Goal: Task Accomplishment & Management: Manage account settings

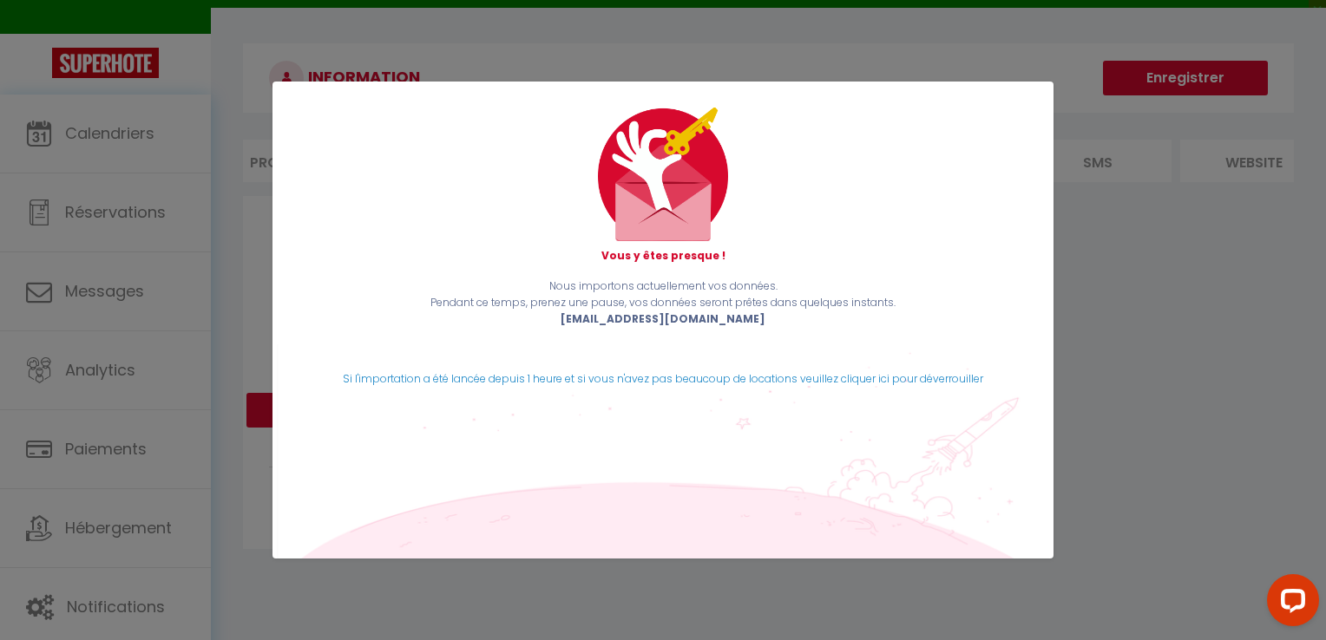
click at [1098, 359] on div "Vous y êtes presque ! Nous importons actuellement vos données. Pendant ce temps…" at bounding box center [663, 320] width 1326 height 640
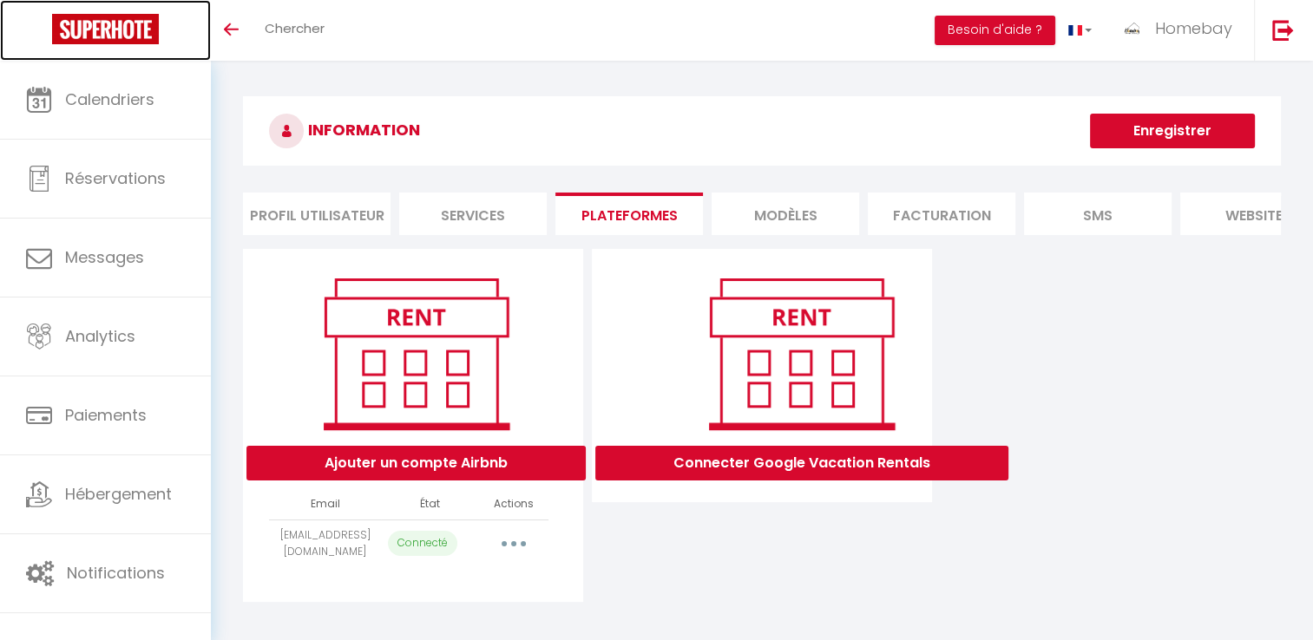
click at [140, 42] on img at bounding box center [105, 29] width 107 height 30
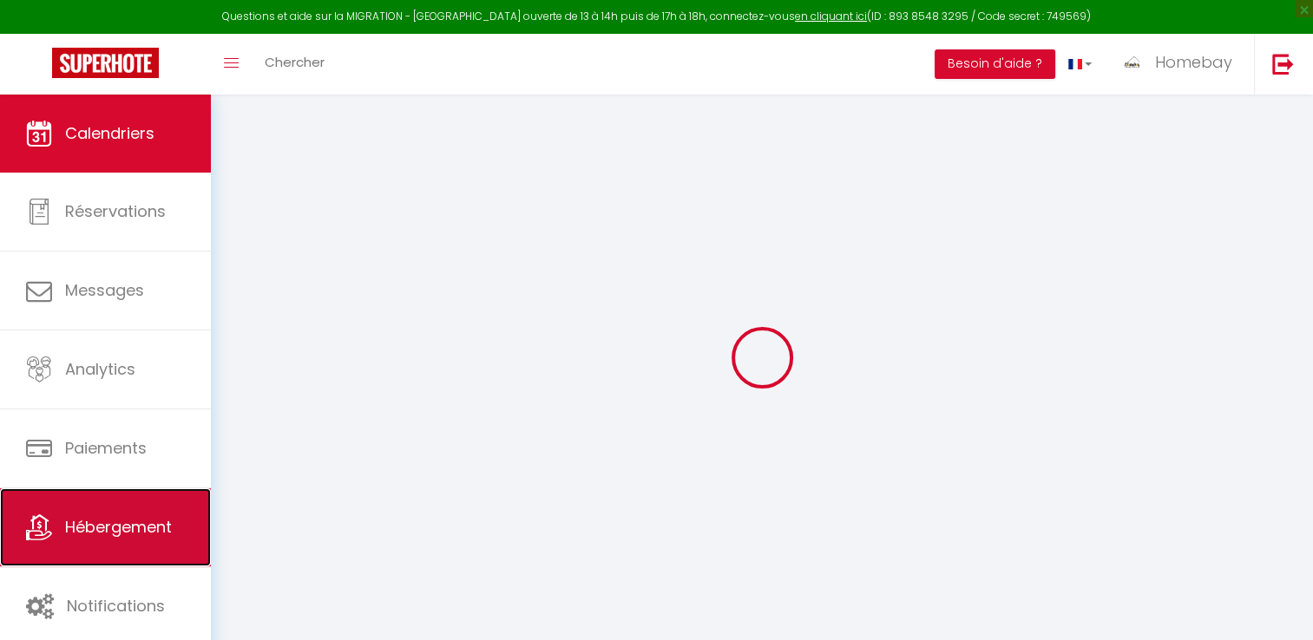
click at [158, 519] on span "Hébergement" at bounding box center [118, 527] width 107 height 22
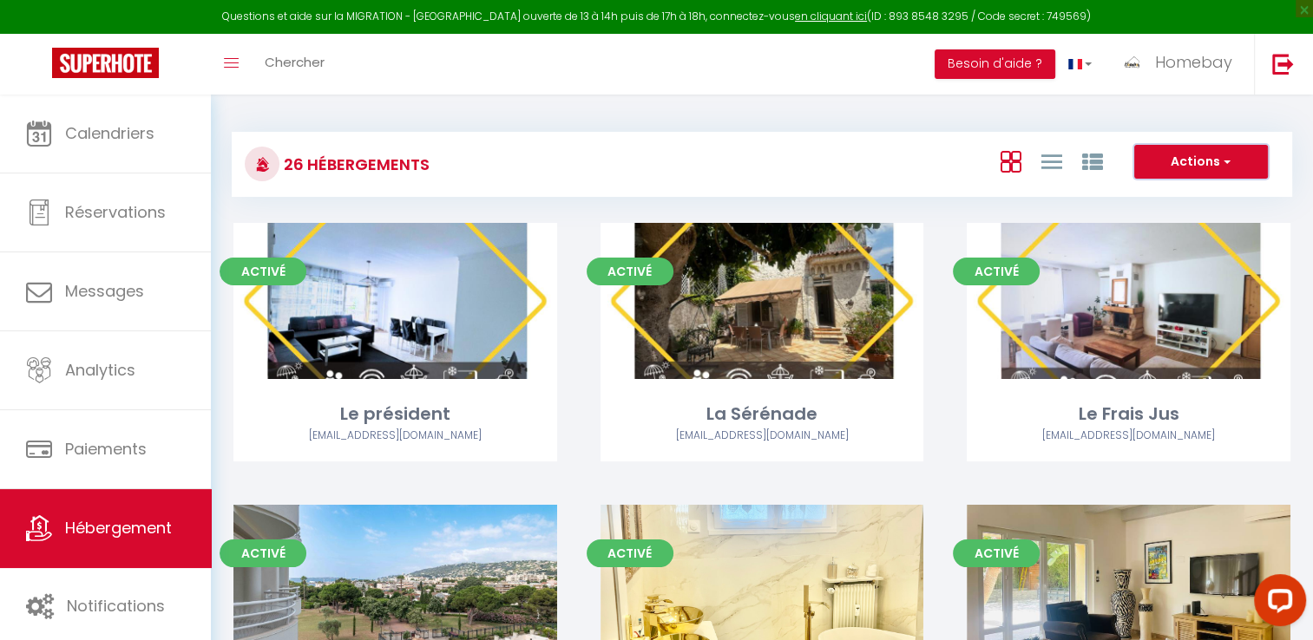
click at [1182, 166] on button "Actions" at bounding box center [1201, 162] width 134 height 35
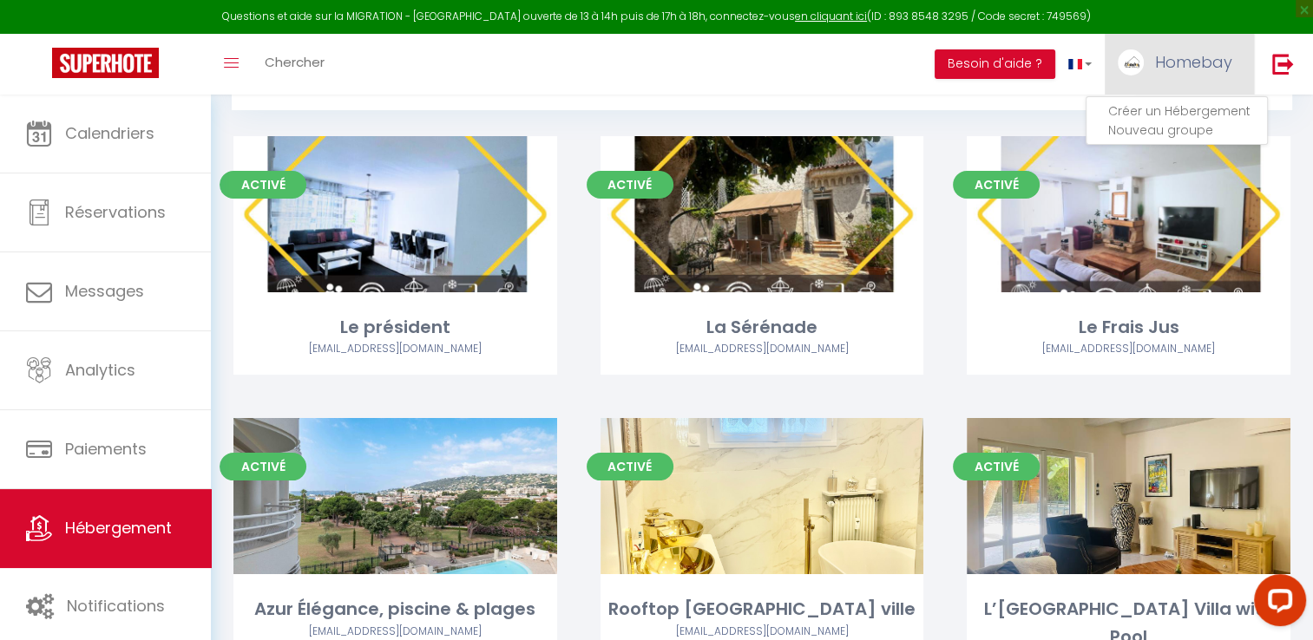
click at [1189, 66] on span "Homebay" at bounding box center [1193, 62] width 77 height 22
click at [1163, 154] on link "Équipe" at bounding box center [1184, 152] width 128 height 30
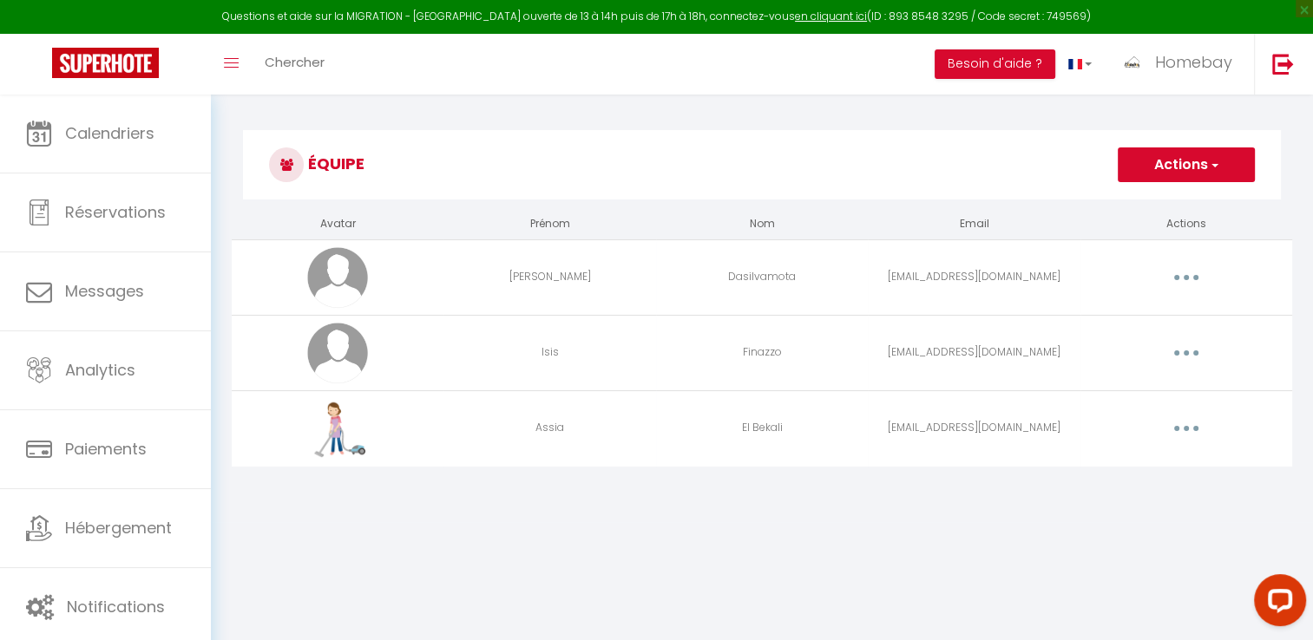
click at [1198, 279] on button "button" at bounding box center [1186, 278] width 49 height 28
click at [1132, 312] on link "Editer" at bounding box center [1141, 318] width 128 height 30
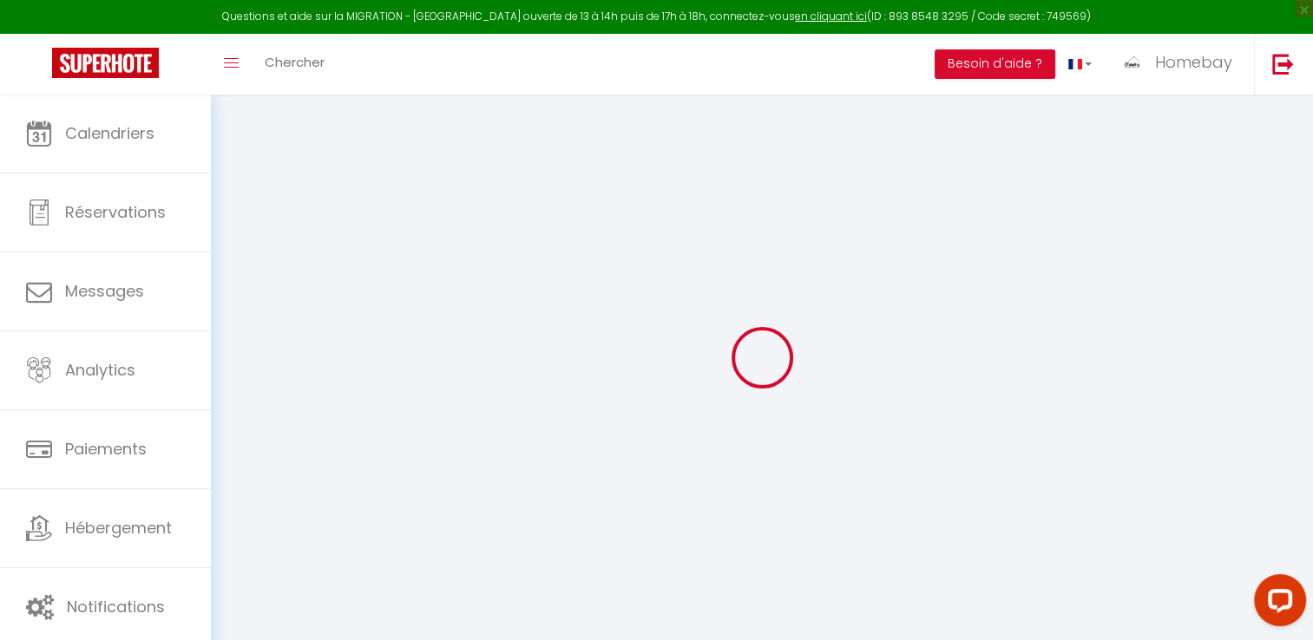
type input "[EMAIL_ADDRESS][DOMAIN_NAME]"
type input "Lucianne"
type input "Dasilvamota"
type input "dasilvamota.luciane@gmail.com"
type textarea "numero = 0616728275 Habite a Vallauris"
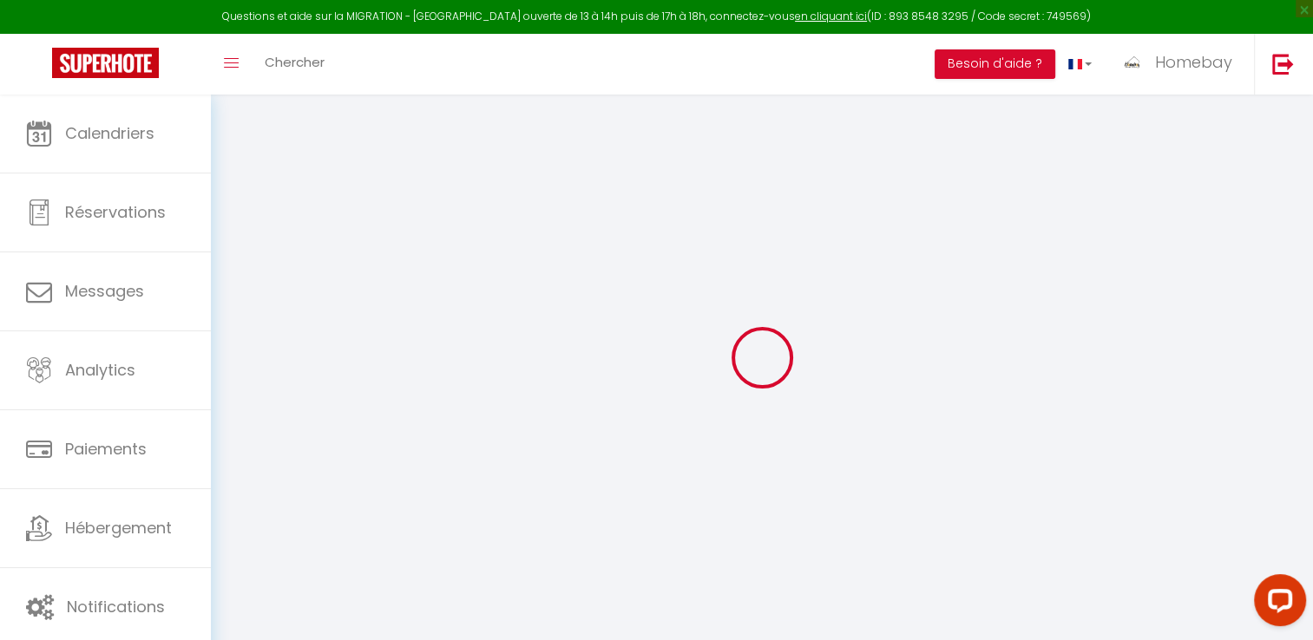
type textarea "https://app.superhote.com/#/connect/uZMZXG3JIq"
checkbox input "false"
checkbox input "true"
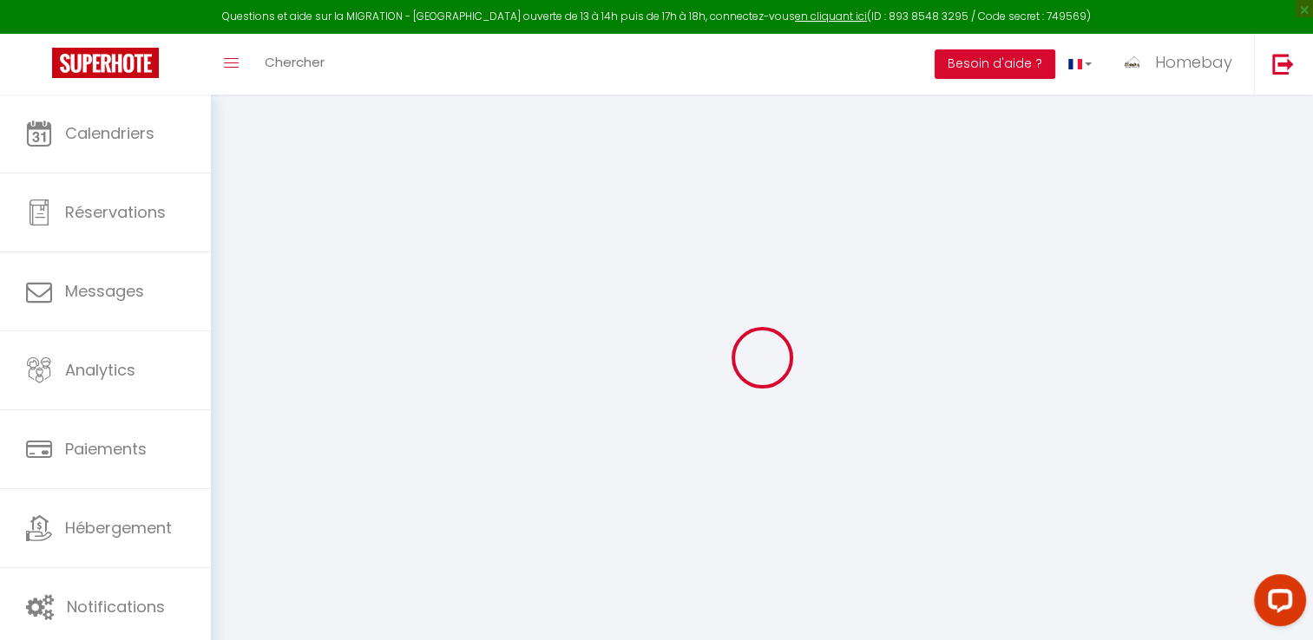
checkbox input "true"
checkbox input "false"
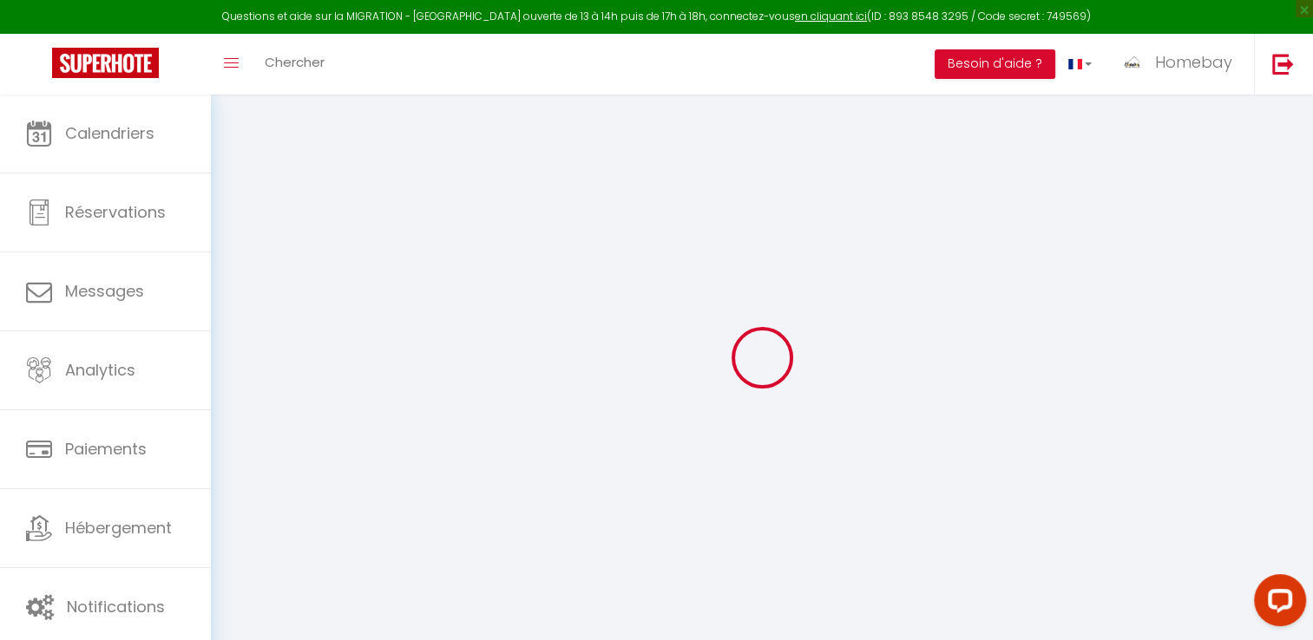
checkbox input "false"
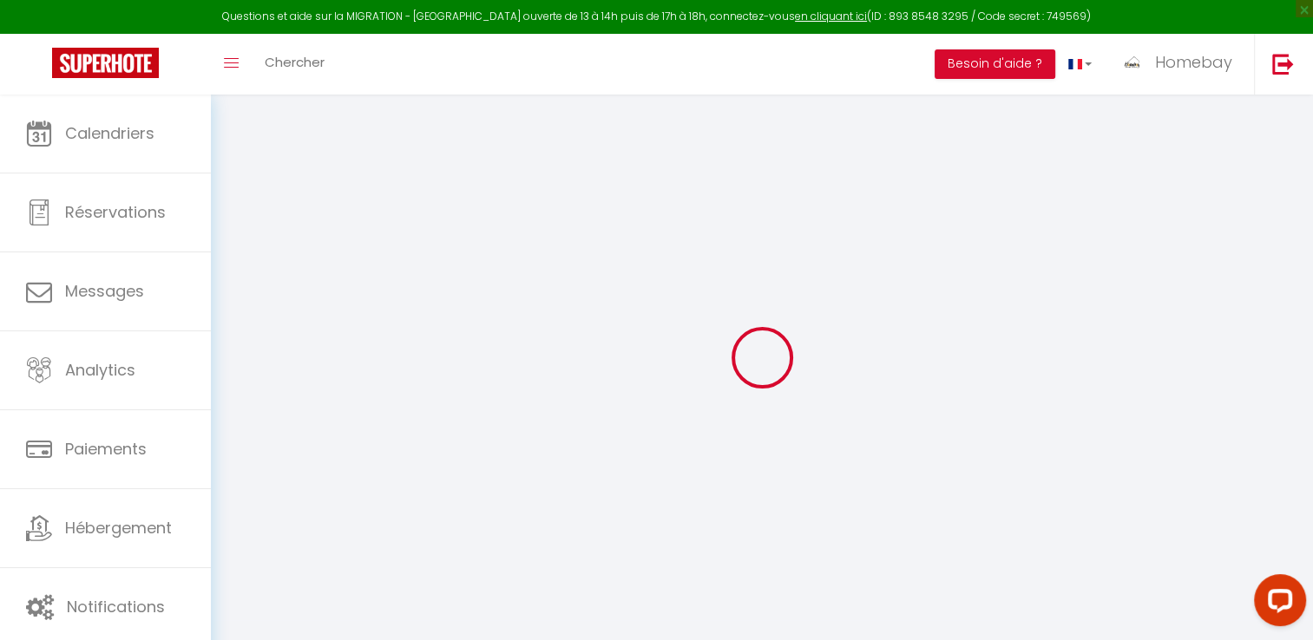
checkbox input "false"
select select
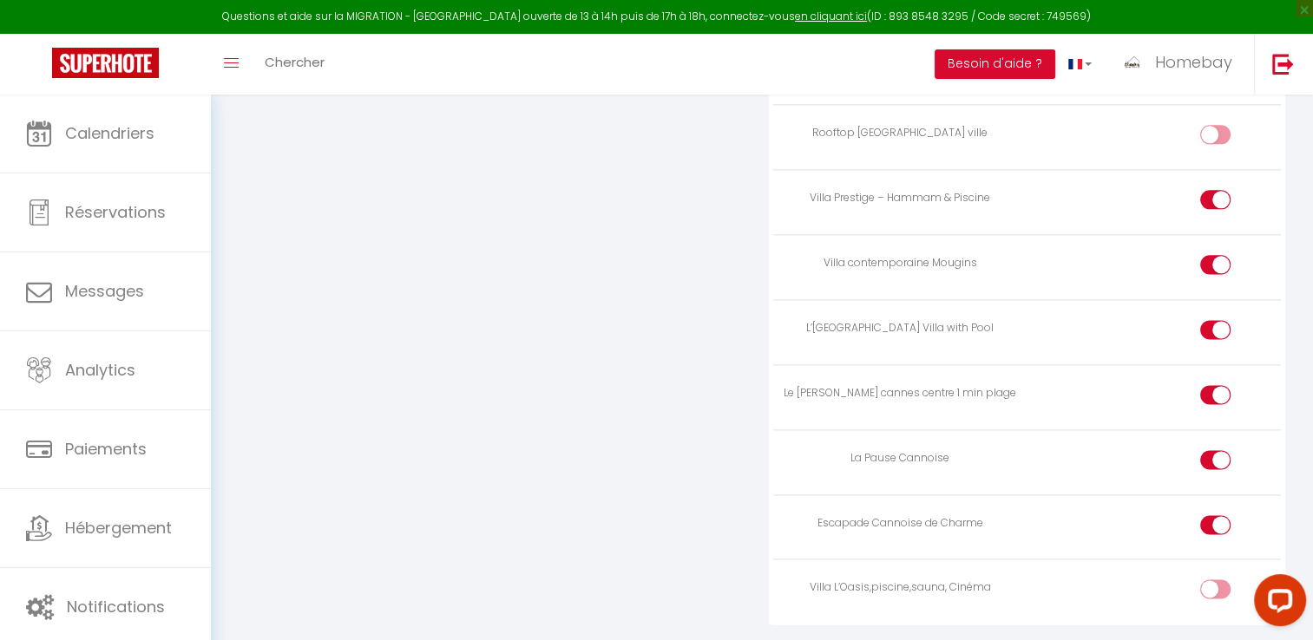
scroll to position [2222, 0]
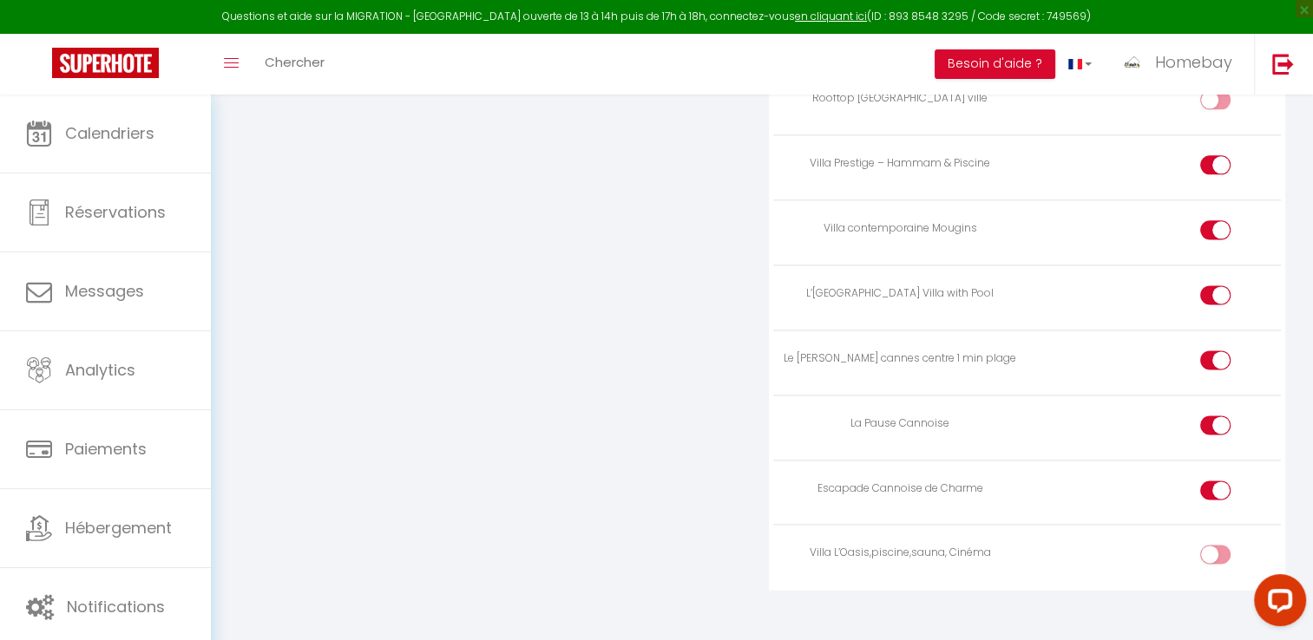
click at [1217, 545] on input "checkbox" at bounding box center [1230, 558] width 30 height 26
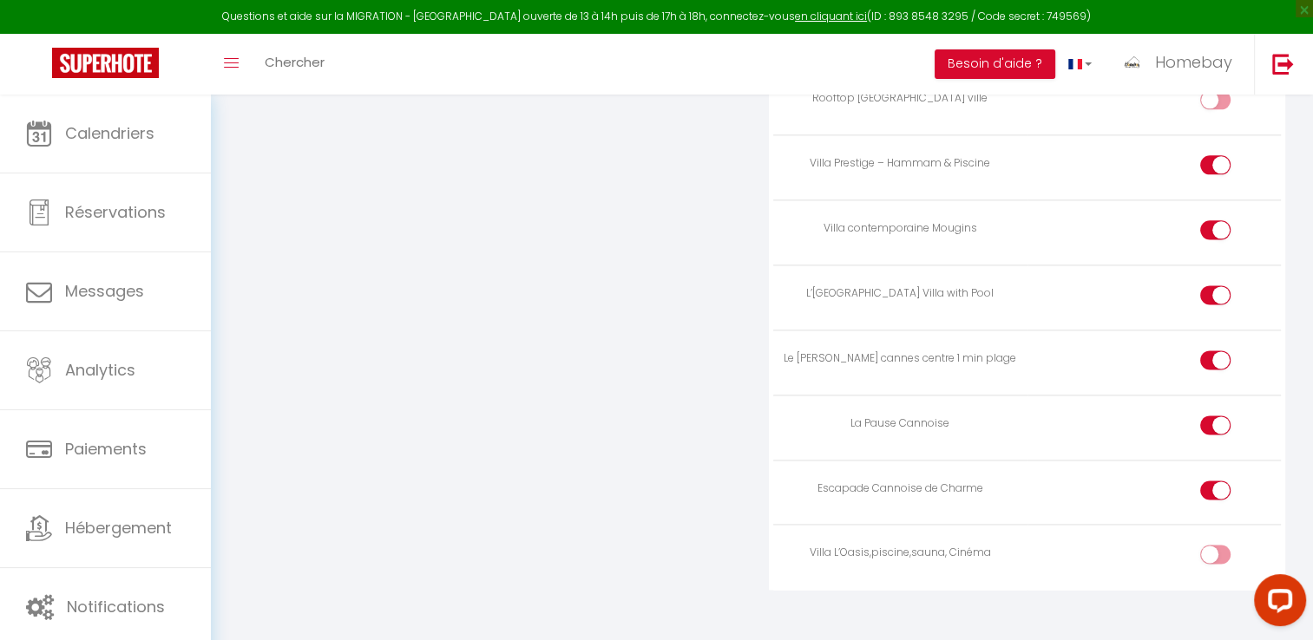
checkbox input "true"
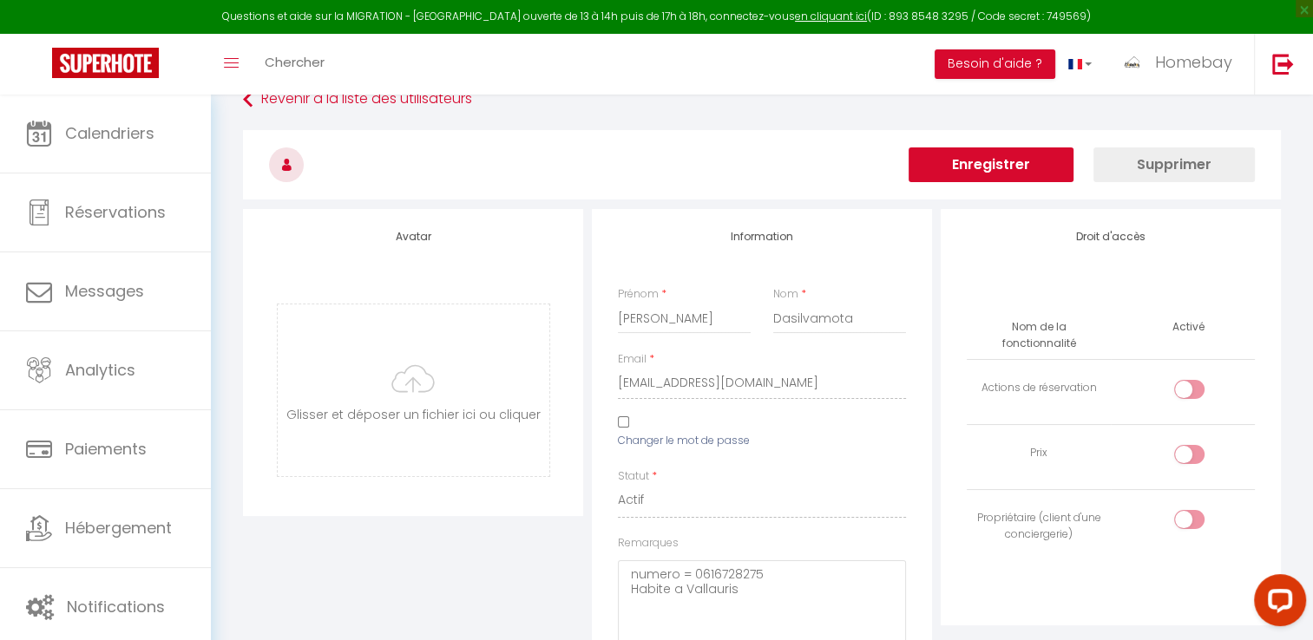
scroll to position [0, 0]
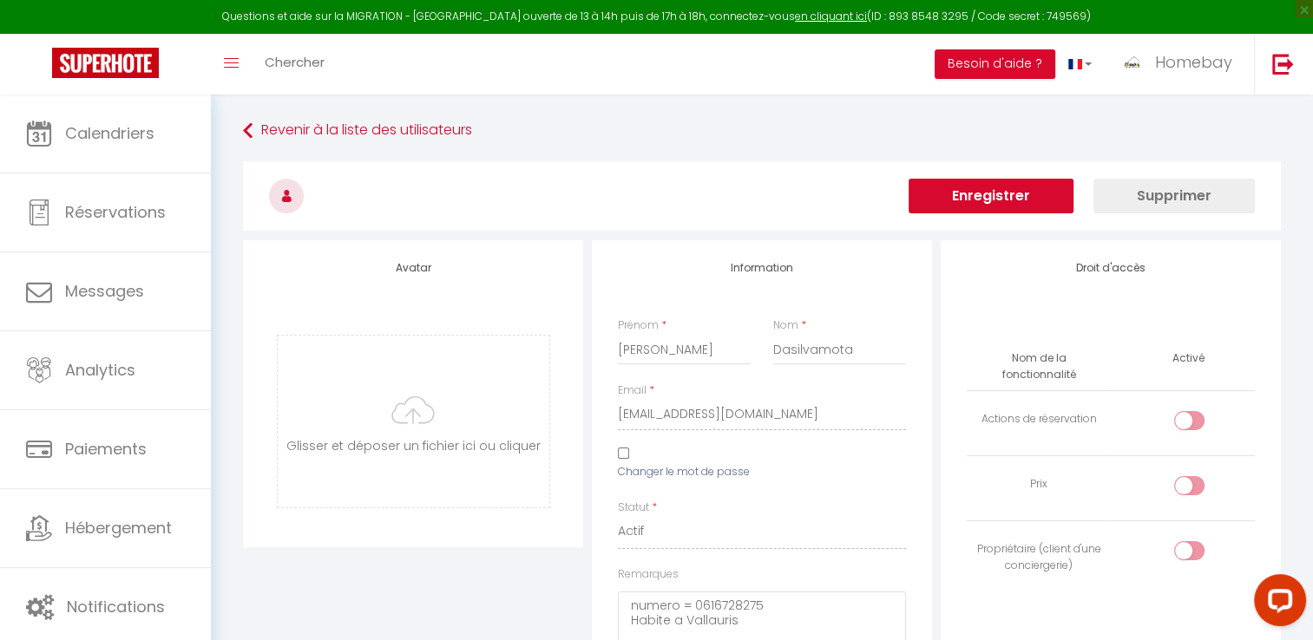
click at [1022, 200] on button "Enregistrer" at bounding box center [991, 196] width 165 height 35
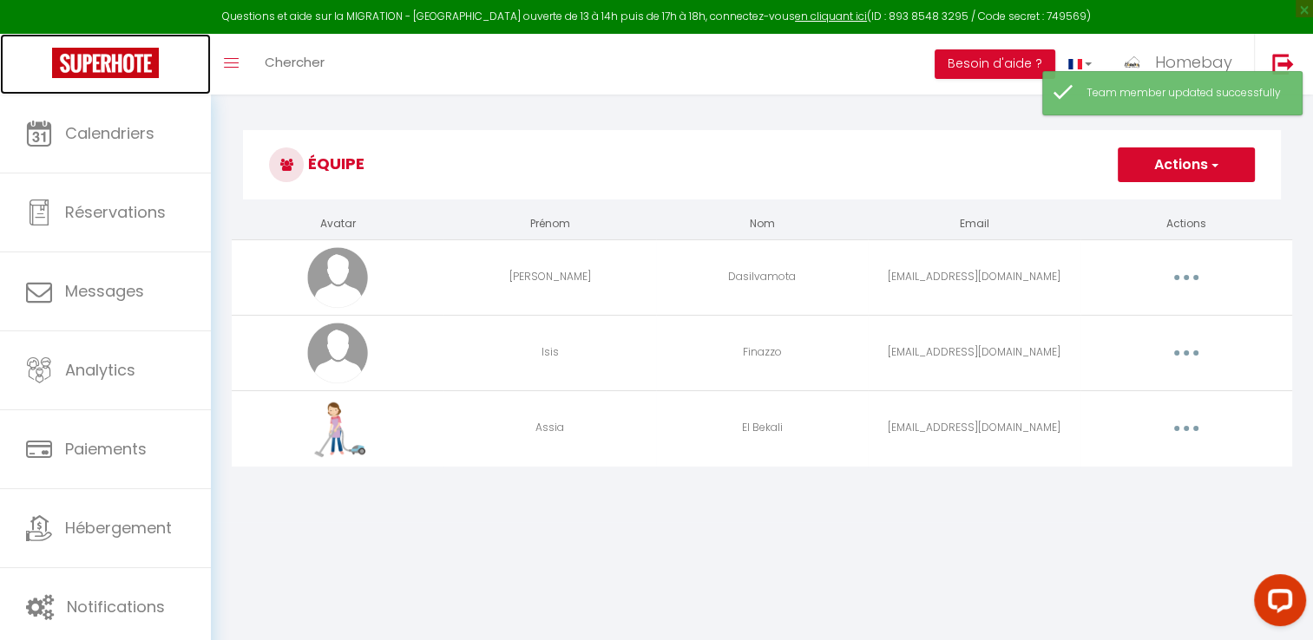
click at [99, 61] on img at bounding box center [105, 63] width 107 height 30
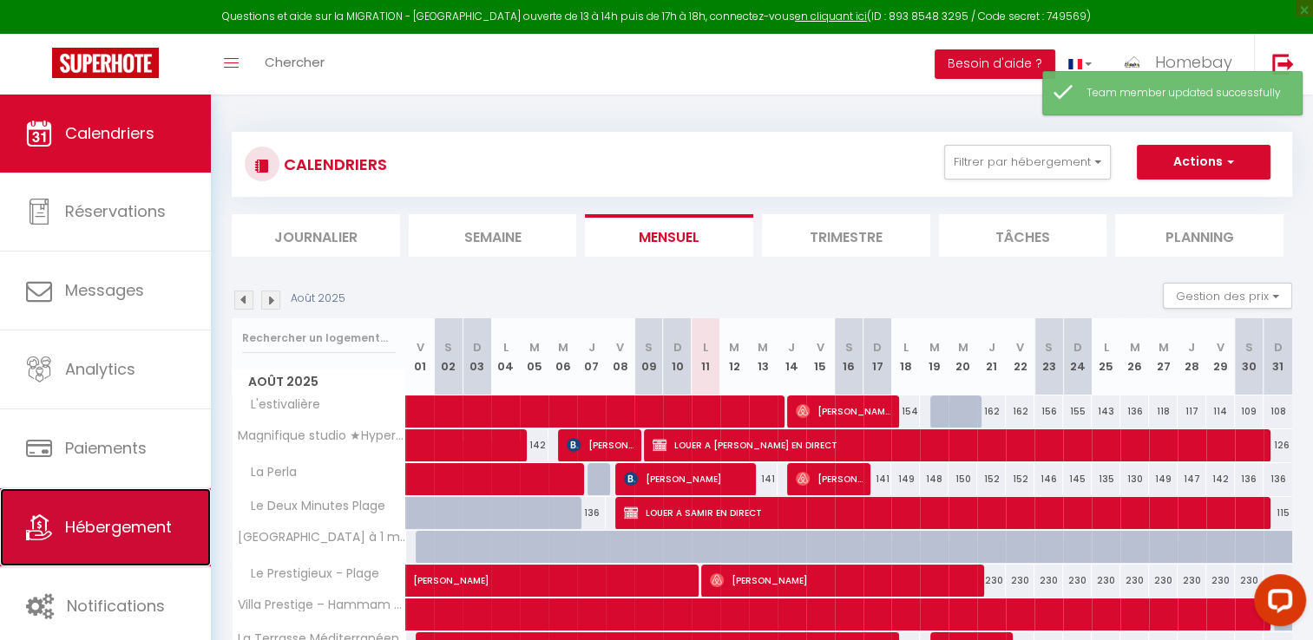
click at [145, 512] on link "Hébergement" at bounding box center [105, 528] width 211 height 78
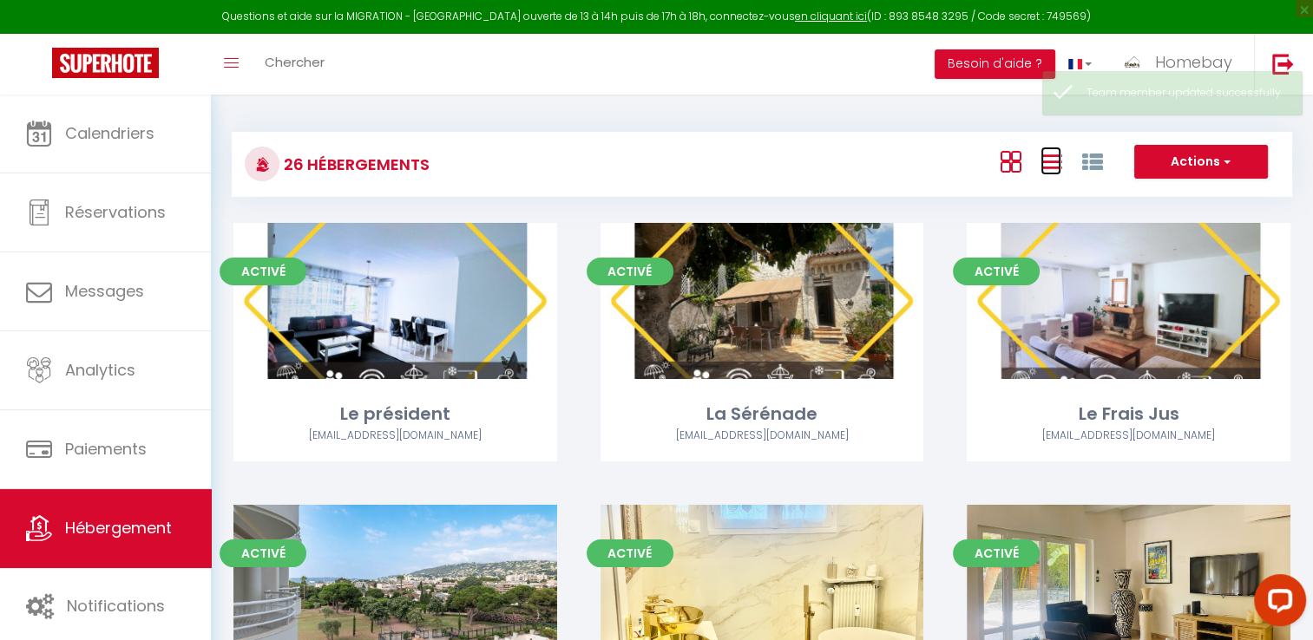
click at [1060, 172] on icon at bounding box center [1050, 162] width 21 height 22
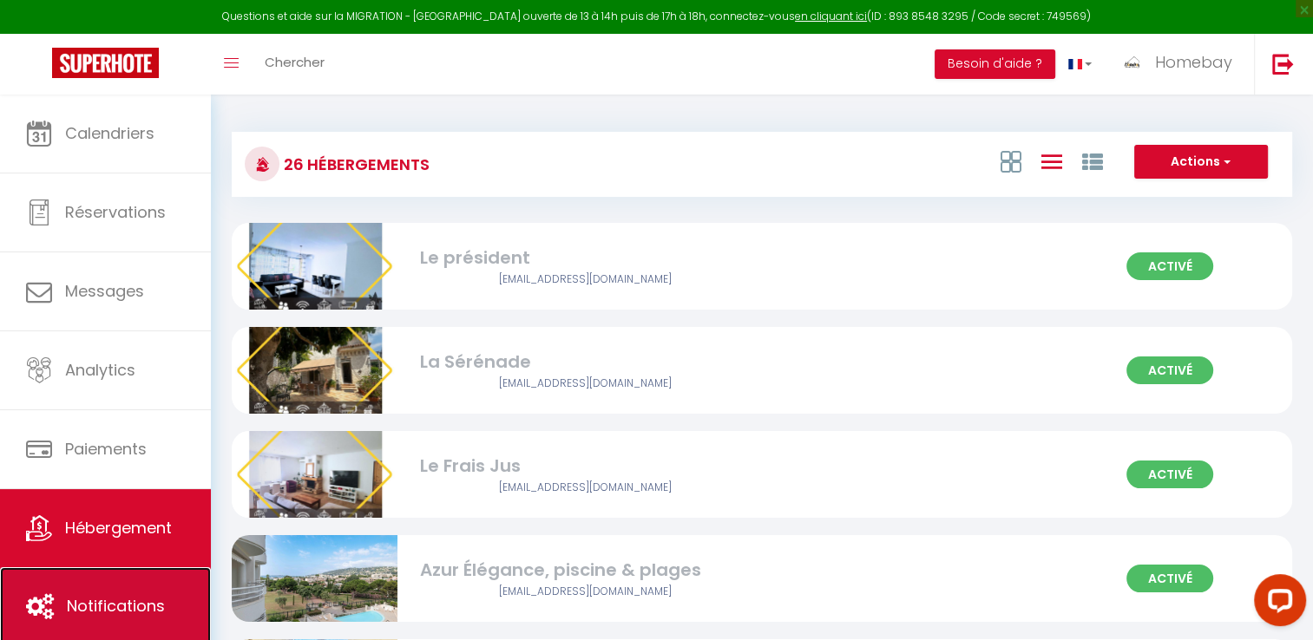
click at [148, 599] on span "Notifications" at bounding box center [116, 606] width 98 height 22
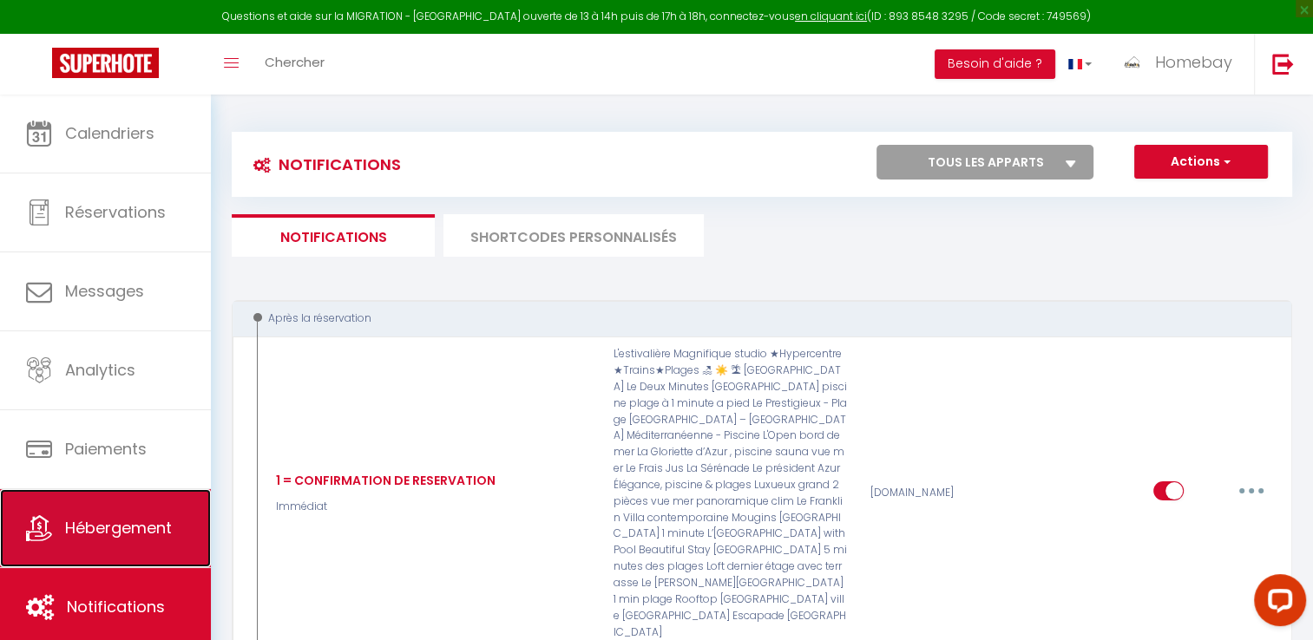
click at [118, 502] on link "Hébergement" at bounding box center [105, 528] width 211 height 78
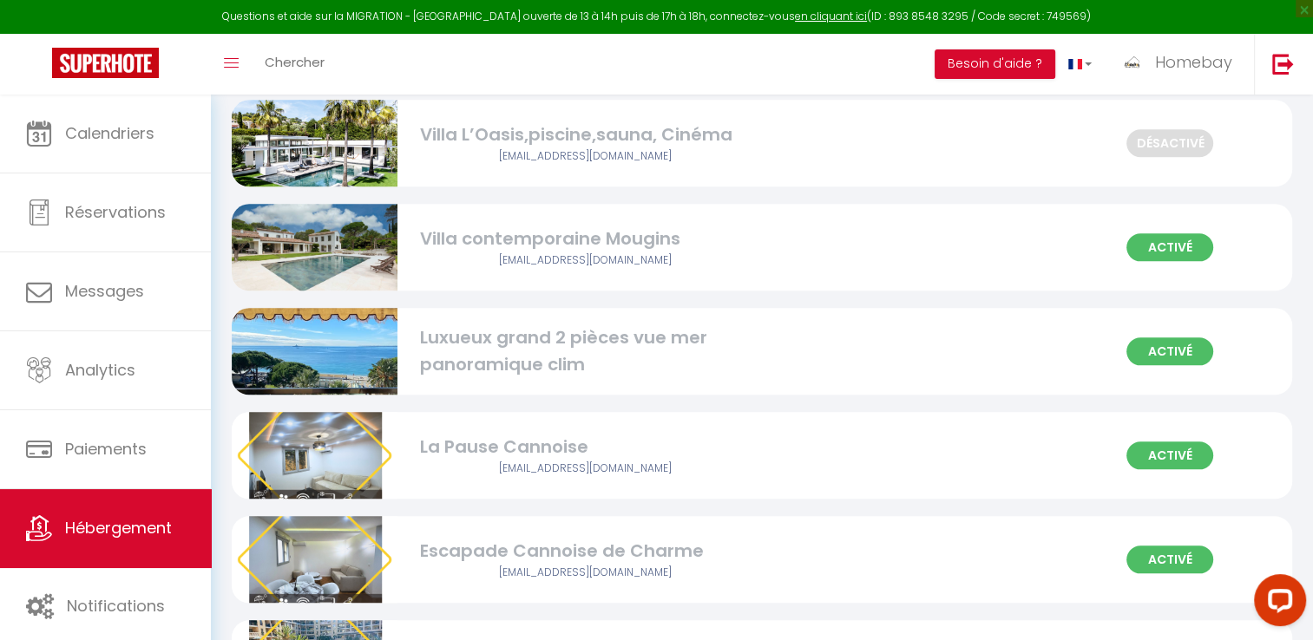
scroll to position [1714, 0]
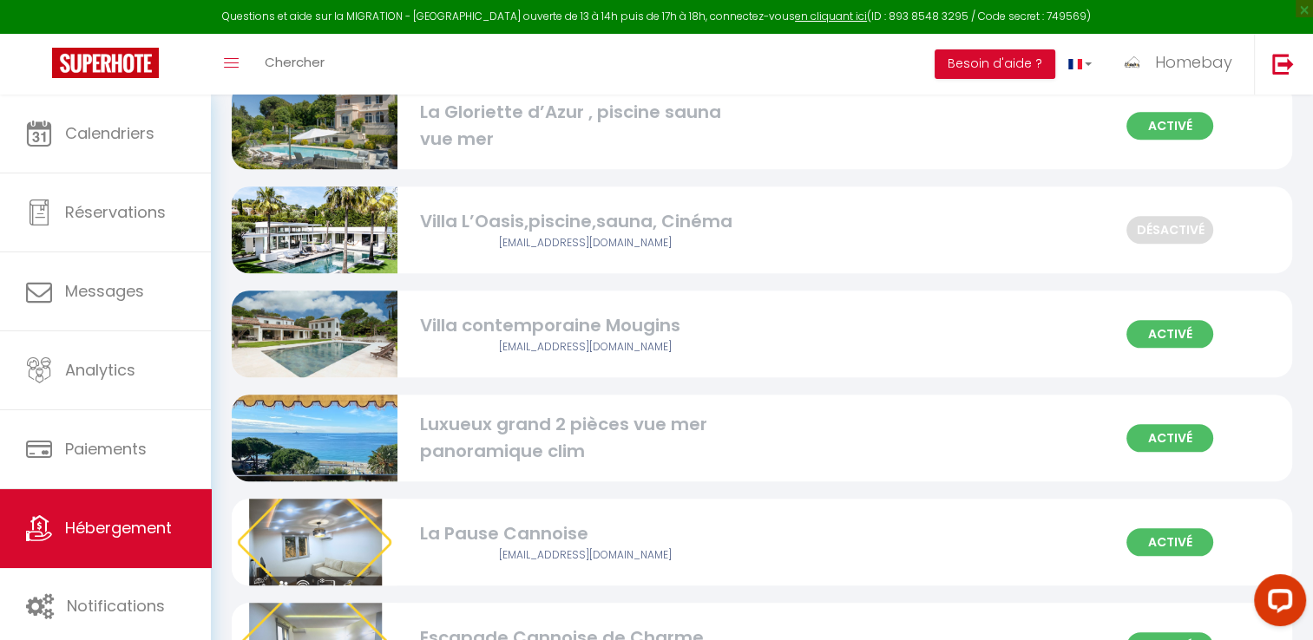
click at [562, 228] on div "Villa L’Oasis,piscine,sauna, Cinéma" at bounding box center [585, 221] width 331 height 27
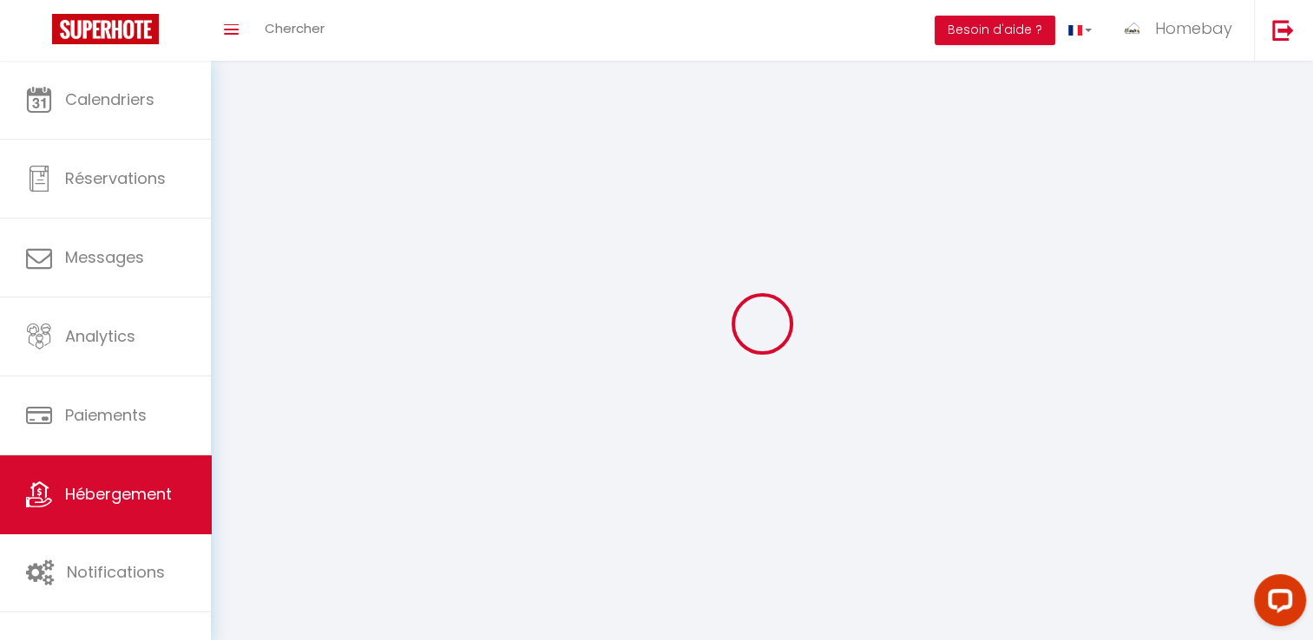
select select "1"
select select
select select "28"
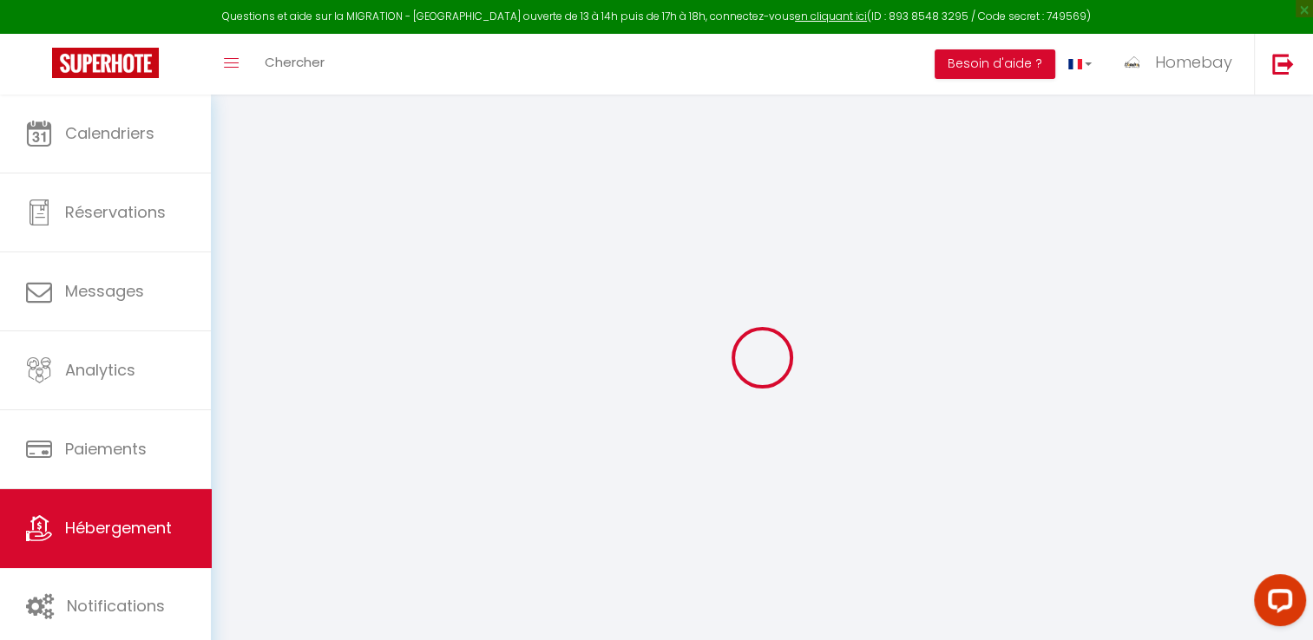
select select
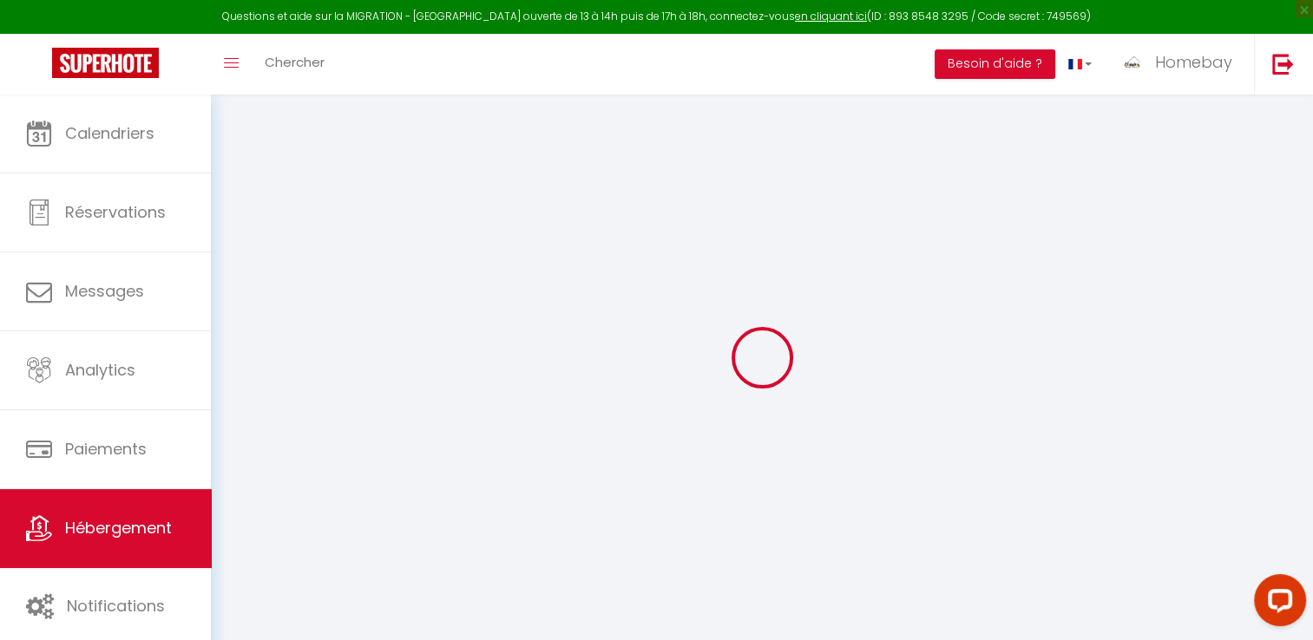
select select
checkbox input "false"
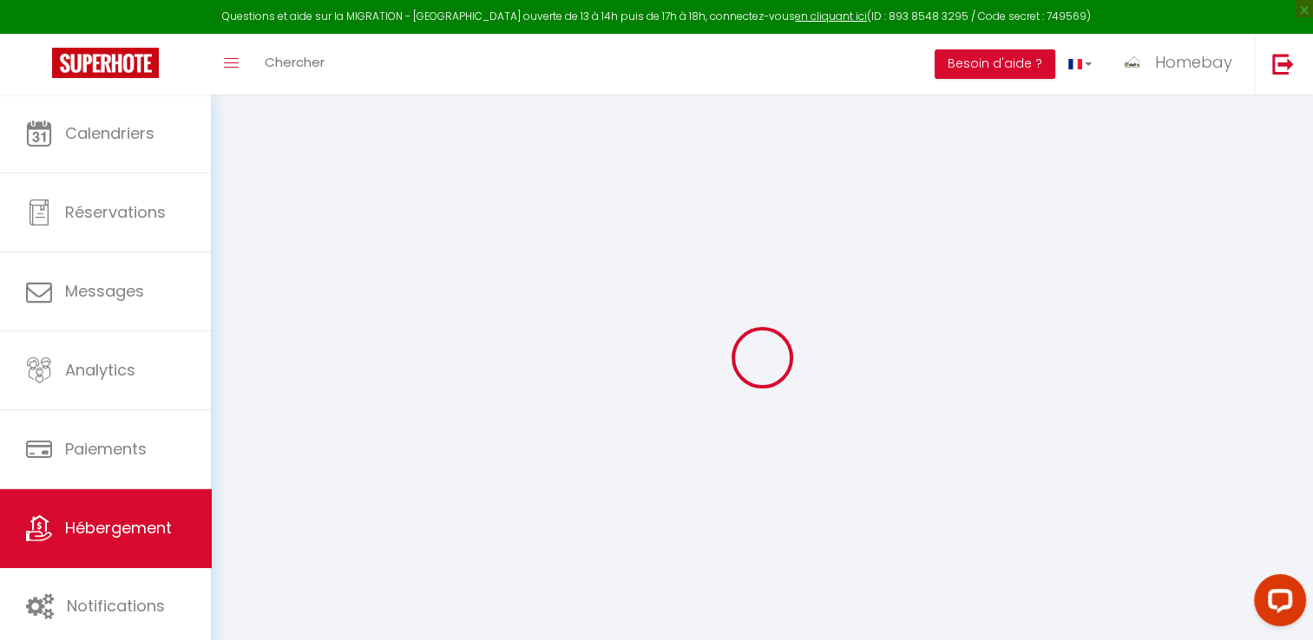
select select
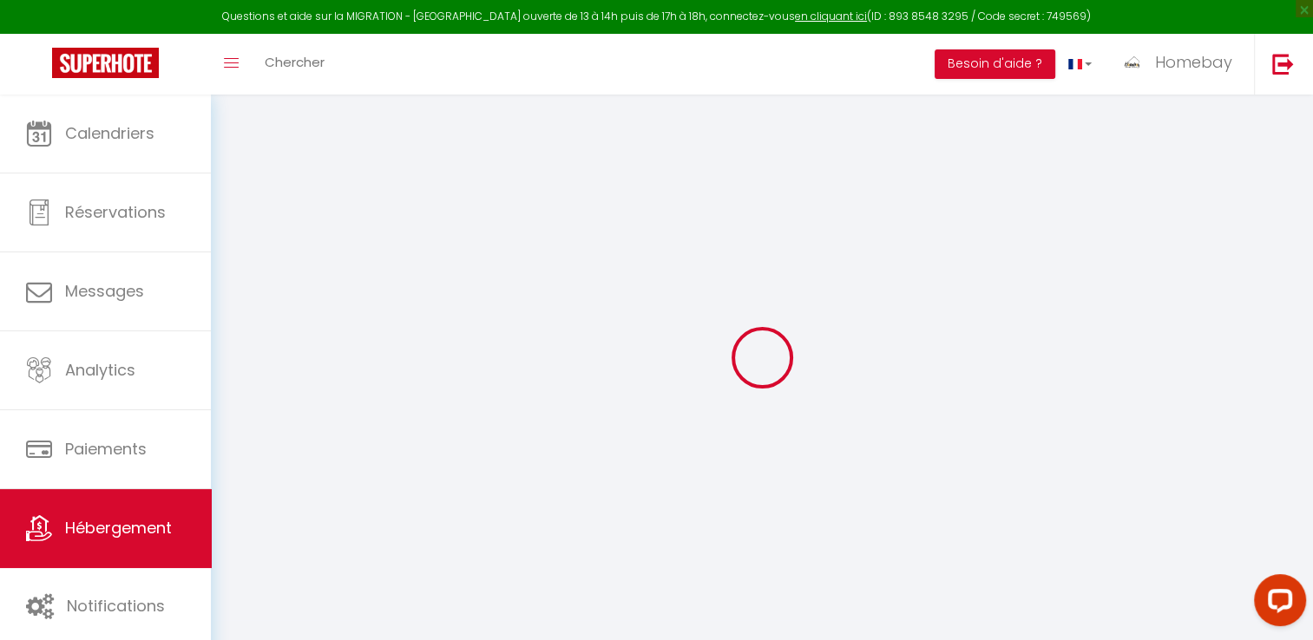
select select
checkbox input "false"
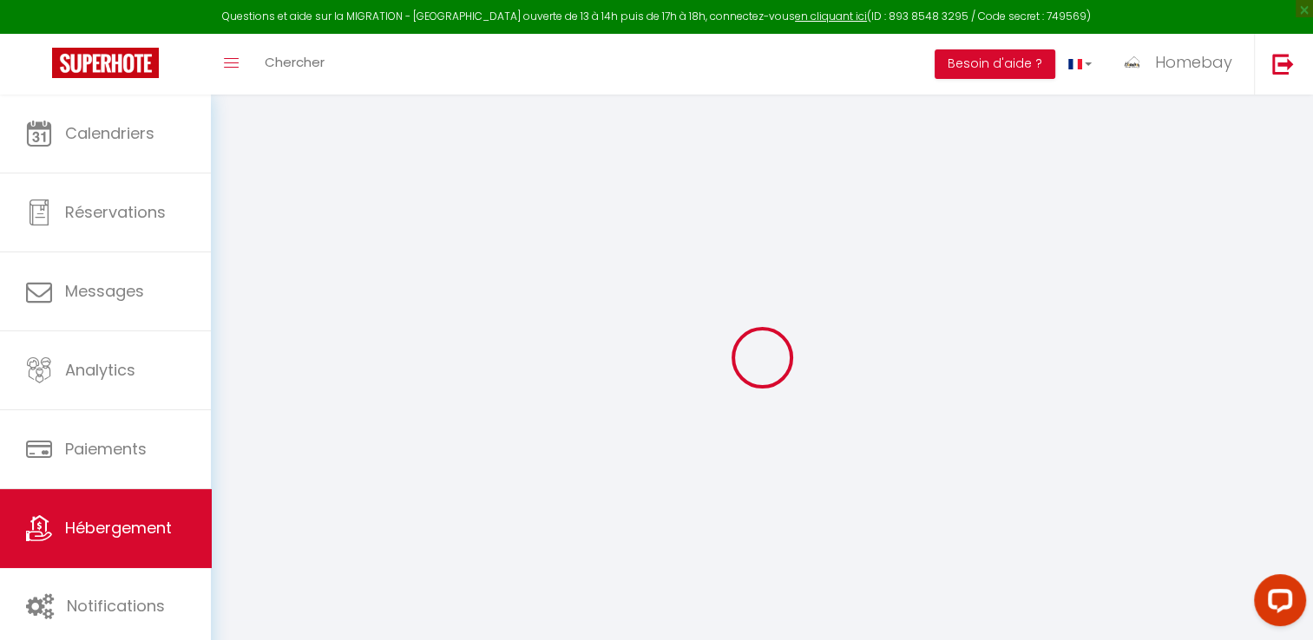
checkbox input "false"
select select
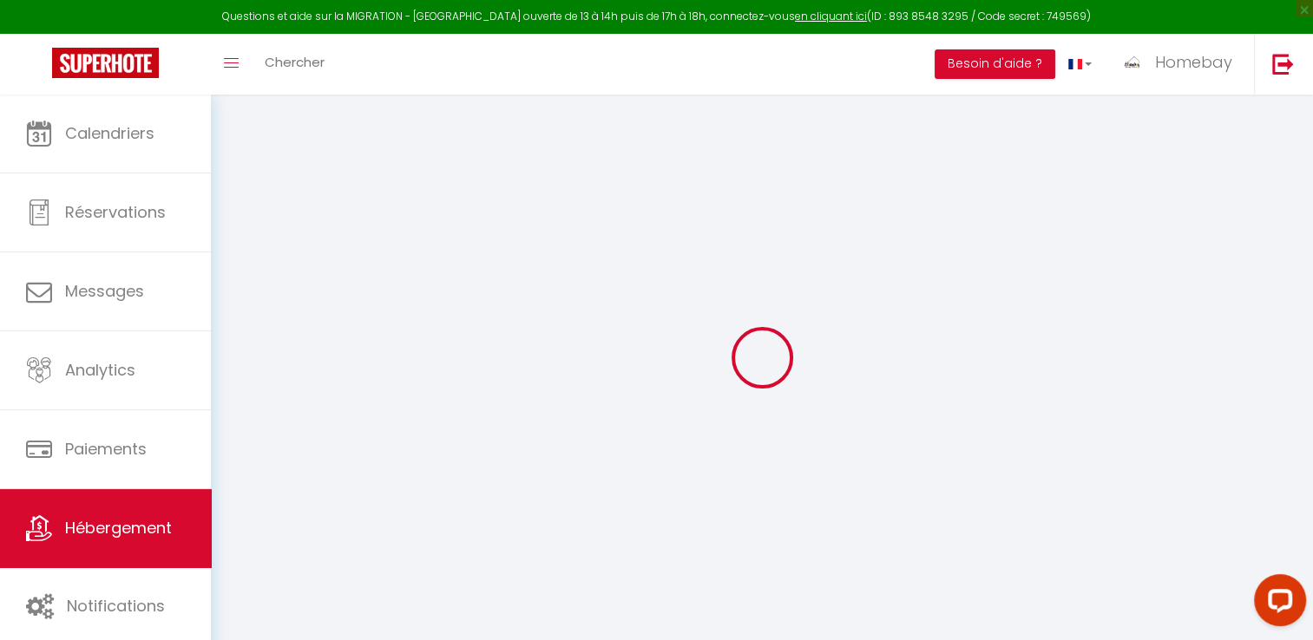
select select
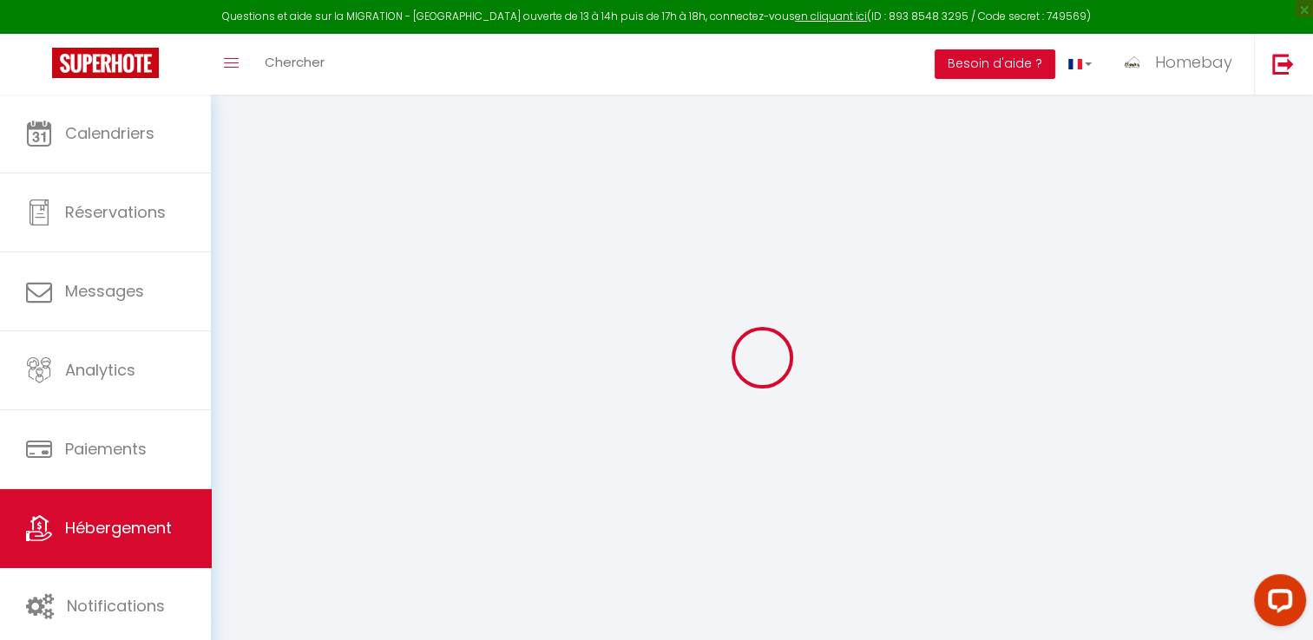
checkbox input "false"
select select
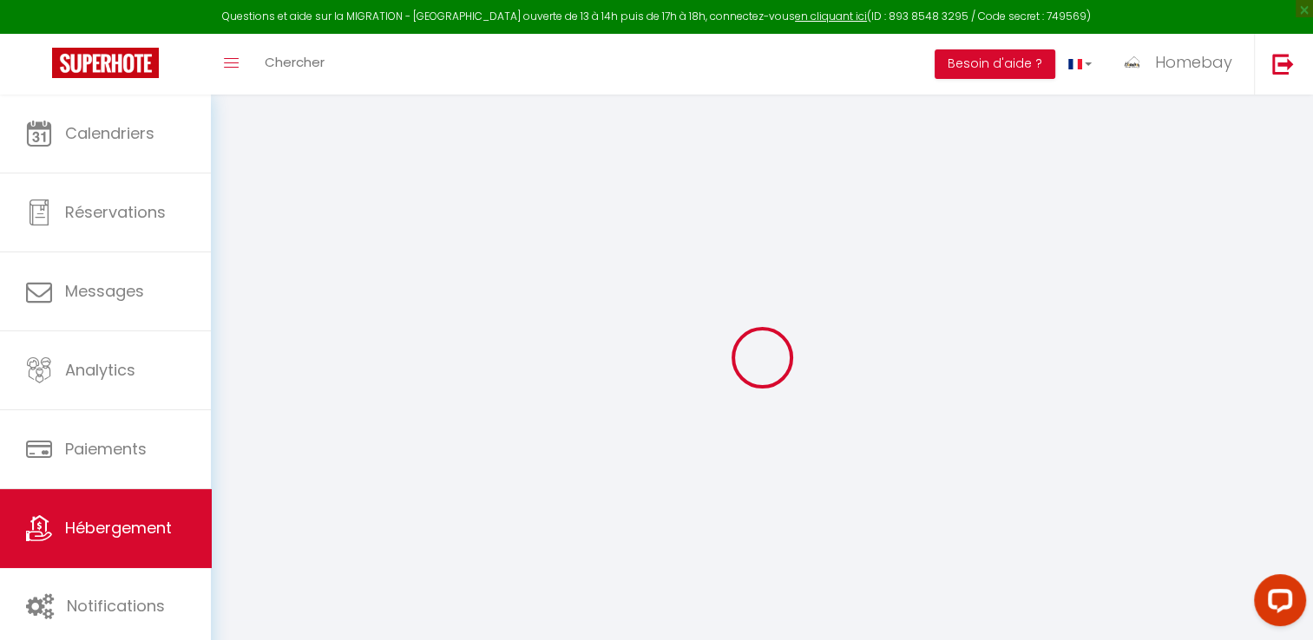
select select
type input "Villa L’Oasis,piscine,sauna, Cinéma"
type input "Homebay"
type input "Conciergerie"
select select "12"
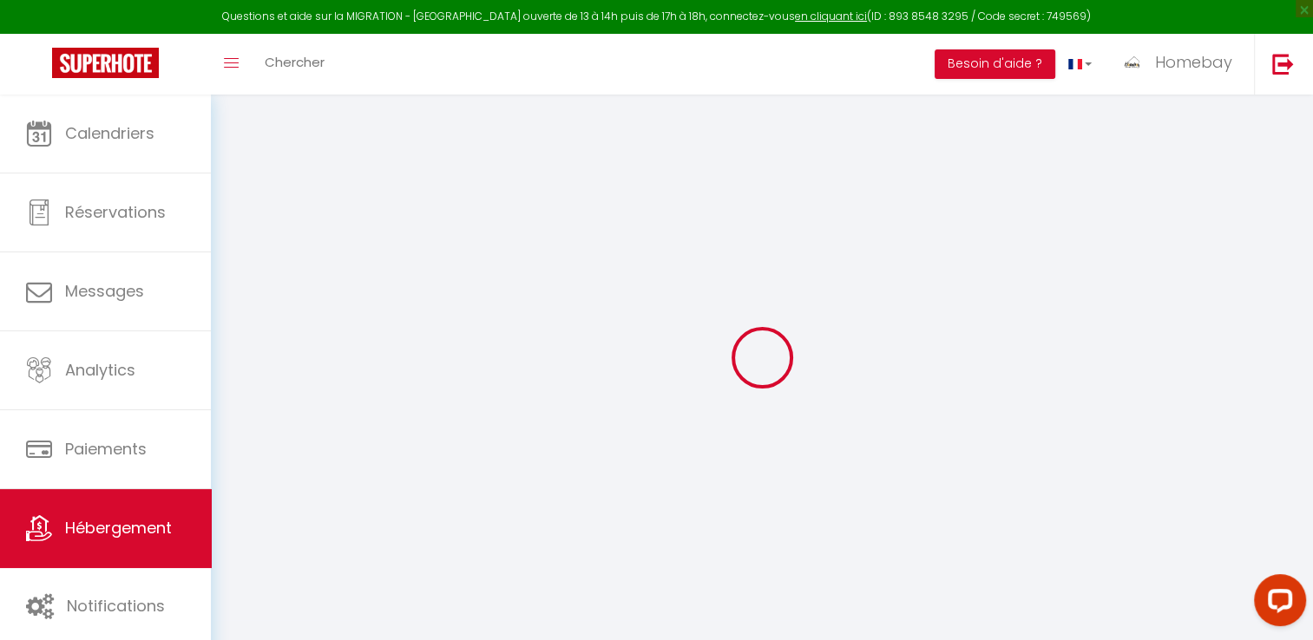
select select "5"
type input "1350"
select select
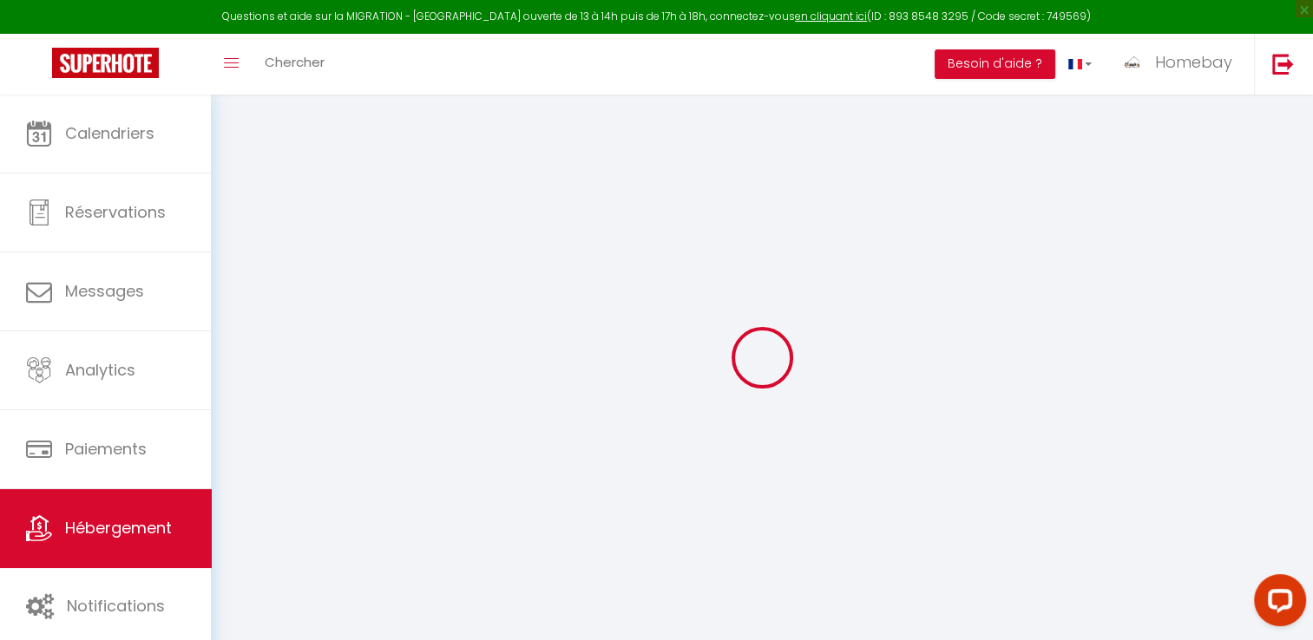
select select
type input "Mougins"
type input "[EMAIL_ADDRESS][DOMAIN_NAME]"
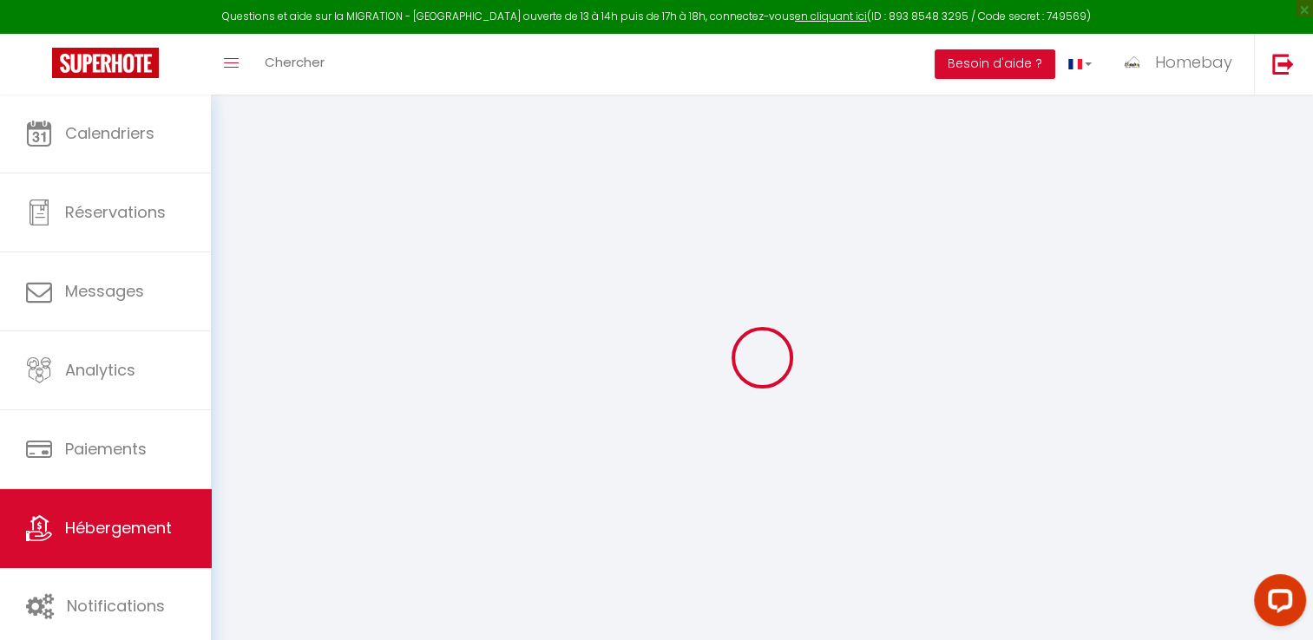
select select
checkbox input "false"
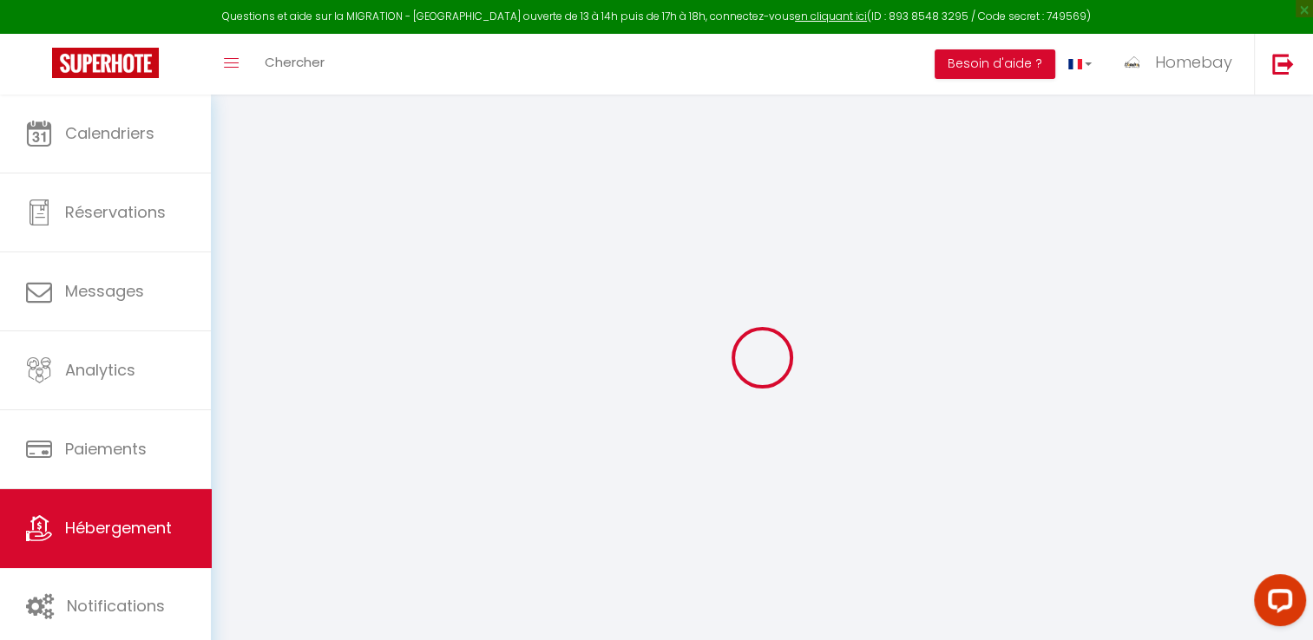
type input "0"
select select
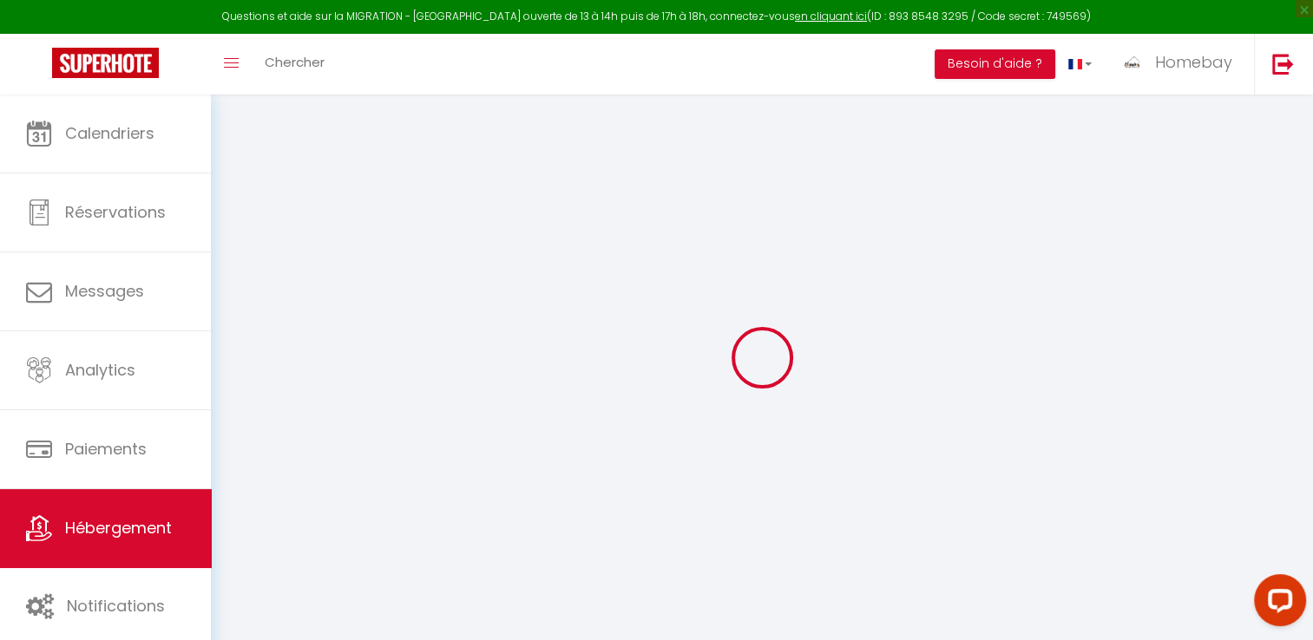
select select
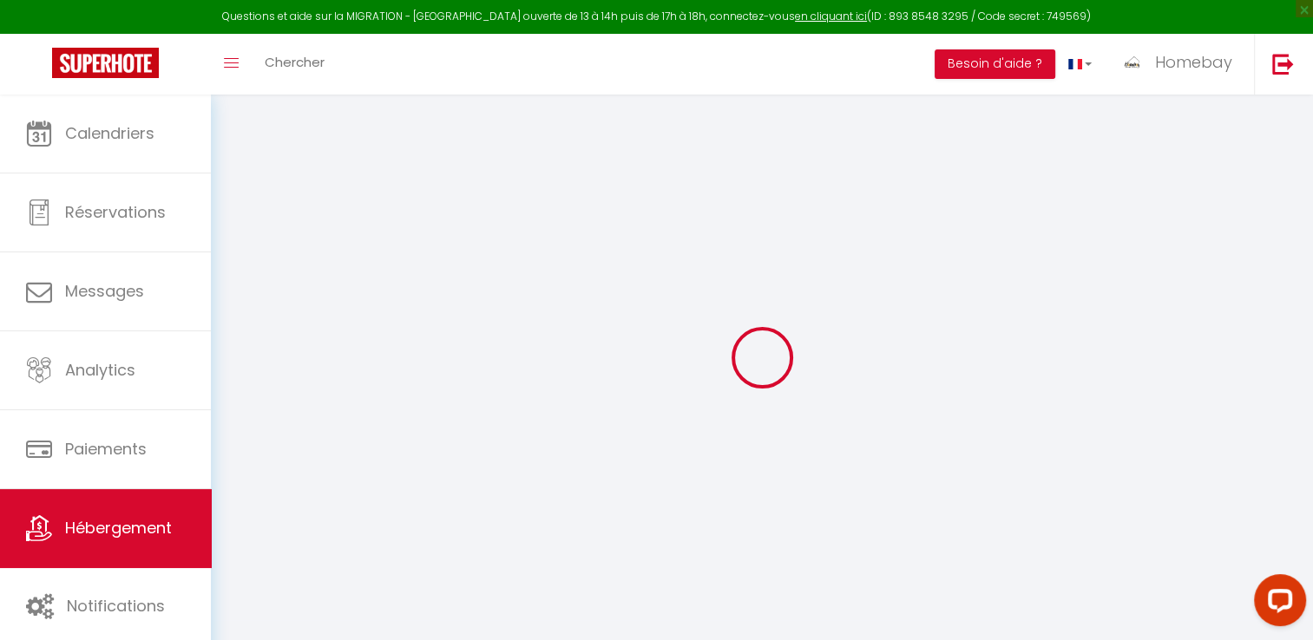
checkbox input "false"
select select
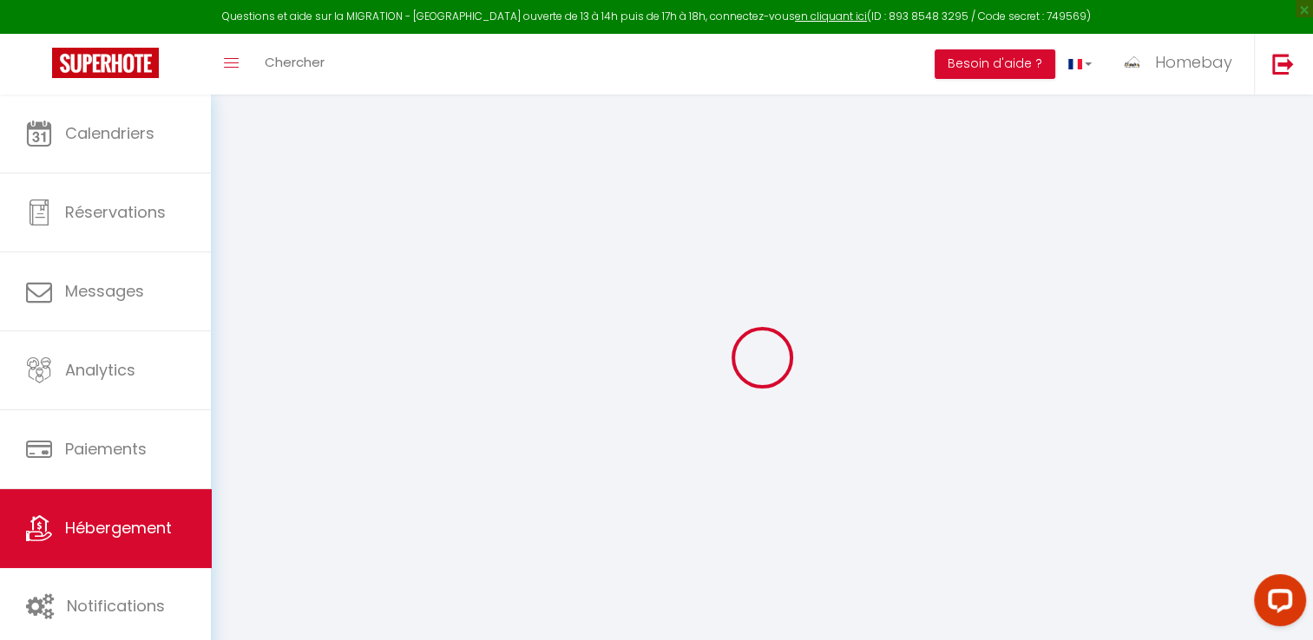
select select
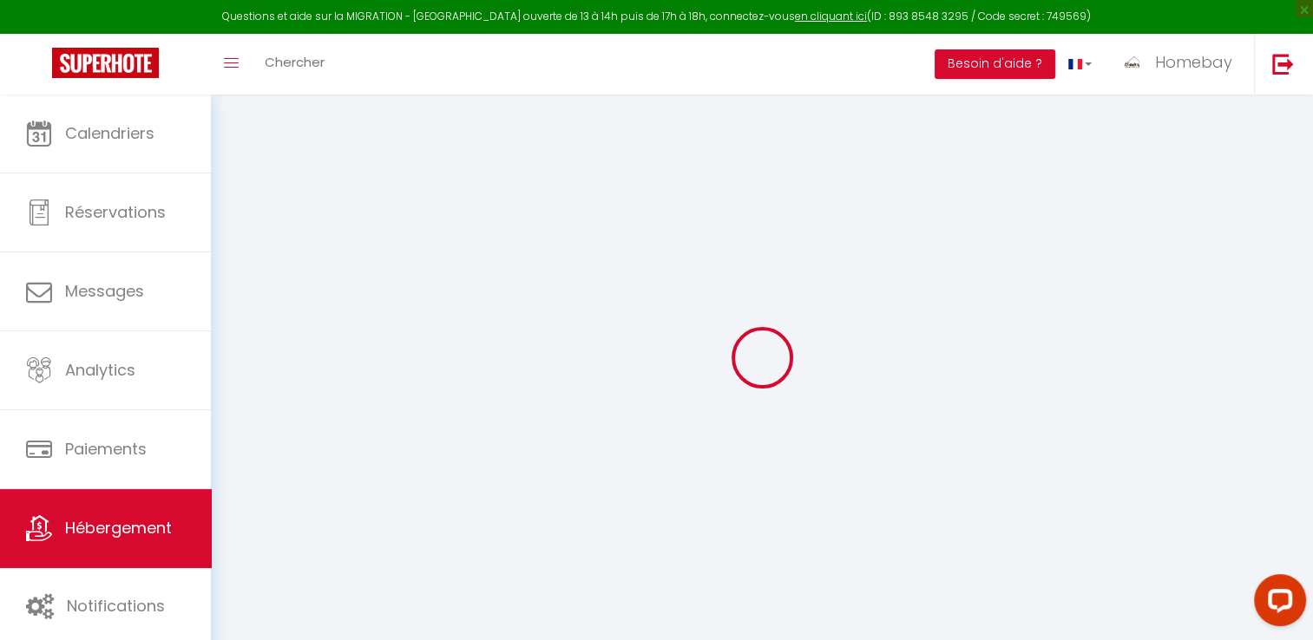
checkbox input "false"
select select
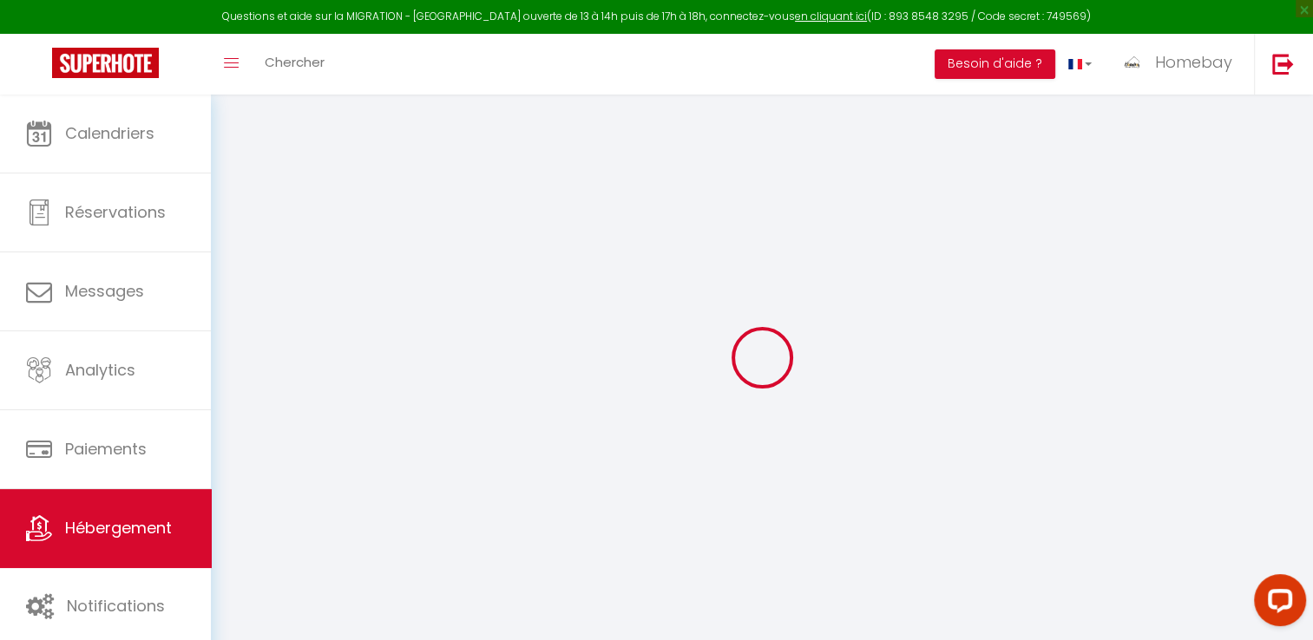
checkbox input "false"
select select "14:00"
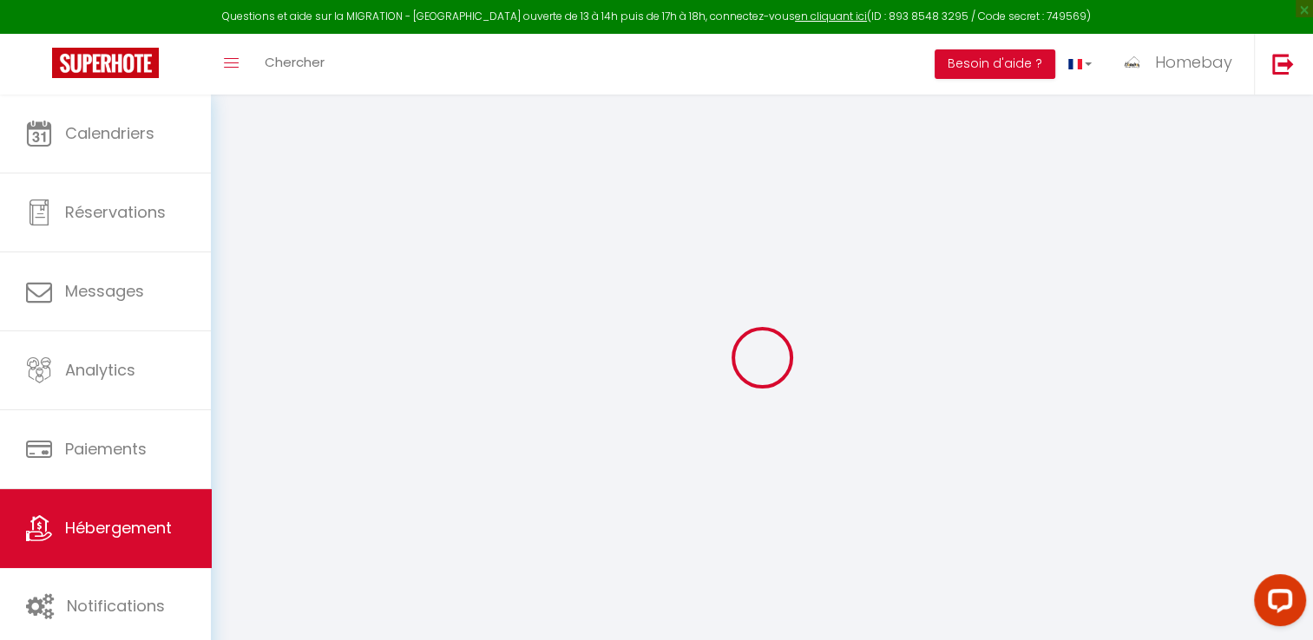
select select
select select "11:00"
select select "30"
select select "120"
select select
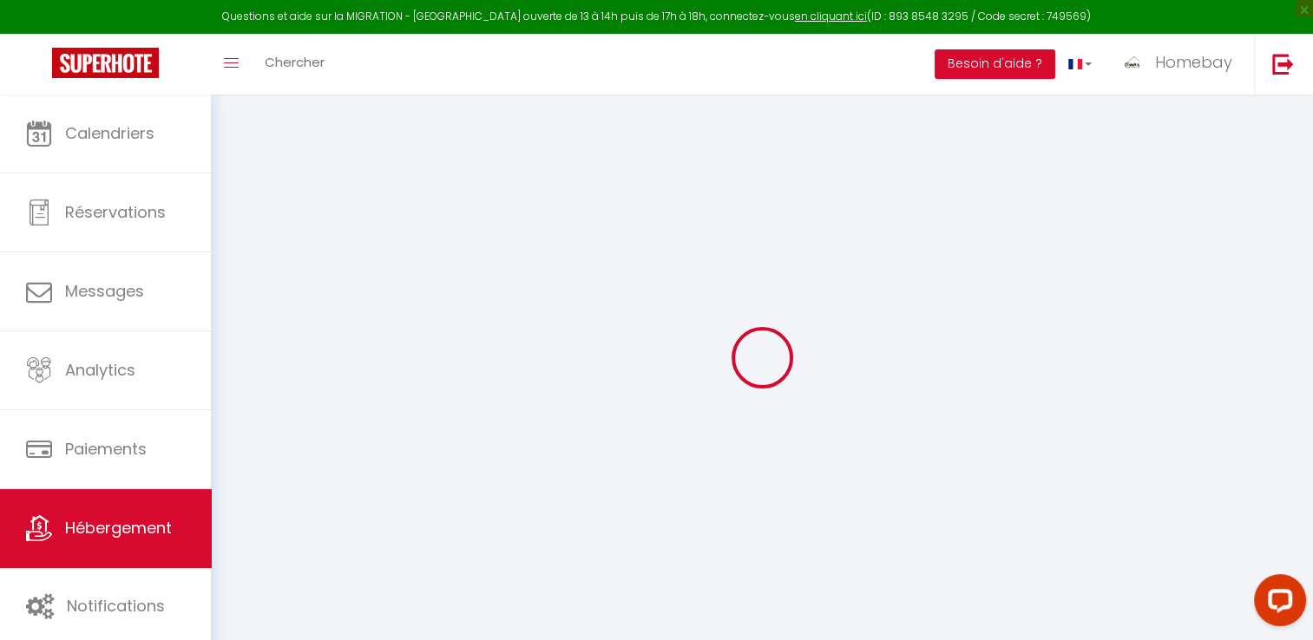
select select
checkbox input "false"
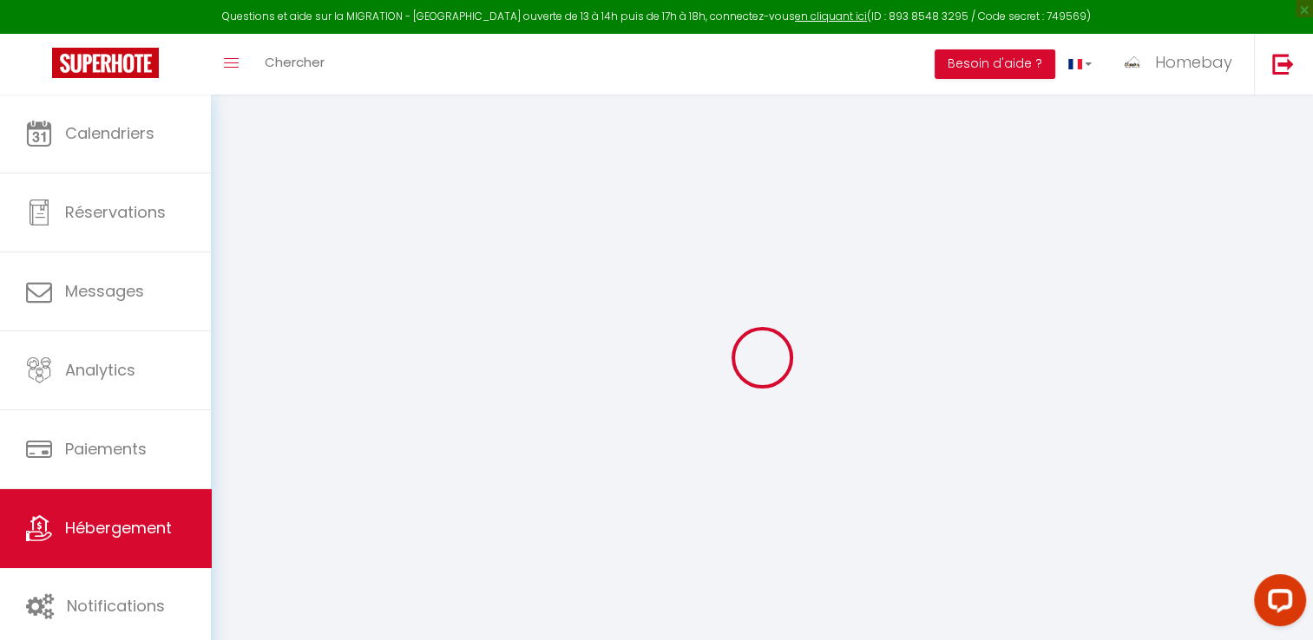
select select
checkbox input "false"
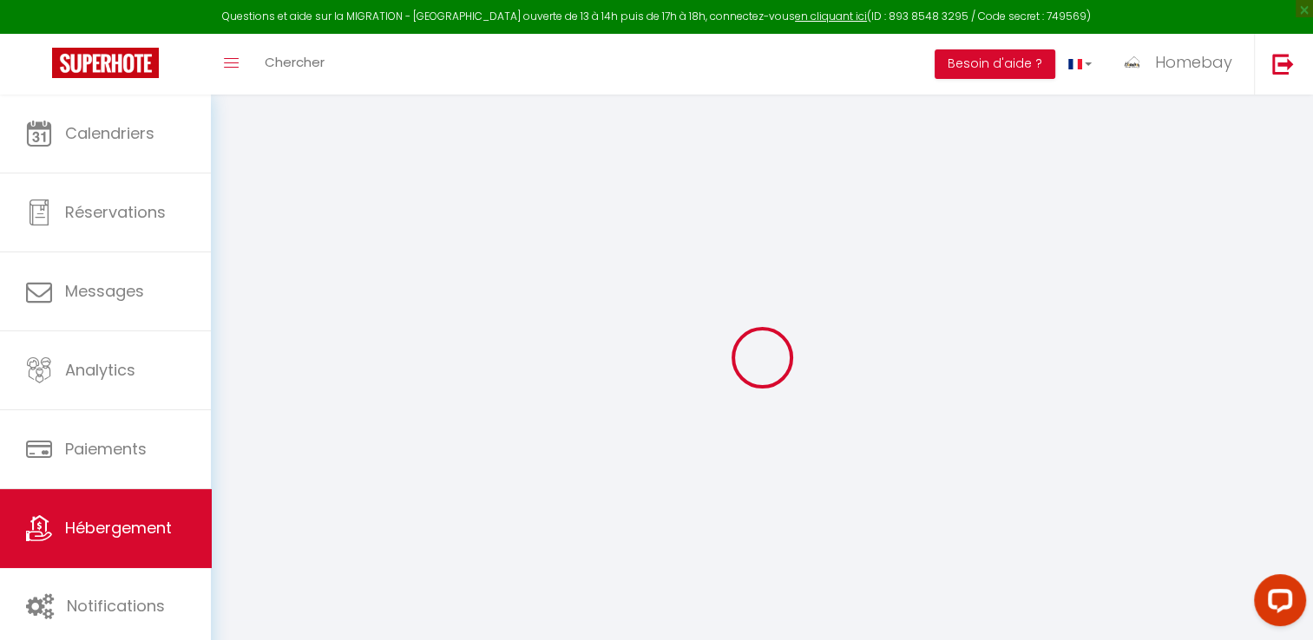
checkbox input "false"
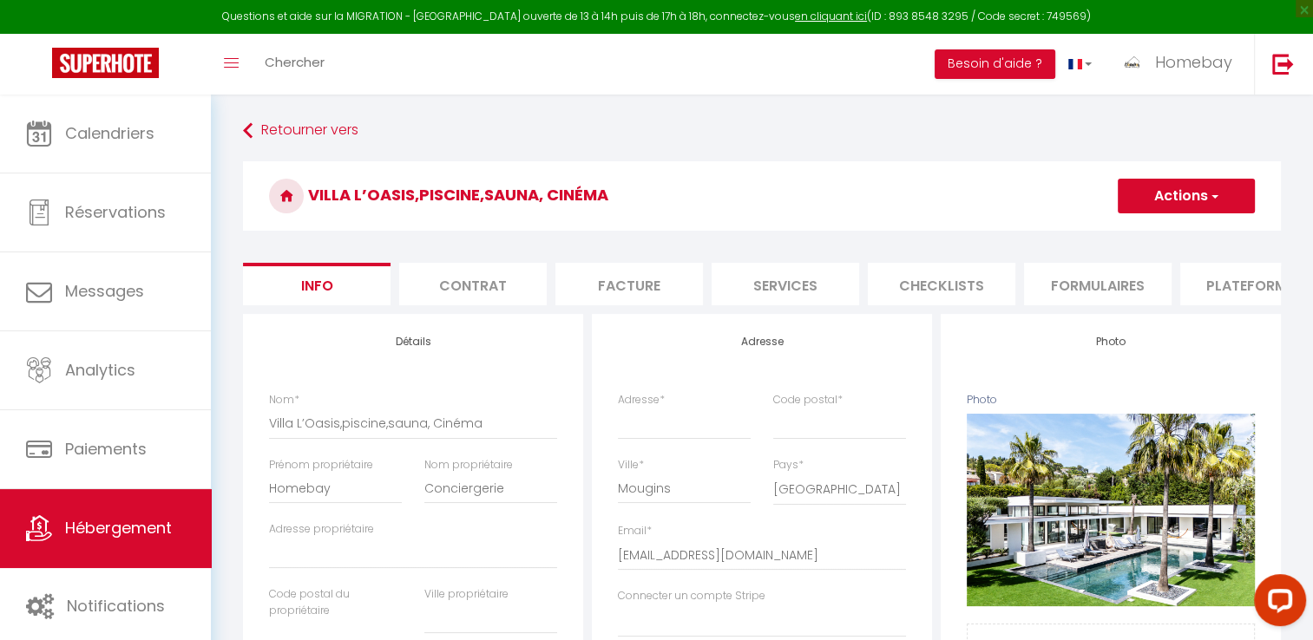
select select
checkbox input "false"
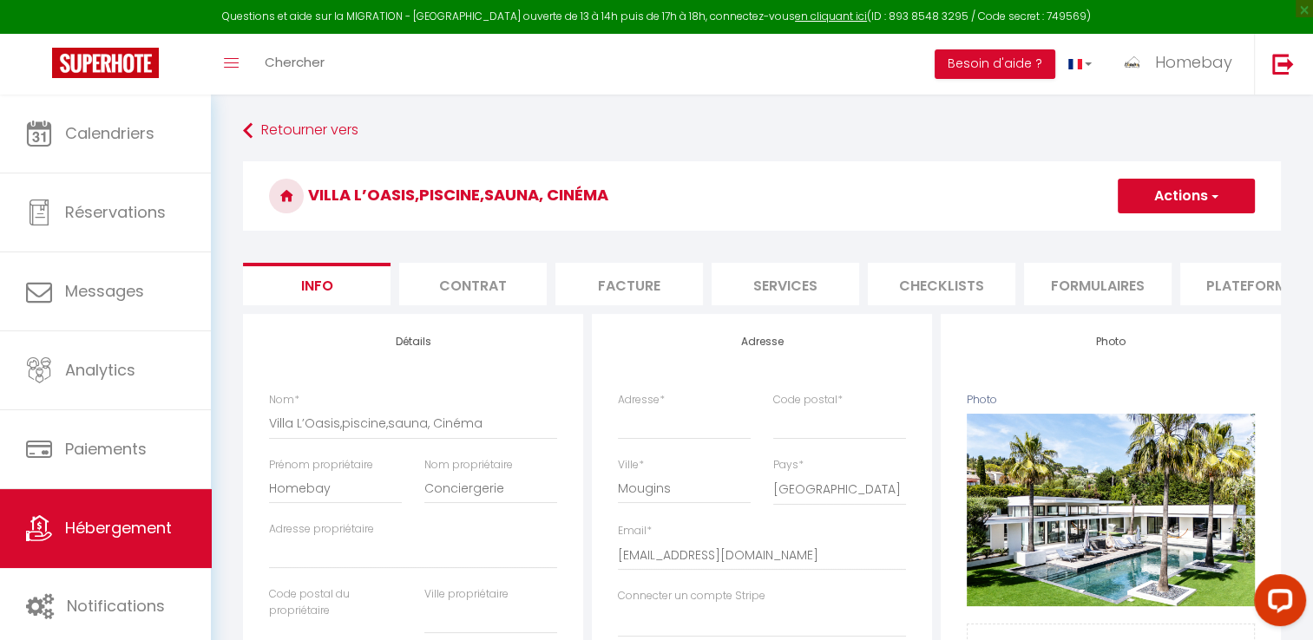
checkbox input "false"
click at [636, 432] on input "Adresse *" at bounding box center [684, 423] width 133 height 31
type input "M"
select select
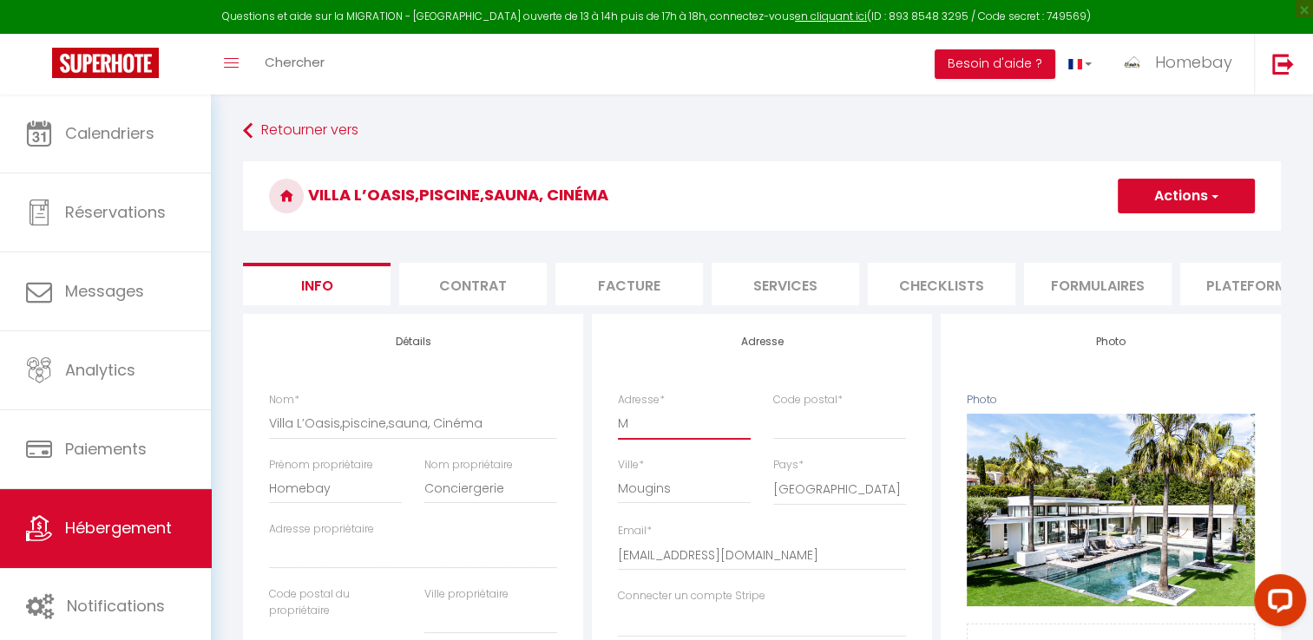
checkbox input "false"
type input "Mo"
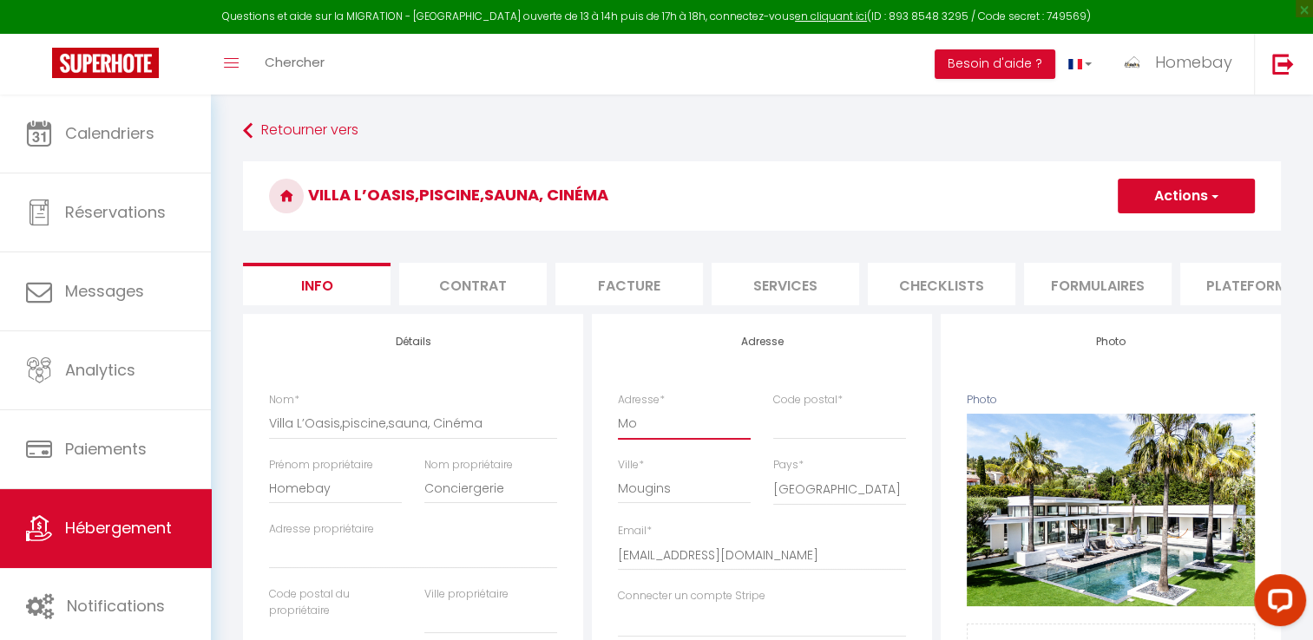
select select
checkbox input "false"
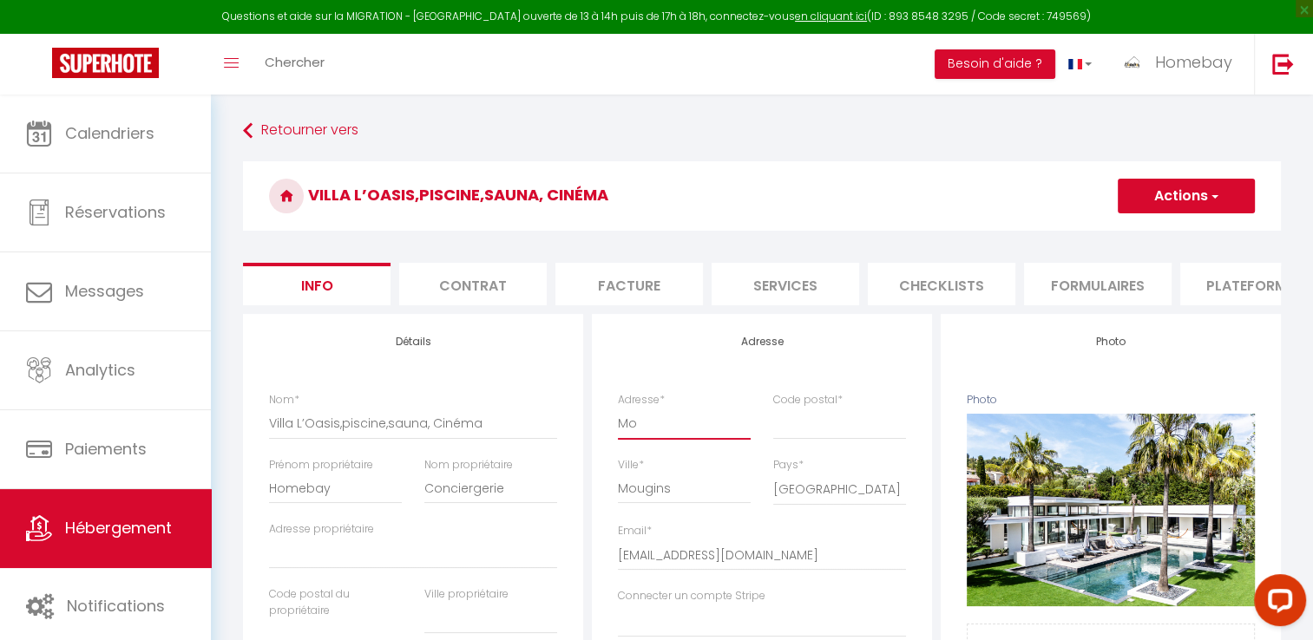
checkbox input "false"
type input "Mou"
select select
checkbox input "false"
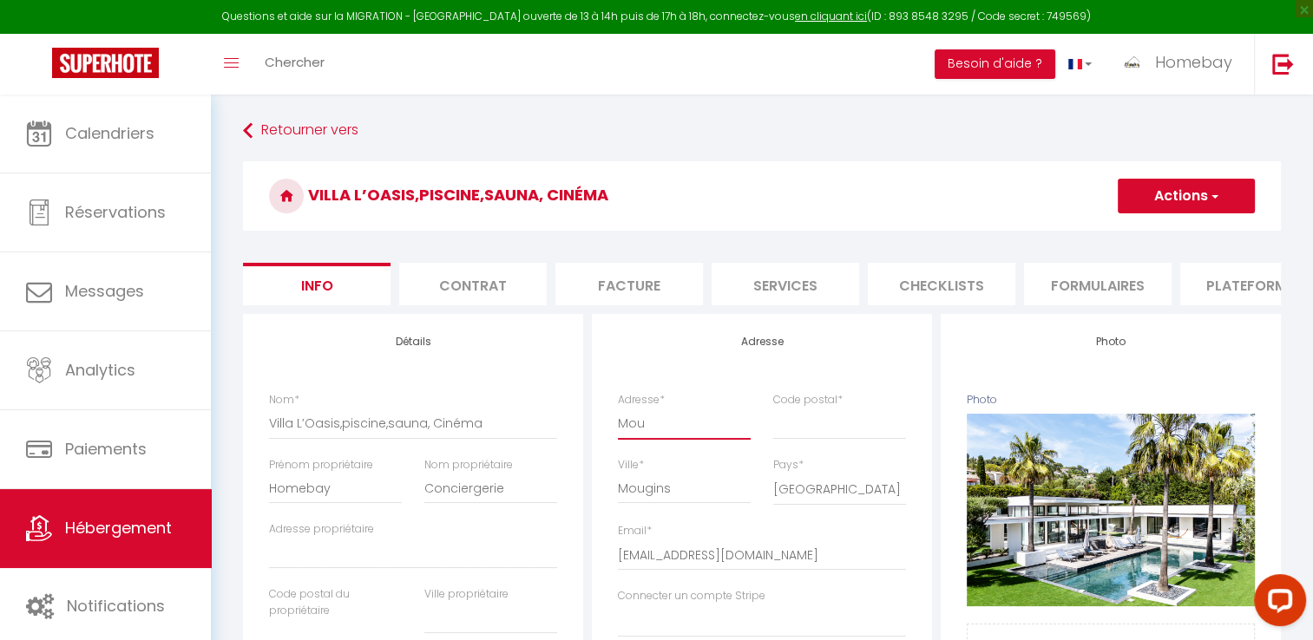
checkbox input "false"
type input "Moug"
select select
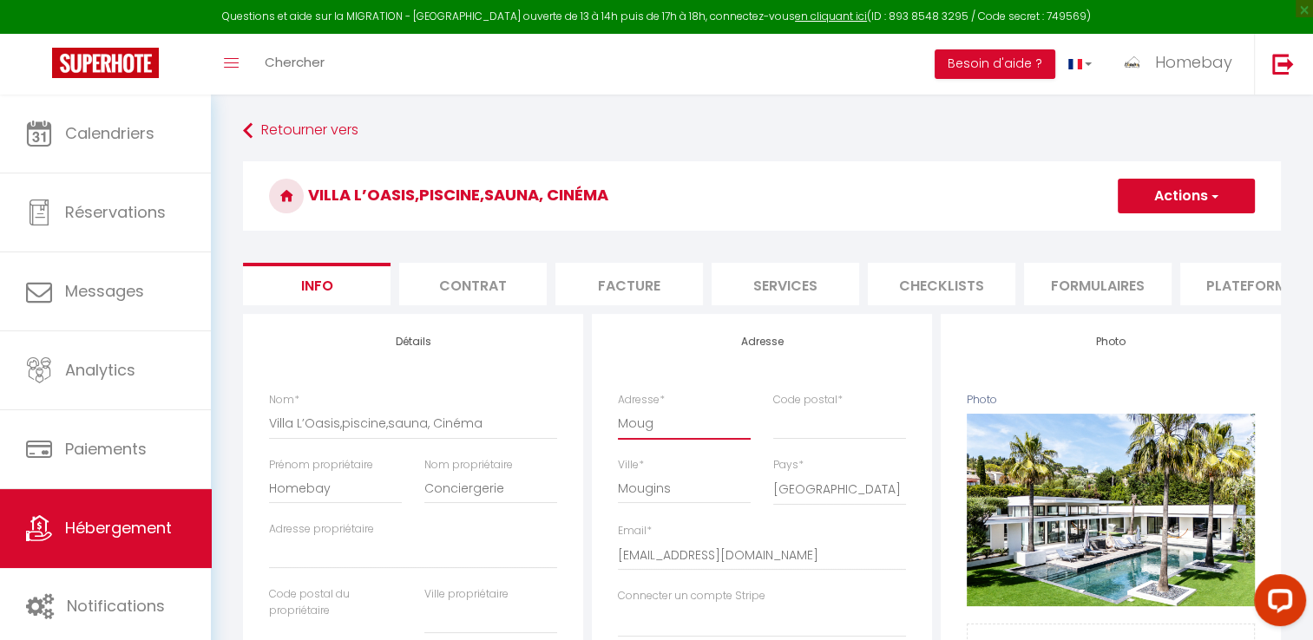
select select
checkbox input "false"
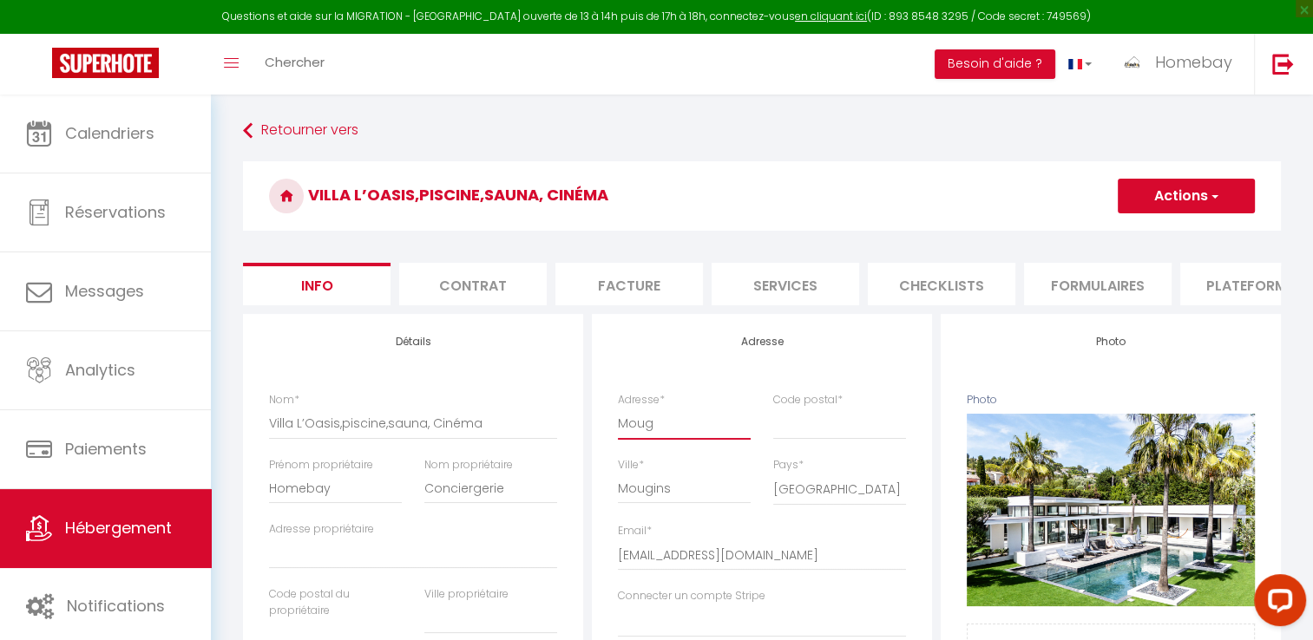
type input "Mougi"
select select
checkbox input "false"
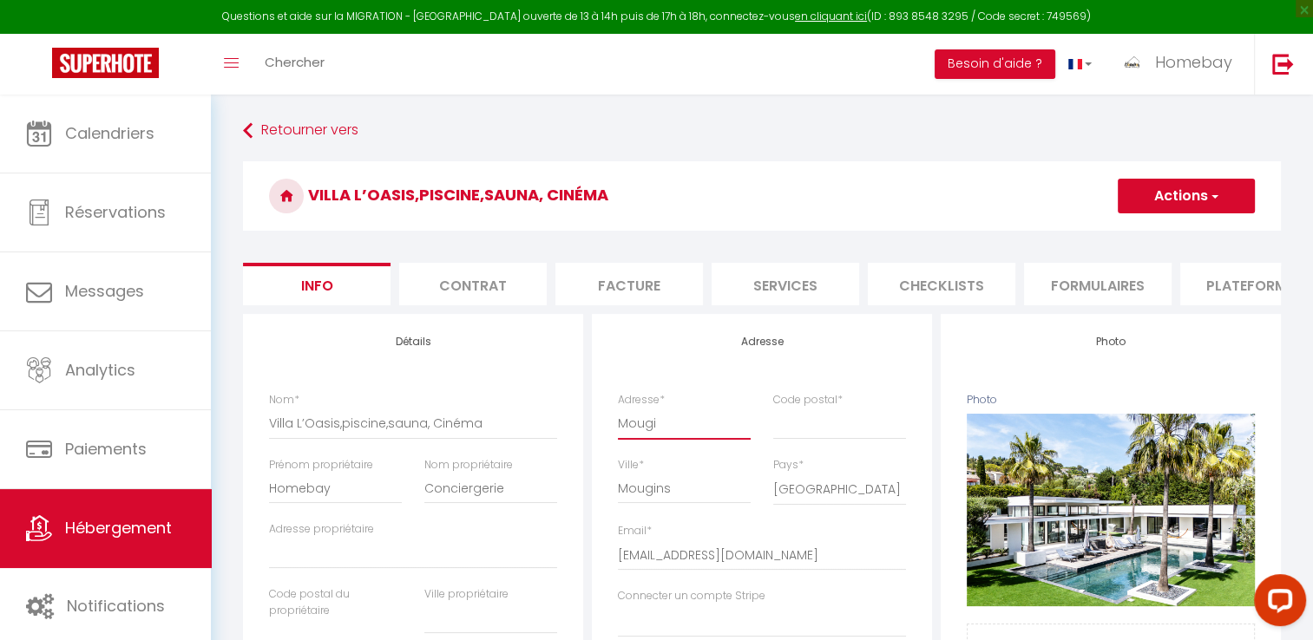
checkbox input "false"
type input "Mougin"
select select
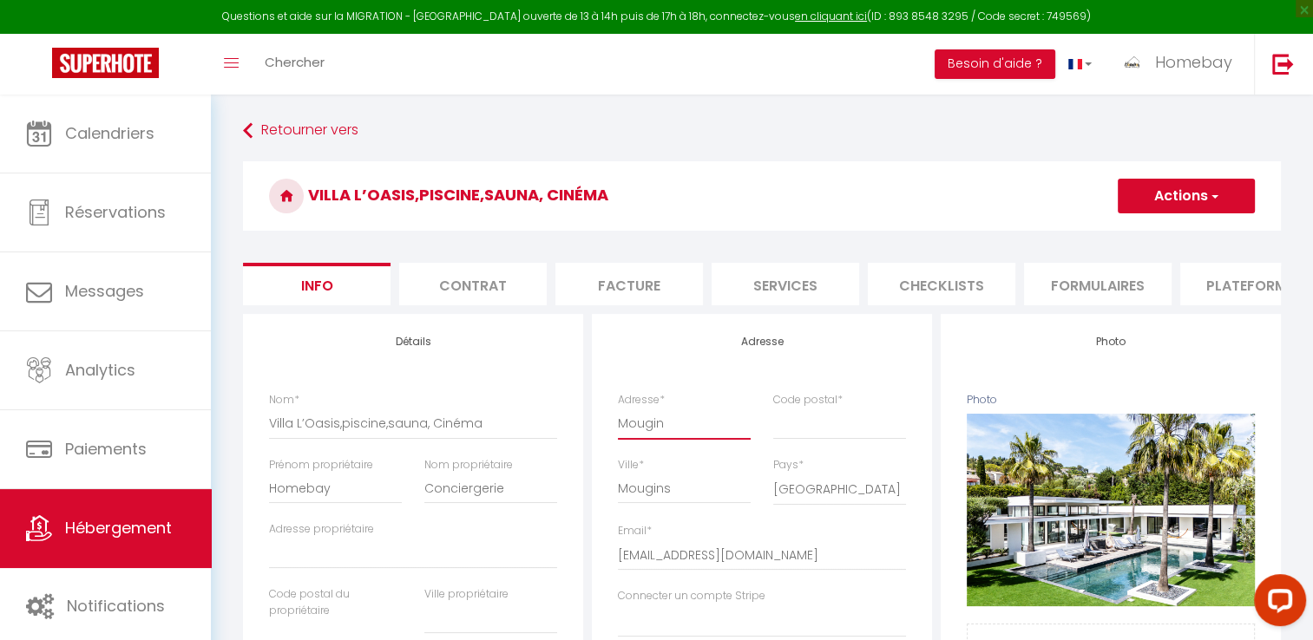
checkbox input "false"
type input "Mougins"
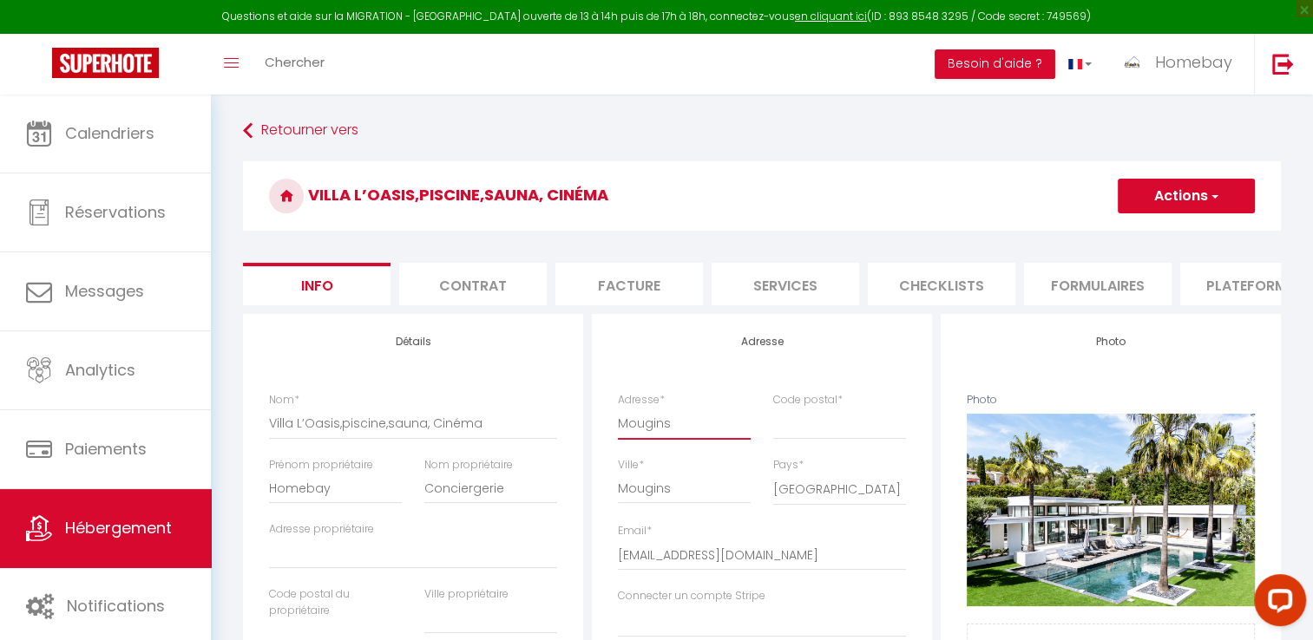
select select
checkbox input "false"
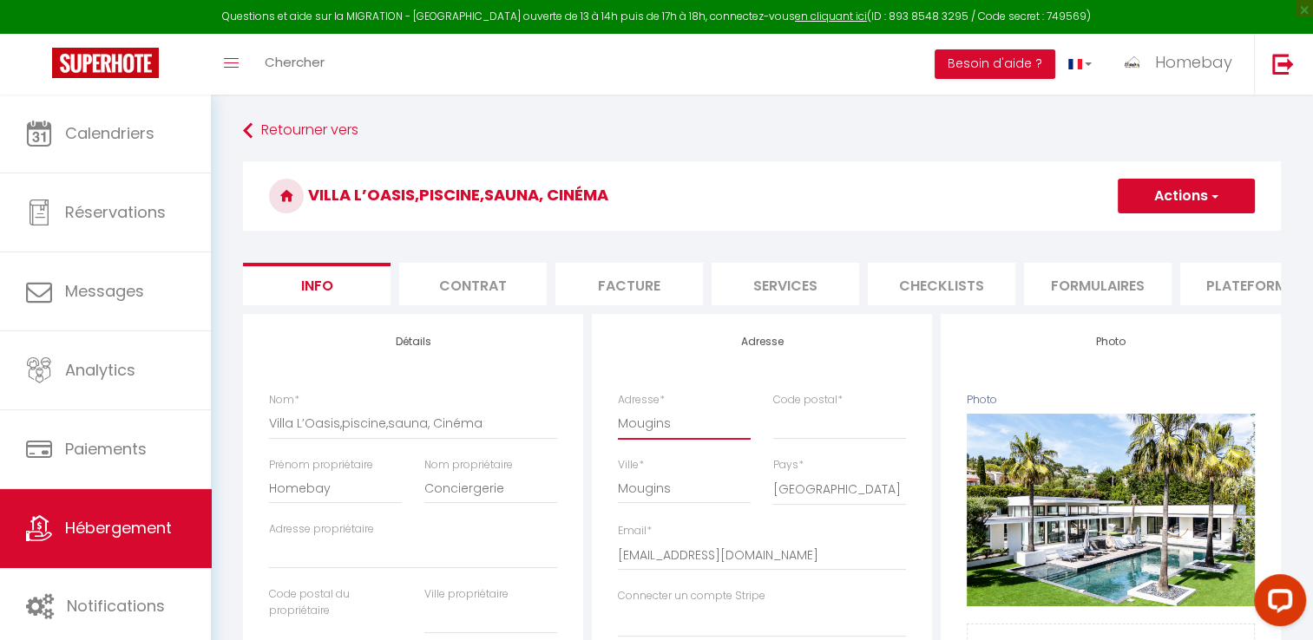
checkbox input "false"
type input "Mougins"
select select
checkbox input "false"
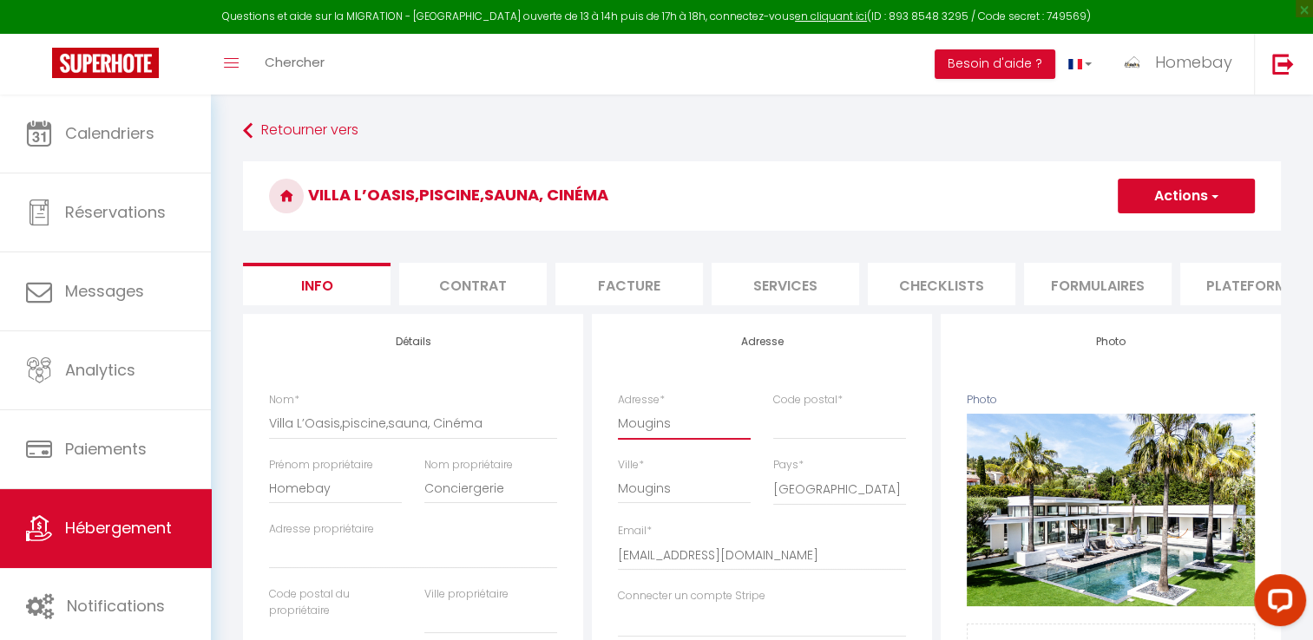
checkbox input "false"
type input "Mougins"
drag, startPoint x: 358, startPoint y: 503, endPoint x: 264, endPoint y: 507, distance: 93.8
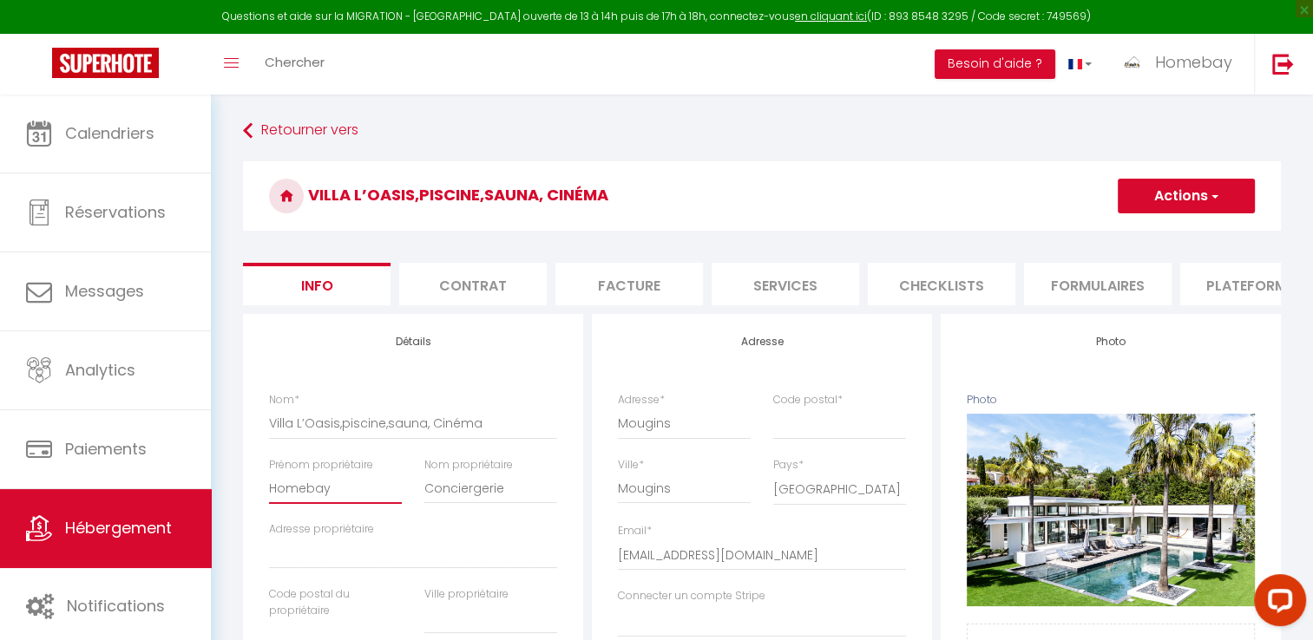
click at [264, 507] on div "Prénom propriétaire Homebay" at bounding box center [335, 489] width 155 height 65
click at [306, 504] on input "Homebay" at bounding box center [335, 488] width 133 height 31
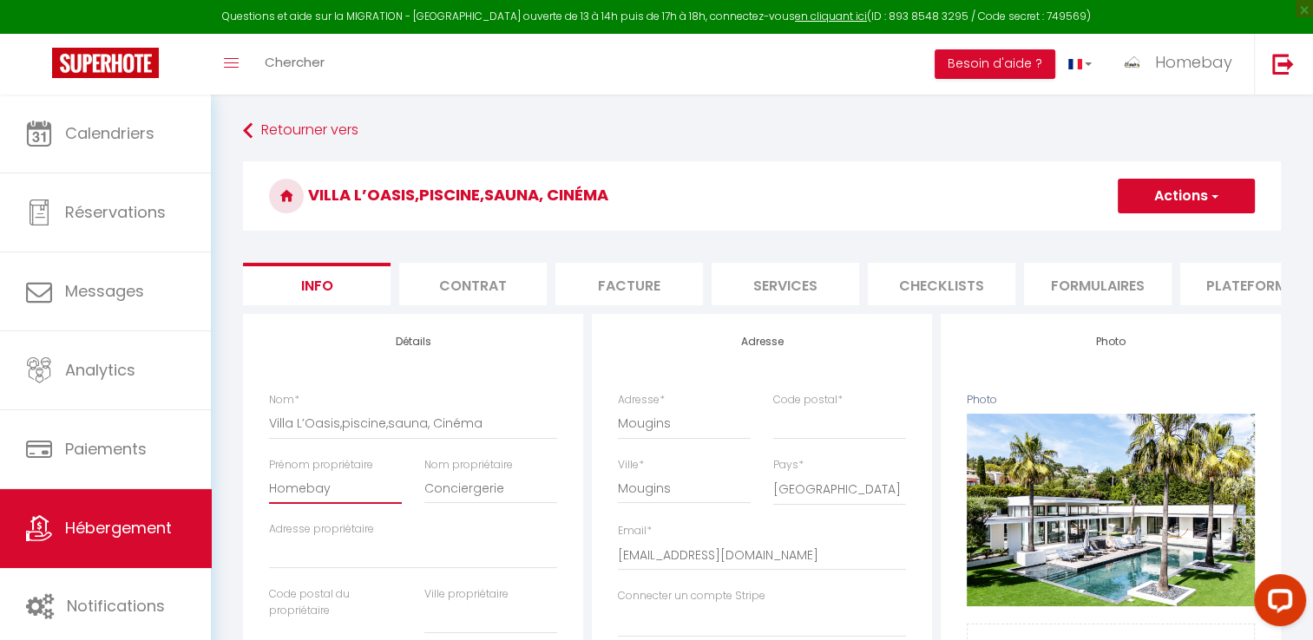
click at [306, 504] on input "Homebay" at bounding box center [335, 488] width 133 height 31
type input "K"
select select
checkbox input "false"
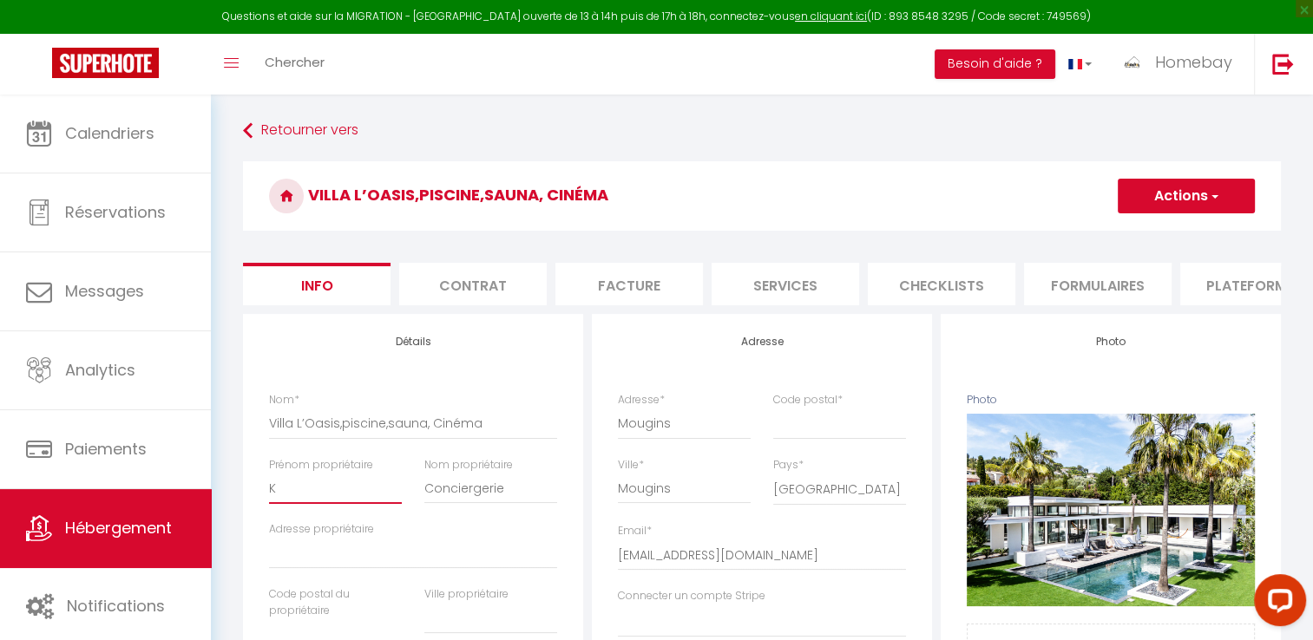
checkbox input "false"
type input "Ke"
select select
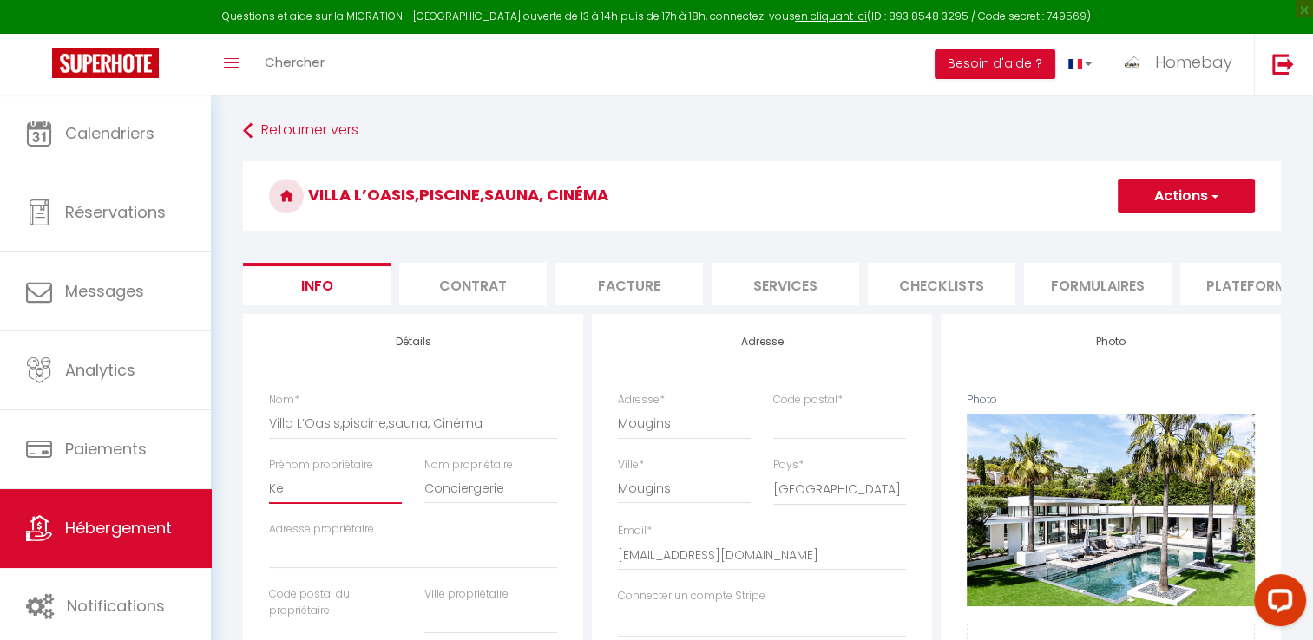
select select
drag, startPoint x: 511, startPoint y: 502, endPoint x: 472, endPoint y: 502, distance: 39.1
click at [492, 502] on input "Conciergerie" at bounding box center [490, 488] width 133 height 31
click at [477, 502] on input "Conciergerie" at bounding box center [490, 488] width 133 height 31
click at [500, 501] on input "Ceonciergrie" at bounding box center [490, 488] width 133 height 31
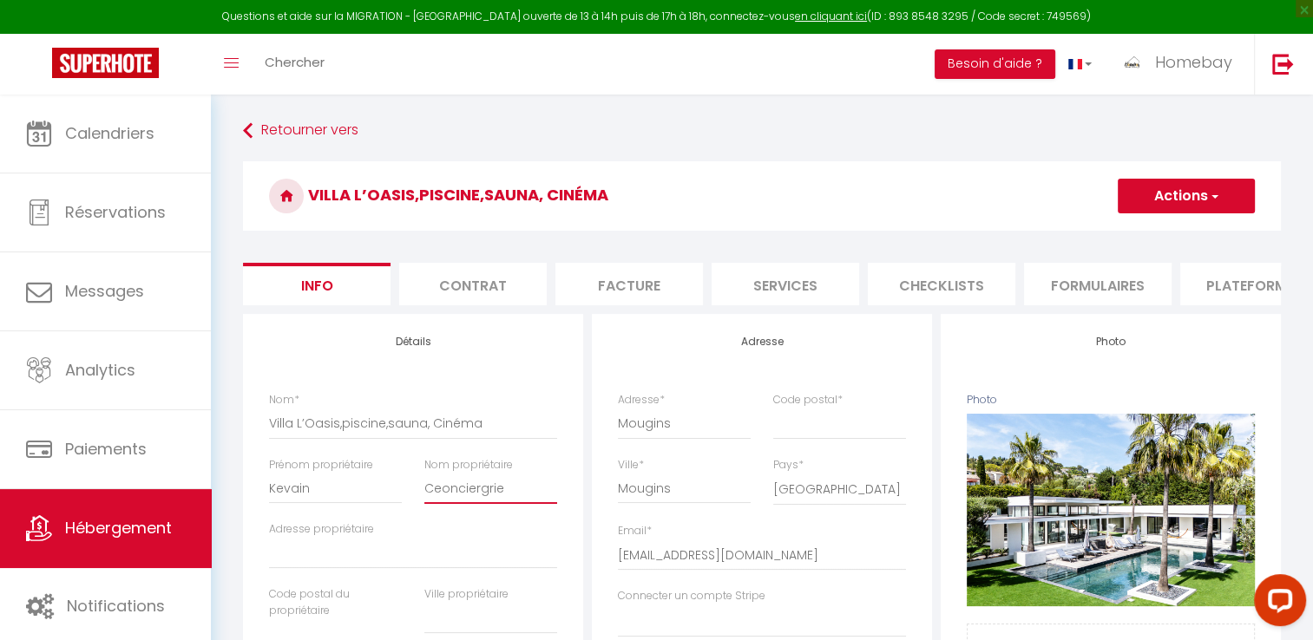
click at [500, 501] on input "Ceonciergrie" at bounding box center [490, 488] width 133 height 31
click at [397, 560] on input "Adresse propriétaire" at bounding box center [413, 553] width 288 height 31
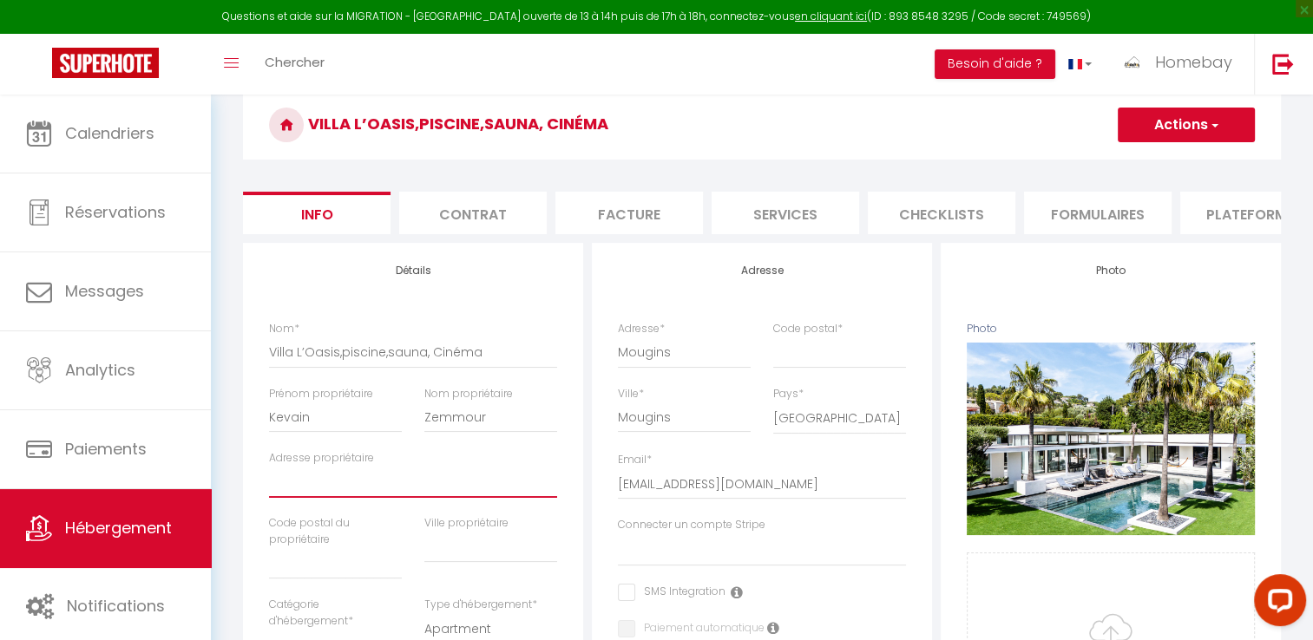
scroll to position [174, 0]
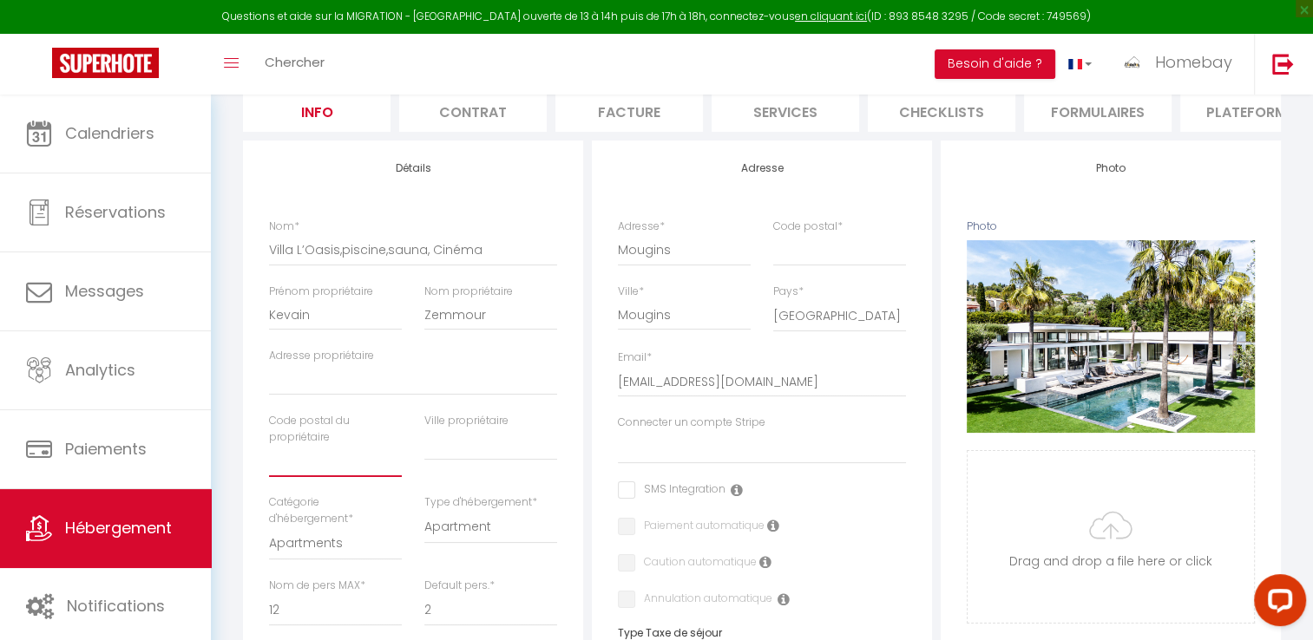
click at [353, 477] on input "text" at bounding box center [335, 461] width 133 height 31
click at [463, 461] on input "text" at bounding box center [490, 445] width 133 height 31
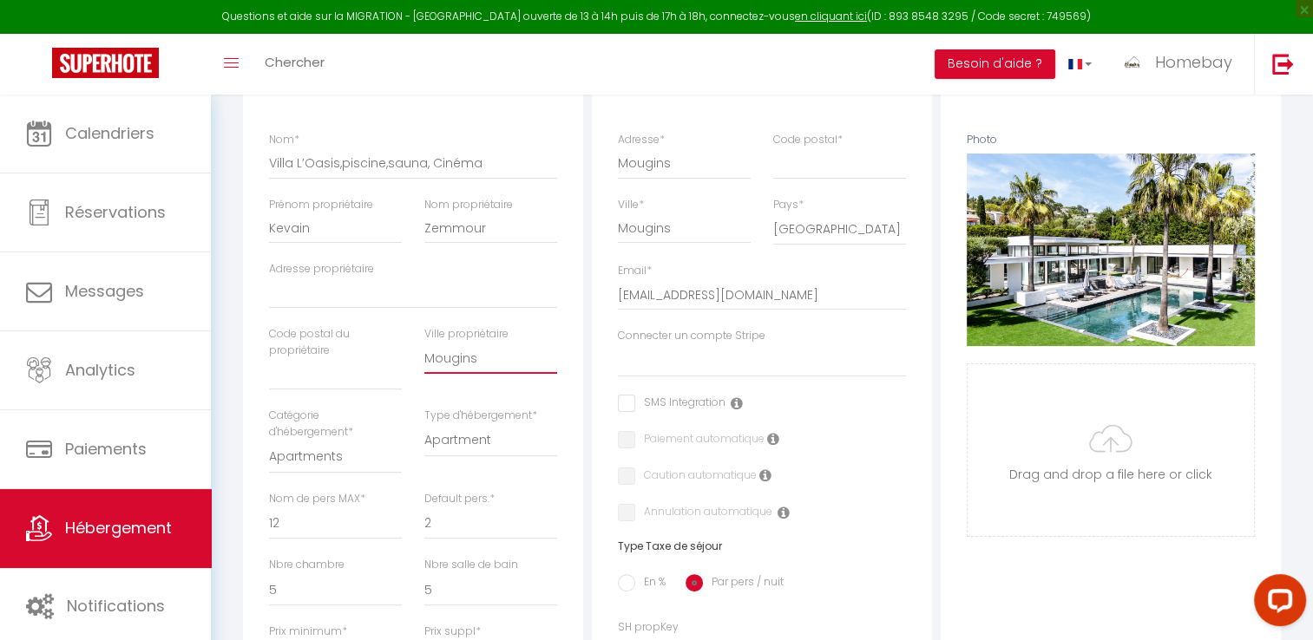
scroll to position [347, 0]
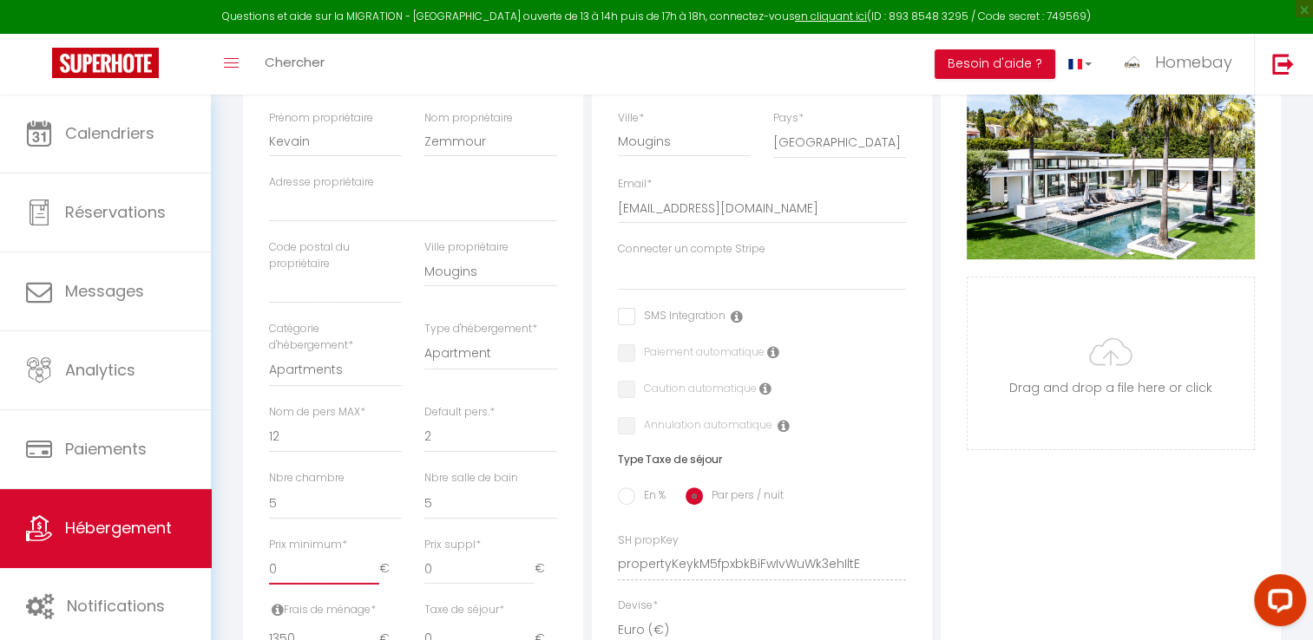
click at [336, 585] on input "0" at bounding box center [324, 569] width 110 height 31
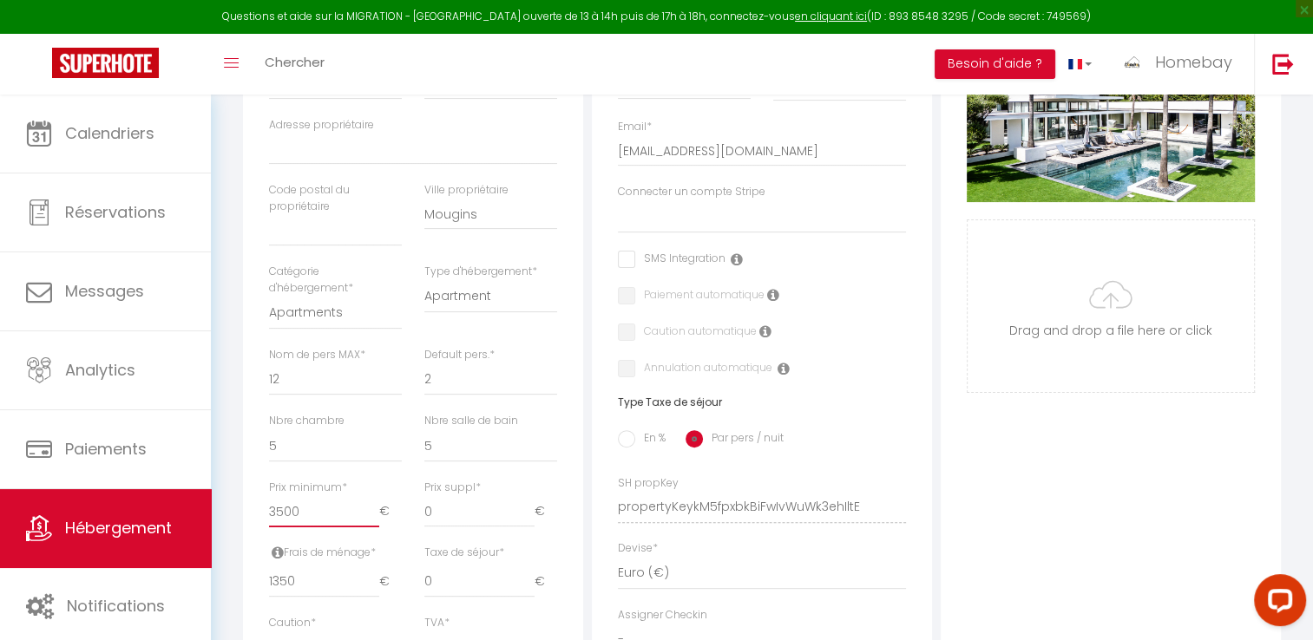
scroll to position [434, 0]
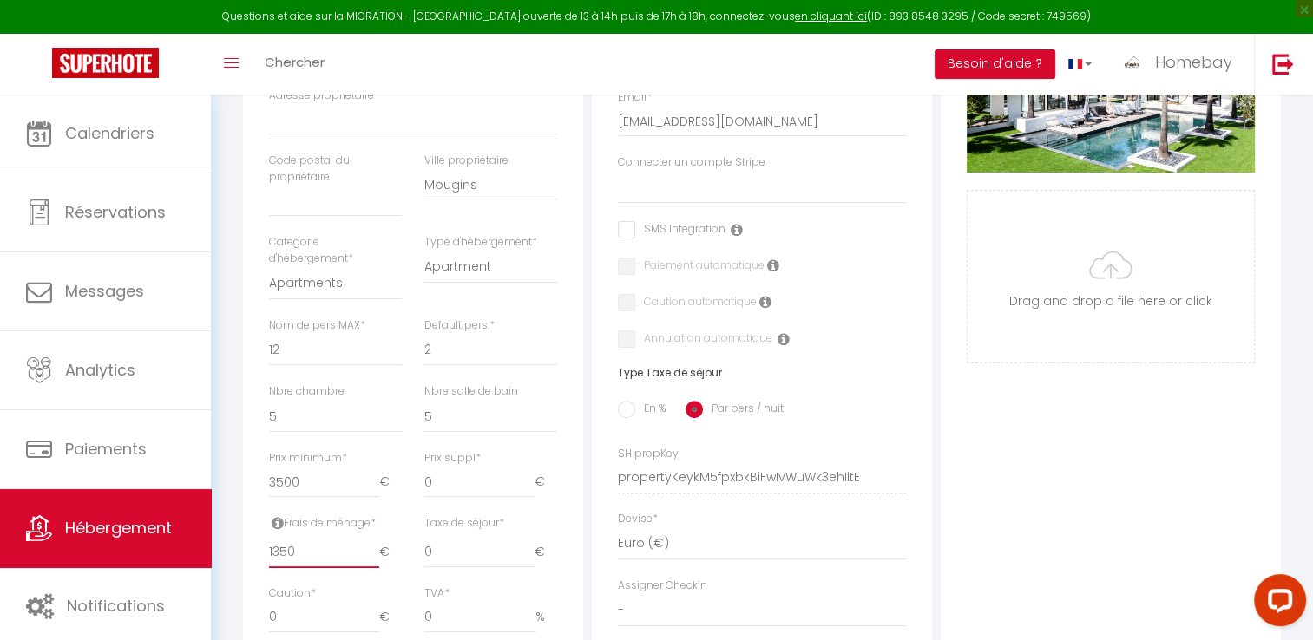
click at [332, 563] on input "1350" at bounding box center [324, 552] width 110 height 31
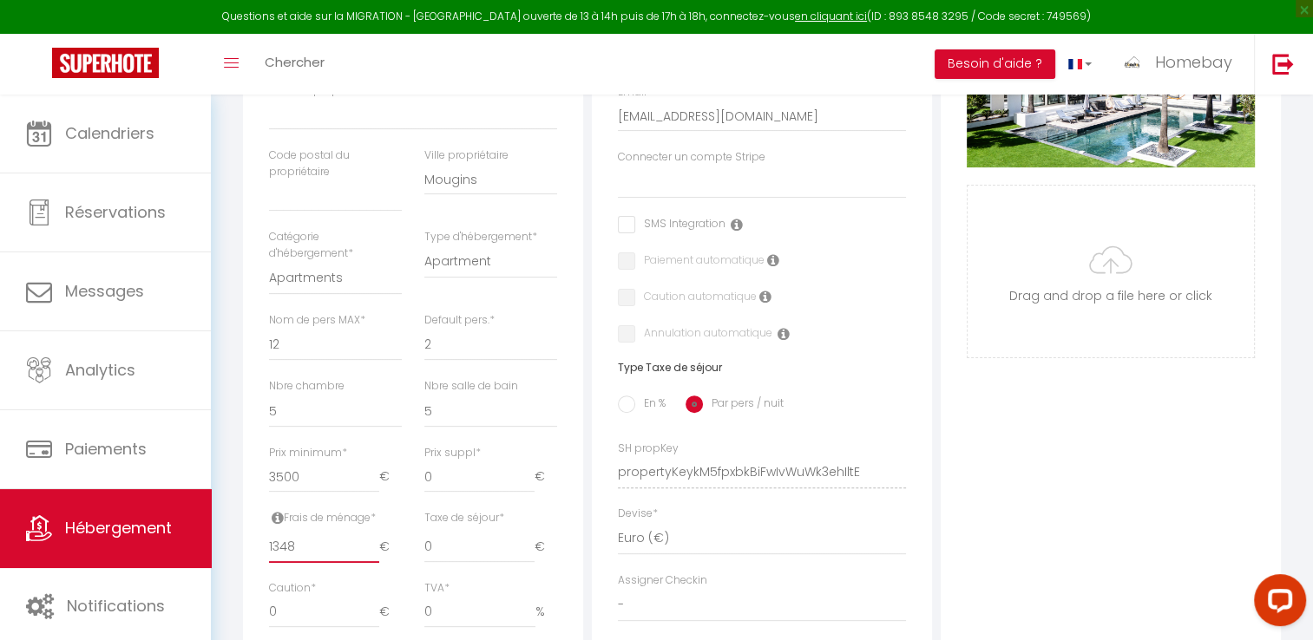
scroll to position [607, 0]
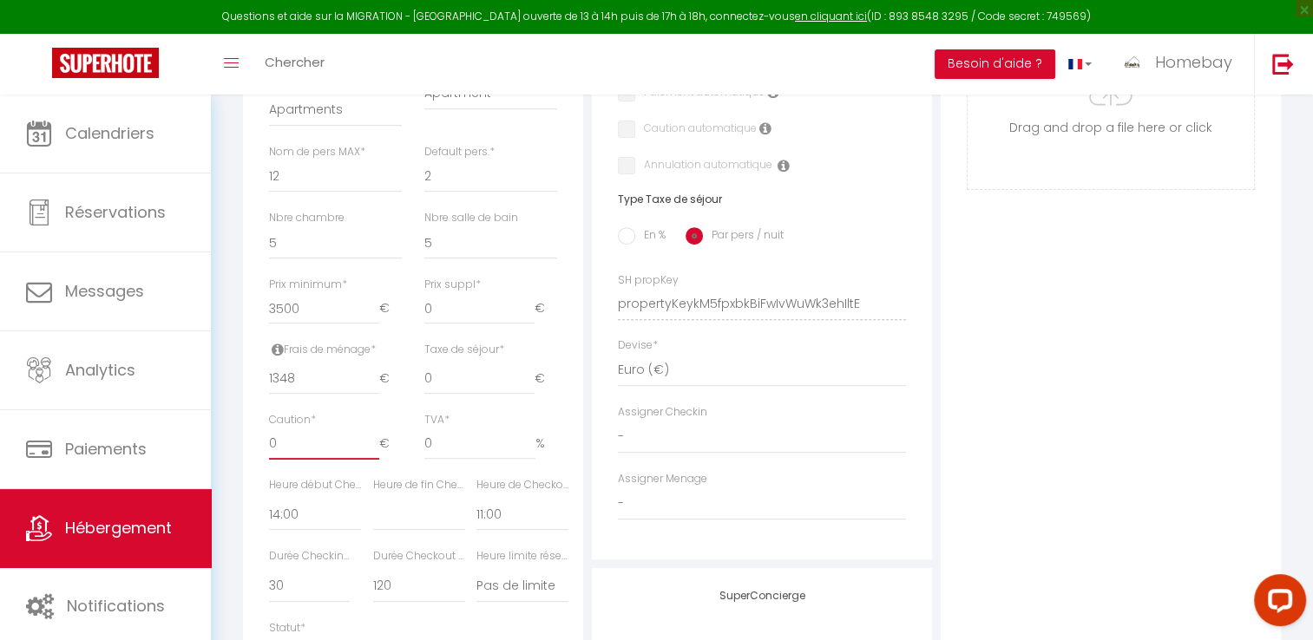
click at [325, 460] on input "0" at bounding box center [324, 444] width 110 height 31
click at [292, 531] on select "00:00 00:15 00:30 00:45 01:00 01:15 01:30 01:45 02:00 02:15 02:30 02:45 03:00" at bounding box center [315, 514] width 92 height 33
click at [269, 510] on select "00:00 00:15 00:30 00:45 01:00 01:15 01:30 01:45 02:00 02:15 02:30 02:45 03:00" at bounding box center [315, 514] width 92 height 33
click at [503, 528] on select "00:00 00:15 00:30 00:45 01:00 01:15 01:30 01:45 02:00 02:15 02:30 02:45 03:00" at bounding box center [522, 514] width 92 height 33
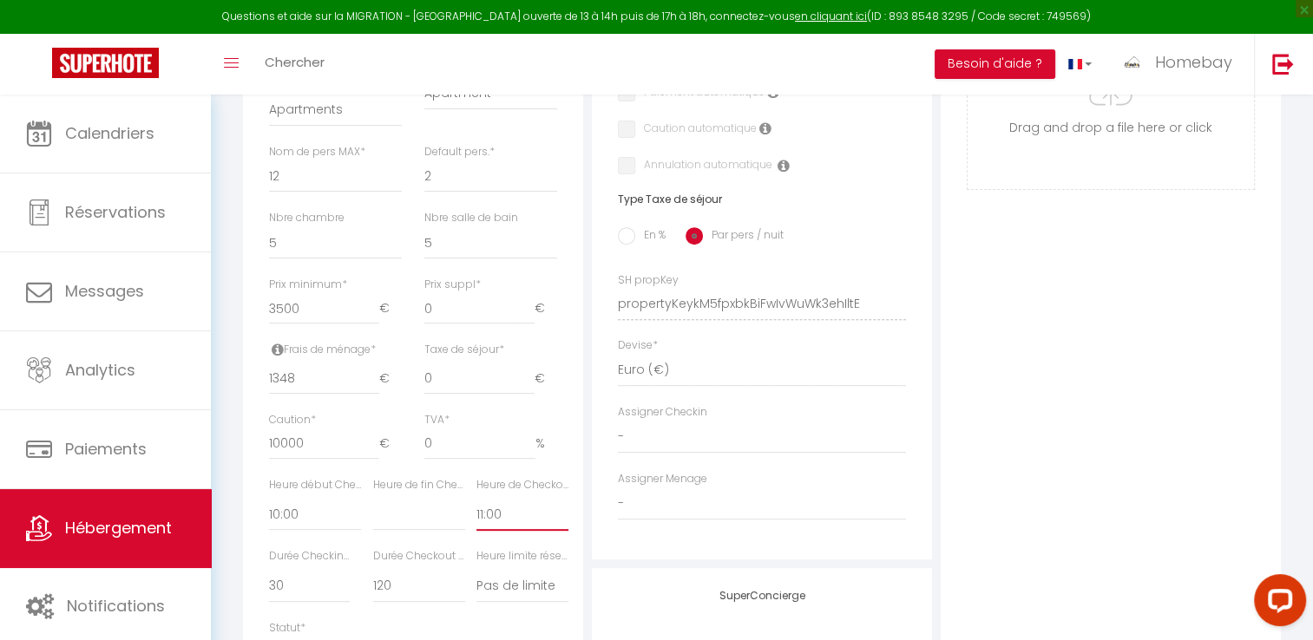
click at [501, 525] on select "00:00 00:15 00:30 00:45 01:00 01:15 01:30 01:45 02:00 02:15 02:30 02:45 03:00" at bounding box center [522, 514] width 92 height 33
click at [298, 524] on select "00:00 00:15 00:30 00:45 01:00 01:15 01:30 01:45 02:00 02:15 02:30 02:45 03:00" at bounding box center [315, 514] width 92 height 33
click at [269, 510] on select "00:00 00:15 00:30 00:45 01:00 01:15 01:30 01:45 02:00 02:15 02:30 02:45 03:00" at bounding box center [315, 514] width 92 height 33
click at [496, 525] on select "00:00 00:15 00:30 00:45 01:00 01:15 01:30 01:45 02:00 02:15 02:30 02:45 03:00" at bounding box center [522, 514] width 92 height 33
click at [476, 510] on select "00:00 00:15 00:30 00:45 01:00 01:15 01:30 01:45 02:00 02:15 02:30 02:45 03:00" at bounding box center [522, 514] width 92 height 33
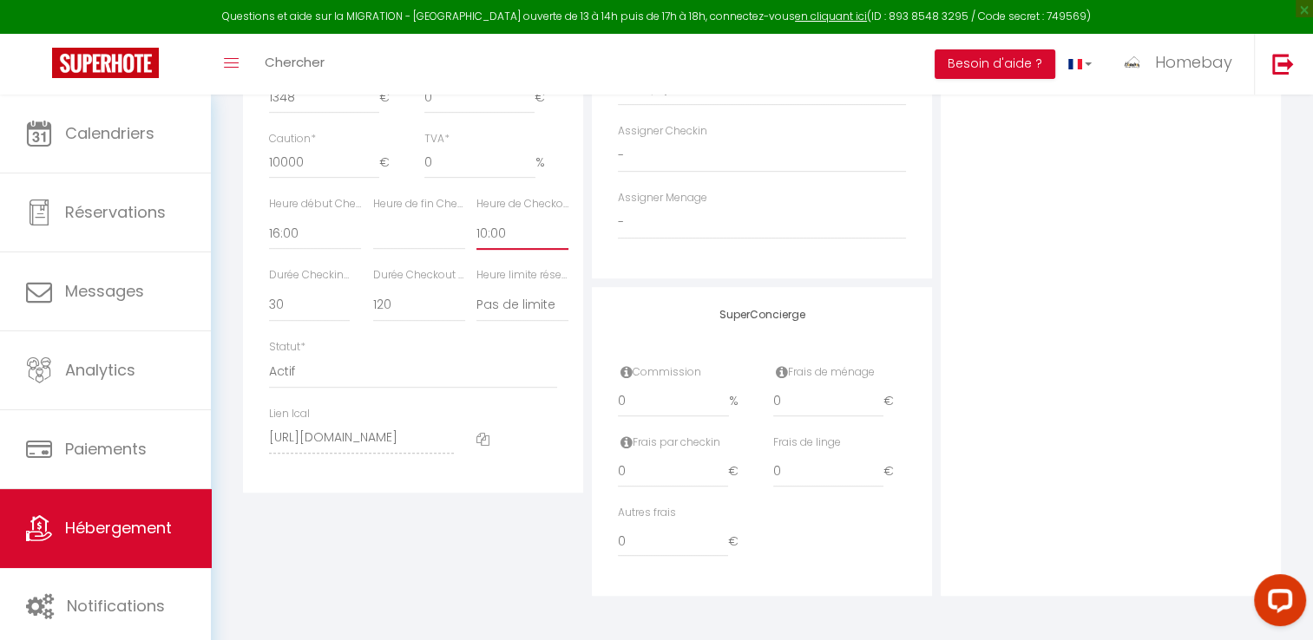
scroll to position [900, 0]
click at [654, 410] on input "0" at bounding box center [673, 401] width 111 height 31
click at [807, 394] on input "0" at bounding box center [828, 401] width 110 height 31
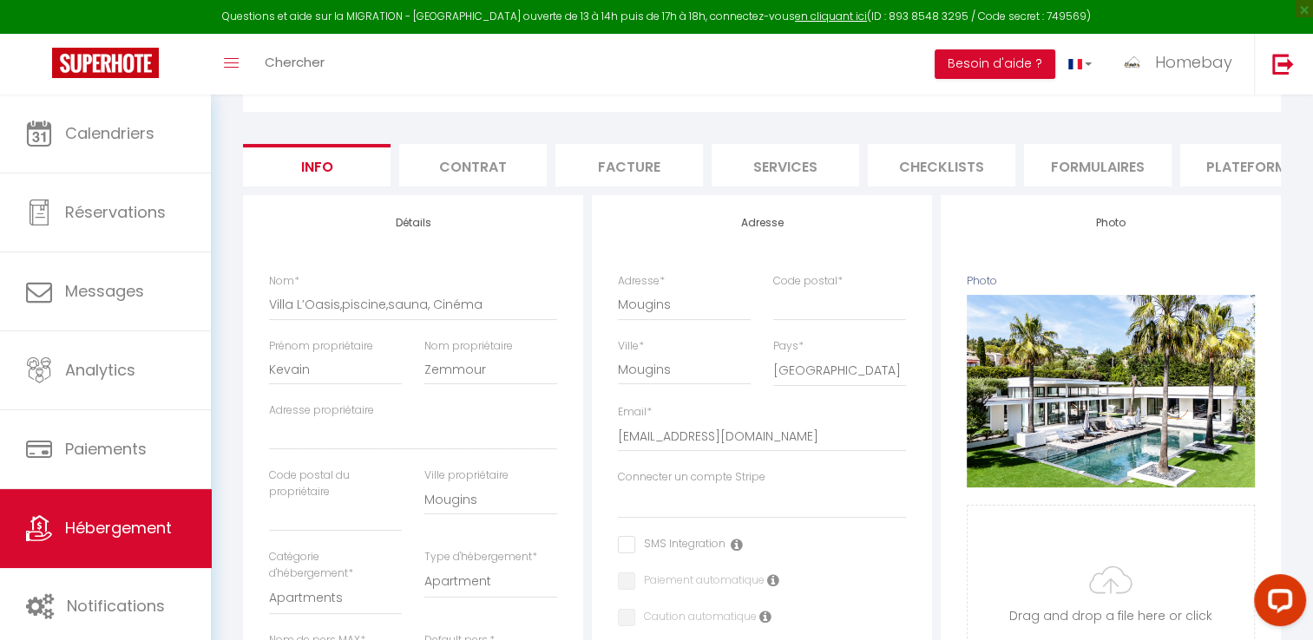
scroll to position [0, 0]
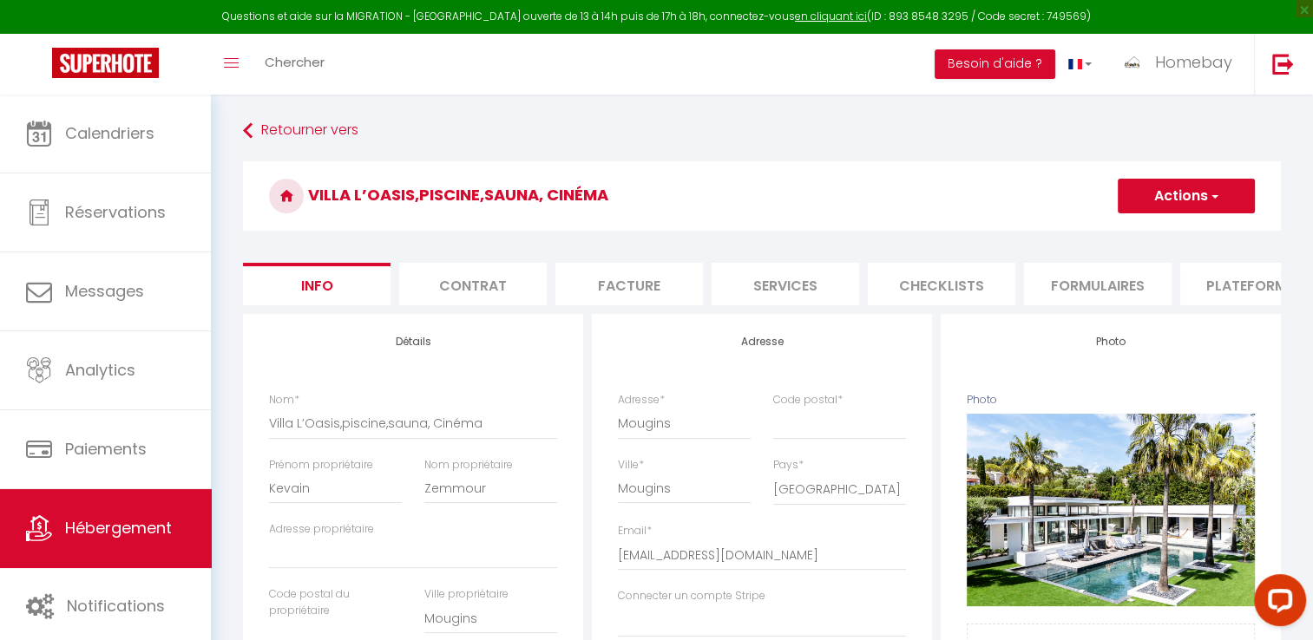
click at [1187, 183] on button "Actions" at bounding box center [1186, 196] width 137 height 35
click at [1118, 245] on link "Enregistrer" at bounding box center [1161, 234] width 186 height 23
drag, startPoint x: 1118, startPoint y: 245, endPoint x: 1121, endPoint y: 232, distance: 13.5
click at [1029, 172] on h3 "Villa L’Oasis,piscine,sauna, Cinéma" at bounding box center [762, 195] width 1038 height 69
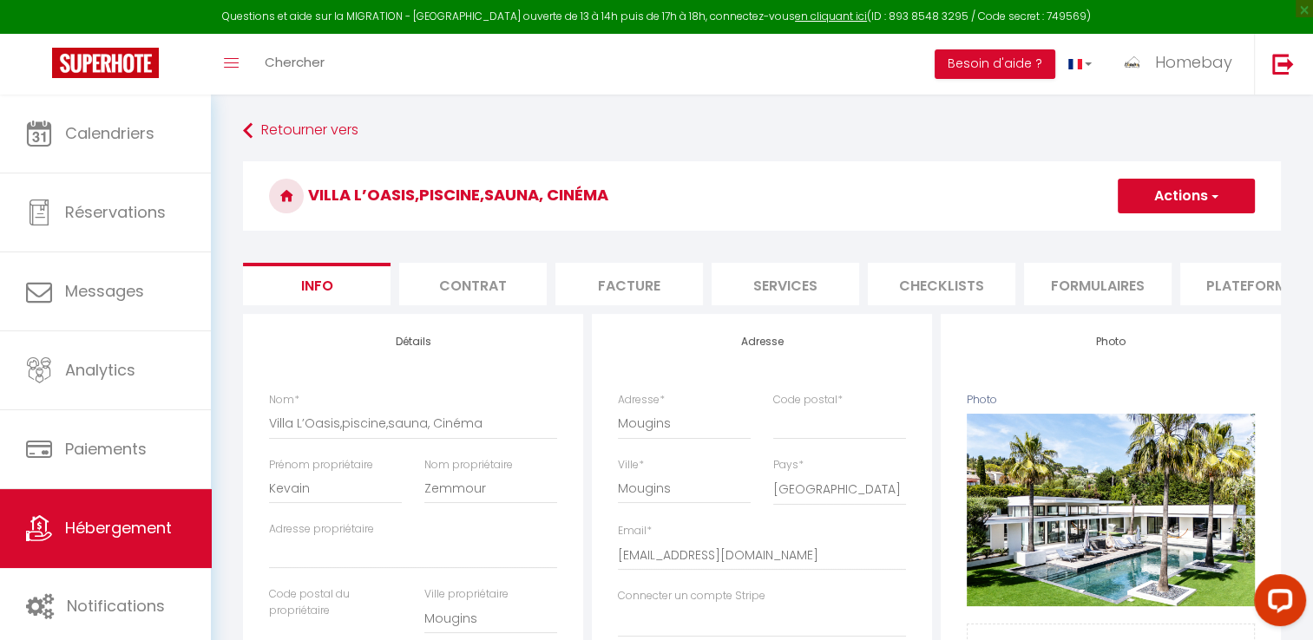
click at [1163, 198] on button "Actions" at bounding box center [1186, 196] width 137 height 35
click at [1134, 228] on input "Enregistrer" at bounding box center [1118, 234] width 64 height 17
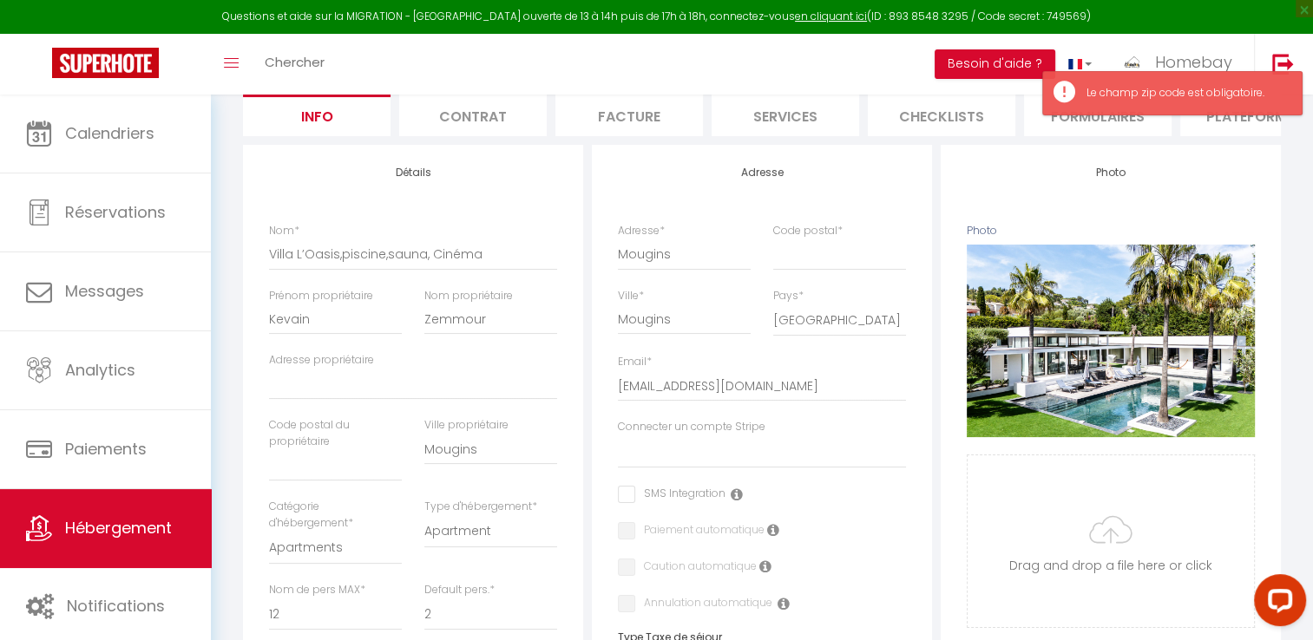
scroll to position [87, 0]
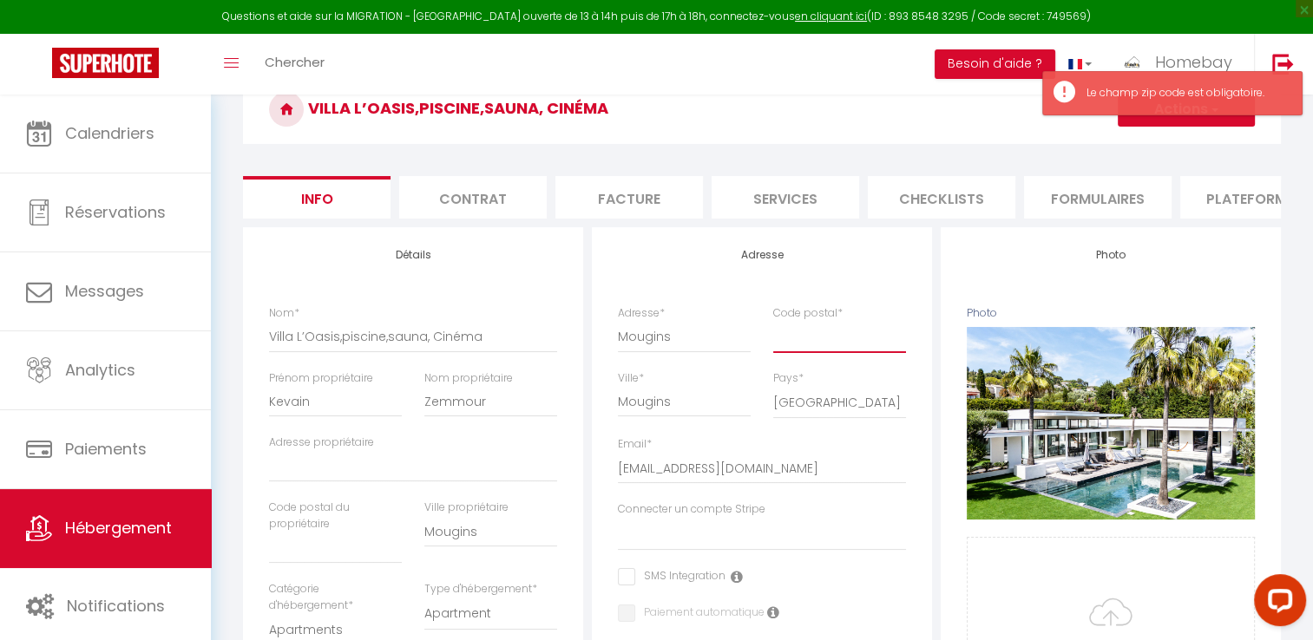
click at [809, 352] on input "Code postal *" at bounding box center [839, 336] width 133 height 31
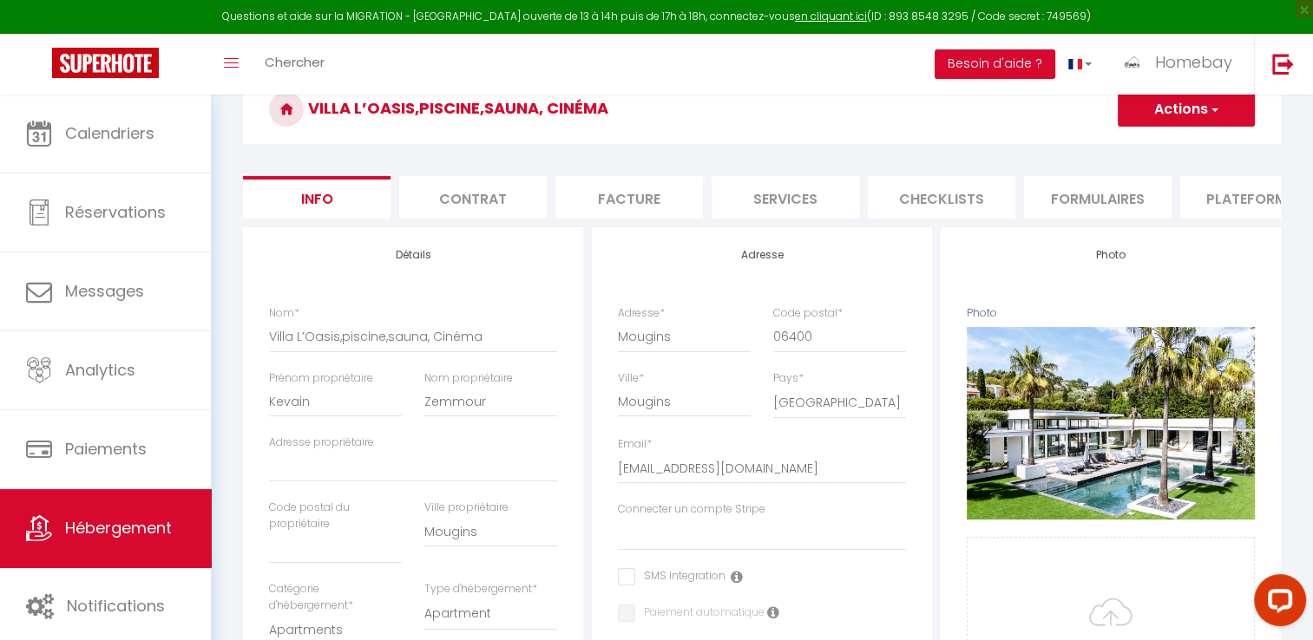
click at [1208, 113] on span "button" at bounding box center [1213, 109] width 11 height 17
click at [1191, 113] on button "Actions" at bounding box center [1186, 109] width 137 height 35
click at [1152, 144] on link "Enregistrer" at bounding box center [1161, 147] width 186 height 23
click at [1170, 113] on button "Actions" at bounding box center [1186, 109] width 137 height 35
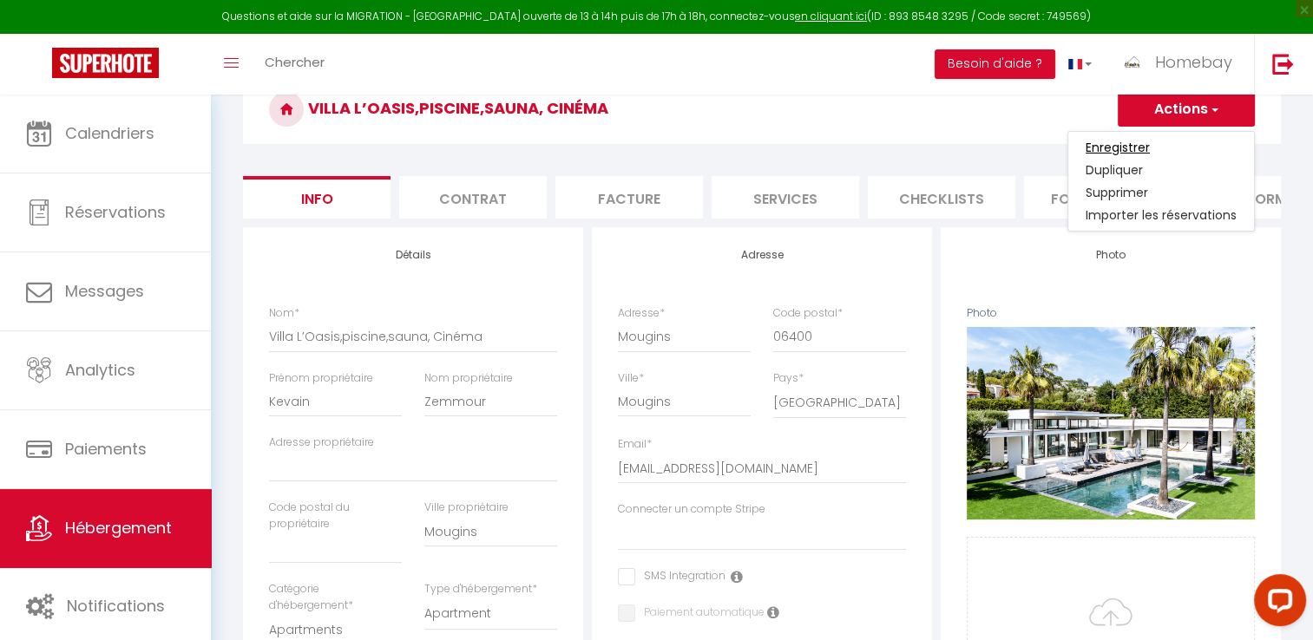
click at [1135, 140] on input "Enregistrer" at bounding box center [1118, 147] width 64 height 17
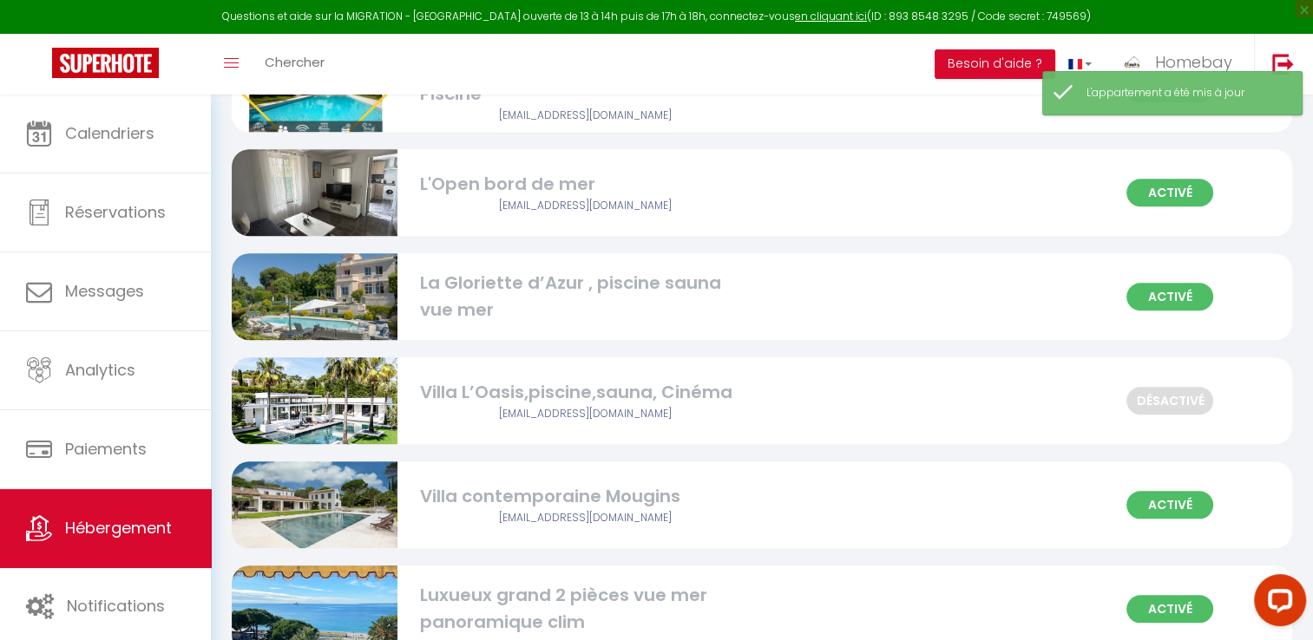
scroll to position [1562, 0]
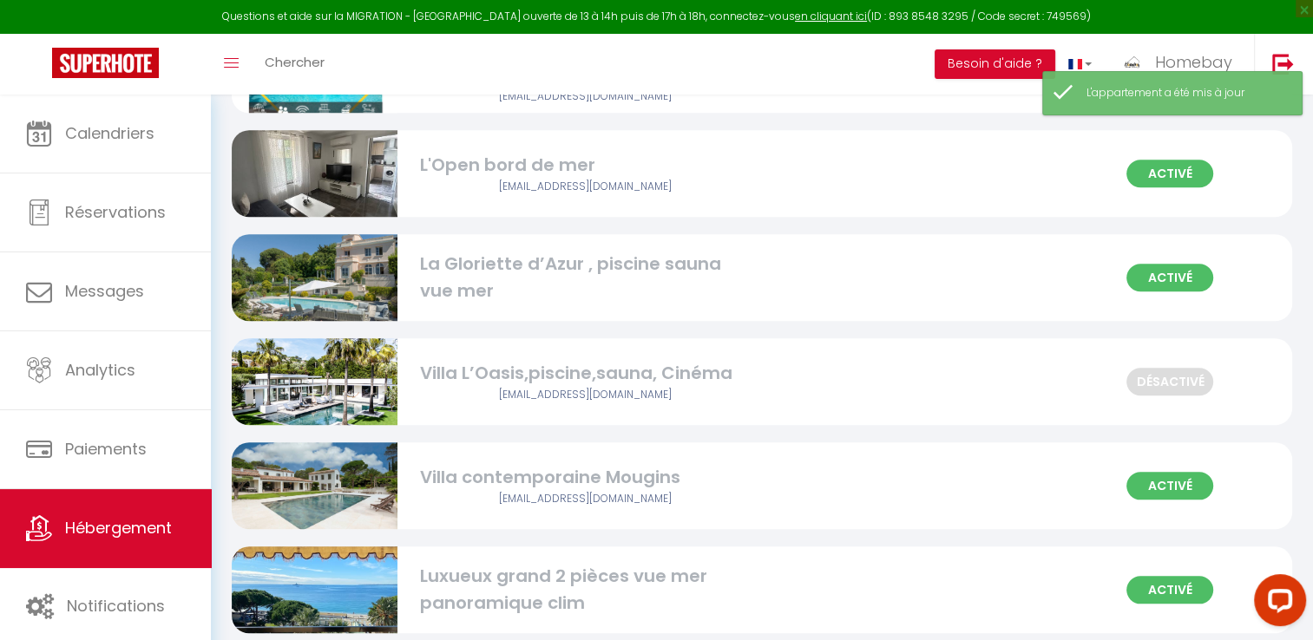
click at [482, 380] on div "Villa L’Oasis,piscine,sauna, Cinéma" at bounding box center [585, 373] width 331 height 27
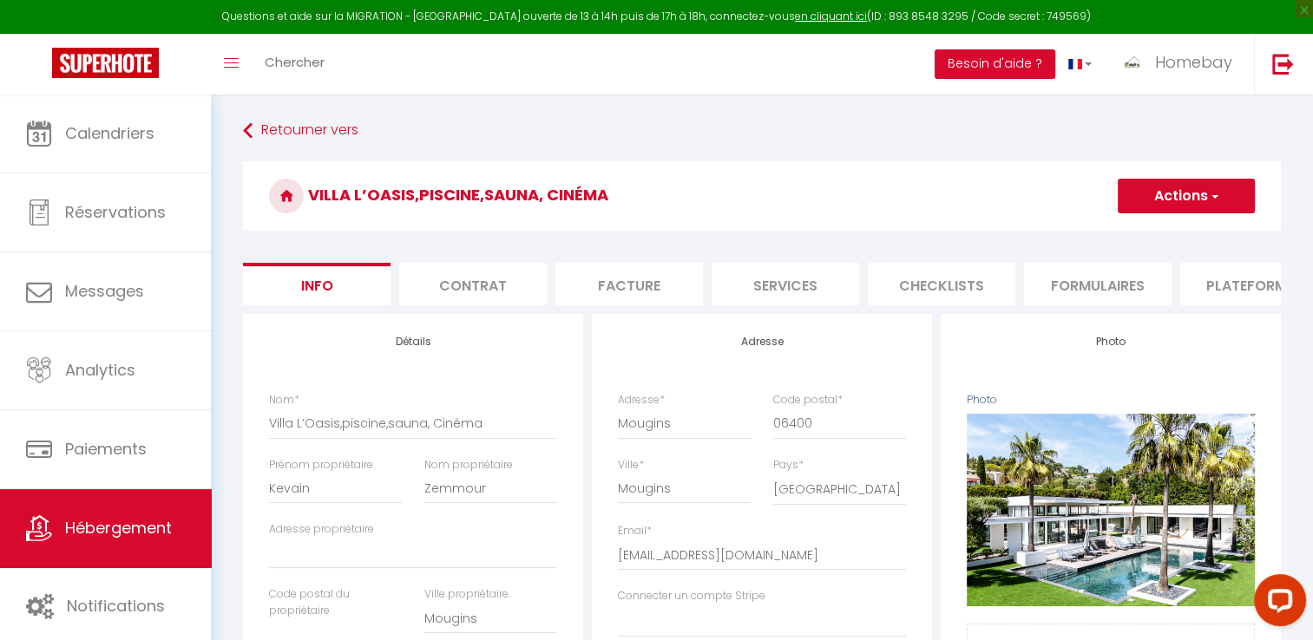
click at [469, 292] on li "Contrat" at bounding box center [473, 284] width 148 height 43
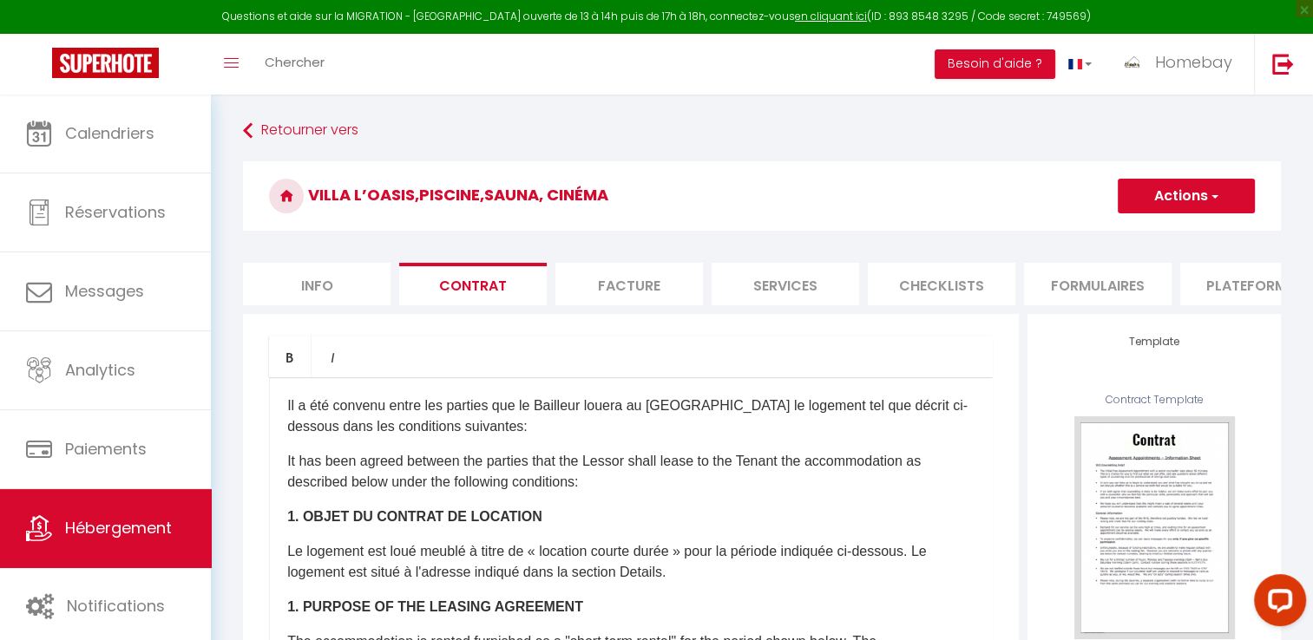
click at [633, 282] on li "Facture" at bounding box center [629, 284] width 148 height 43
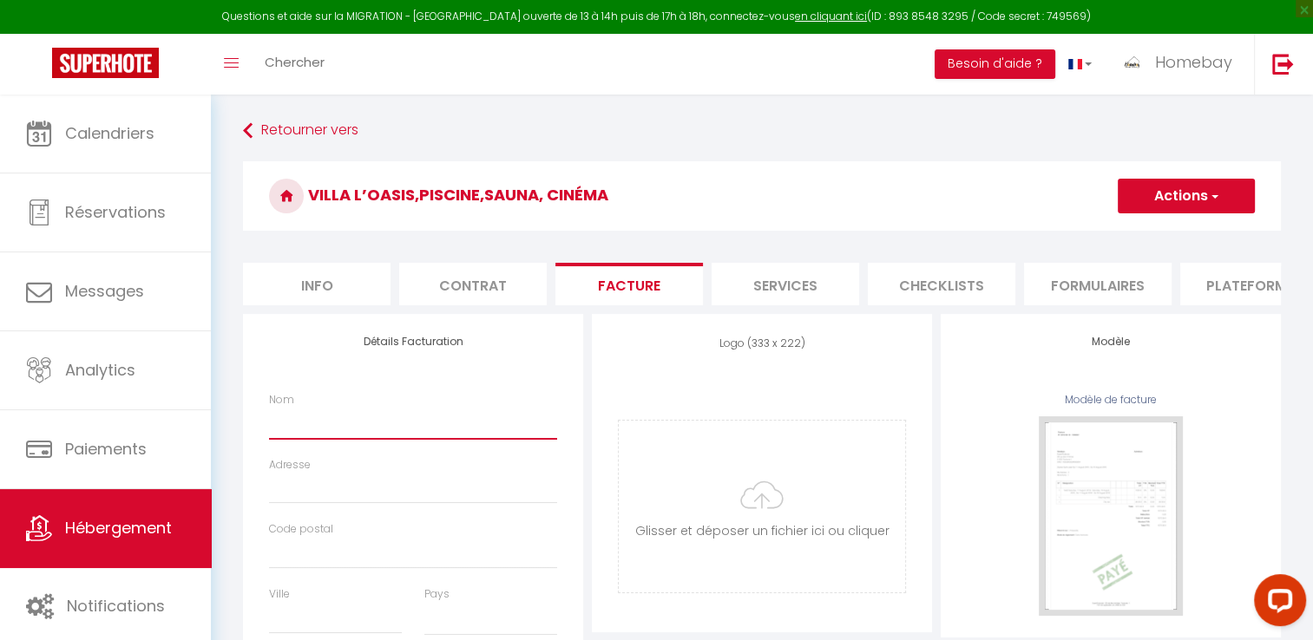
click at [413, 438] on input "Nom" at bounding box center [413, 423] width 288 height 31
click at [354, 491] on input "Adresse" at bounding box center [413, 488] width 288 height 31
click at [340, 551] on input "Code postal" at bounding box center [413, 553] width 288 height 31
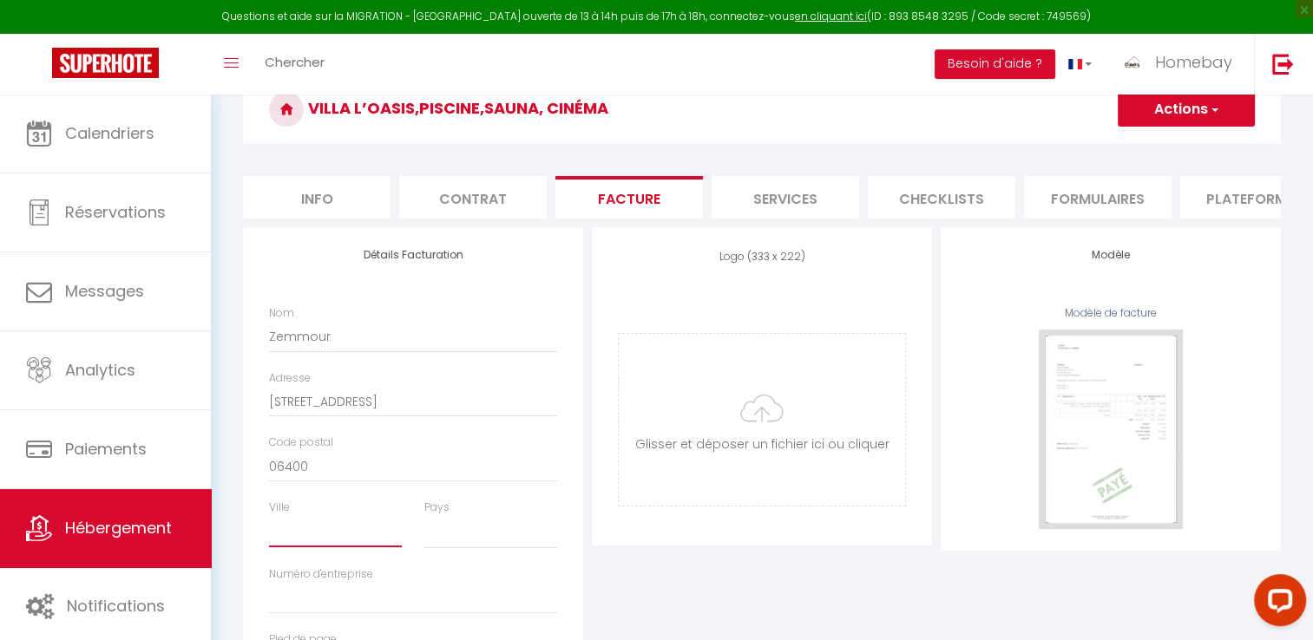
click at [323, 544] on input "Ville" at bounding box center [335, 531] width 133 height 31
click at [457, 539] on select "France Portugal Afghanistan Albania Algeria American Samoa Andorra Angola Angui…" at bounding box center [490, 532] width 133 height 33
click at [424, 529] on select "France Portugal Afghanistan Albania Algeria American Samoa Andorra Angola Angui…" at bounding box center [490, 532] width 133 height 33
click at [469, 545] on select "France Portugal Afghanistan Albania Algeria American Samoa Andorra Angola Angui…" at bounding box center [490, 532] width 133 height 33
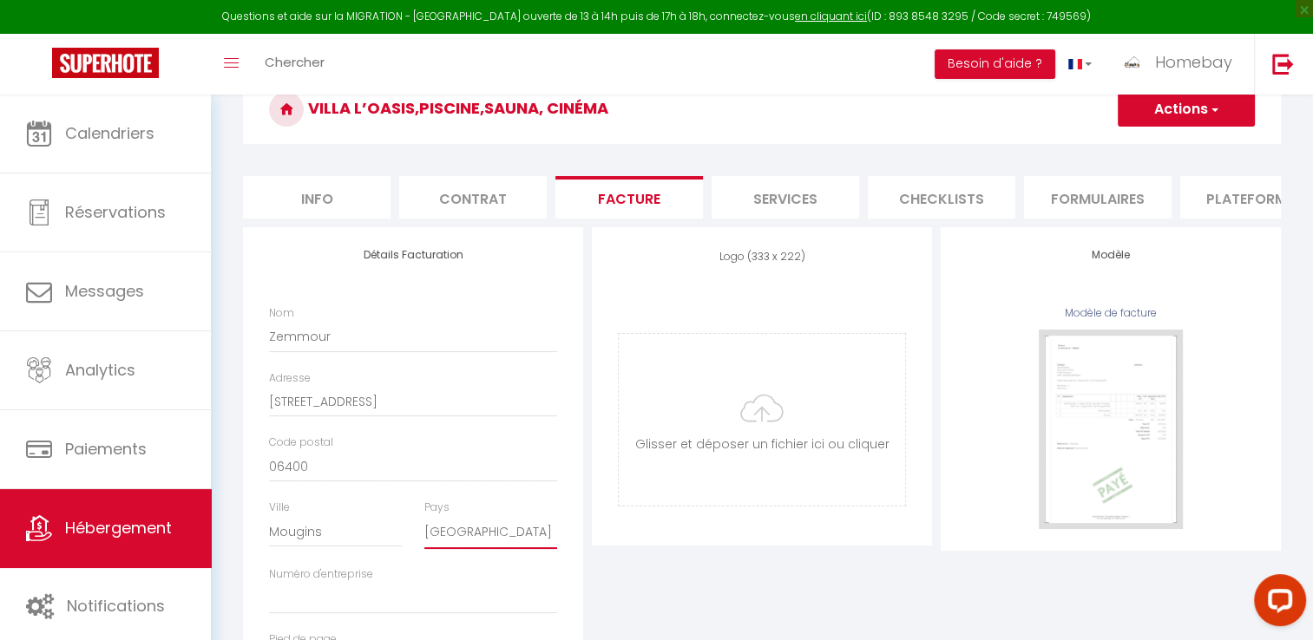
click at [469, 545] on select "France Portugal Afghanistan Albania Algeria American Samoa Andorra Angola Angui…" at bounding box center [490, 532] width 133 height 33
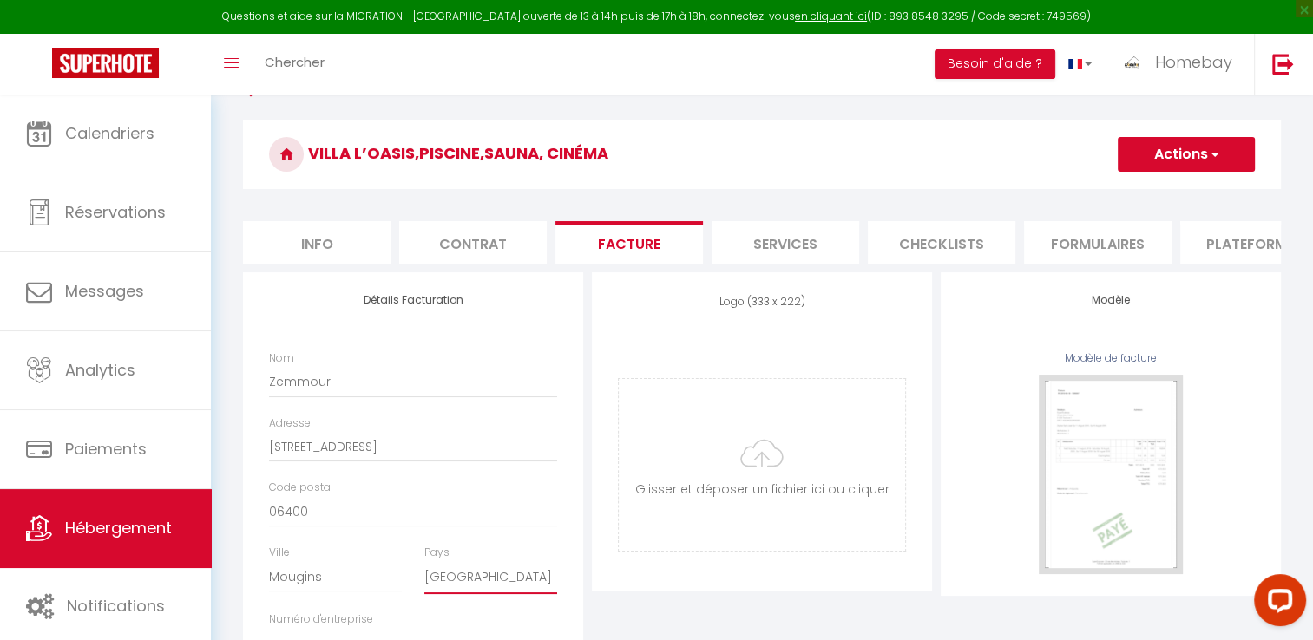
scroll to position [0, 0]
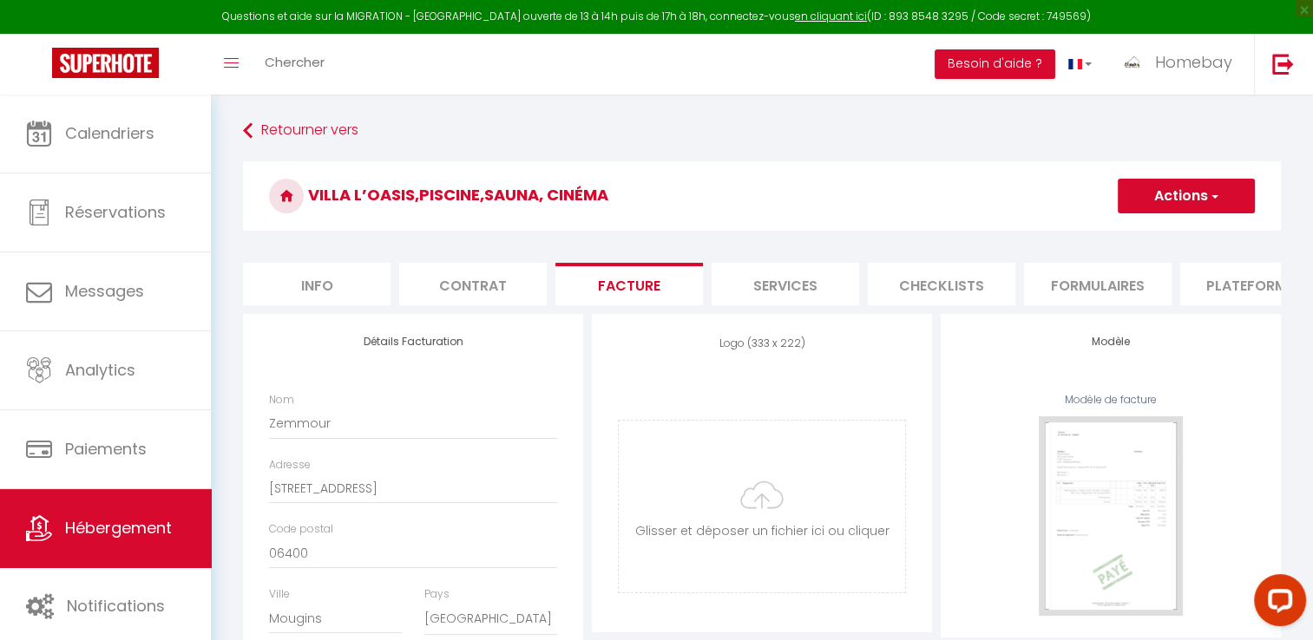
click at [1140, 193] on button "Actions" at bounding box center [1186, 196] width 137 height 35
click at [1135, 229] on link "Enregistrer" at bounding box center [1185, 234] width 137 height 23
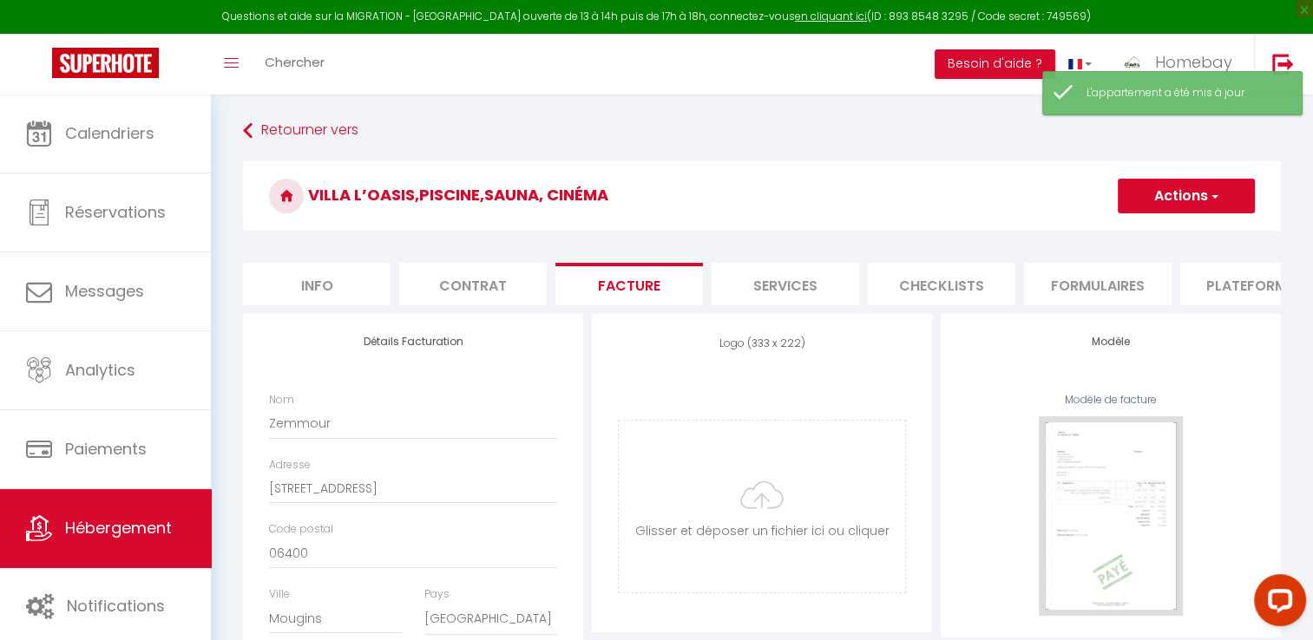
click at [817, 291] on li "Services" at bounding box center [786, 284] width 148 height 43
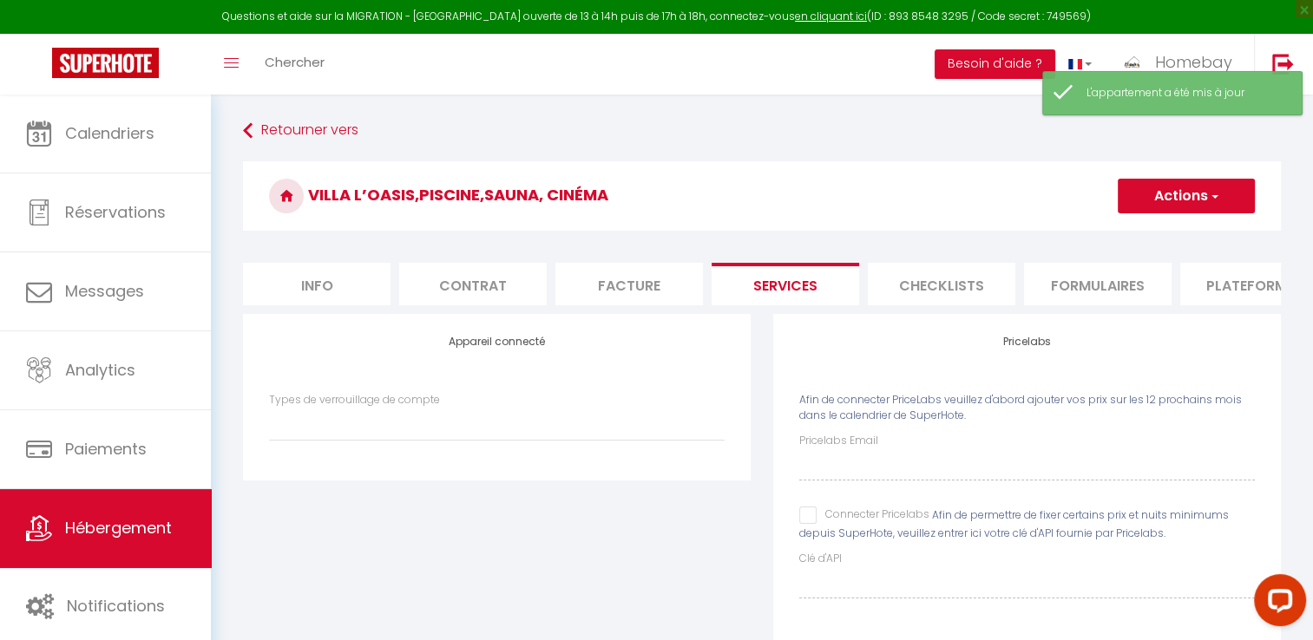
click at [815, 524] on input "Connecter Pricelabs" at bounding box center [864, 515] width 130 height 17
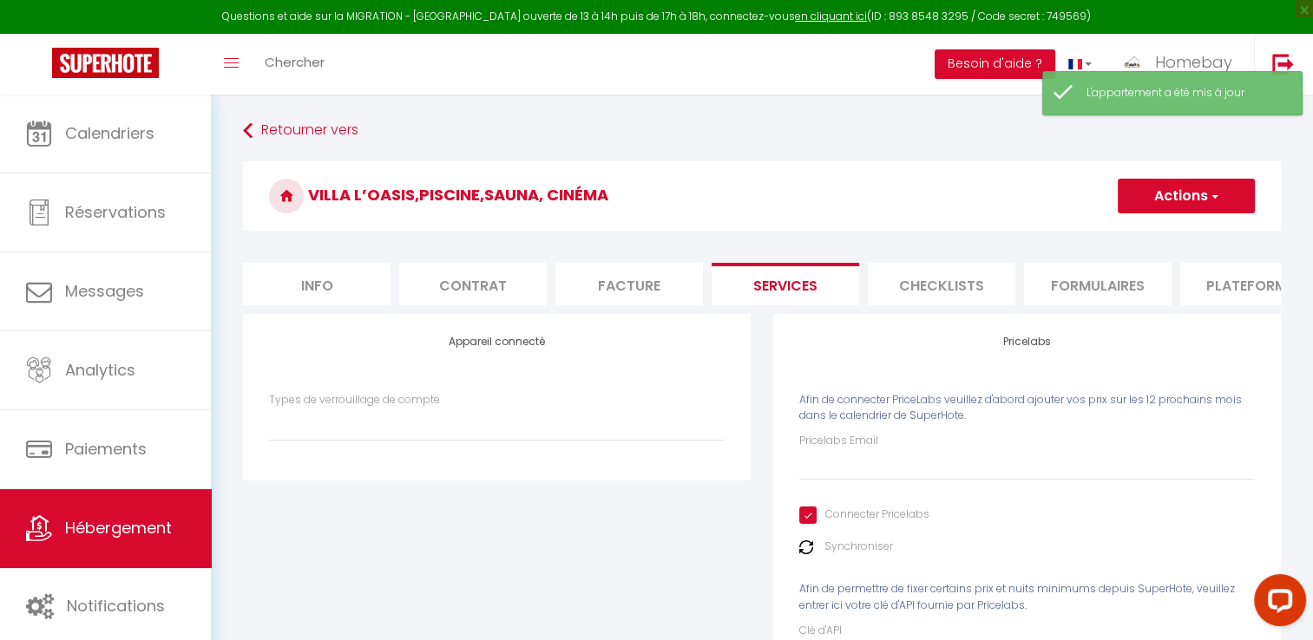
click at [1207, 283] on li "Plateformes" at bounding box center [1254, 284] width 148 height 43
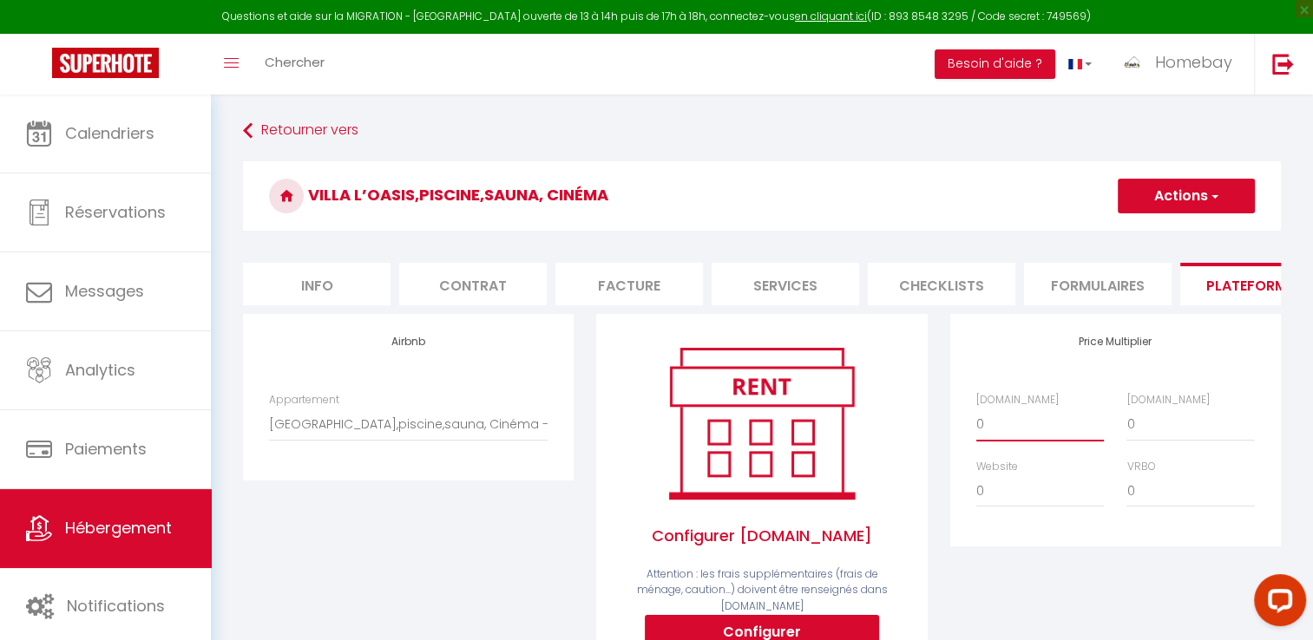
click at [1020, 441] on select "0 + 1 % + 2 % + 3 % + 4 % + 5 % + 6 % + 7 % + 8 % + 9 %" at bounding box center [1040, 424] width 128 height 33
click at [976, 421] on select "0 + 1 % + 2 % + 3 % + 4 % + 5 % + 6 % + 7 % + 8 % + 9 %" at bounding box center [1040, 424] width 128 height 33
click at [1159, 441] on select "0 + 1 % + 2 % + 3 % + 4 % + 5 % + 6 % + 7 % + 8 % + 9 %" at bounding box center [1190, 424] width 128 height 33
click at [1126, 421] on select "0 + 1 % + 2 % + 3 % + 4 % + 5 % + 6 % + 7 % + 8 % + 9 %" at bounding box center [1190, 424] width 128 height 33
click at [1152, 498] on select "0 + 1 % + 2 % + 3 % + 4 % + 5 % + 6 % + 7 % + 8 % + 9 %" at bounding box center [1190, 491] width 128 height 33
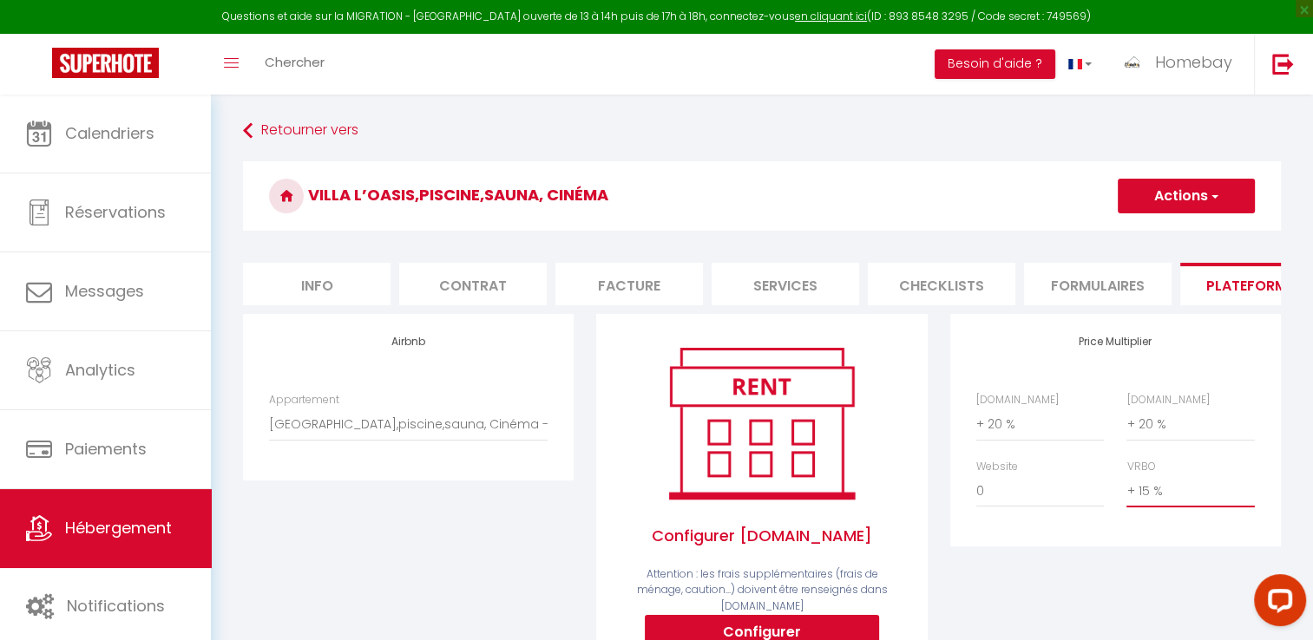
click at [1126, 488] on select "0 + 1 % + 2 % + 3 % + 4 % + 5 % + 6 % + 7 % + 8 % + 9 %" at bounding box center [1190, 491] width 128 height 33
click at [1159, 204] on button "Actions" at bounding box center [1186, 196] width 137 height 35
click at [1139, 234] on link "Enregistrer" at bounding box center [1185, 234] width 137 height 23
click at [1139, 234] on div "Villa L’Oasis,piscine,sauna, Cinéma Actions Enregistrer" at bounding box center [762, 200] width 1038 height 79
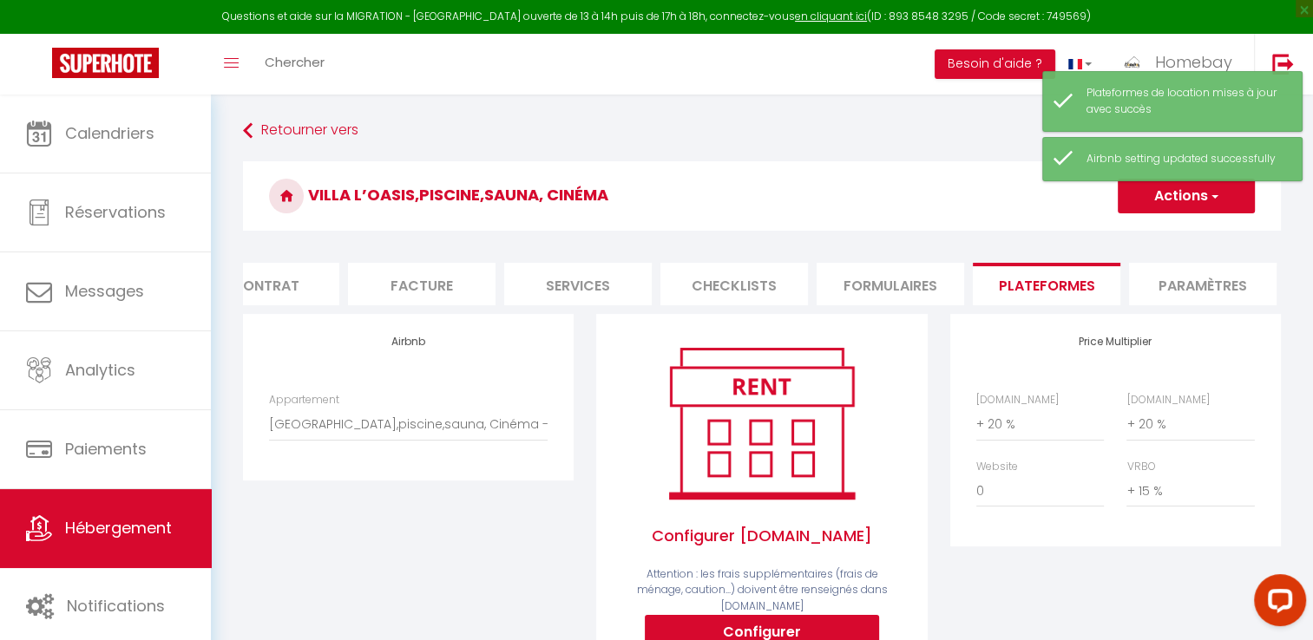
scroll to position [0, 208]
click at [1200, 291] on li "Paramètres" at bounding box center [1202, 284] width 148 height 43
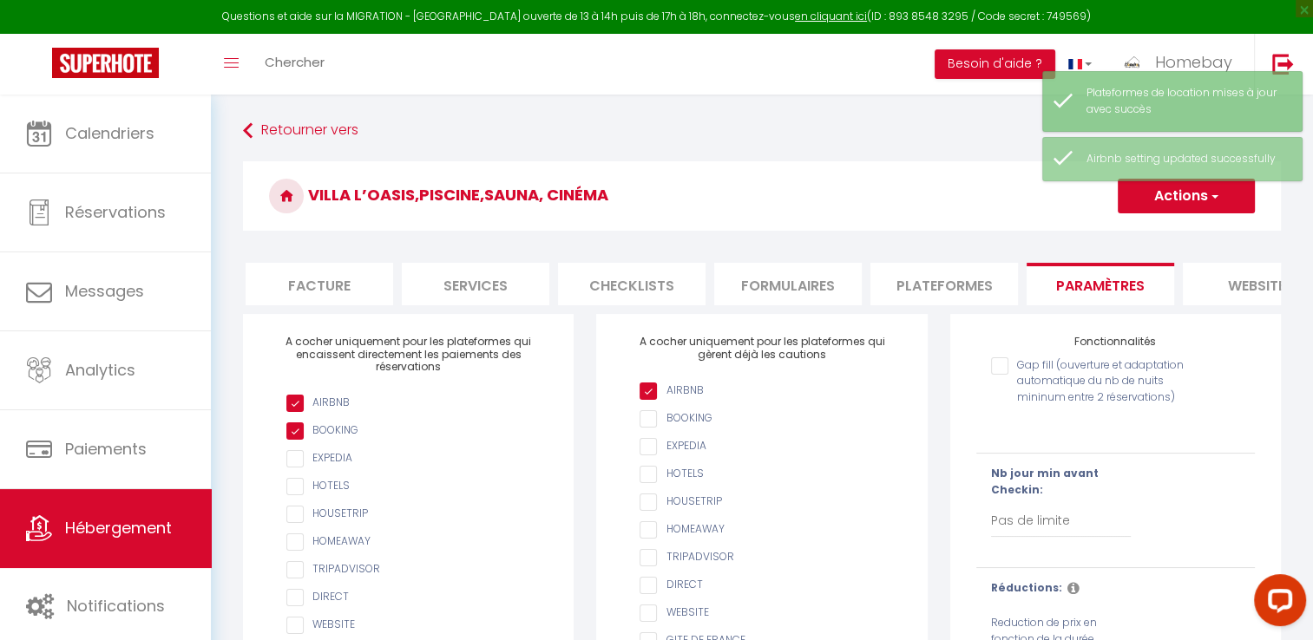
scroll to position [0, 347]
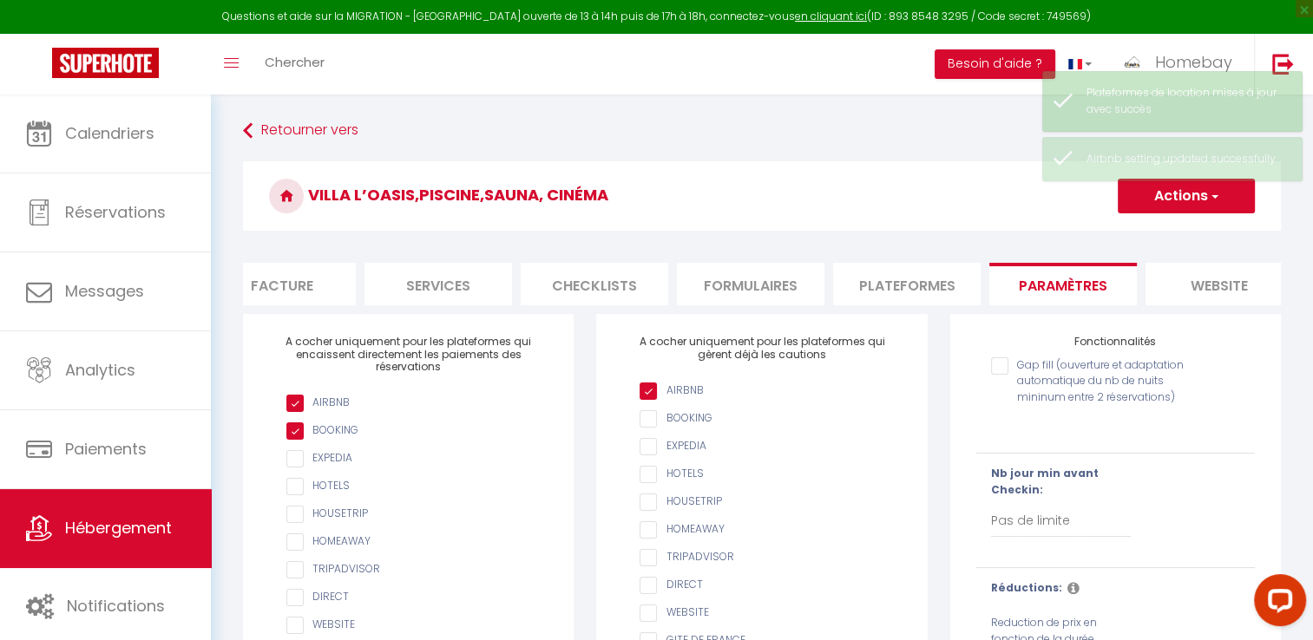
click at [1176, 286] on li "website" at bounding box center [1219, 284] width 148 height 43
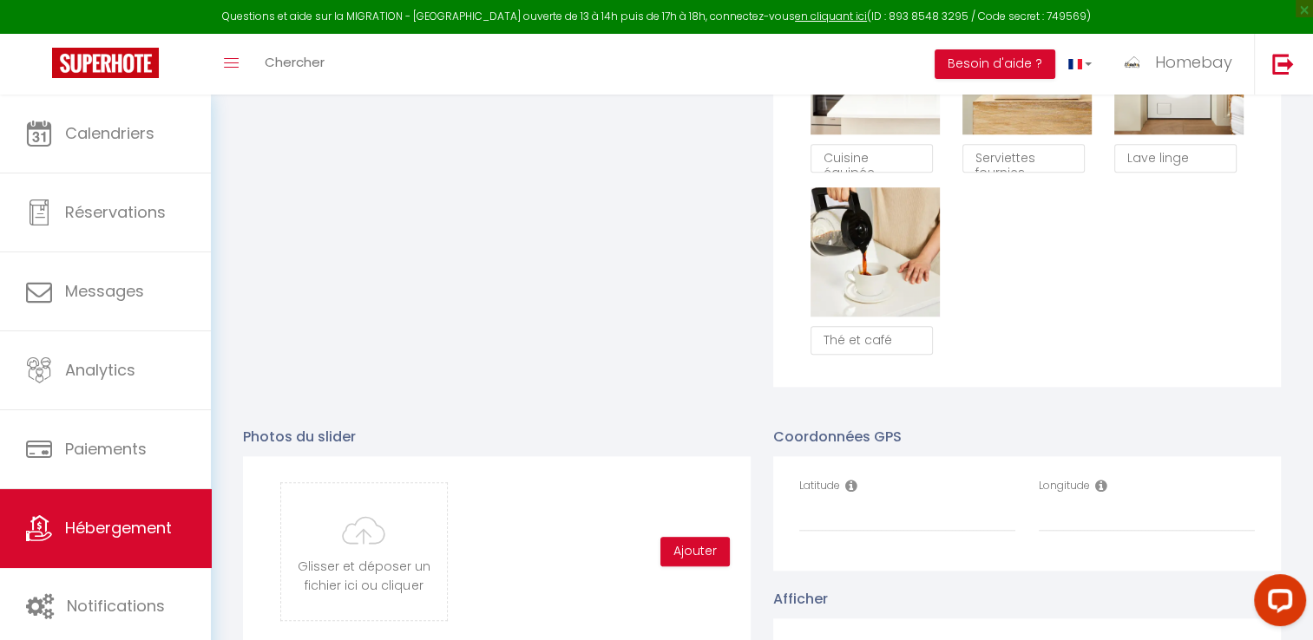
scroll to position [1562, 0]
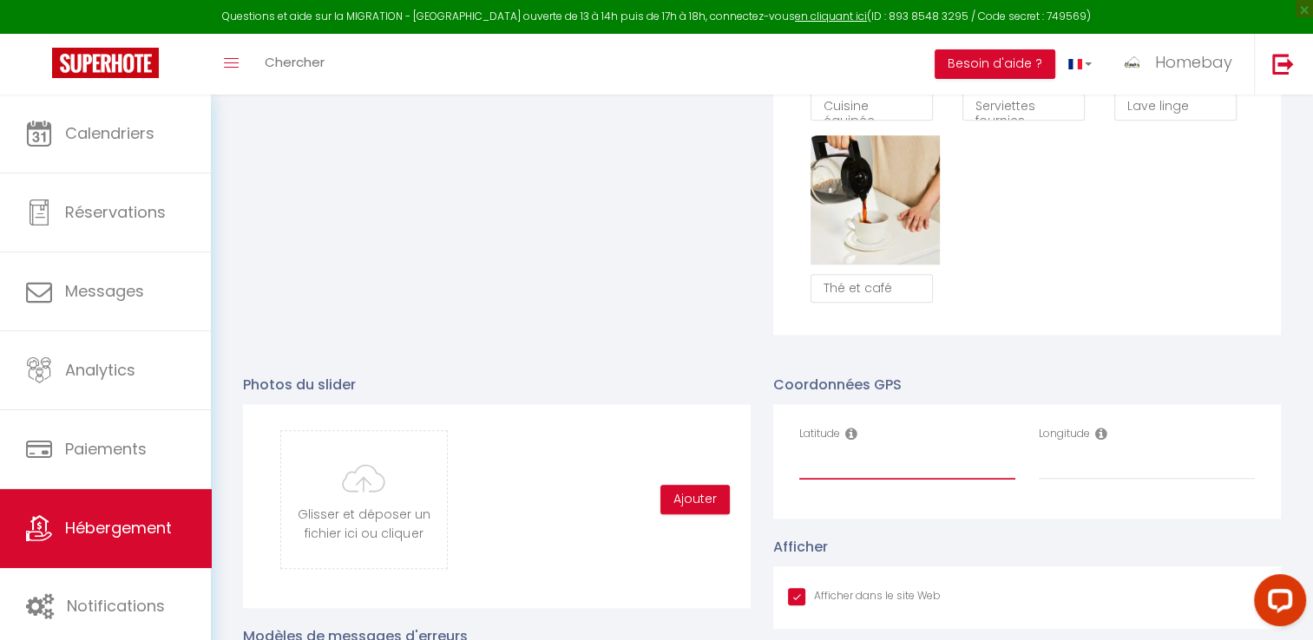
paste input "43.5937206"
click at [1080, 471] on input "Longitude" at bounding box center [1147, 464] width 216 height 31
click at [1080, 470] on input "Longitude" at bounding box center [1147, 464] width 216 height 31
paste input "6.9932827"
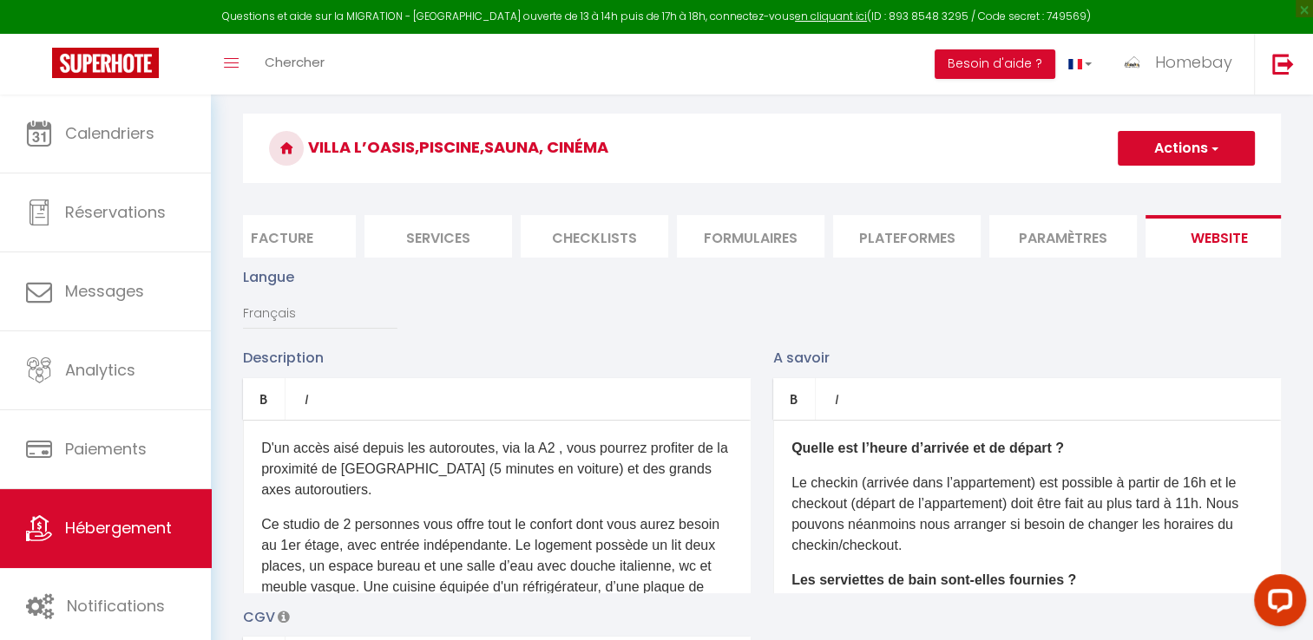
scroll to position [0, 0]
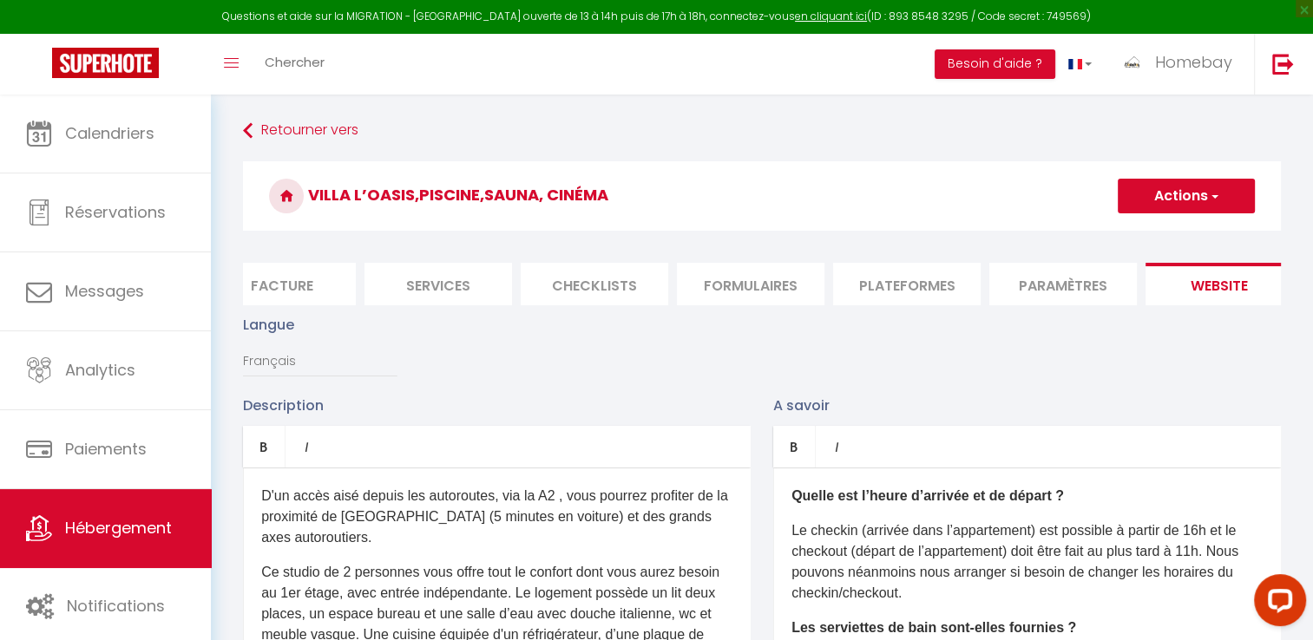
click at [1177, 199] on button "Actions" at bounding box center [1186, 196] width 137 height 35
click at [1165, 227] on input "Enregistrer" at bounding box center [1166, 234] width 64 height 17
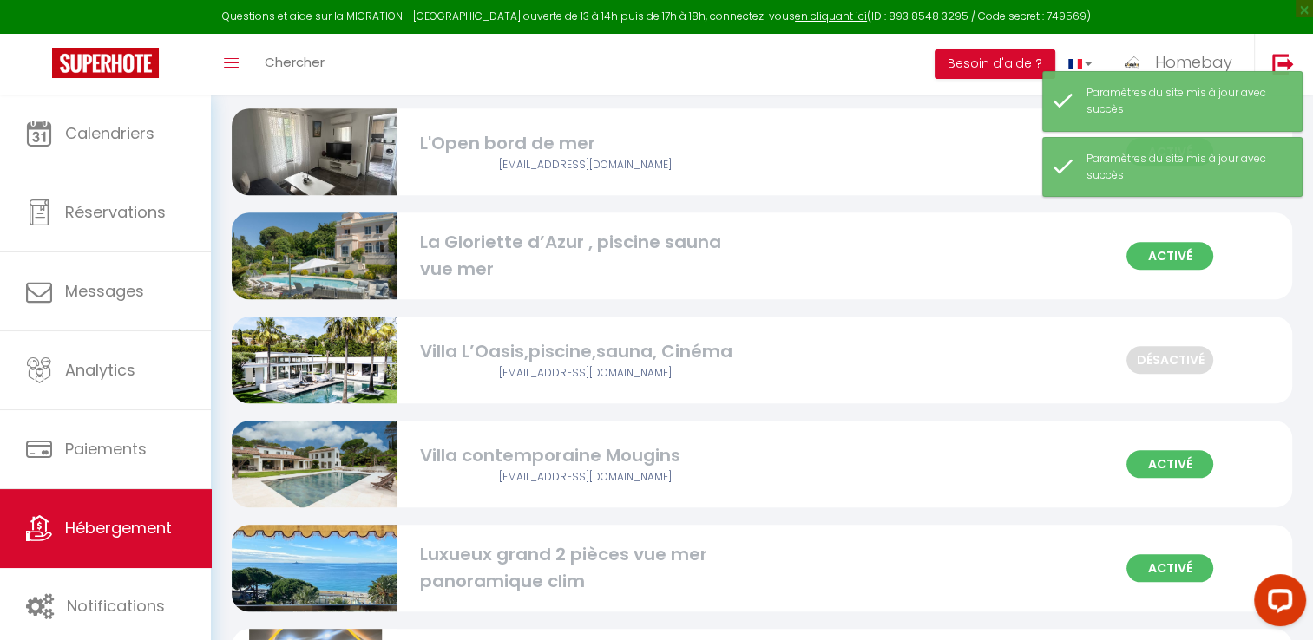
scroll to position [1649, 0]
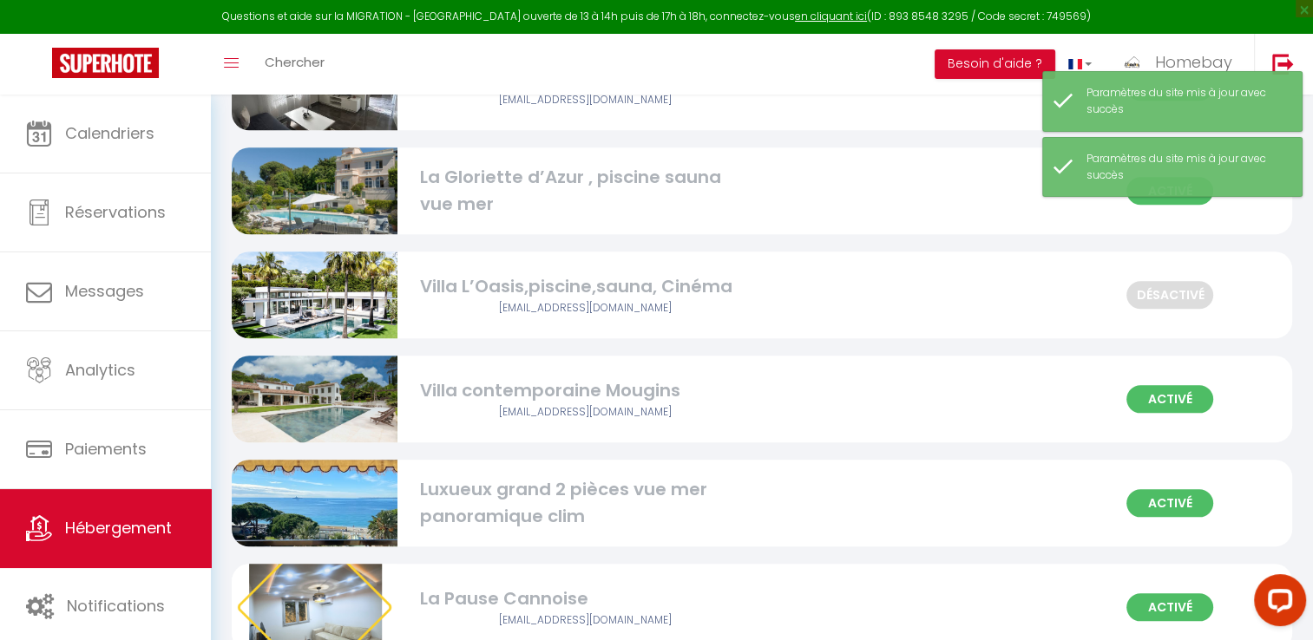
click at [511, 273] on div "Villa L’Oasis,piscine,sauna, Cinéma" at bounding box center [585, 286] width 331 height 27
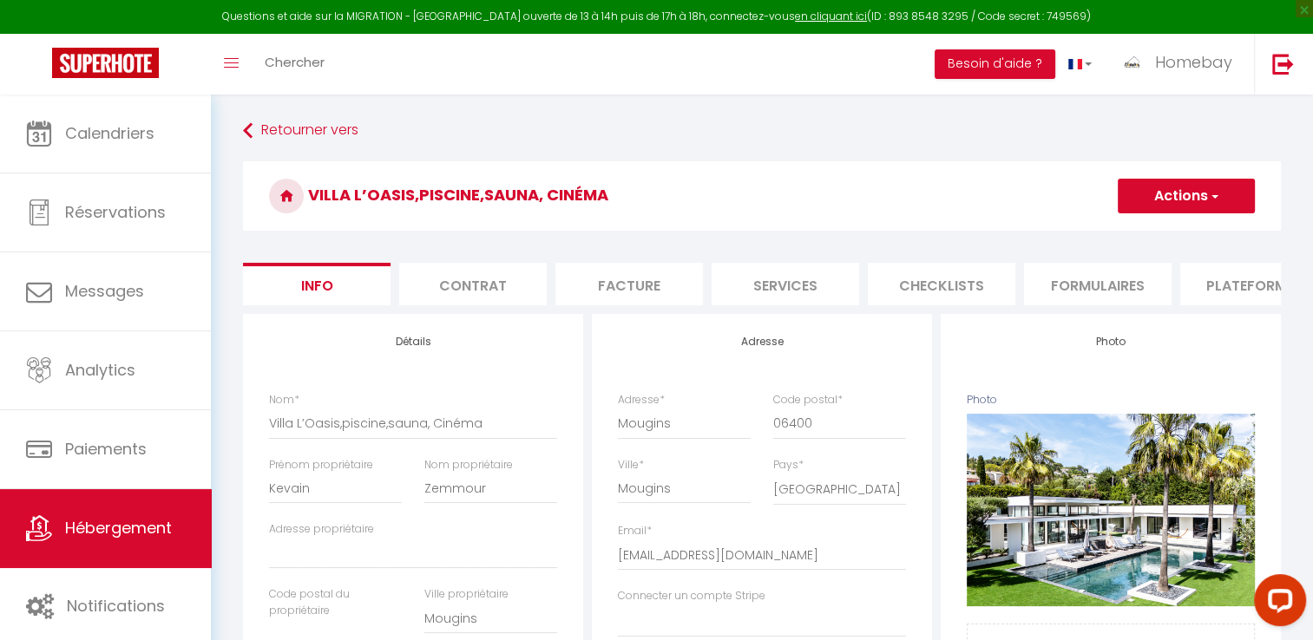
click at [516, 283] on li "Contrat" at bounding box center [473, 284] width 148 height 43
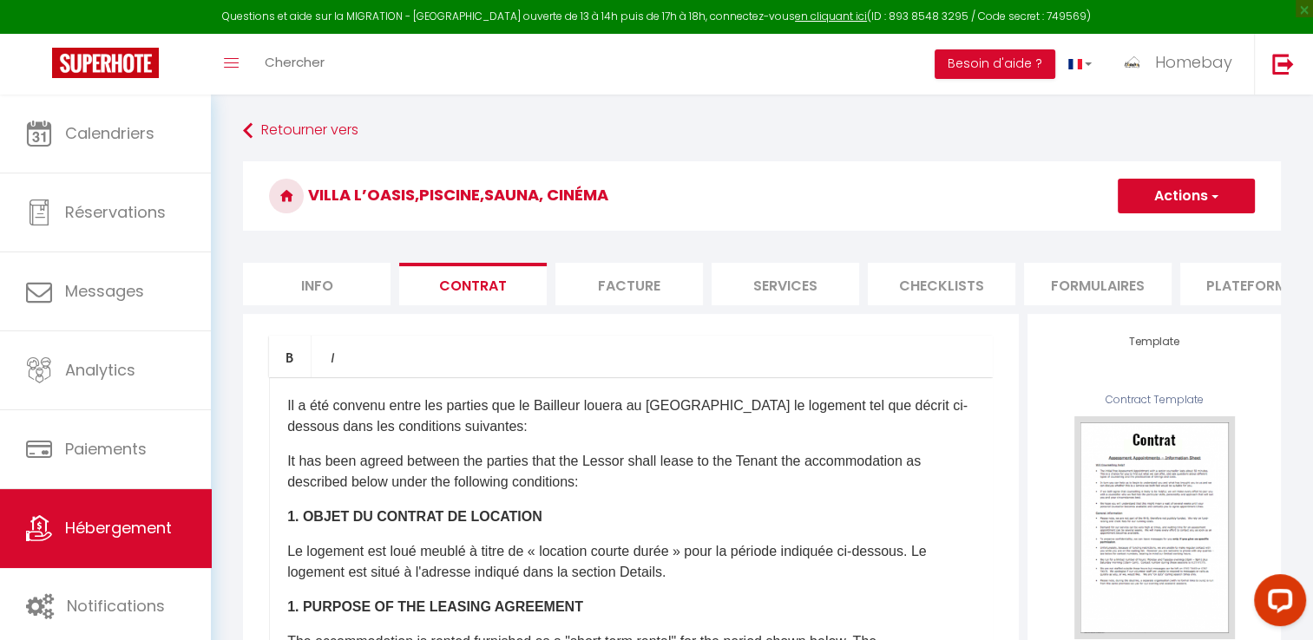
click at [653, 274] on li "Facture" at bounding box center [629, 284] width 148 height 43
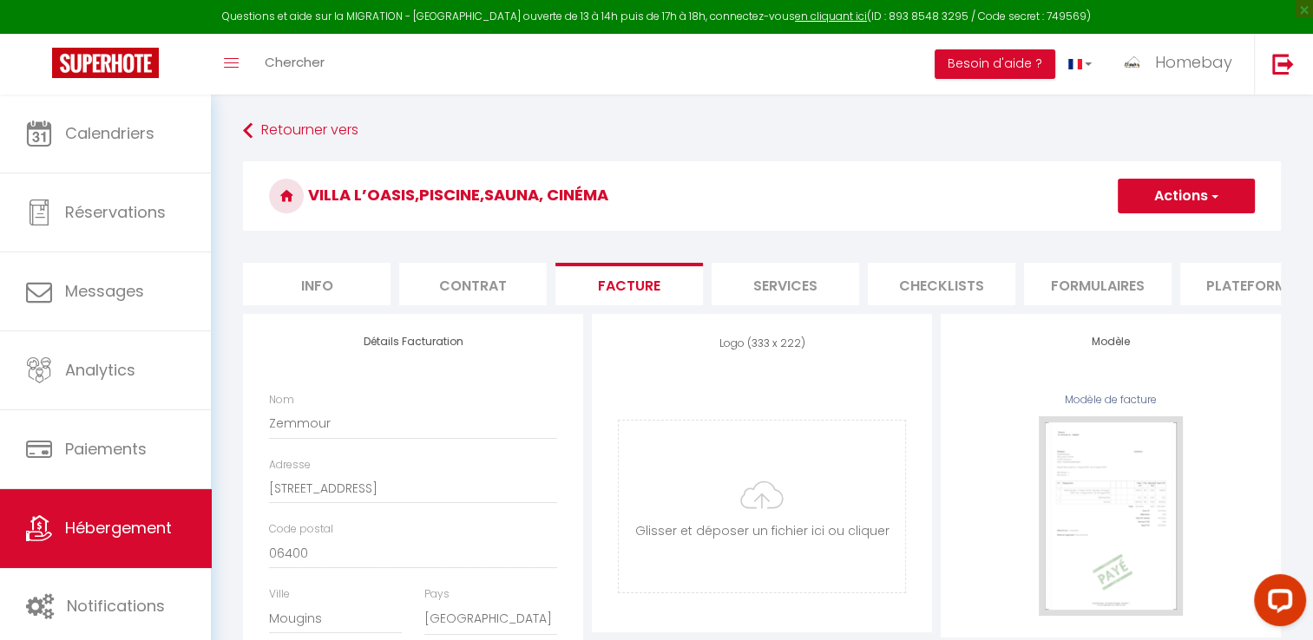
click at [772, 283] on li "Services" at bounding box center [786, 284] width 148 height 43
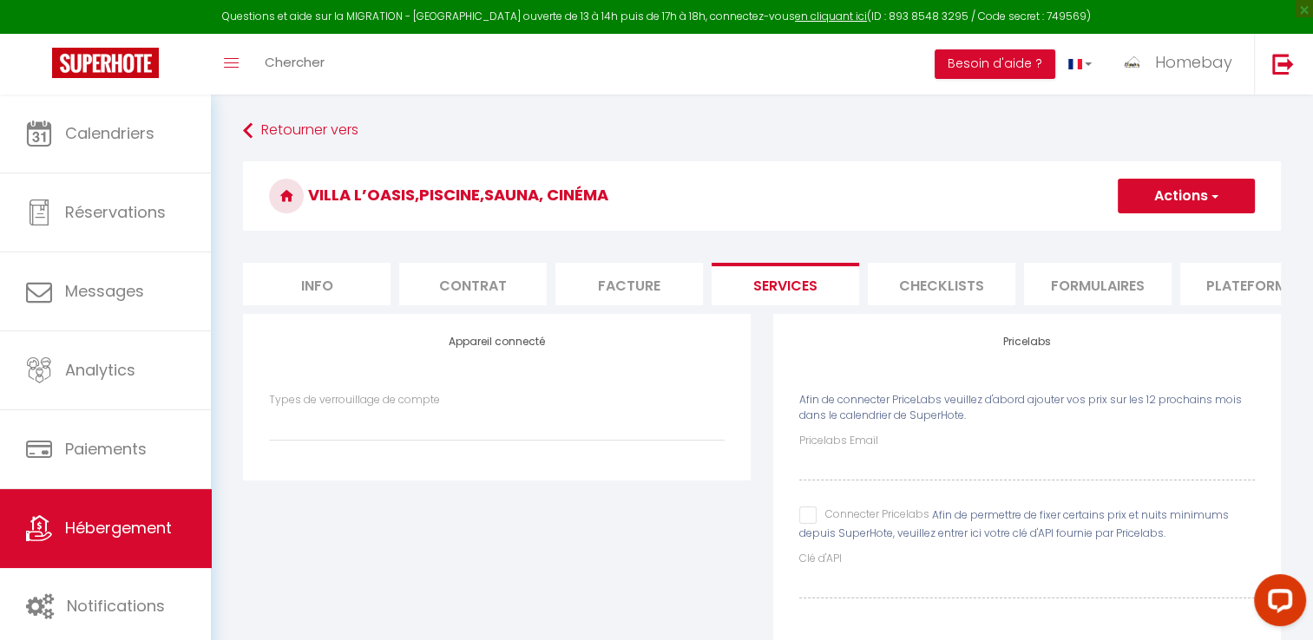
click at [808, 524] on input "Connecter Pricelabs" at bounding box center [864, 515] width 130 height 17
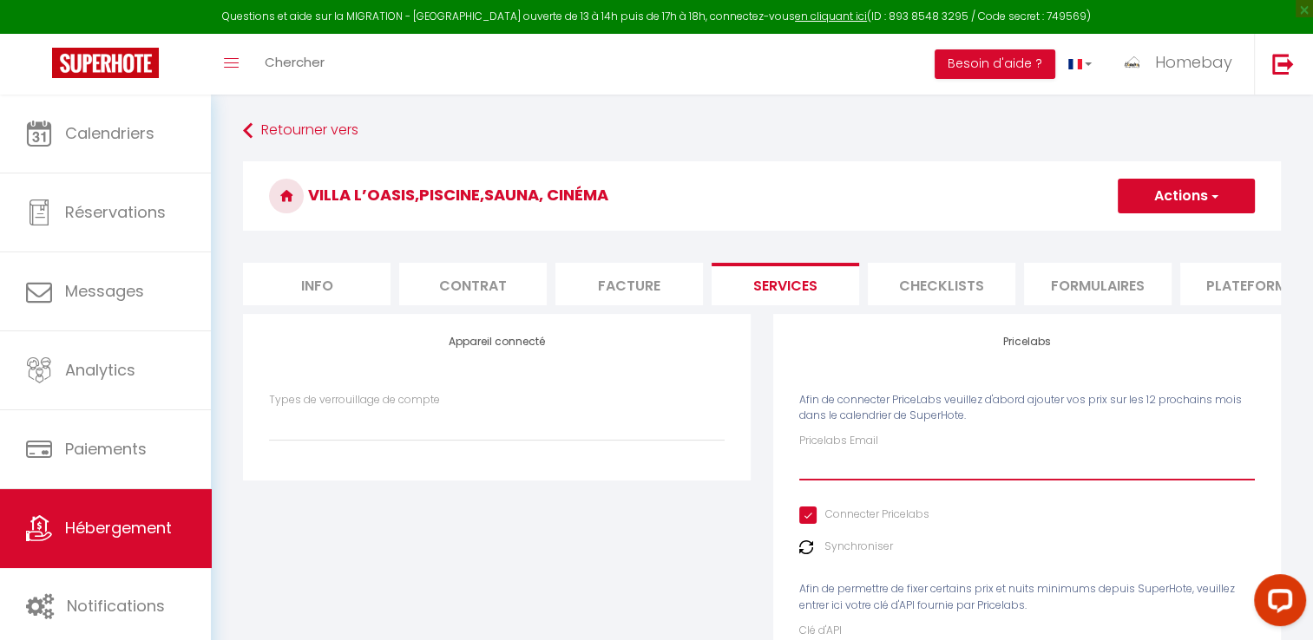
click at [843, 481] on input "Pricelabs Email" at bounding box center [1027, 465] width 456 height 31
click at [1170, 202] on button "Actions" at bounding box center [1186, 196] width 137 height 35
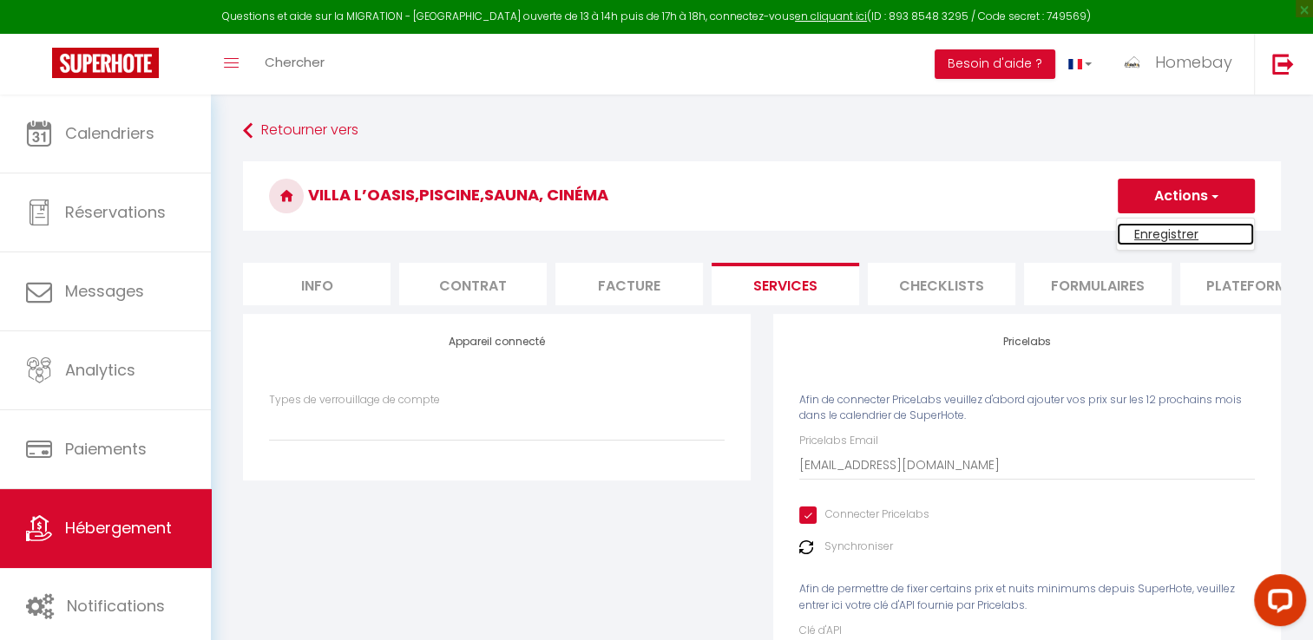
click at [1163, 231] on link "Enregistrer" at bounding box center [1185, 234] width 137 height 23
click at [1163, 231] on div "Retourner vers Villa L’Oasis,piscine,sauna, Cinéma Actions Enregistrer Info Con…" at bounding box center [762, 428] width 1060 height 626
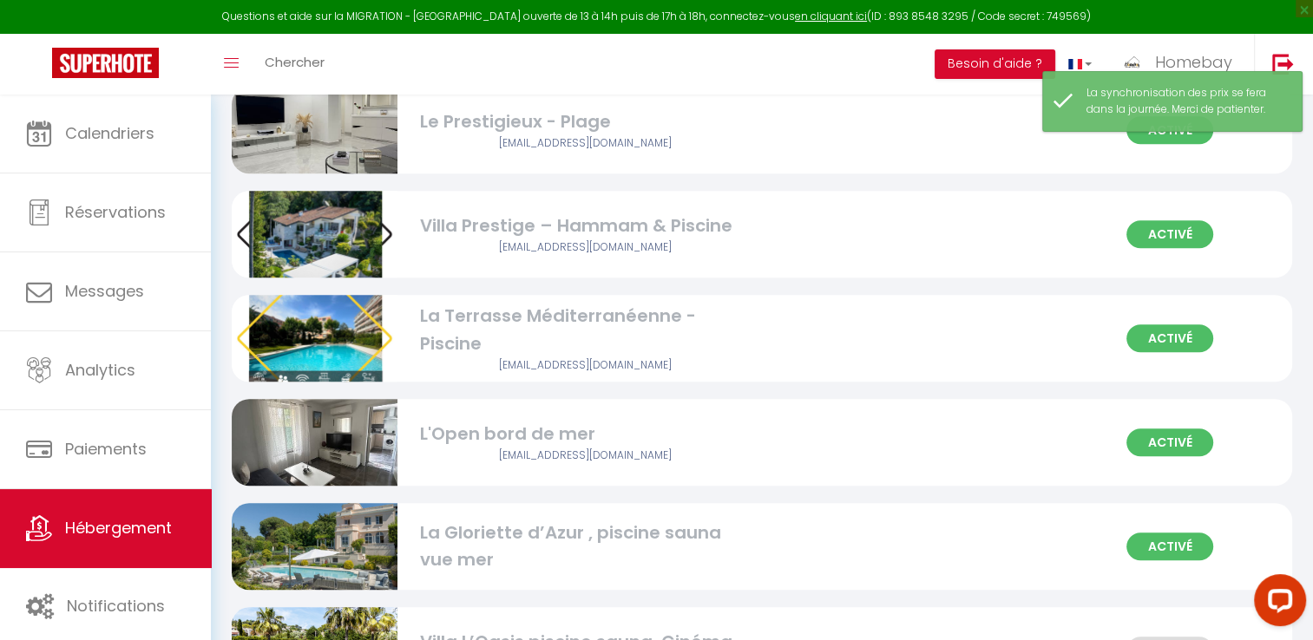
scroll to position [1475, 0]
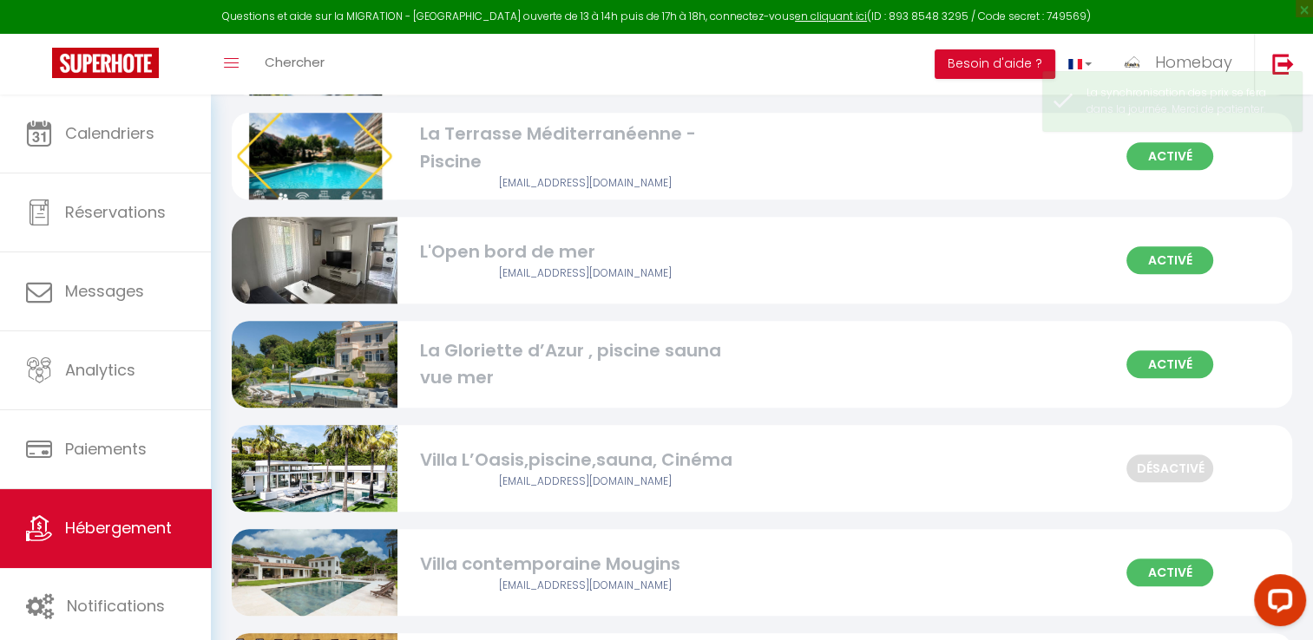
click at [461, 463] on div "Villa L’Oasis,piscine,sauna, Cinéma" at bounding box center [585, 460] width 331 height 27
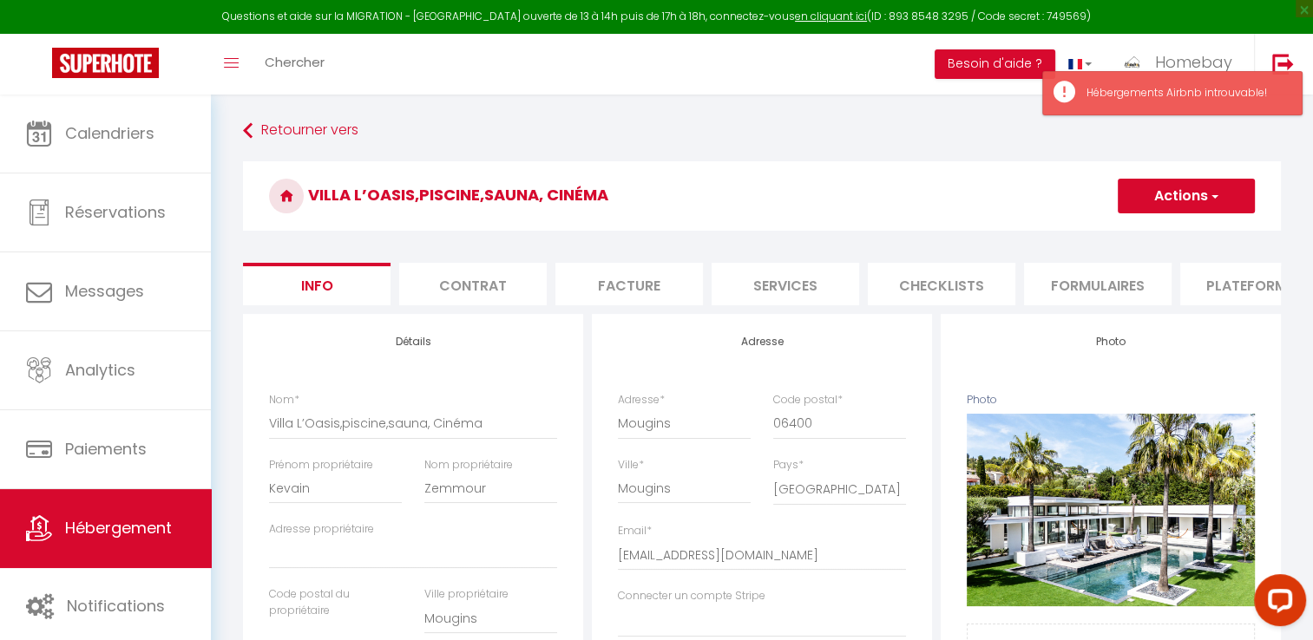
click at [436, 290] on li "Contrat" at bounding box center [473, 284] width 148 height 43
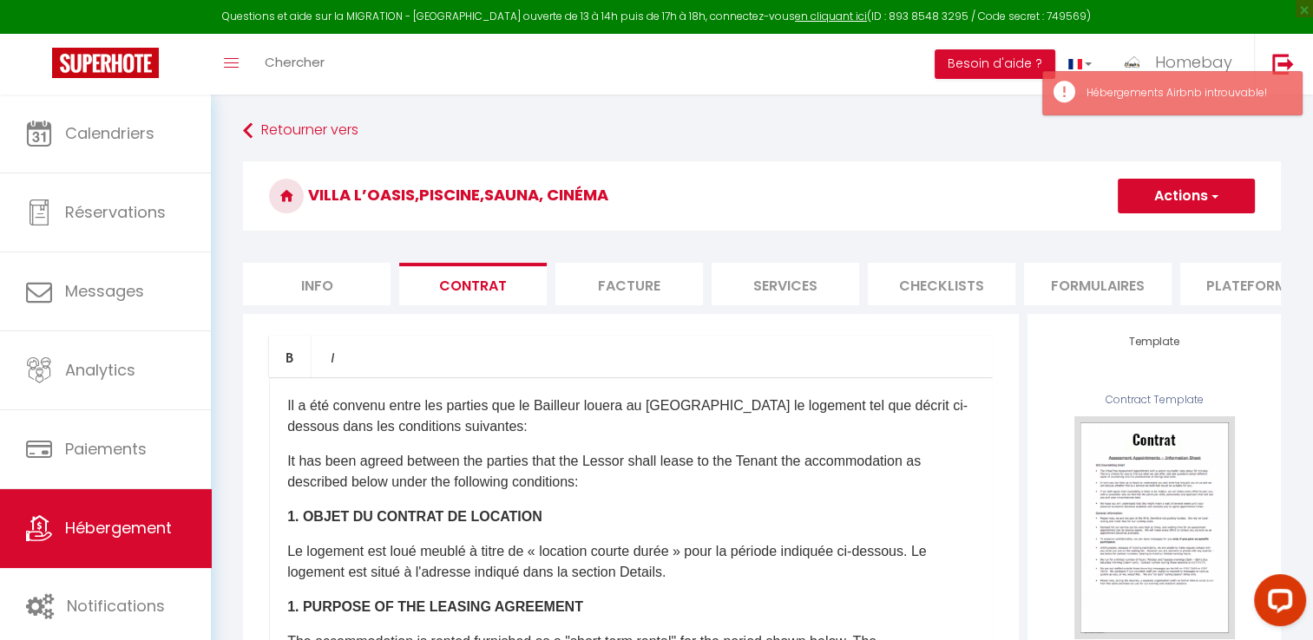
drag, startPoint x: 436, startPoint y: 290, endPoint x: 588, endPoint y: 279, distance: 153.1
click at [588, 279] on li "Facture" at bounding box center [629, 284] width 148 height 43
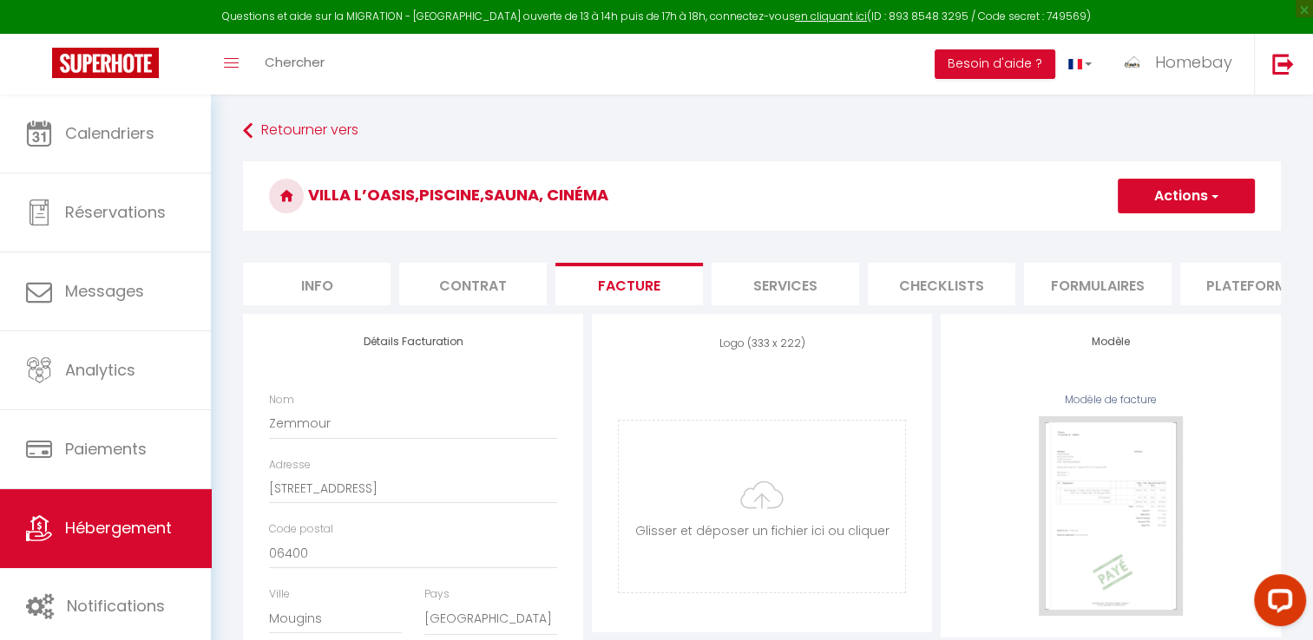
click at [768, 278] on li "Services" at bounding box center [786, 284] width 148 height 43
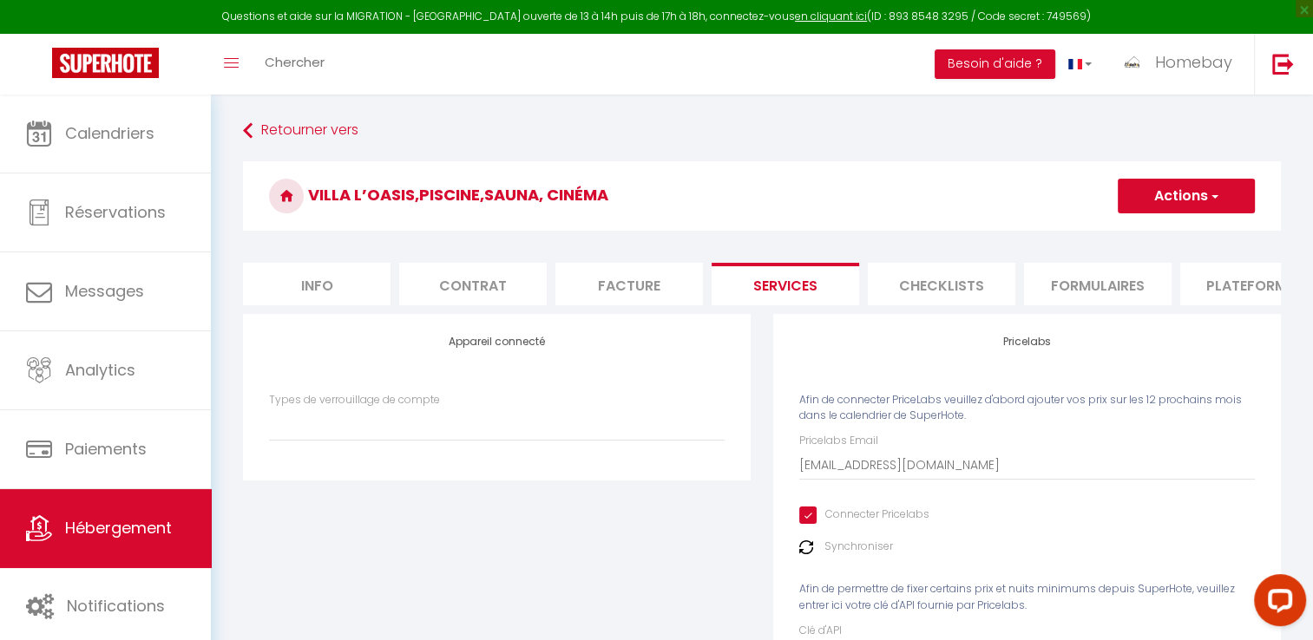
click at [1153, 188] on button "Actions" at bounding box center [1186, 196] width 137 height 35
click at [1143, 232] on link "Enregistrer" at bounding box center [1185, 234] width 137 height 23
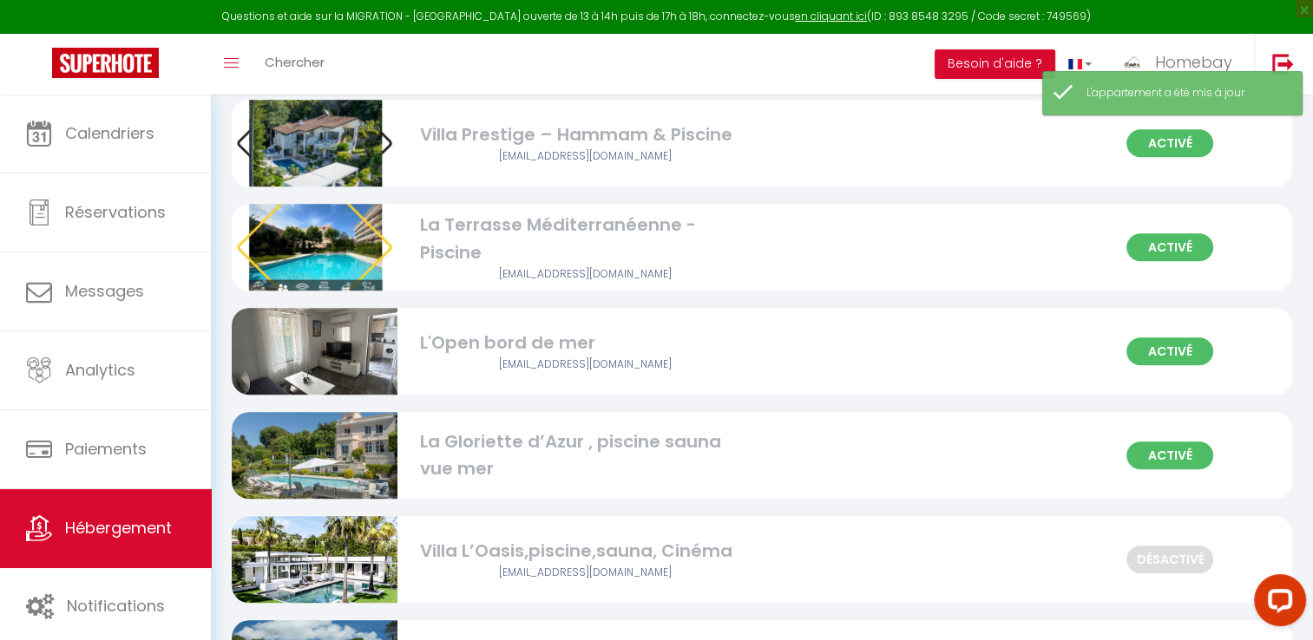
scroll to position [1388, 0]
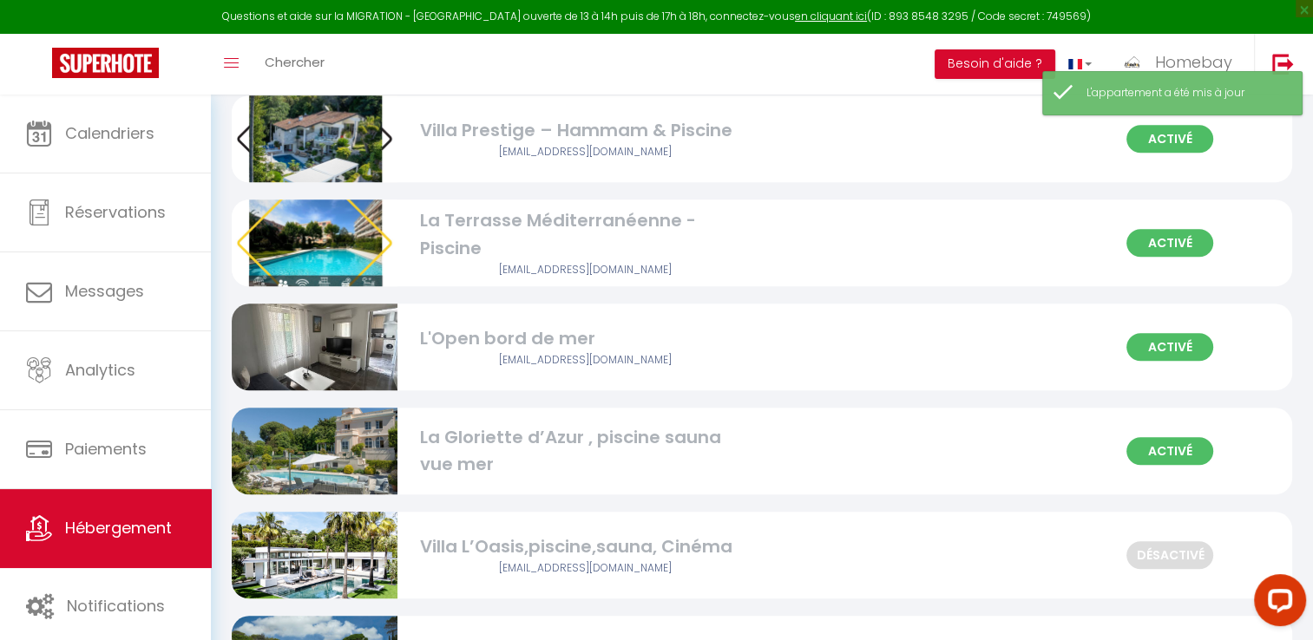
click at [491, 556] on div "Villa L’Oasis,piscine,sauna, Cinéma" at bounding box center [585, 547] width 331 height 27
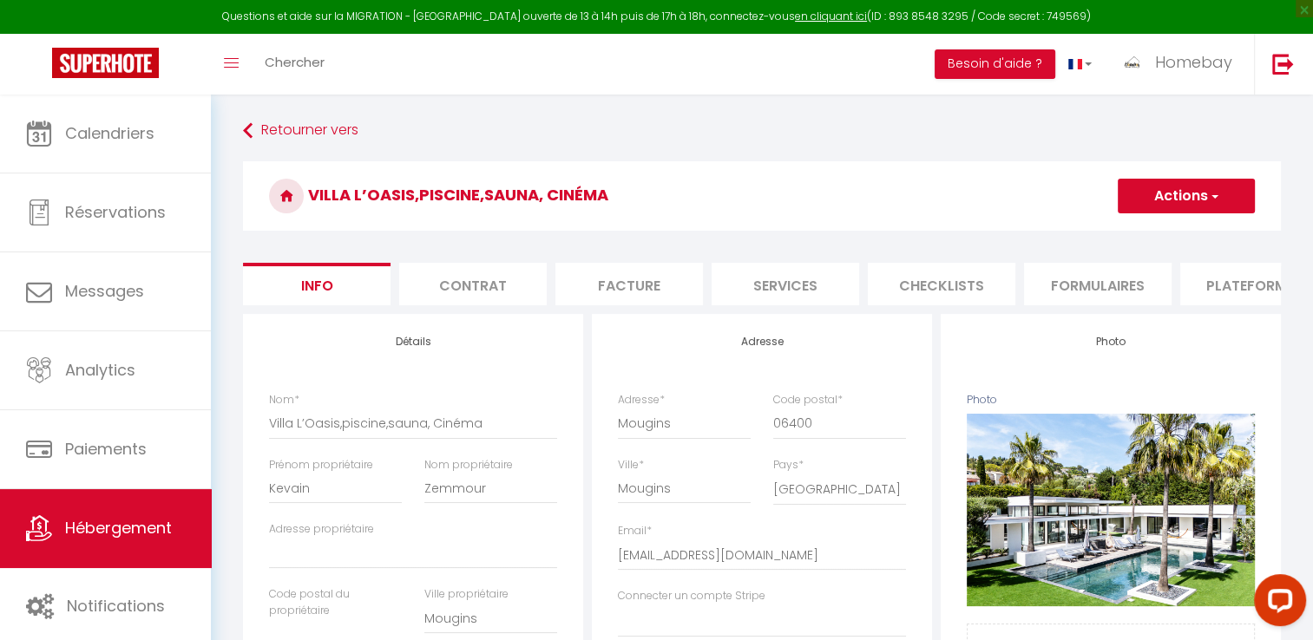
click at [793, 286] on li "Services" at bounding box center [786, 284] width 148 height 43
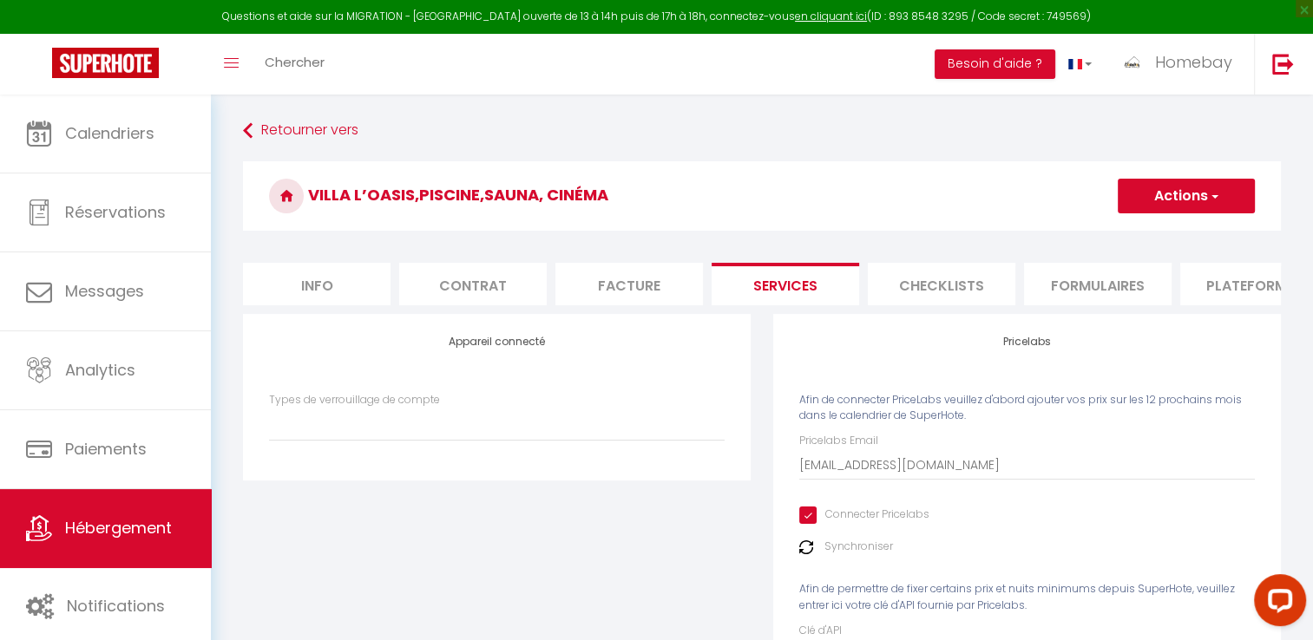
click at [921, 284] on li "Checklists" at bounding box center [942, 284] width 148 height 43
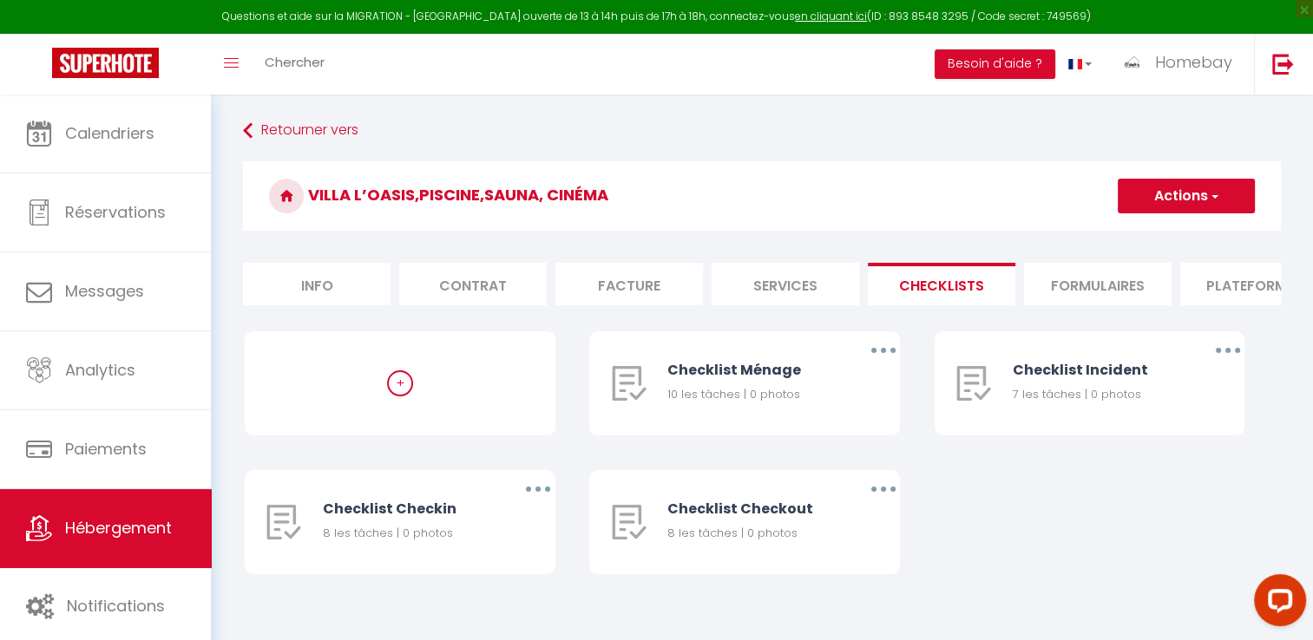
click at [1106, 284] on li "Formulaires" at bounding box center [1098, 284] width 148 height 43
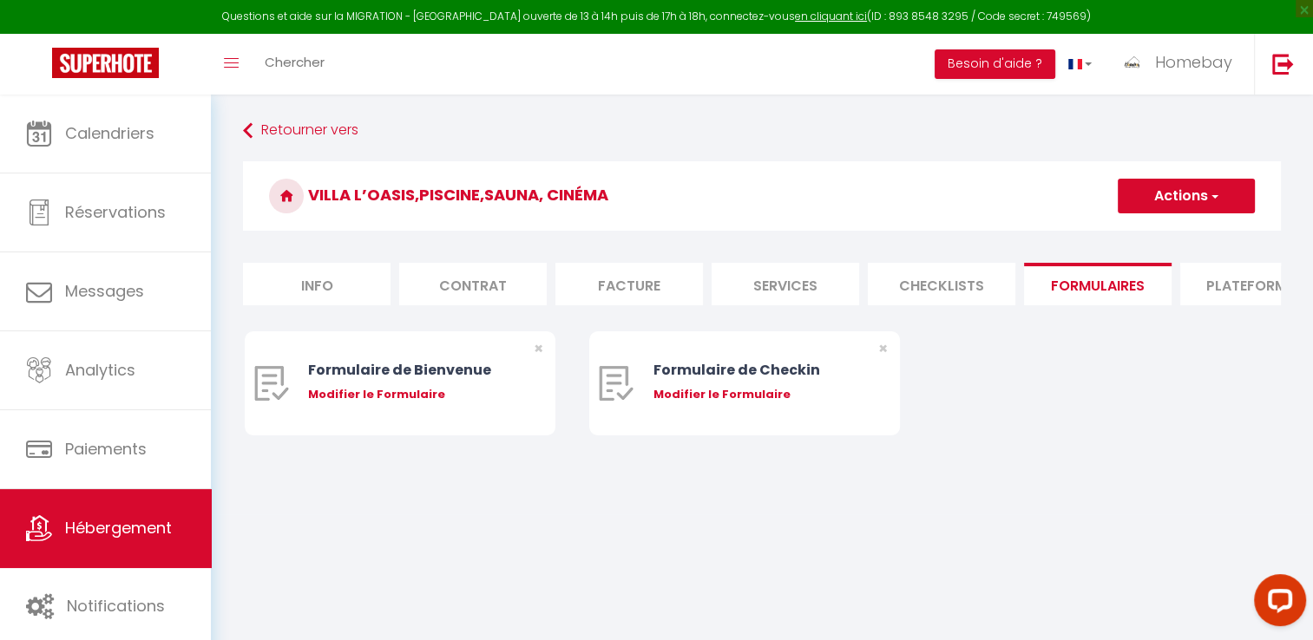
click at [1201, 286] on li "Plateformes" at bounding box center [1254, 284] width 148 height 43
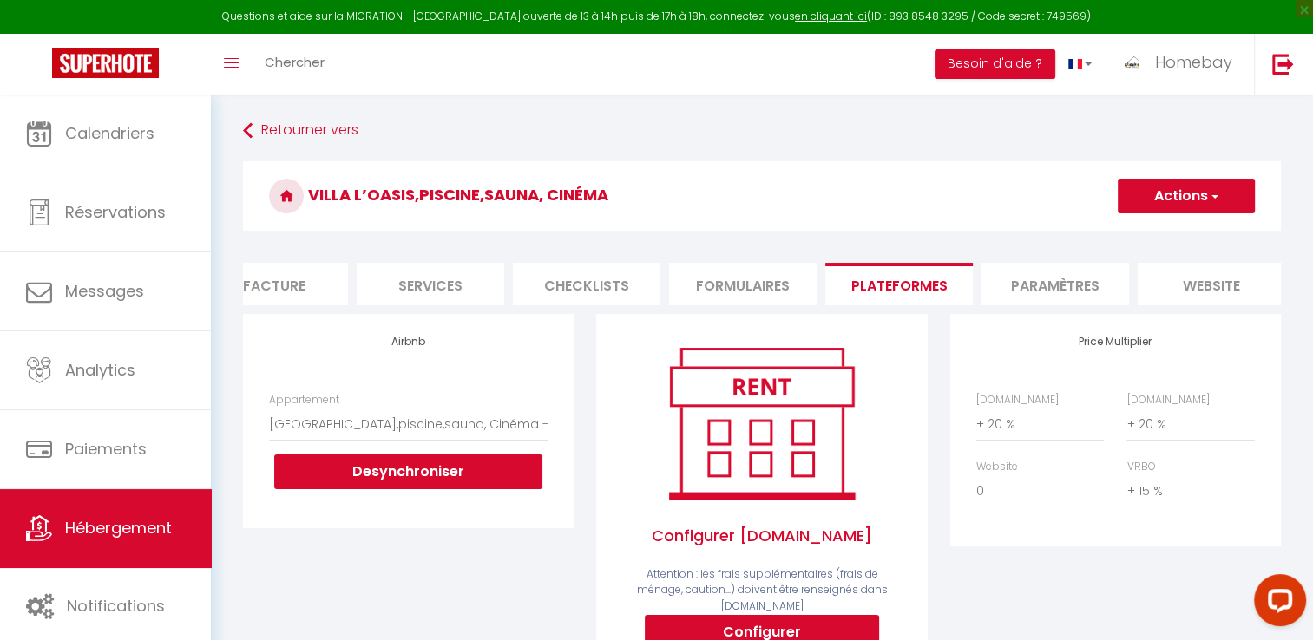
scroll to position [0, 382]
click at [1096, 298] on li "Paramètres" at bounding box center [1029, 284] width 148 height 43
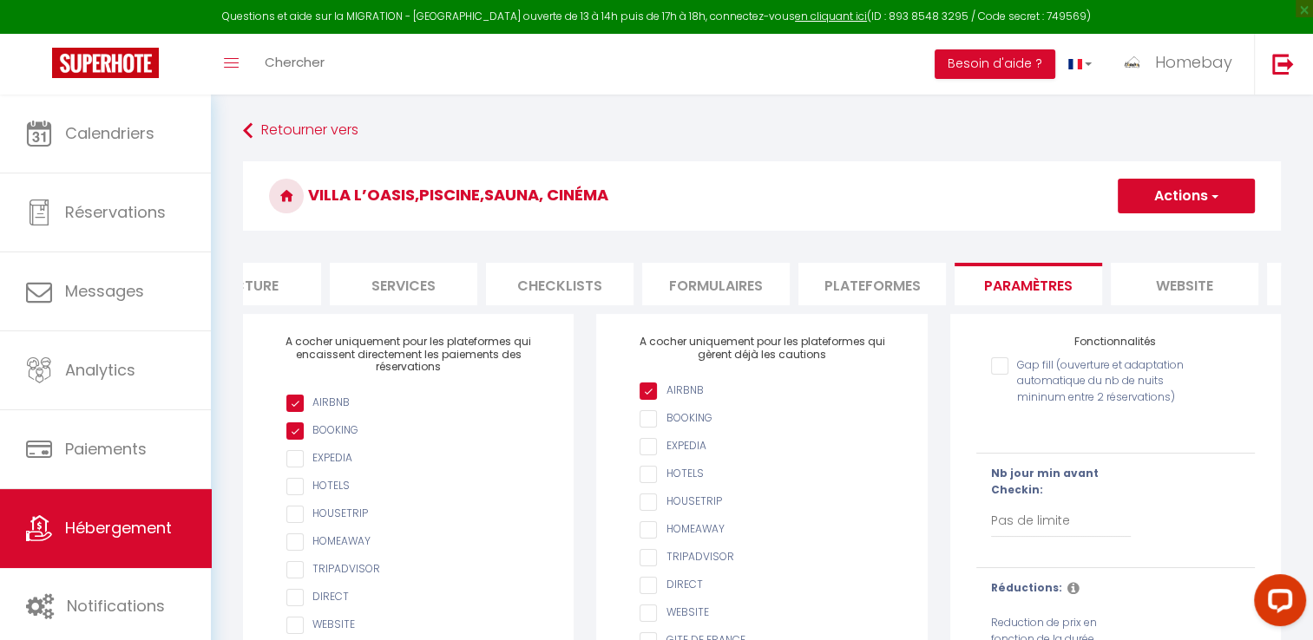
click at [1187, 281] on li "website" at bounding box center [1185, 284] width 148 height 43
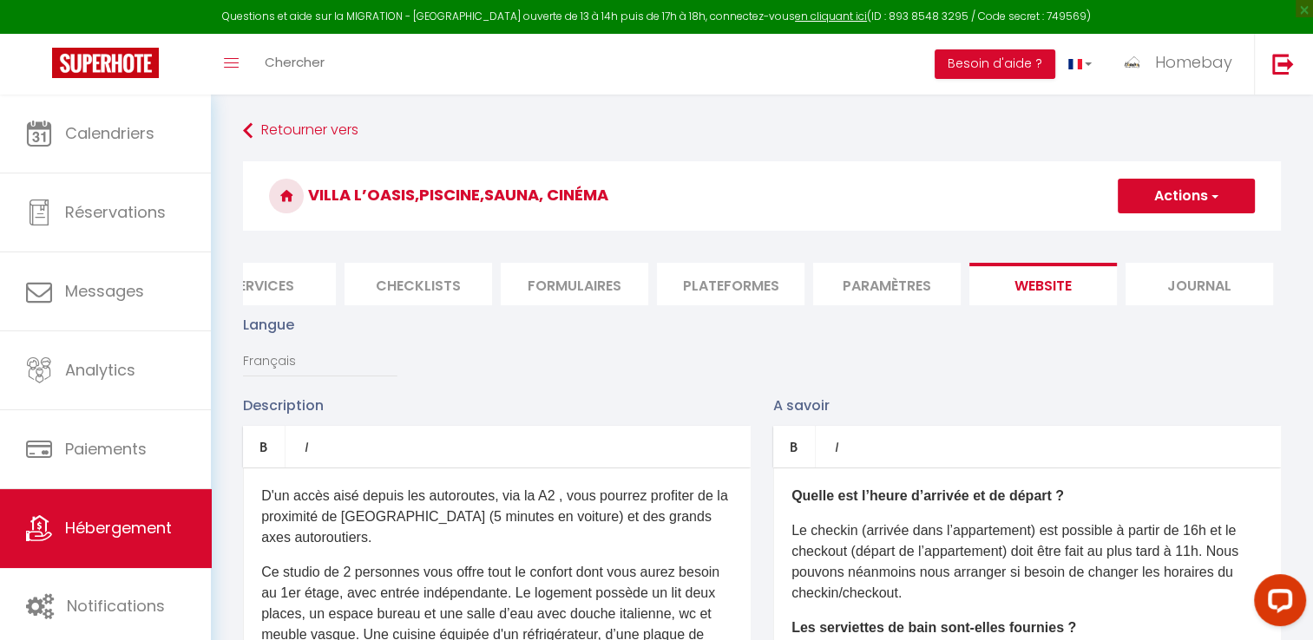
scroll to position [0, 524]
click at [1184, 286] on li "Journal" at bounding box center [1199, 284] width 148 height 43
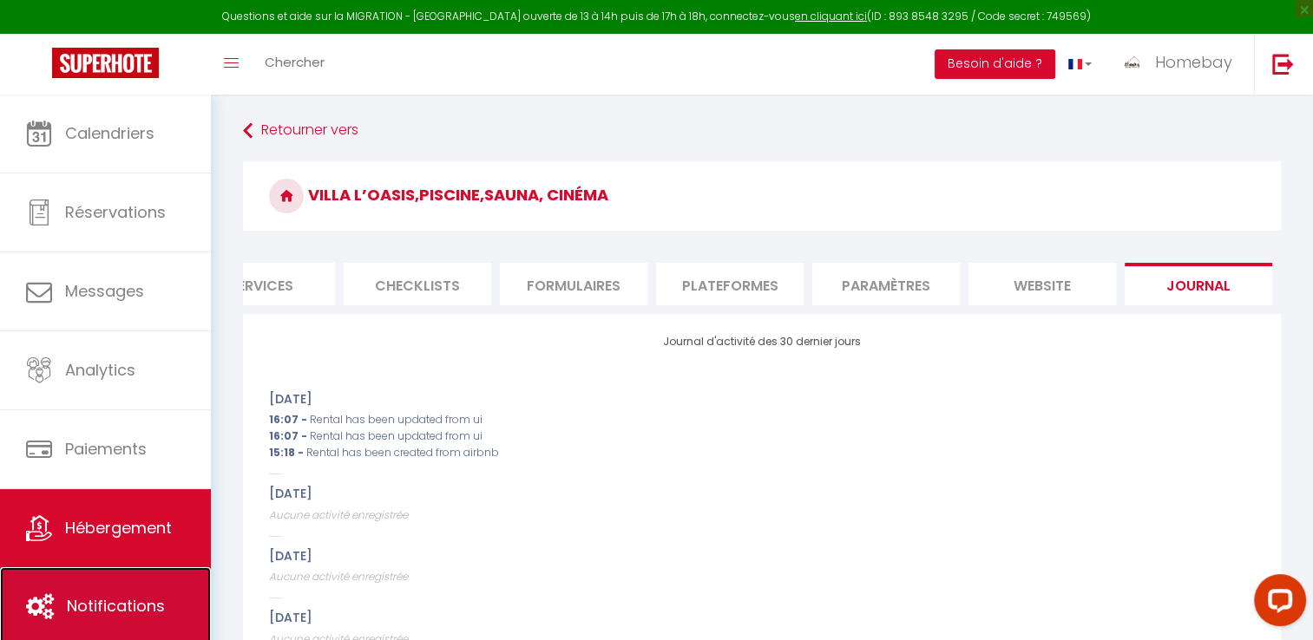
click at [141, 592] on link "Notifications" at bounding box center [105, 607] width 211 height 78
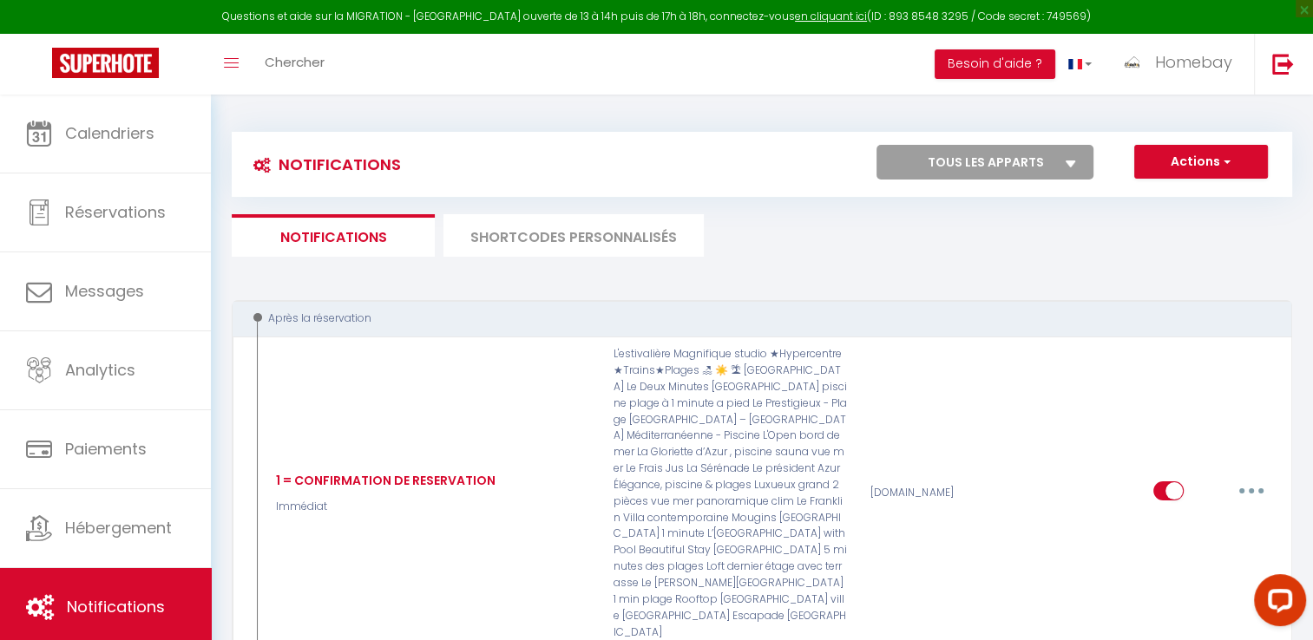
click at [632, 224] on li "SHORTCODES PERSONNALISÉS" at bounding box center [573, 235] width 260 height 43
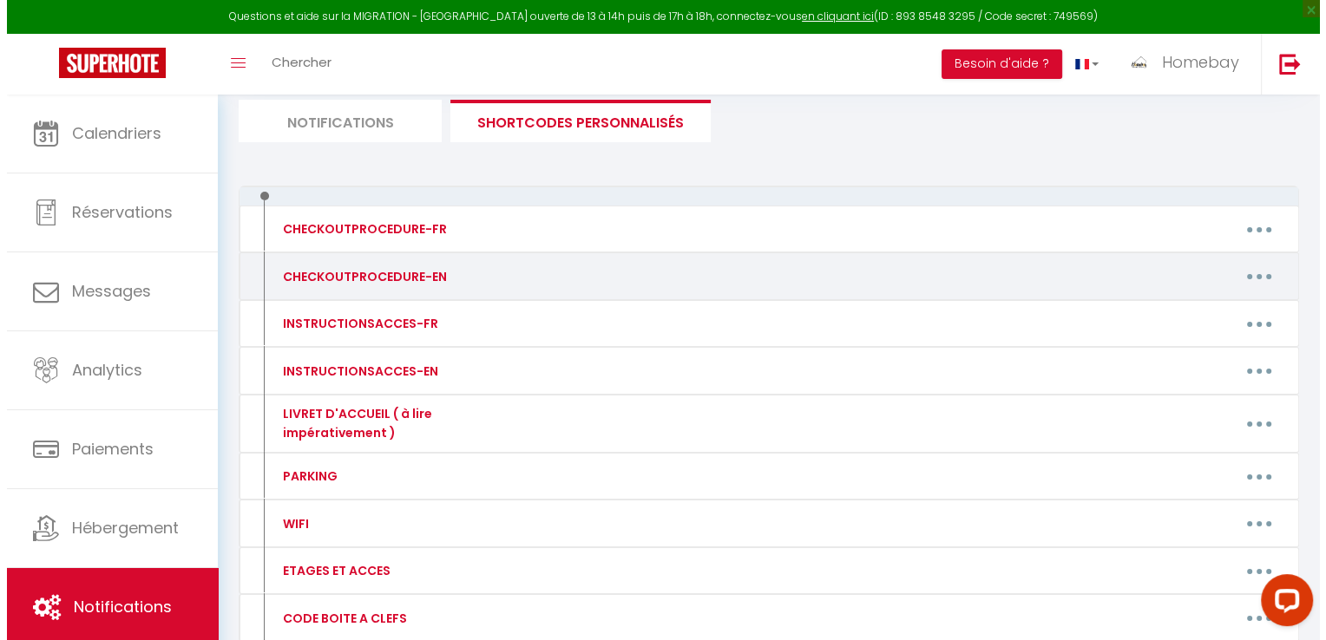
scroll to position [226, 0]
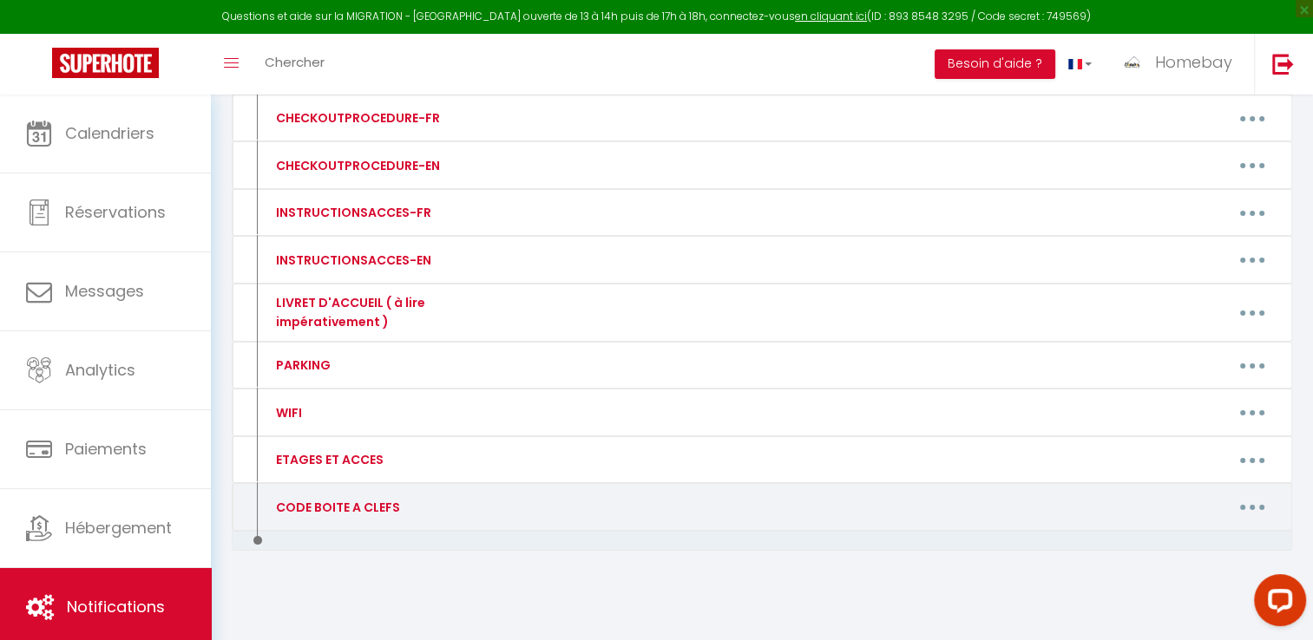
click at [1268, 502] on button "button" at bounding box center [1252, 508] width 49 height 28
click at [1249, 507] on button "button" at bounding box center [1252, 508] width 49 height 28
click at [1212, 538] on link "Editer" at bounding box center [1207, 547] width 128 height 30
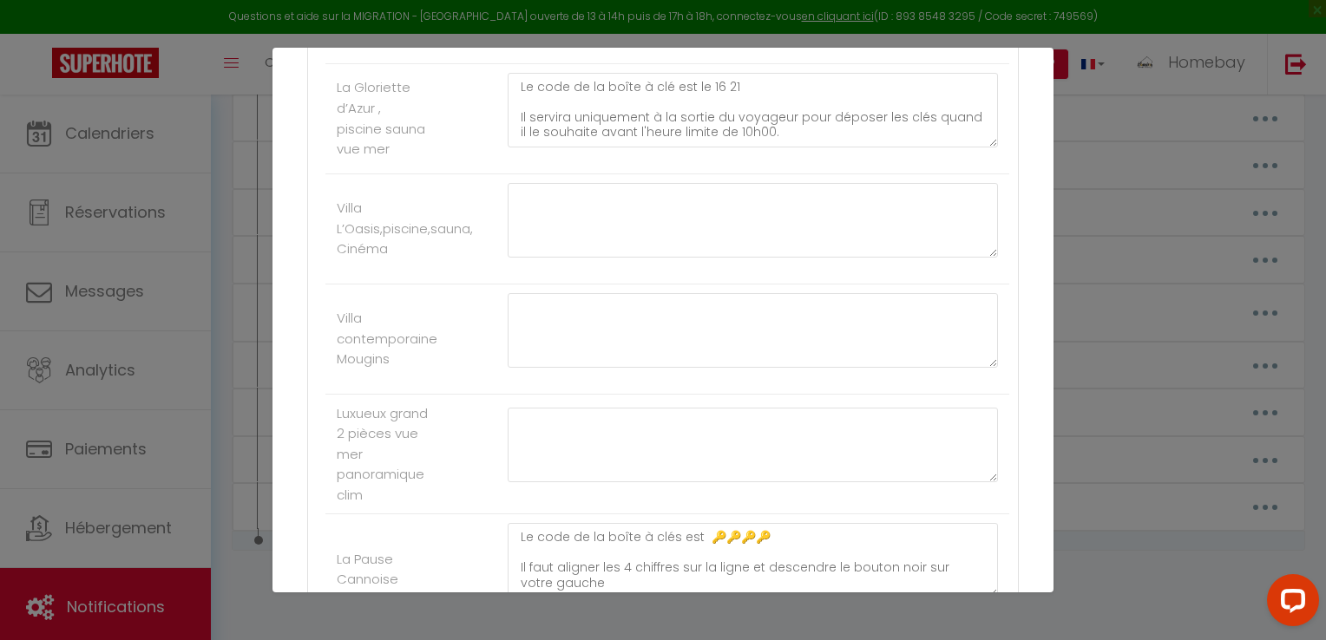
scroll to position [2017, 0]
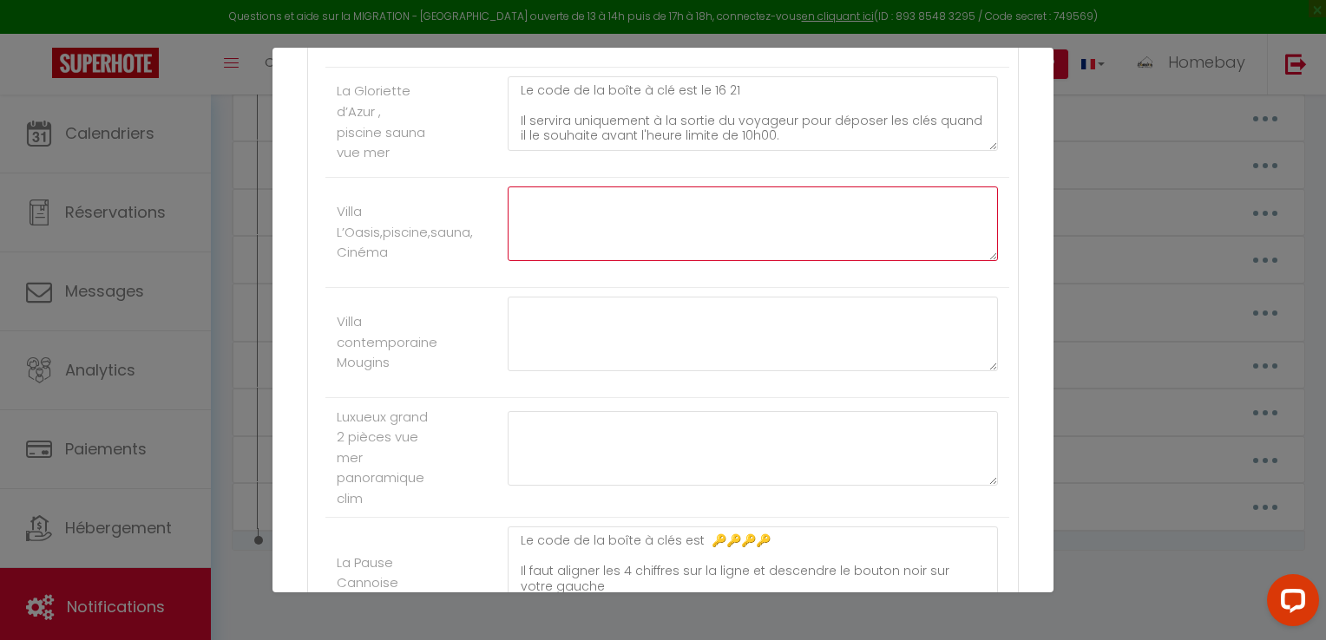
click at [572, 239] on textarea at bounding box center [753, 224] width 490 height 75
paste textarea "Français ⏰ L’entrée dans le logement se fait en présentiel à partir de 16h mini…"
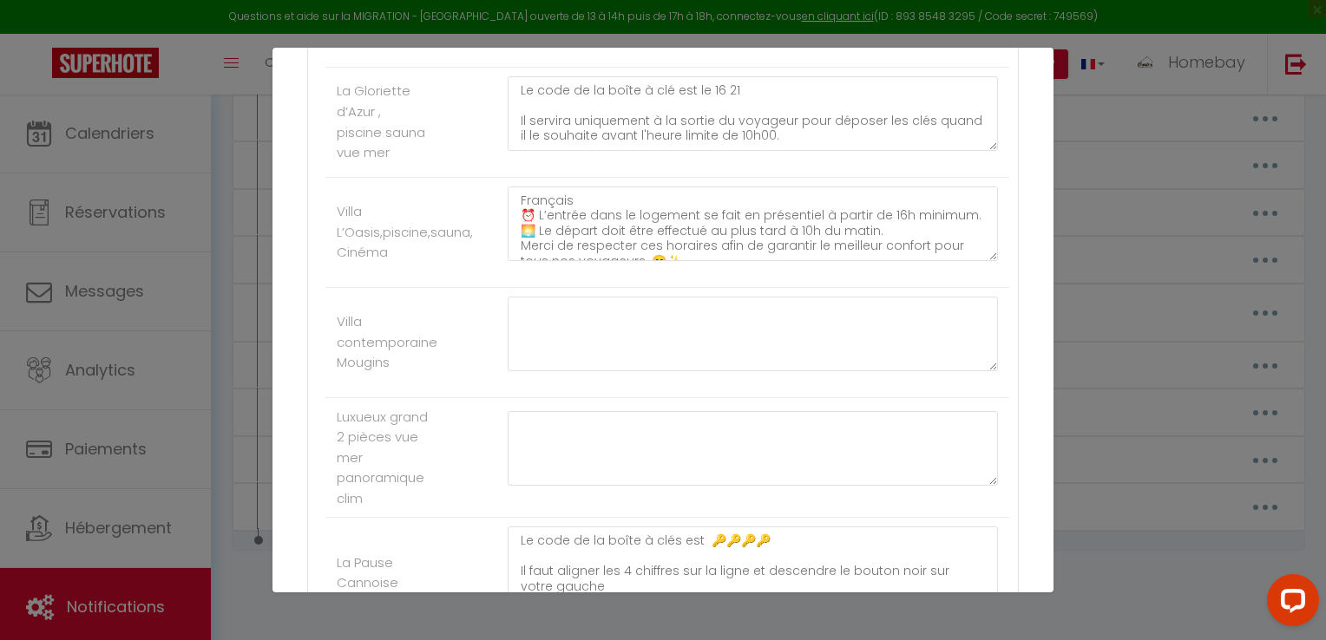
click at [650, 404] on li "Luxueux grand 2 pièces vue mer panoramique clim" at bounding box center [667, 458] width 684 height 121
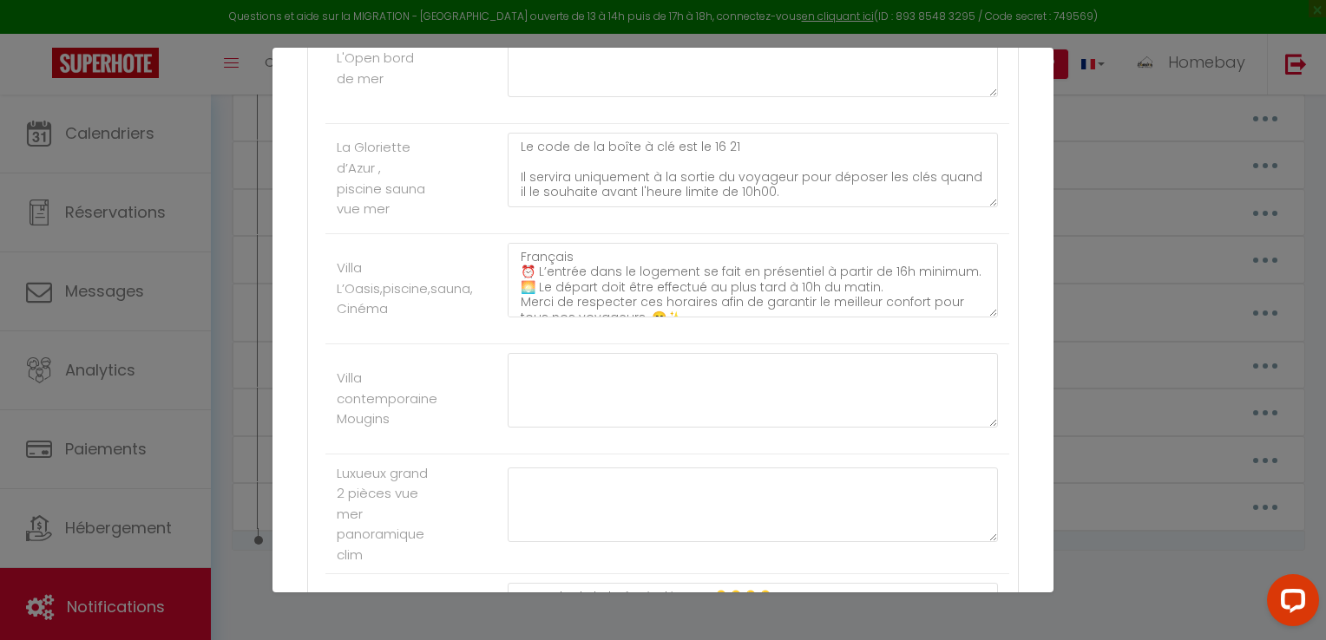
scroll to position [1930, 0]
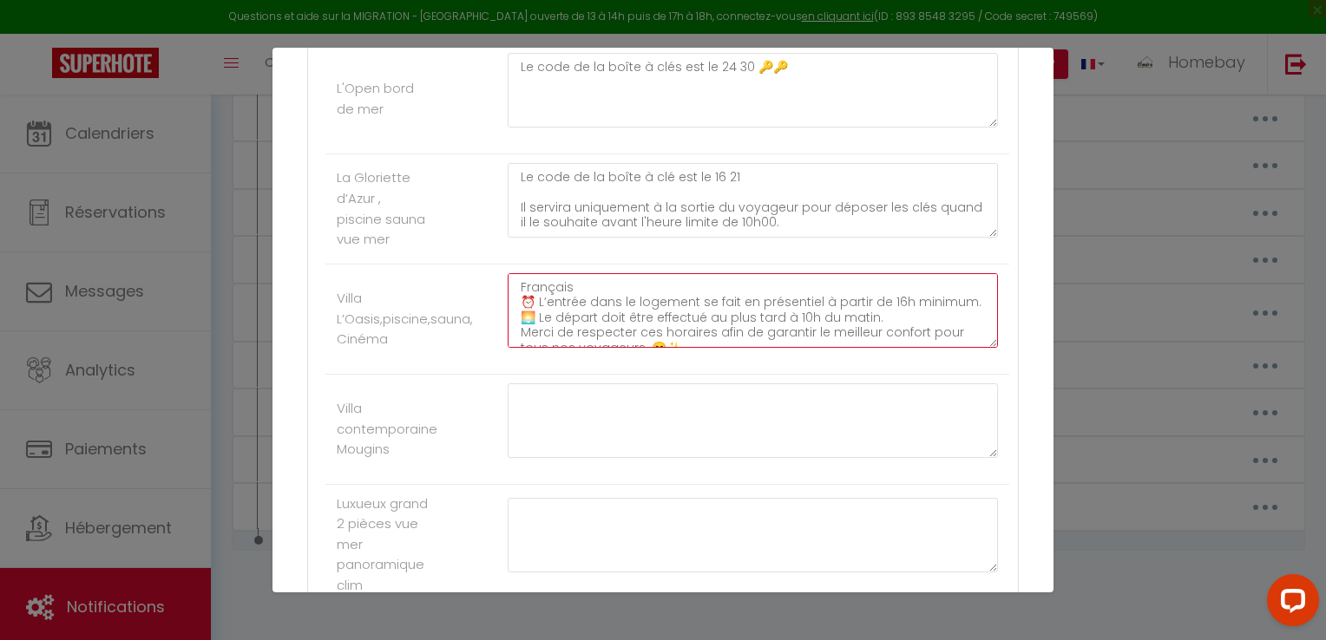
click at [590, 286] on textarea "Français ⏰ L’entrée dans le logement se fait en présentiel à partir de 16h mini…" at bounding box center [753, 310] width 490 height 75
click at [744, 335] on textarea "Français ⏰ L’entrée dans le logement se fait en présentiel à partir de 16h mini…" at bounding box center [753, 310] width 490 height 75
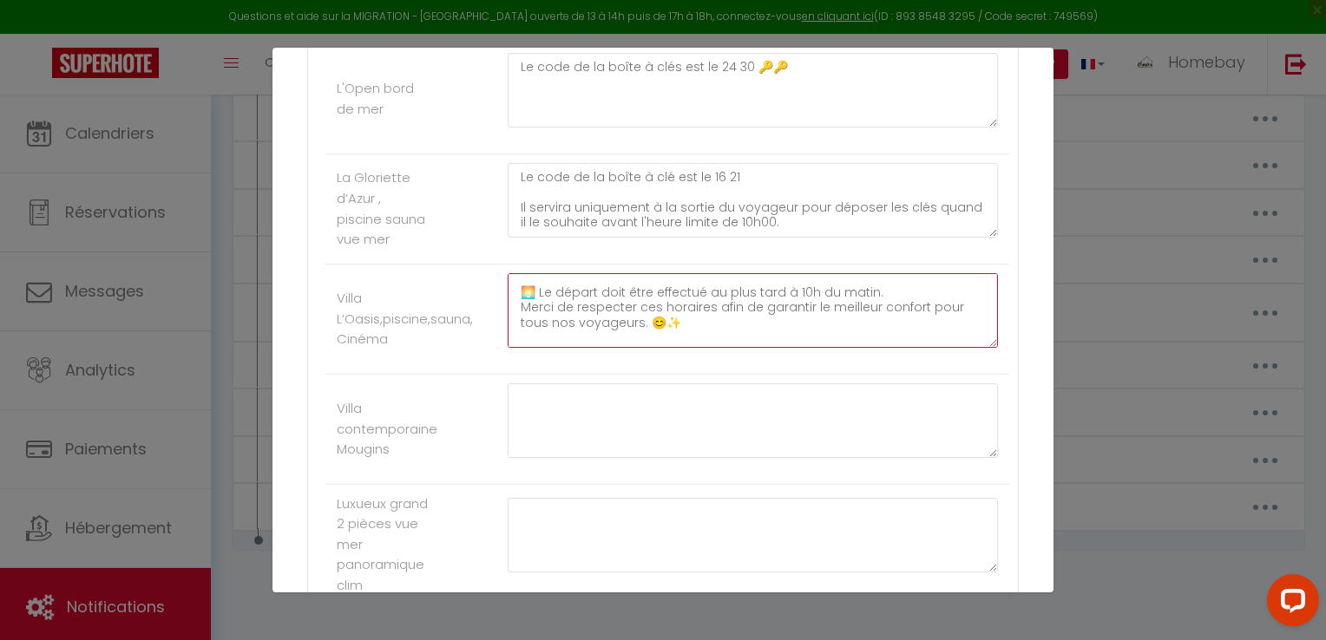
scroll to position [96, 0]
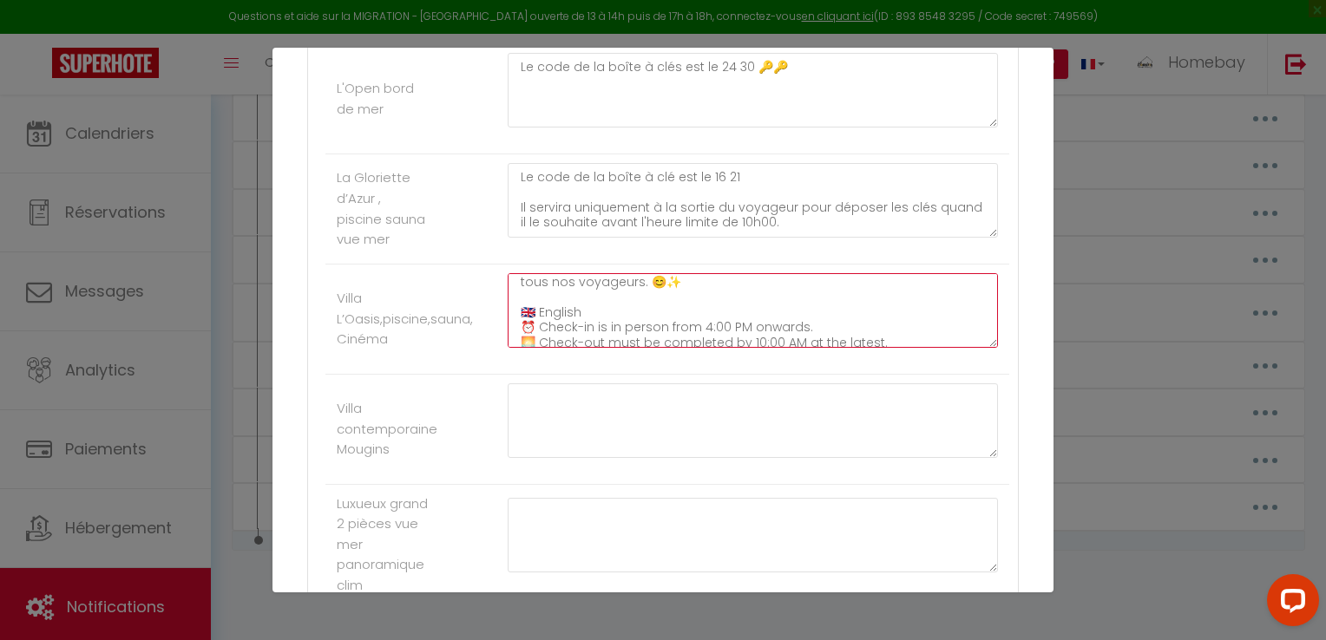
click at [531, 327] on textarea "Français ⏰ L’entrée dans le logement se fait en présentiel à partir de 16h mini…" at bounding box center [753, 310] width 490 height 75
click at [587, 322] on textarea "Français ⏰ L’entrée dans le logement se fait en présentiel à partir de 16h mini…" at bounding box center [753, 310] width 490 height 75
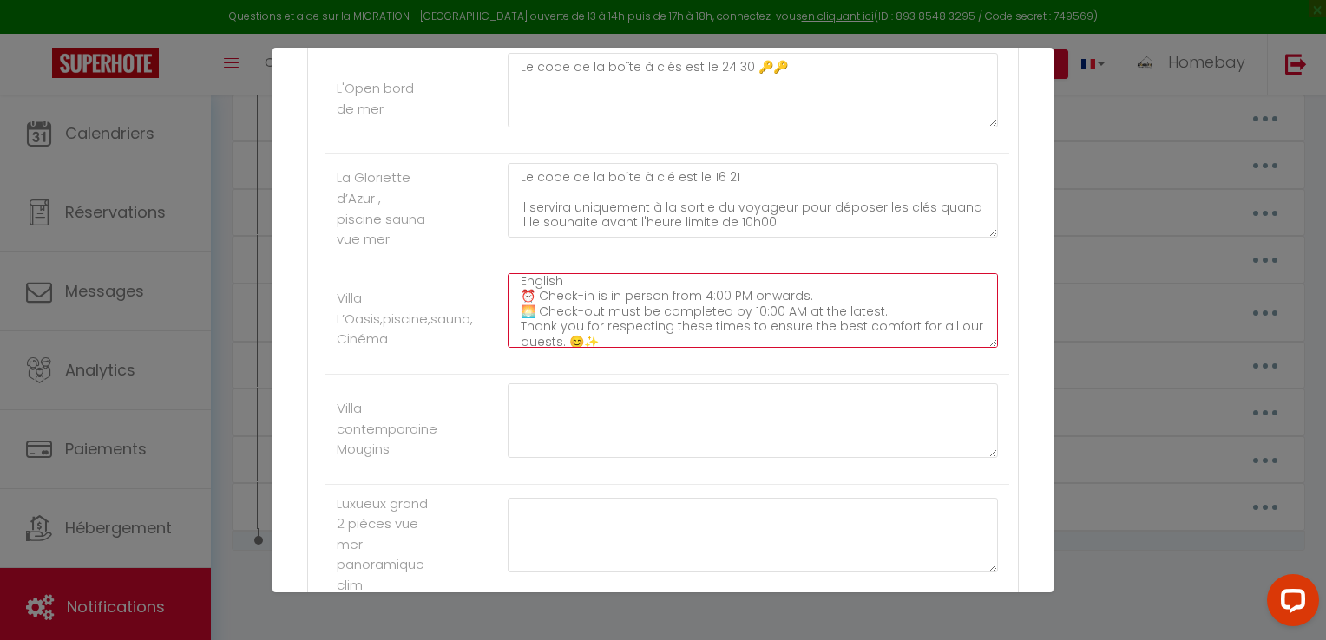
scroll to position [152, 0]
click at [836, 291] on textarea "Français ⏰ L’entrée dans le logement se fait en présentiel à partir de 16h mini…" at bounding box center [753, 310] width 490 height 75
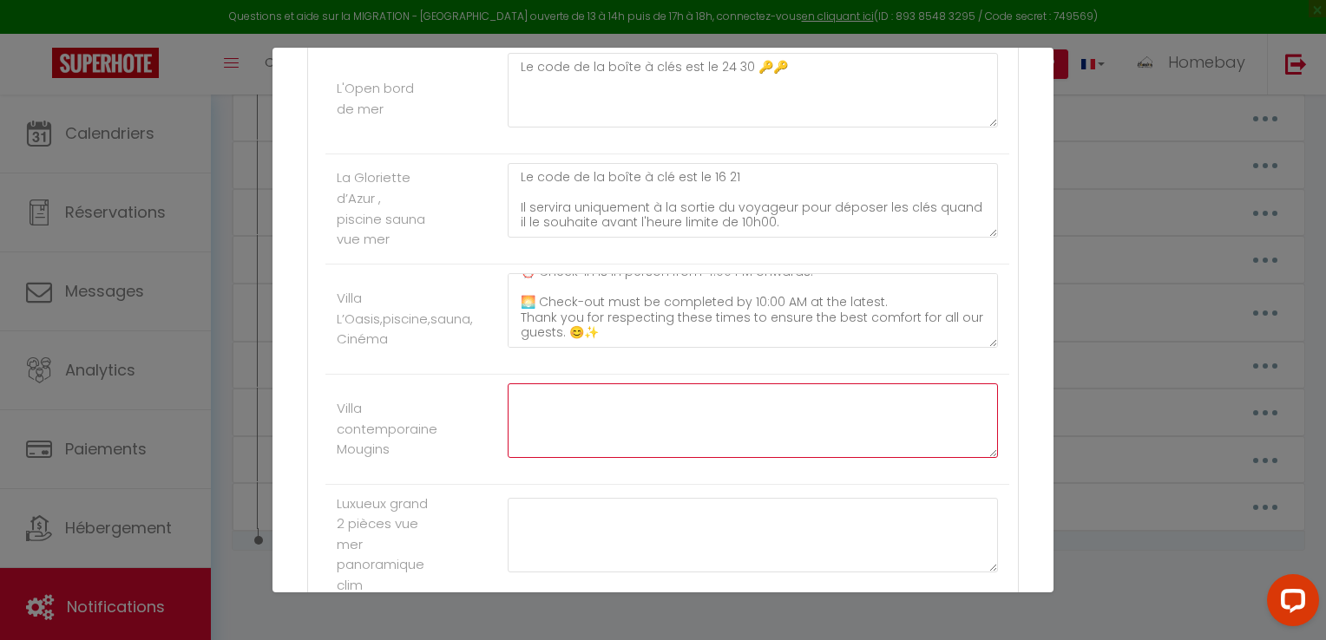
paste textarea "Français ⏰ L’entrée dans le logement se fait en présentiel à partir de 16h mini…"
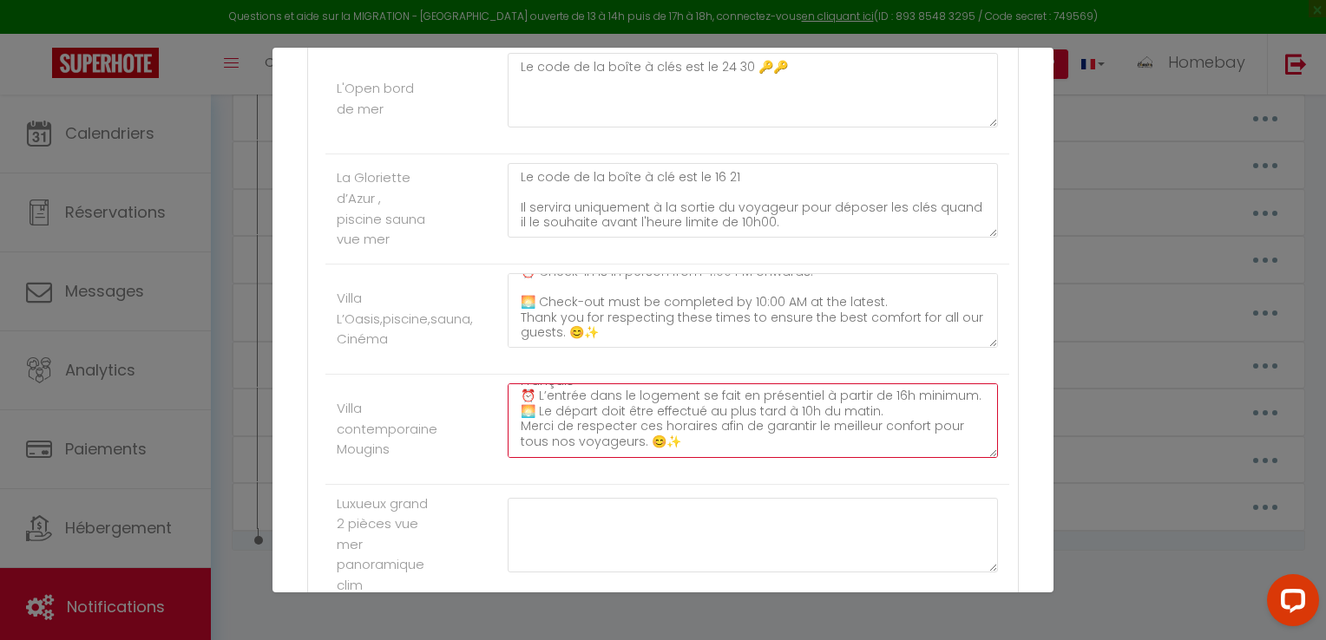
scroll to position [0, 0]
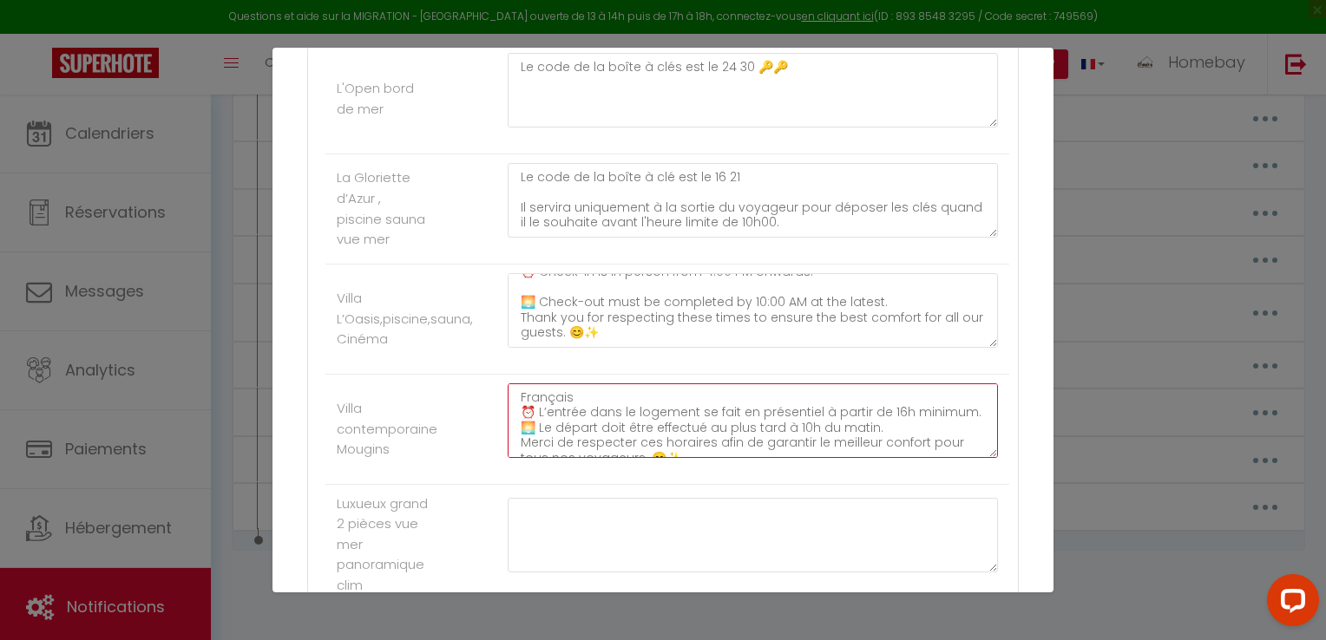
click at [577, 392] on textarea "Français ⏰ L’entrée dans le logement se fait en présentiel à partir de 16h mini…" at bounding box center [753, 421] width 490 height 75
click at [592, 446] on textarea "Français ⏰ L’entrée dans le logement se fait en présentiel à partir de 16h mini…" at bounding box center [753, 421] width 490 height 75
click at [607, 438] on textarea "Français ⏰ L’entrée dans le logement se fait en présentiel à partir de 16h mini…" at bounding box center [753, 421] width 490 height 75
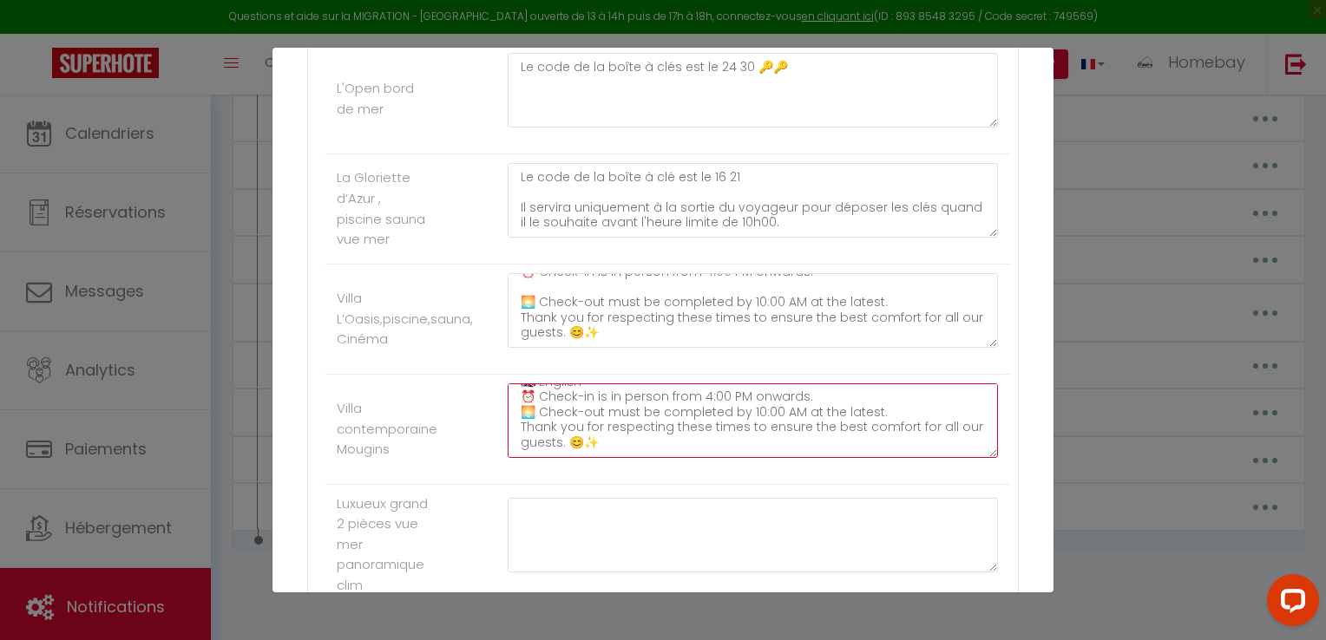
click at [529, 385] on textarea "Français ⏰ L’entrée dans le logement se fait en présentiel à partir de 16h mini…" at bounding box center [753, 421] width 490 height 75
click at [883, 417] on textarea "Français ⏰ L’entrée dans le logement se fait en présentiel à partir de 16h mini…" at bounding box center [753, 421] width 490 height 75
click at [877, 424] on textarea "Français ⏰ L’entrée dans le logement se fait en présentiel à partir de 16h mini…" at bounding box center [753, 421] width 490 height 75
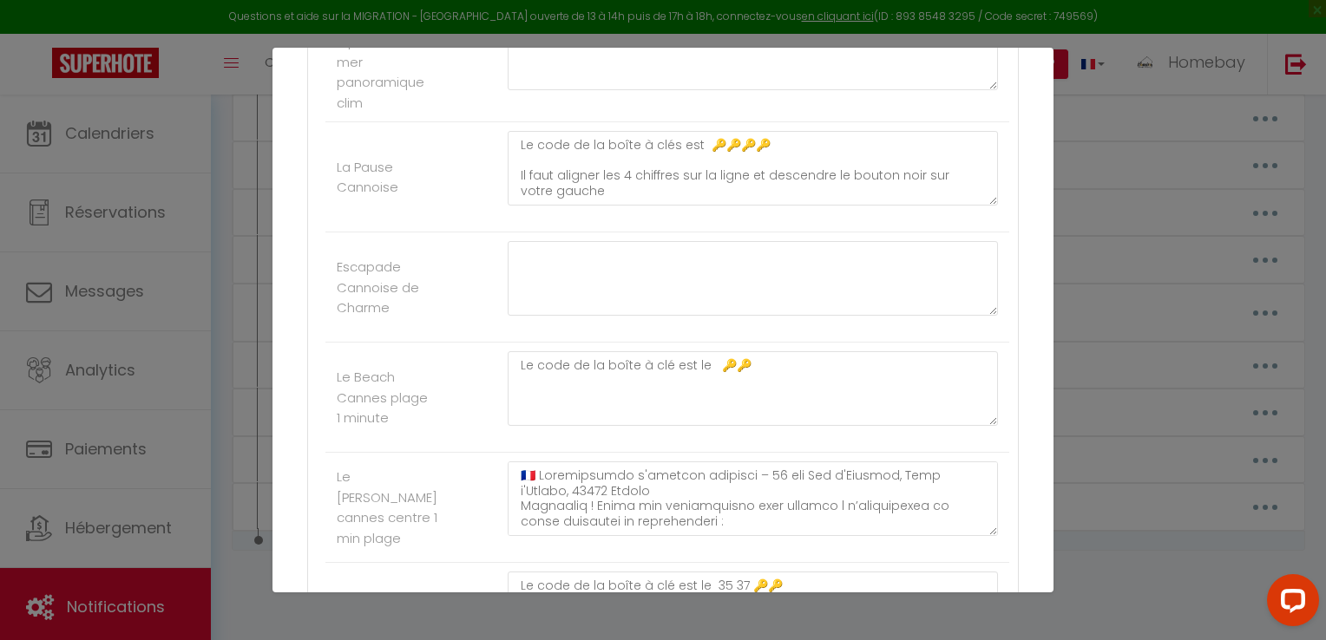
scroll to position [2884, 0]
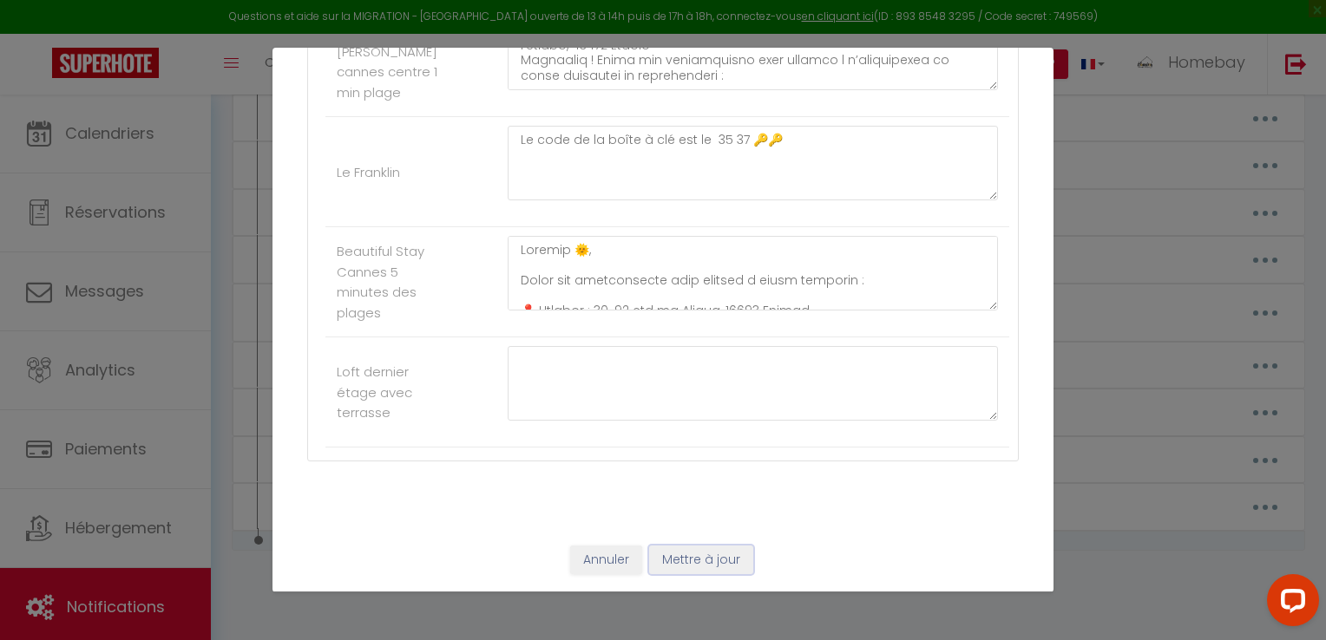
click at [697, 563] on button "Mettre à jour" at bounding box center [701, 561] width 104 height 30
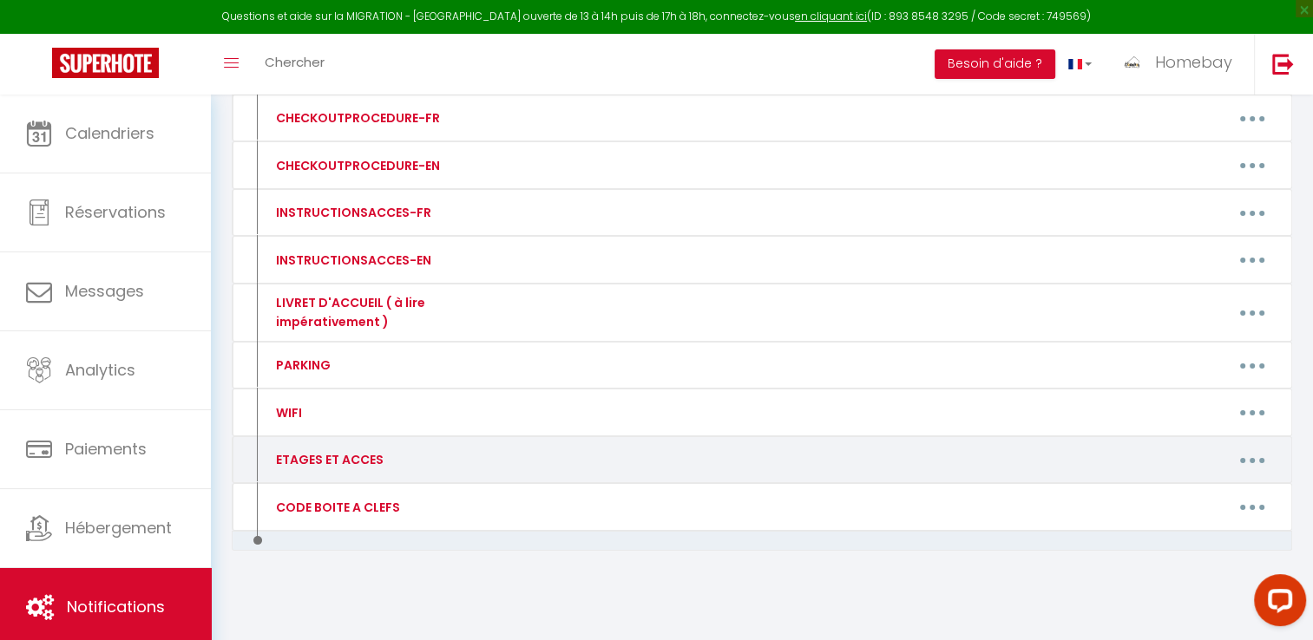
click at [1270, 465] on button "button" at bounding box center [1252, 460] width 49 height 28
click at [1173, 492] on link "Editer" at bounding box center [1207, 500] width 128 height 30
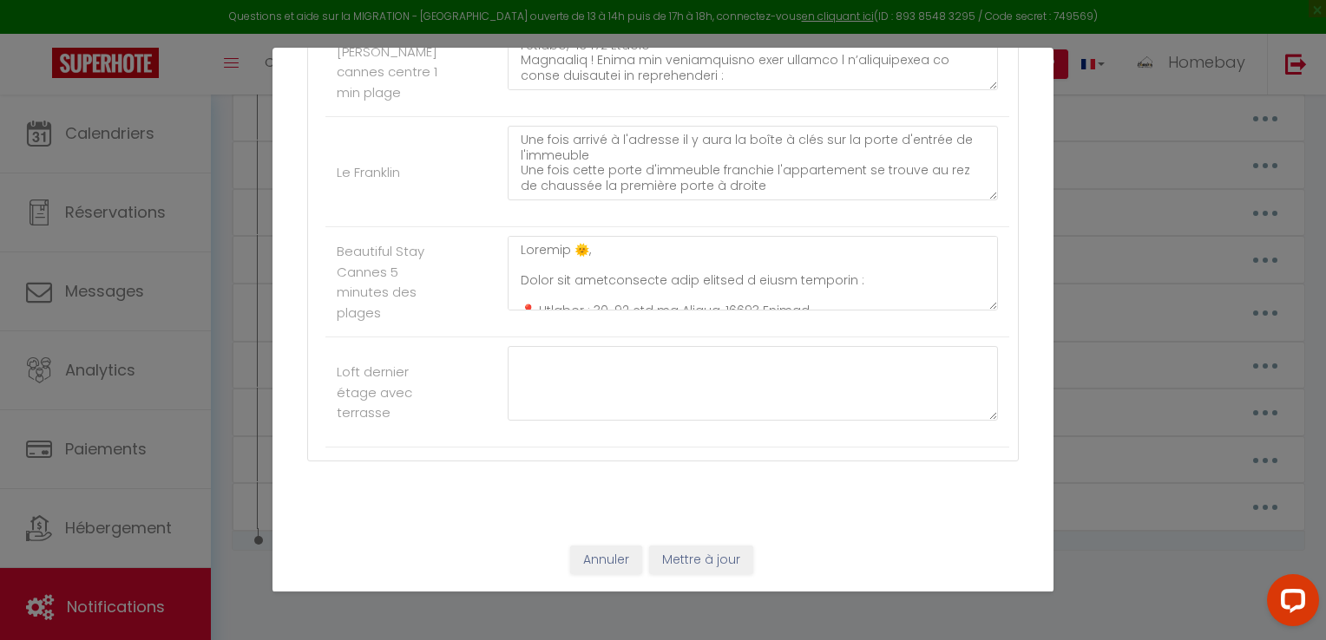
scroll to position [0, 0]
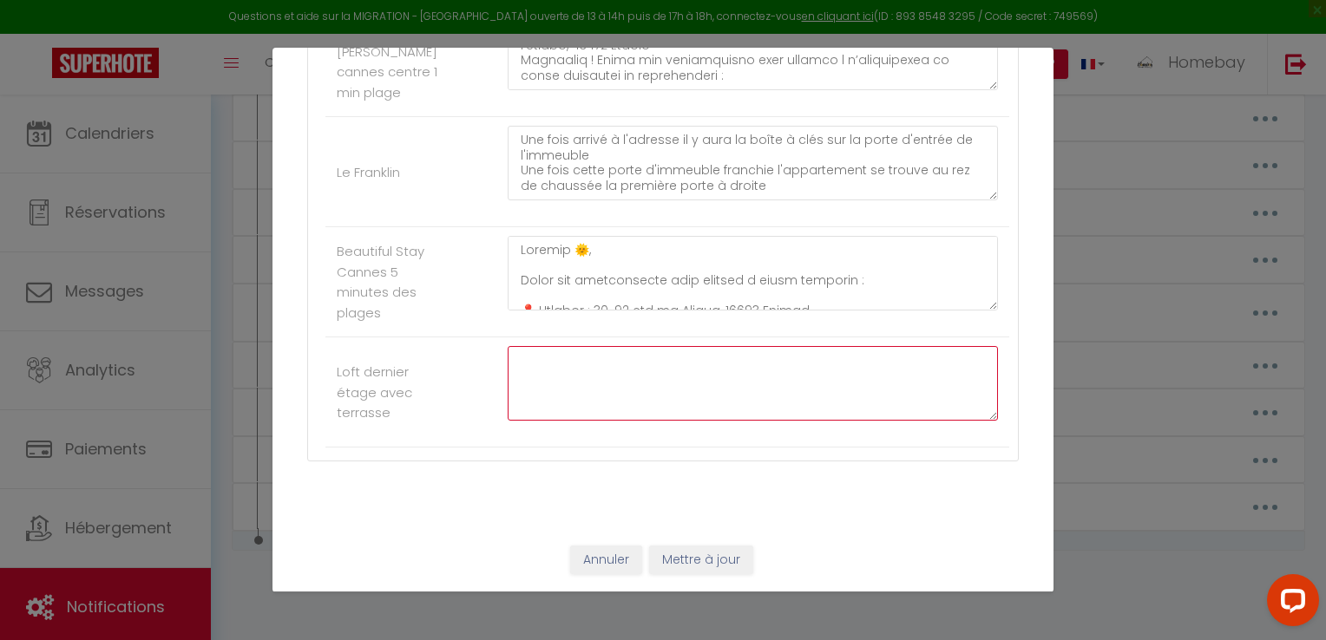
click at [605, 374] on textarea at bounding box center [753, 383] width 490 height 75
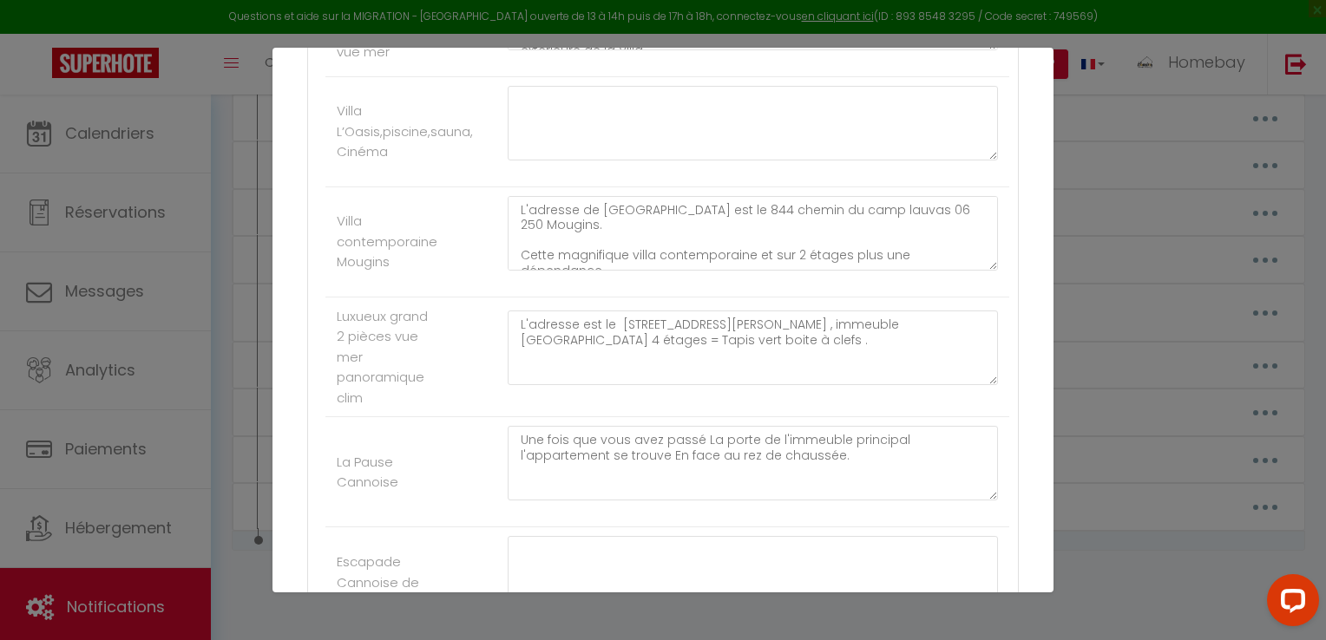
scroll to position [2017, 0]
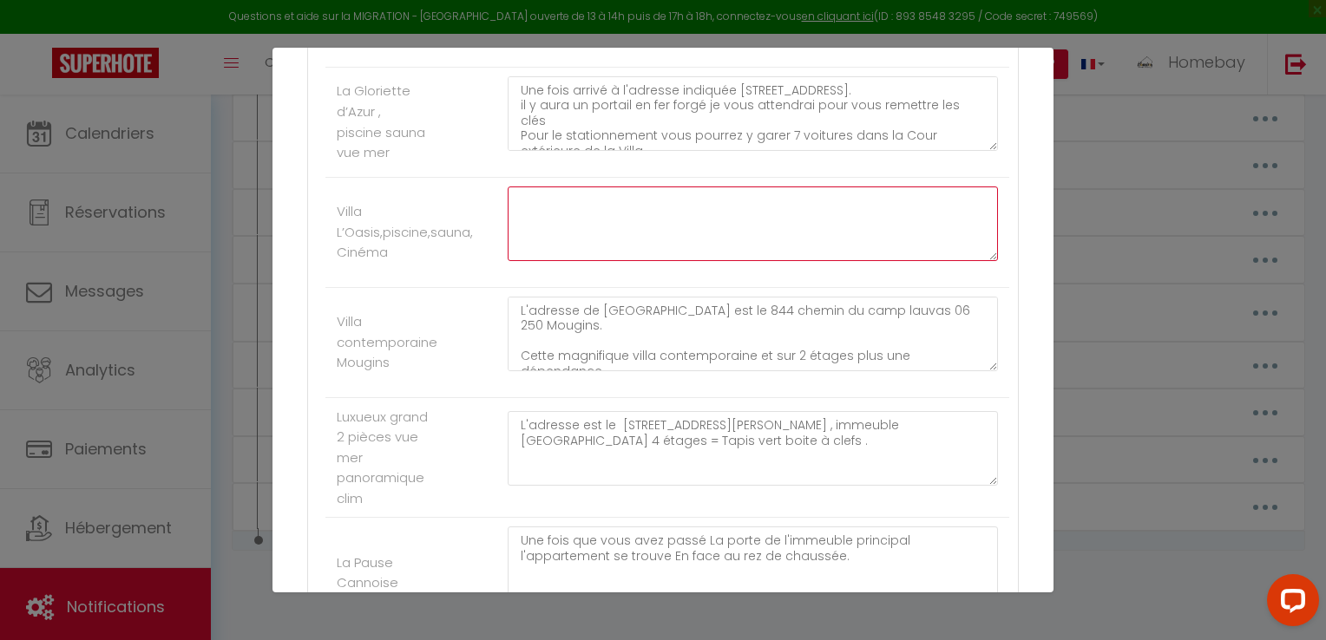
click at [584, 232] on textarea at bounding box center [753, 224] width 490 height 75
paste textarea "Voici la version en français puis en anglais : **🇫🇷 Français** 🏡 La villa est d…"
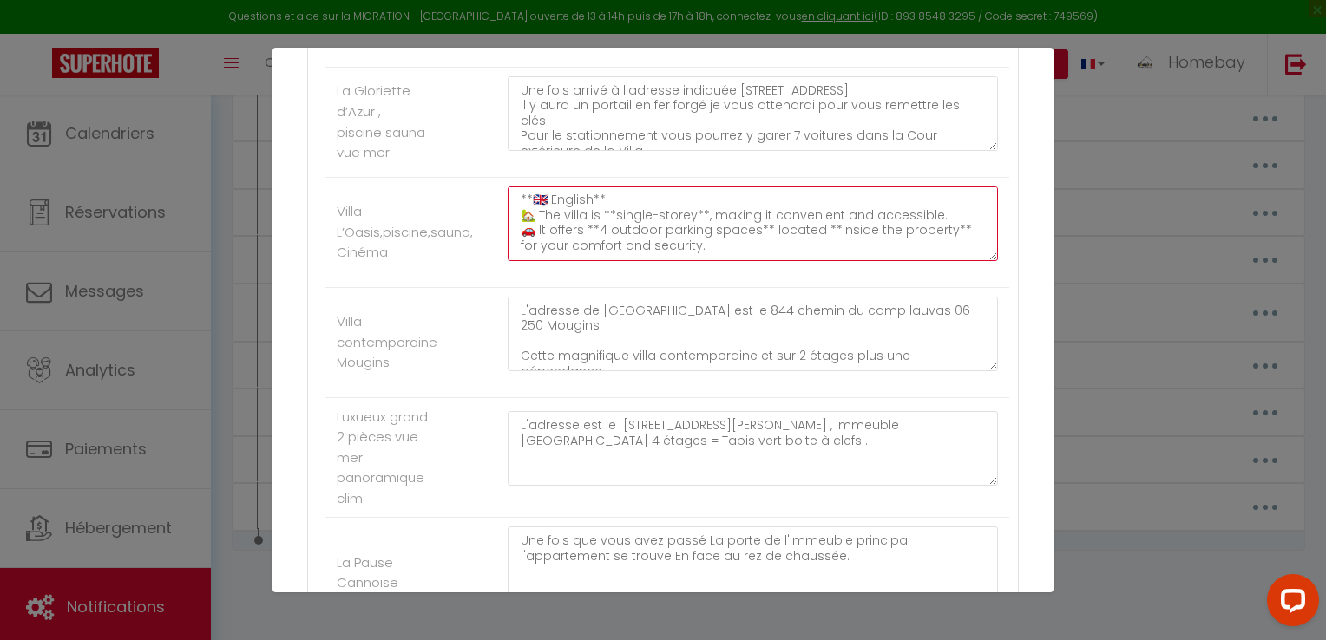
scroll to position [29, 0]
click at [623, 203] on textarea "Voici la version en français puis en anglais : **🇫🇷 Français** 🏡 La villa est d…" at bounding box center [753, 224] width 490 height 75
click at [536, 197] on textarea "Voici la version en français puis en anglais : **🇫🇷 Français 🏡 La villa est de …" at bounding box center [753, 224] width 490 height 75
drag, startPoint x: 517, startPoint y: 200, endPoint x: 752, endPoint y: 245, distance: 239.5
click at [532, 204] on textarea "Voici la version en français puis en anglais : Français 🏡 La villa est de **pla…" at bounding box center [753, 224] width 490 height 75
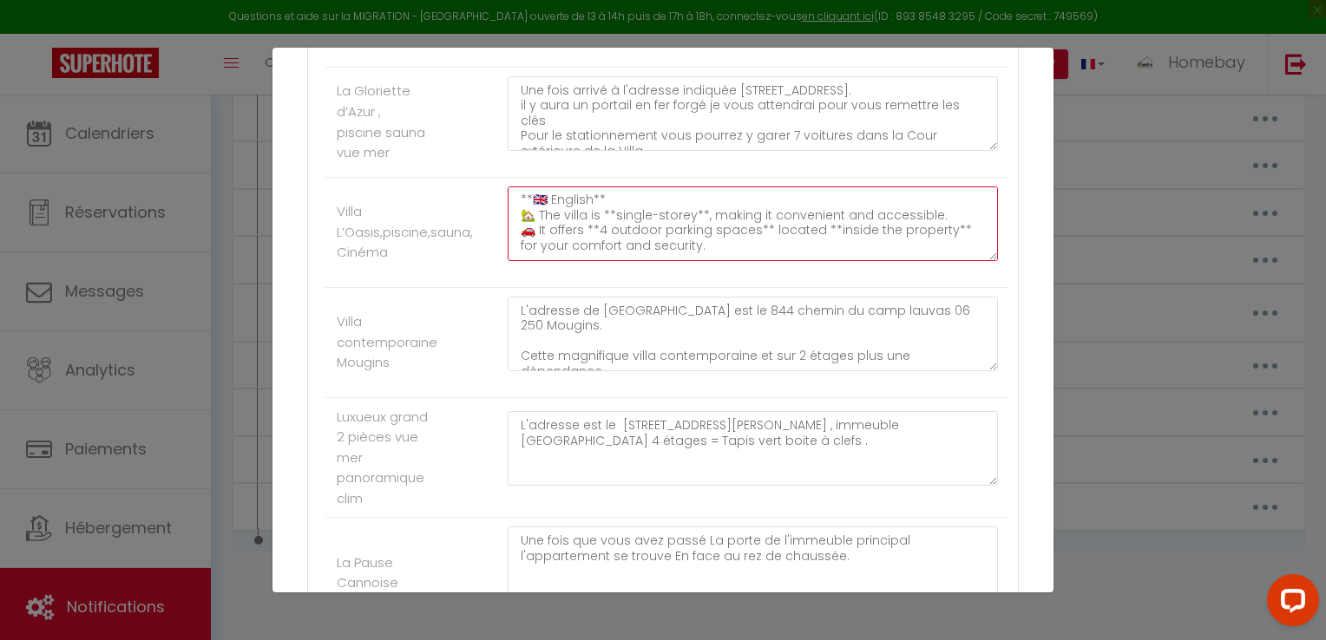
drag, startPoint x: 752, startPoint y: 245, endPoint x: 931, endPoint y: 255, distance: 179.1
click at [931, 255] on textarea "Voici la version en français puis en anglais : Français 🏡 La villa est de **pla…" at bounding box center [753, 224] width 490 height 75
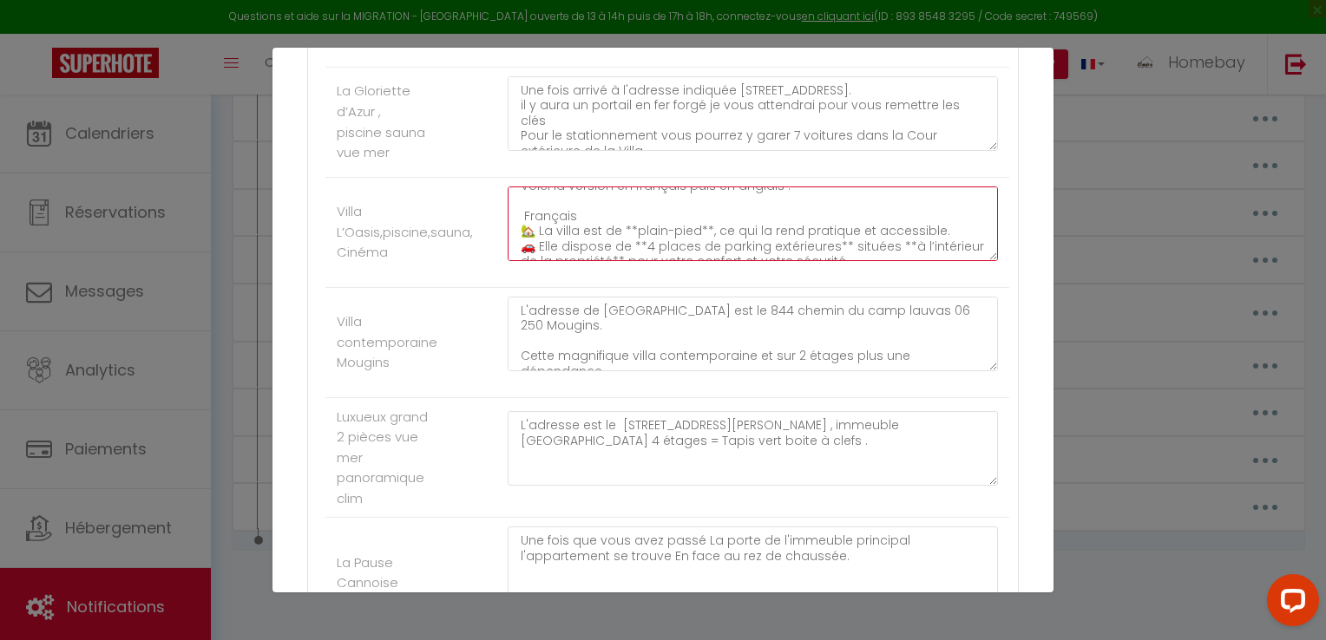
scroll to position [0, 0]
drag, startPoint x: 884, startPoint y: 252, endPoint x: 508, endPoint y: 191, distance: 381.5
click at [508, 191] on textarea "Voici la version en français puis en anglais : Français 🏡 La villa est de **pla…" at bounding box center [753, 224] width 490 height 75
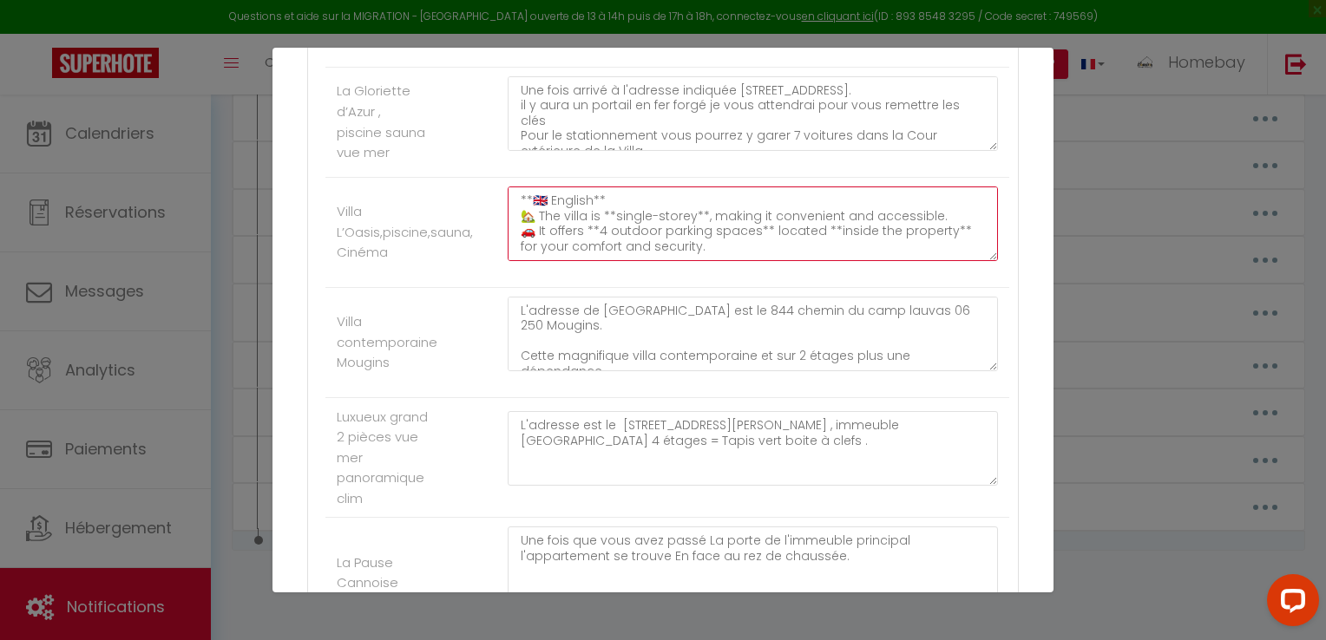
drag, startPoint x: 515, startPoint y: 197, endPoint x: 930, endPoint y: 258, distance: 419.2
click at [930, 258] on textarea "Voici la version en français puis en anglais : Français 🏡 La villa est de **pla…" at bounding box center [753, 224] width 490 height 75
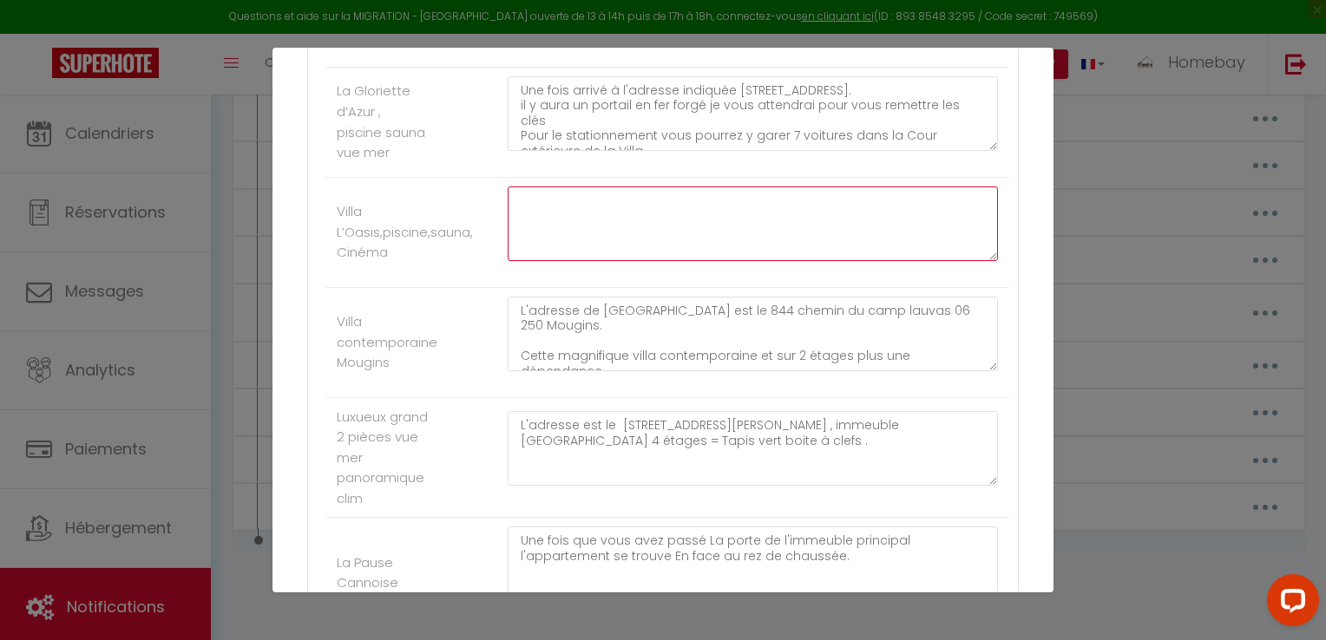
scroll to position [0, 0]
paste textarea "Français 🏡 La villa est de plain-pied, ce qui la rend pratique et accessible. 🚗…"
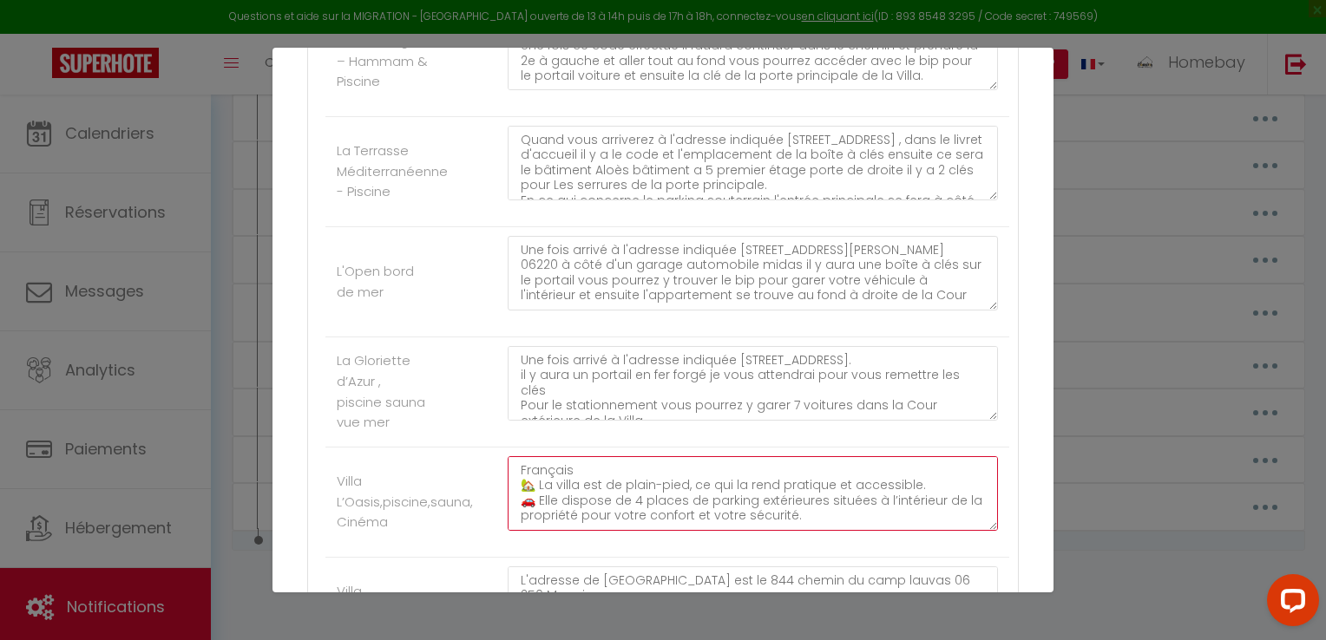
scroll to position [1843, 0]
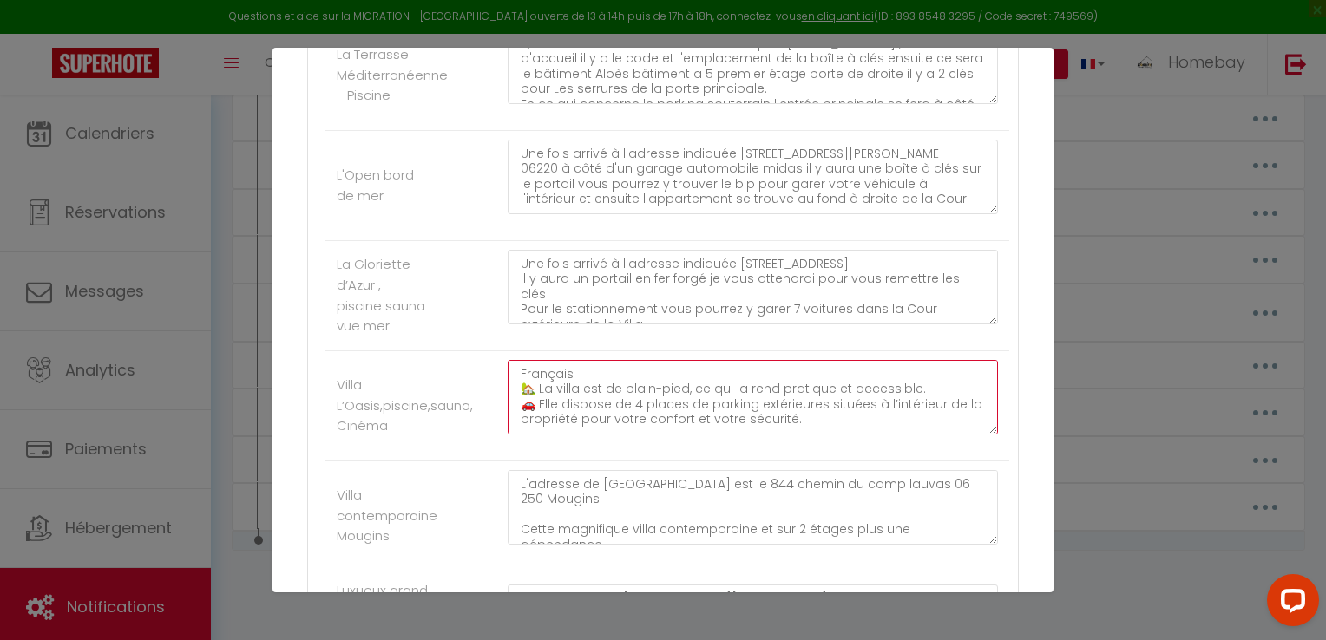
click at [592, 375] on textarea "Français 🏡 La villa est de plain-pied, ce qui la rend pratique et accessible. 🚗…" at bounding box center [753, 397] width 490 height 75
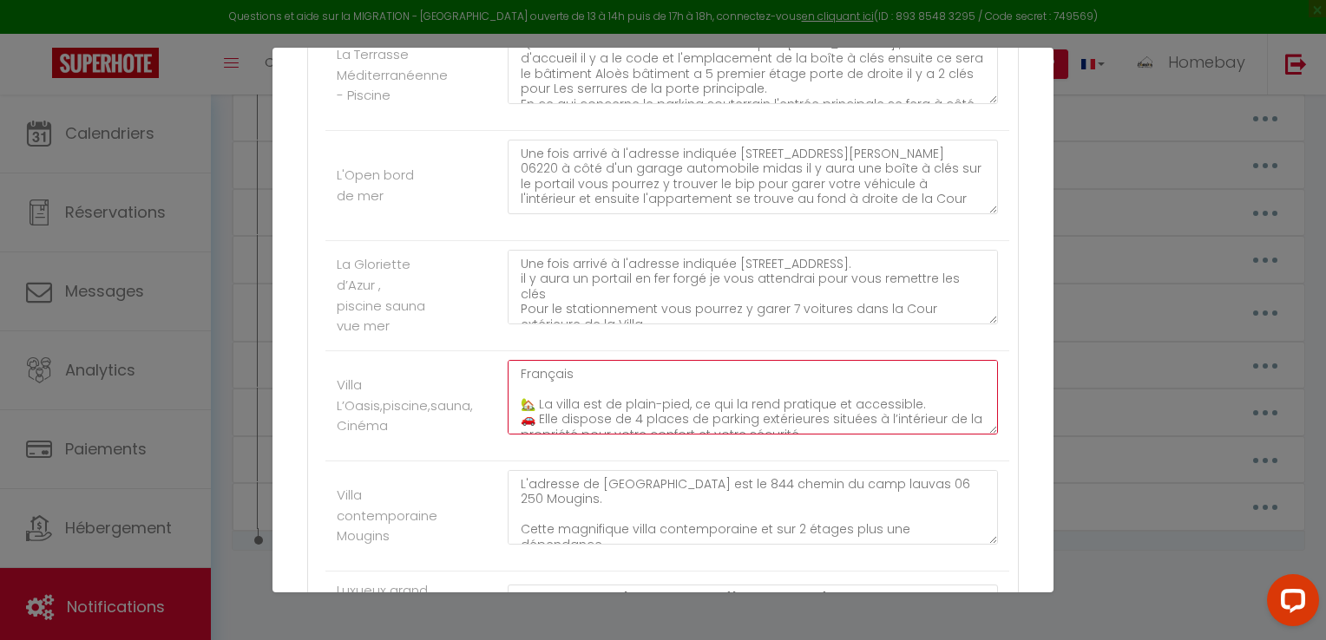
click at [917, 401] on textarea "Français 🏡 La villa est de plain-pied, ce qui la rend pratique et accessible. 🚗…" at bounding box center [753, 397] width 490 height 75
click at [531, 387] on textarea "Français 🏡 La villa est de plain-pied, ce qui la rend pratique et accessible. 🚗…" at bounding box center [753, 397] width 490 height 75
click at [580, 388] on textarea "Français 🏡 La villa est de plain-pied, ce qui la rend pratique et accessible. 🚗…" at bounding box center [753, 397] width 490 height 75
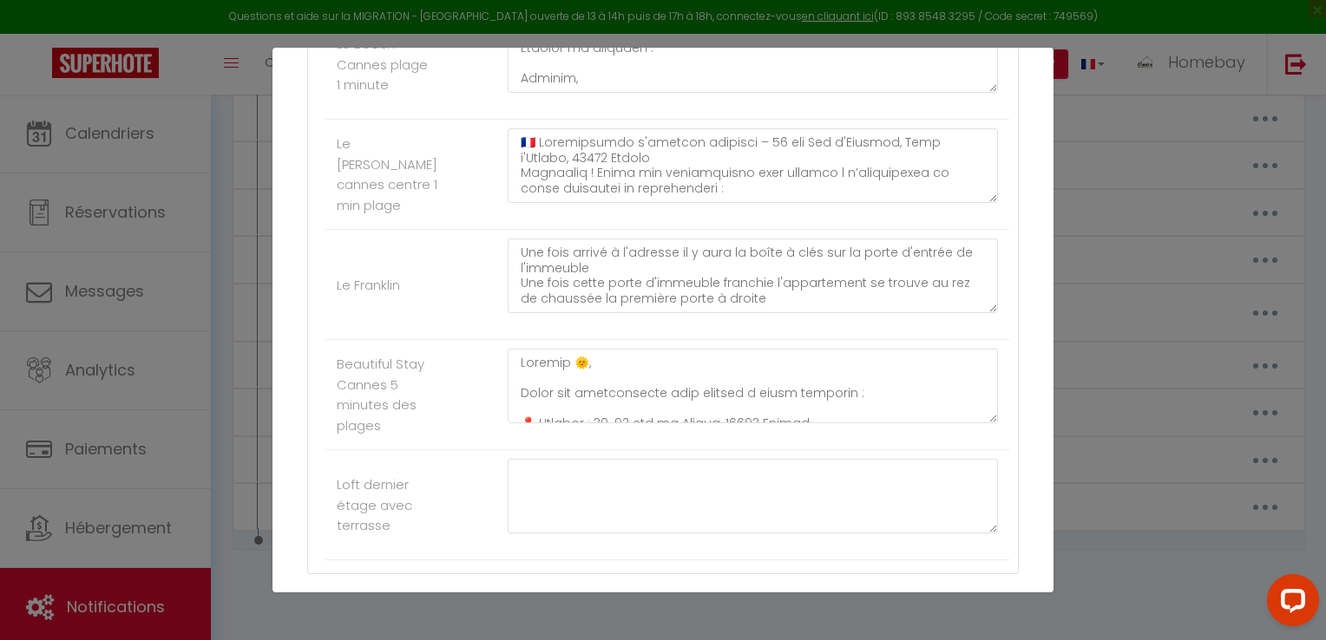
scroll to position [2884, 0]
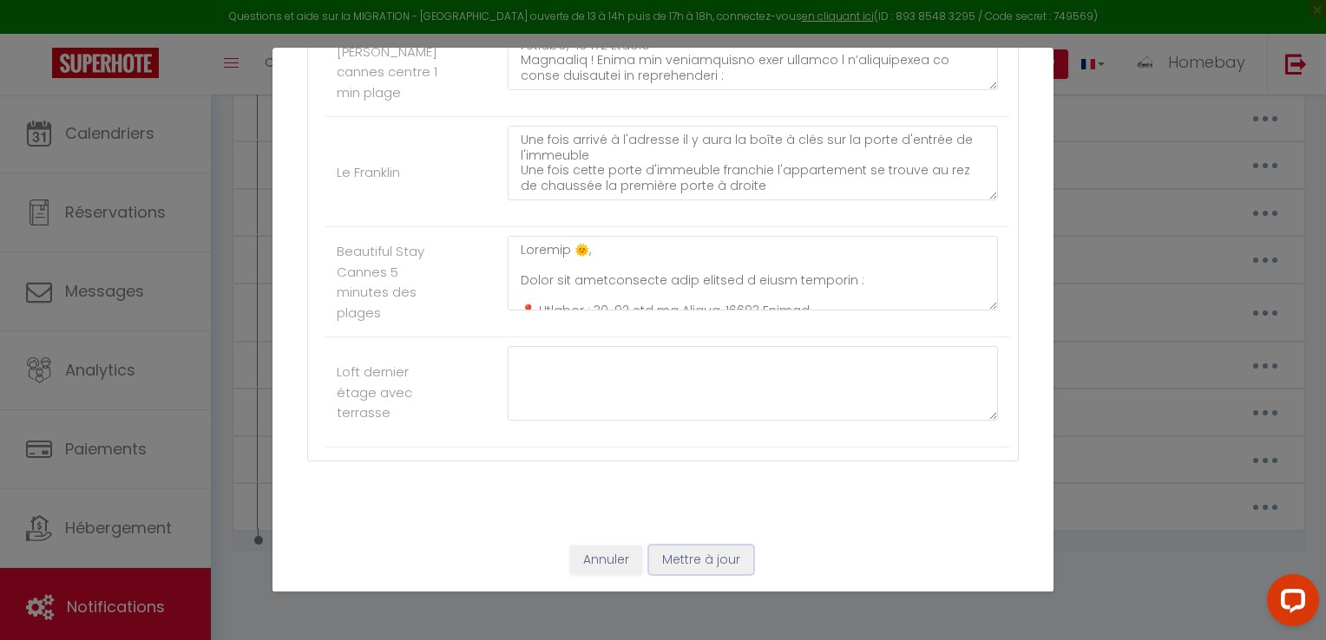
click at [732, 554] on button "Mettre à jour" at bounding box center [701, 561] width 104 height 30
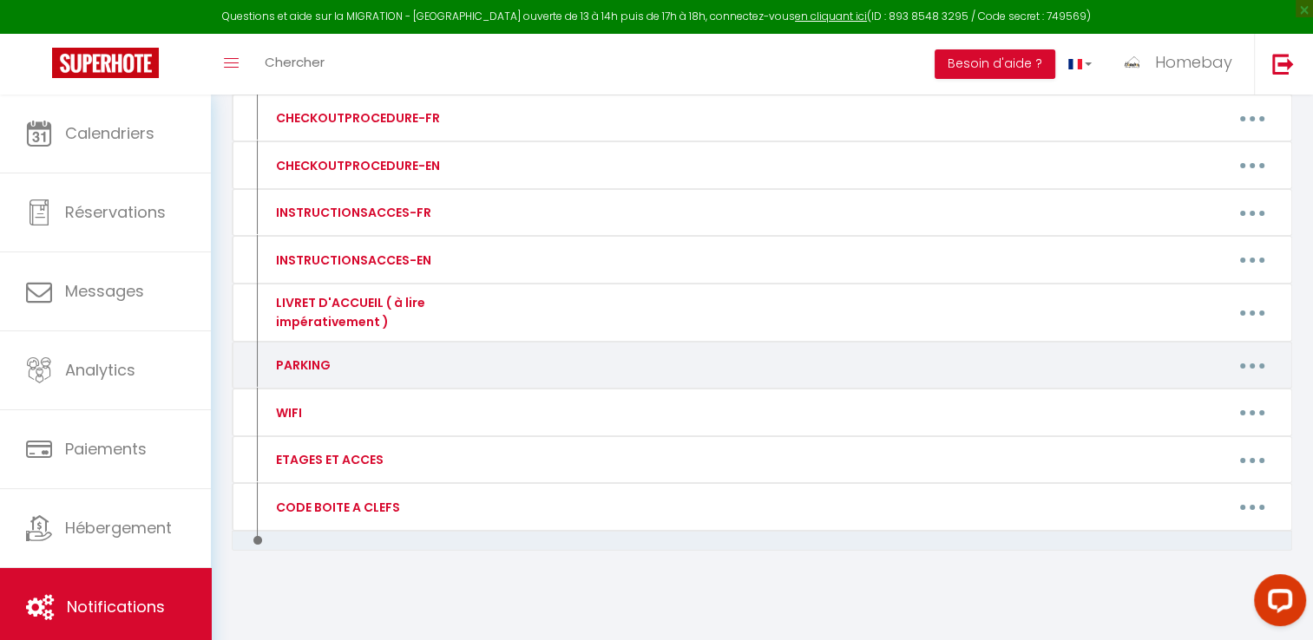
click at [1237, 363] on button "button" at bounding box center [1252, 365] width 49 height 28
click at [1179, 394] on link "Editer" at bounding box center [1207, 406] width 128 height 30
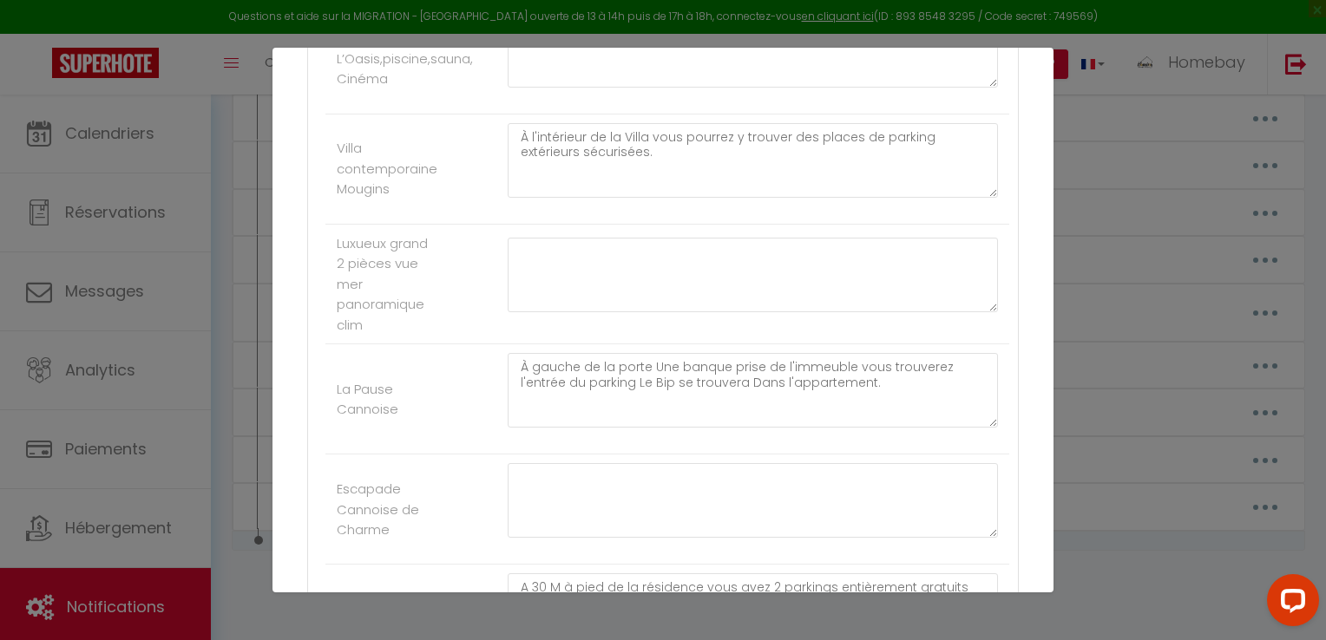
scroll to position [2103, 0]
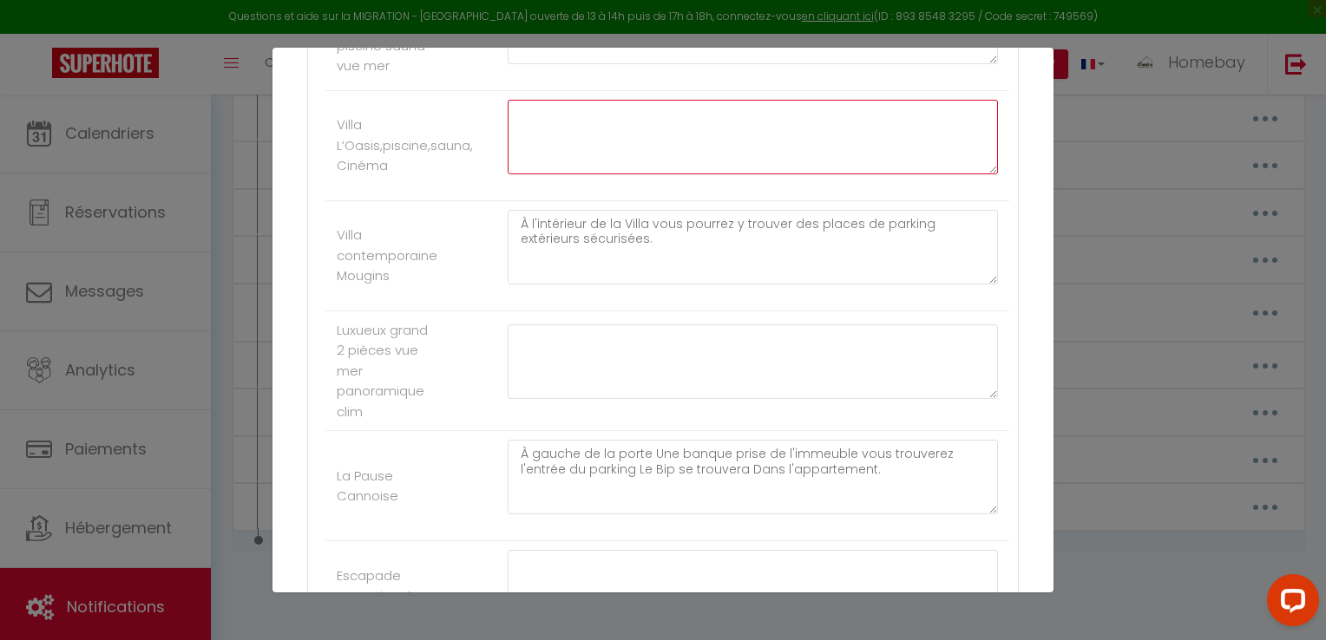
click at [552, 151] on textarea at bounding box center [753, 137] width 490 height 75
paste textarea "🇫🇷 Français 🚗 Elle dispose de 4 places de parking extérieures, situées à l’inté…"
drag, startPoint x: 688, startPoint y: 148, endPoint x: 513, endPoint y: 148, distance: 175.3
click at [513, 148] on textarea "🇫🇷 Français 🚗 Elle dispose de 4 places de parking extérieures, situées à l’inté…" at bounding box center [753, 137] width 490 height 75
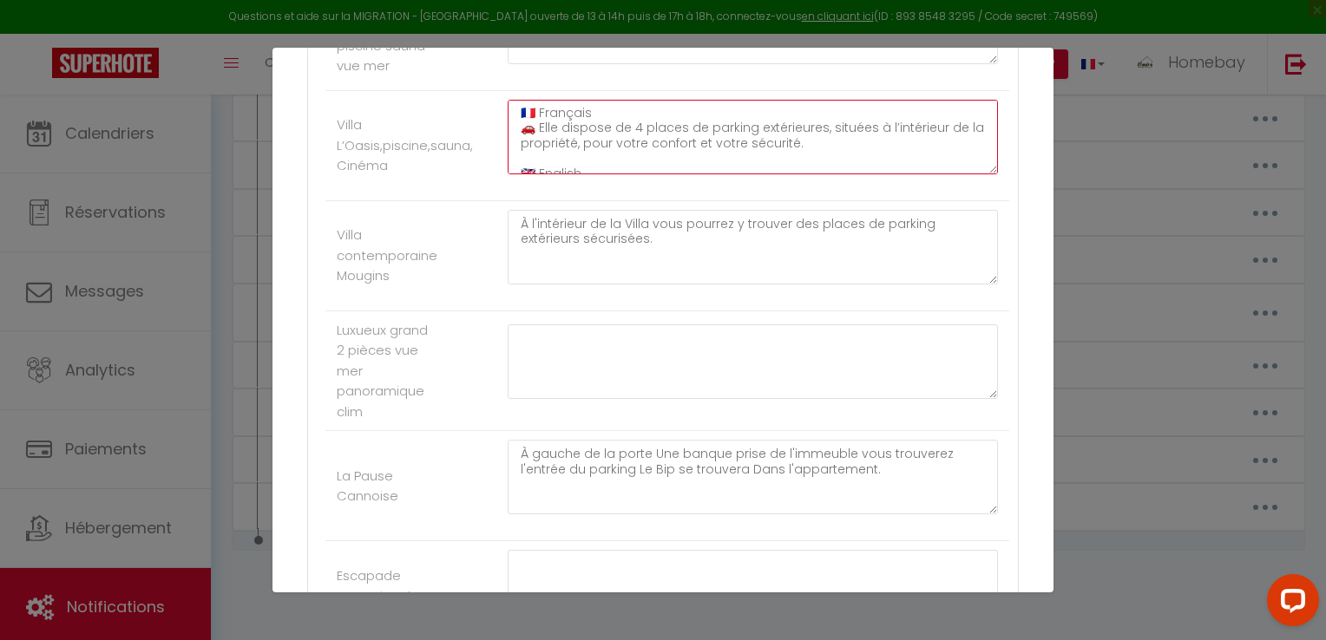
scroll to position [0, 0]
click at [531, 111] on textarea "🇫🇷 Français 🚗 Elle dispose de 4 places de parking extérieures, situées à l’inté…" at bounding box center [753, 137] width 490 height 75
click at [578, 112] on textarea "Français 🚗 Elle dispose de 4 places de parking extérieures, situées à l’intérie…" at bounding box center [753, 137] width 490 height 75
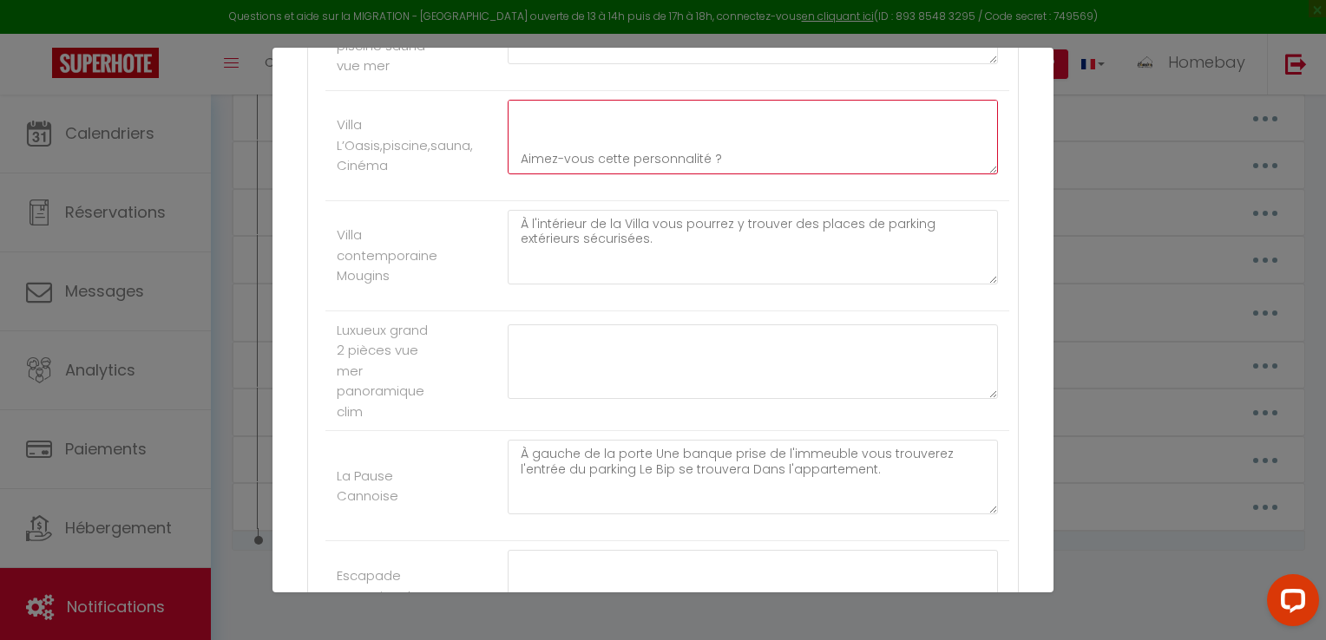
click at [735, 127] on textarea "Français 🚗 Elle dispose de 4 places de parking extérieures, situées à l’intérie…" at bounding box center [753, 137] width 490 height 75
drag, startPoint x: 736, startPoint y: 123, endPoint x: 517, endPoint y: 106, distance: 219.4
click at [517, 106] on textarea "Français 🚗 Elle dispose de 4 places de parking extérieures, situées à l’intérie…" at bounding box center [753, 137] width 490 height 75
click at [611, 132] on textarea "Français 🚗 Elle dispose de 4 places de parking extérieures, situées à l’intérie…" at bounding box center [753, 137] width 490 height 75
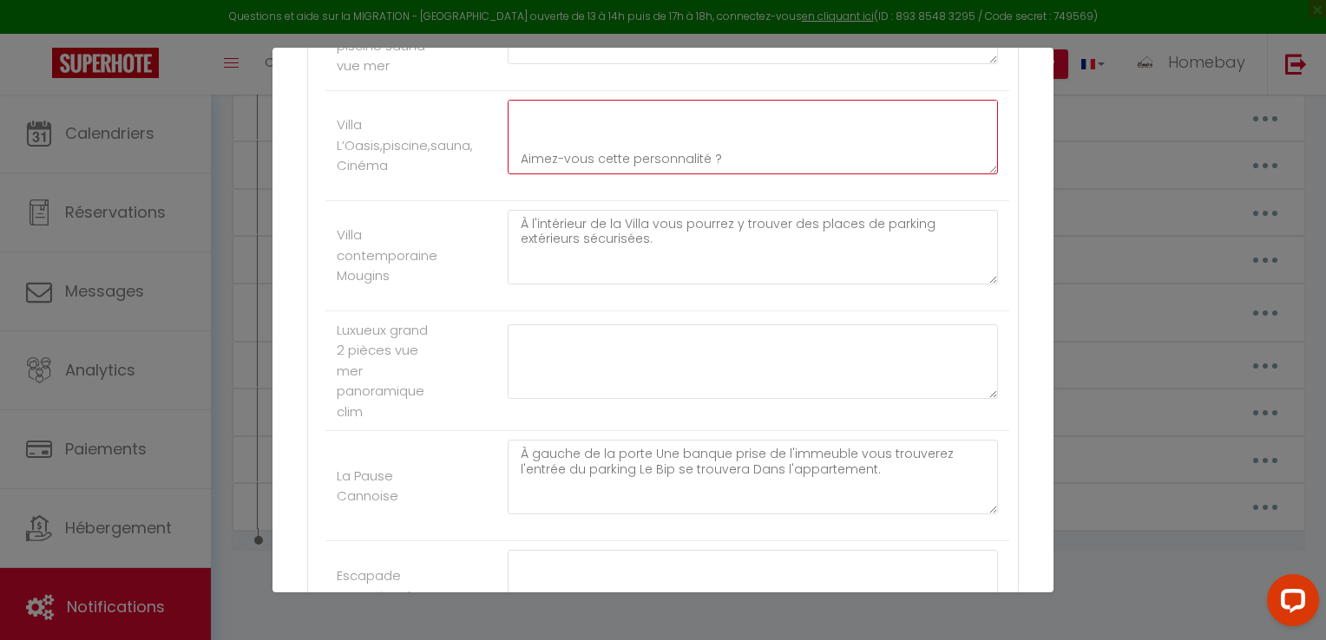
scroll to position [258, 0]
click at [707, 123] on textarea "Français 🚗 Elle dispose de 4 places de parking extérieures, situées à l’intérie…" at bounding box center [753, 137] width 490 height 75
click at [720, 119] on textarea "Français 🚗 Elle dispose de 4 places de parking extérieures, situées à l’intérie…" at bounding box center [753, 137] width 490 height 75
drag, startPoint x: 736, startPoint y: 118, endPoint x: 520, endPoint y: 123, distance: 216.1
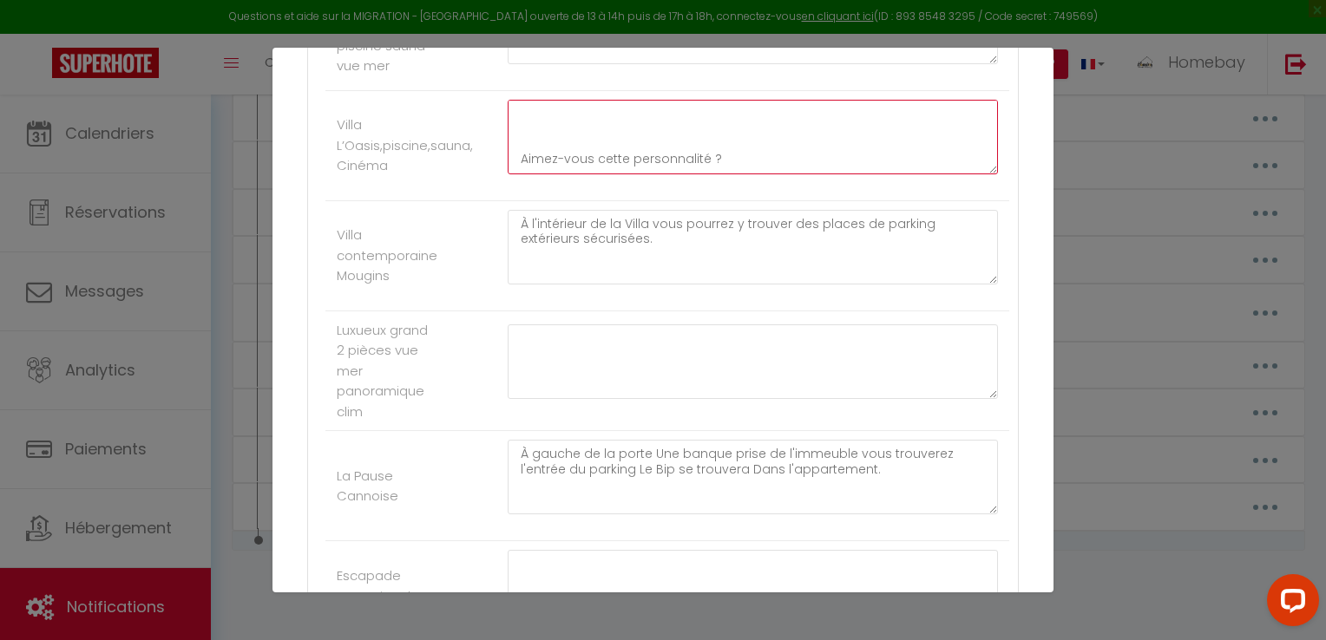
click at [520, 123] on textarea "Français 🚗 Elle dispose de 4 places de parking extérieures, situées à l’intérie…" at bounding box center [753, 137] width 490 height 75
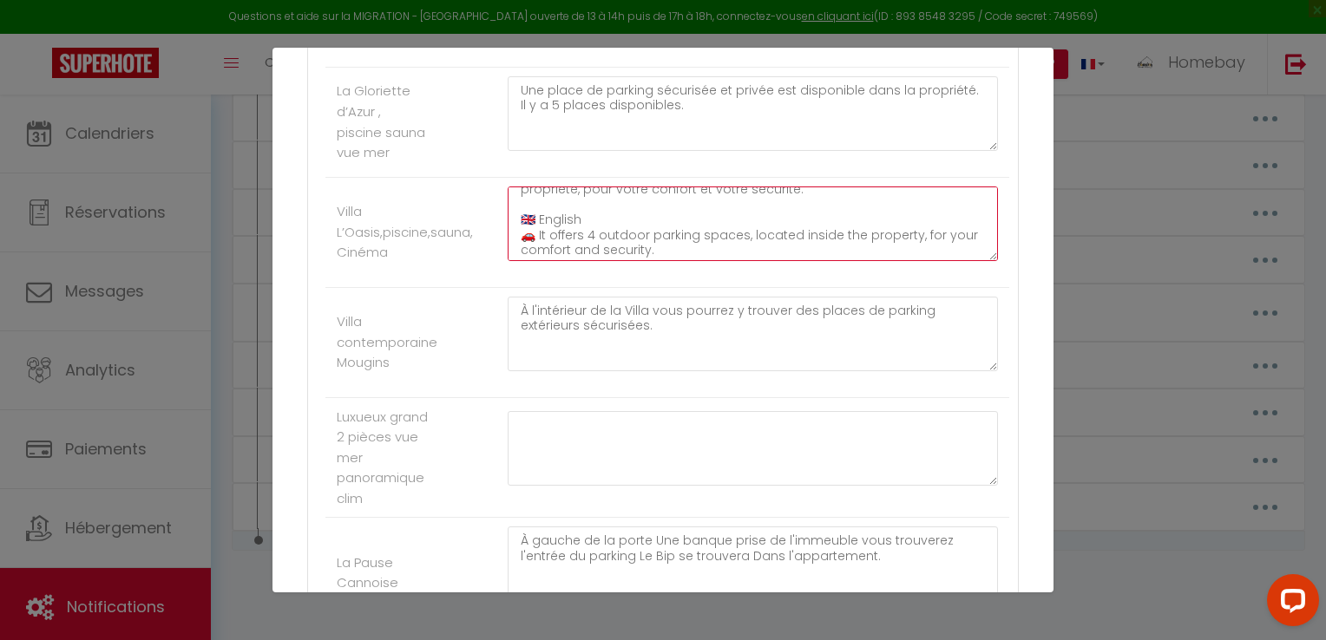
scroll to position [87, 0]
click at [535, 194] on textarea "Français 🚗 Elle dispose de 4 places de parking extérieures, situées à l’intérie…" at bounding box center [753, 224] width 490 height 75
click at [624, 219] on textarea "Français 🚗 Elle dispose de 4 places de parking extérieures, situées à l’intérie…" at bounding box center [753, 224] width 490 height 75
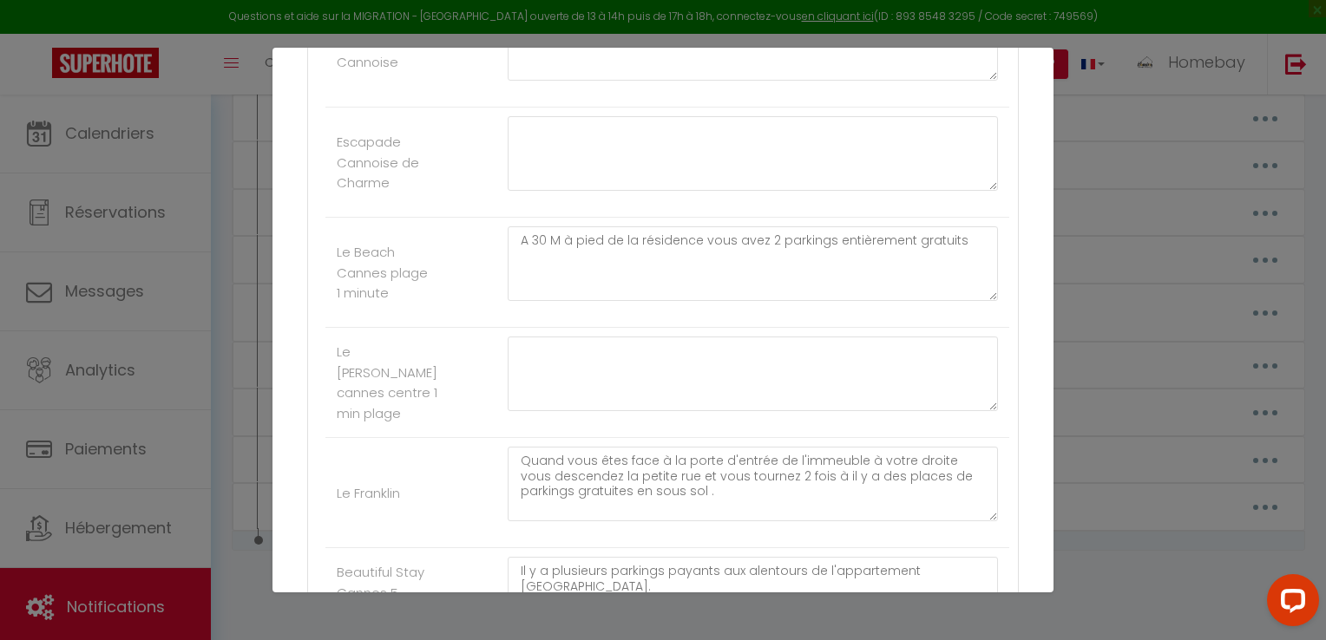
scroll to position [2884, 0]
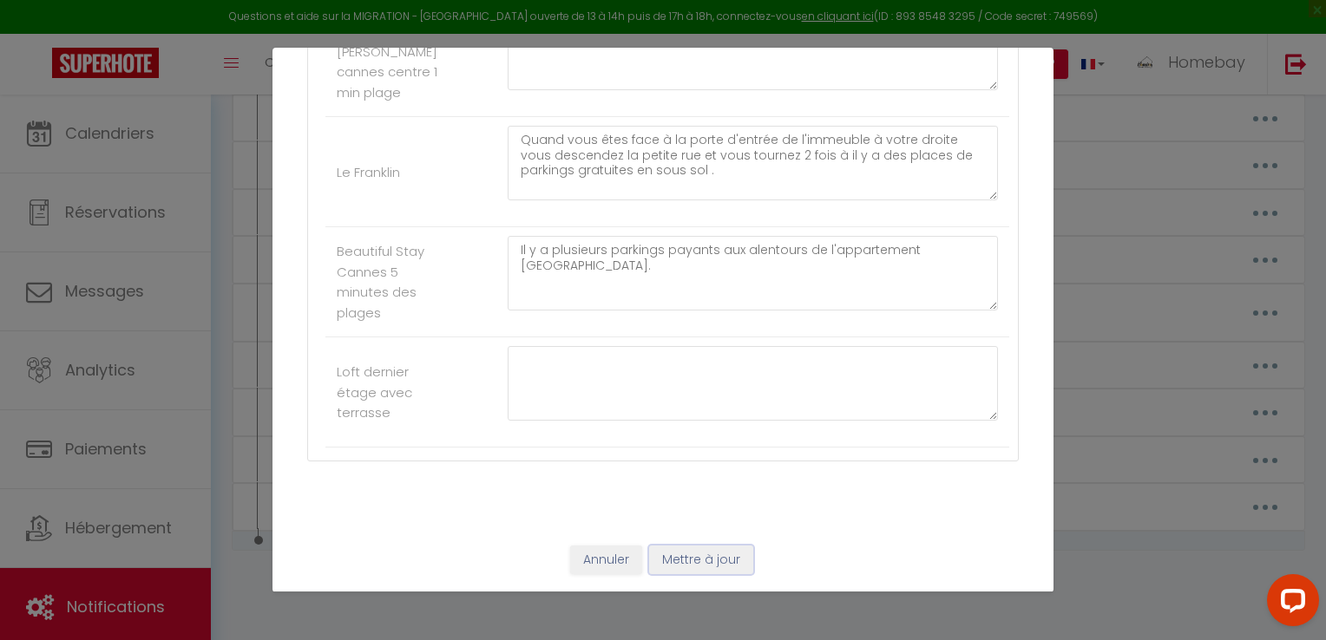
click at [715, 550] on button "Mettre à jour" at bounding box center [701, 561] width 104 height 30
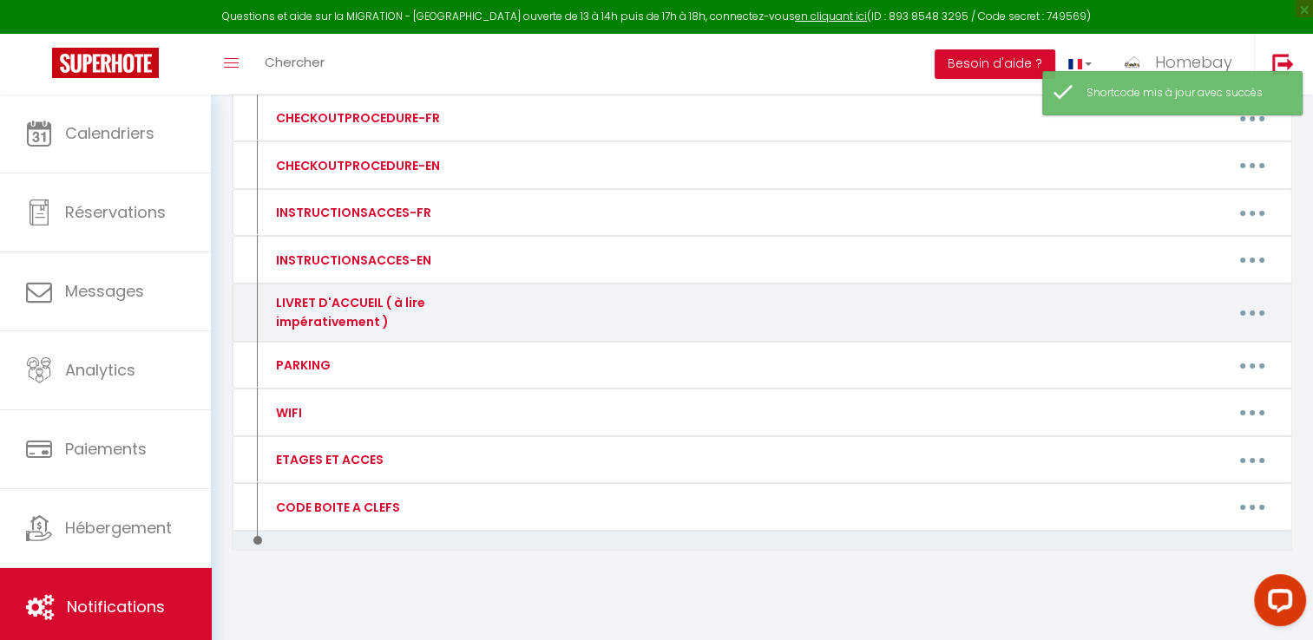
click at [1240, 315] on button "button" at bounding box center [1252, 313] width 49 height 28
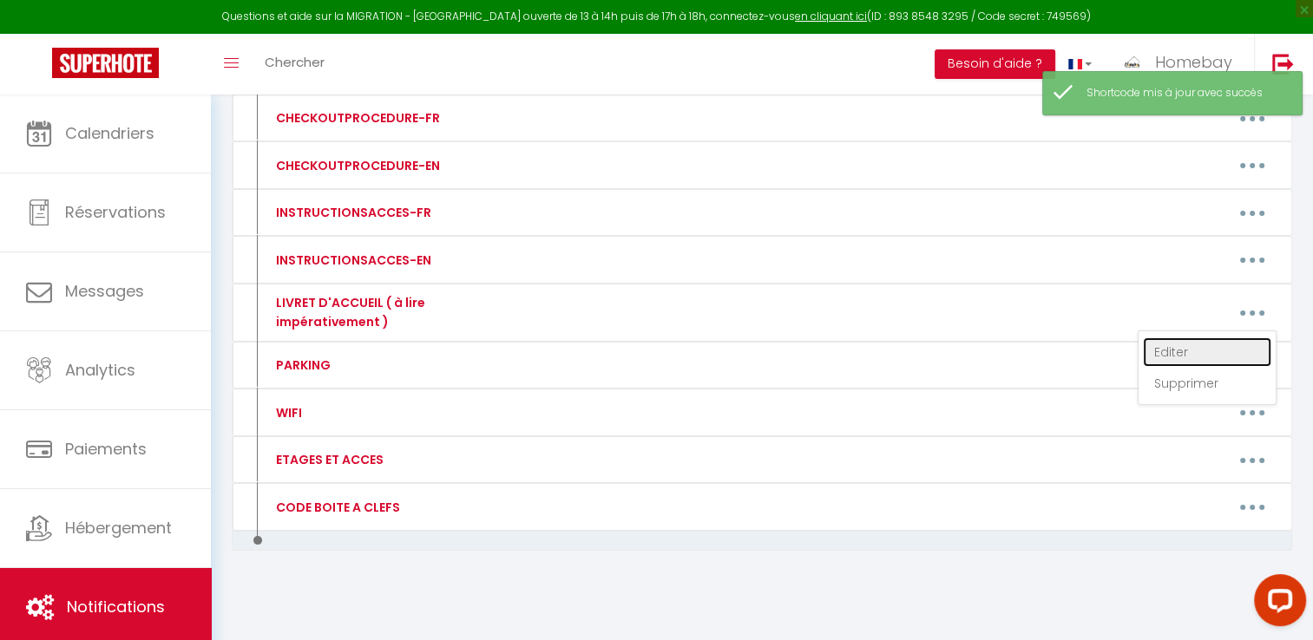
click at [1189, 344] on link "Editer" at bounding box center [1207, 353] width 128 height 30
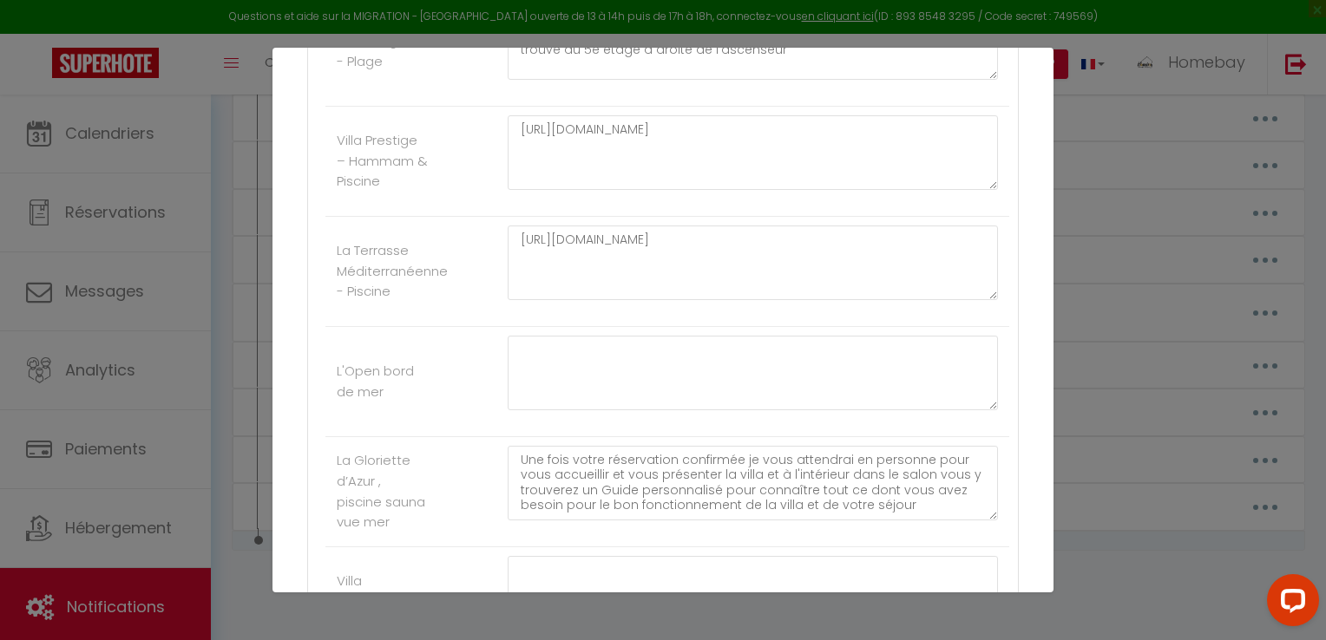
scroll to position [1843, 0]
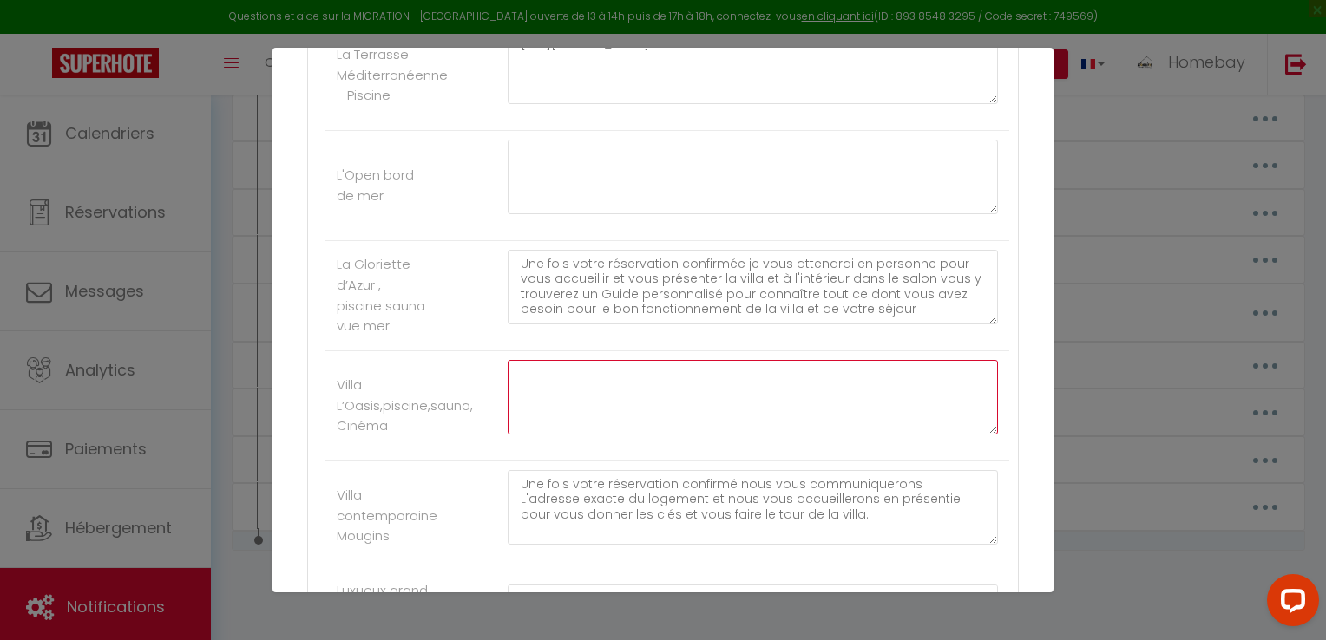
click at [604, 386] on textarea at bounding box center [753, 397] width 490 height 75
paste textarea "Français 🕒 Merci de nous indiquer l’heure exacte à laquelle vous arriverez à la…"
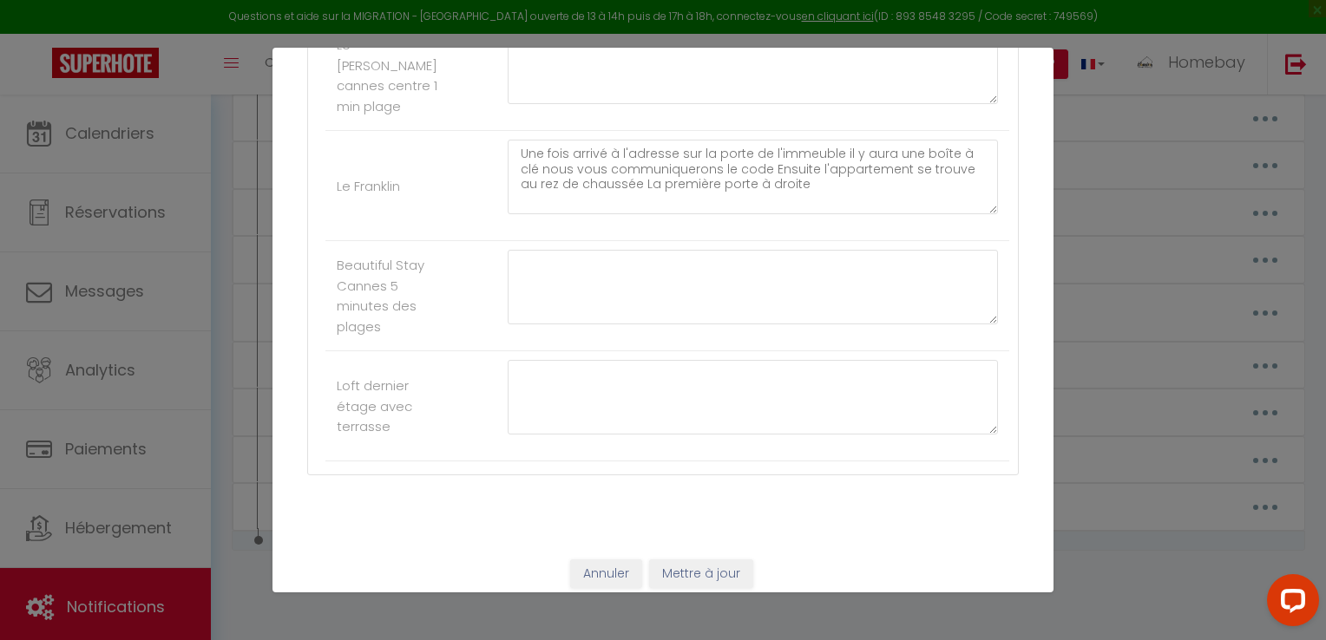
scroll to position [2884, 0]
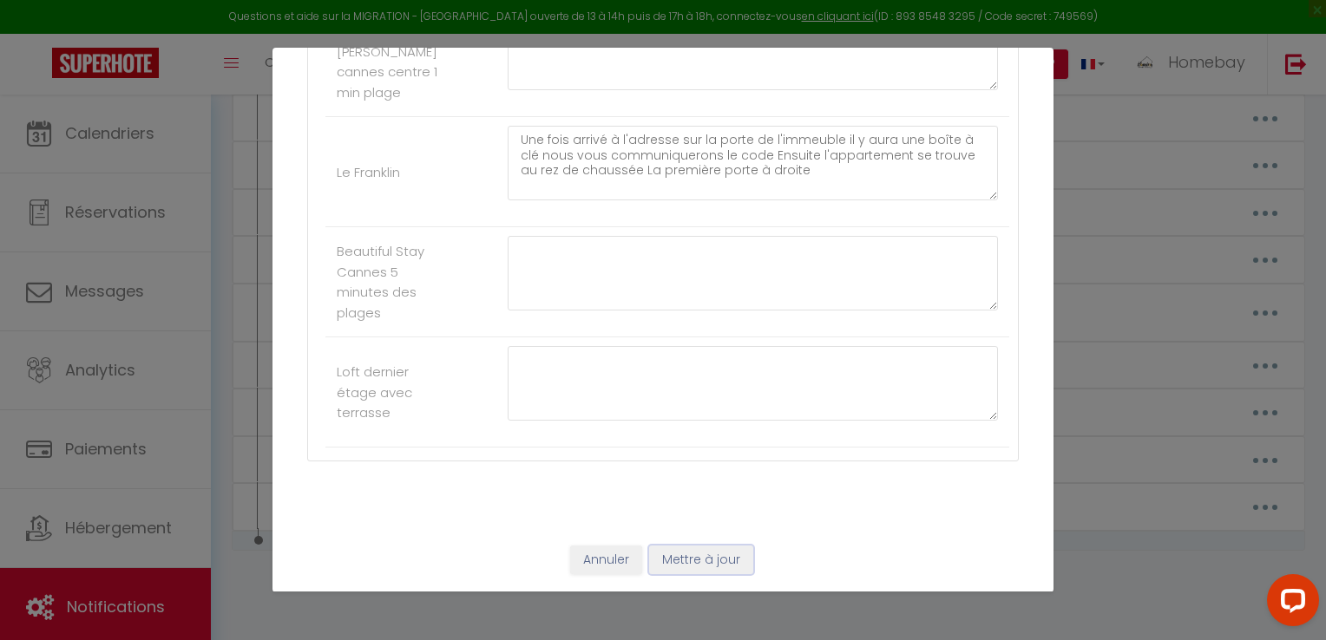
click at [722, 560] on button "Mettre à jour" at bounding box center [701, 561] width 104 height 30
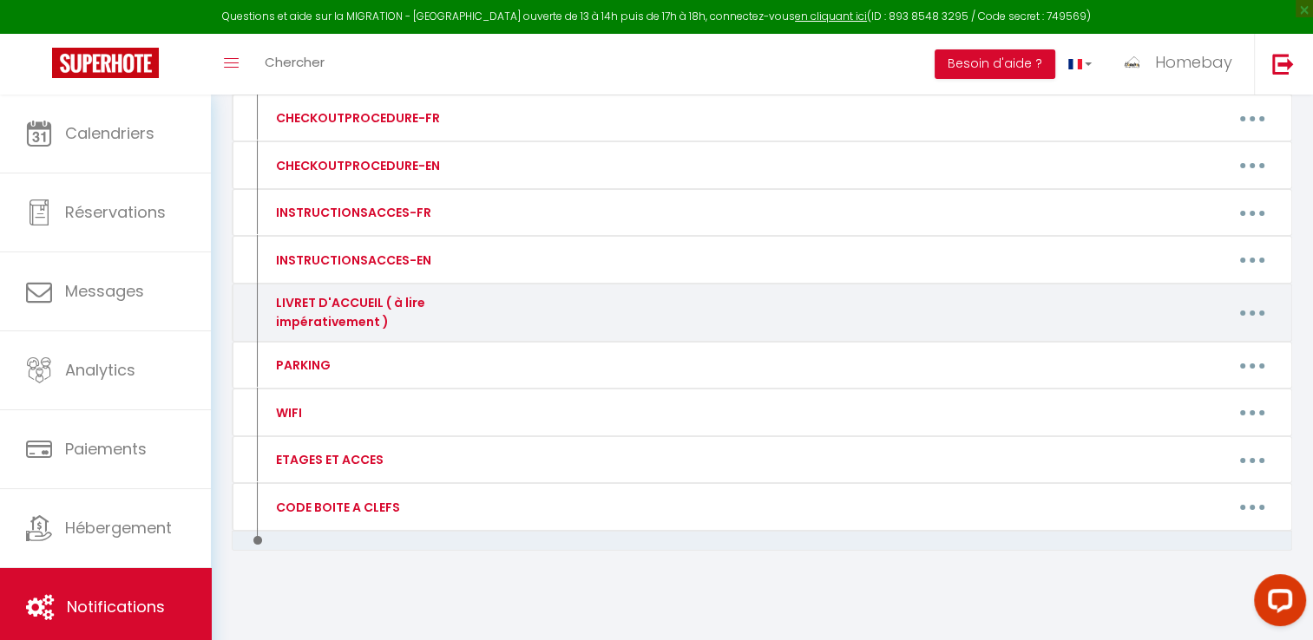
click at [1232, 309] on button "button" at bounding box center [1252, 313] width 49 height 28
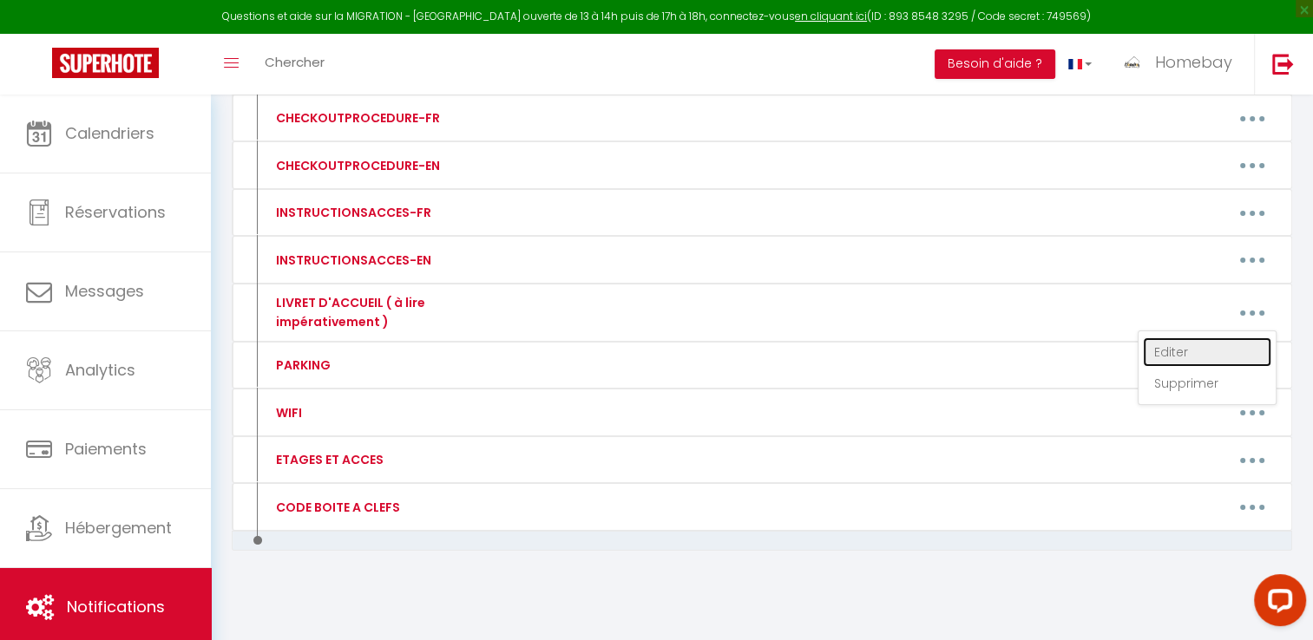
click at [1191, 347] on link "Editer" at bounding box center [1207, 353] width 128 height 30
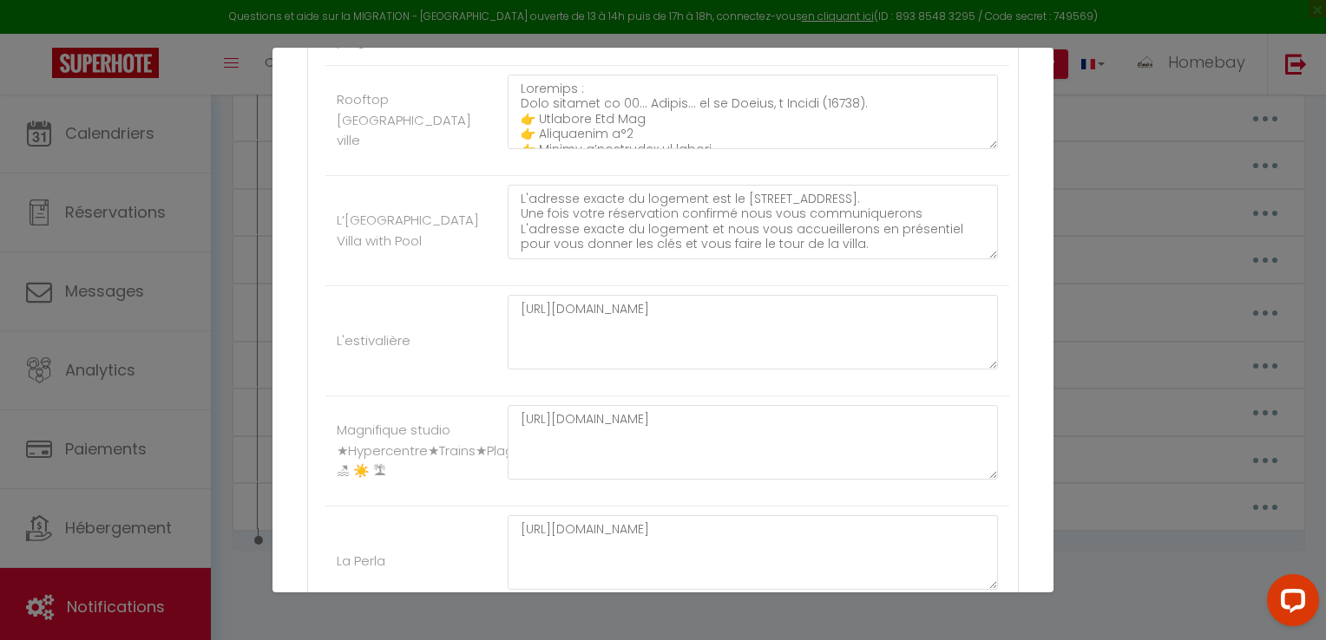
scroll to position [715, 0]
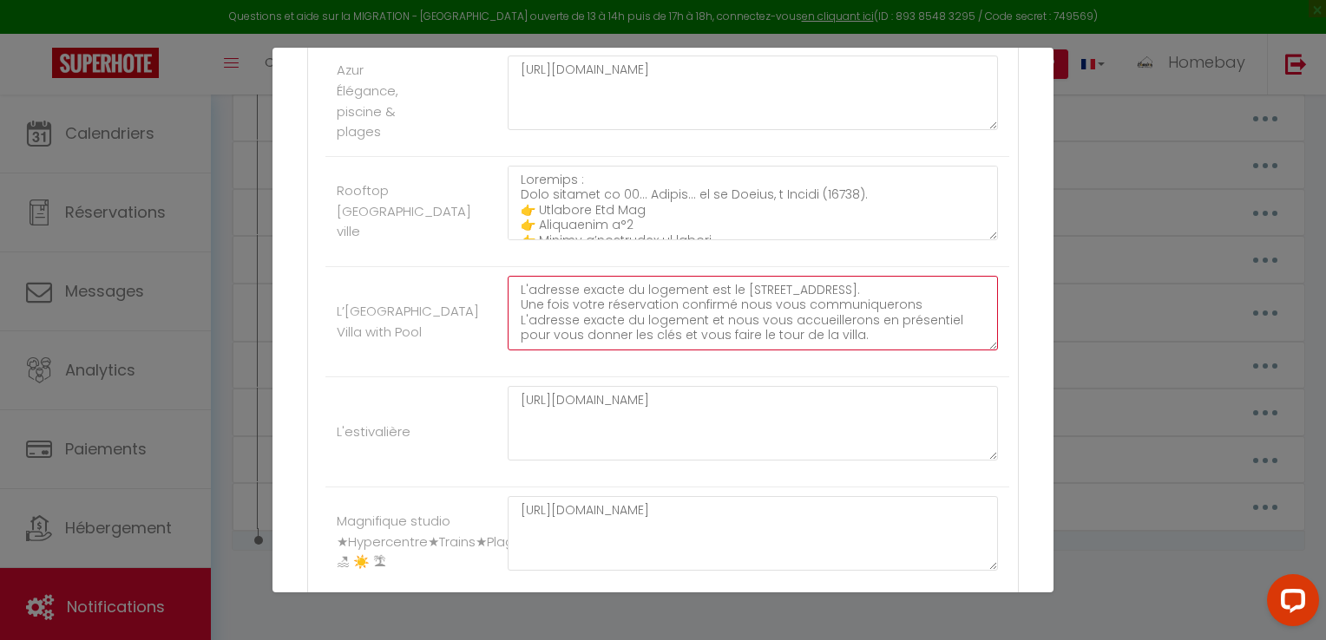
click at [517, 288] on textarea "L'adresse exacte du logement est le 6 avenue vilmorin 06600 ANTIBES. Une fois v…" at bounding box center [753, 313] width 490 height 75
click at [531, 281] on textarea "L'adresse exacte du logement est le 6 avenue vilmorin 06600 ANTIBES. Une fois v…" at bounding box center [753, 313] width 490 height 75
paste textarea "https://drive.google.com/file/d/11pnngZgERgSxiqIiFBuqtE9A4T_hp4V8/view?usp=shar…"
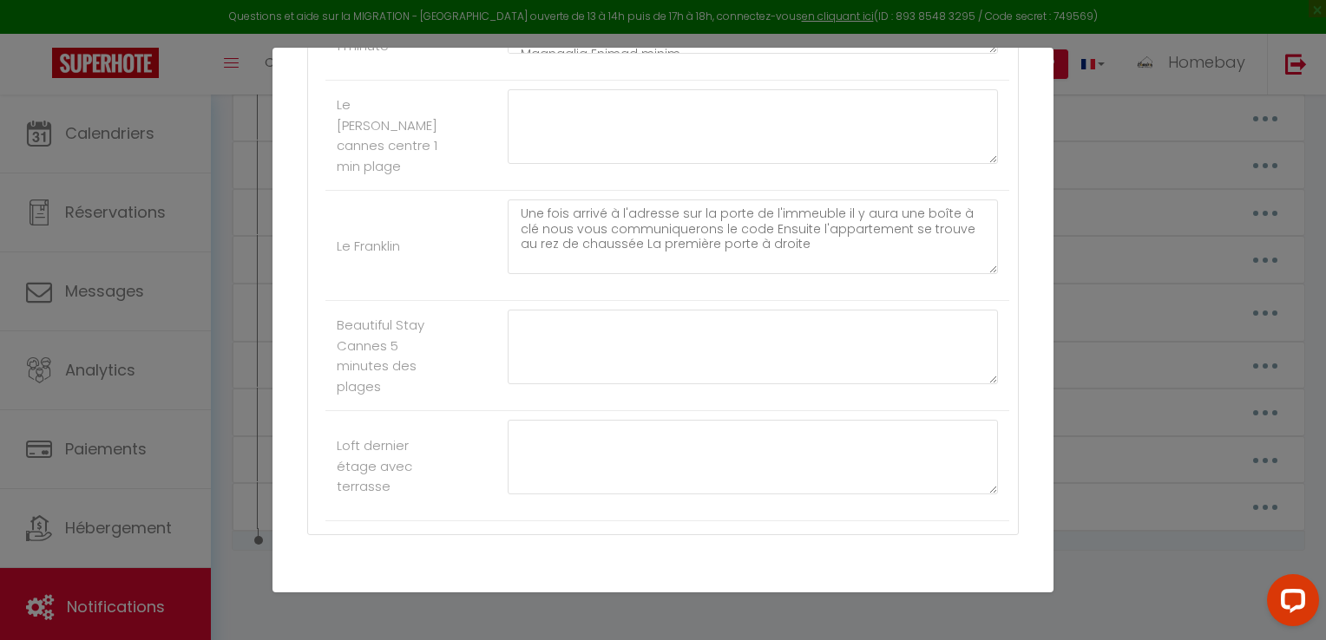
scroll to position [2884, 0]
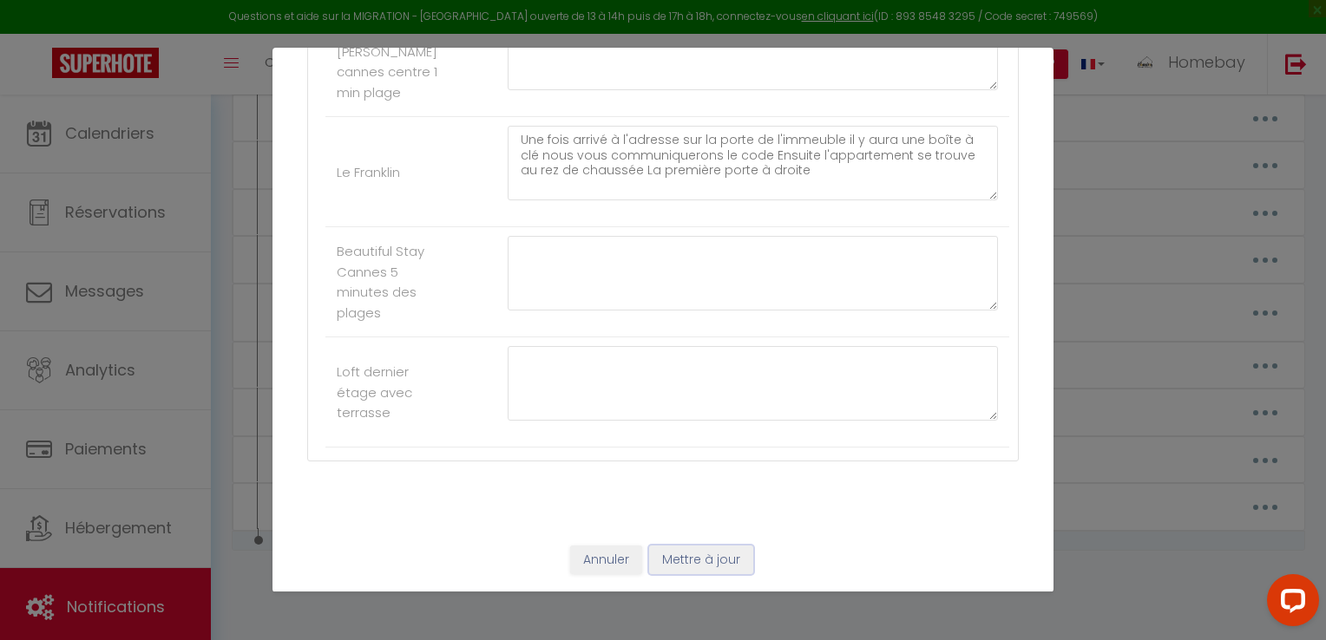
click at [691, 557] on button "Mettre à jour" at bounding box center [701, 561] width 104 height 30
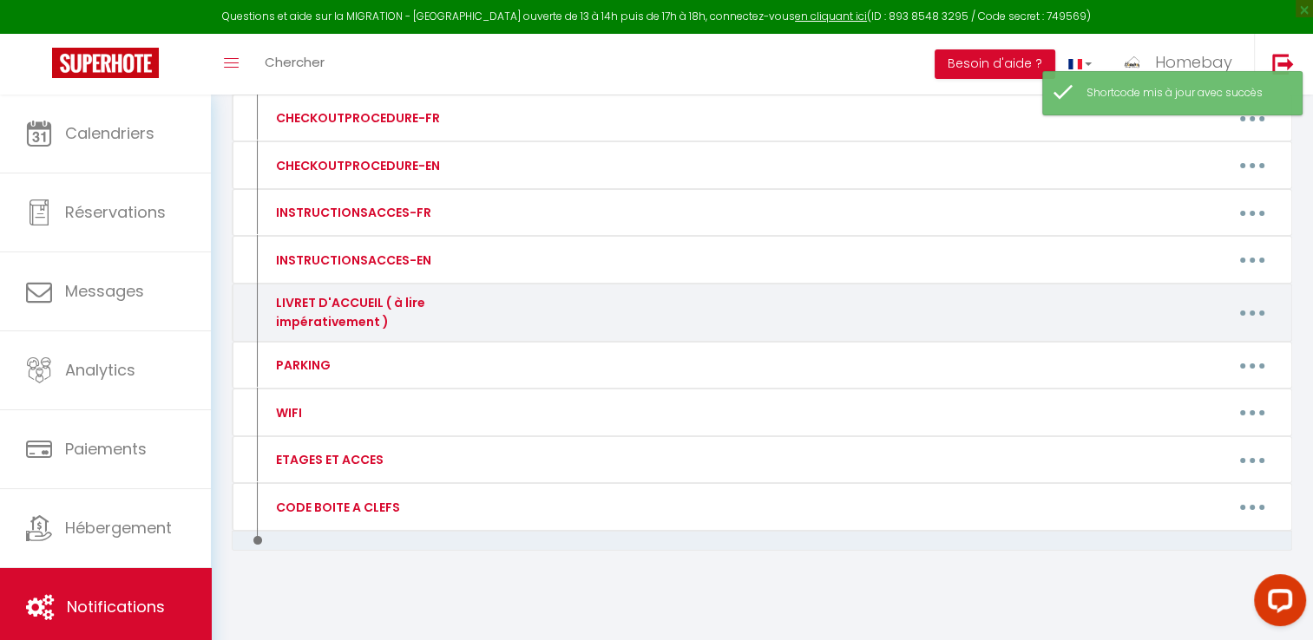
click at [1250, 320] on button "button" at bounding box center [1252, 313] width 49 height 28
click at [1207, 347] on link "Editer" at bounding box center [1207, 353] width 128 height 30
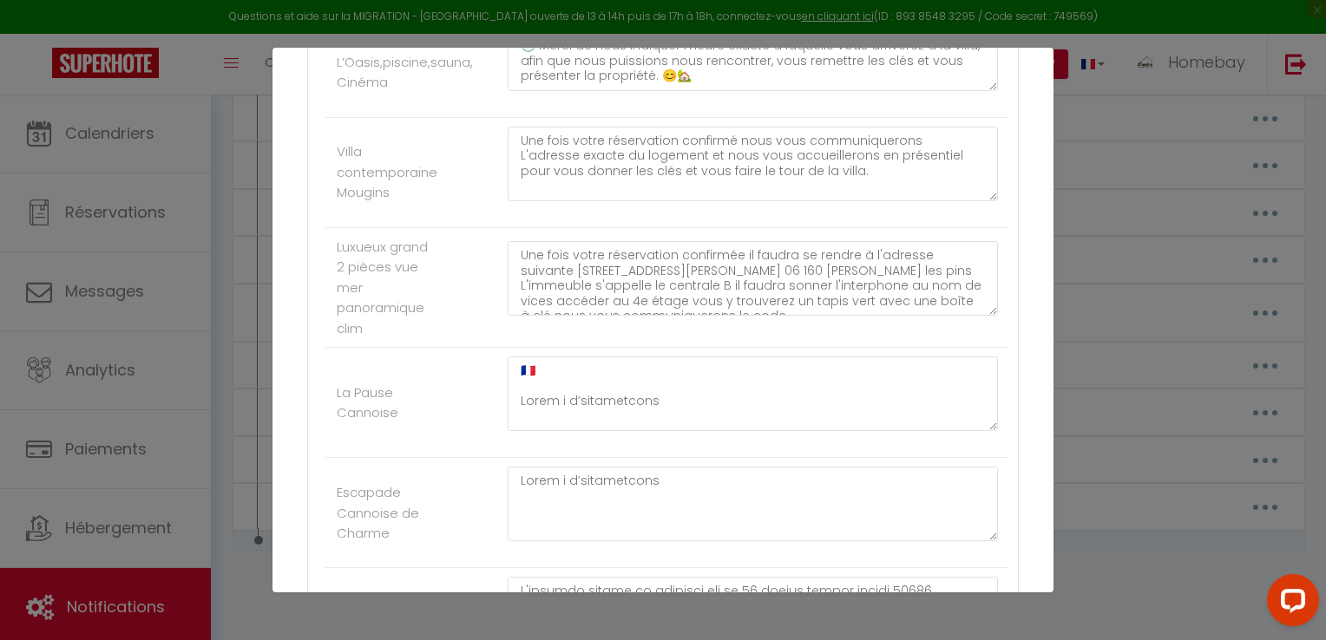
scroll to position [2103, 0]
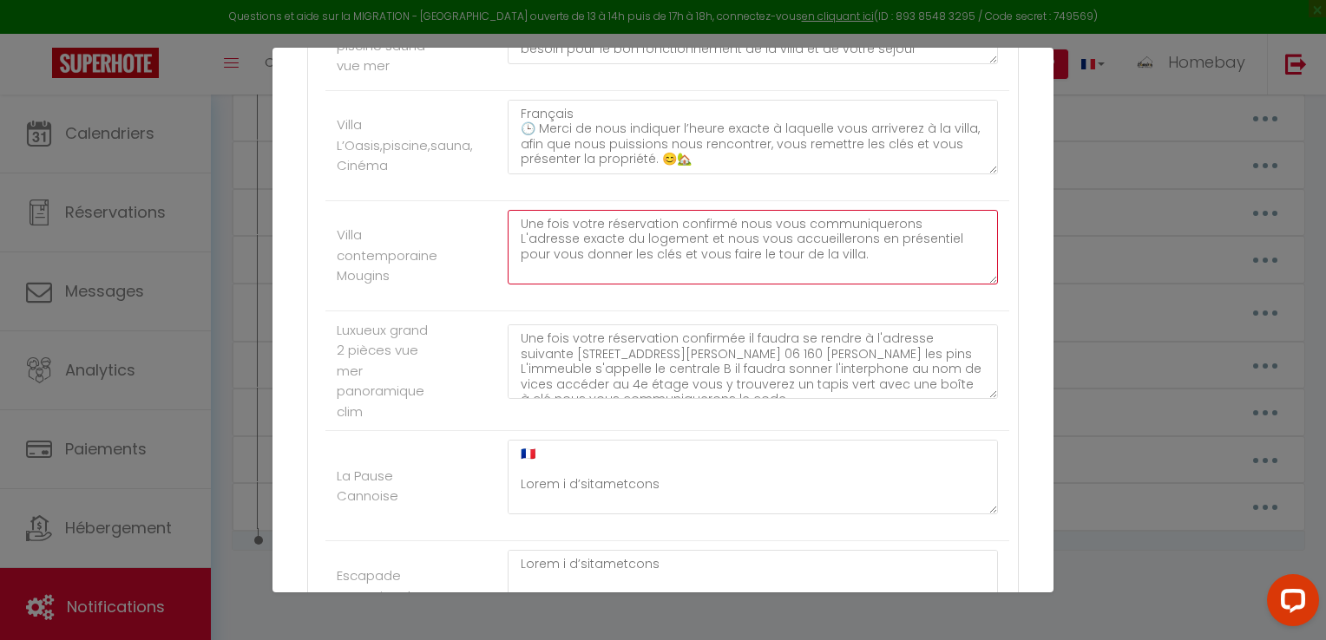
click at [516, 221] on textarea "Une fois votre réservation confirmé nous vous communiquerons L'adresse exacte d…" at bounding box center [753, 247] width 490 height 75
paste textarea "https://drive.google.com/file/d/1f3BnzYm7sOuZeV2PdvvA7D5gTP0rkvGb/view?usp=shar…"
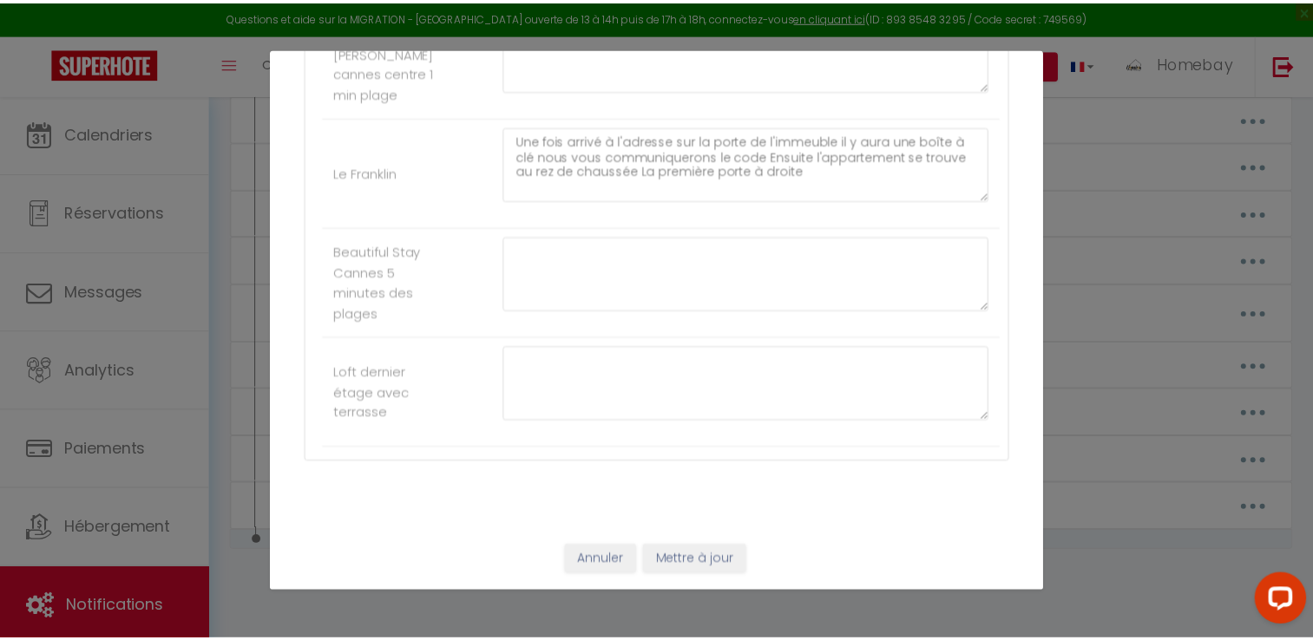
scroll to position [2884, 0]
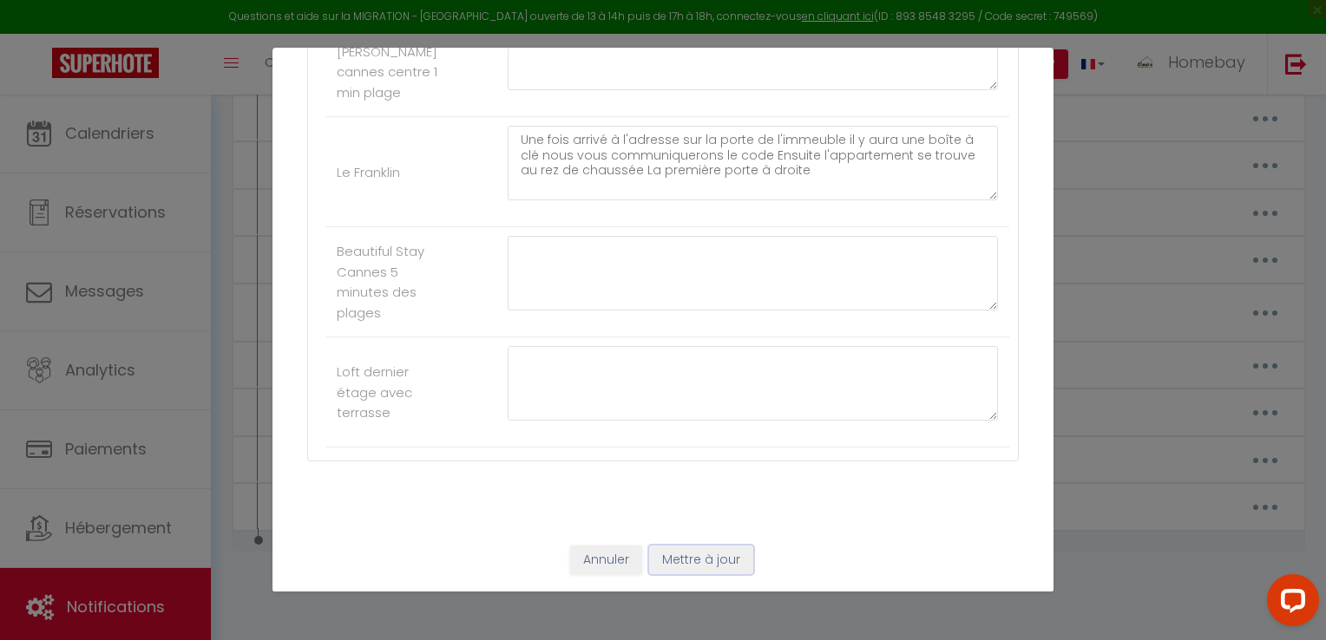
click at [703, 574] on button "Mettre à jour" at bounding box center [701, 561] width 104 height 30
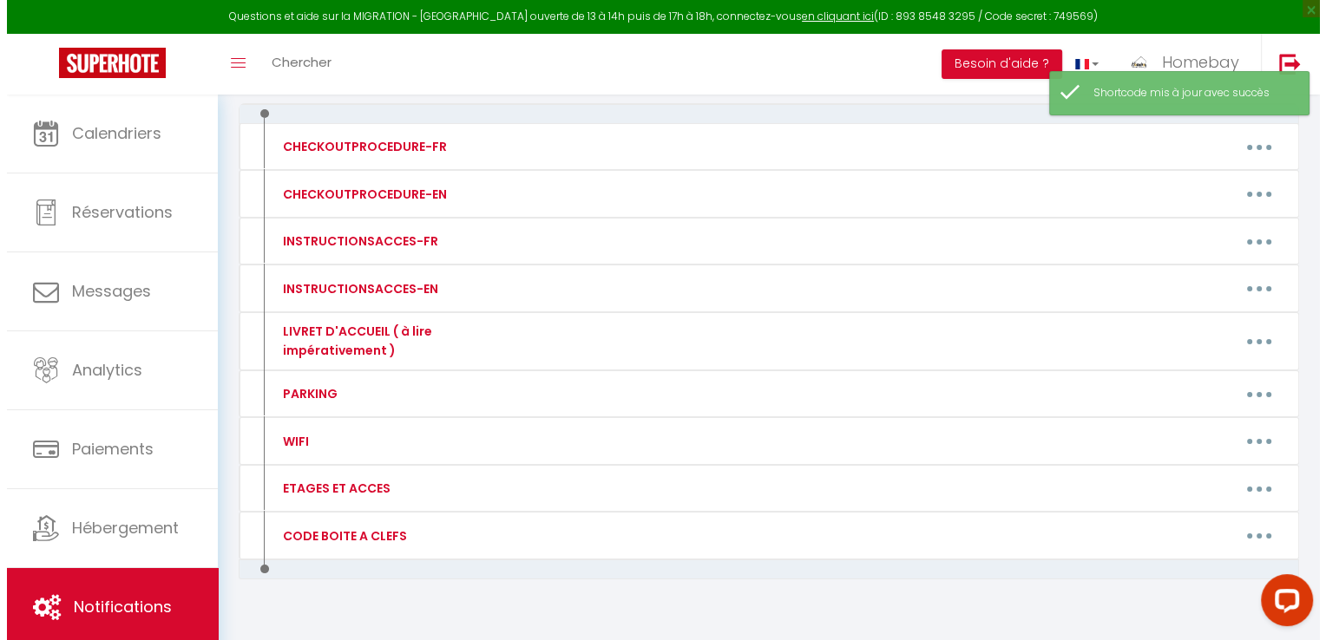
scroll to position [0, 0]
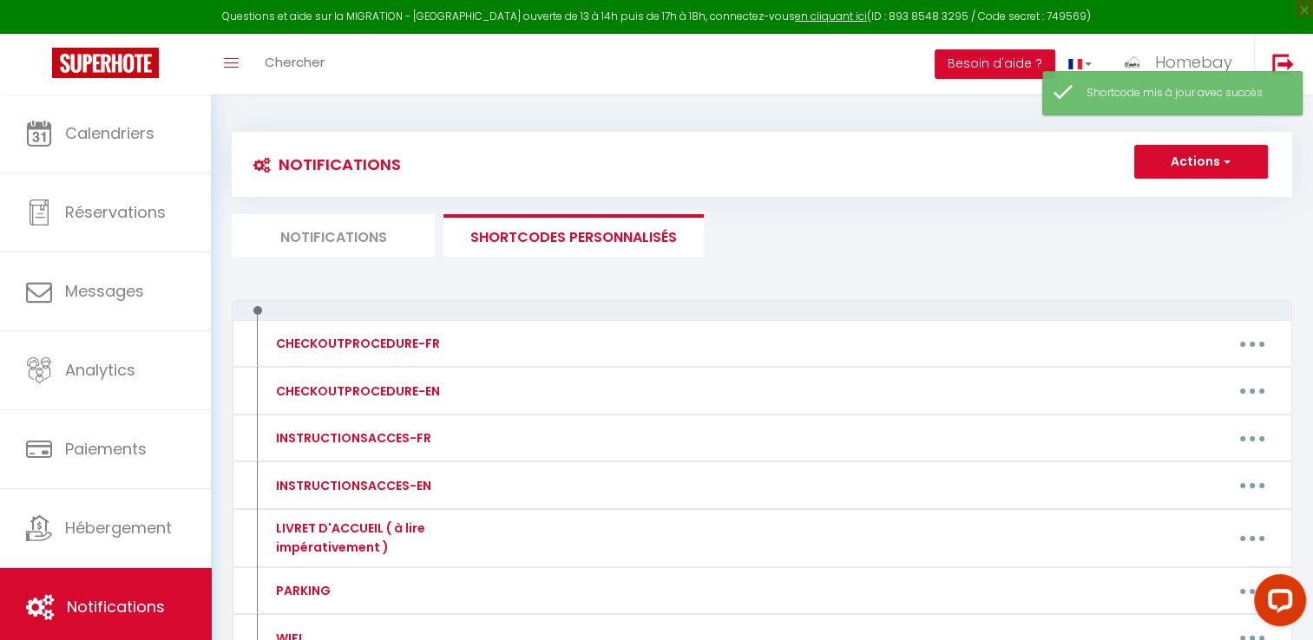
click at [330, 237] on li "Notifications" at bounding box center [333, 235] width 203 height 43
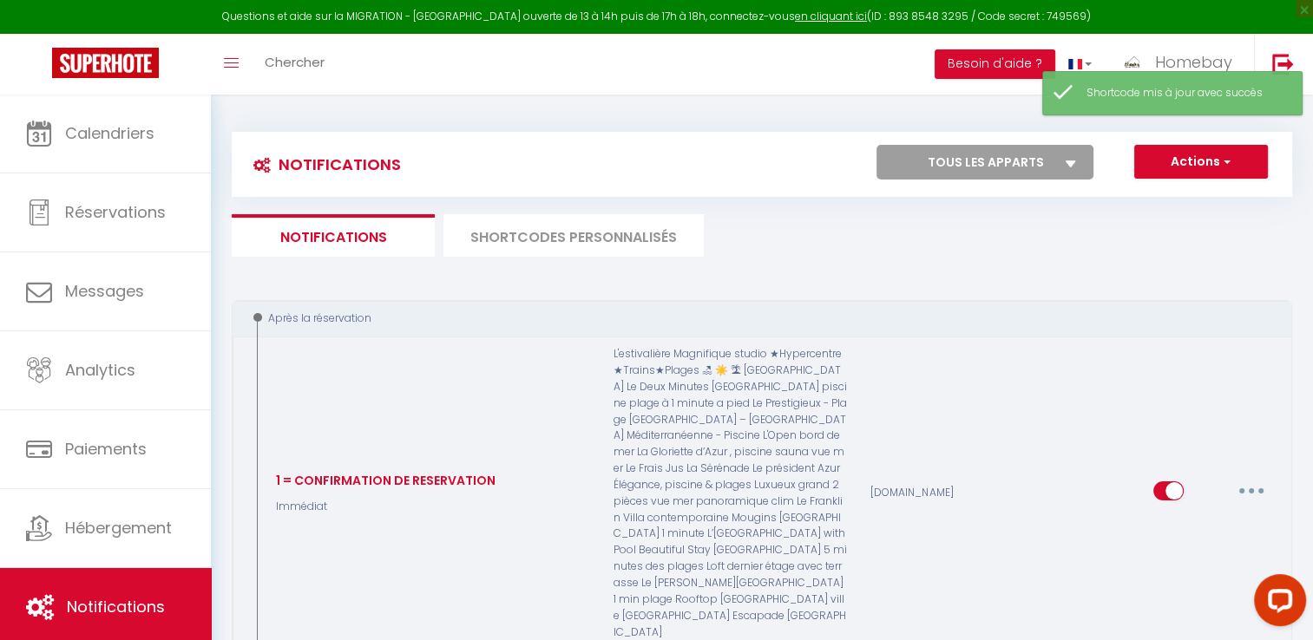
click at [1242, 479] on button "button" at bounding box center [1251, 491] width 49 height 28
click at [1252, 489] on icon "button" at bounding box center [1251, 491] width 5 height 5
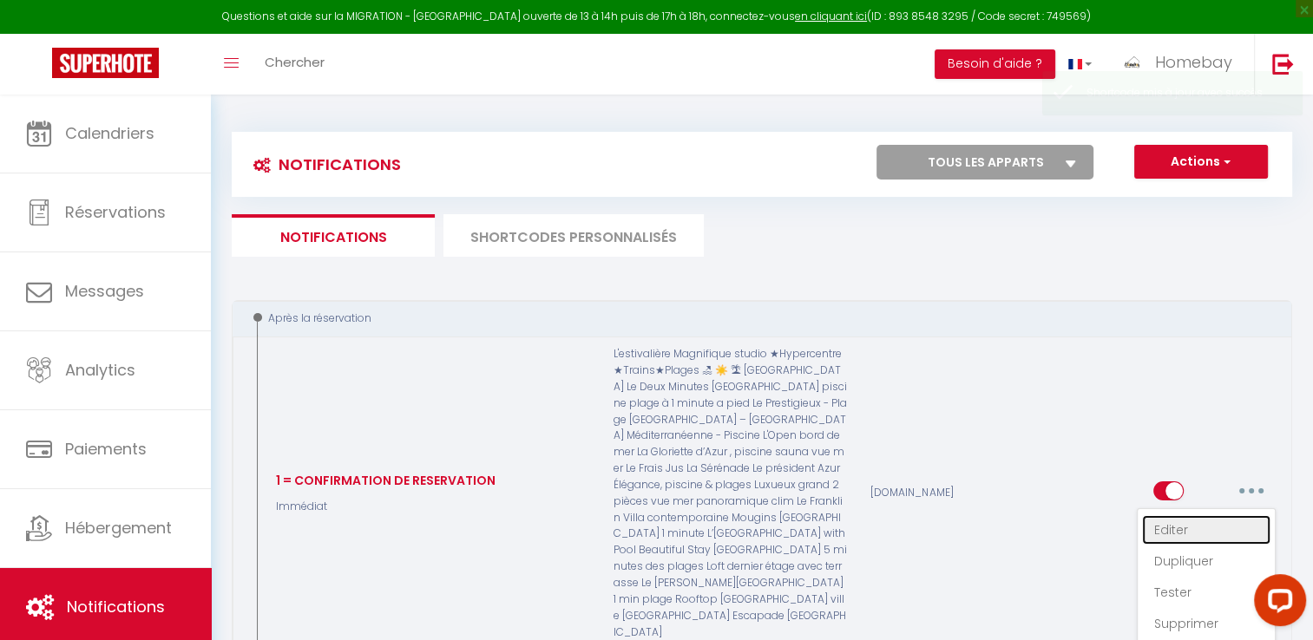
click at [1196, 515] on link "Editer" at bounding box center [1206, 530] width 128 height 30
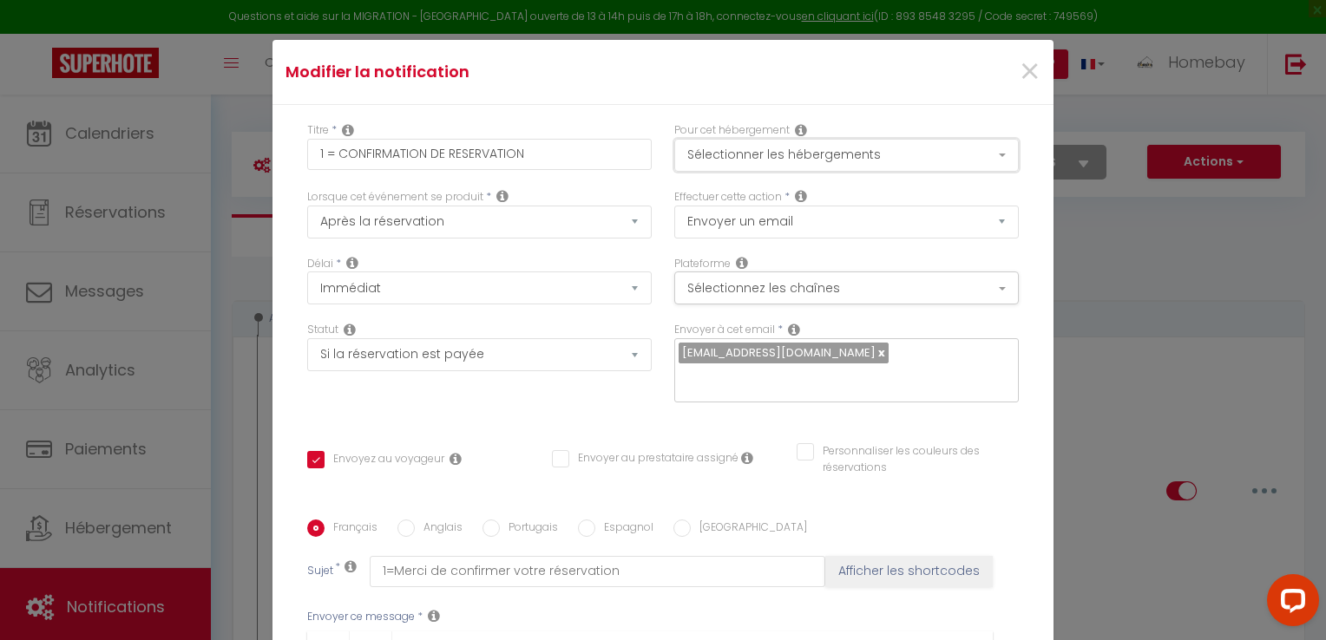
click at [839, 158] on button "Sélectionner les hébergements" at bounding box center [846, 155] width 345 height 33
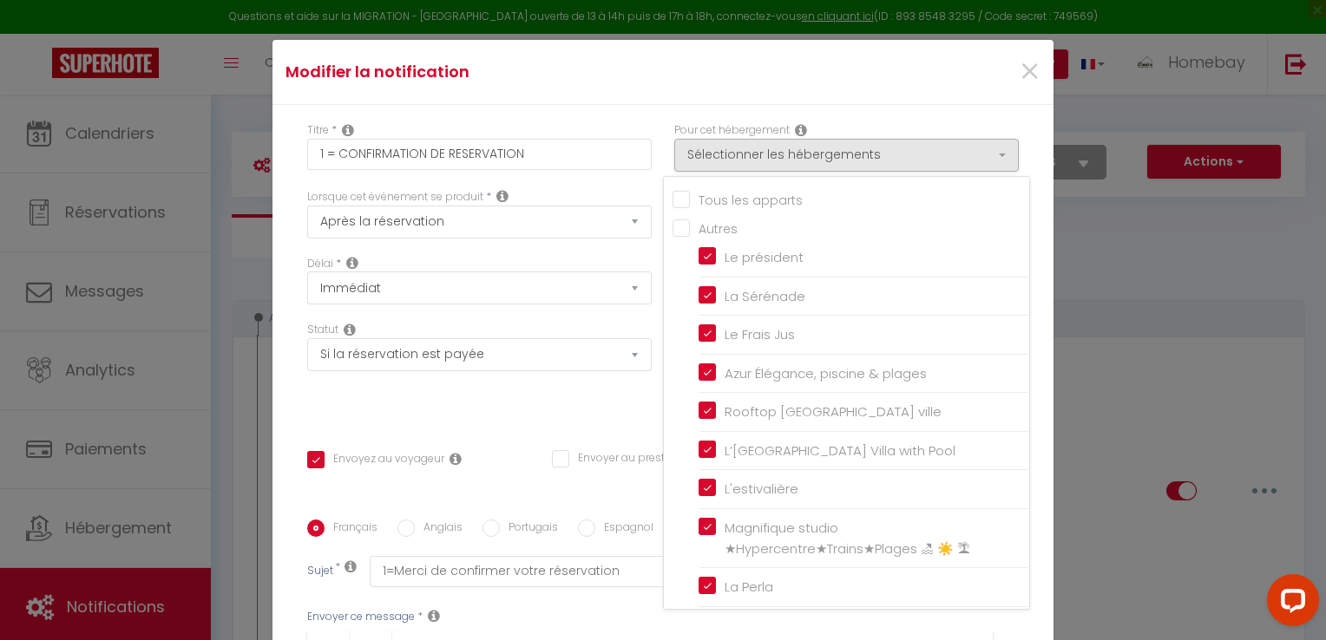
click at [762, 192] on input "Tous les apparts" at bounding box center [851, 198] width 357 height 17
click at [834, 92] on div "Modifier la notification ×" at bounding box center [662, 72] width 781 height 65
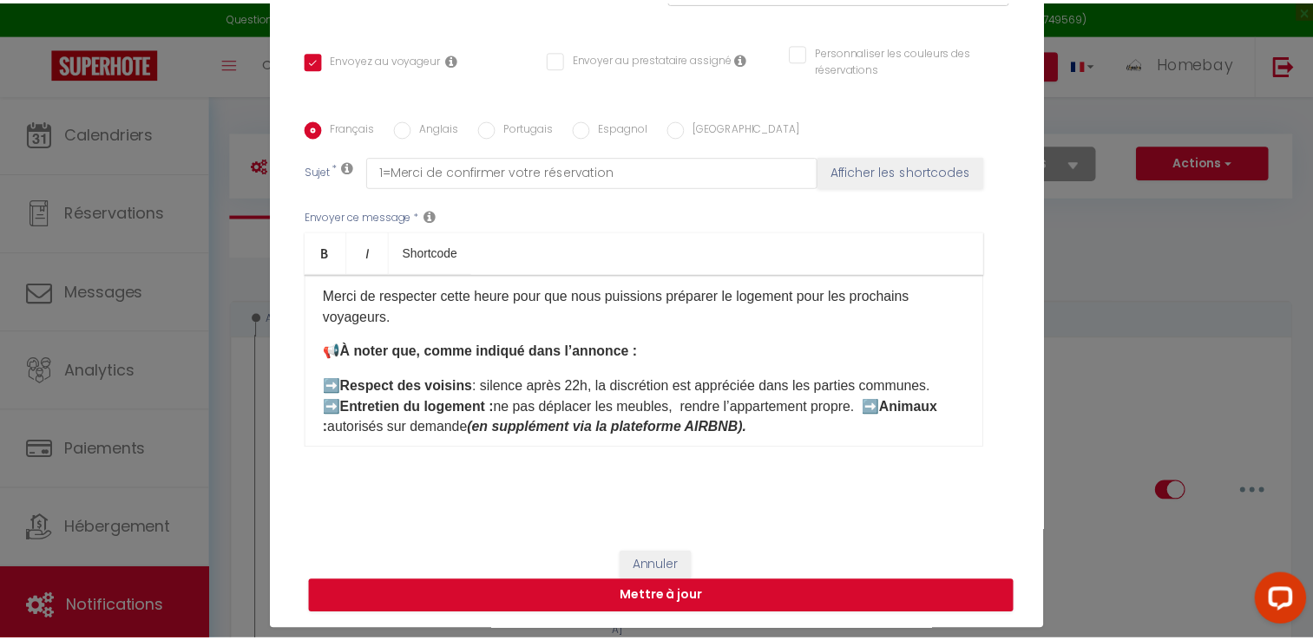
scroll to position [78, 0]
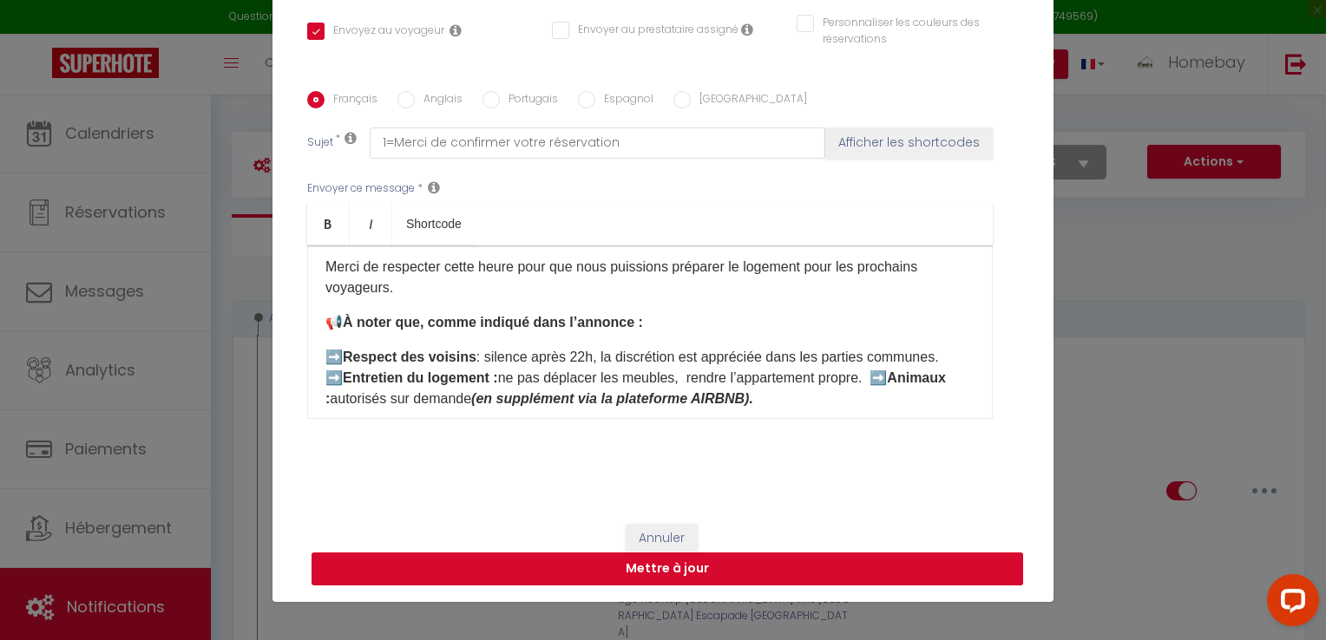
click at [809, 561] on button "Mettre à jour" at bounding box center [668, 569] width 712 height 33
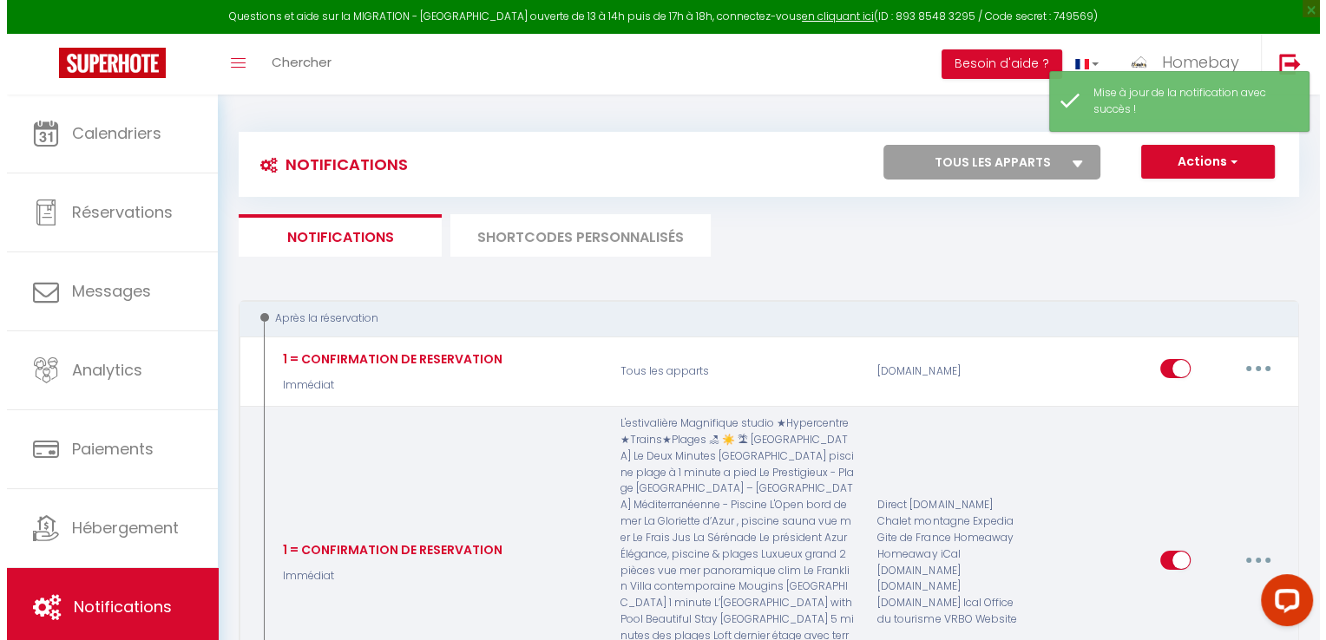
scroll to position [87, 0]
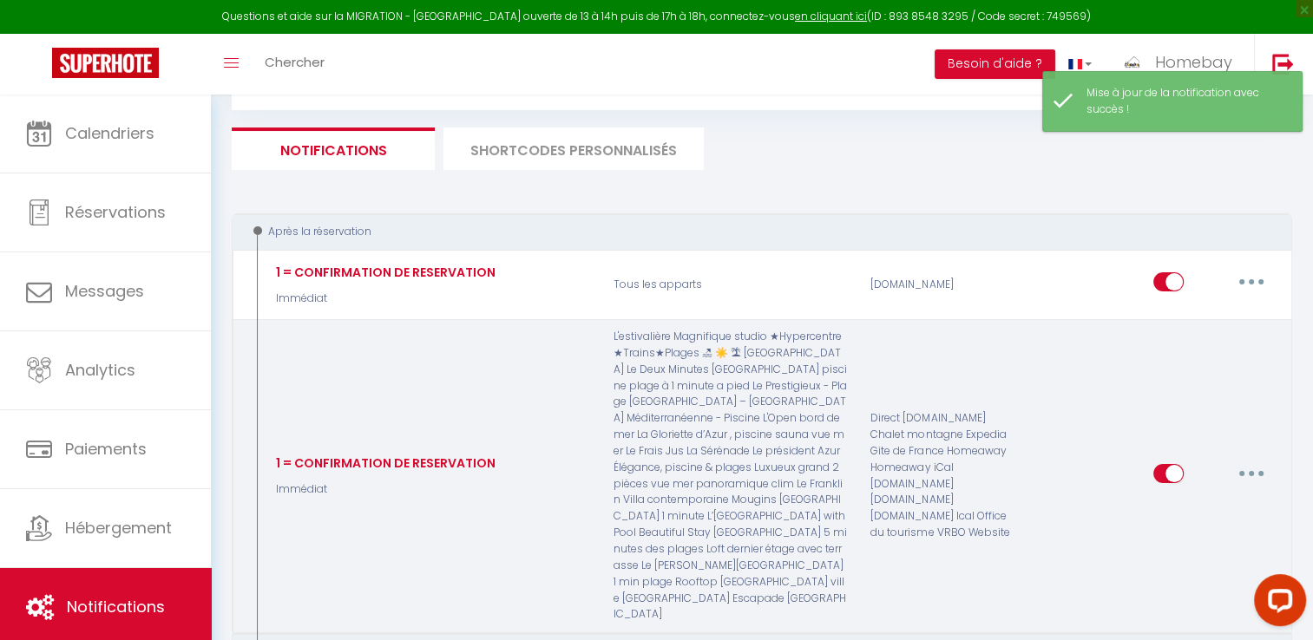
click at [1254, 460] on button "button" at bounding box center [1251, 474] width 49 height 28
click at [1173, 498] on link "Editer" at bounding box center [1206, 513] width 128 height 30
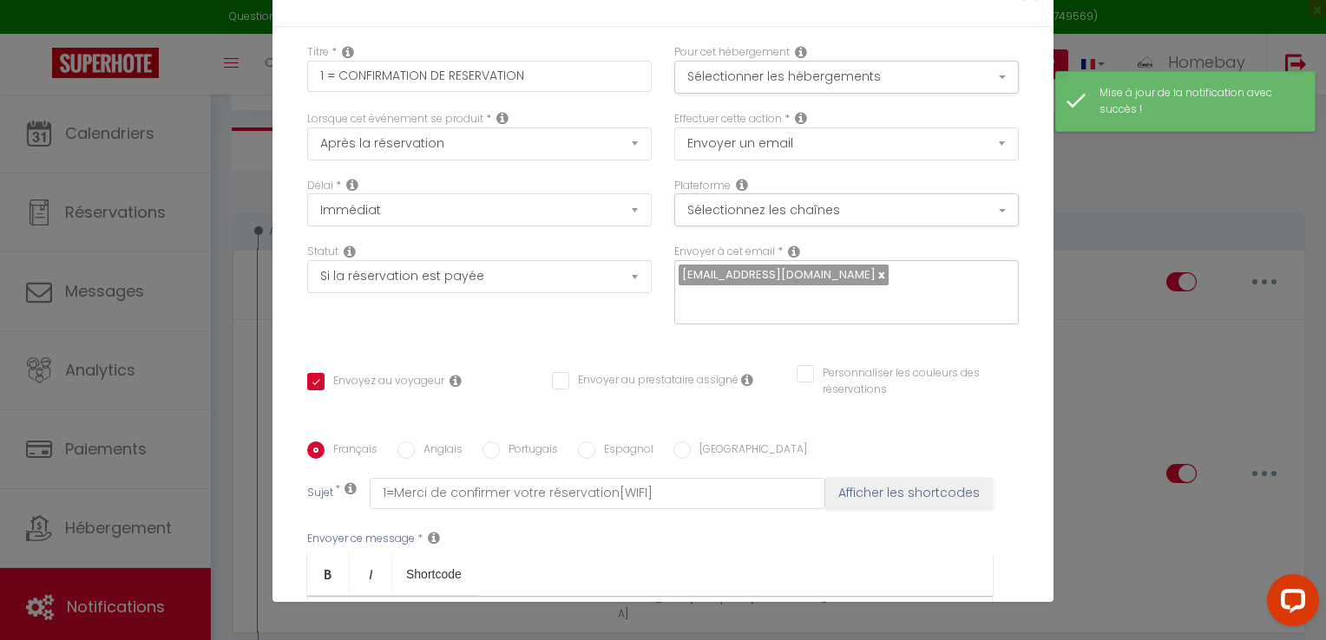
scroll to position [0, 0]
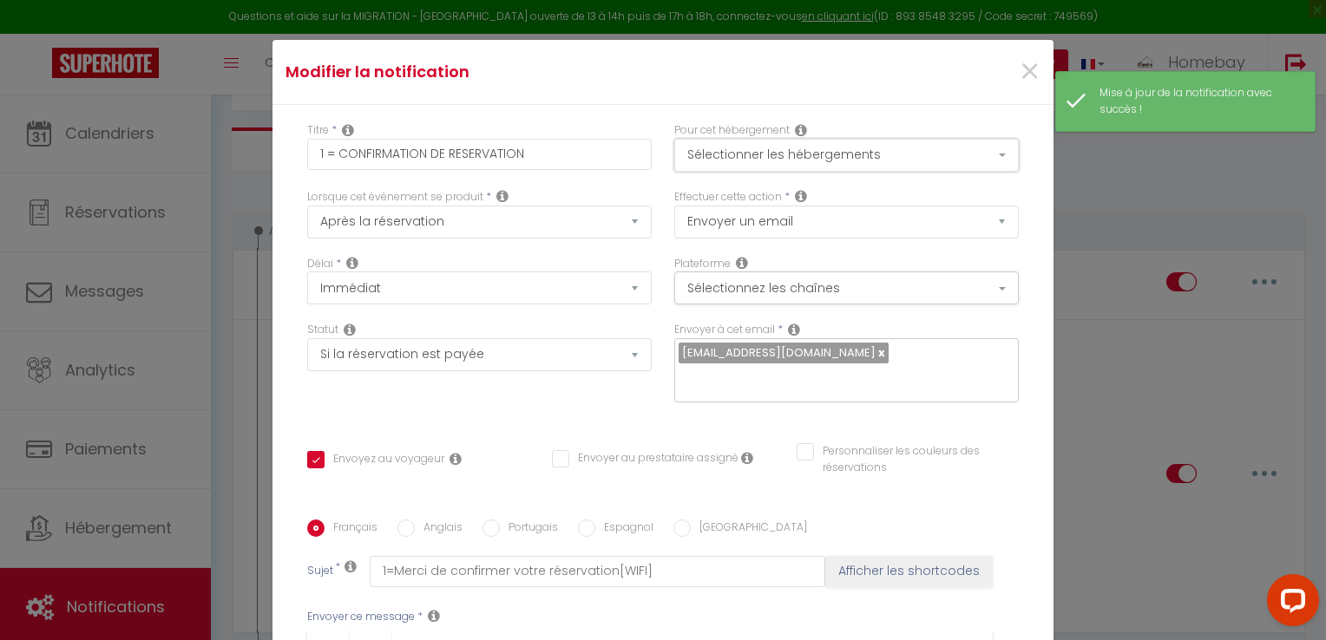
click at [811, 148] on button "Sélectionner les hébergements" at bounding box center [846, 155] width 345 height 33
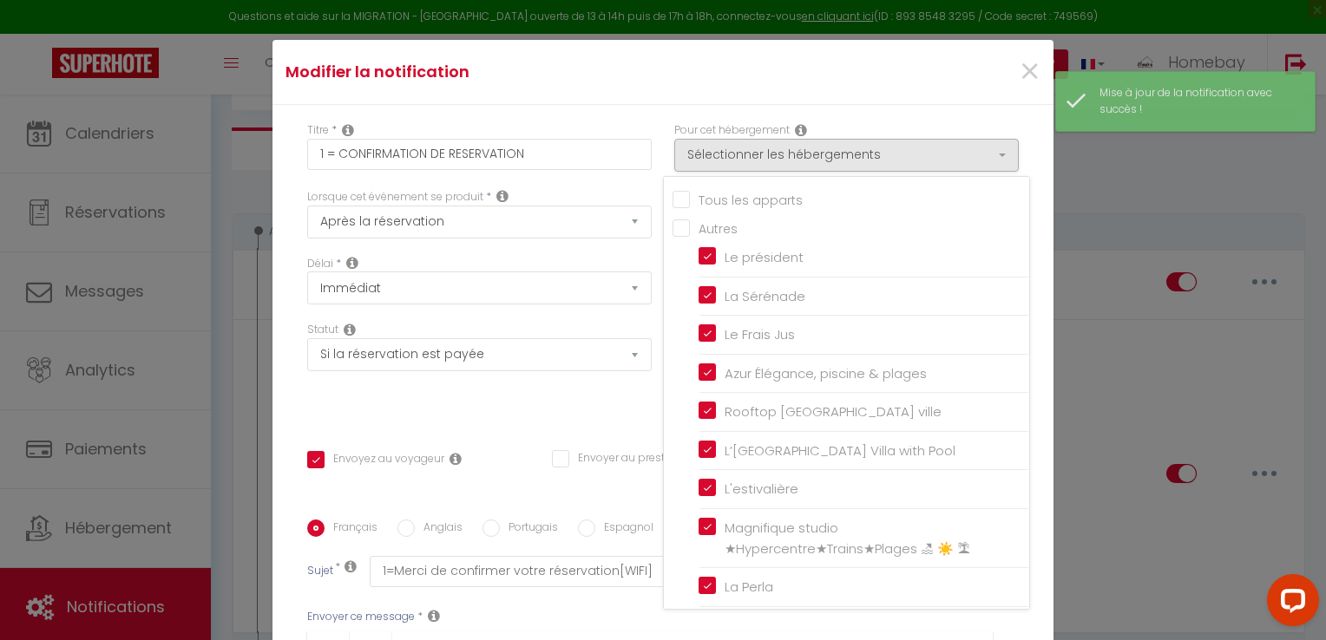
click at [766, 196] on input "Tous les apparts" at bounding box center [851, 198] width 357 height 17
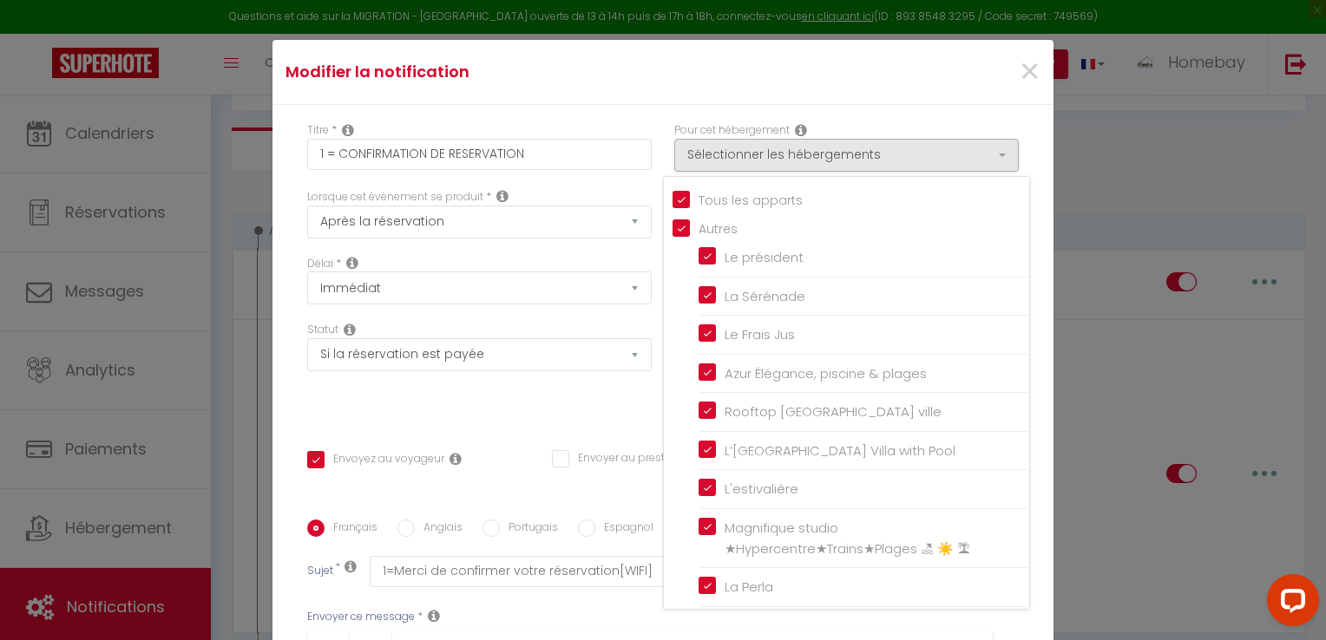
click at [802, 105] on div "Titre * 1 = CONFIRMATION DE RESERVATION Pour cet hébergement Sélectionner les h…" at bounding box center [662, 520] width 781 height 830
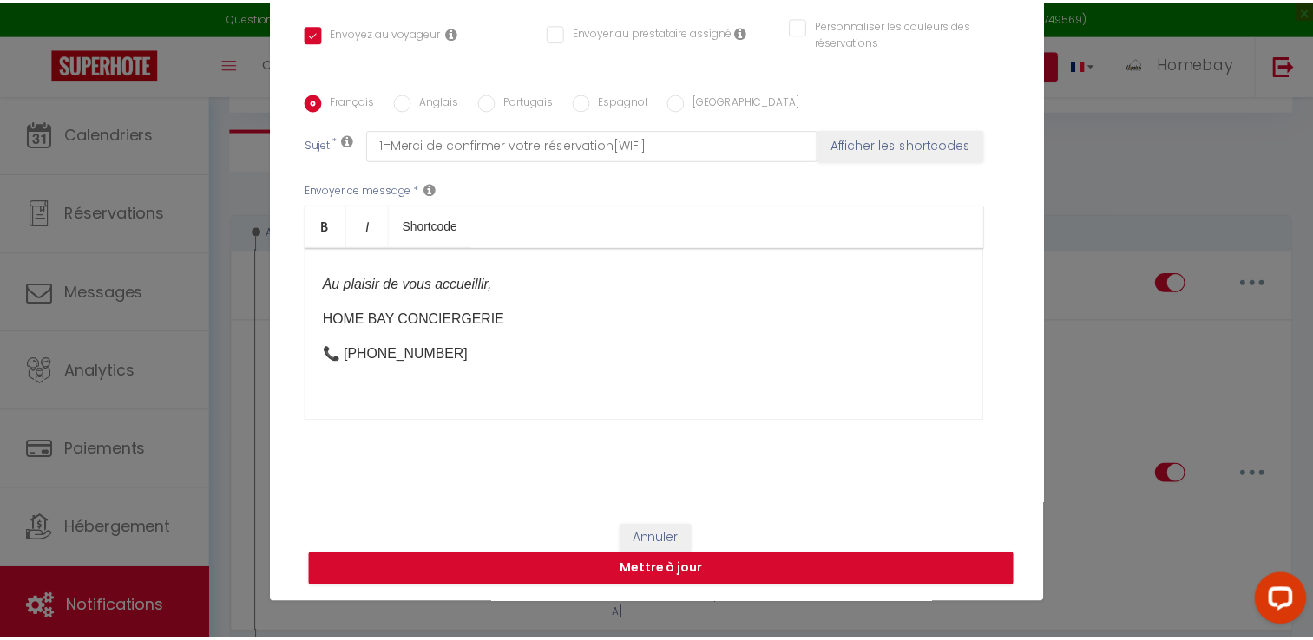
scroll to position [78, 0]
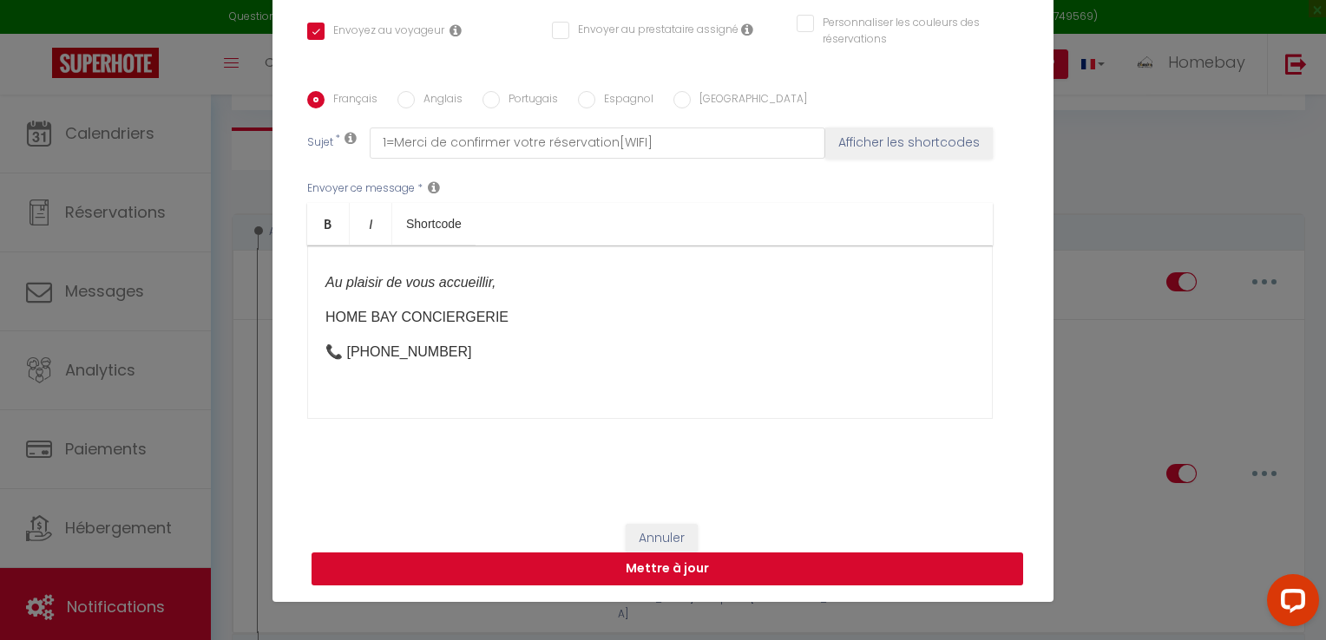
click at [771, 563] on button "Mettre à jour" at bounding box center [668, 569] width 712 height 33
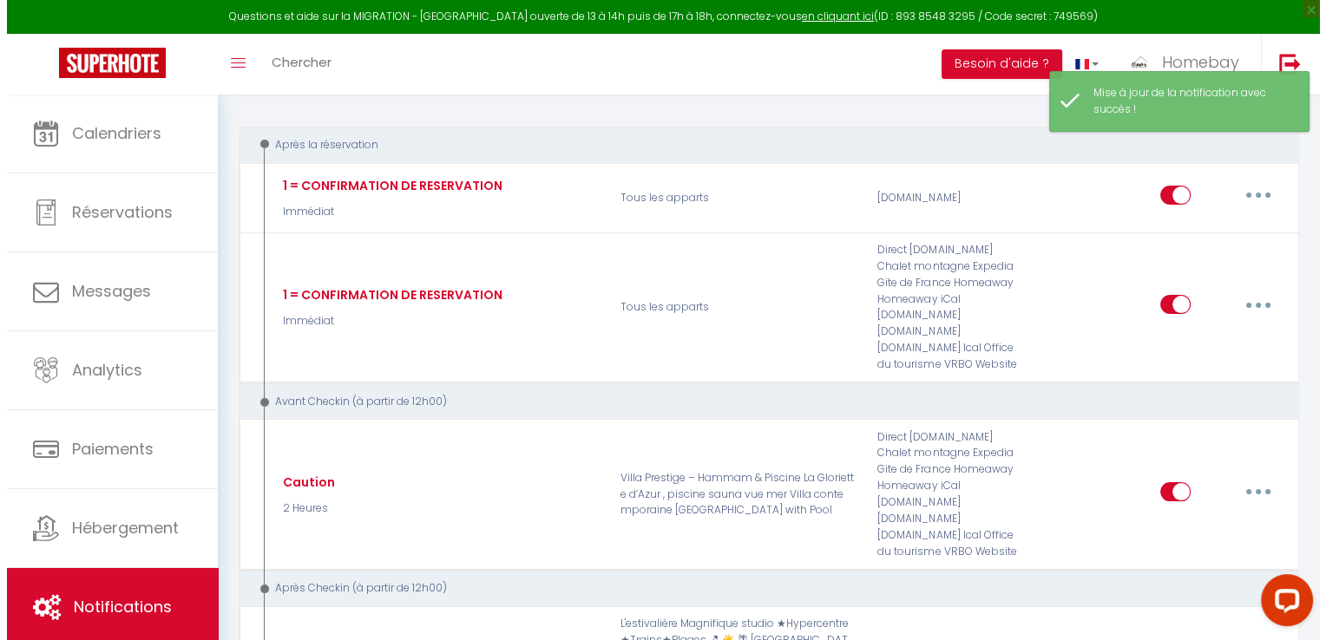
scroll to position [260, 0]
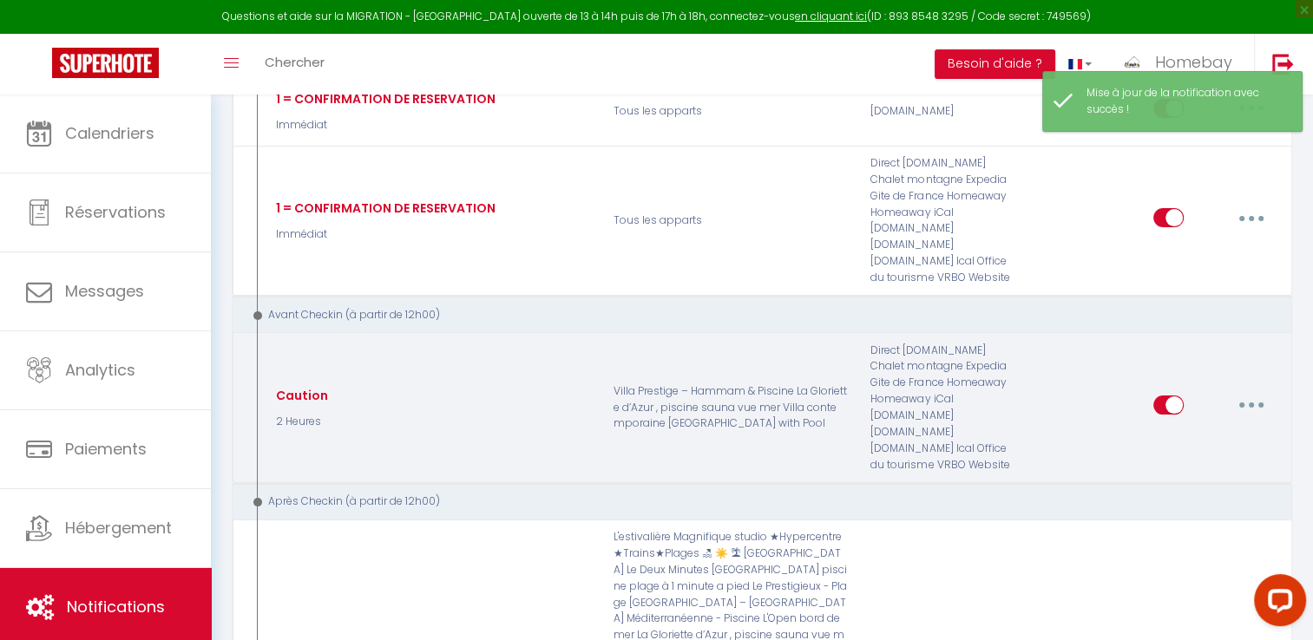
click at [1257, 391] on button "button" at bounding box center [1251, 405] width 49 height 28
click at [1204, 430] on link "Editer" at bounding box center [1206, 445] width 128 height 30
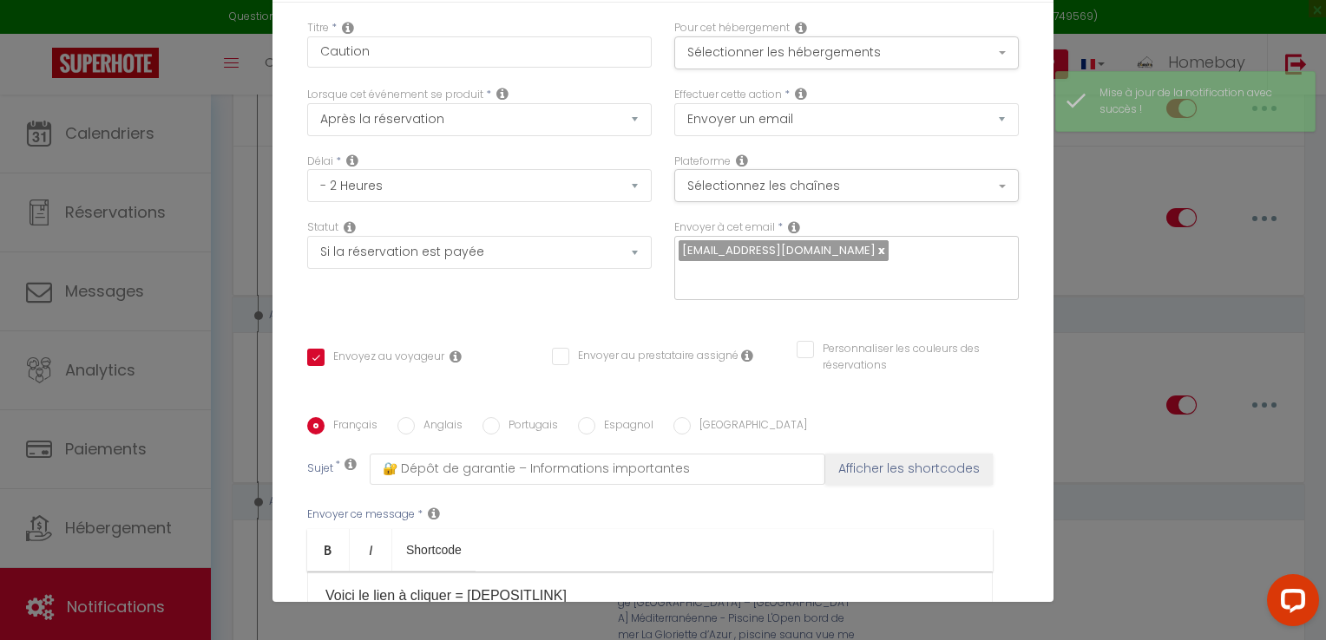
scroll to position [0, 0]
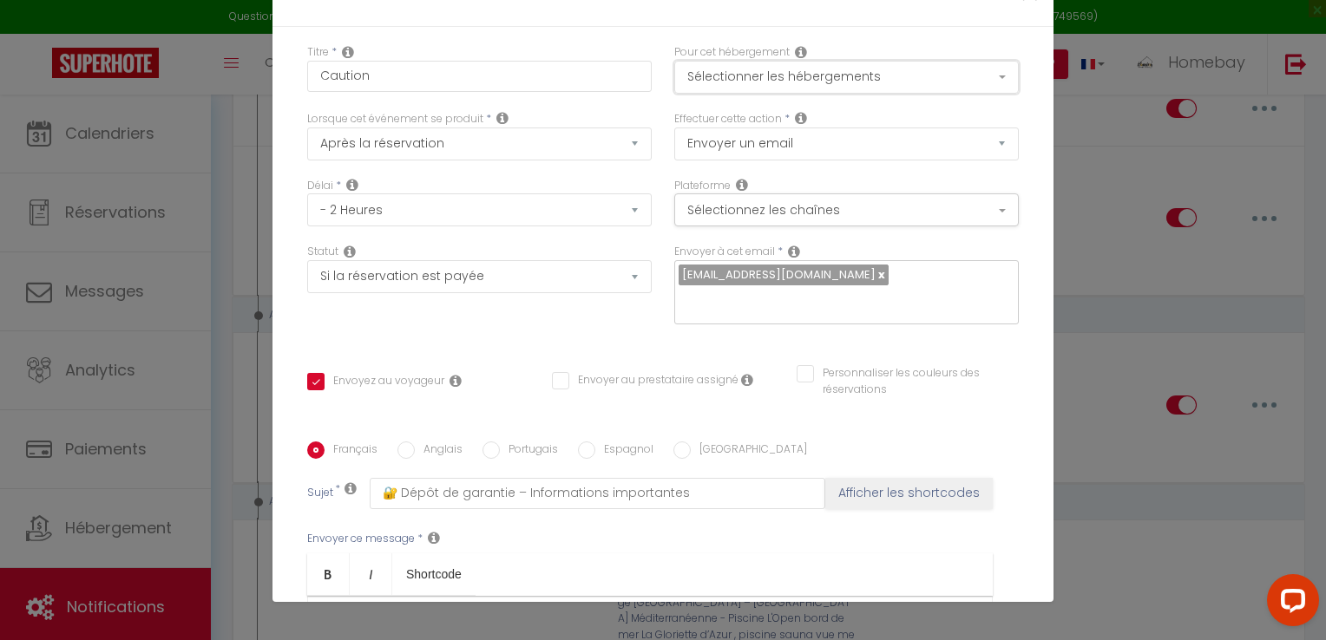
click at [912, 82] on button "Sélectionner les hébergements" at bounding box center [846, 77] width 345 height 33
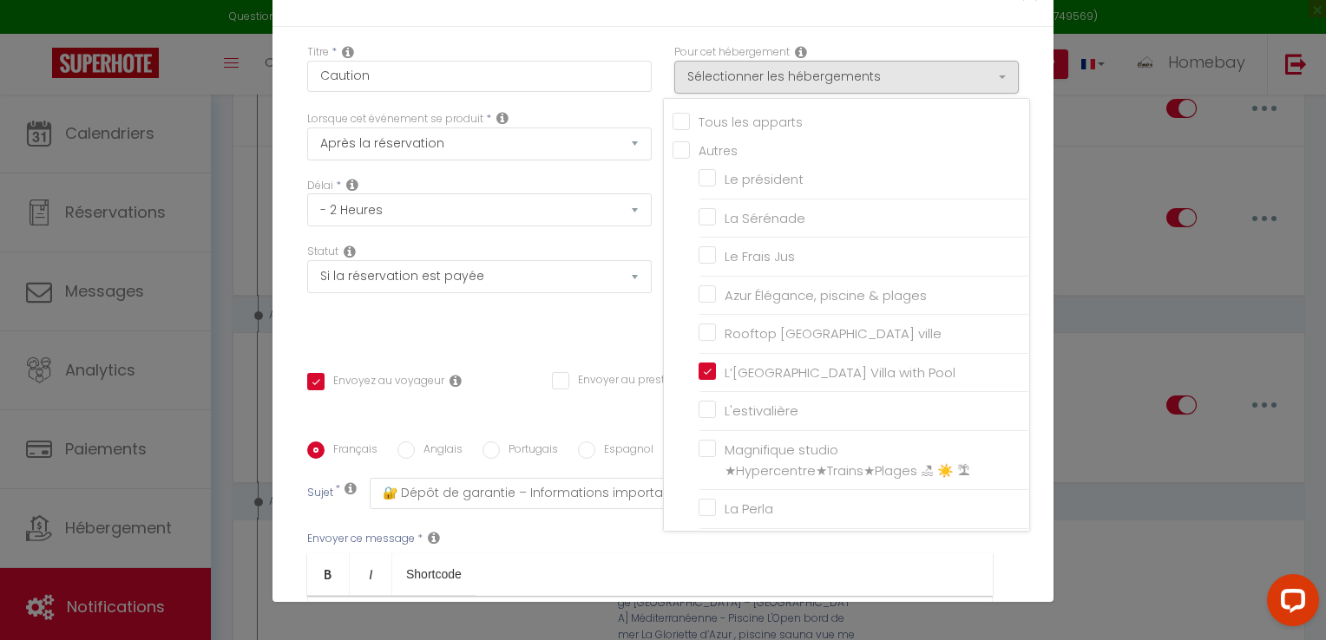
click at [777, 121] on input "Tous les apparts" at bounding box center [851, 120] width 357 height 17
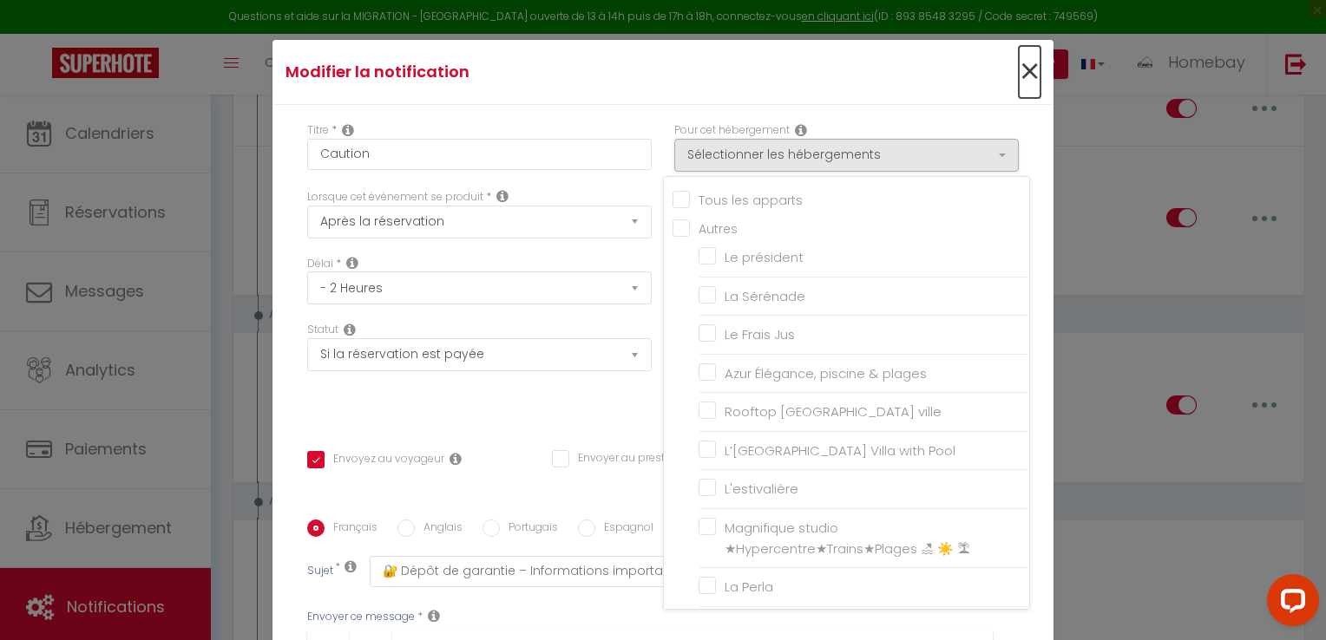
click at [1019, 66] on span "×" at bounding box center [1030, 72] width 22 height 52
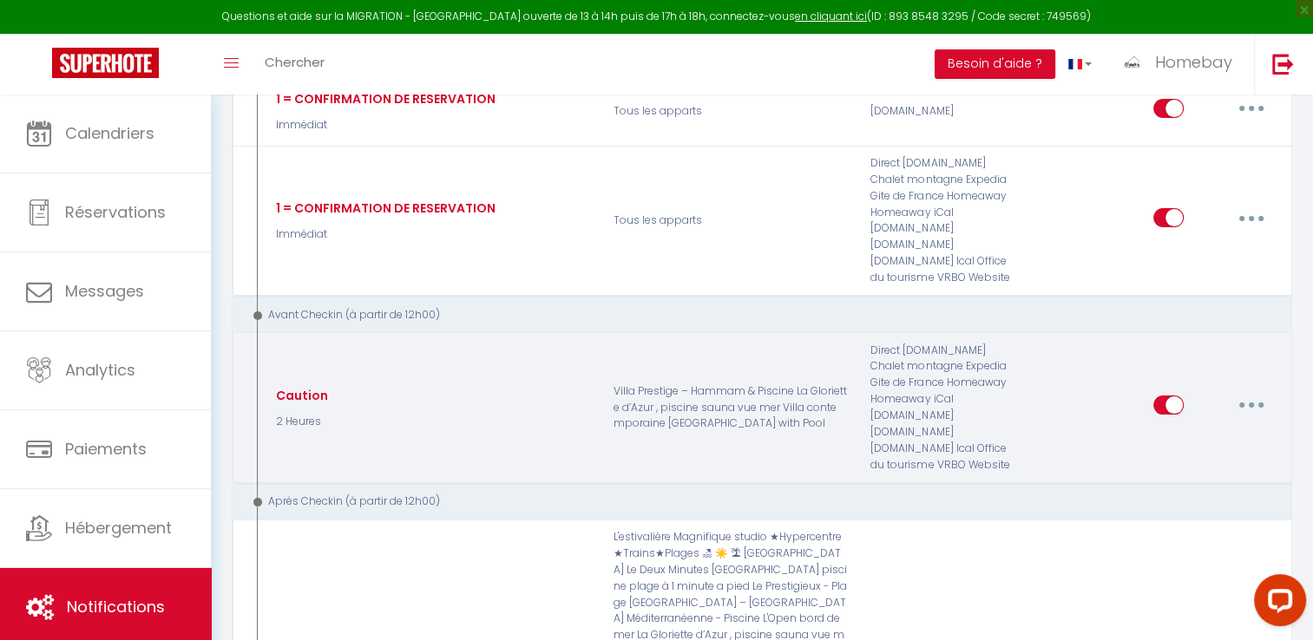
click at [1262, 391] on button "button" at bounding box center [1251, 405] width 49 height 28
click at [1260, 391] on button "button" at bounding box center [1251, 405] width 49 height 28
click at [1205, 430] on link "Editer" at bounding box center [1206, 445] width 128 height 30
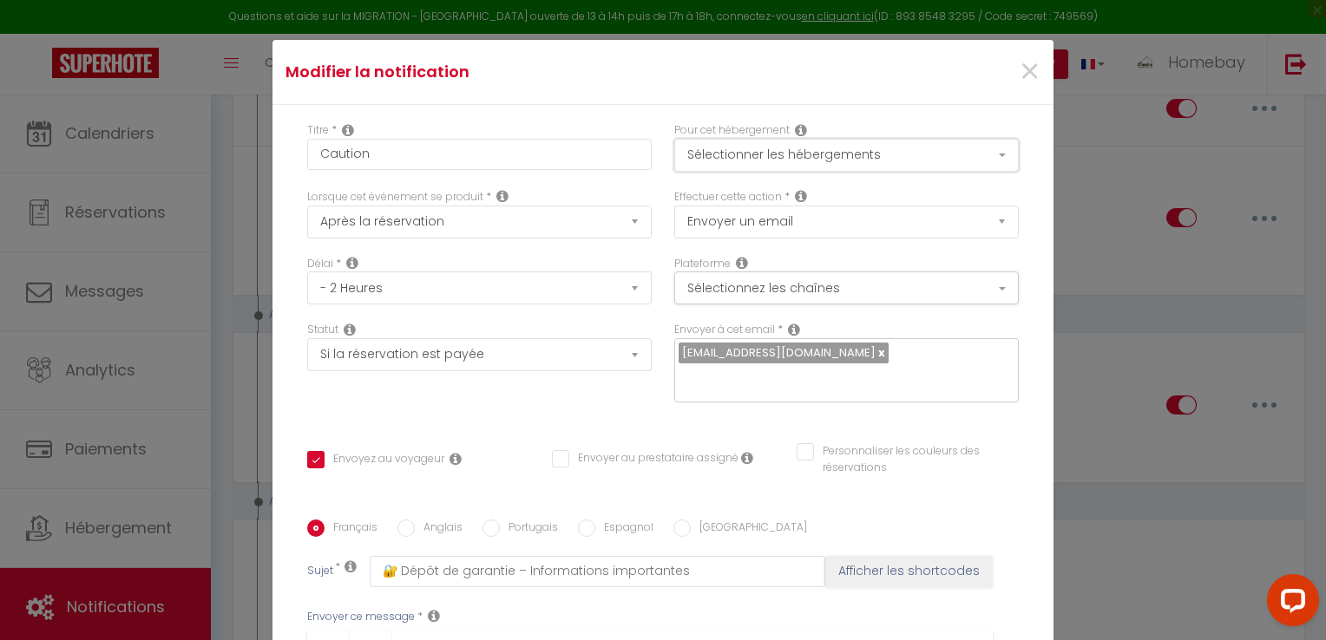
click at [847, 148] on button "Sélectionner les hébergements" at bounding box center [846, 155] width 345 height 33
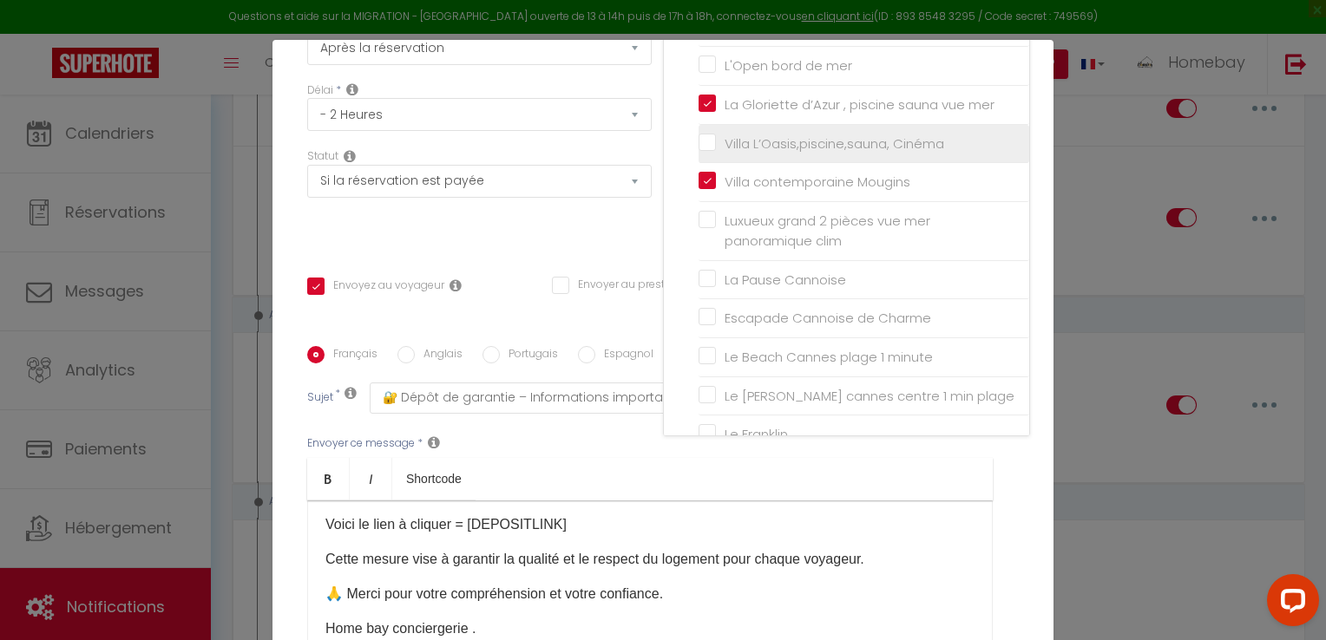
scroll to position [550, 0]
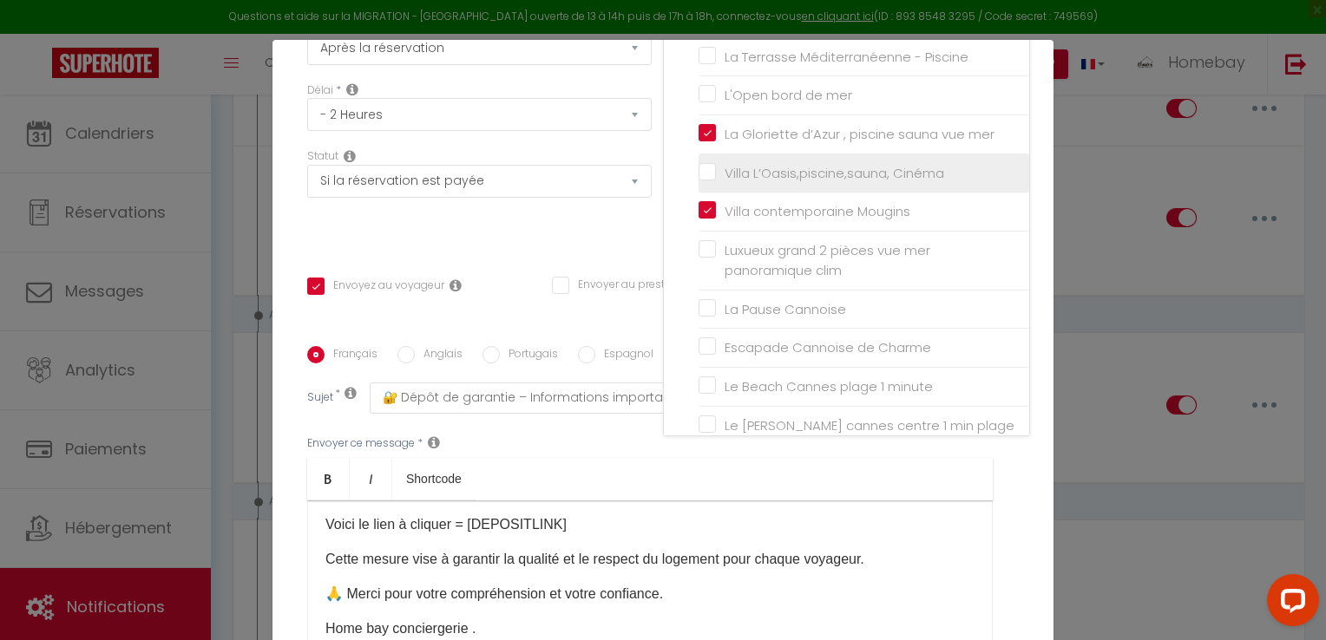
click at [824, 179] on li "Villa L’Oasis,piscine,sauna, Cinéma" at bounding box center [864, 173] width 331 height 39
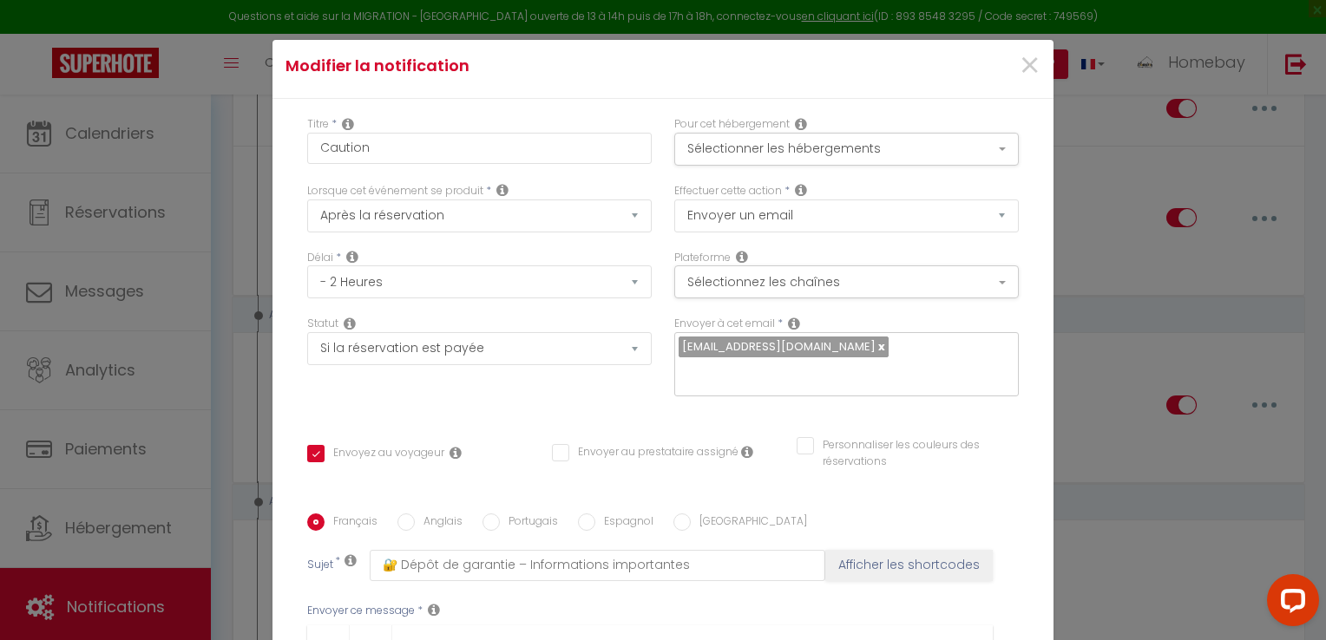
scroll to position [0, 0]
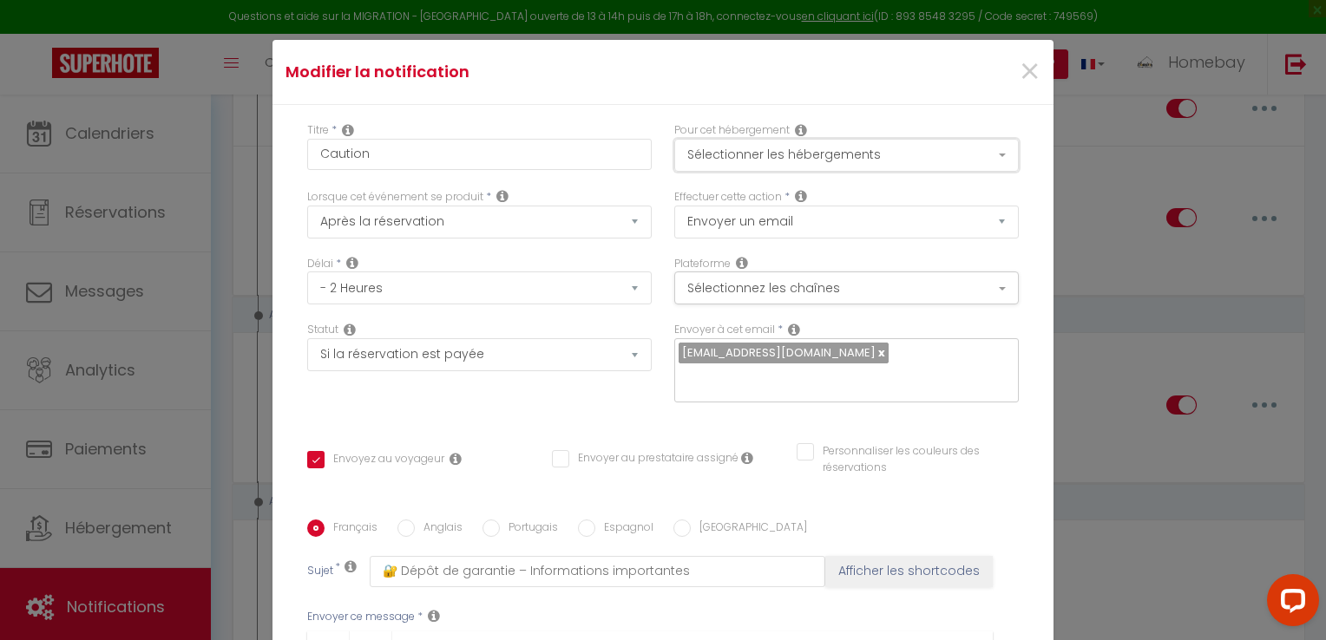
click at [861, 151] on button "Sélectionner les hébergements" at bounding box center [846, 155] width 345 height 33
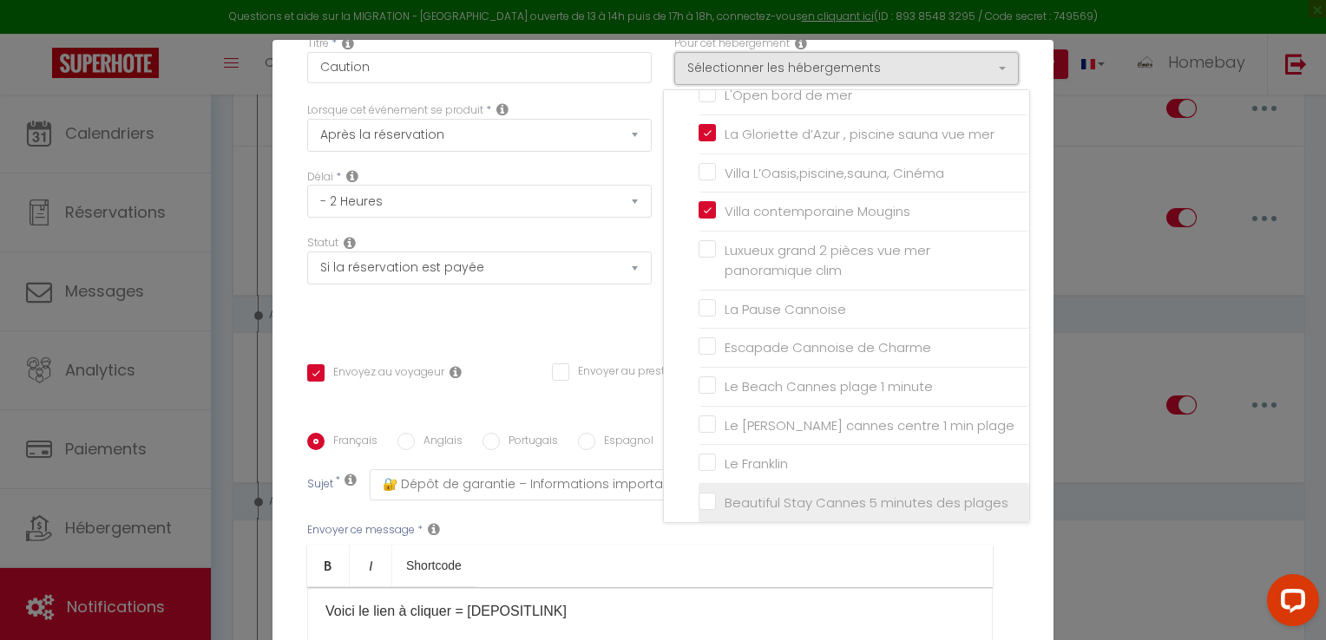
scroll to position [550, 0]
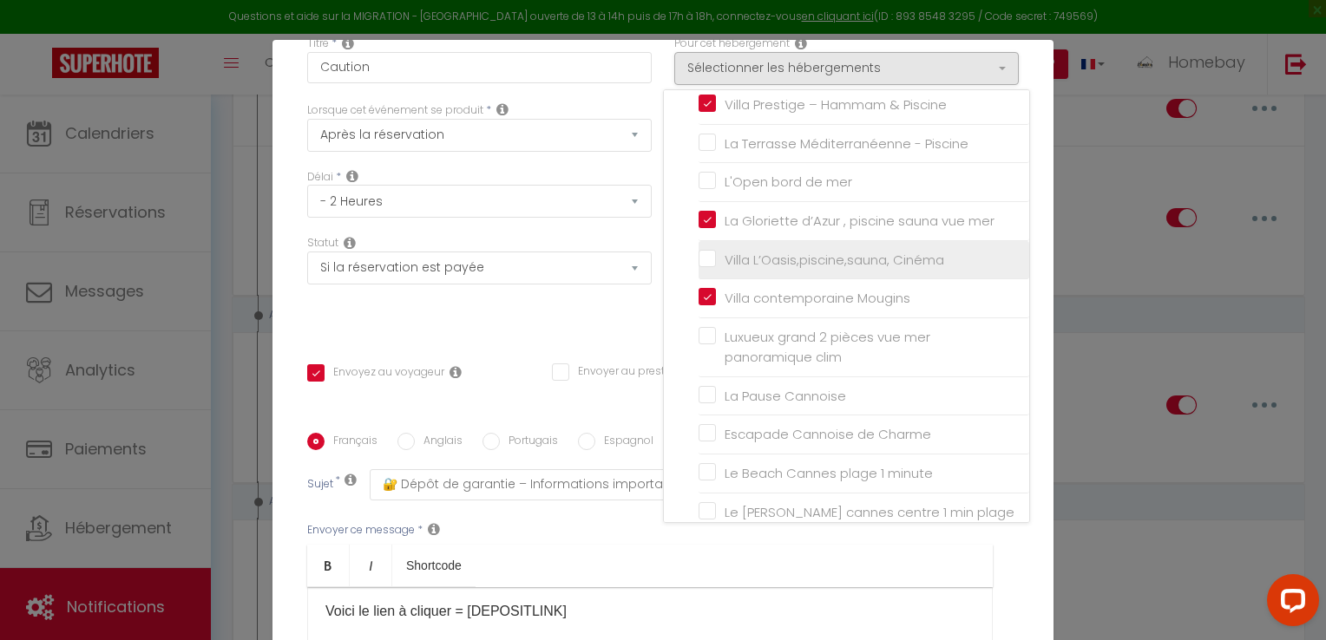
click at [699, 253] on input "Villa L’Oasis,piscine,sauna, Cinéma" at bounding box center [864, 259] width 331 height 17
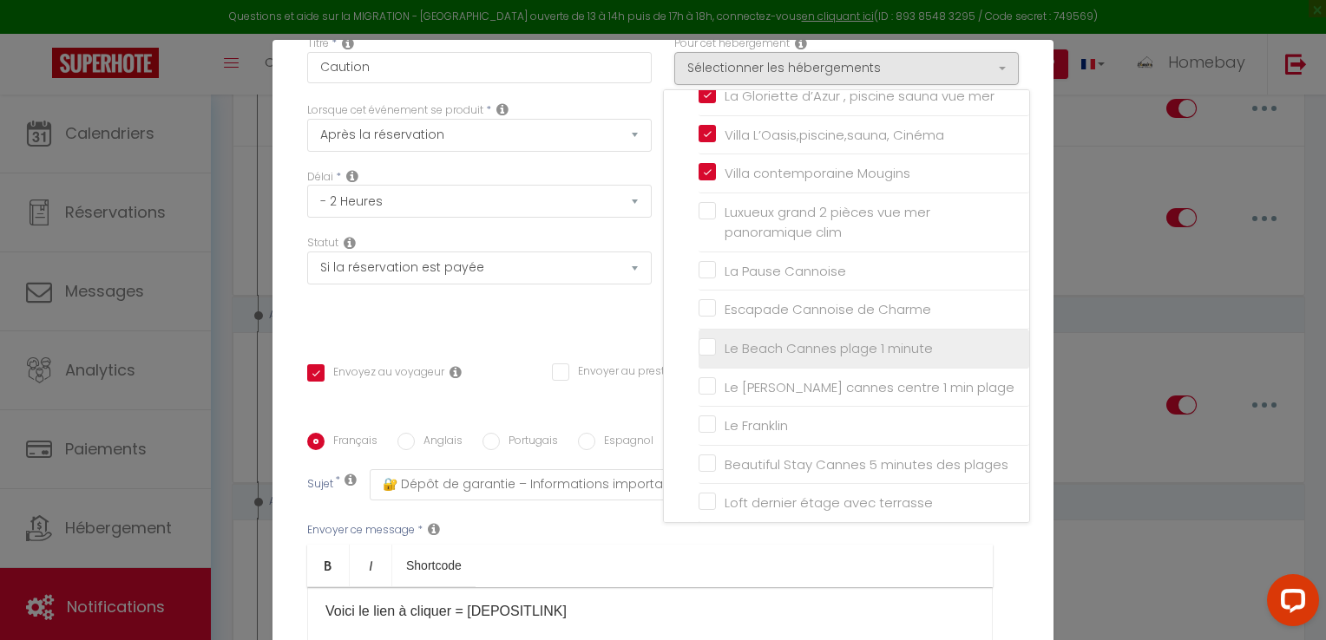
scroll to position [0, 0]
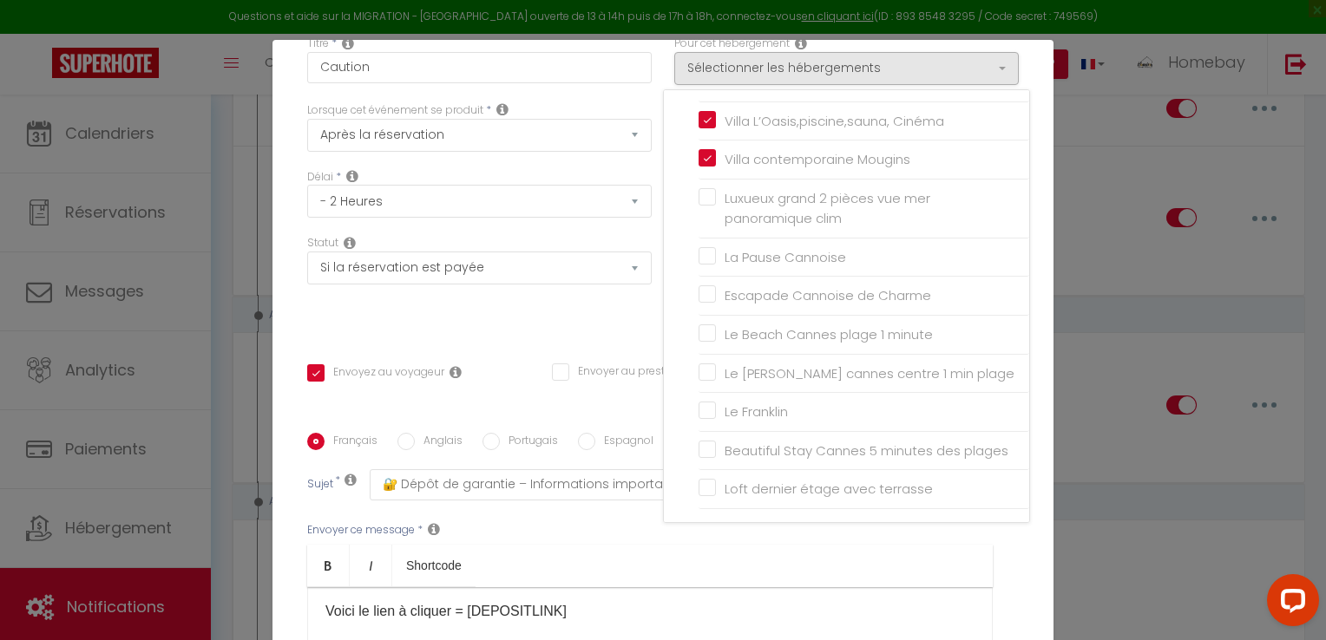
click at [596, 321] on div "Statut Aucun Si la réservation est payée Si réservation non payée Si la caution…" at bounding box center [479, 284] width 367 height 98
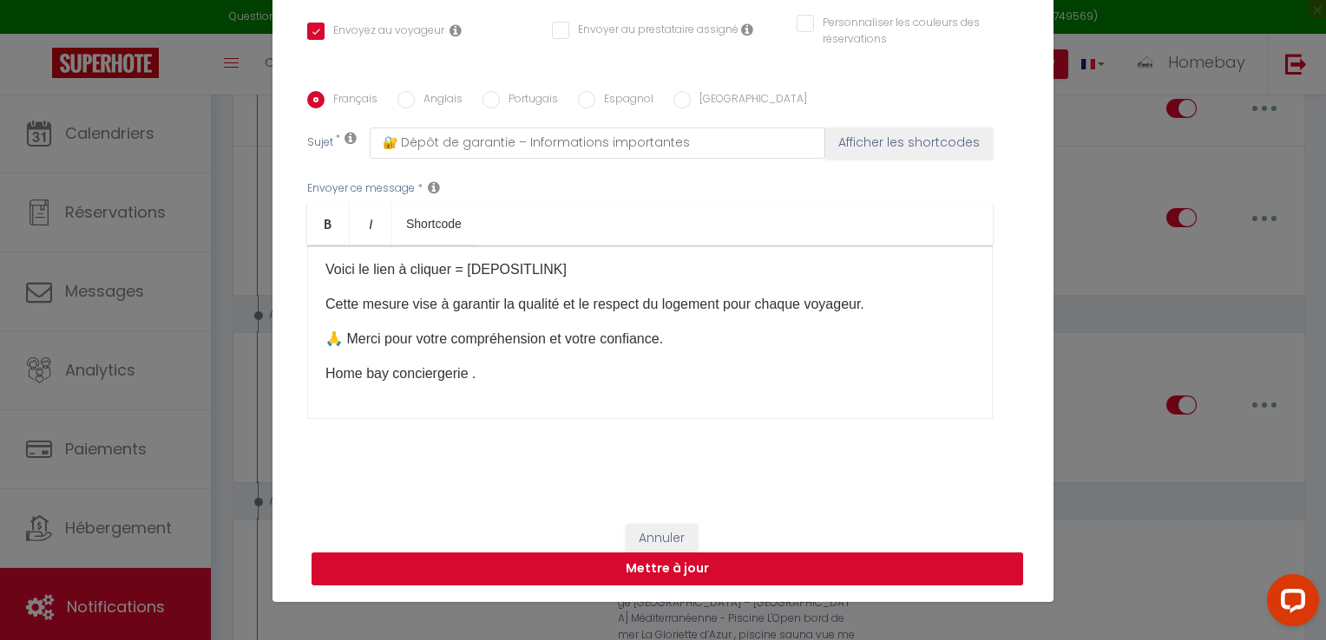
click at [731, 565] on button "Mettre à jour" at bounding box center [668, 569] width 712 height 33
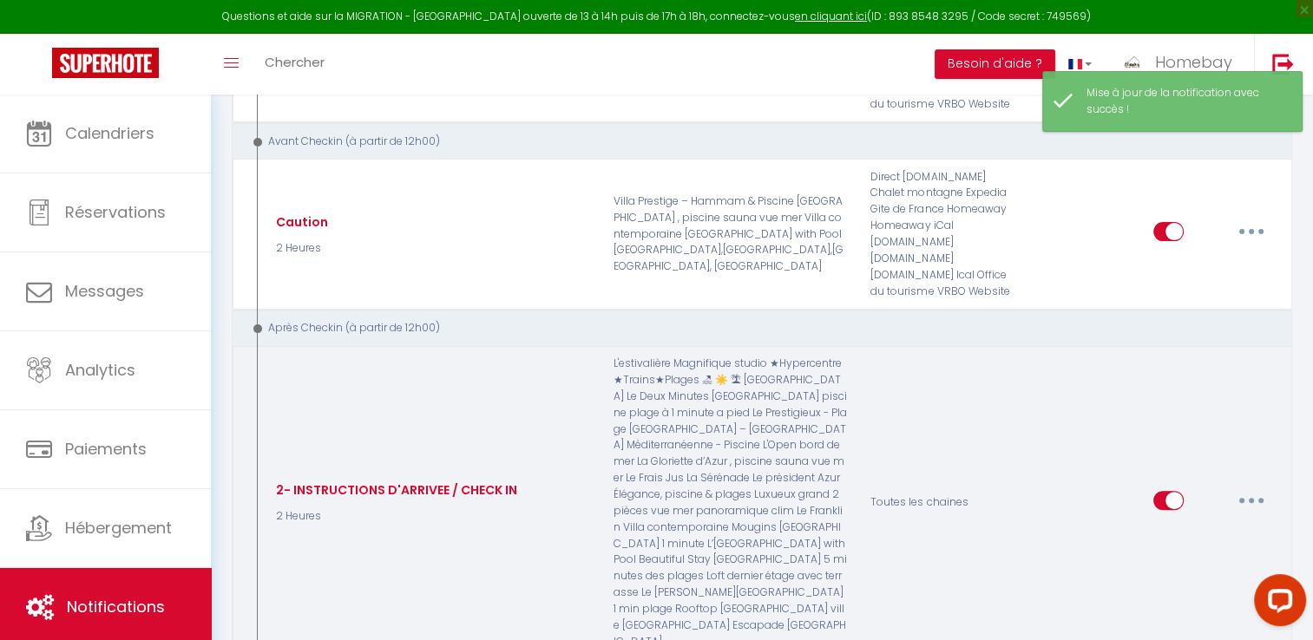
click at [1241, 487] on button "button" at bounding box center [1251, 501] width 49 height 28
click at [1195, 525] on link "Editer" at bounding box center [1206, 540] width 128 height 30
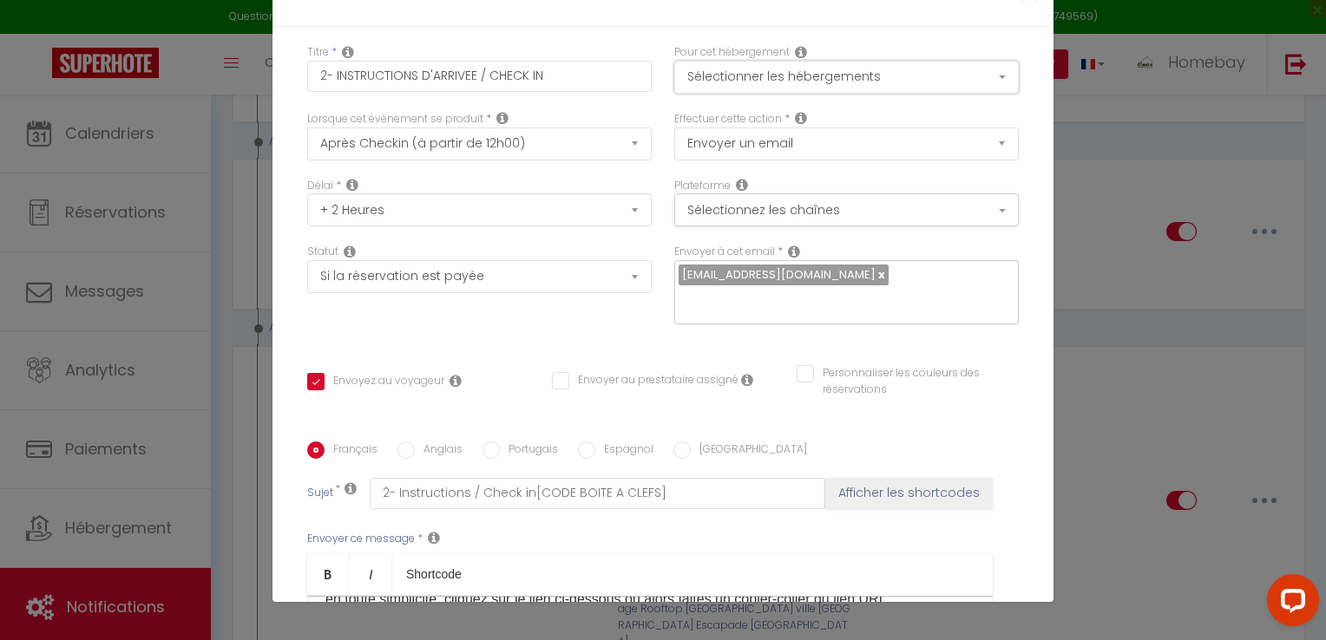
click at [826, 83] on button "Sélectionner les hébergements" at bounding box center [846, 77] width 345 height 33
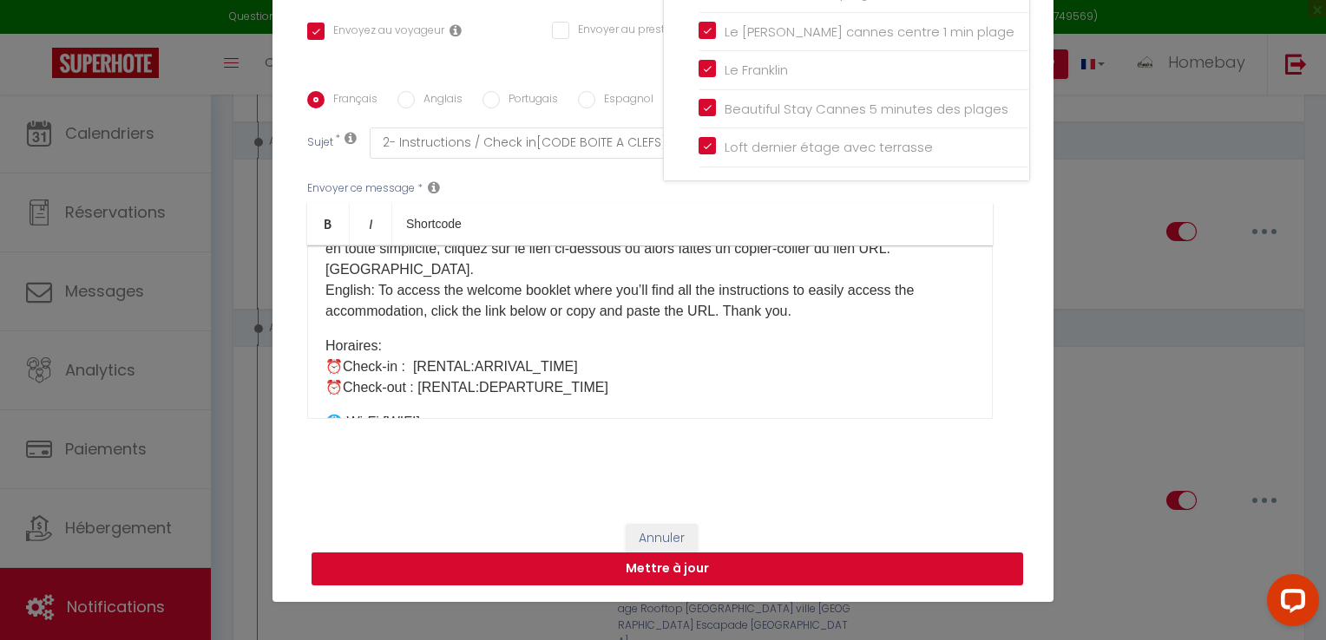
click at [824, 565] on button "Mettre à jour" at bounding box center [668, 569] width 712 height 33
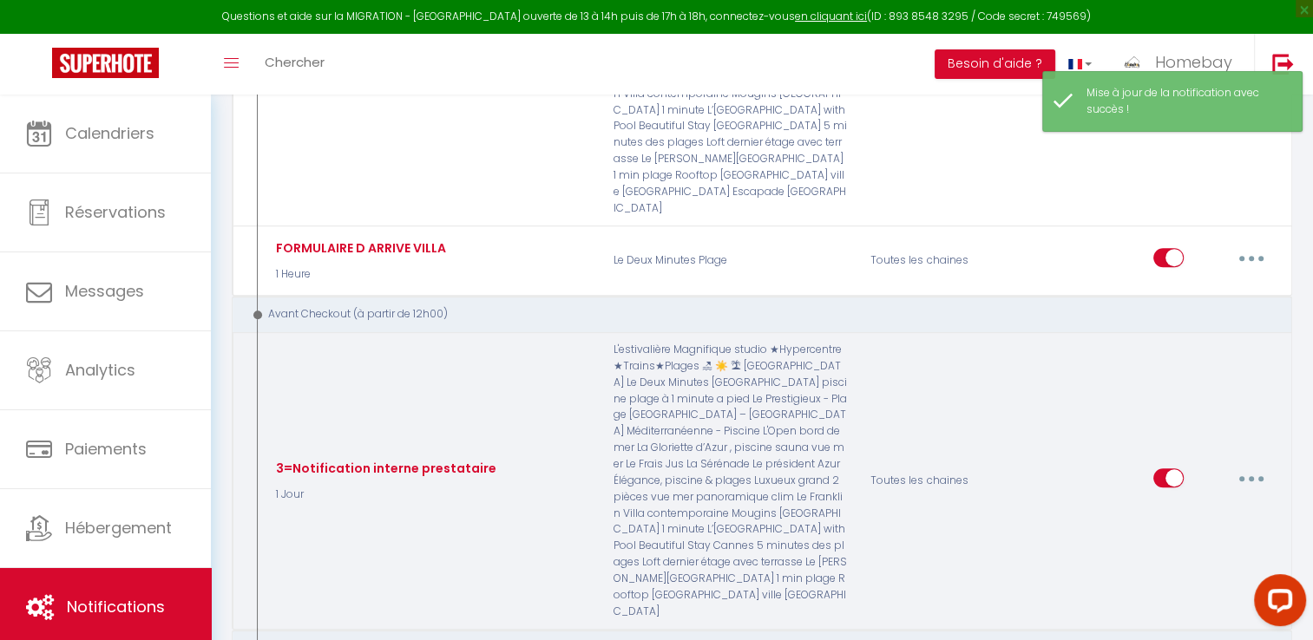
click at [1250, 464] on button "button" at bounding box center [1251, 478] width 49 height 28
click at [1248, 464] on button "button" at bounding box center [1251, 478] width 49 height 28
click at [1194, 503] on link "Editer" at bounding box center [1206, 518] width 128 height 30
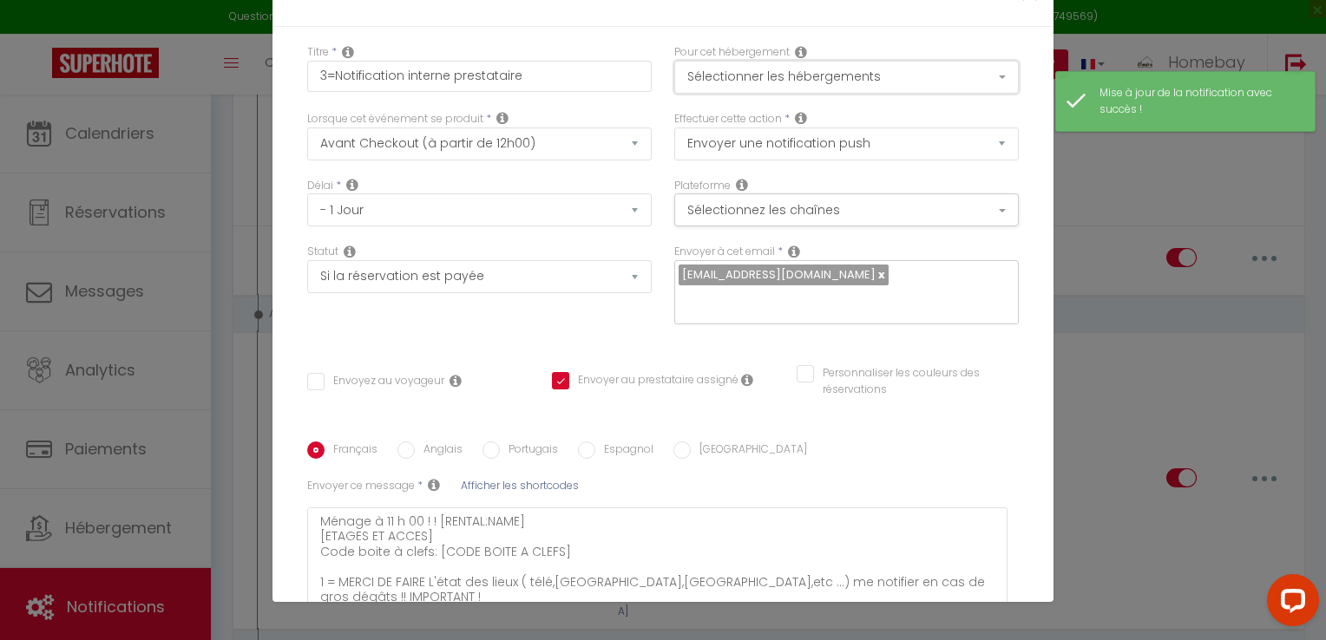
click at [774, 78] on button "Sélectionner les hébergements" at bounding box center [846, 77] width 345 height 33
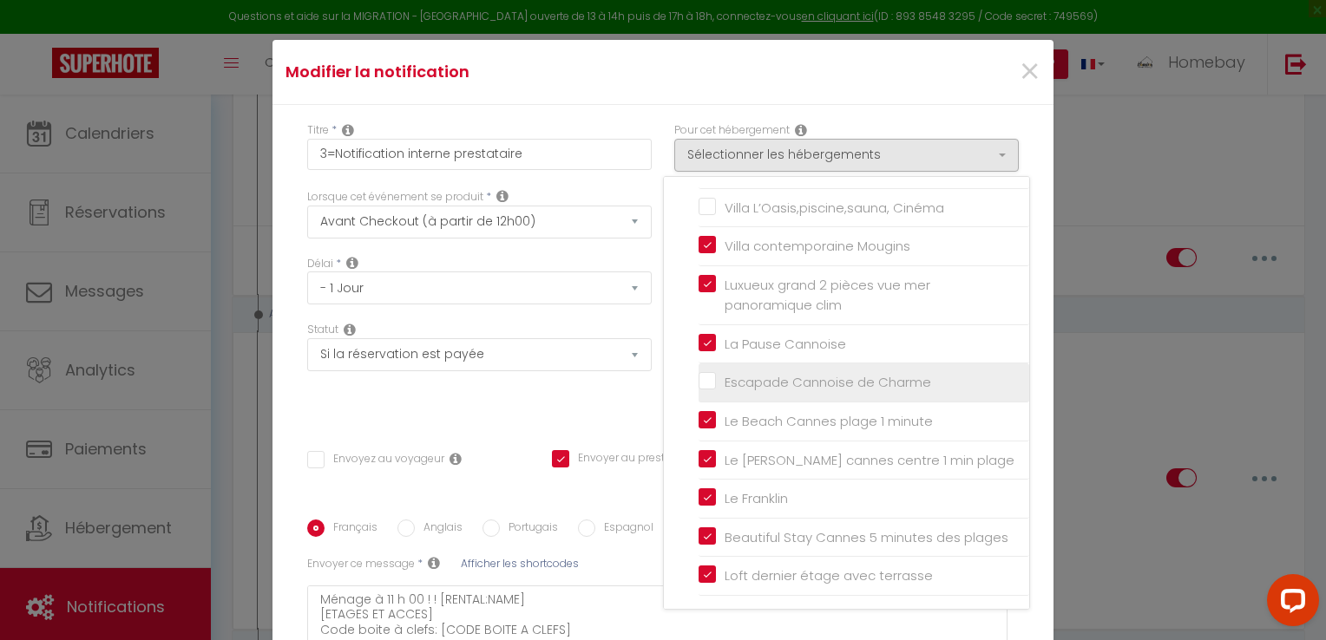
click at [701, 374] on input "Escapade Cannoise de Charme" at bounding box center [864, 382] width 331 height 17
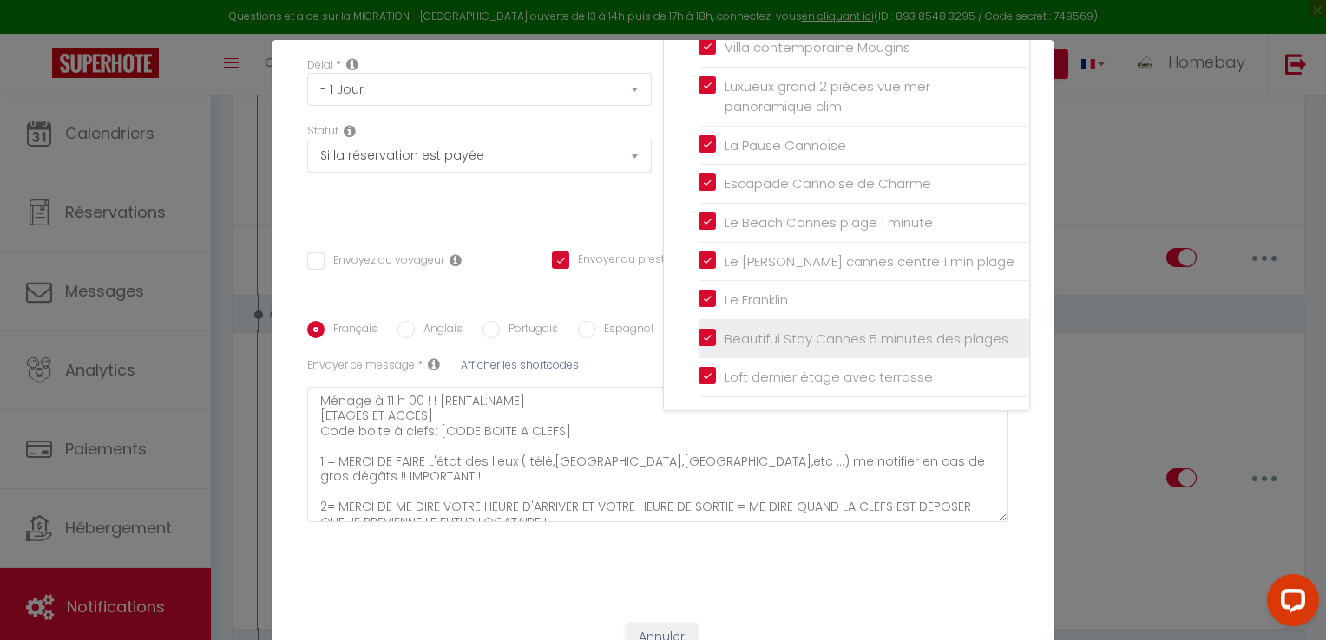
scroll to position [220, 0]
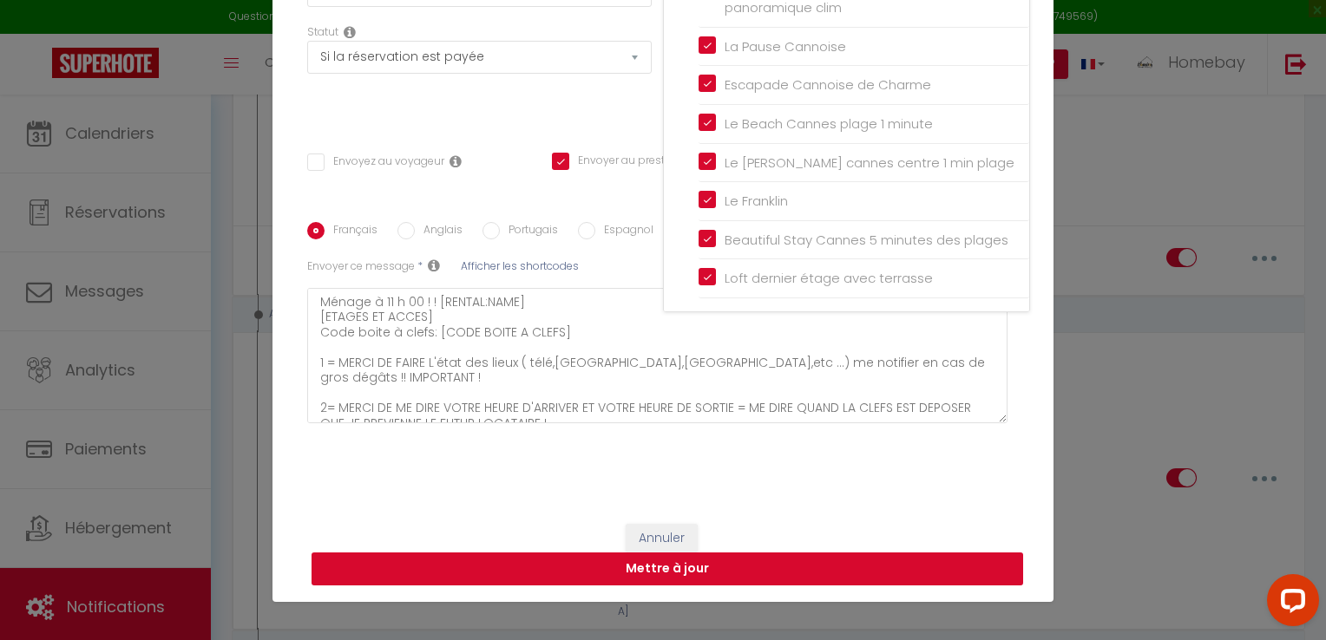
click at [784, 557] on button "Mettre à jour" at bounding box center [668, 569] width 712 height 33
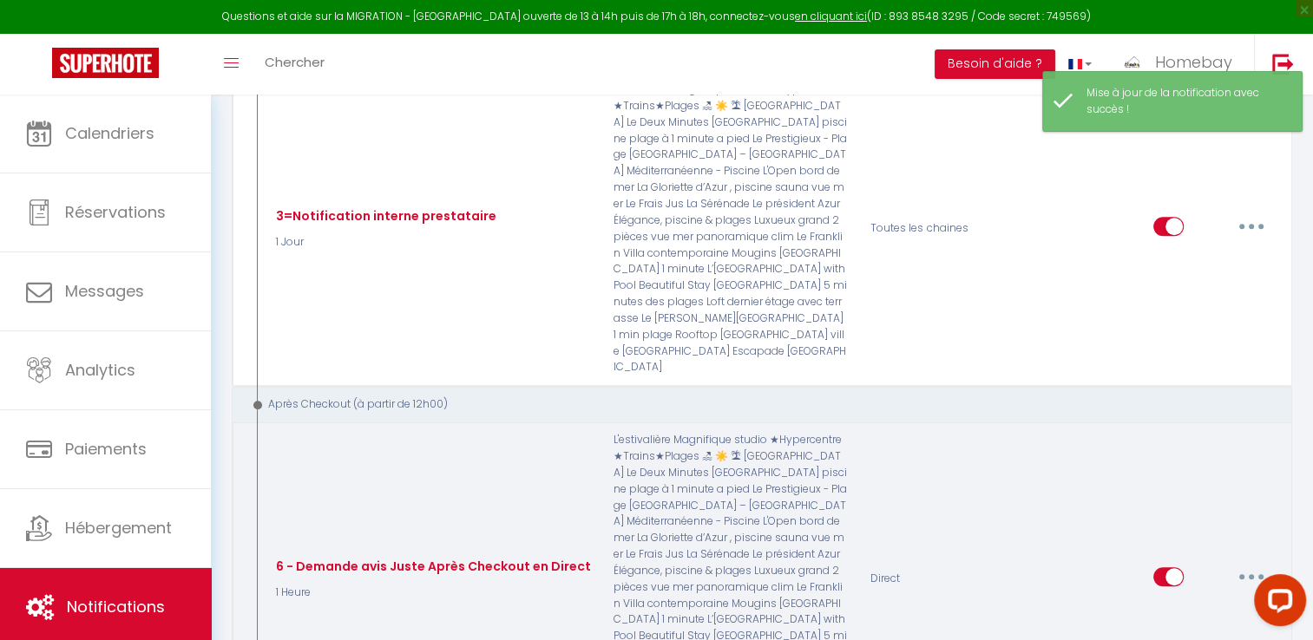
click at [1242, 563] on button "button" at bounding box center [1251, 577] width 49 height 28
click at [1197, 601] on link "Editer" at bounding box center [1206, 616] width 128 height 30
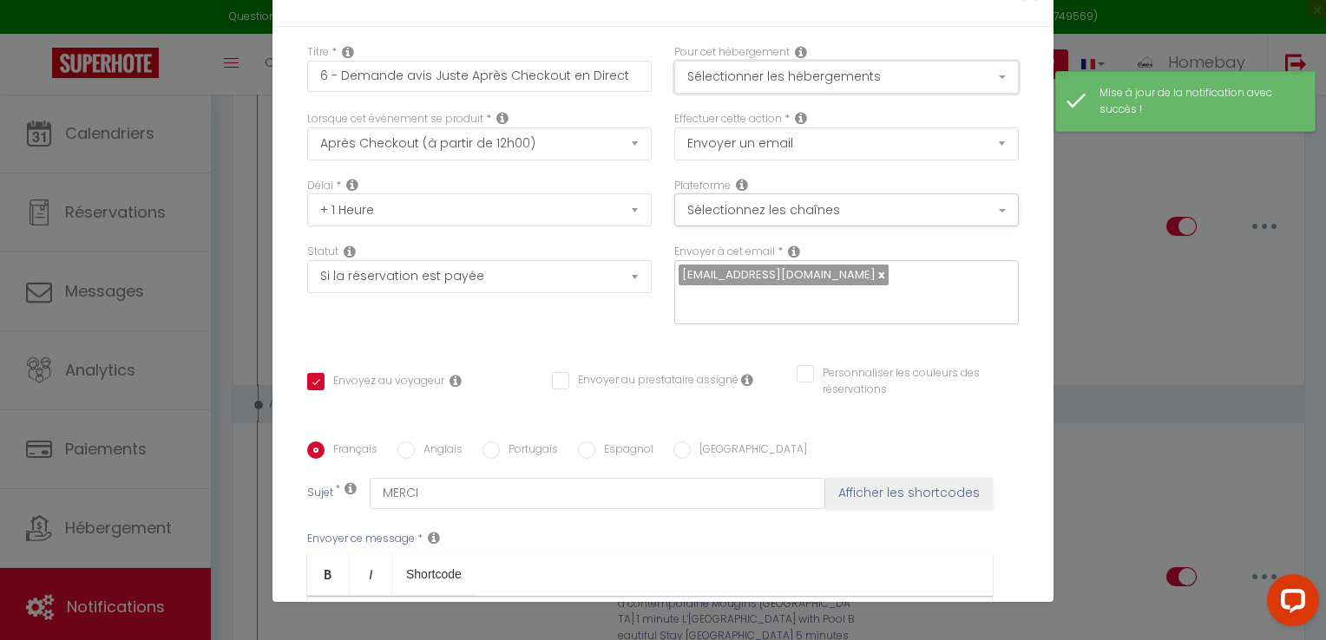
click at [810, 82] on button "Sélectionner les hébergements" at bounding box center [846, 77] width 345 height 33
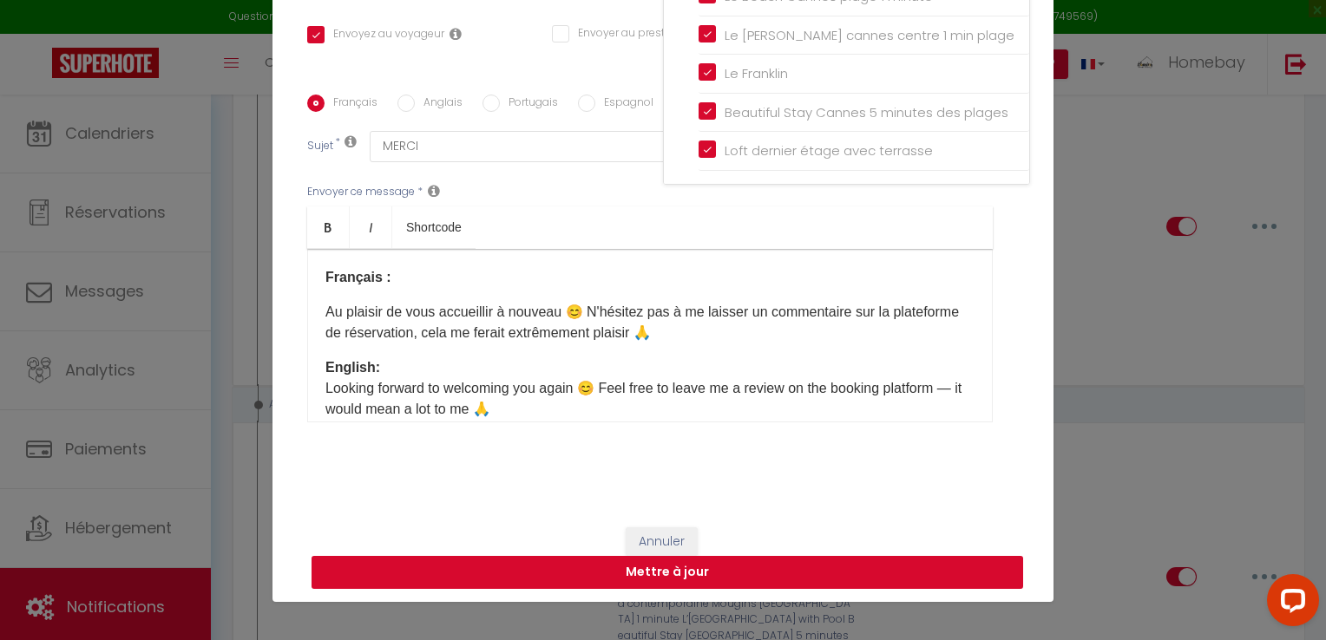
click at [788, 573] on button "Mettre à jour" at bounding box center [668, 572] width 712 height 33
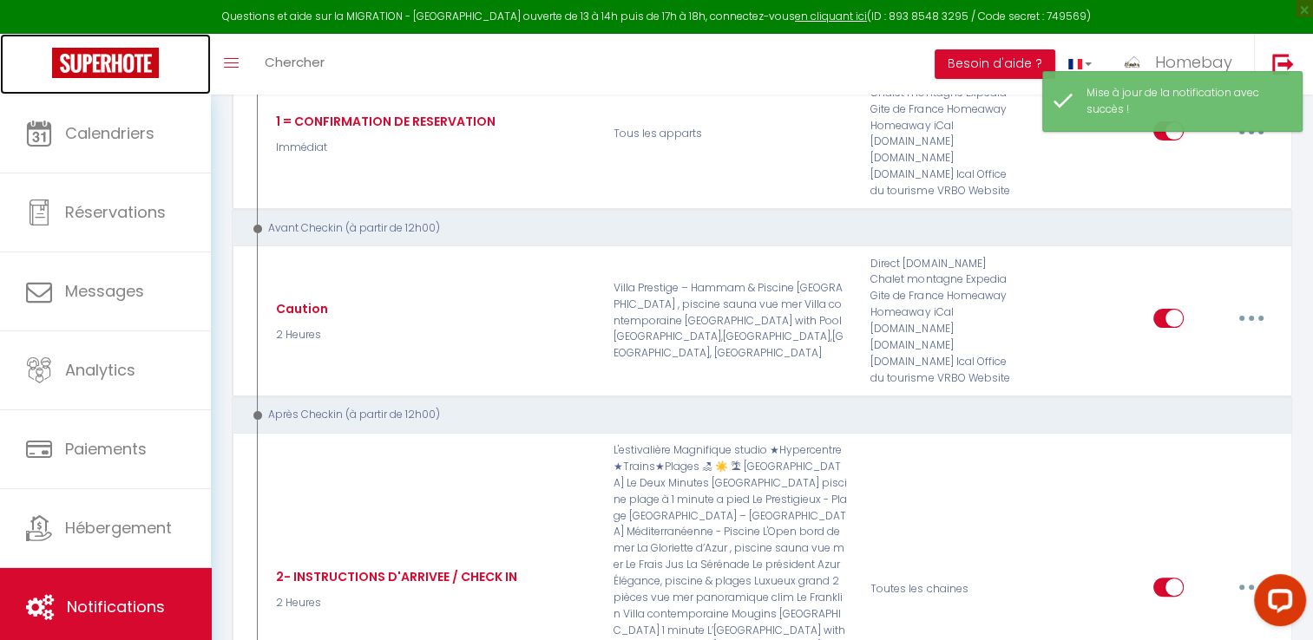
click at [140, 62] on img at bounding box center [105, 63] width 107 height 30
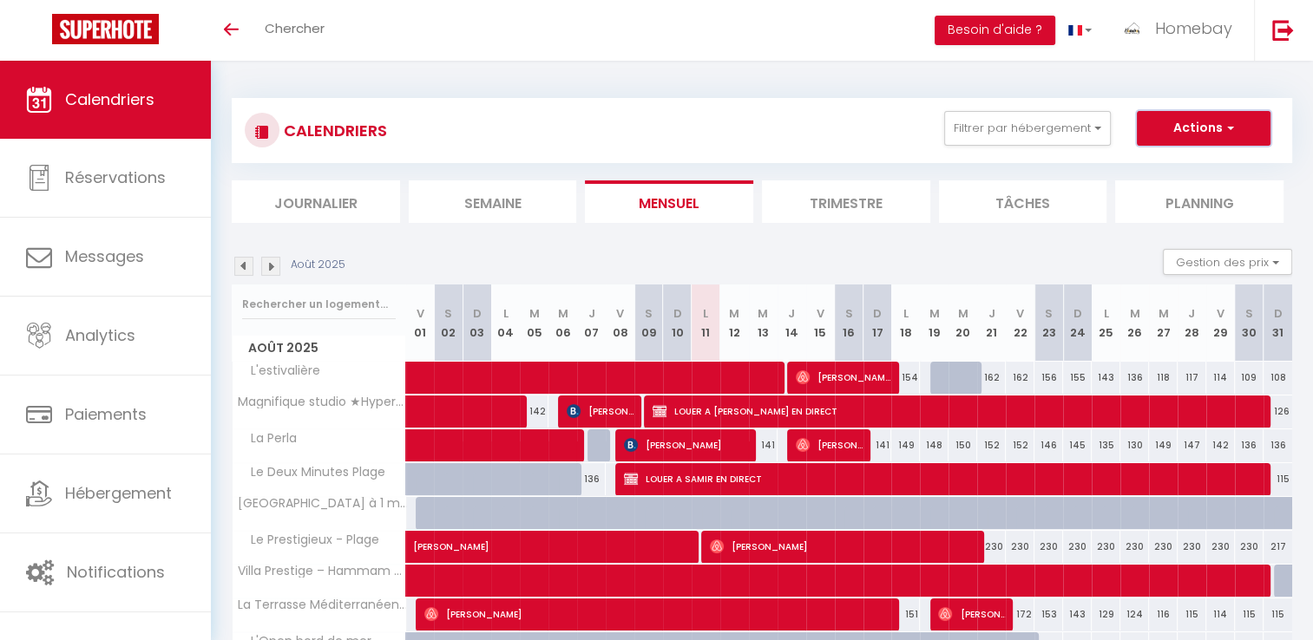
click at [1163, 130] on button "Actions" at bounding box center [1204, 128] width 134 height 35
click at [1250, 270] on button "Gestion des prix" at bounding box center [1227, 262] width 129 height 26
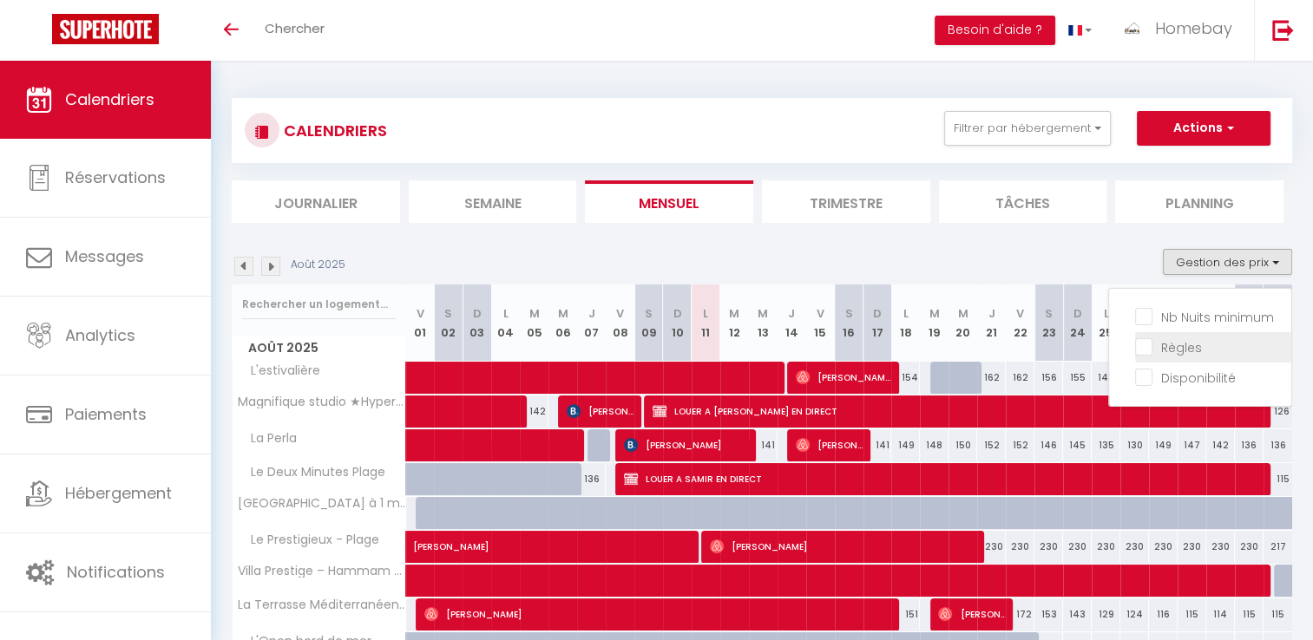
click at [1212, 311] on input "Nb Nuits minimum" at bounding box center [1213, 315] width 156 height 17
checkbox input "true"
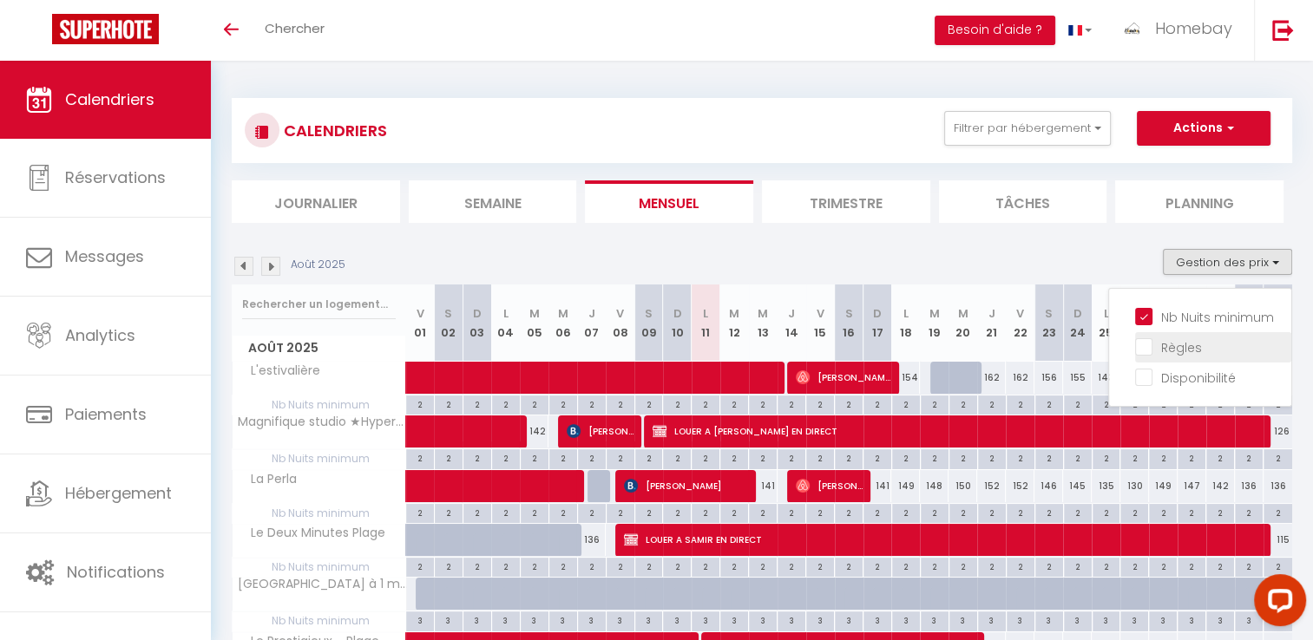
click at [1187, 341] on input "Règles" at bounding box center [1213, 346] width 156 height 17
checkbox input "true"
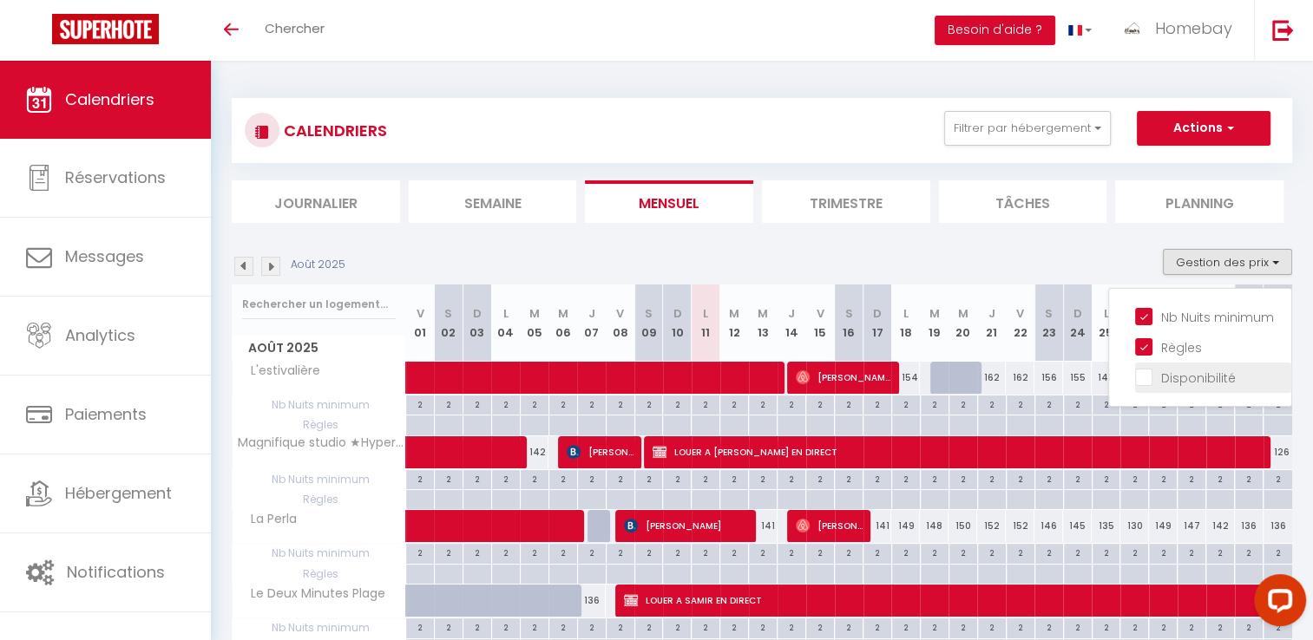
click at [1180, 370] on input "Disponibilité" at bounding box center [1213, 376] width 156 height 17
checkbox input "true"
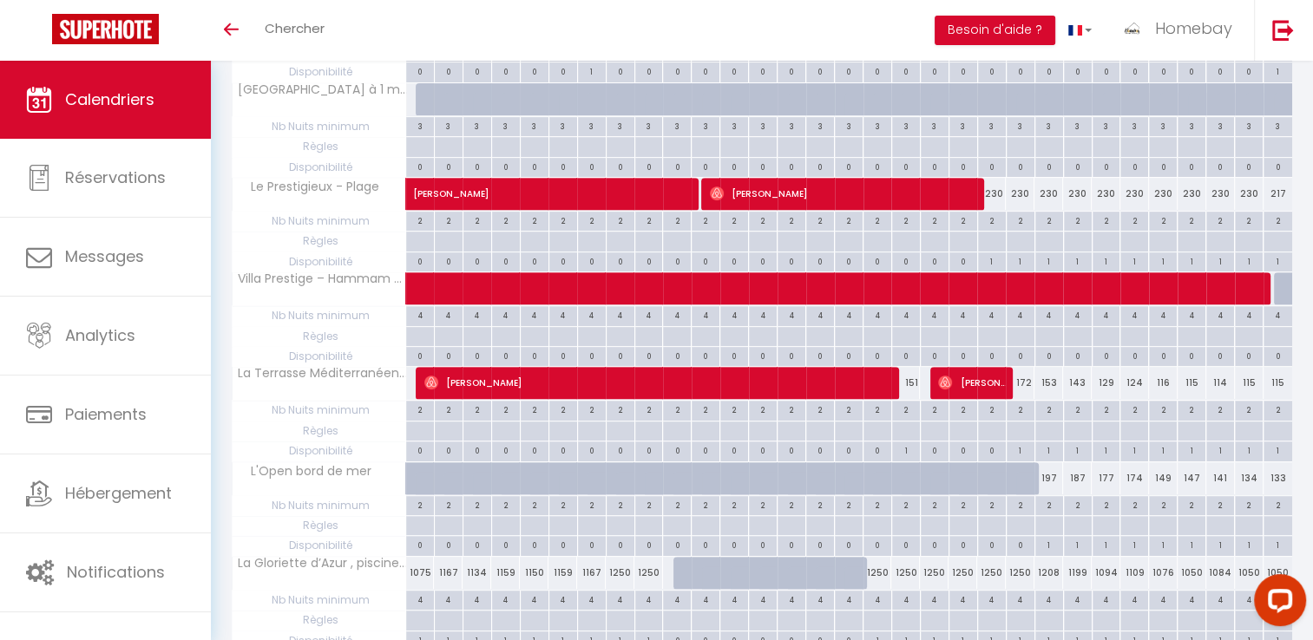
scroll to position [774, 0]
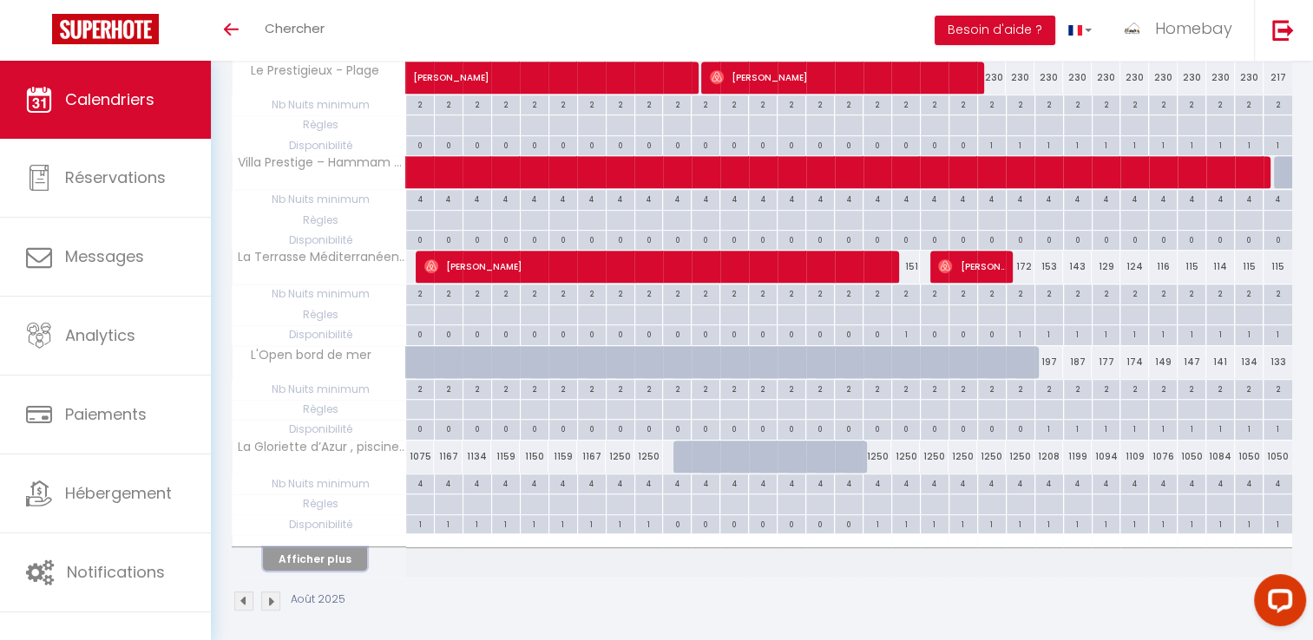
click at [342, 548] on button "Afficher plus" at bounding box center [315, 559] width 104 height 23
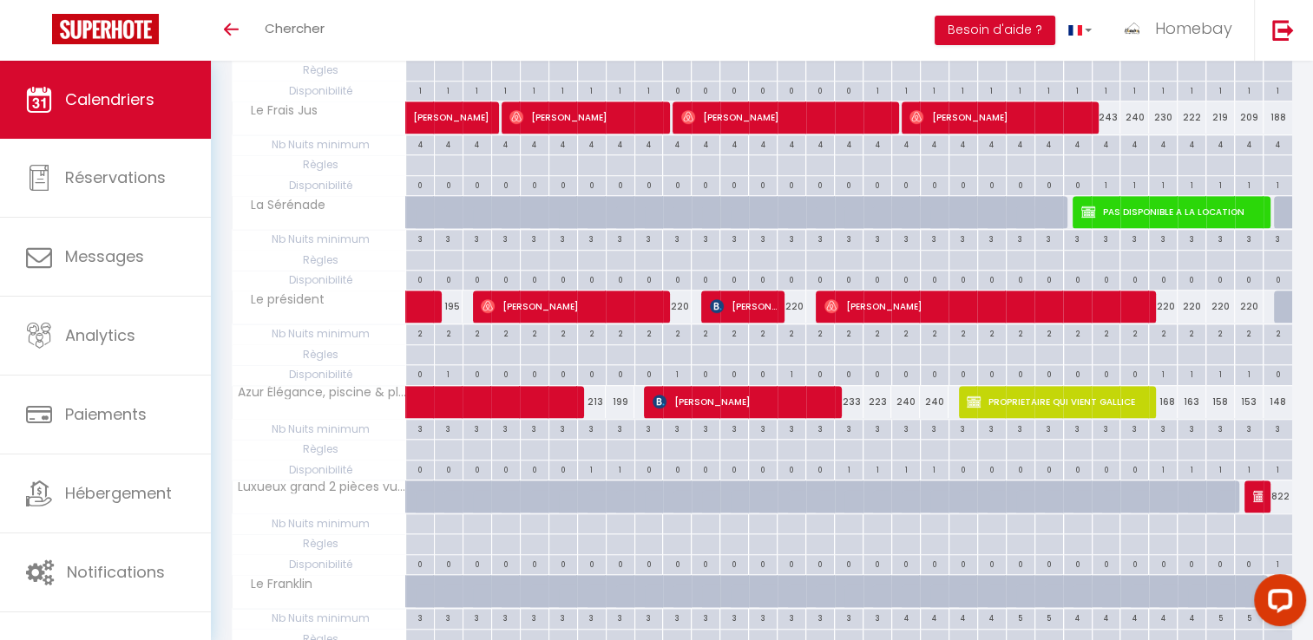
scroll to position [1715, 0]
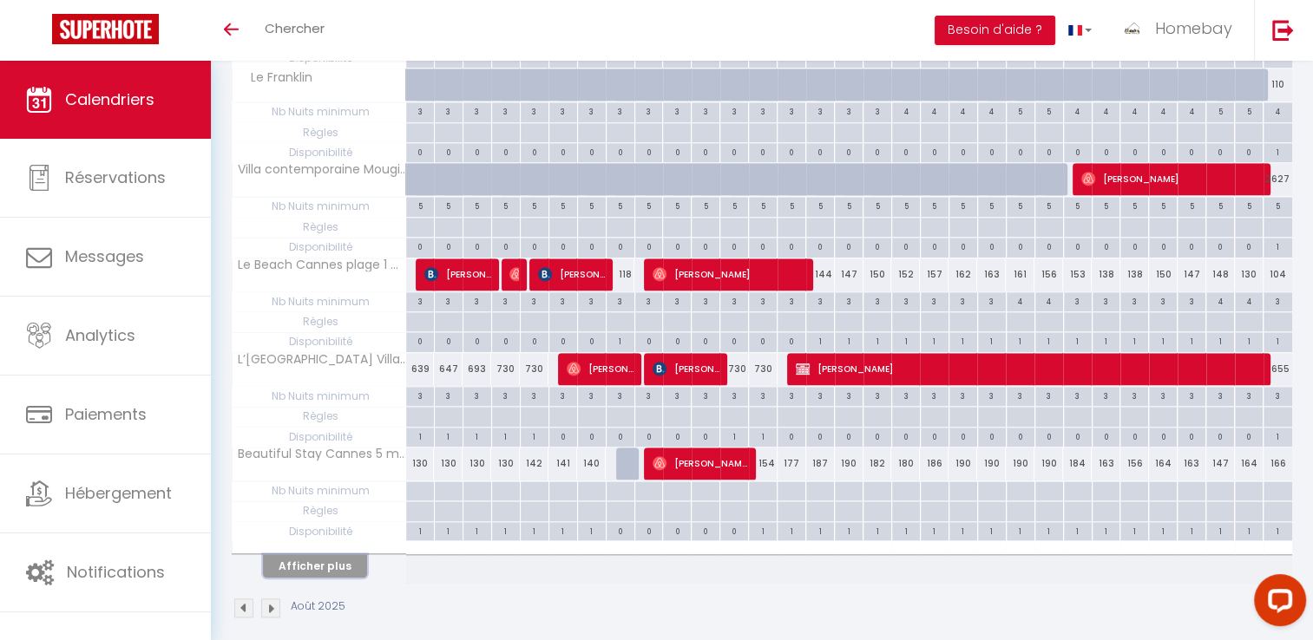
click at [339, 555] on button "Afficher plus" at bounding box center [315, 566] width 104 height 23
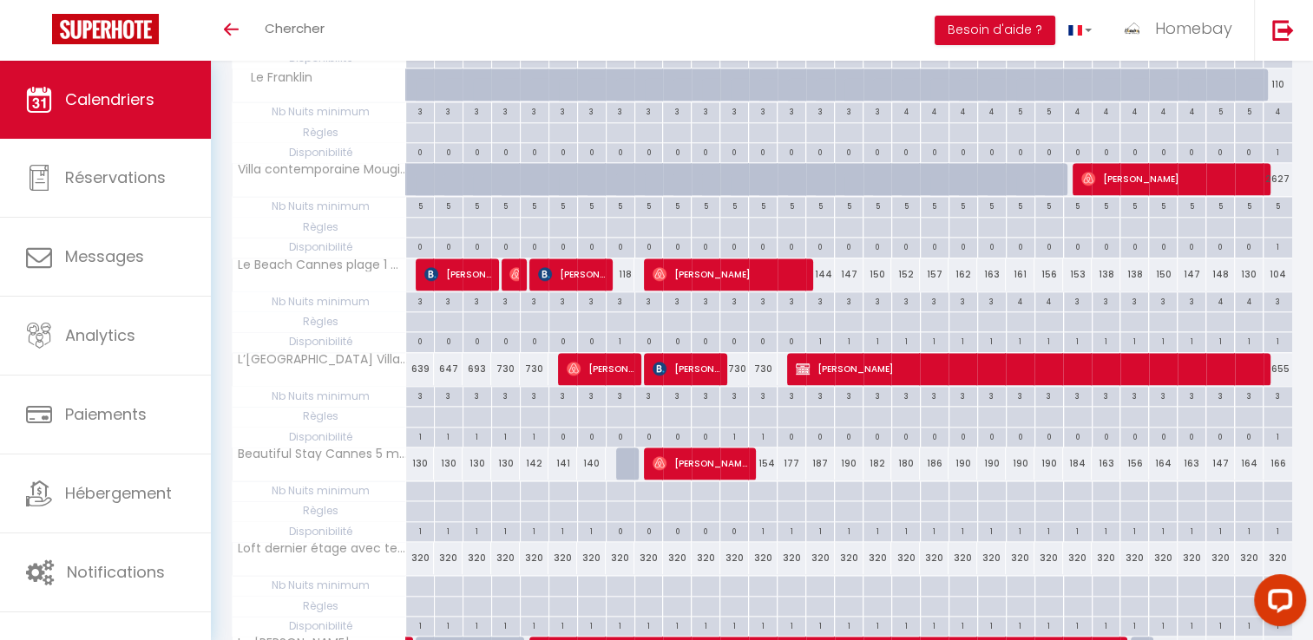
scroll to position [2237, 0]
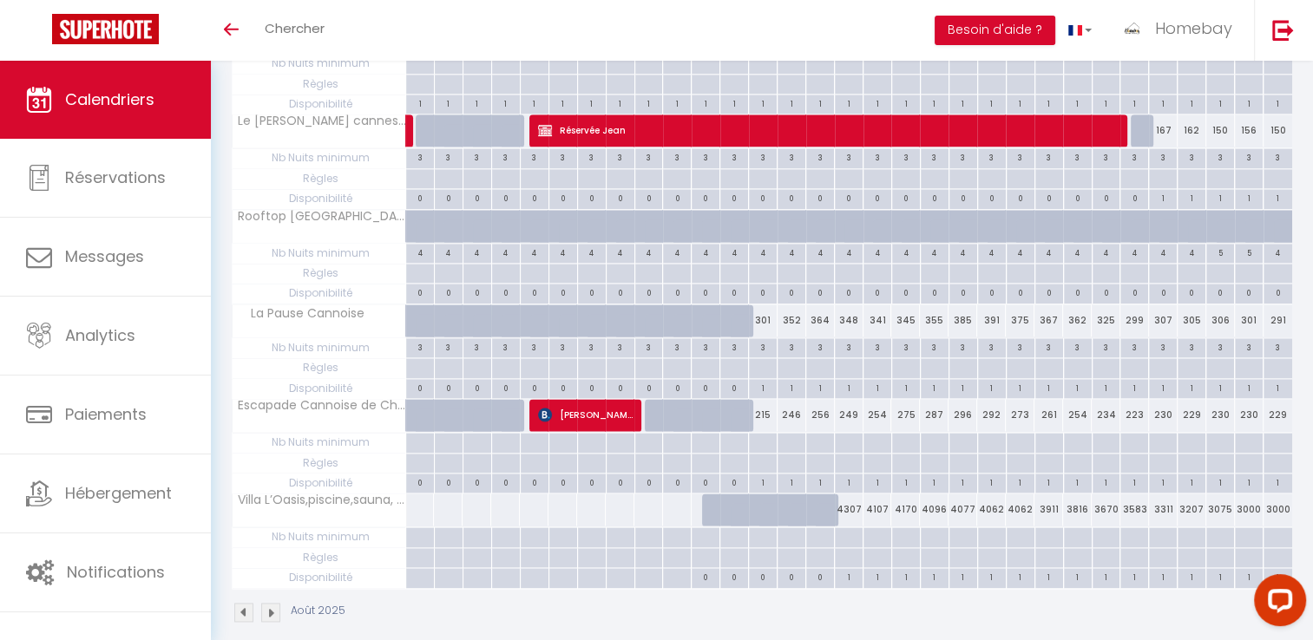
click at [706, 568] on div "0" at bounding box center [706, 576] width 28 height 16
click at [0, 0] on div at bounding box center [0, 0] width 0 height 0
click at [706, 568] on div "0" at bounding box center [706, 576] width 28 height 16
select select
type input "Lun 11 Août 2025"
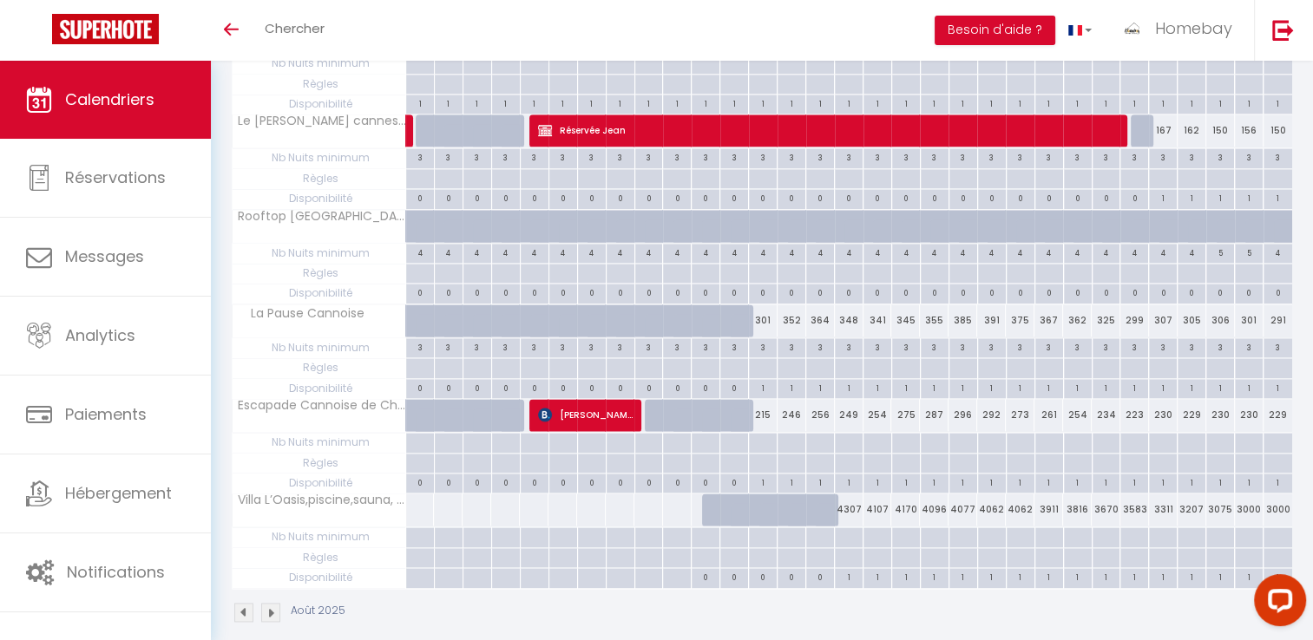
type input "[DATE] Août 2025"
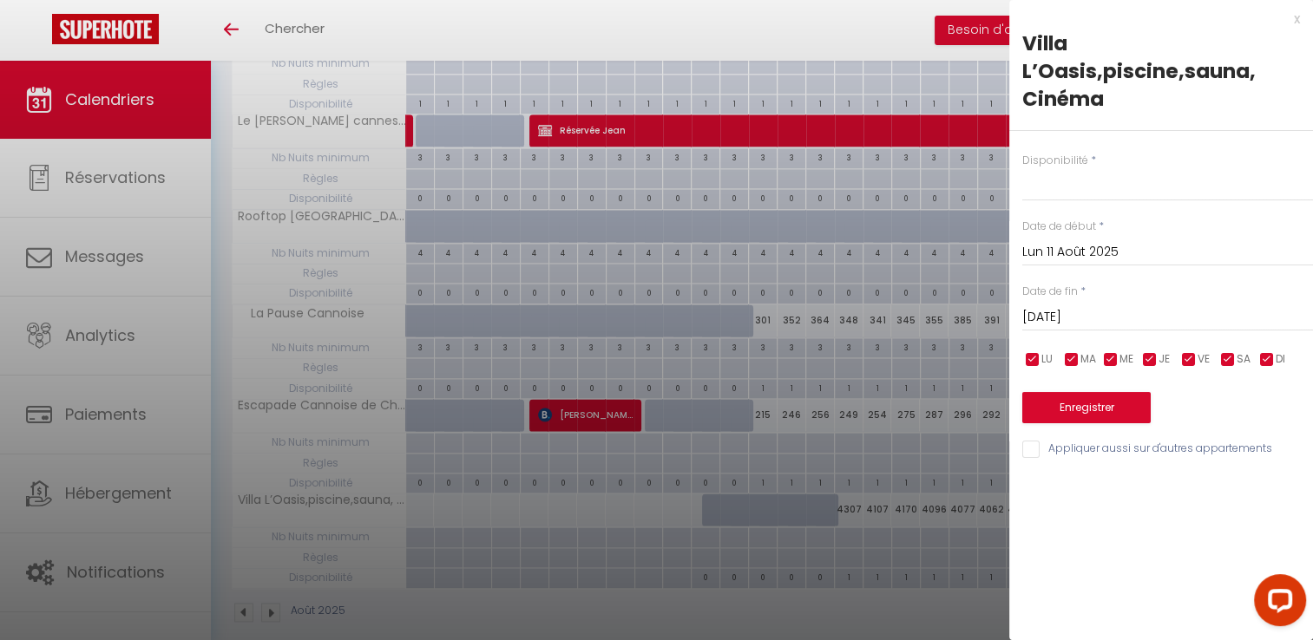
click at [1083, 318] on input "[DATE] Août 2025" at bounding box center [1167, 317] width 291 height 23
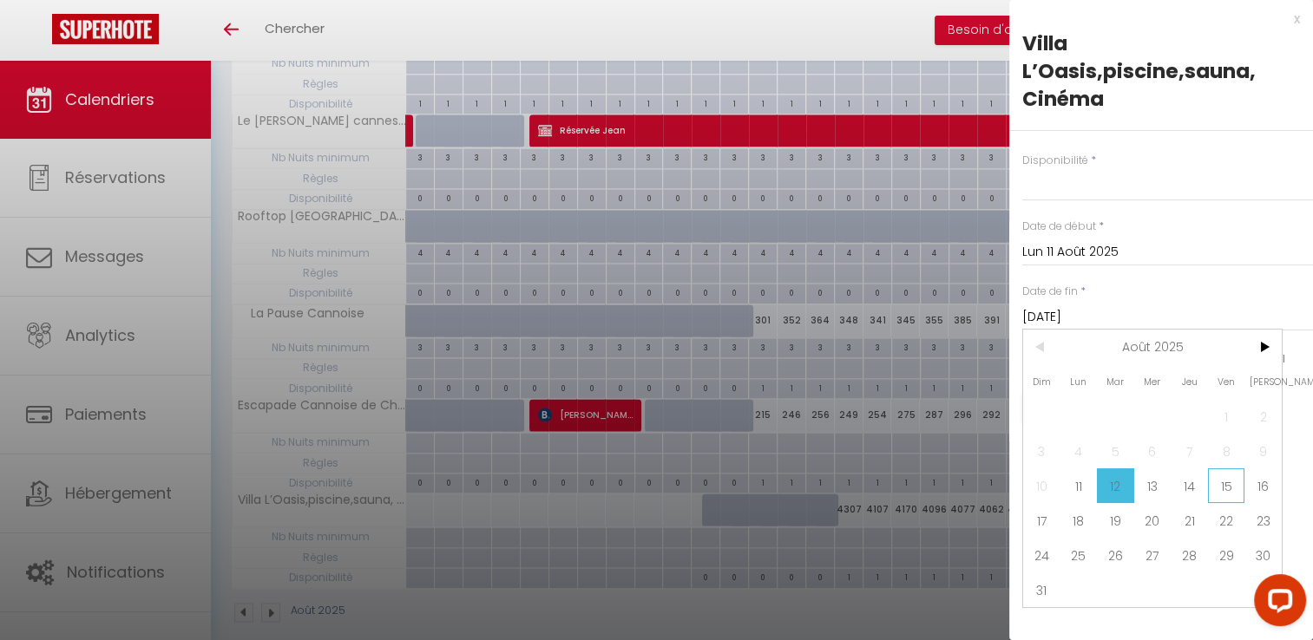
click at [1218, 484] on span "15" at bounding box center [1226, 486] width 37 height 35
select select
type input "Ven 15 Août 2025"
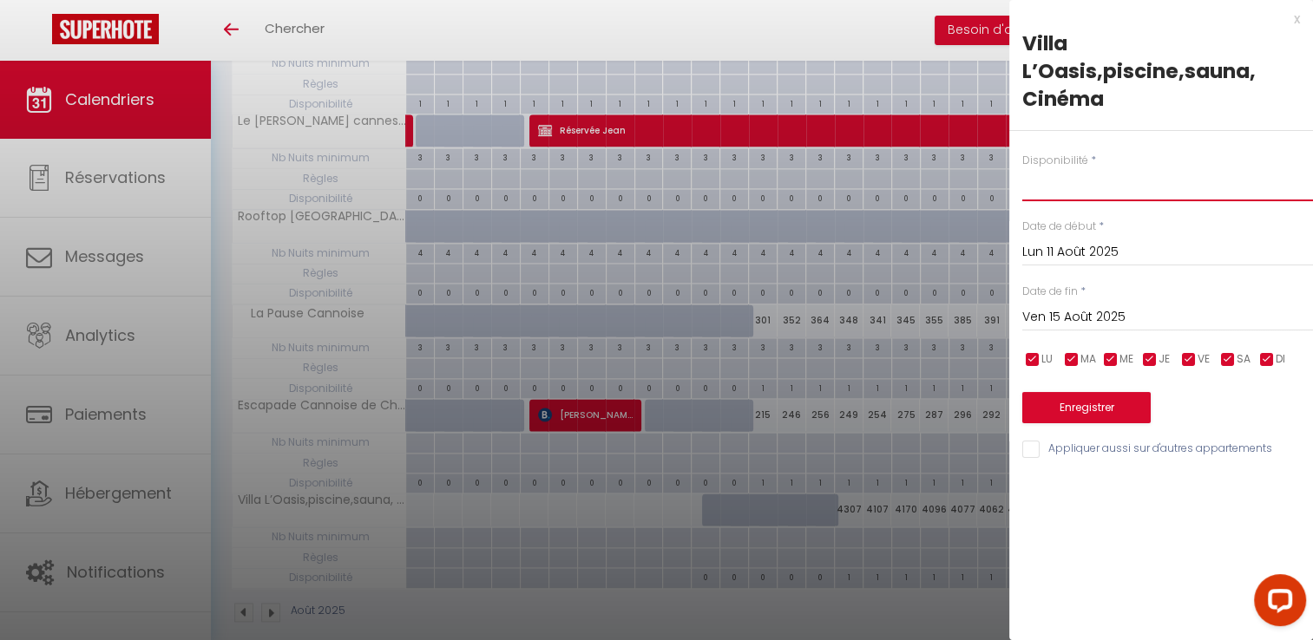
click at [1076, 185] on select "Disponible Indisponible" at bounding box center [1167, 184] width 291 height 33
select select "0"
click at [1022, 168] on select "Disponible Indisponible" at bounding box center [1167, 184] width 291 height 33
click at [1093, 397] on button "Enregistrer" at bounding box center [1086, 407] width 128 height 31
click at [1093, 397] on div "Enregistrer" at bounding box center [1167, 397] width 291 height 53
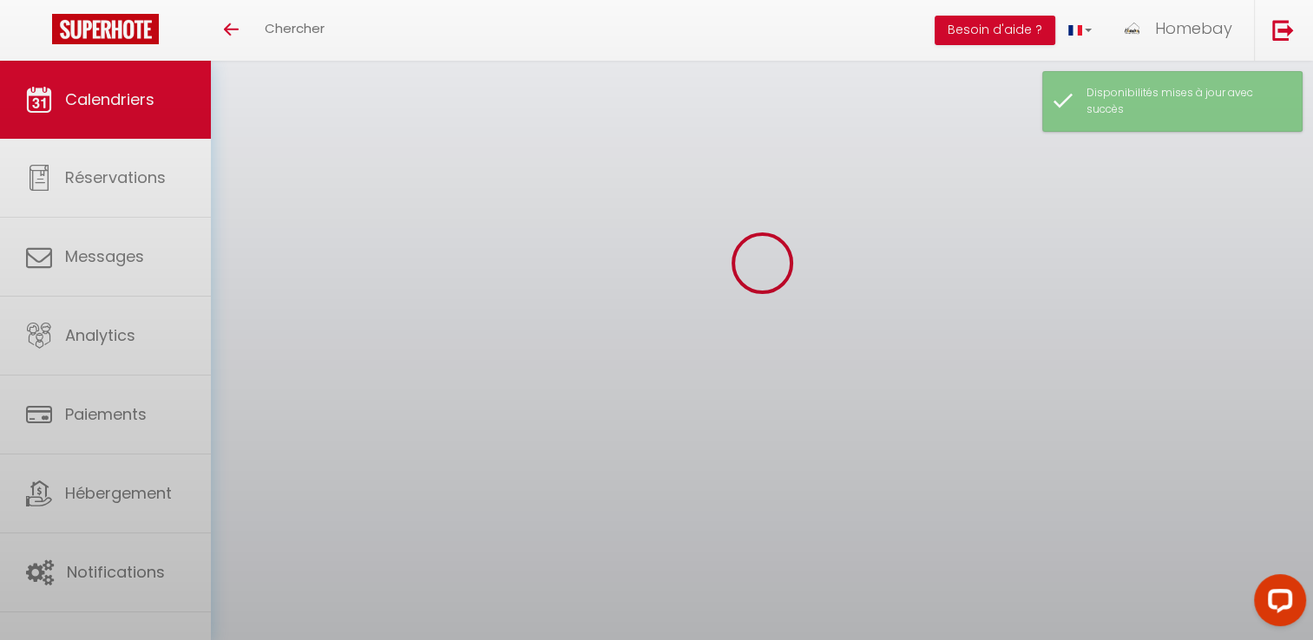
select select "0"
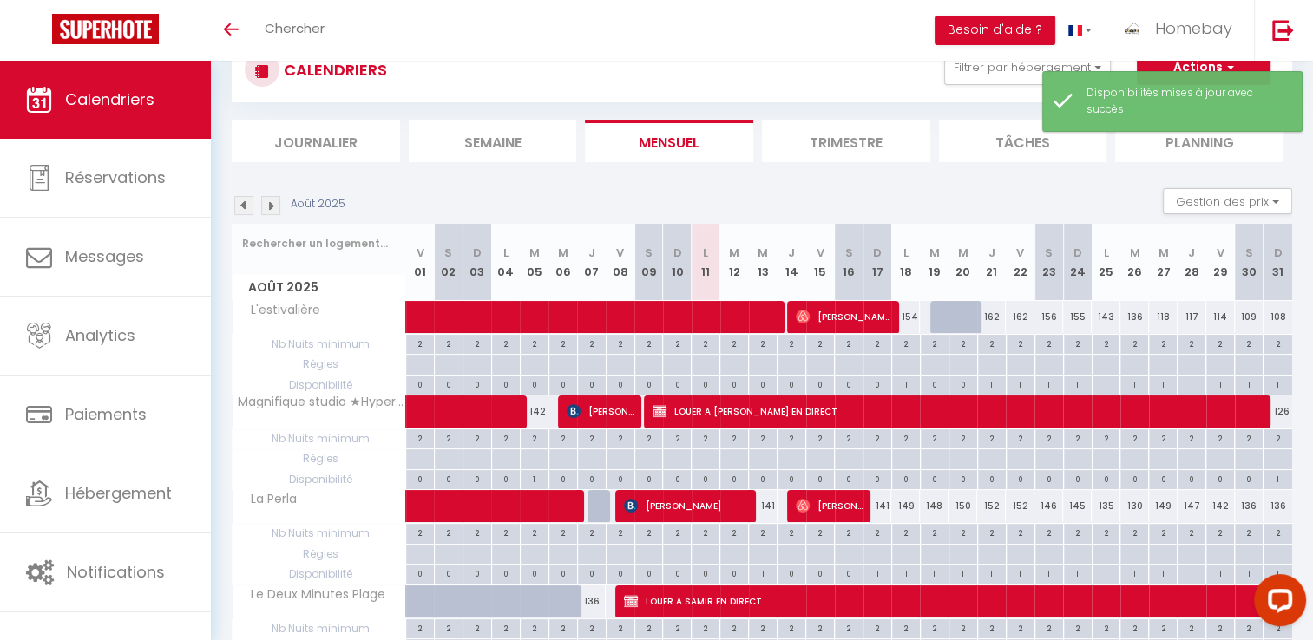
scroll to position [774, 0]
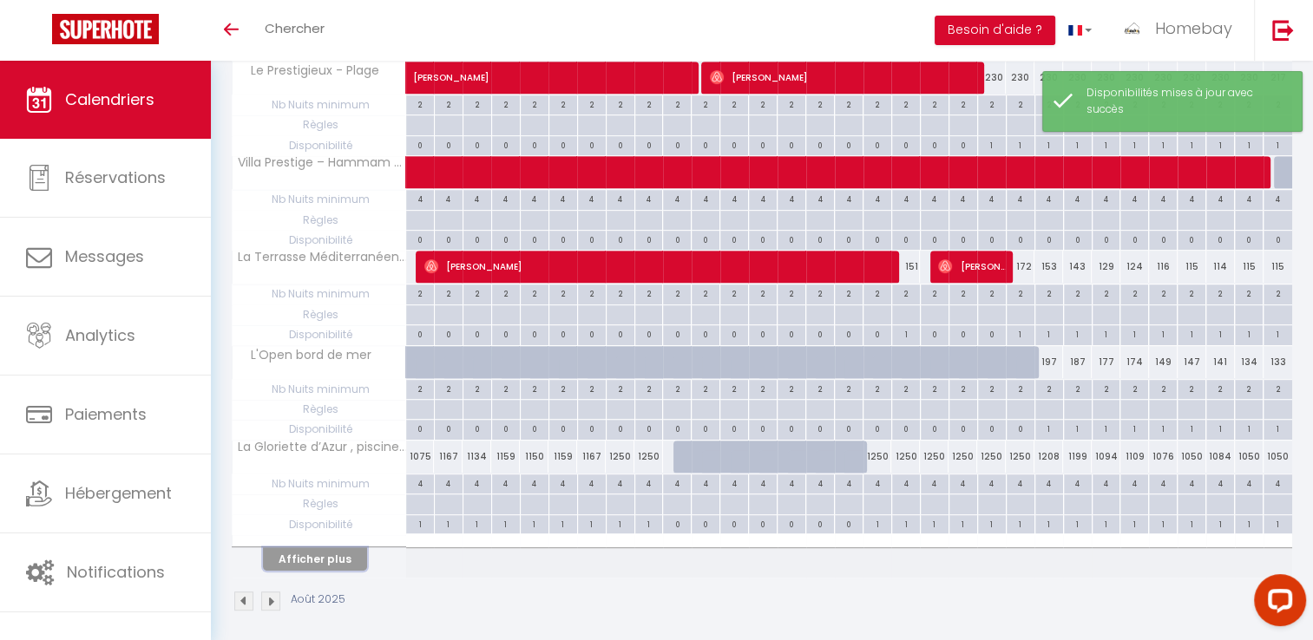
click at [326, 550] on button "Afficher plus" at bounding box center [315, 559] width 104 height 23
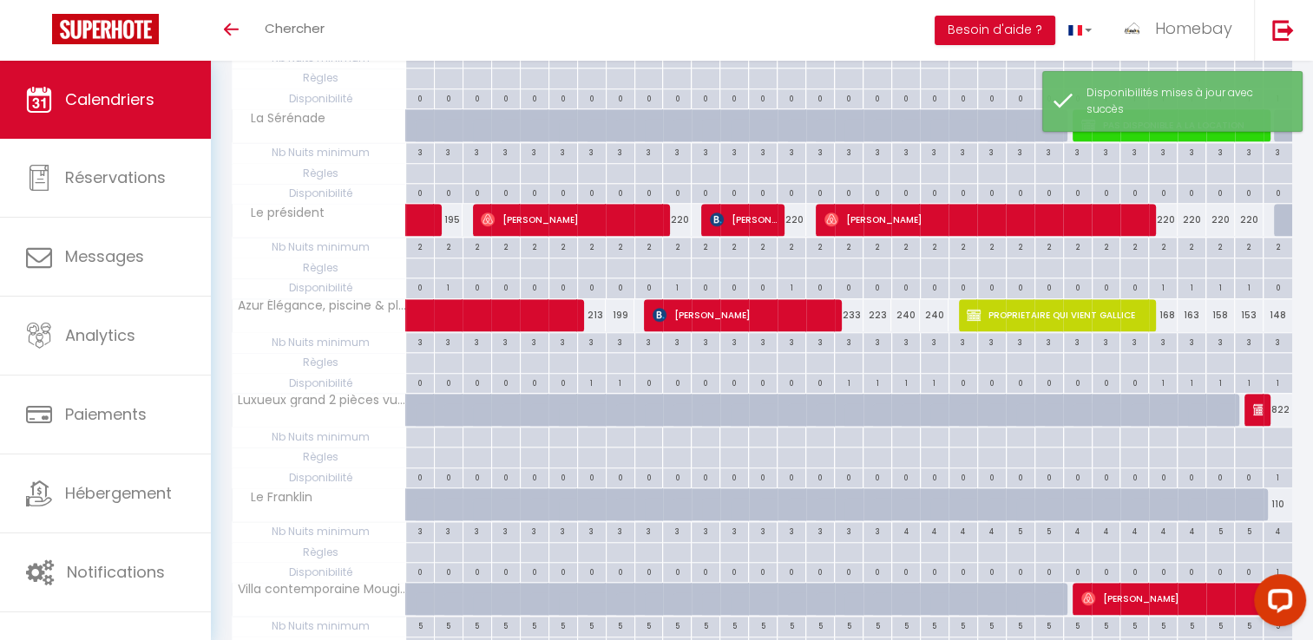
scroll to position [1642, 0]
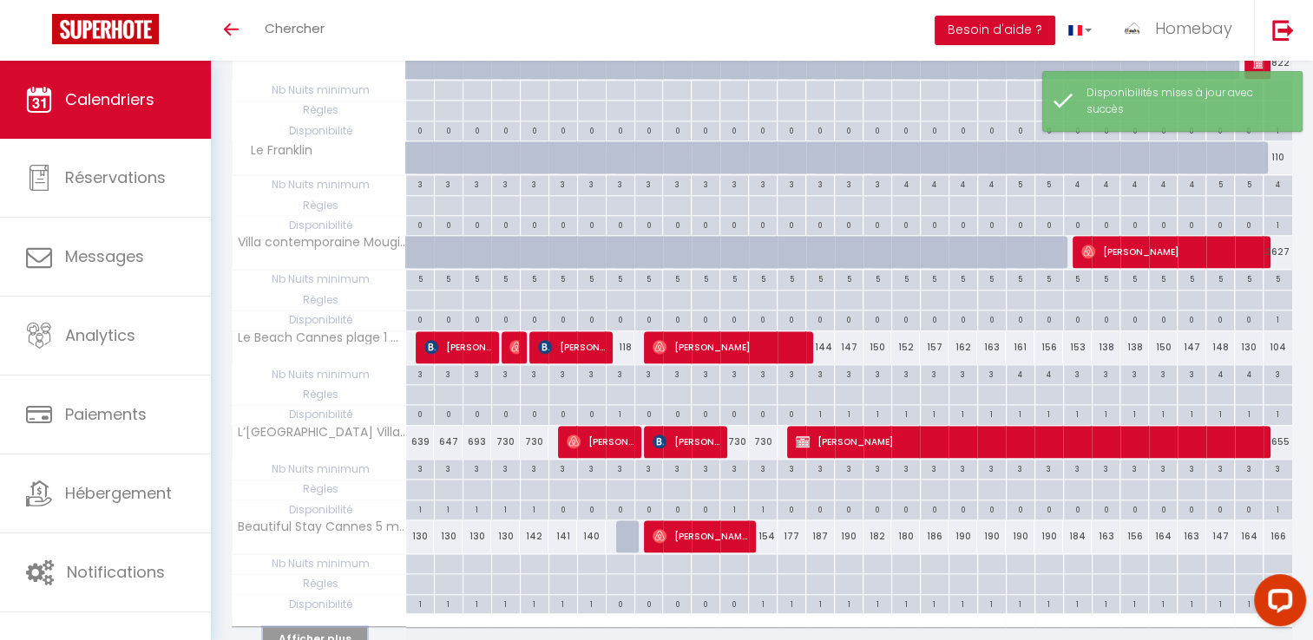
click at [329, 627] on button "Afficher plus" at bounding box center [315, 638] width 104 height 23
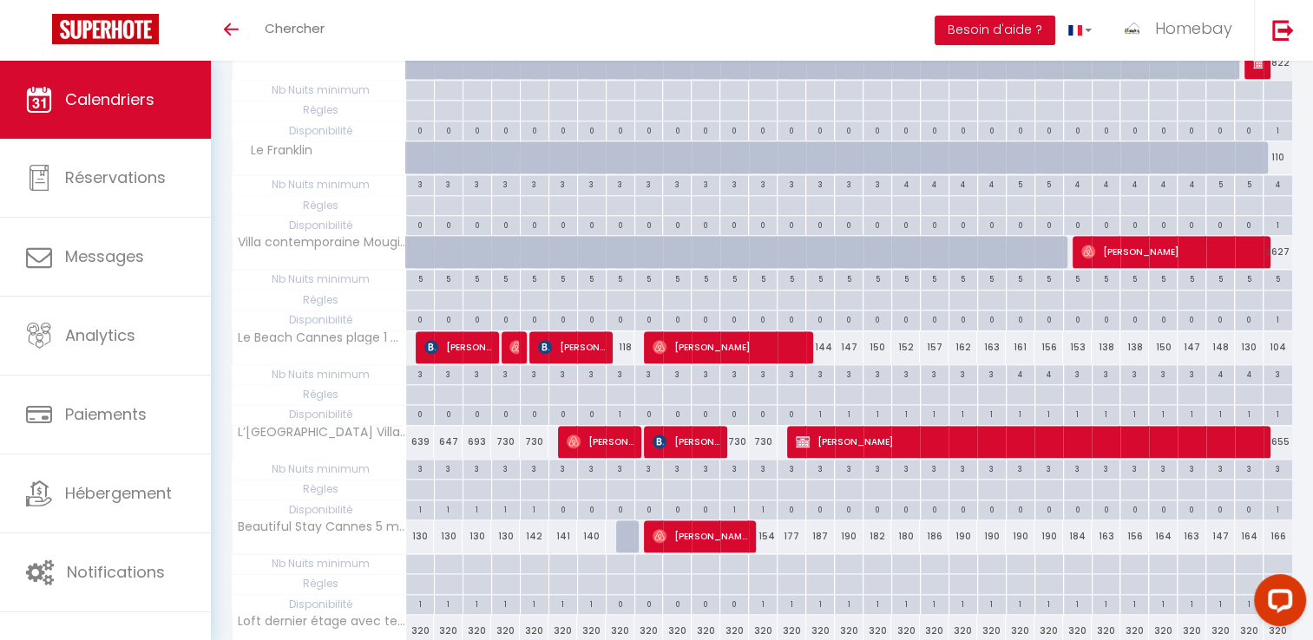
scroll to position [2237, 0]
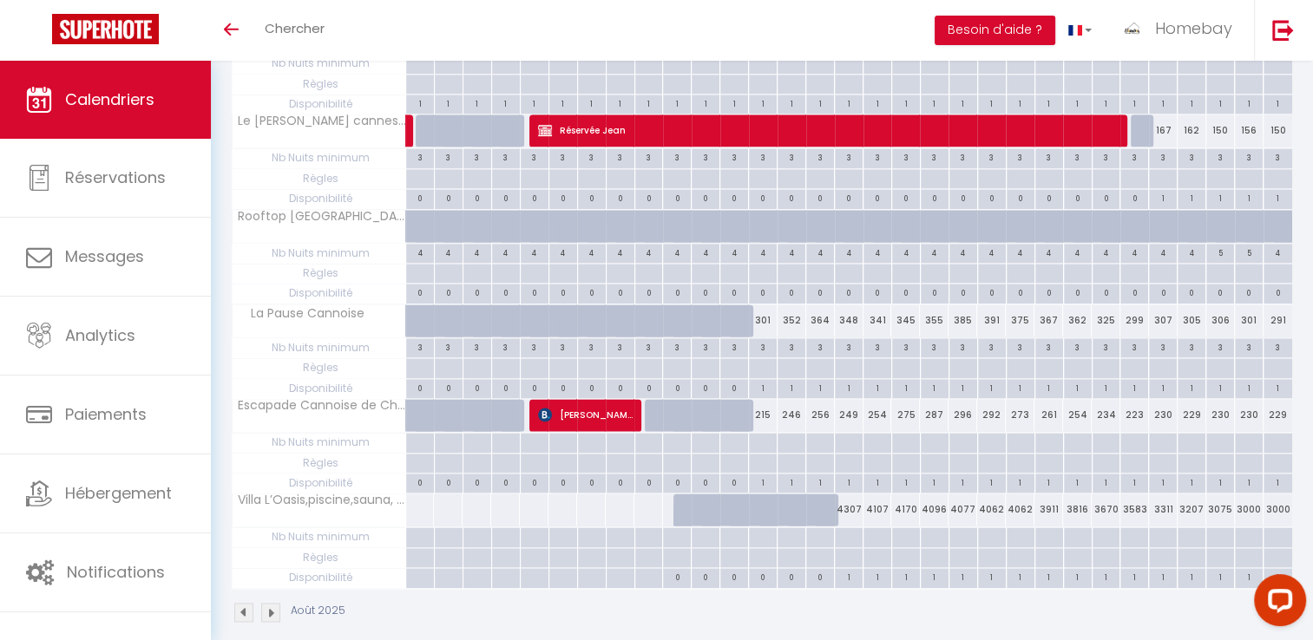
click at [870, 568] on div "1" at bounding box center [877, 576] width 28 height 16
type input "Dim 17 Août 2025"
type input "Lun 18 Août 2025"
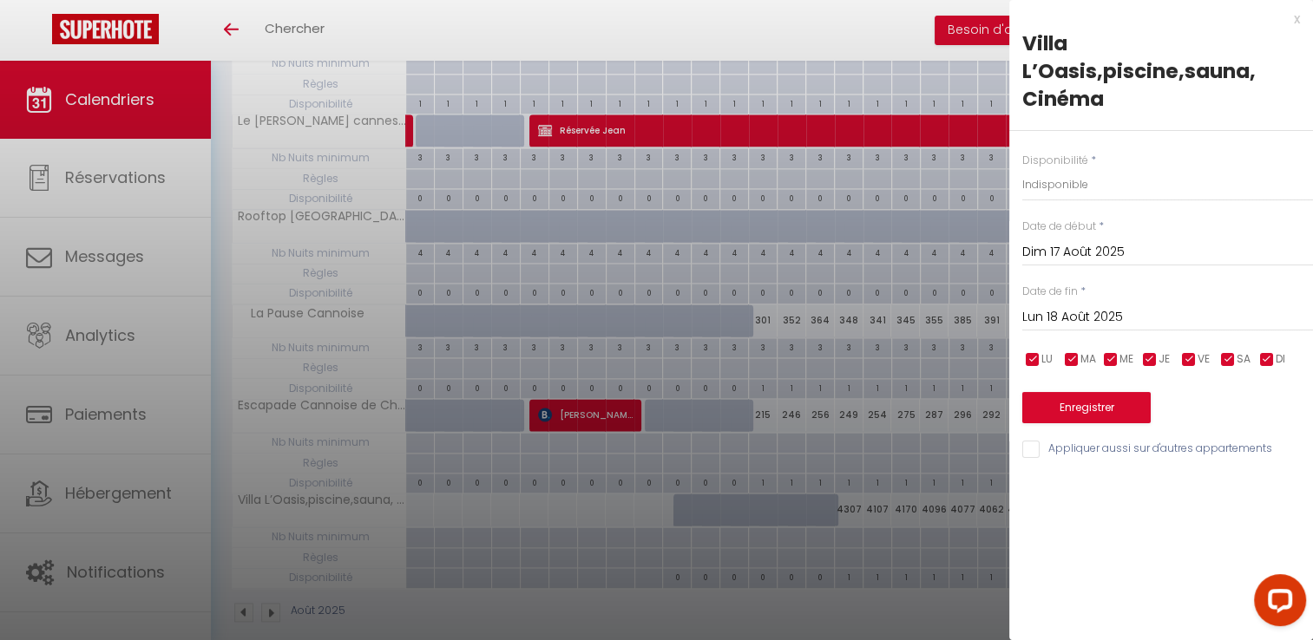
click at [843, 559] on div at bounding box center [656, 320] width 1313 height 640
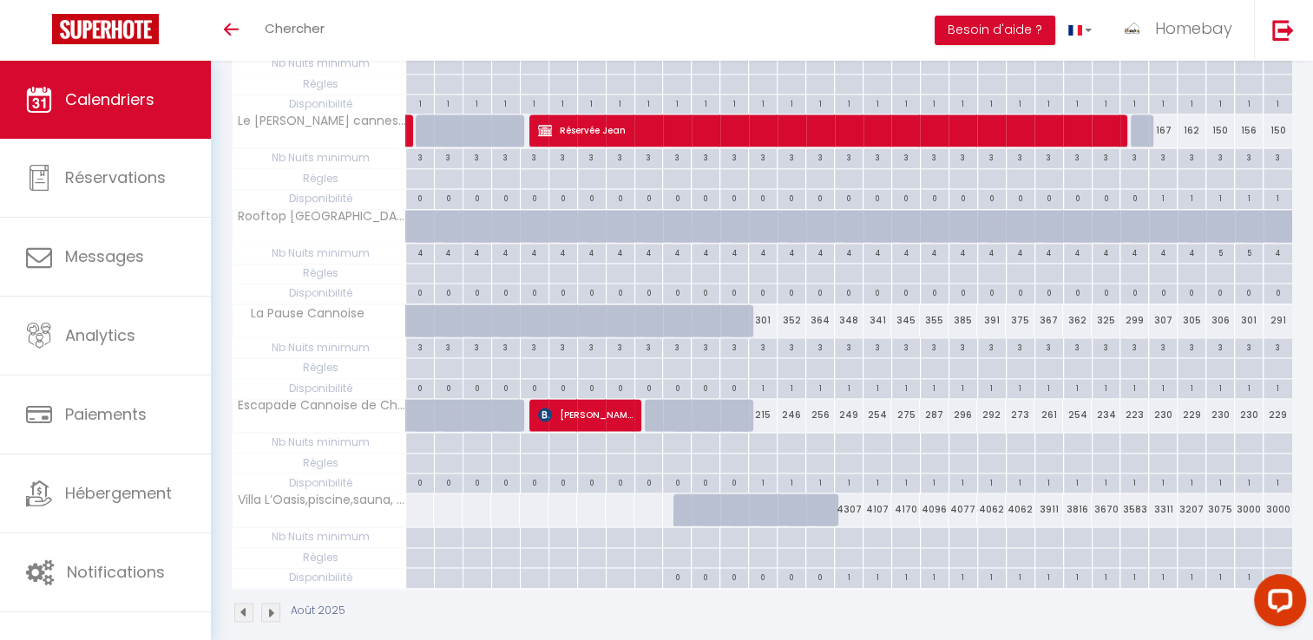
click at [816, 568] on div "0" at bounding box center [820, 576] width 28 height 16
select select
type input "Ven 15 Août 2025"
type input "Sam 16 Août 2025"
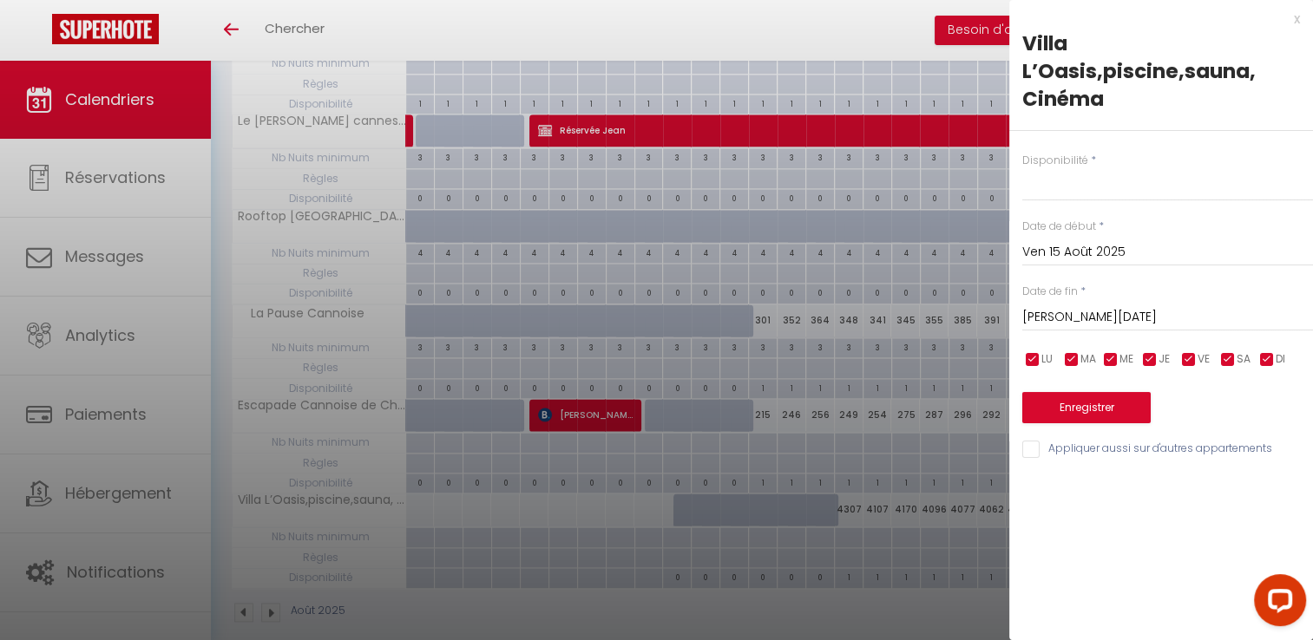
click at [819, 540] on div at bounding box center [656, 320] width 1313 height 640
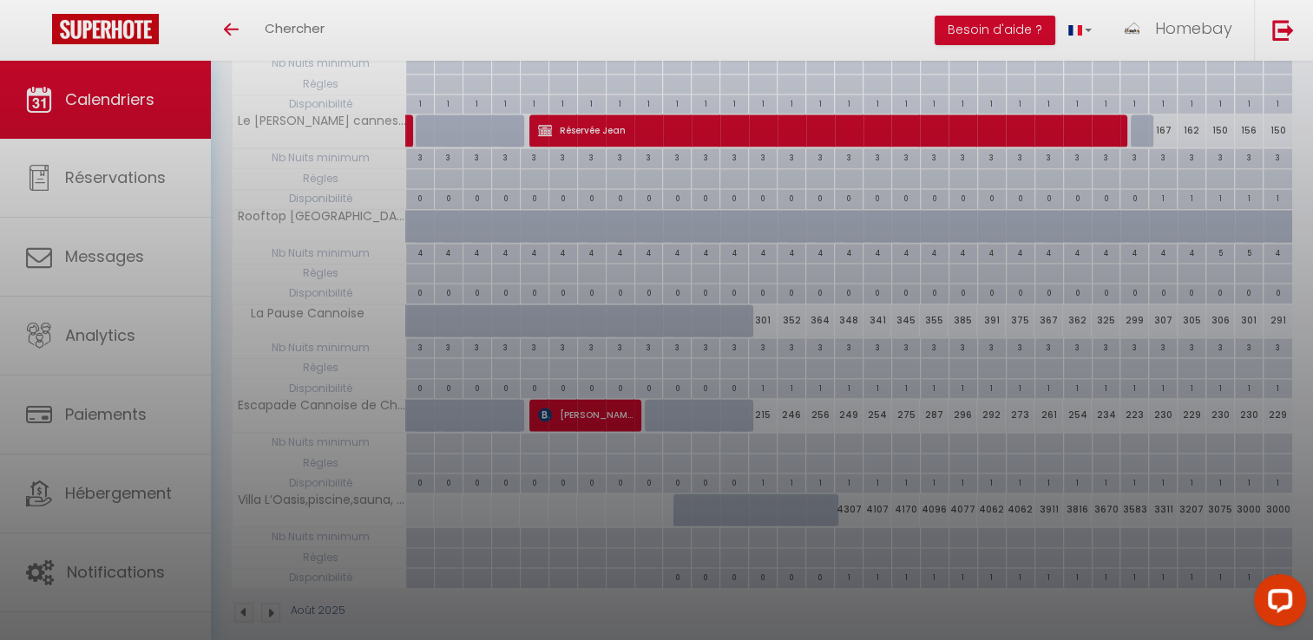
click at [822, 515] on div at bounding box center [656, 320] width 1313 height 640
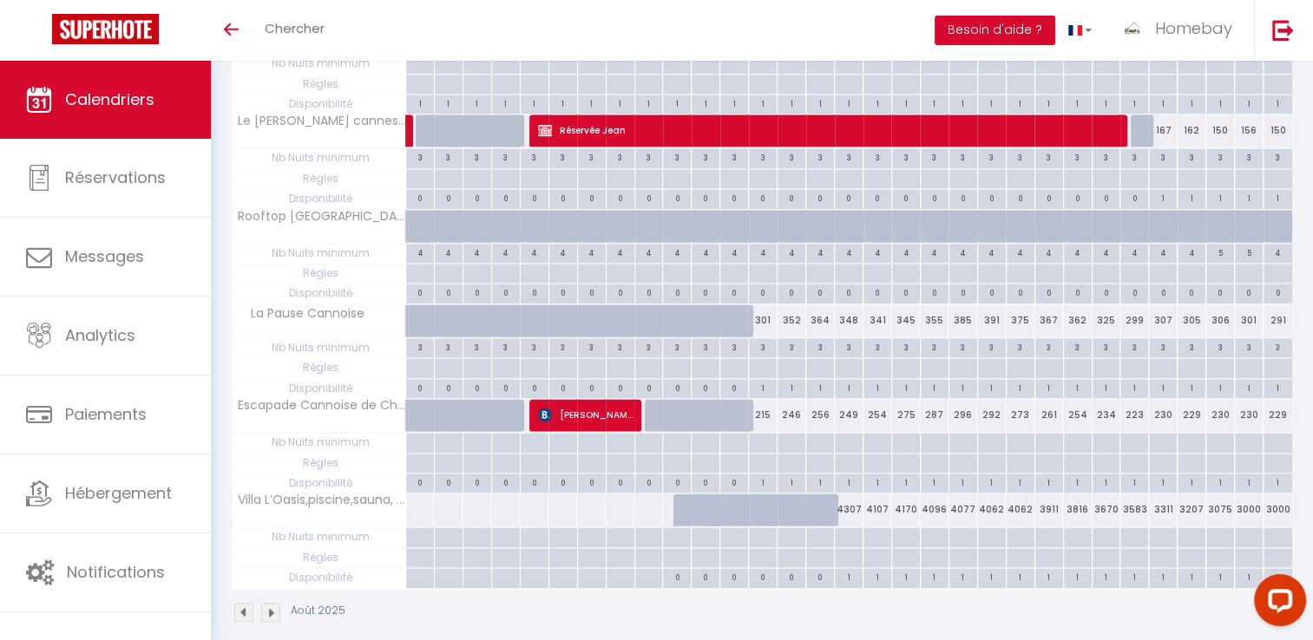
click at [813, 528] on div at bounding box center [819, 538] width 29 height 20
type input "Ven 15 Août 2025"
type input "Sam 16 Août 2025"
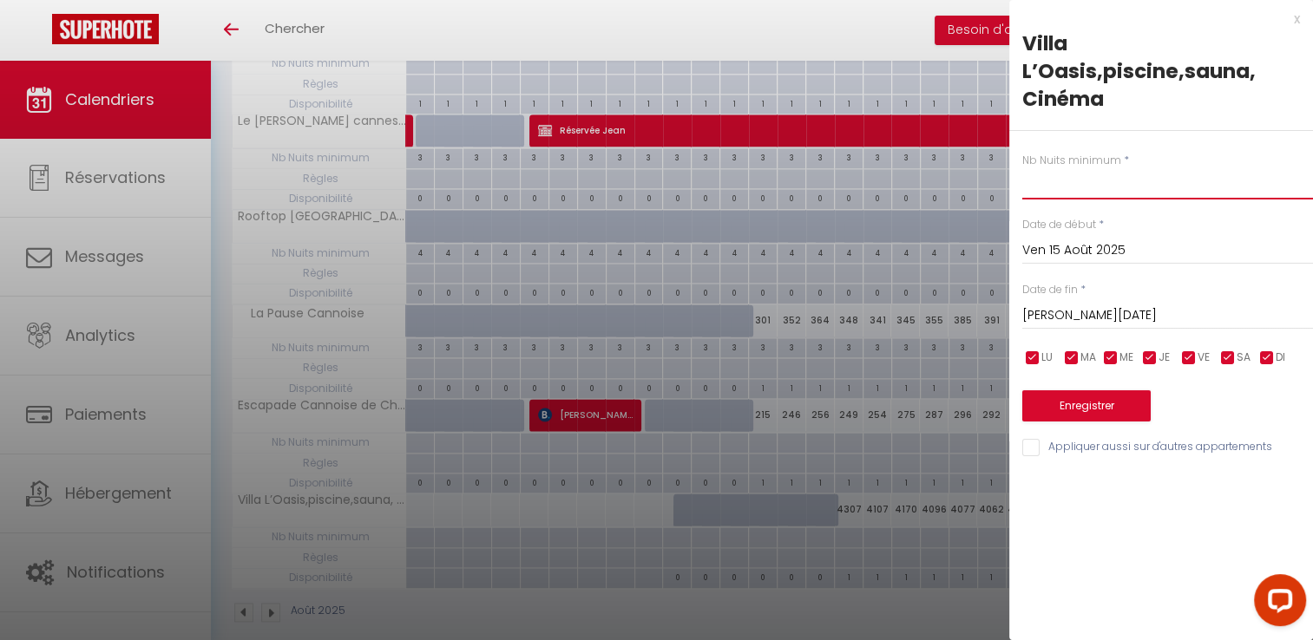
click at [1106, 187] on input "text" at bounding box center [1167, 183] width 291 height 31
type input "5"
click at [1107, 311] on input "Sam 16 Août 2025" at bounding box center [1167, 316] width 291 height 23
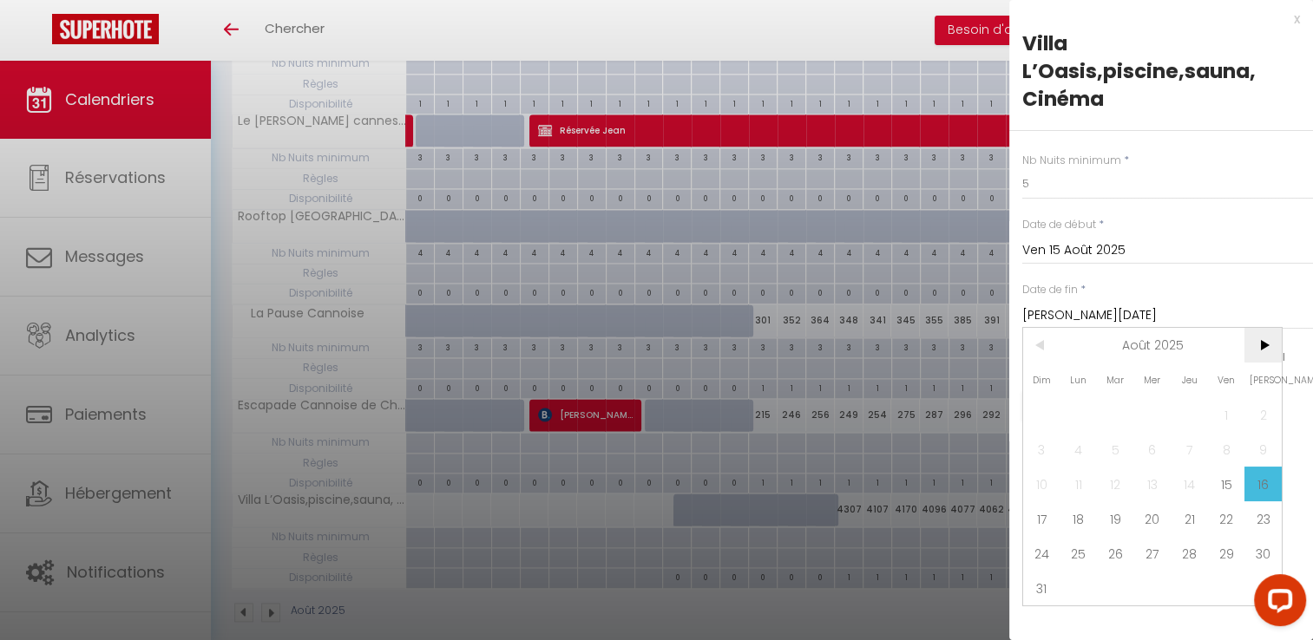
click at [1270, 345] on span ">" at bounding box center [1262, 345] width 37 height 35
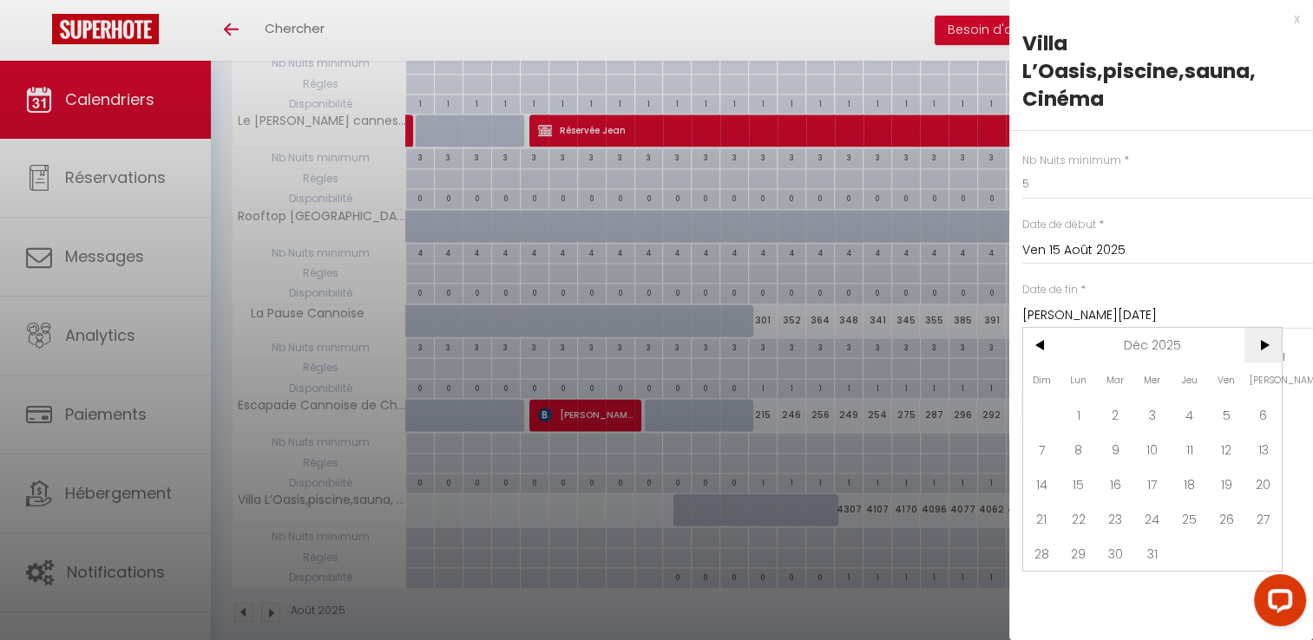
click at [1270, 345] on span ">" at bounding box center [1262, 345] width 37 height 35
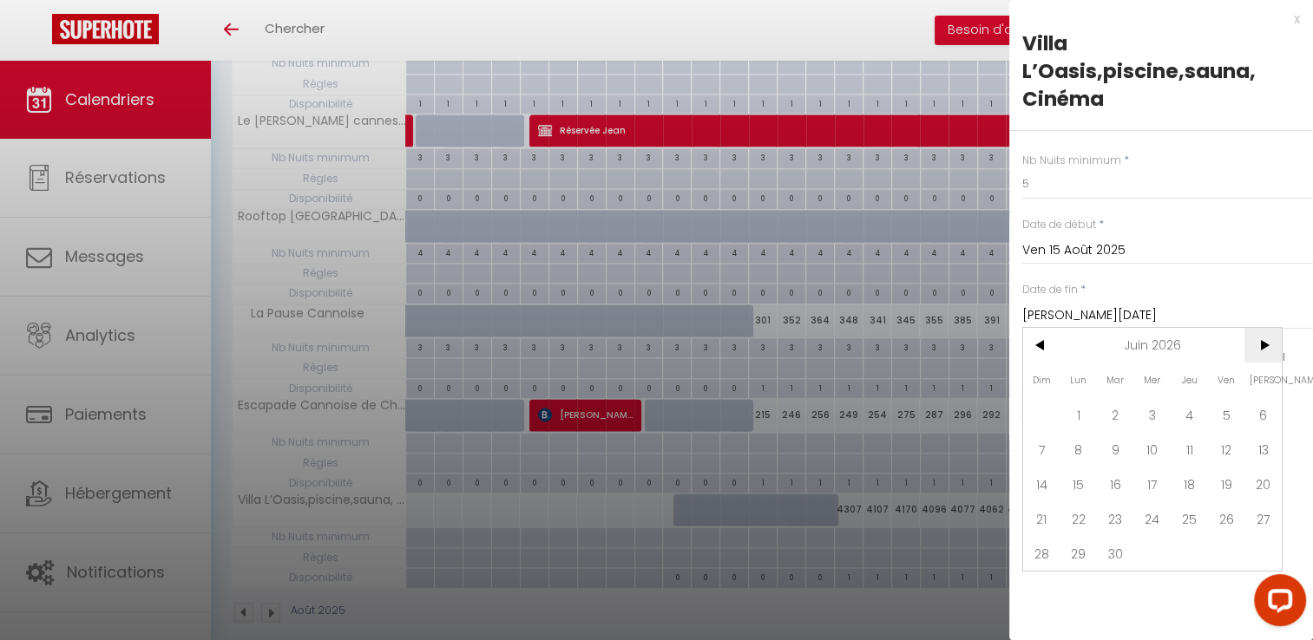
click at [1270, 345] on span ">" at bounding box center [1262, 345] width 37 height 35
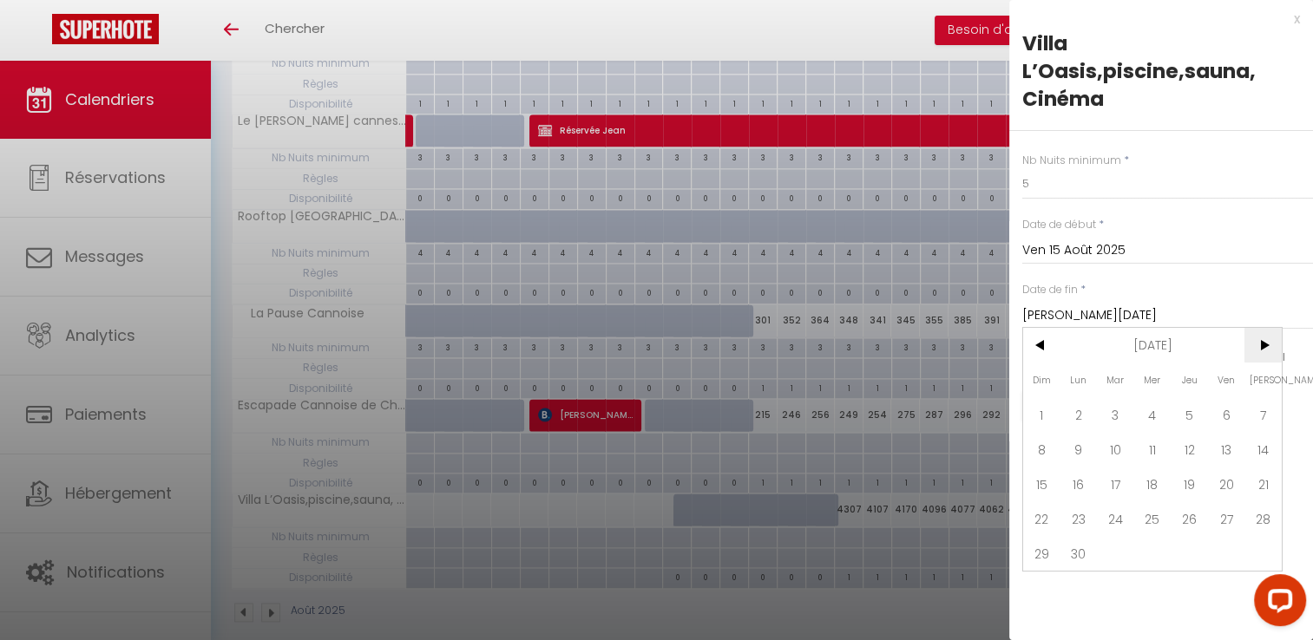
click at [1270, 345] on span ">" at bounding box center [1262, 345] width 37 height 35
click at [1125, 513] on span "23" at bounding box center [1115, 519] width 37 height 35
type input "Mar 23 Février 2027"
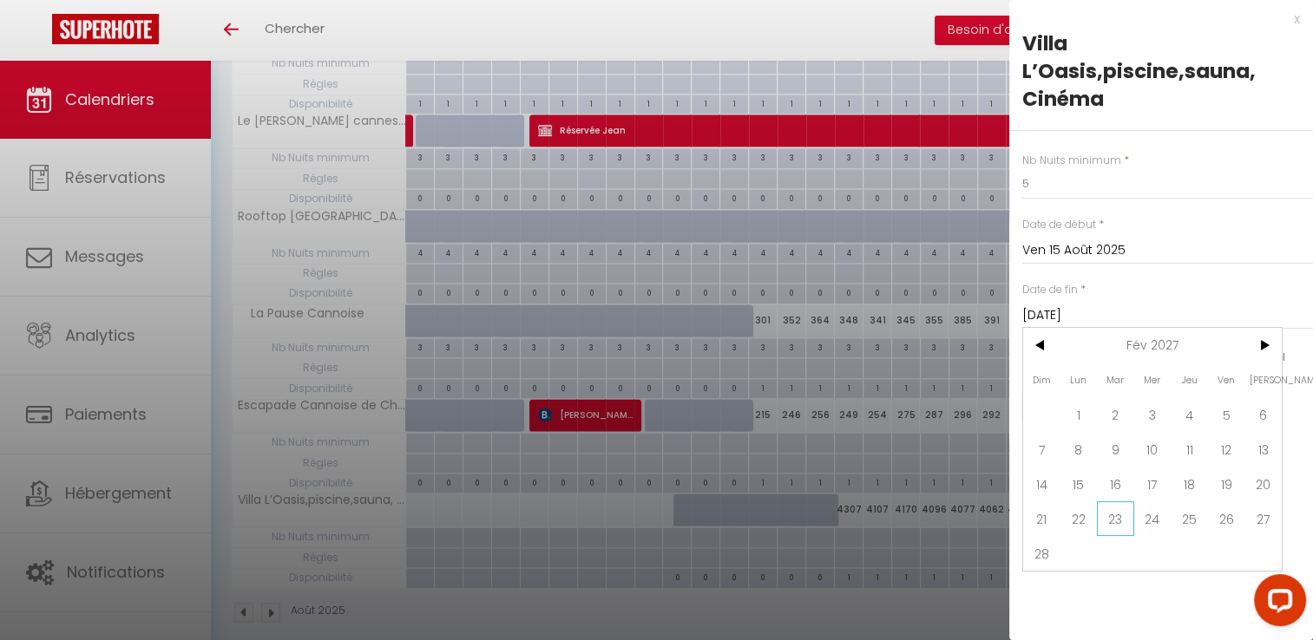
click at [1125, 513] on div "x Villa L’Oasis,piscine,sauna, Cinéma Nb Nuits minimum * 5 Date de début * Ven …" at bounding box center [1161, 320] width 304 height 640
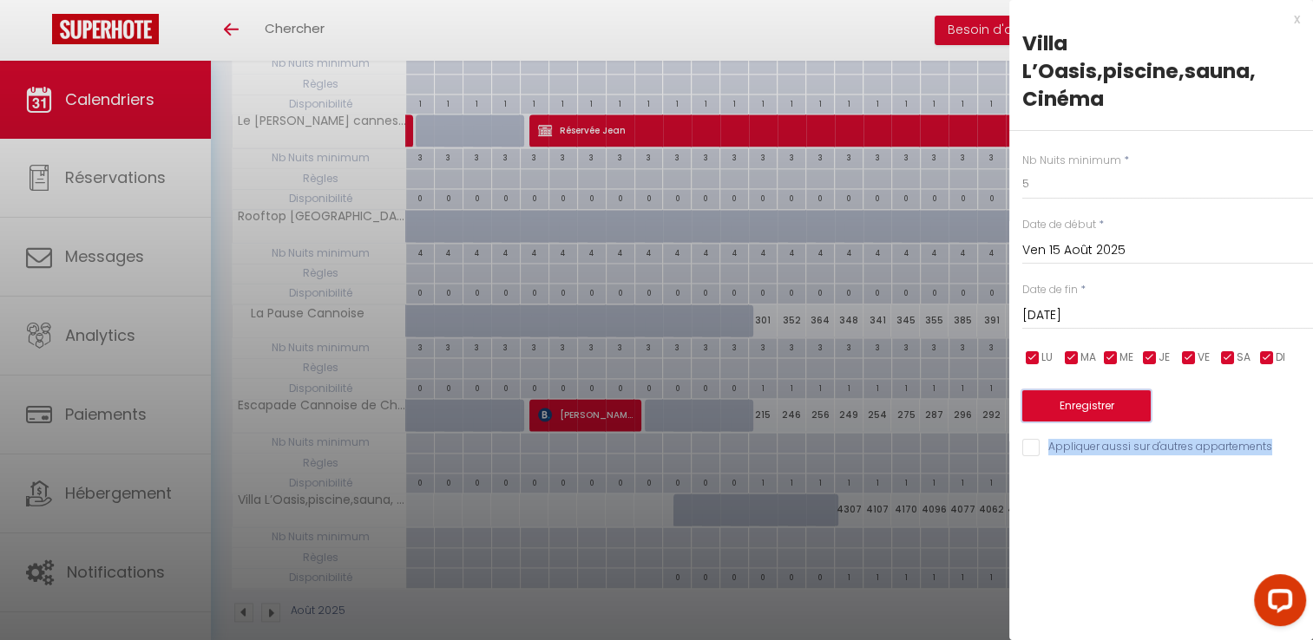
click at [1078, 397] on button "Enregistrer" at bounding box center [1086, 406] width 128 height 31
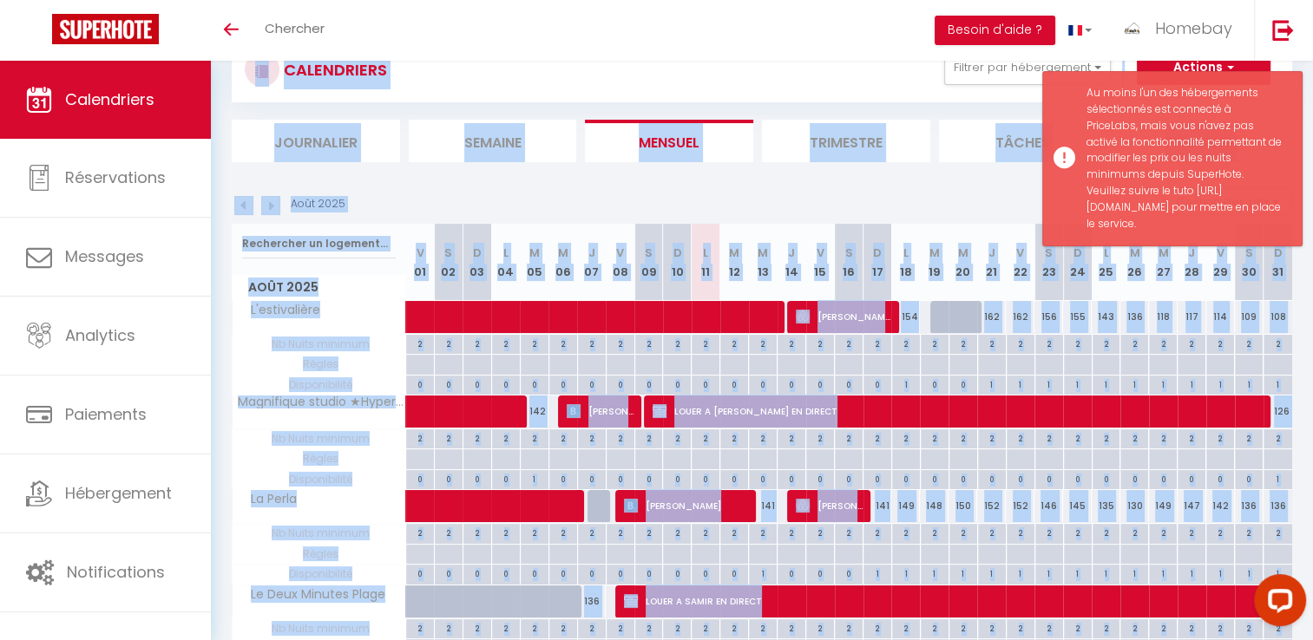
scroll to position [774, 0]
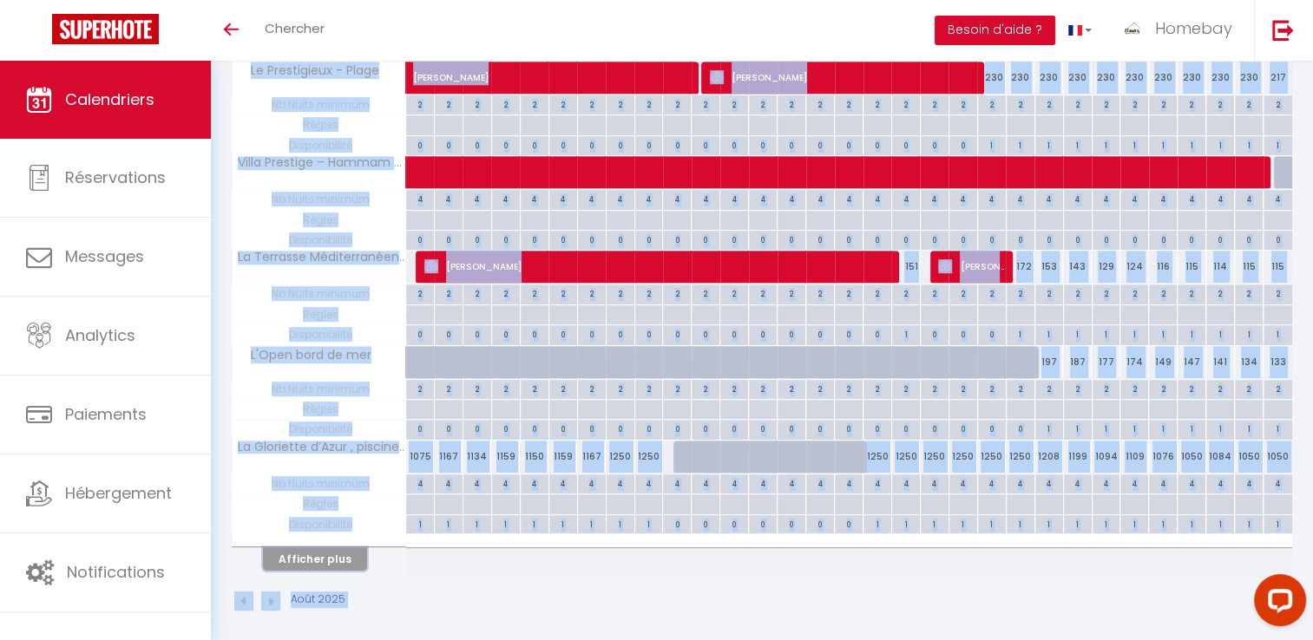
click at [355, 548] on button "Afficher plus" at bounding box center [315, 559] width 104 height 23
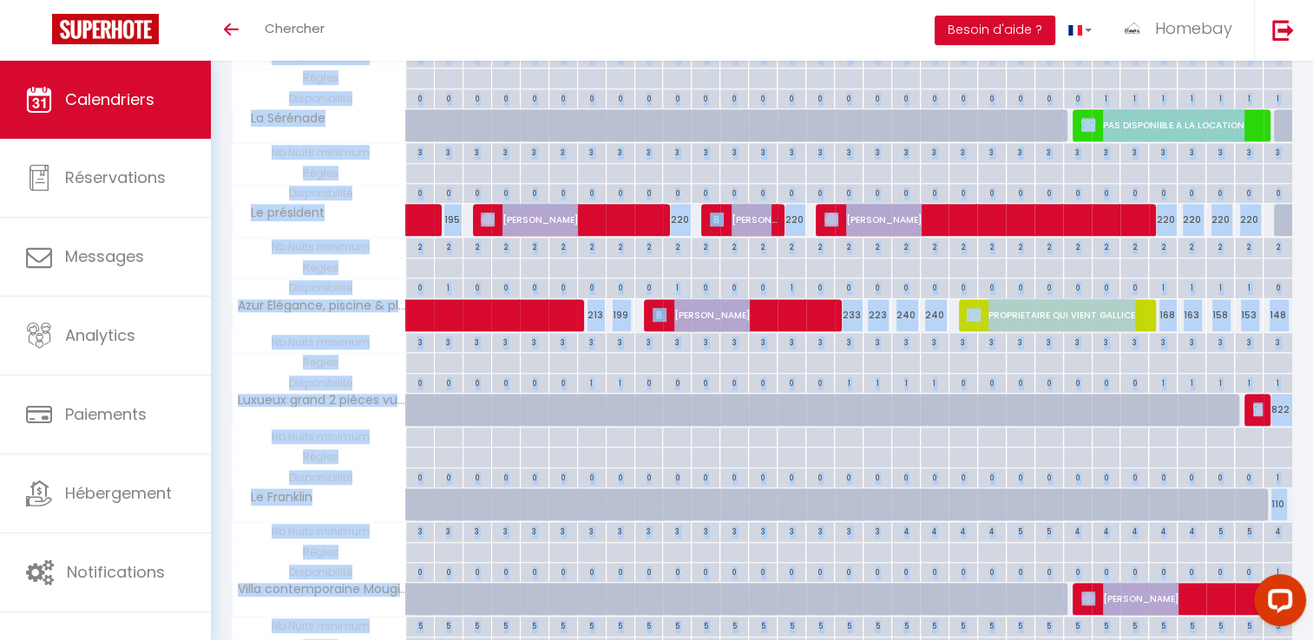
scroll to position [1715, 0]
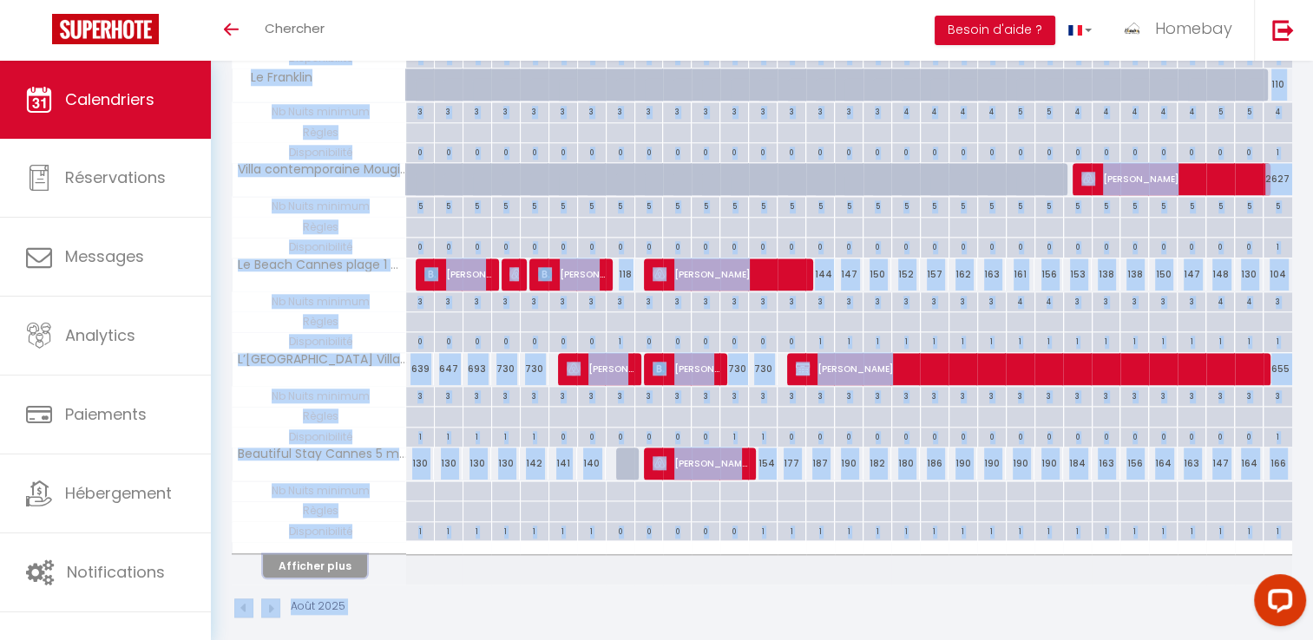
click at [330, 558] on button "Afficher plus" at bounding box center [315, 566] width 104 height 23
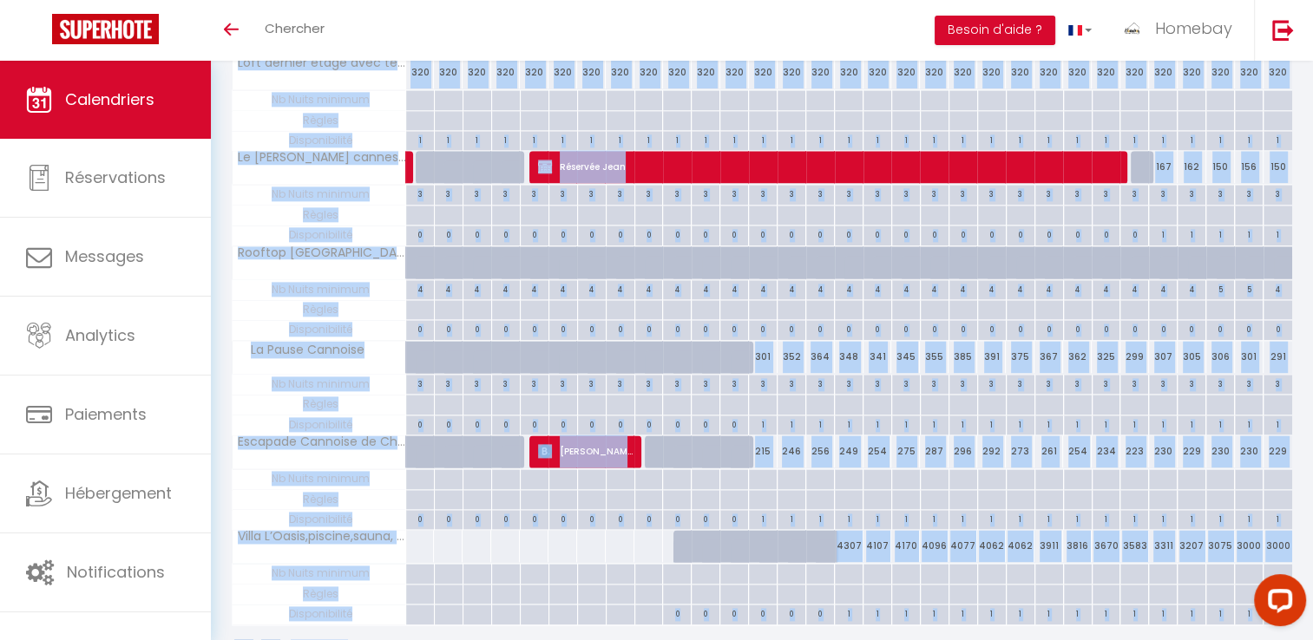
scroll to position [2237, 0]
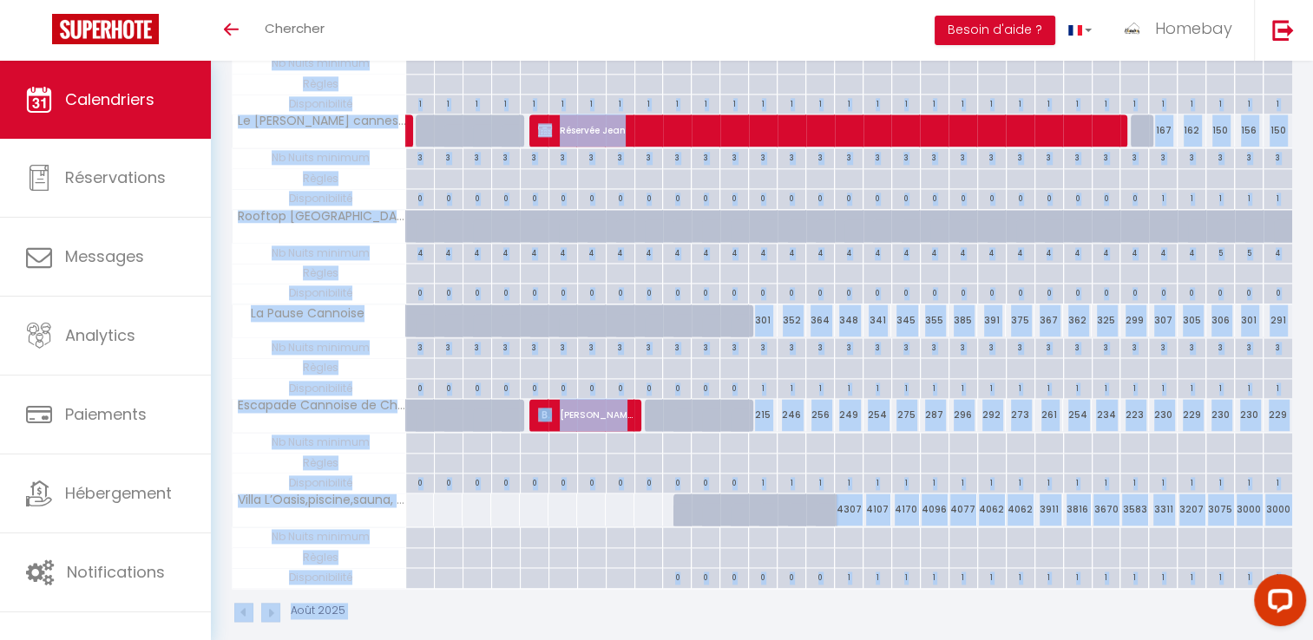
click at [1021, 536] on div at bounding box center [1020, 538] width 29 height 20
click at [0, 0] on div at bounding box center [0, 0] width 0 height 0
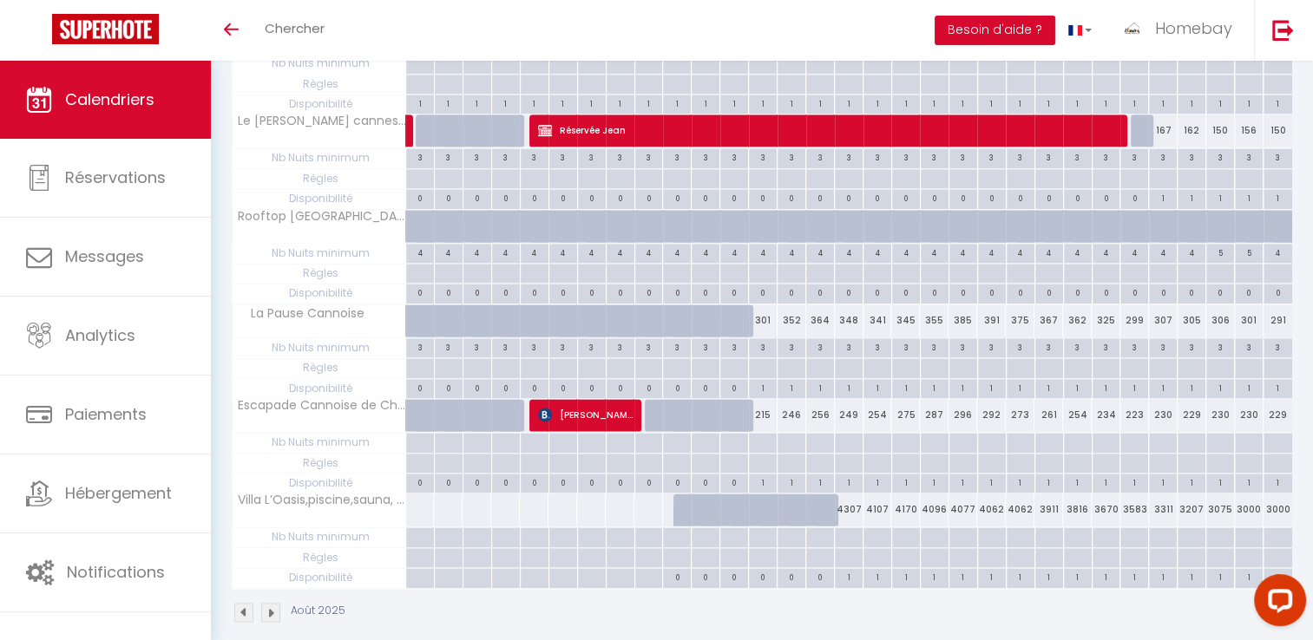
click at [1018, 536] on div at bounding box center [1020, 538] width 29 height 20
click at [0, 0] on div at bounding box center [0, 0] width 0 height 0
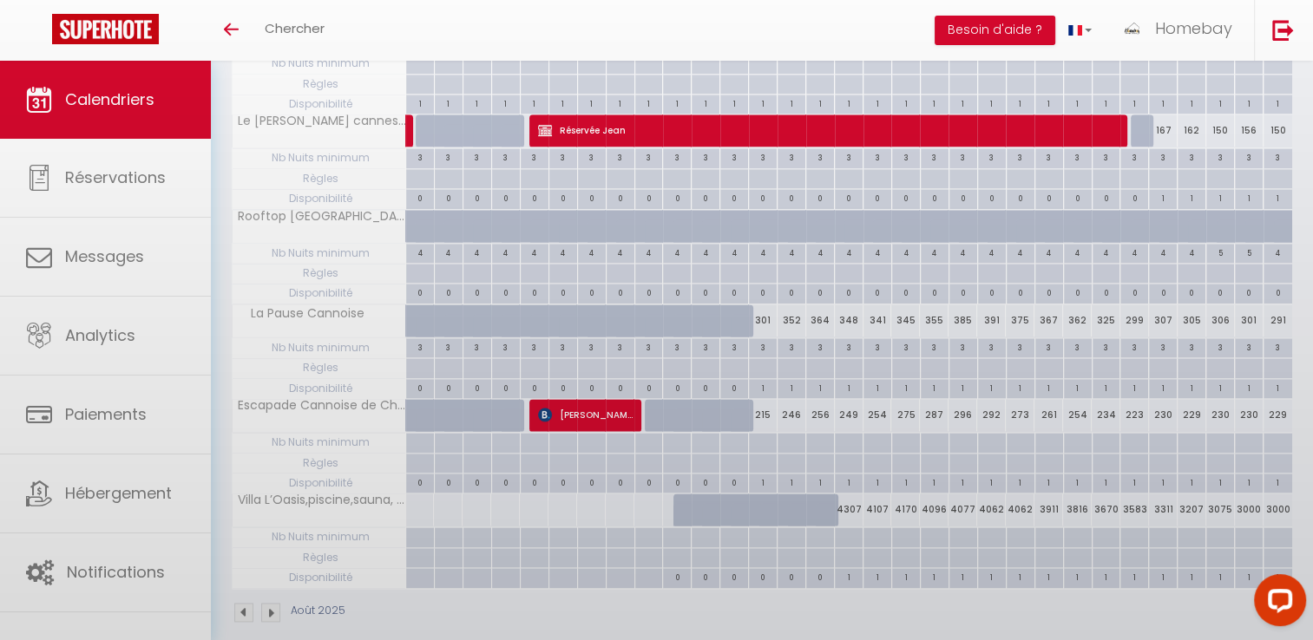
click at [1018, 536] on div at bounding box center [656, 320] width 1313 height 640
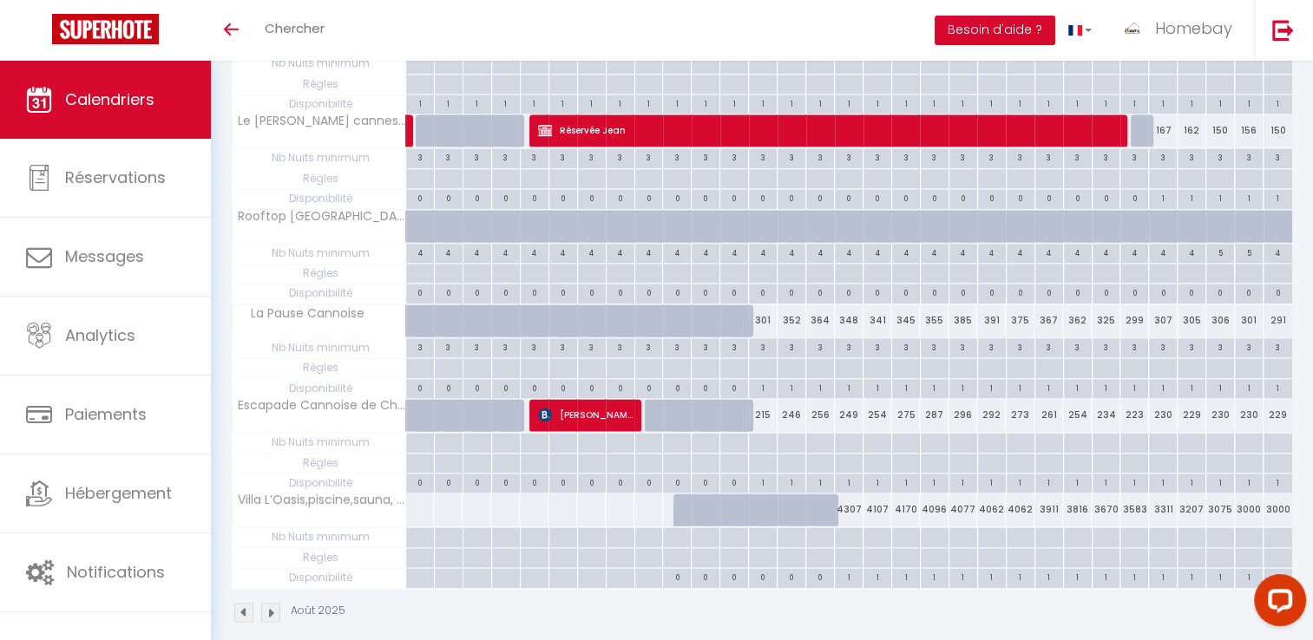
click at [1029, 528] on div at bounding box center [1020, 538] width 29 height 20
click at [0, 0] on div at bounding box center [0, 0] width 0 height 0
drag, startPoint x: 1029, startPoint y: 515, endPoint x: 1052, endPoint y: 555, distance: 45.1
click at [0, 0] on div at bounding box center [0, 0] width 0 height 0
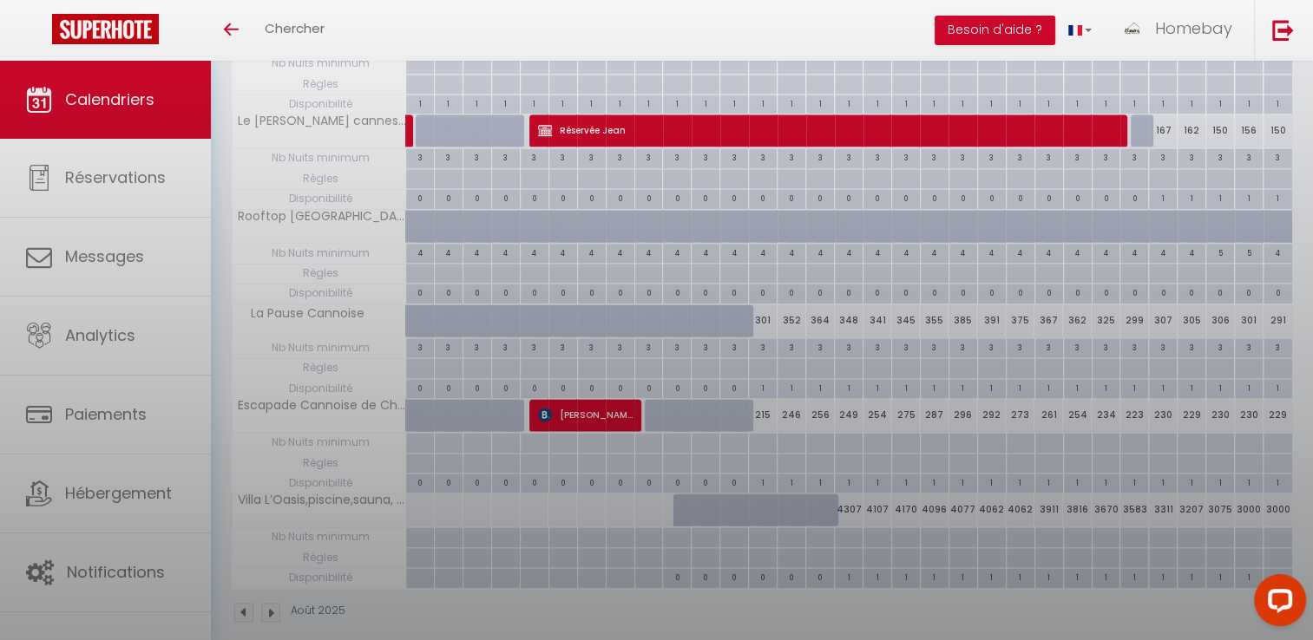
click at [1048, 557] on div at bounding box center [656, 320] width 1313 height 640
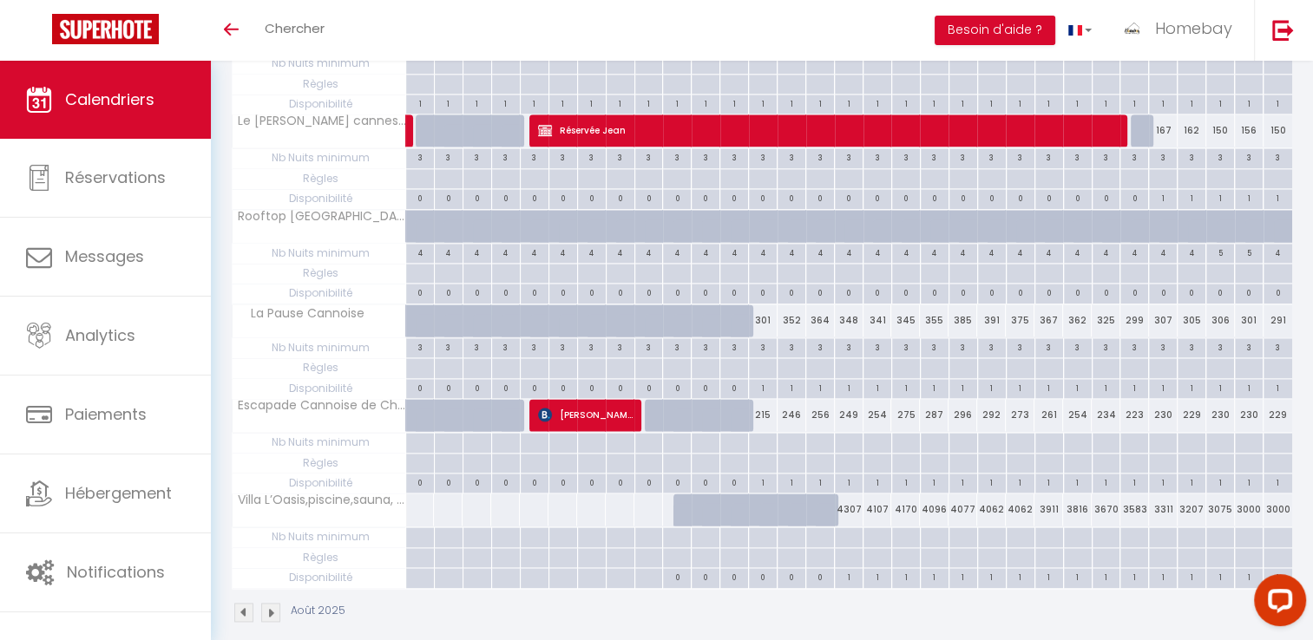
click at [1048, 568] on div "1" at bounding box center [1049, 576] width 28 height 16
click at [0, 0] on div at bounding box center [0, 0] width 0 height 0
select select
type input "undefined aN undefined NaN"
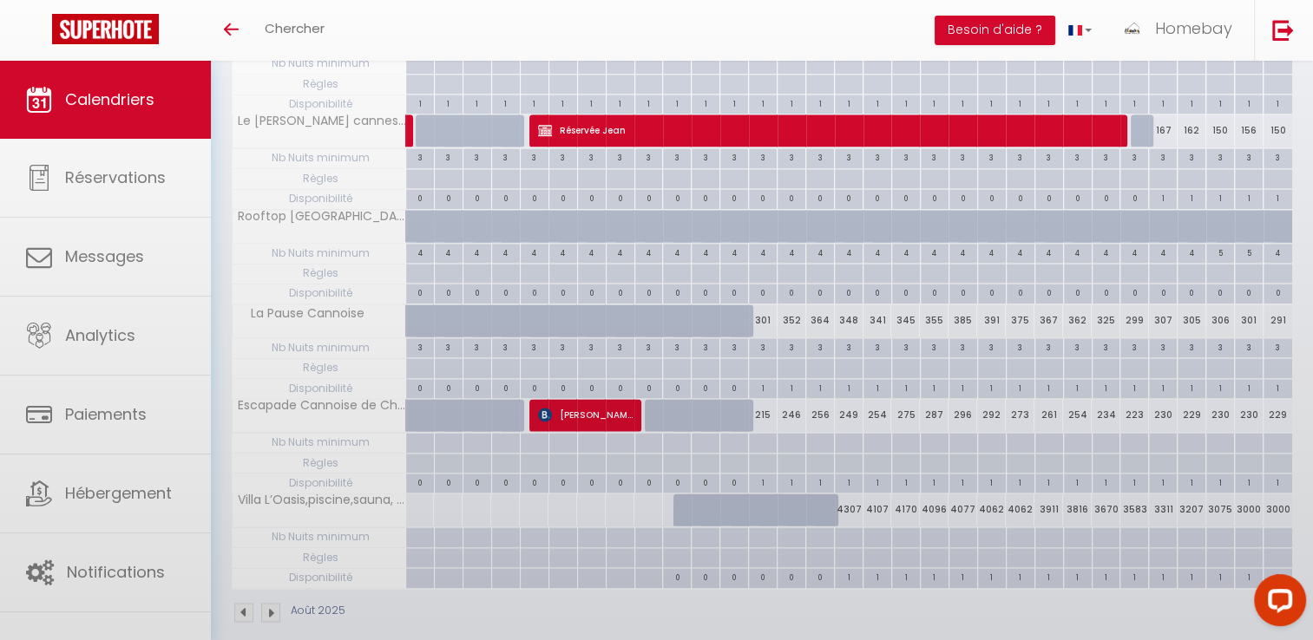
click at [1047, 559] on div at bounding box center [656, 320] width 1313 height 640
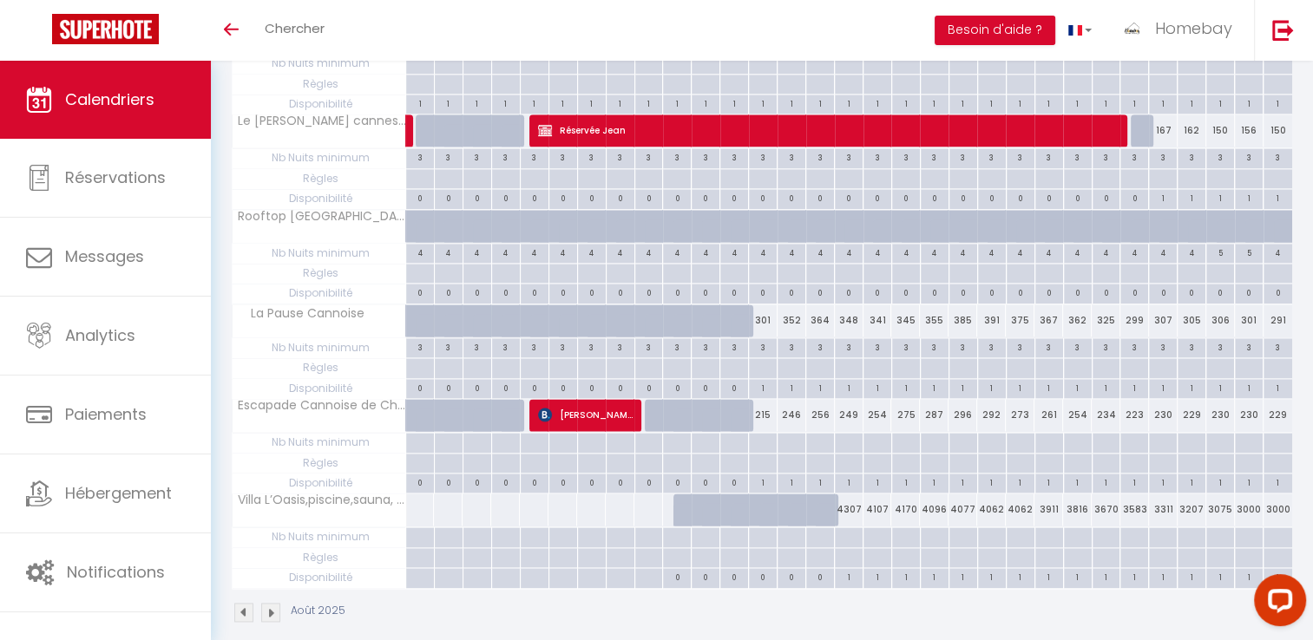
click at [1047, 568] on div "1" at bounding box center [1049, 576] width 28 height 16
select select "1"
type input "Sam 23 Août 2025"
type input "Dim 24 Août 2025"
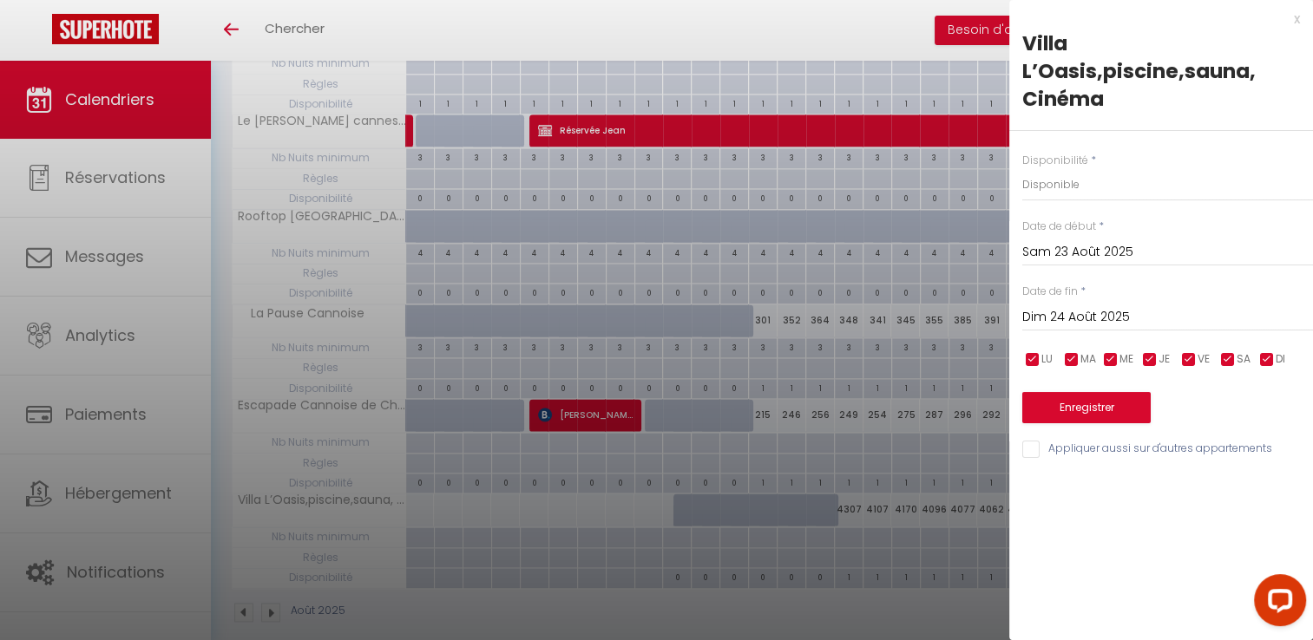
click at [1090, 239] on div "Sam 23 Août 2025 < Août 2025 > Dim Lun Mar Mer Jeu Ven Sam 1 2 3 4 5 6 7 8 9 10…" at bounding box center [1167, 250] width 291 height 31
click at [1092, 241] on input "Sam 23 Août 2025" at bounding box center [1167, 252] width 291 height 23
drag, startPoint x: 1092, startPoint y: 241, endPoint x: 1104, endPoint y: 253, distance: 17.2
click at [1104, 253] on input "Sam 23 Août 2025" at bounding box center [1167, 252] width 291 height 23
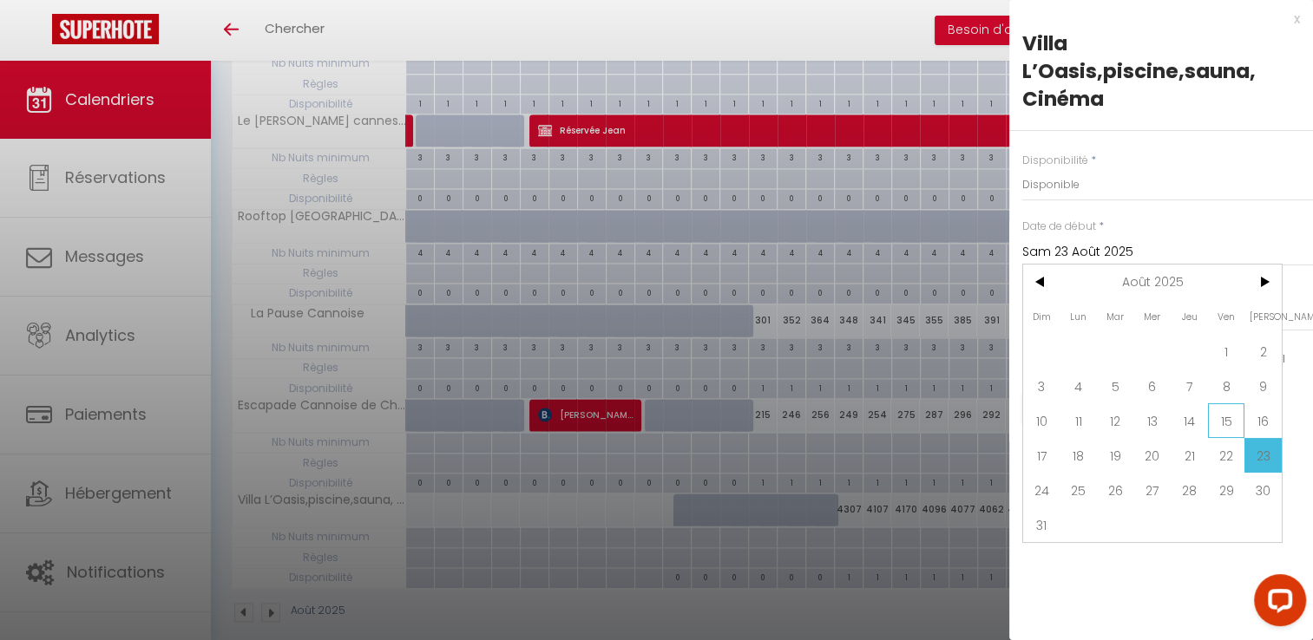
click at [1236, 424] on span "15" at bounding box center [1226, 421] width 37 height 35
type input "Ven 15 Août 2025"
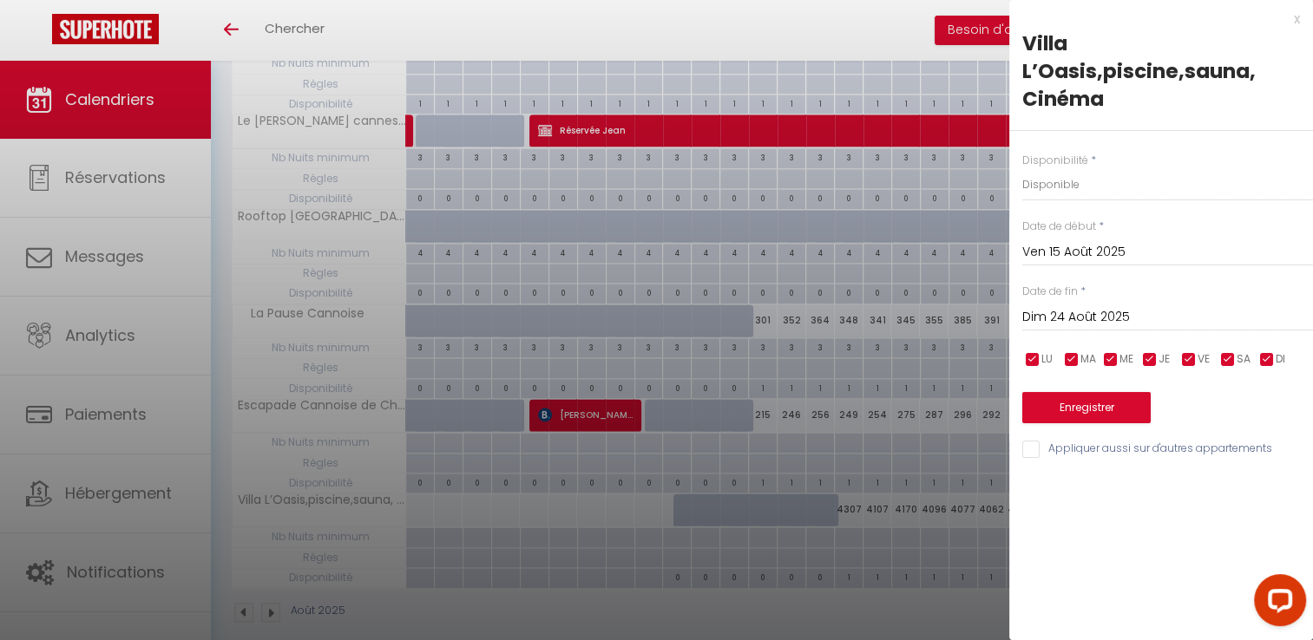
click at [1093, 315] on input "Dim 24 Août 2025" at bounding box center [1167, 317] width 291 height 23
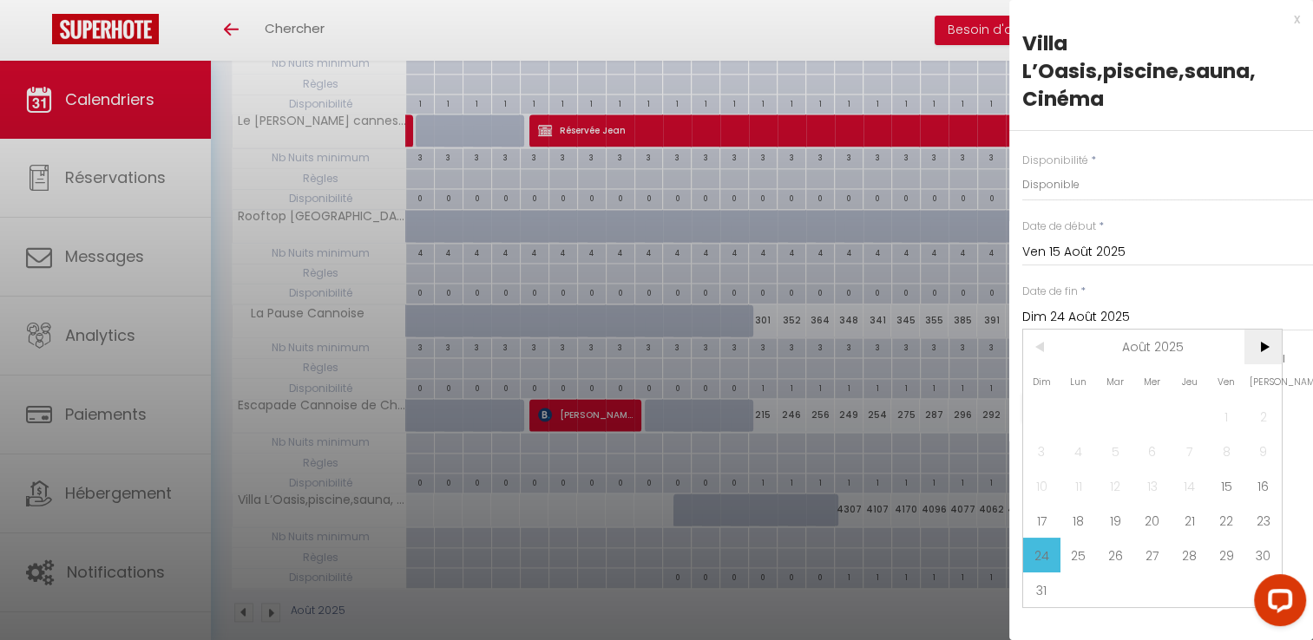
click at [1256, 339] on span ">" at bounding box center [1262, 347] width 37 height 35
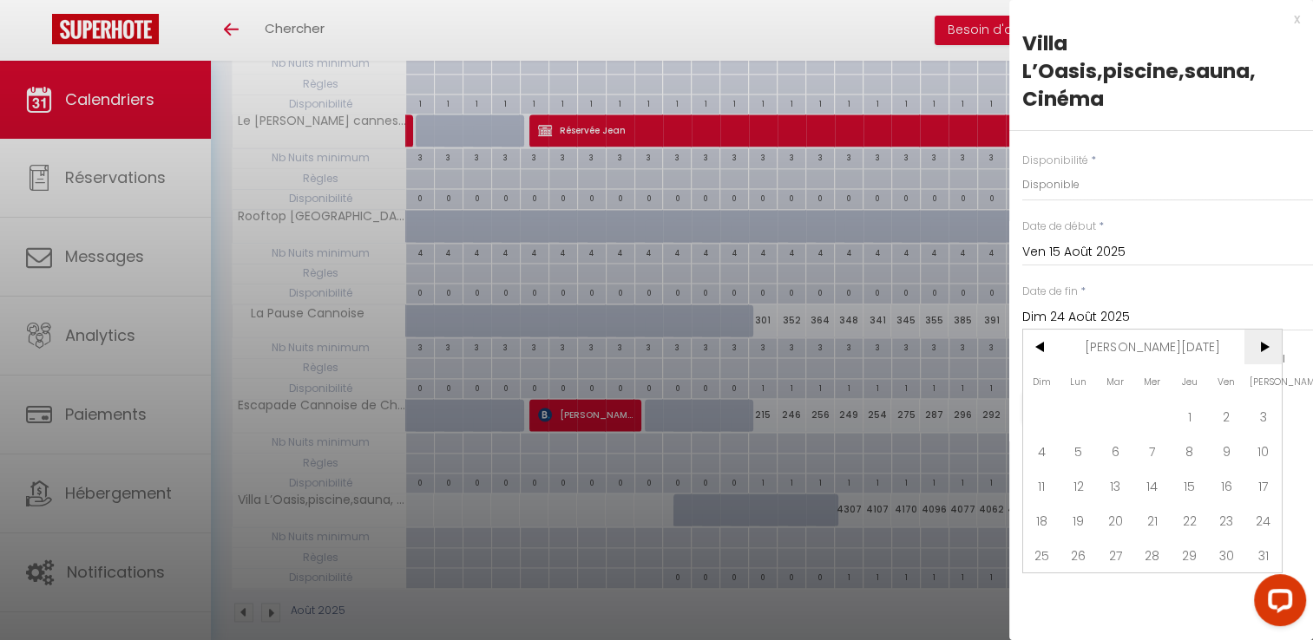
click at [1256, 339] on span ">" at bounding box center [1262, 347] width 37 height 35
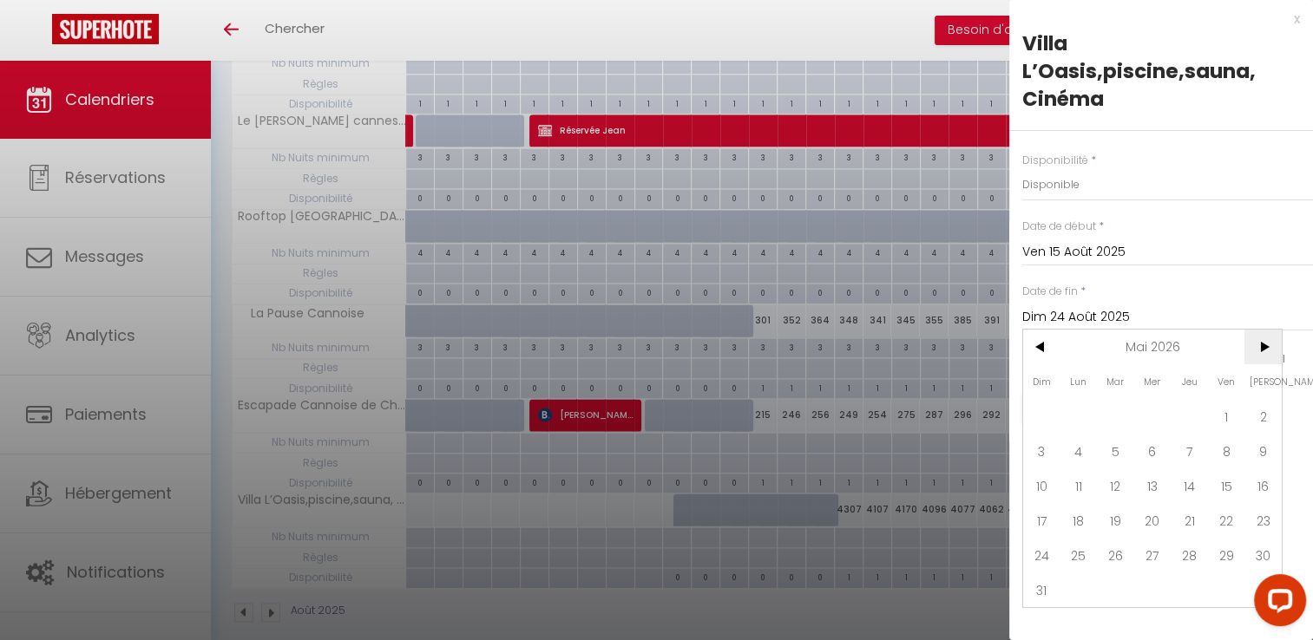
click at [1256, 339] on span ">" at bounding box center [1262, 347] width 37 height 35
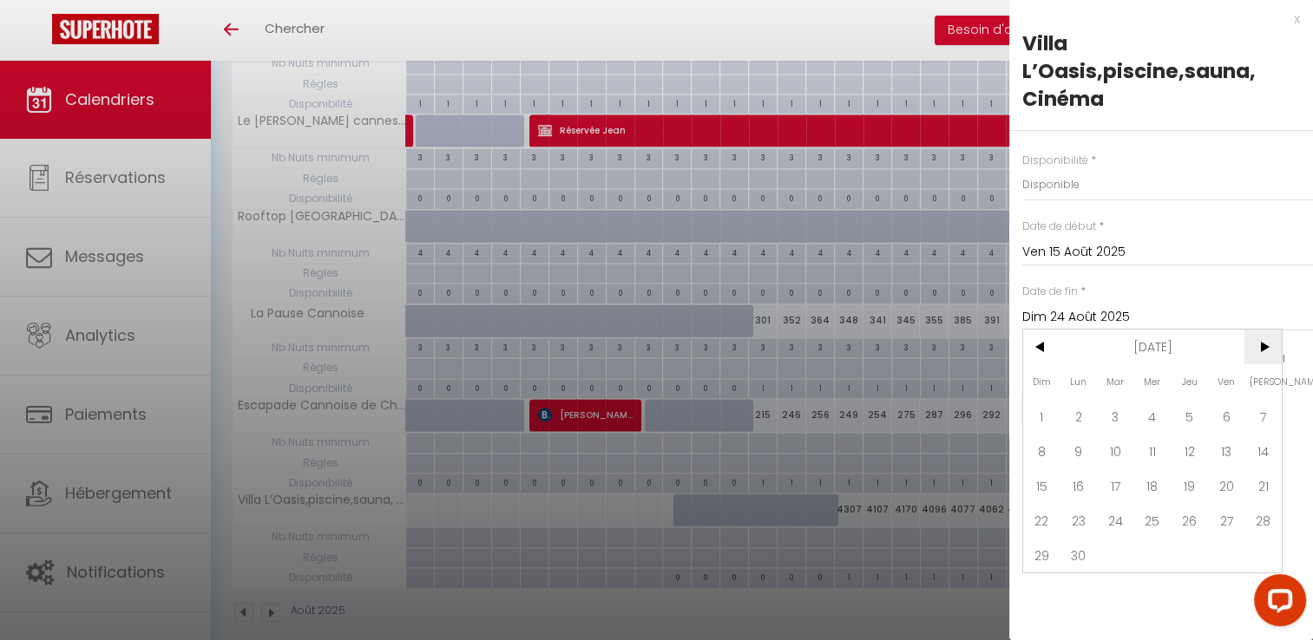
click at [1256, 339] on span ">" at bounding box center [1262, 347] width 37 height 35
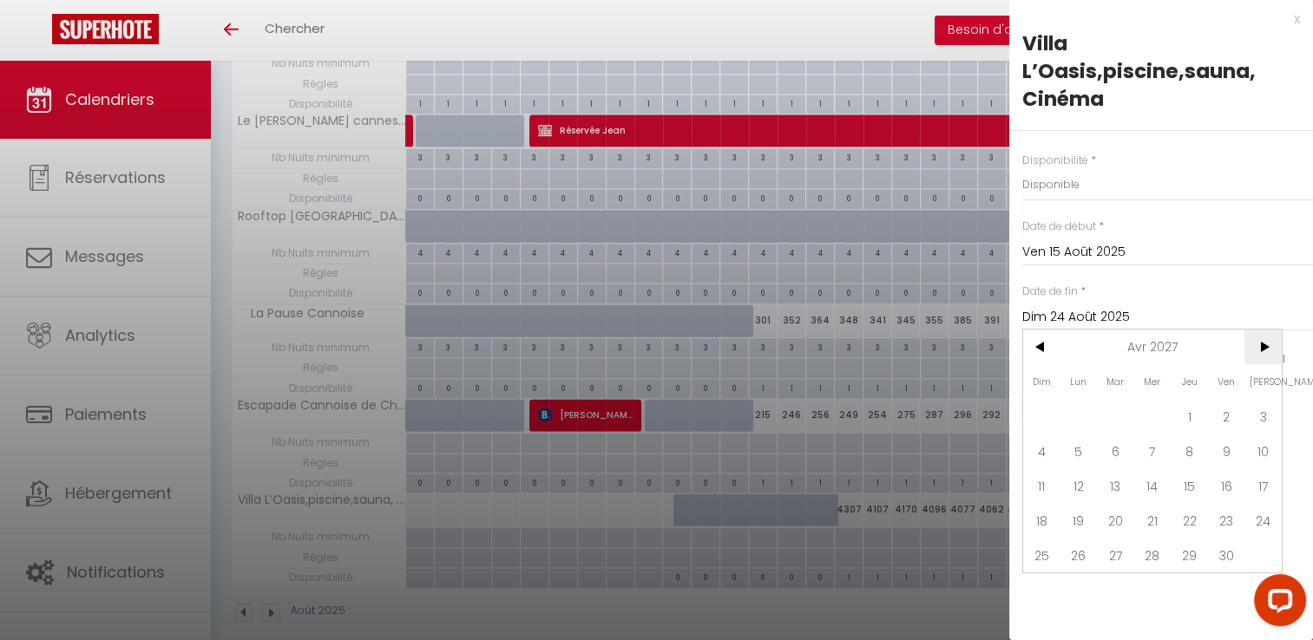
click at [1256, 339] on span ">" at bounding box center [1262, 347] width 37 height 35
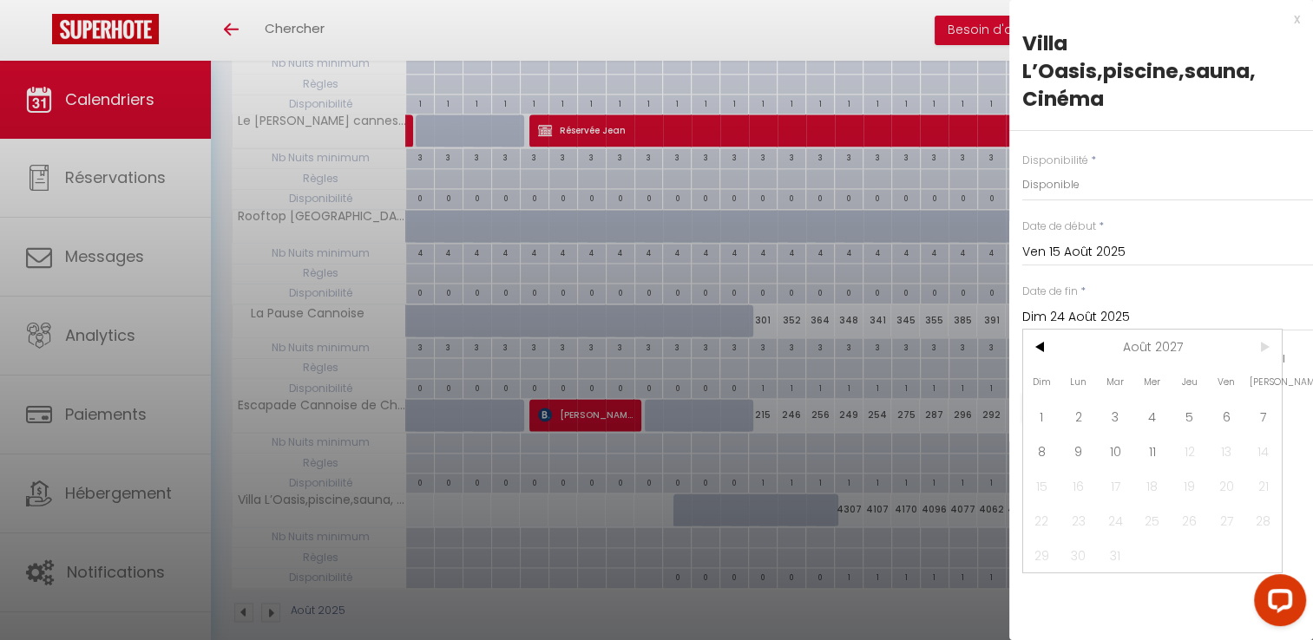
click at [1256, 339] on span ">" at bounding box center [1262, 347] width 37 height 35
click at [1143, 449] on span "11" at bounding box center [1152, 451] width 37 height 35
type input "Mer 11 Août 2027"
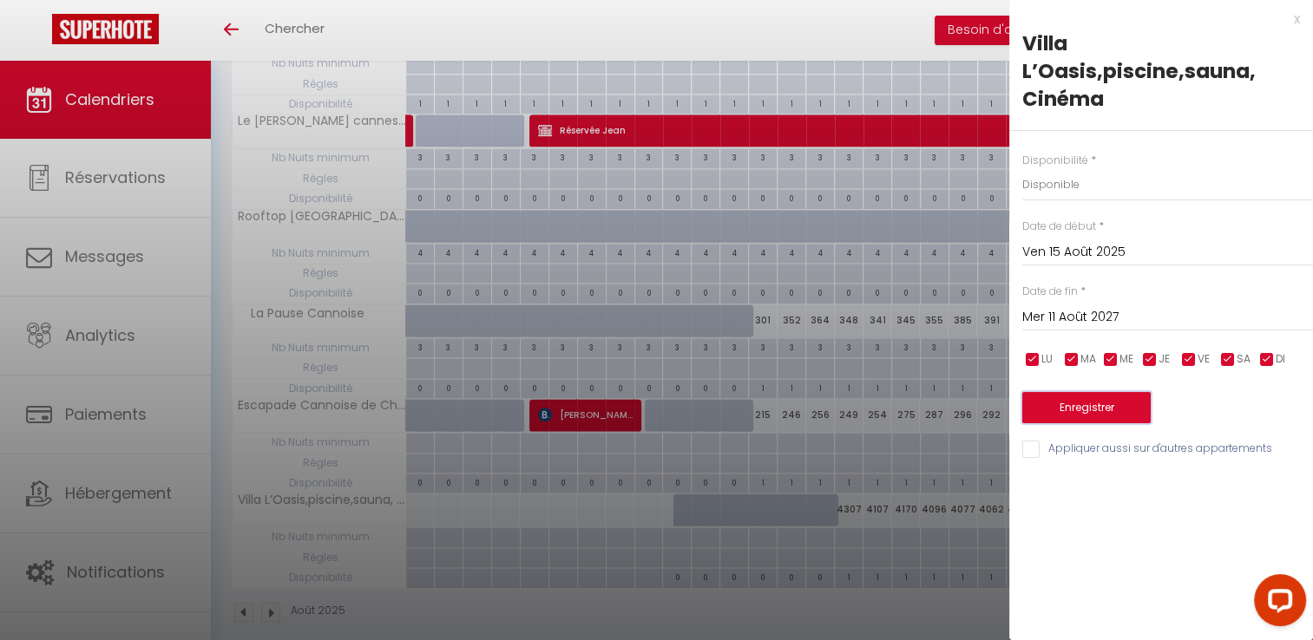
click at [1090, 404] on button "Enregistrer" at bounding box center [1086, 407] width 128 height 31
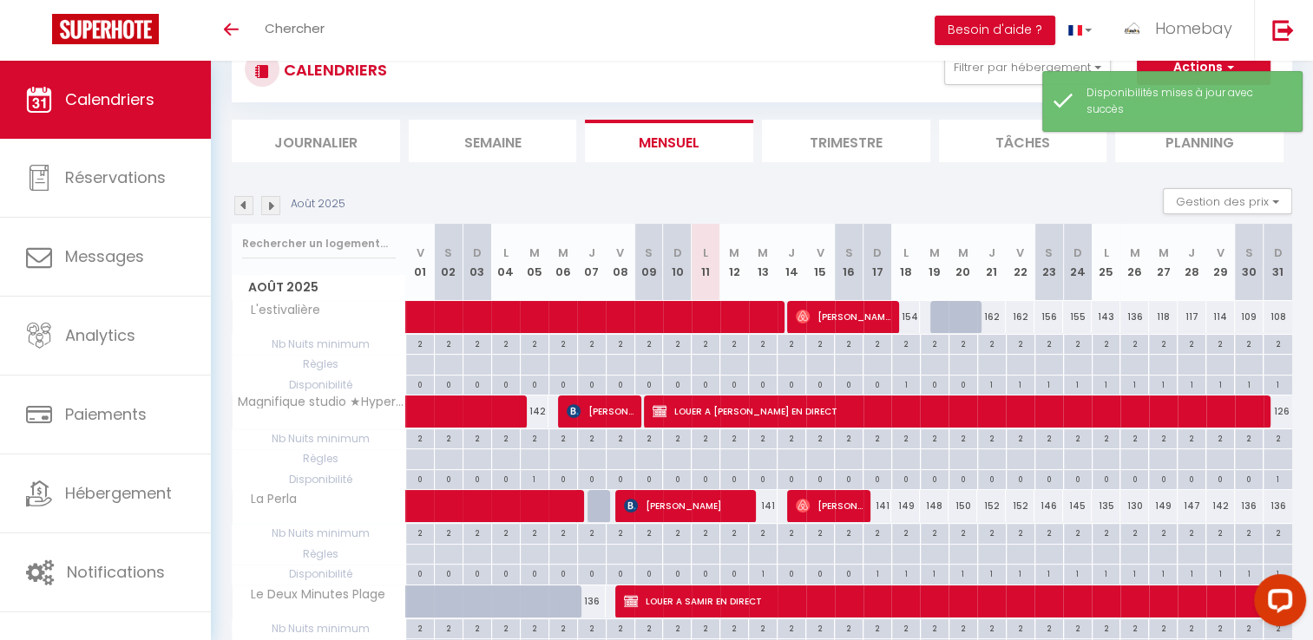
scroll to position [774, 0]
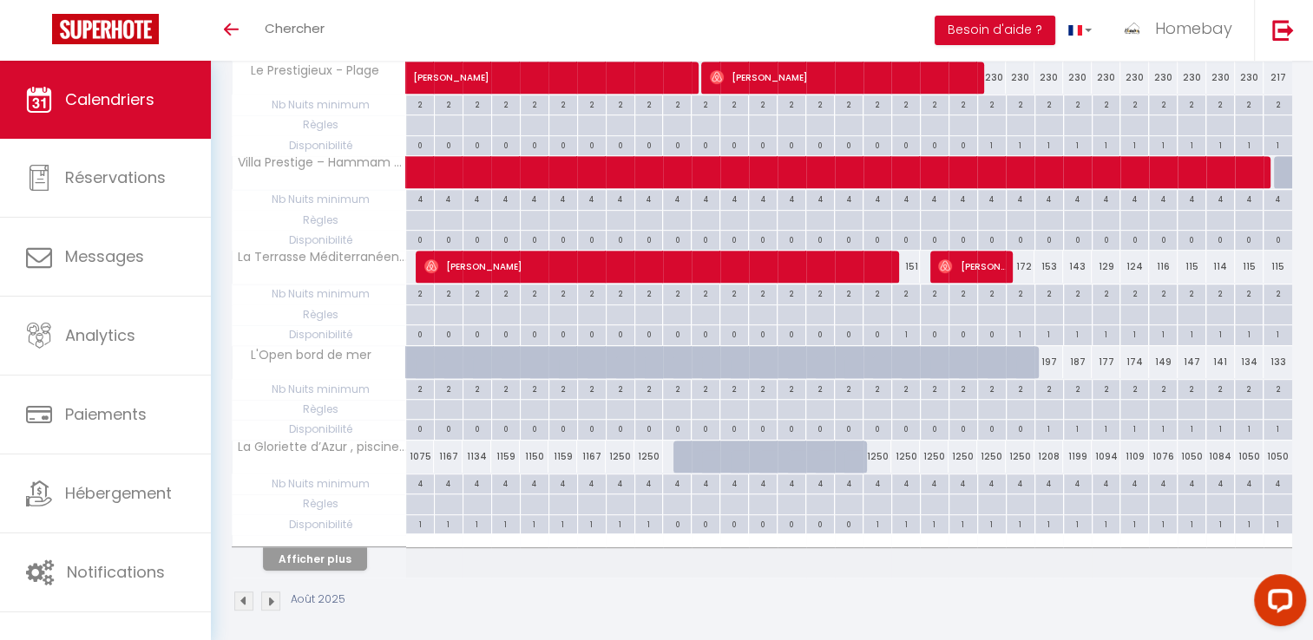
click at [431, 33] on div "Toggle menubar Chercher BUTTON Besoin d'aide ? Homebay Paramètres Équipe" at bounding box center [713, 30] width 1174 height 61
click at [878, 475] on div "4" at bounding box center [877, 483] width 28 height 16
type input "4"
type input "Dim 17 Août 2025"
type input "Lun 18 Août 2025"
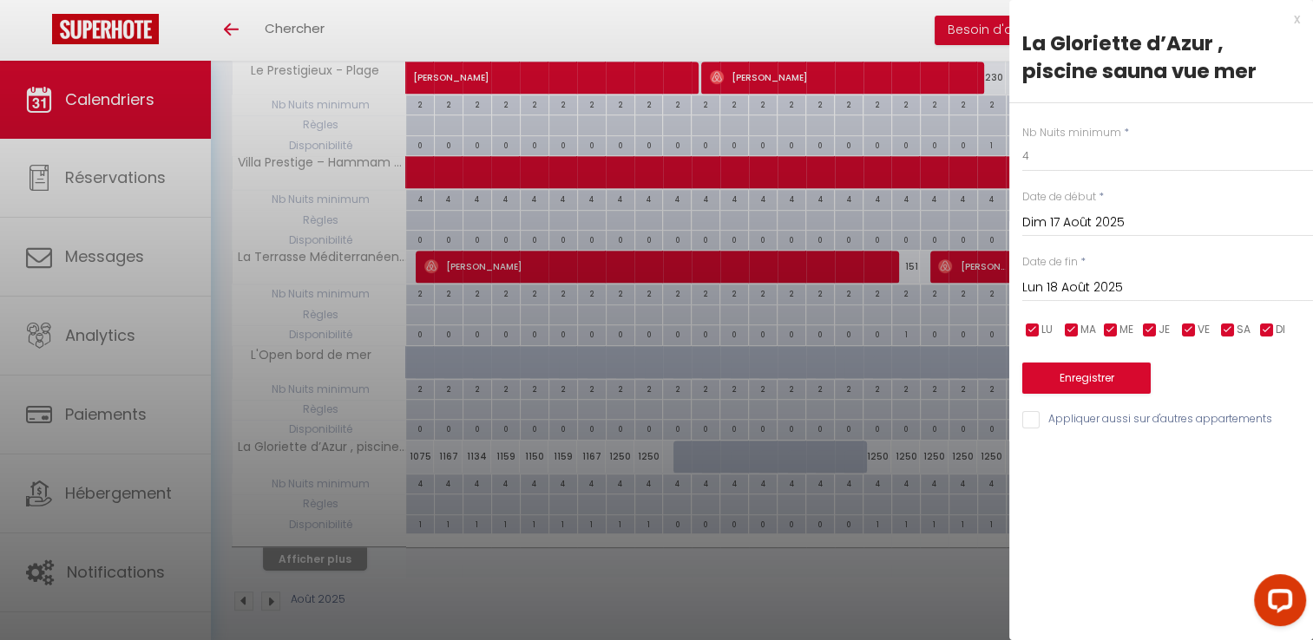
click at [496, 567] on div at bounding box center [656, 320] width 1313 height 640
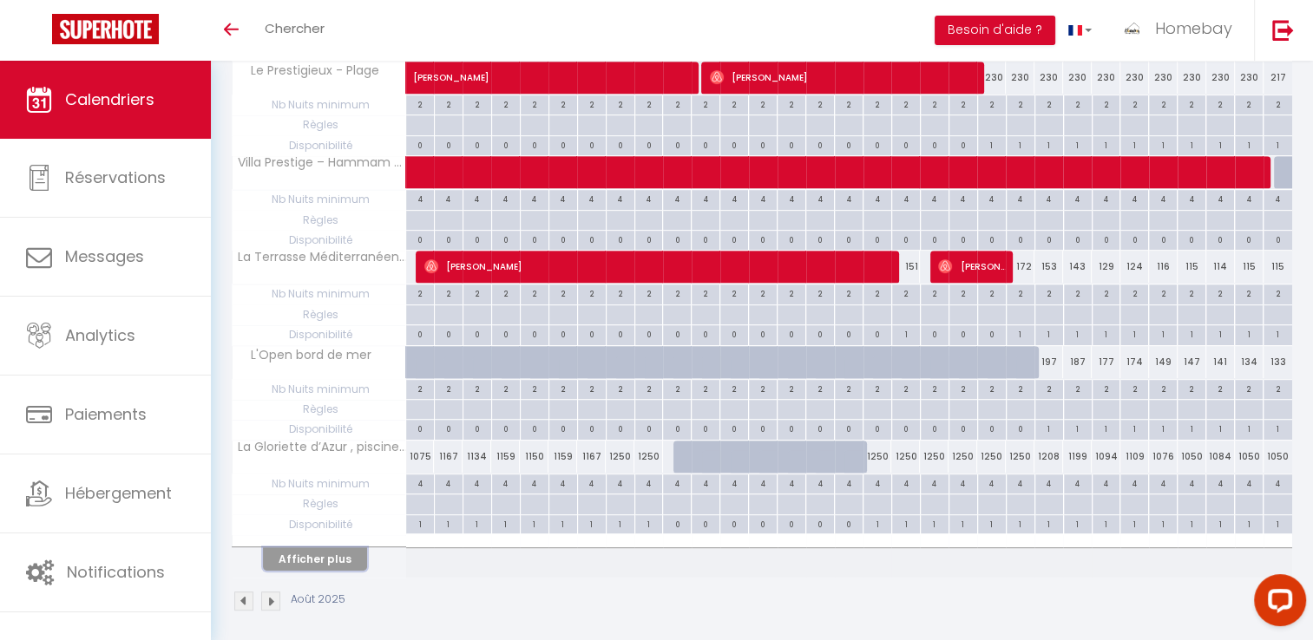
click at [299, 548] on button "Afficher plus" at bounding box center [315, 559] width 104 height 23
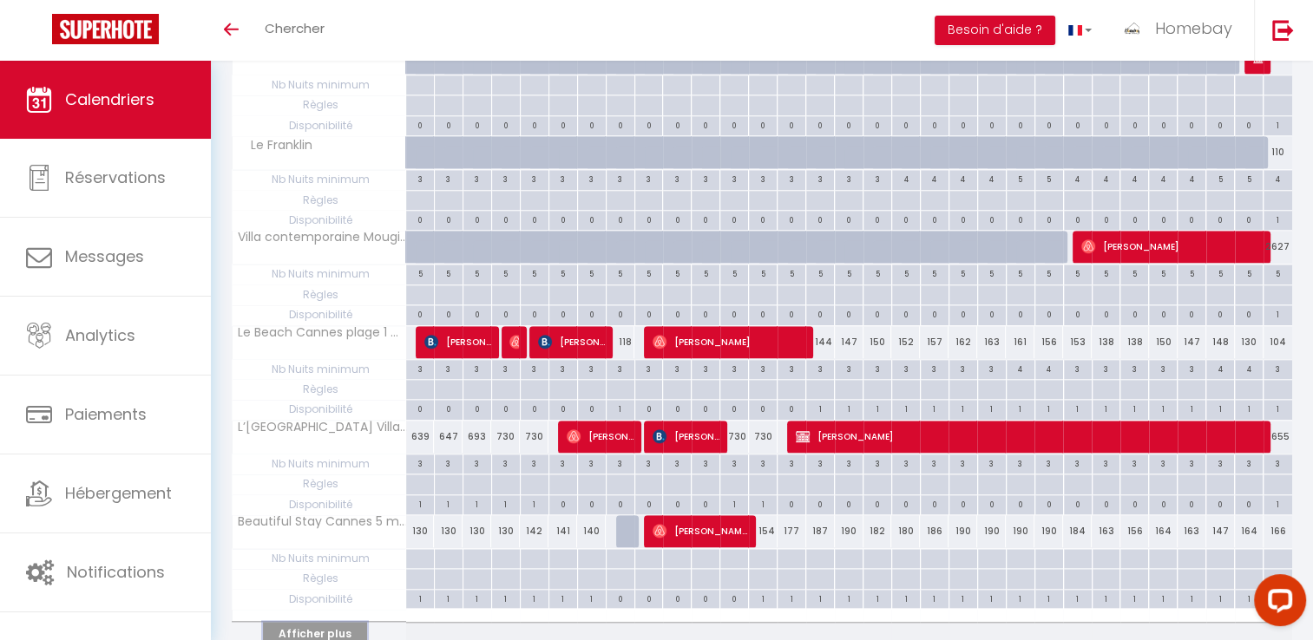
scroll to position [1715, 0]
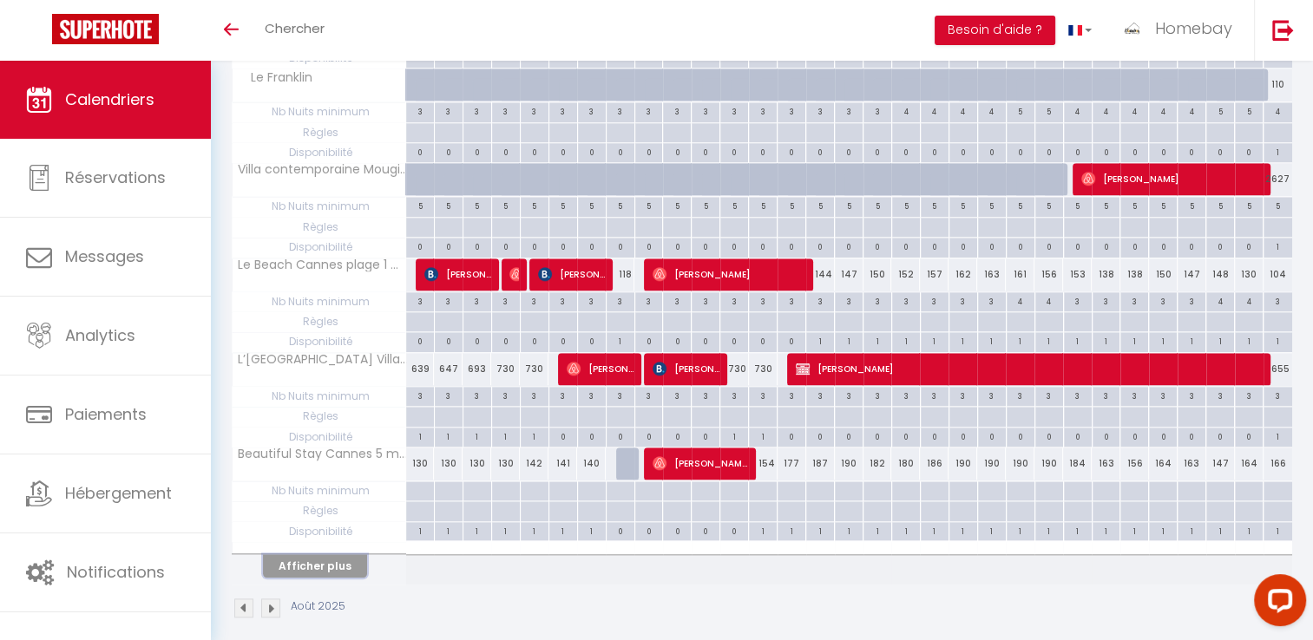
click at [332, 555] on button "Afficher plus" at bounding box center [315, 566] width 104 height 23
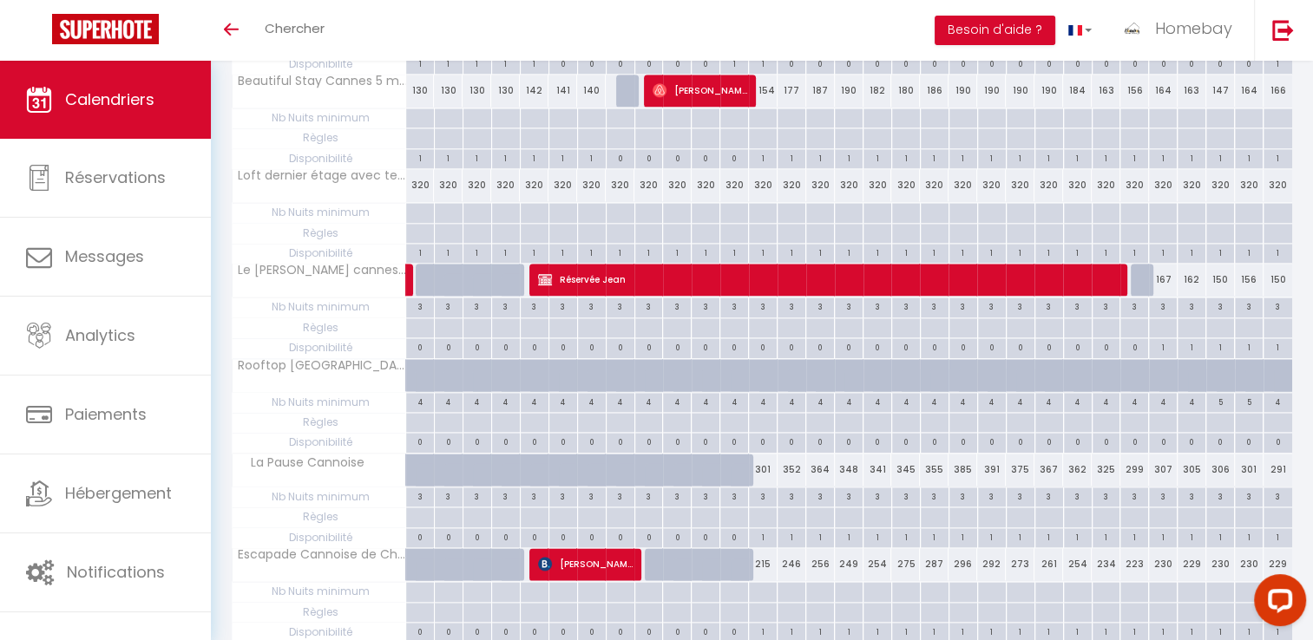
scroll to position [2237, 0]
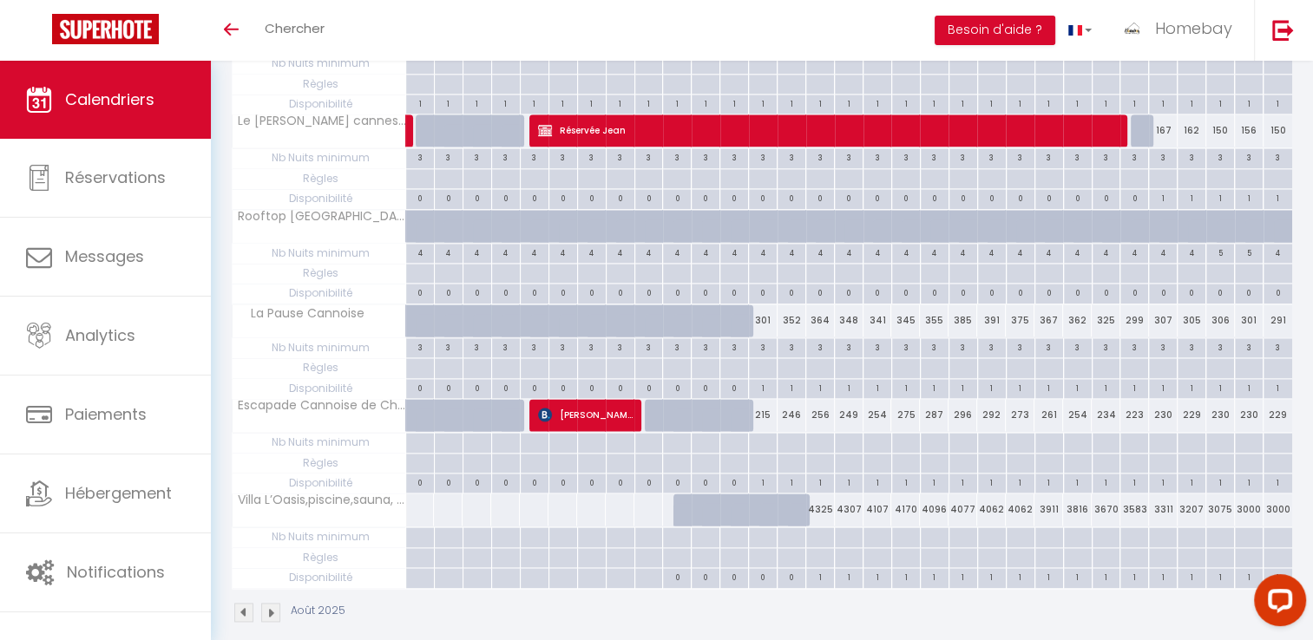
click at [934, 528] on div at bounding box center [934, 538] width 29 height 20
type input "Mar 19 Août 2025"
type input "Mer 20 Août 2025"
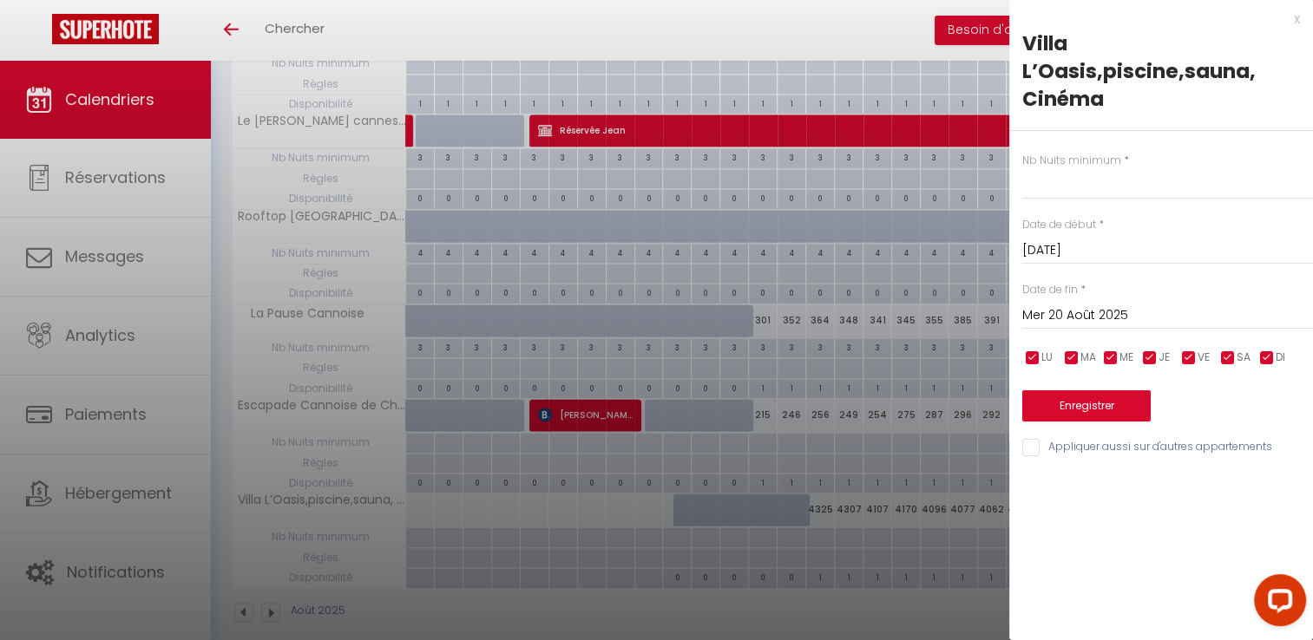
click at [1095, 249] on input "Mar 19 Août 2025" at bounding box center [1167, 251] width 291 height 23
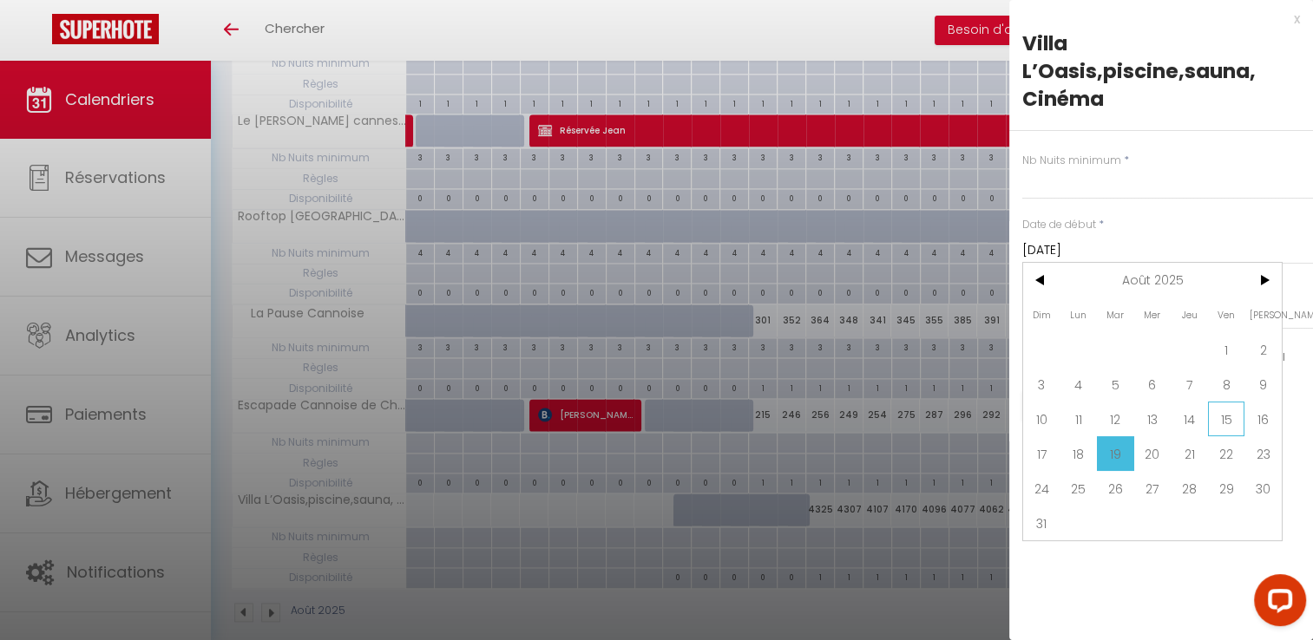
click at [1216, 419] on span "15" at bounding box center [1226, 419] width 37 height 35
type input "Ven 15 Août 2025"
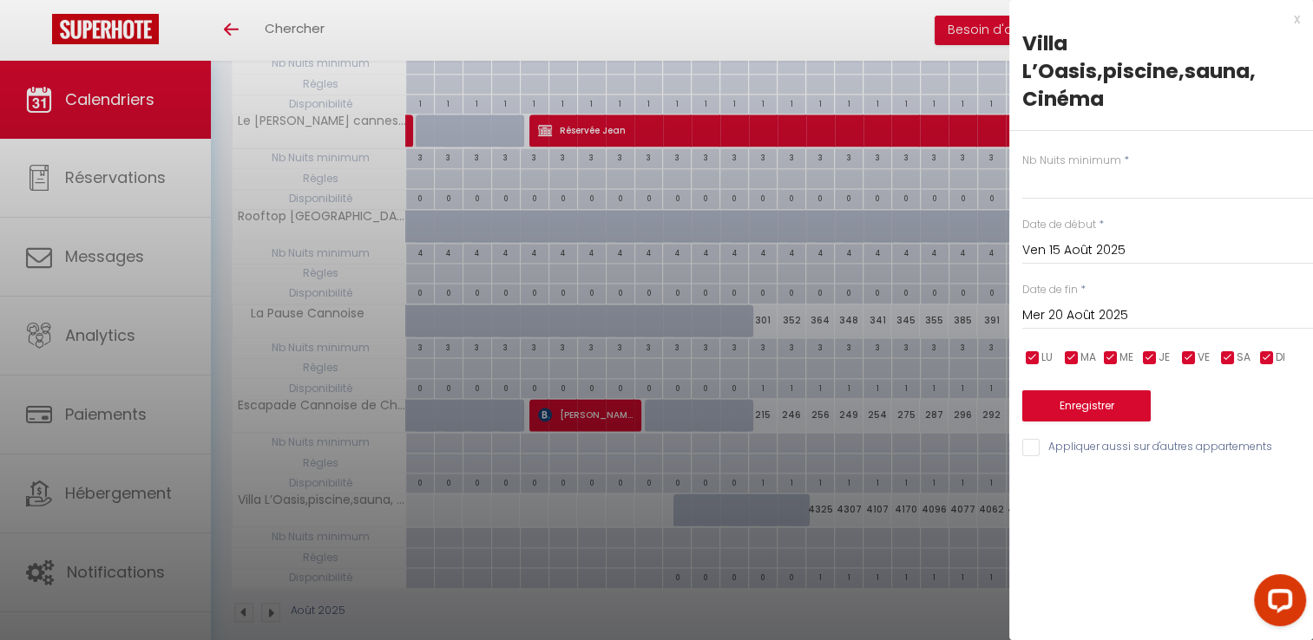
click at [1107, 320] on input "Mer 20 Août 2025" at bounding box center [1167, 316] width 291 height 23
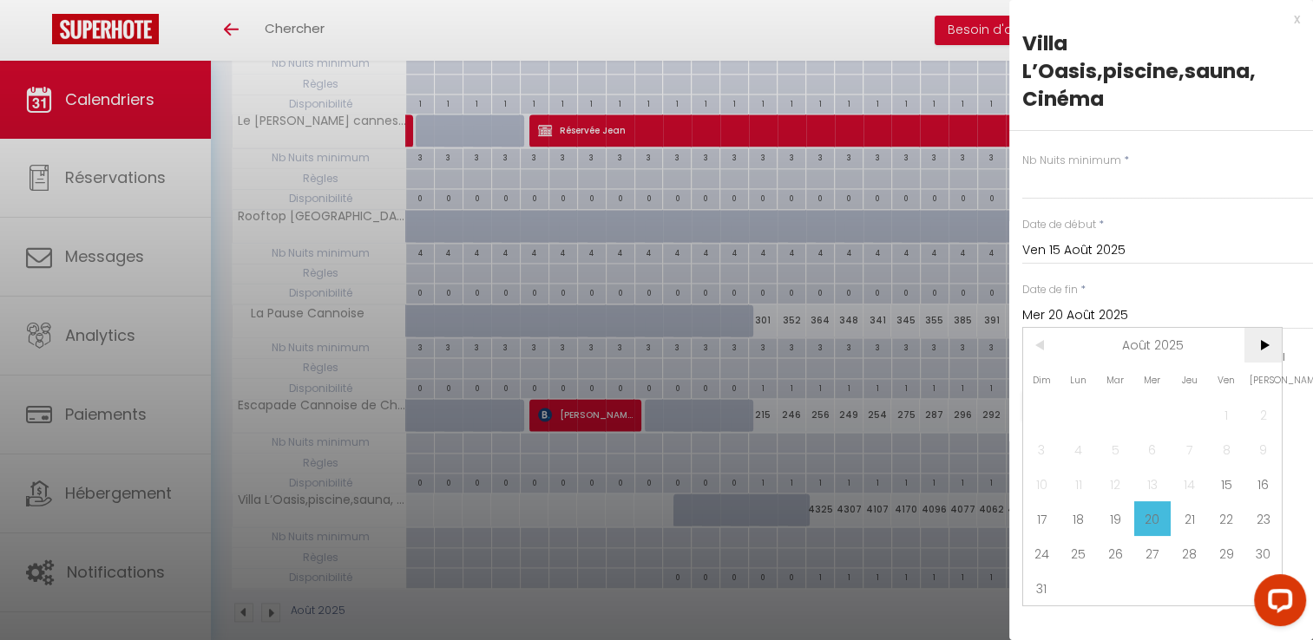
click at [1271, 346] on span ">" at bounding box center [1262, 345] width 37 height 35
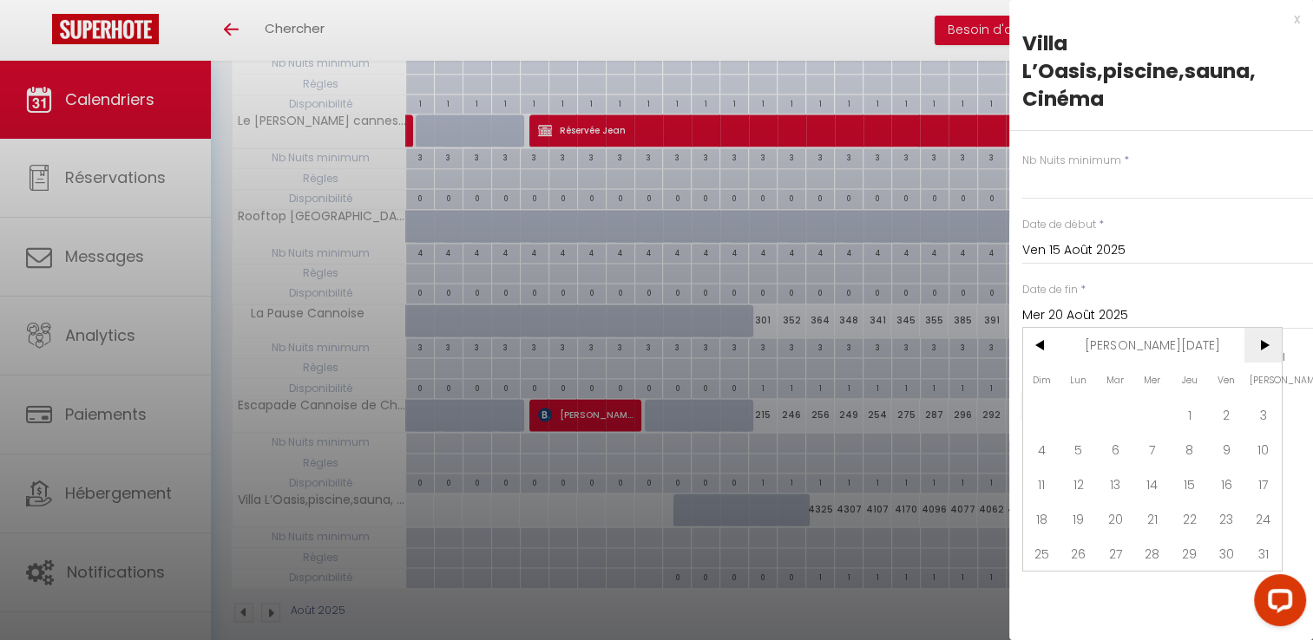
click at [1271, 346] on span ">" at bounding box center [1262, 345] width 37 height 35
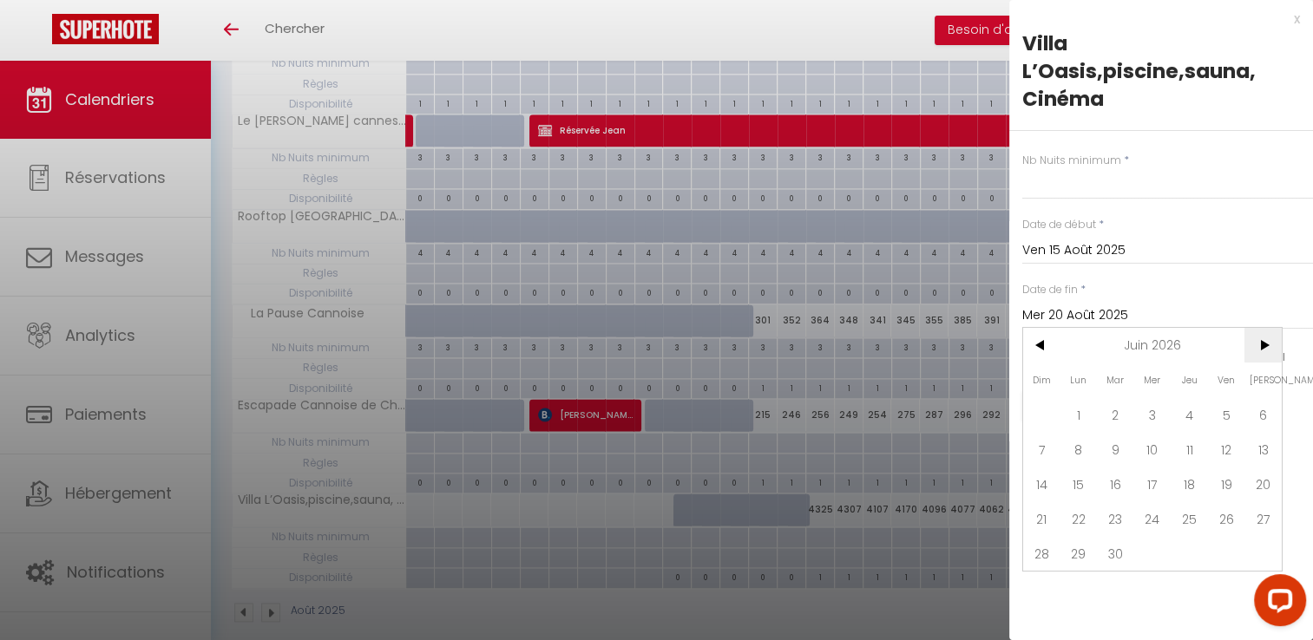
click at [1271, 346] on span ">" at bounding box center [1262, 345] width 37 height 35
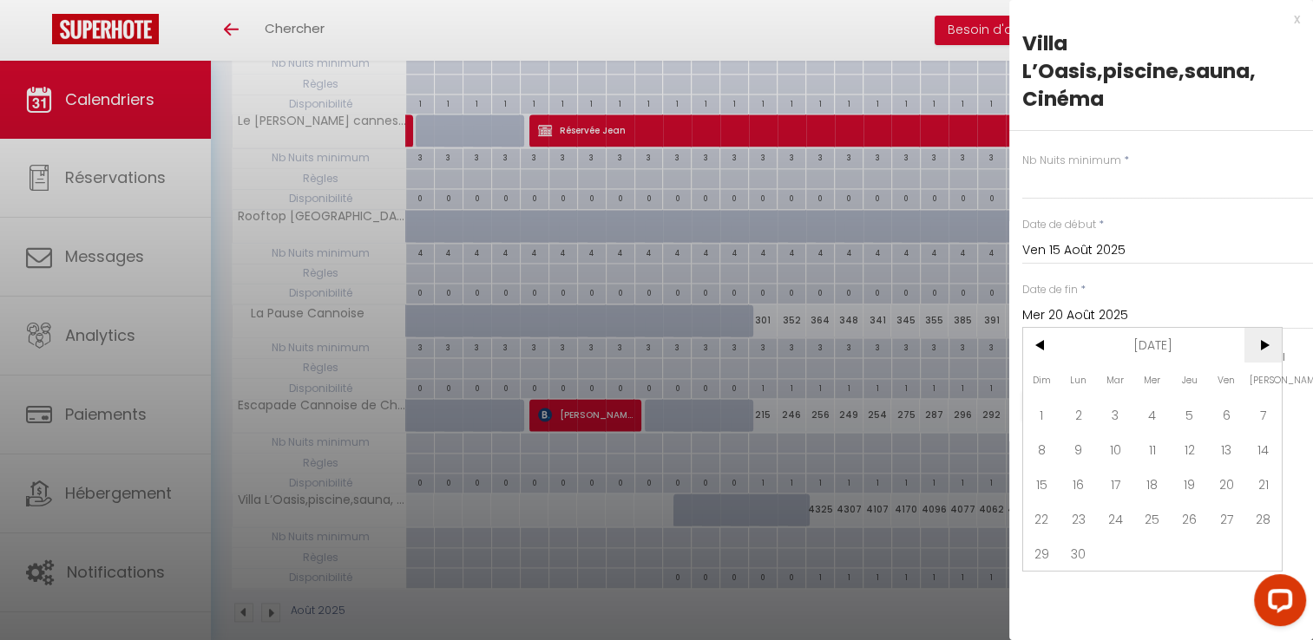
click at [1271, 346] on span ">" at bounding box center [1262, 345] width 37 height 35
click at [1201, 438] on span "10" at bounding box center [1189, 449] width 37 height 35
type input "Jeu 10 Décembre 2026"
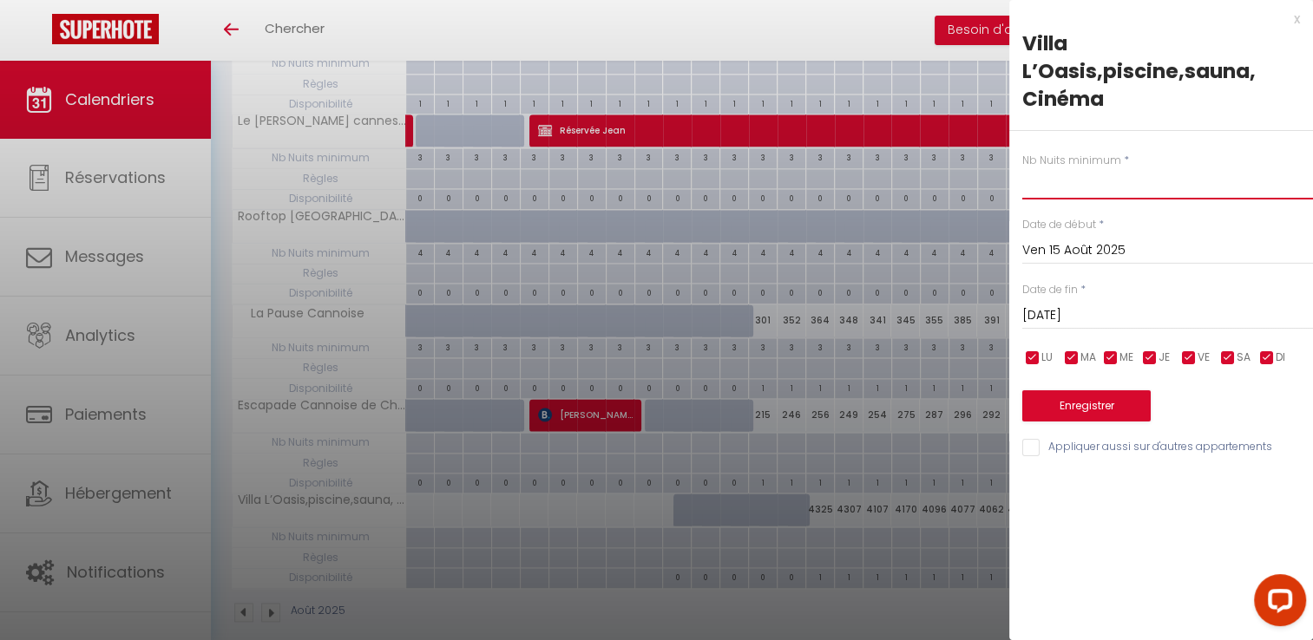
click at [1137, 180] on input "text" at bounding box center [1167, 183] width 291 height 31
type input "5"
click at [1066, 407] on button "Enregistrer" at bounding box center [1086, 406] width 128 height 31
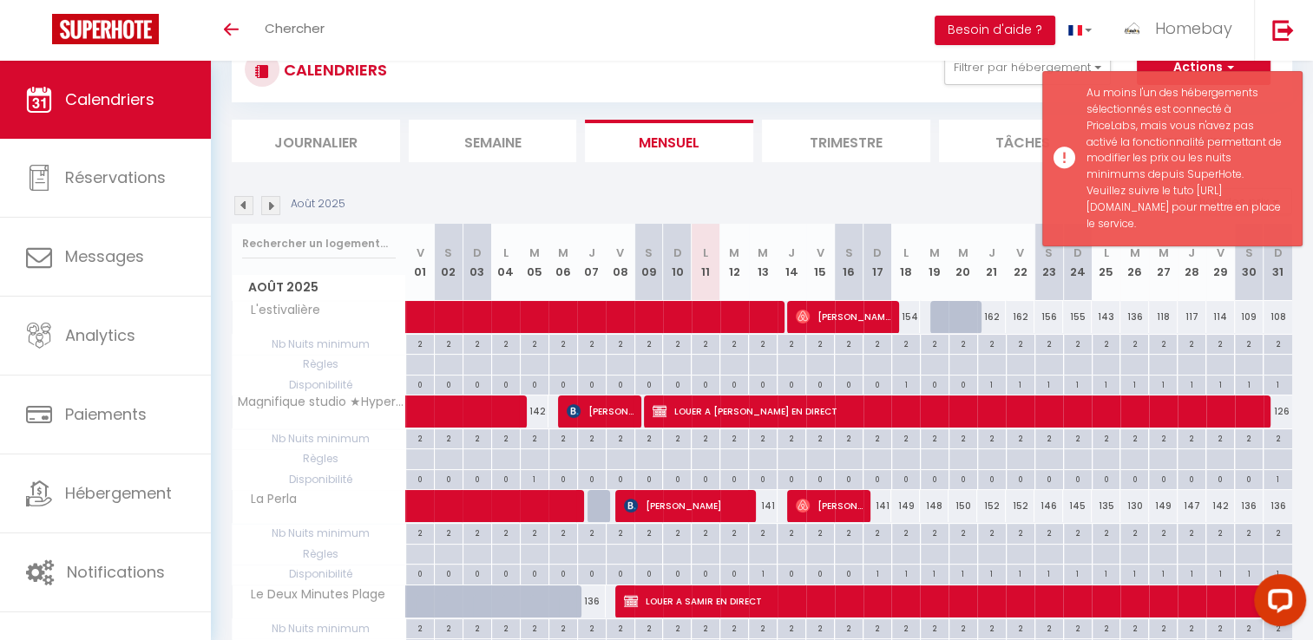
scroll to position [774, 0]
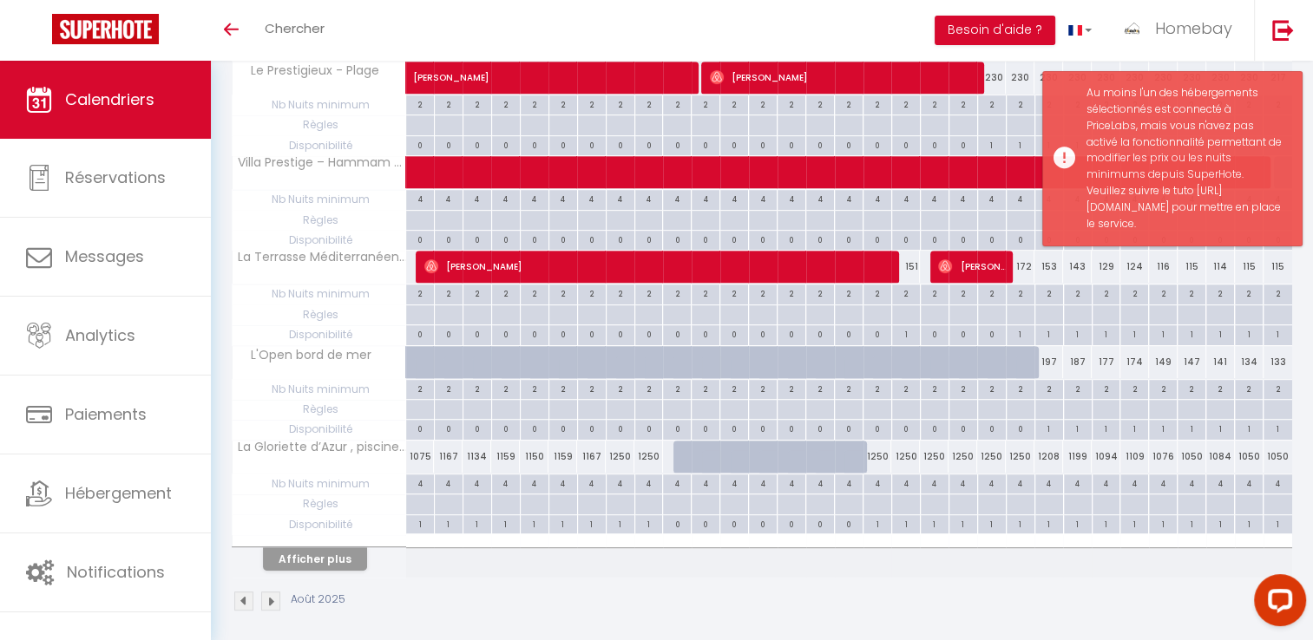
click at [910, 515] on div "1" at bounding box center [906, 523] width 28 height 16
select select "1"
type input "Lun 18 Août 2025"
type input "Mar 19 Août 2025"
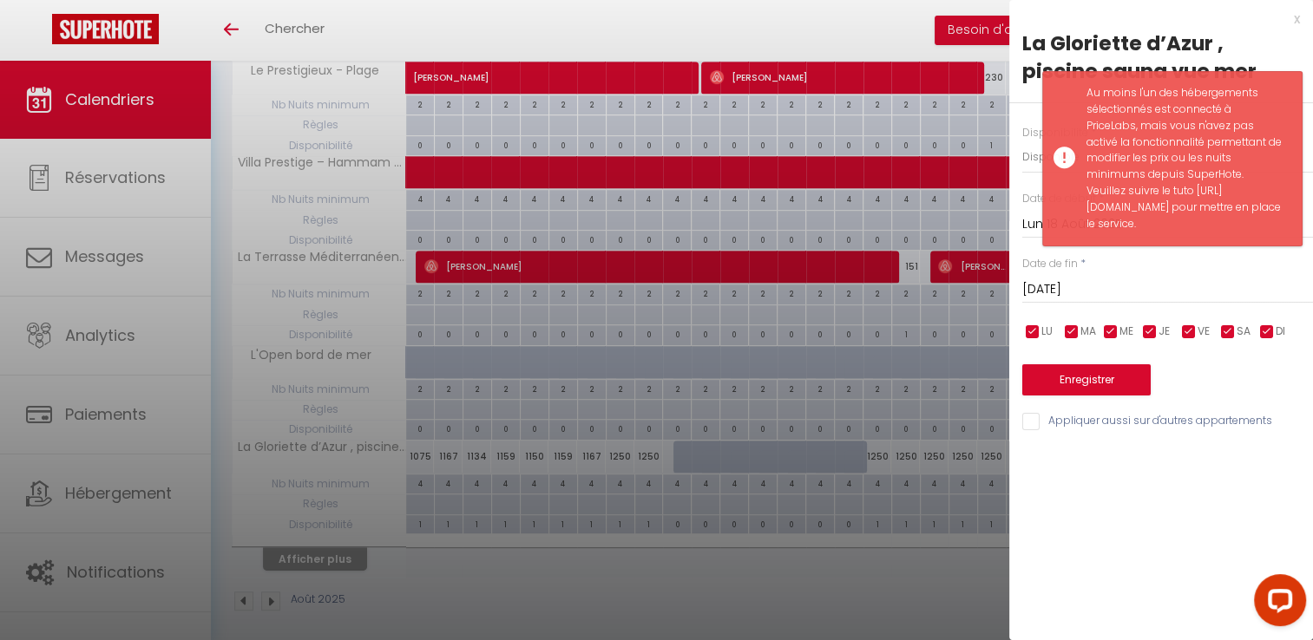
click at [344, 541] on div at bounding box center [656, 320] width 1313 height 640
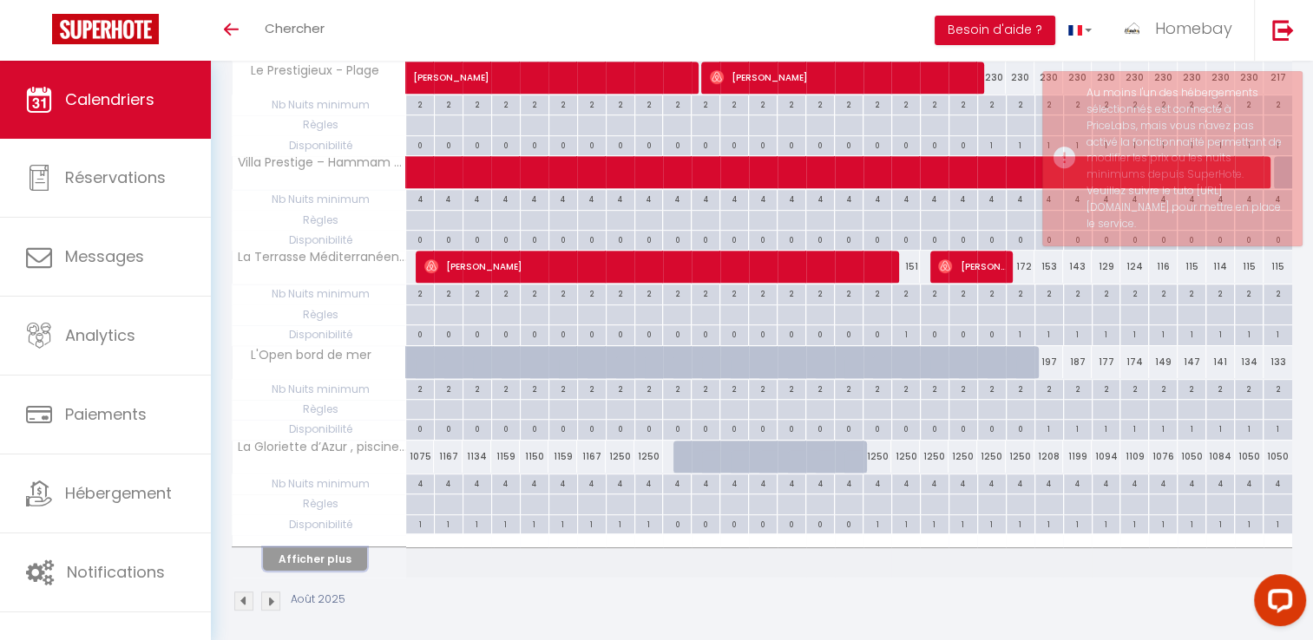
click at [344, 548] on button "Afficher plus" at bounding box center [315, 559] width 104 height 23
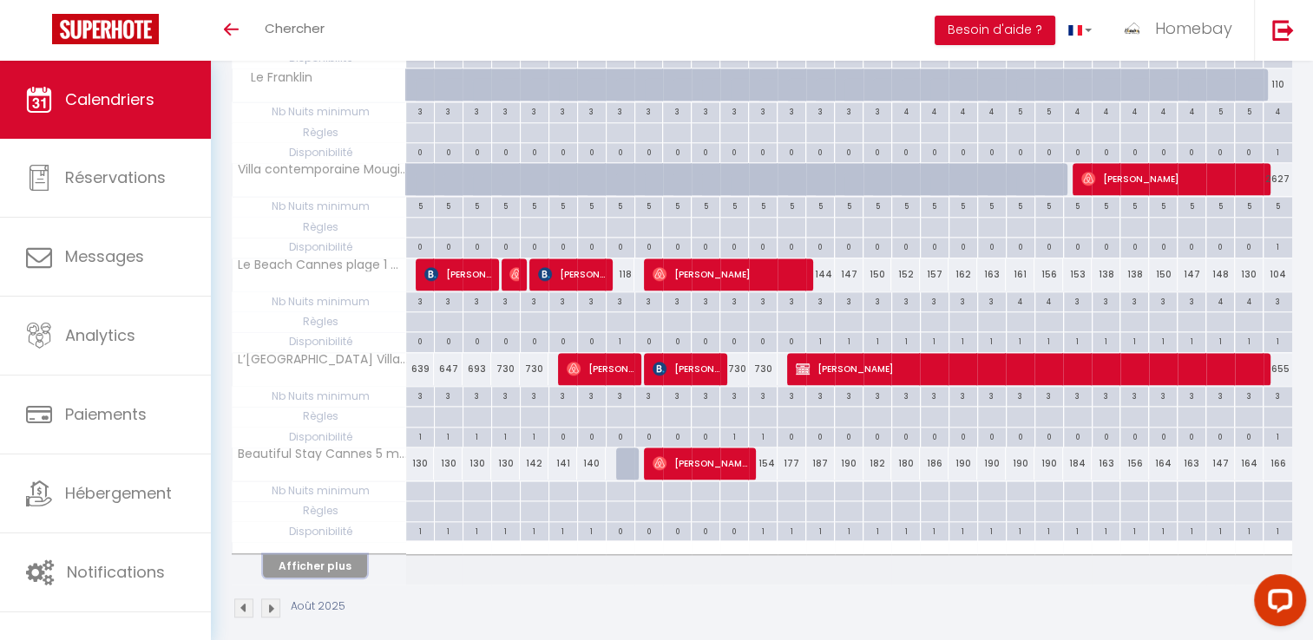
click at [331, 555] on button "Afficher plus" at bounding box center [315, 566] width 104 height 23
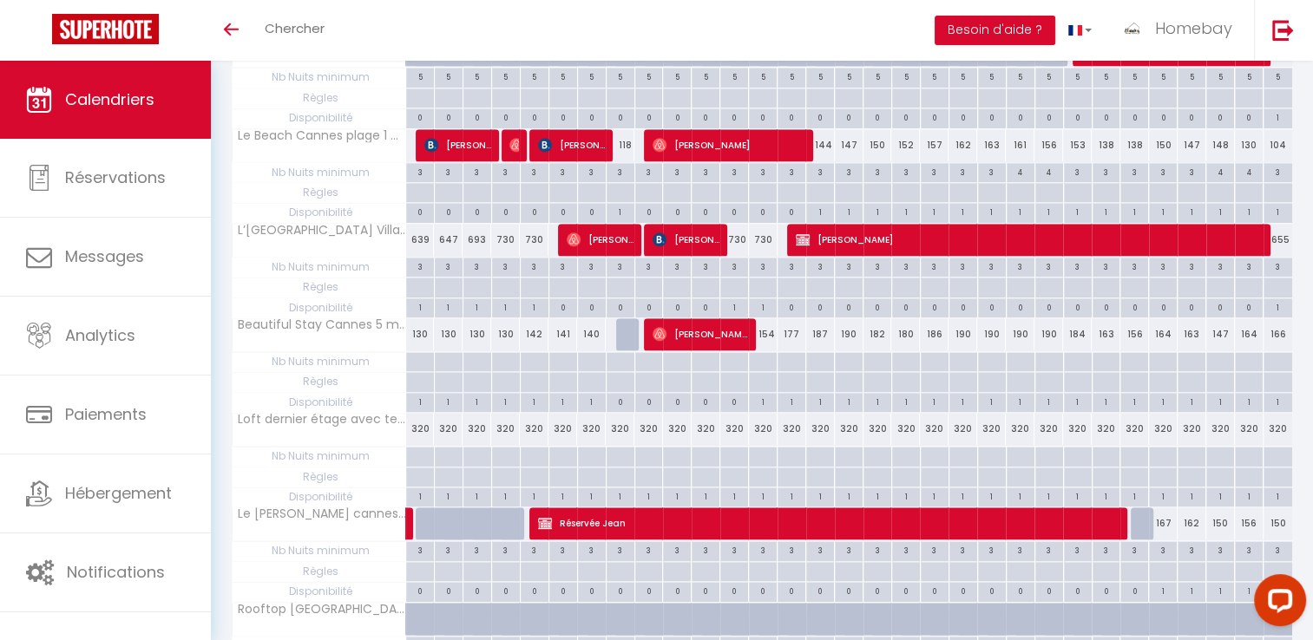
scroll to position [1628, 0]
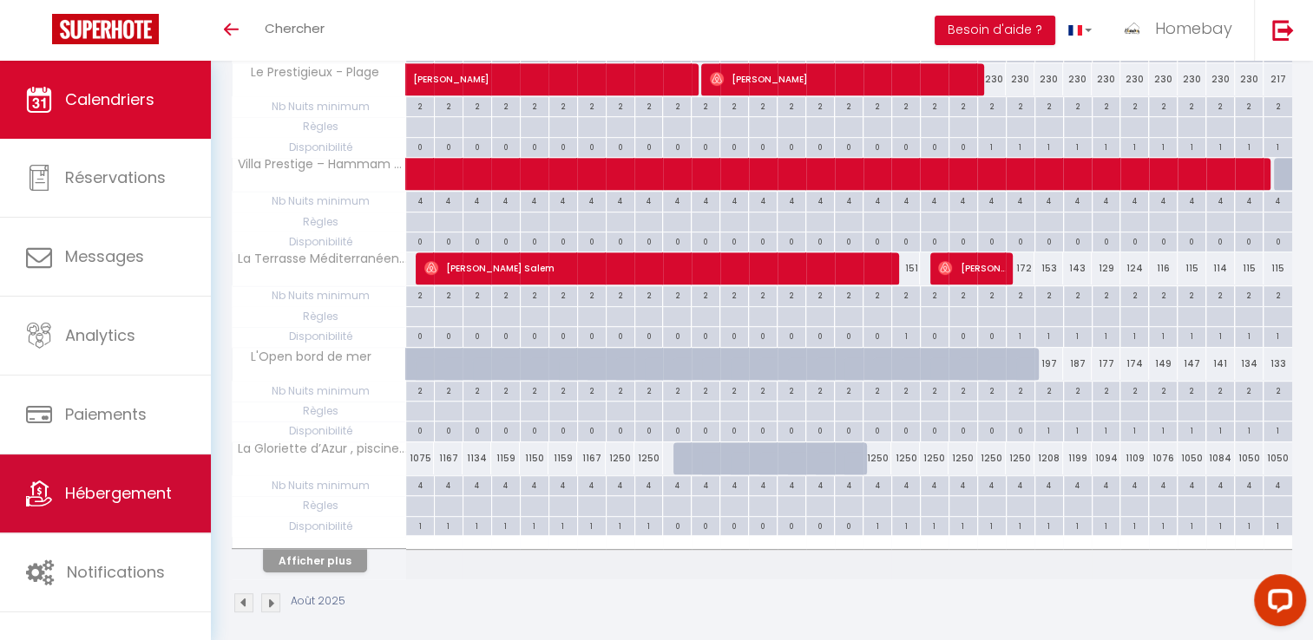
click at [174, 498] on link "Hébergement" at bounding box center [105, 494] width 211 height 78
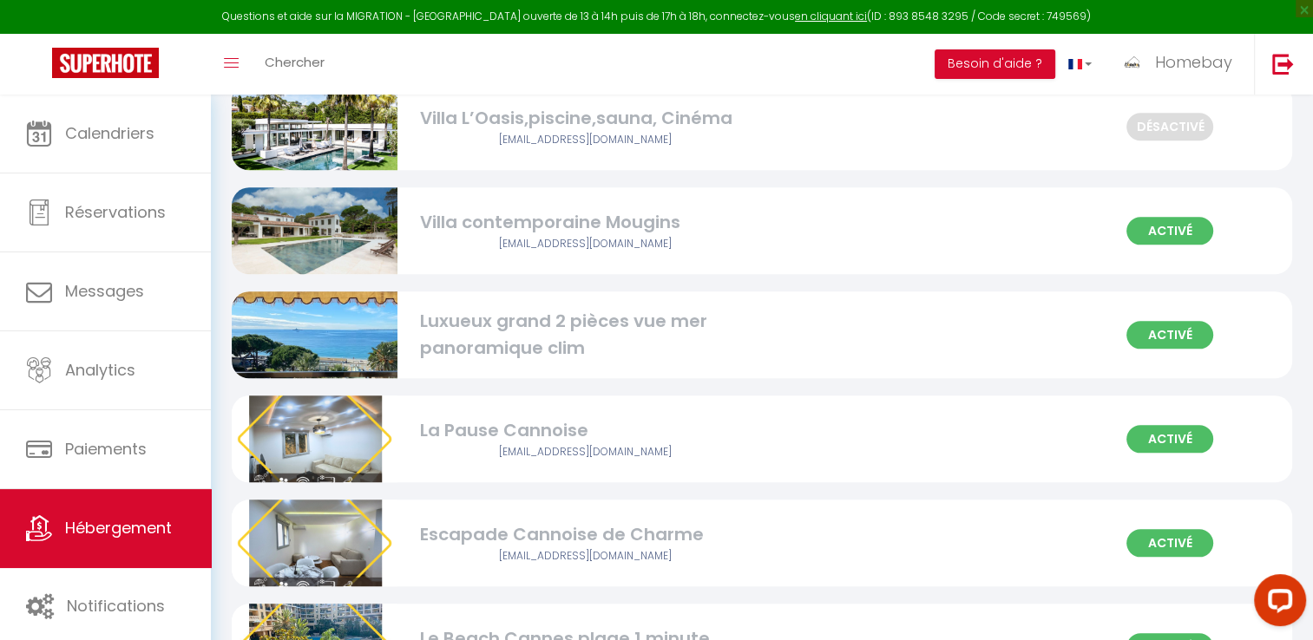
scroll to position [1736, 0]
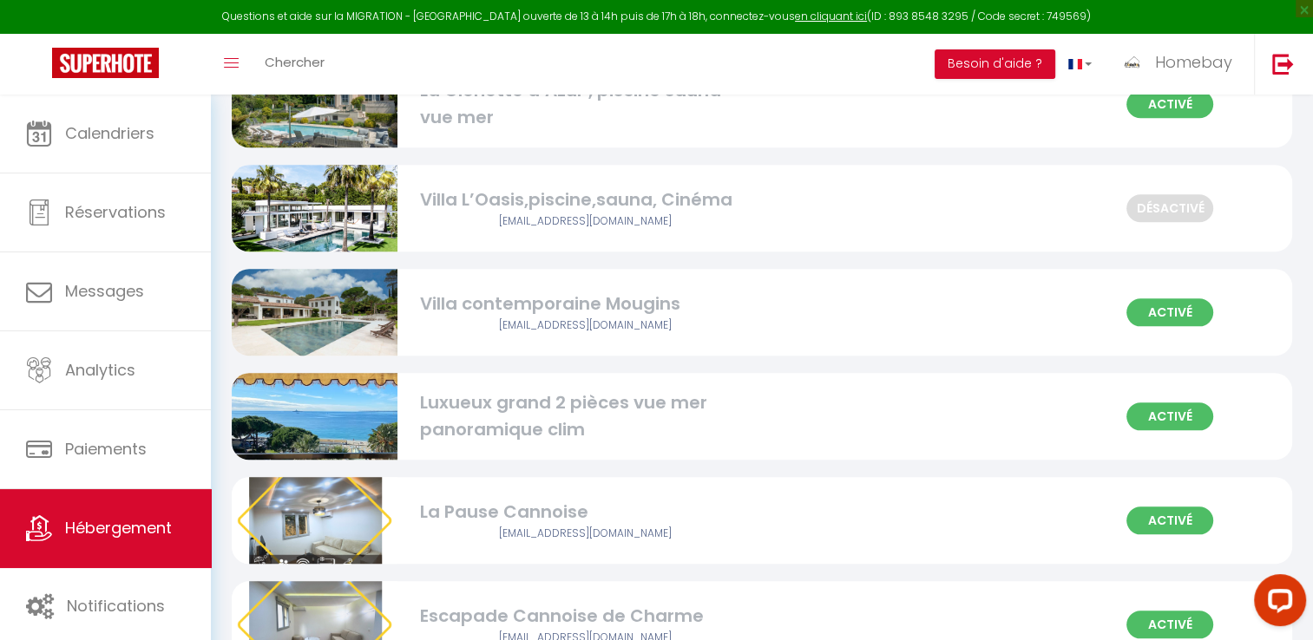
click at [503, 209] on div "Villa L’Oasis,piscine,sauna, Cinéma" at bounding box center [585, 200] width 331 height 27
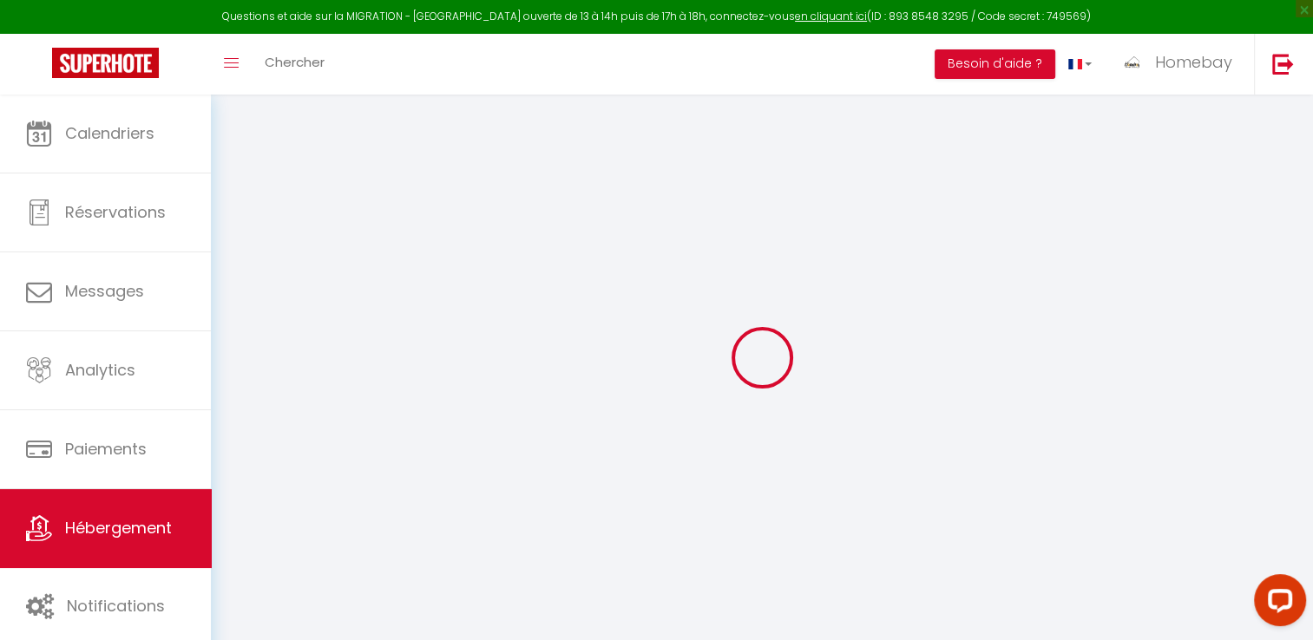
select select
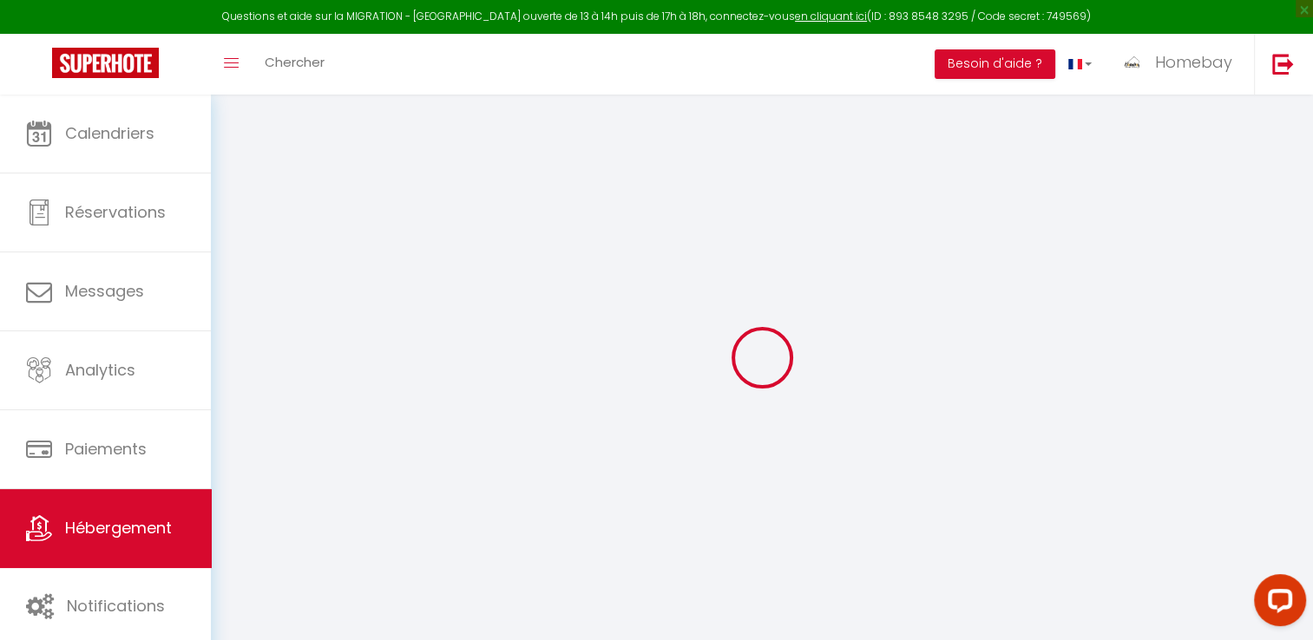
select select
checkbox input "false"
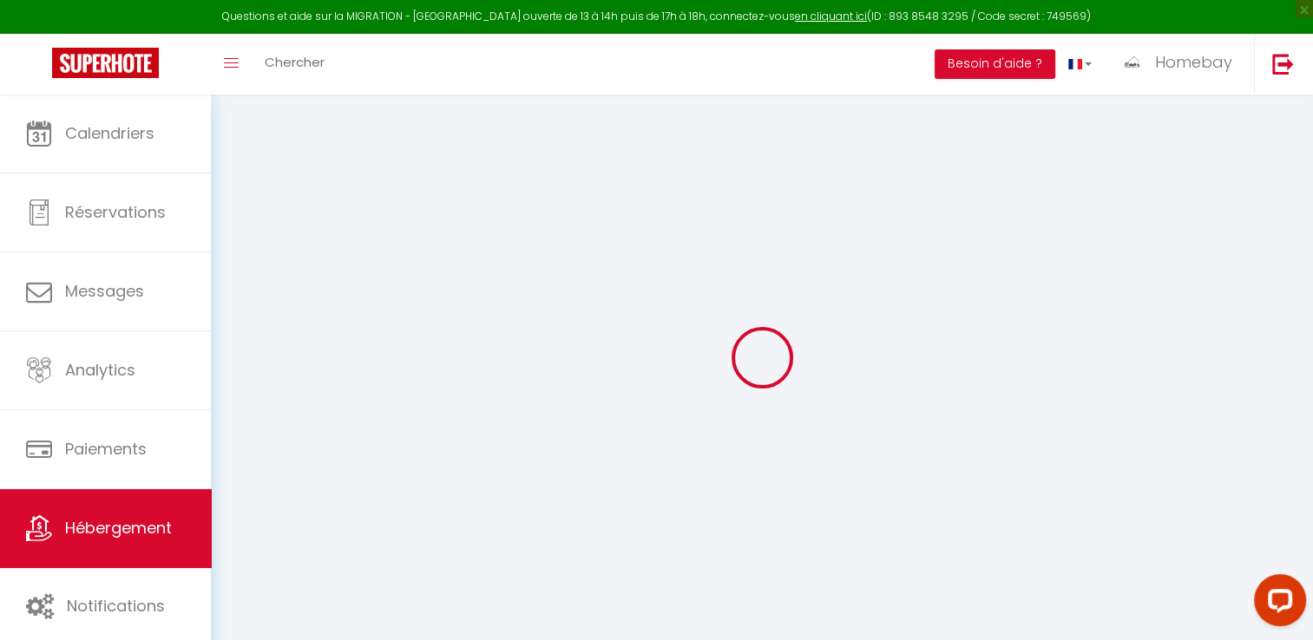
select select
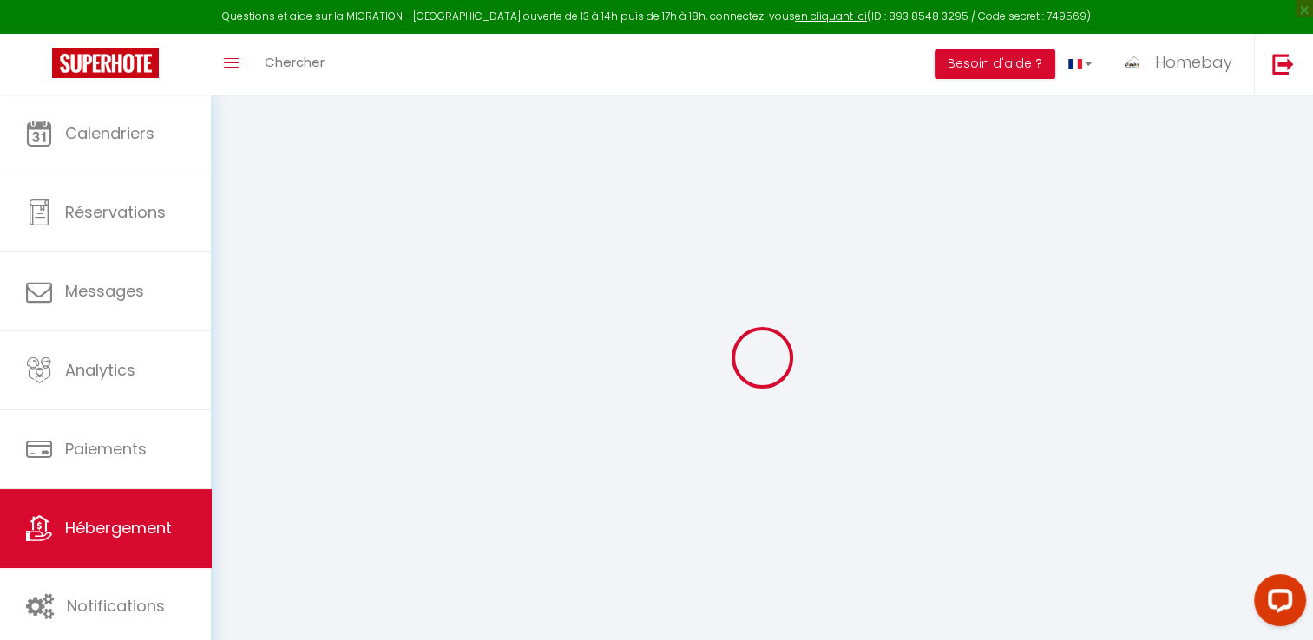
select select
checkbox input "false"
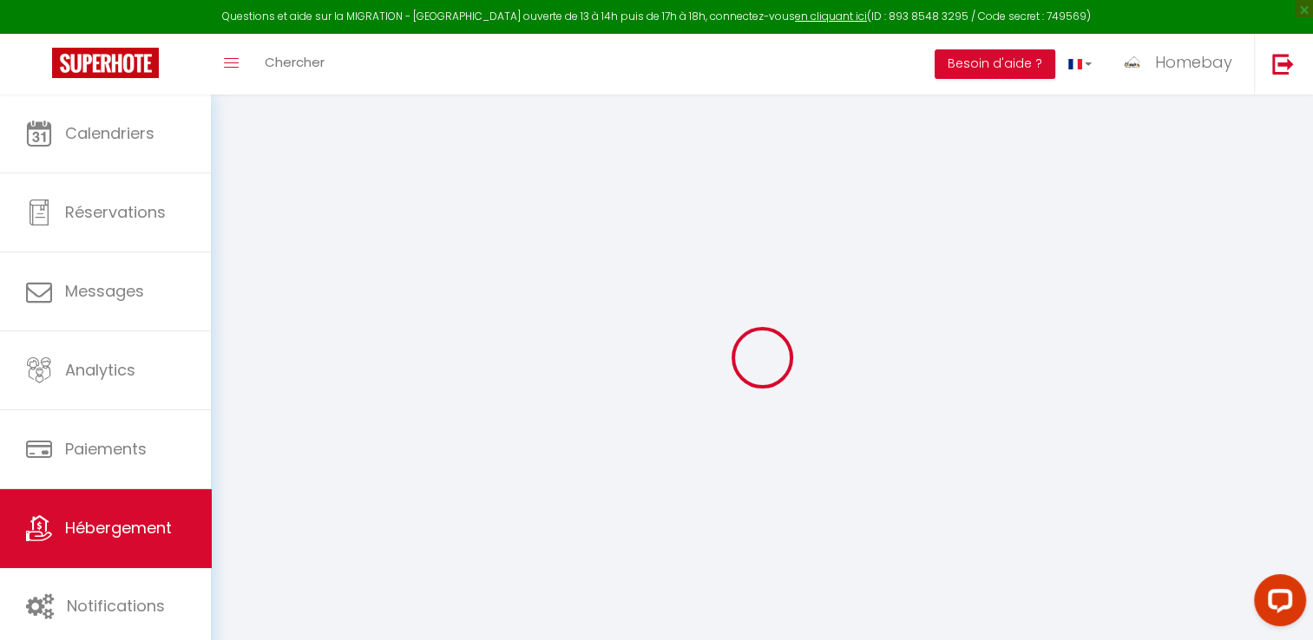
checkbox input "false"
select select
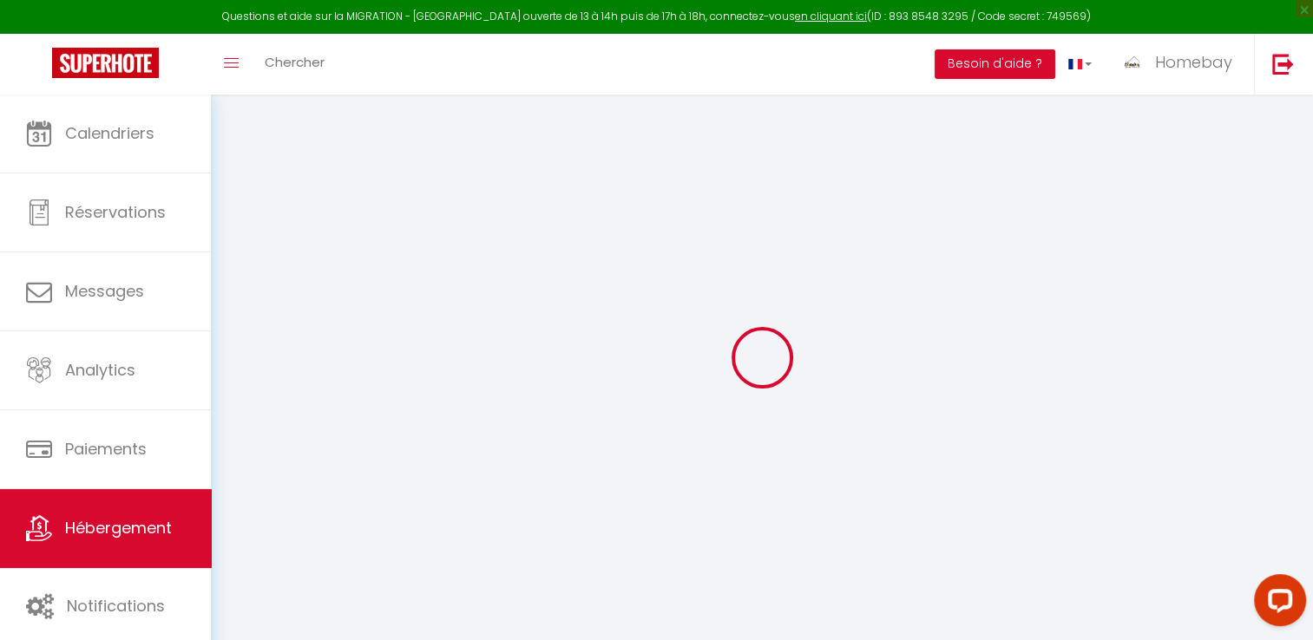
select select
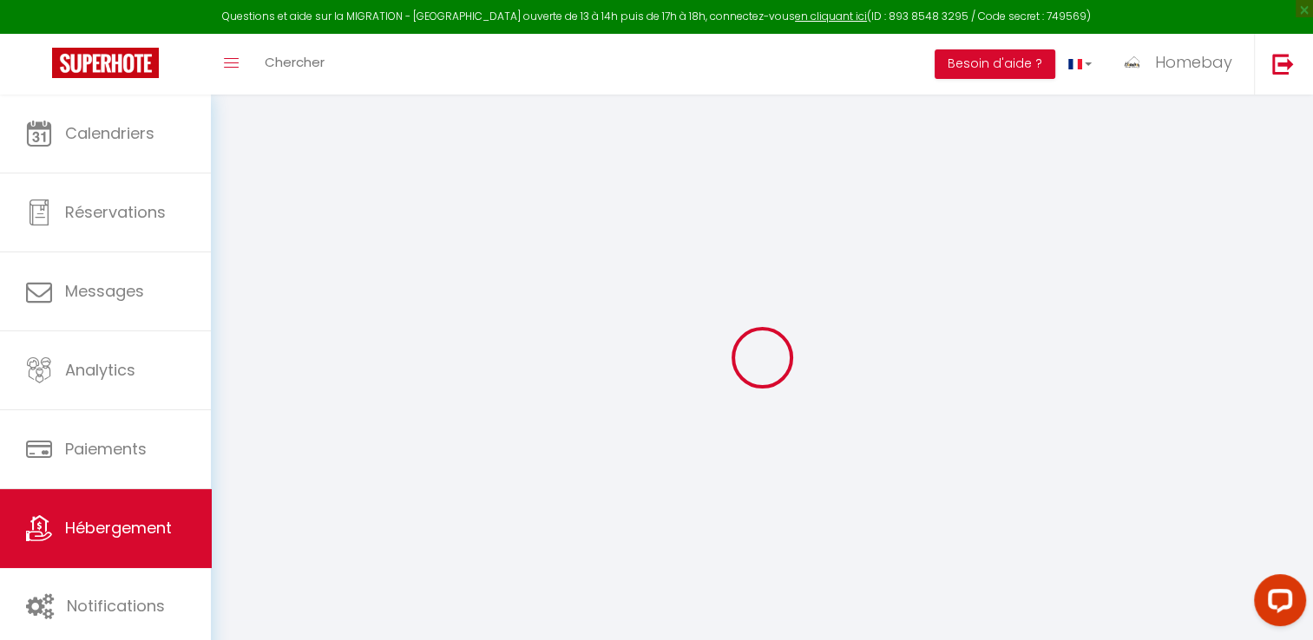
checkbox input "false"
select select
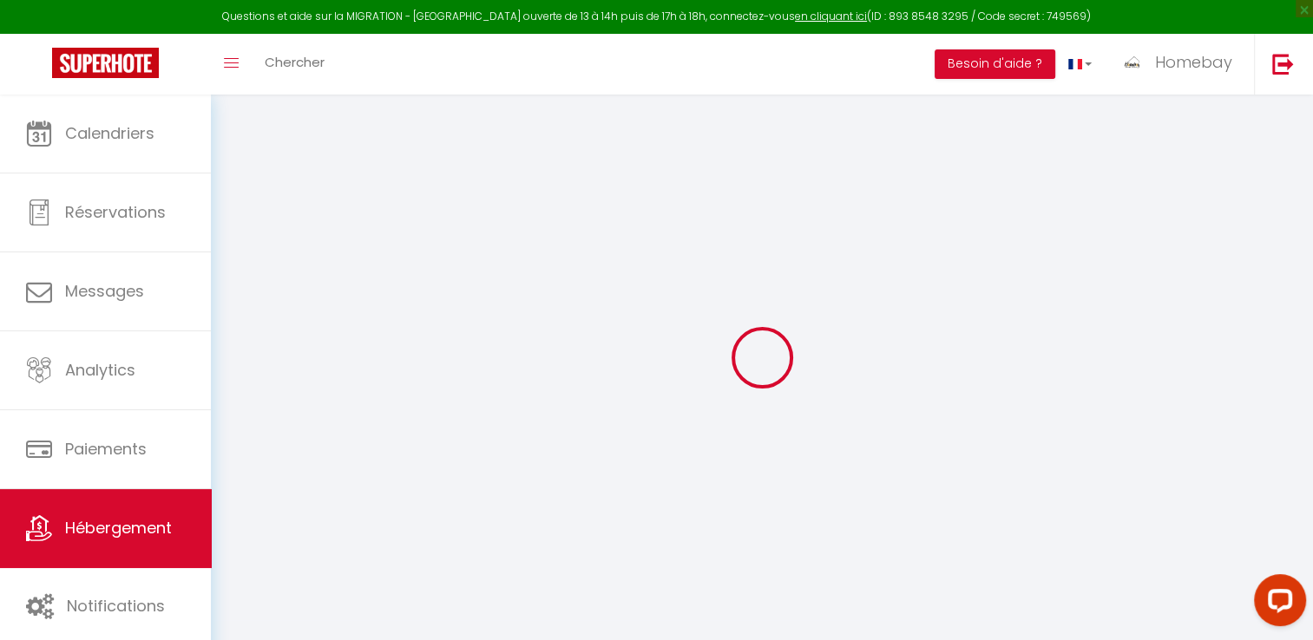
select select
type input "Villa L’Oasis,piscine,sauna, Cinéma"
type input "Kevain"
type input "Zemmour"
type input "Mougins"
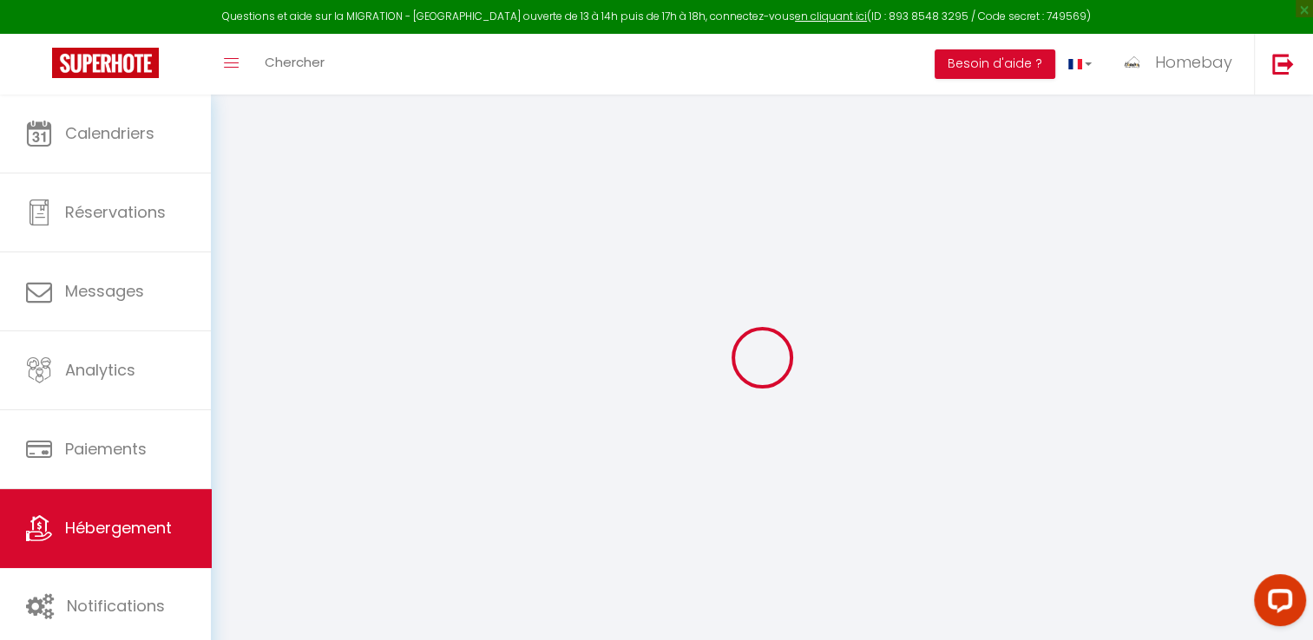
select select "12"
select select "5"
type input "3500"
type input "1348"
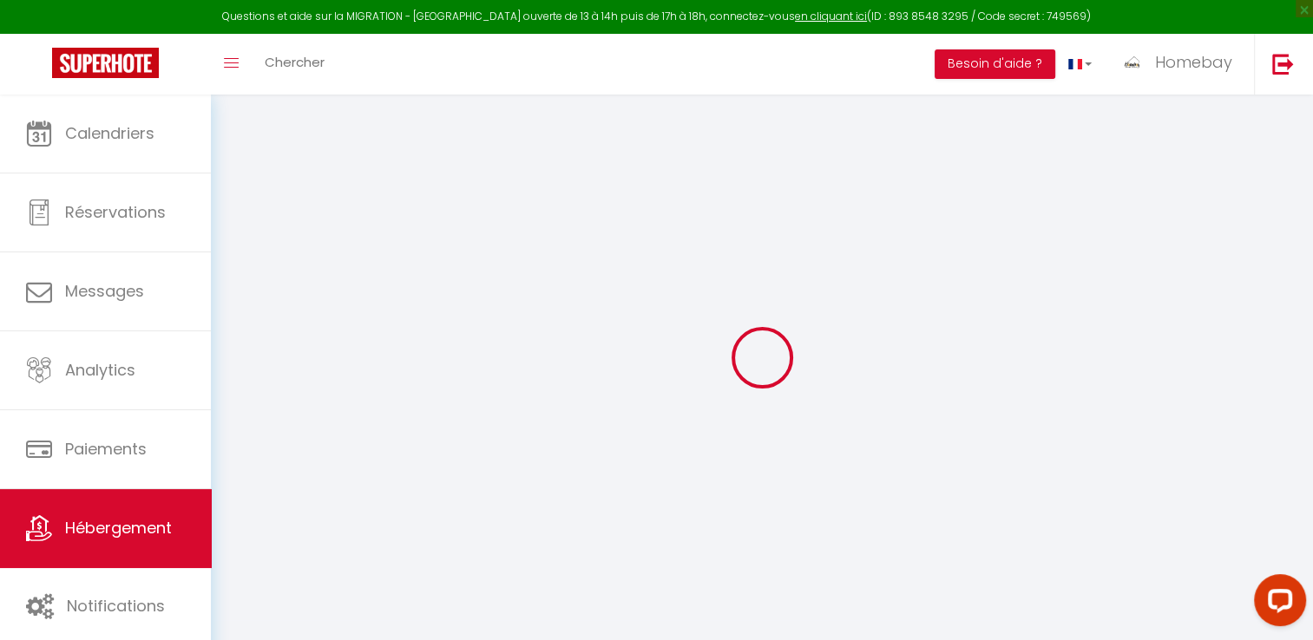
type input "10000"
select select
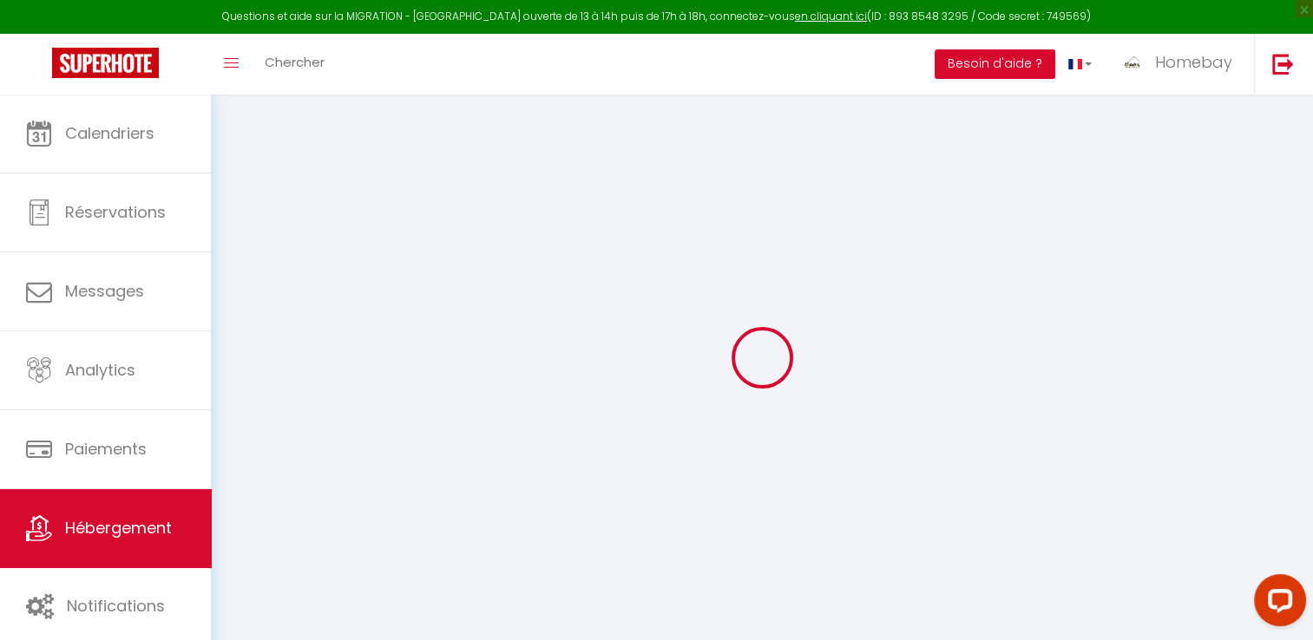
select select
type input "Mougins"
type input "06400"
type input "Mougins"
type input "[EMAIL_ADDRESS][DOMAIN_NAME]"
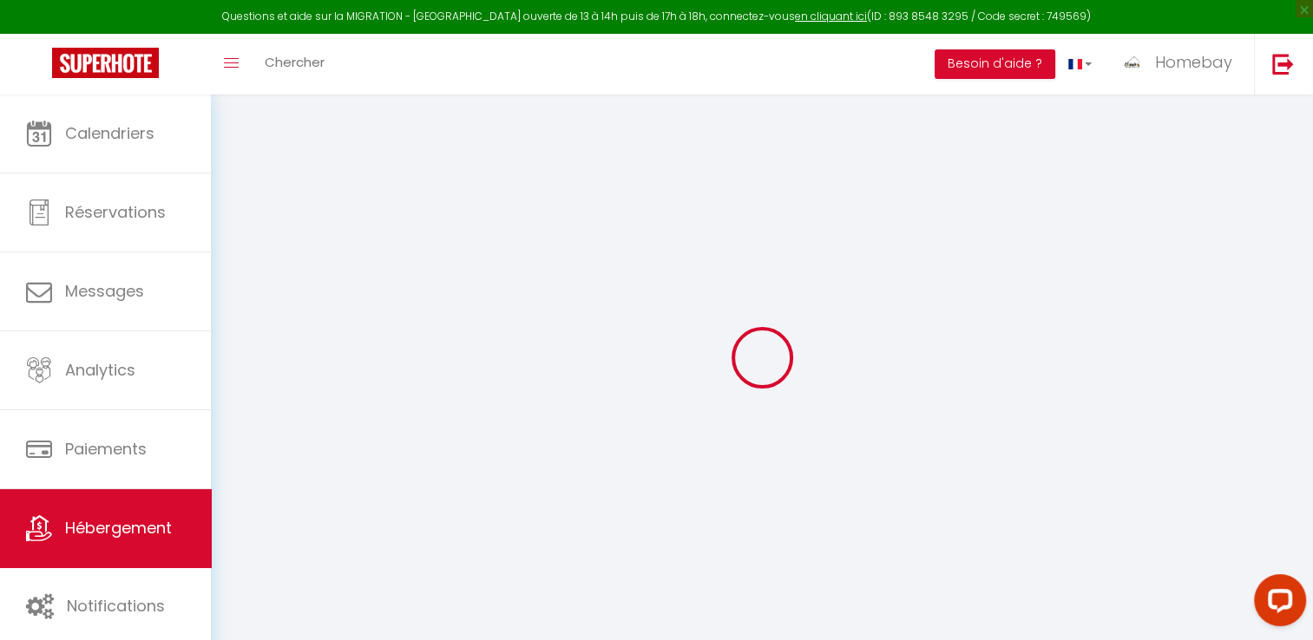
select select
checkbox input "false"
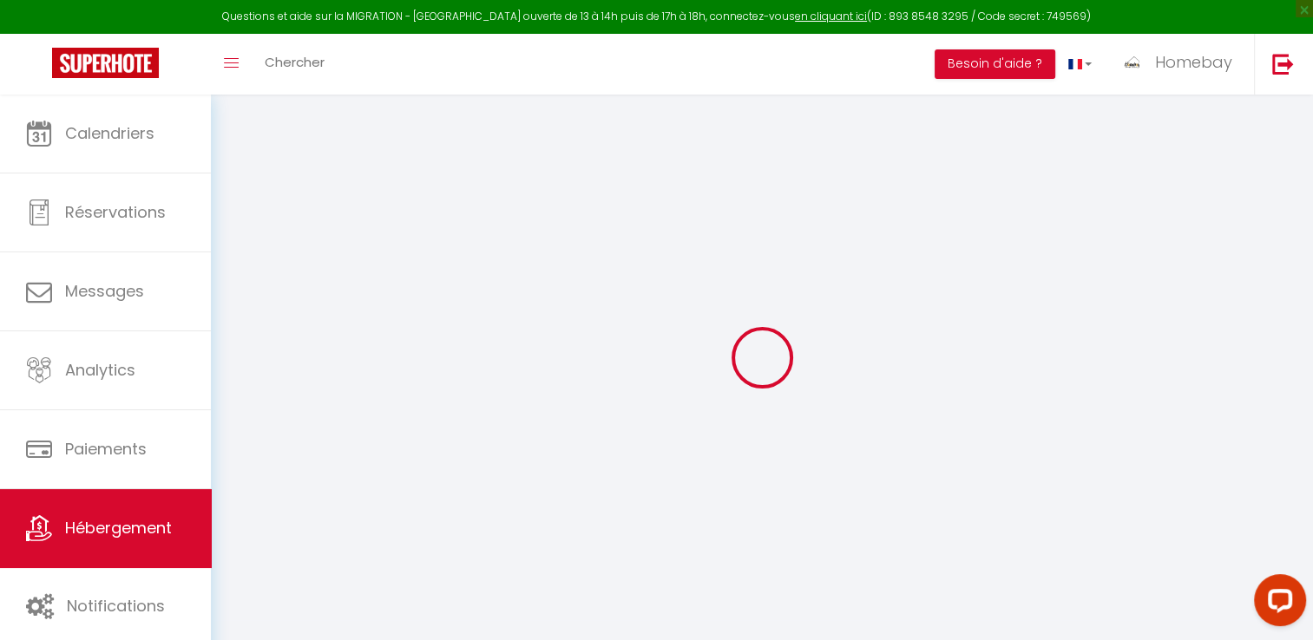
type input "1350"
type input "0"
select select
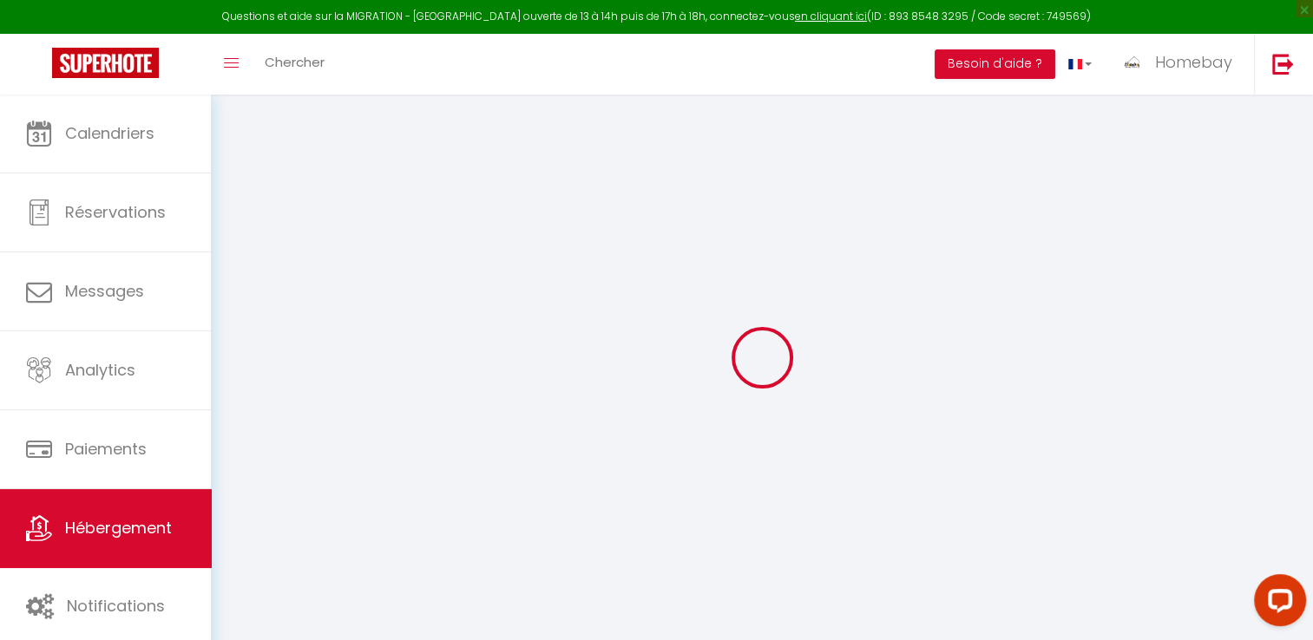
select select
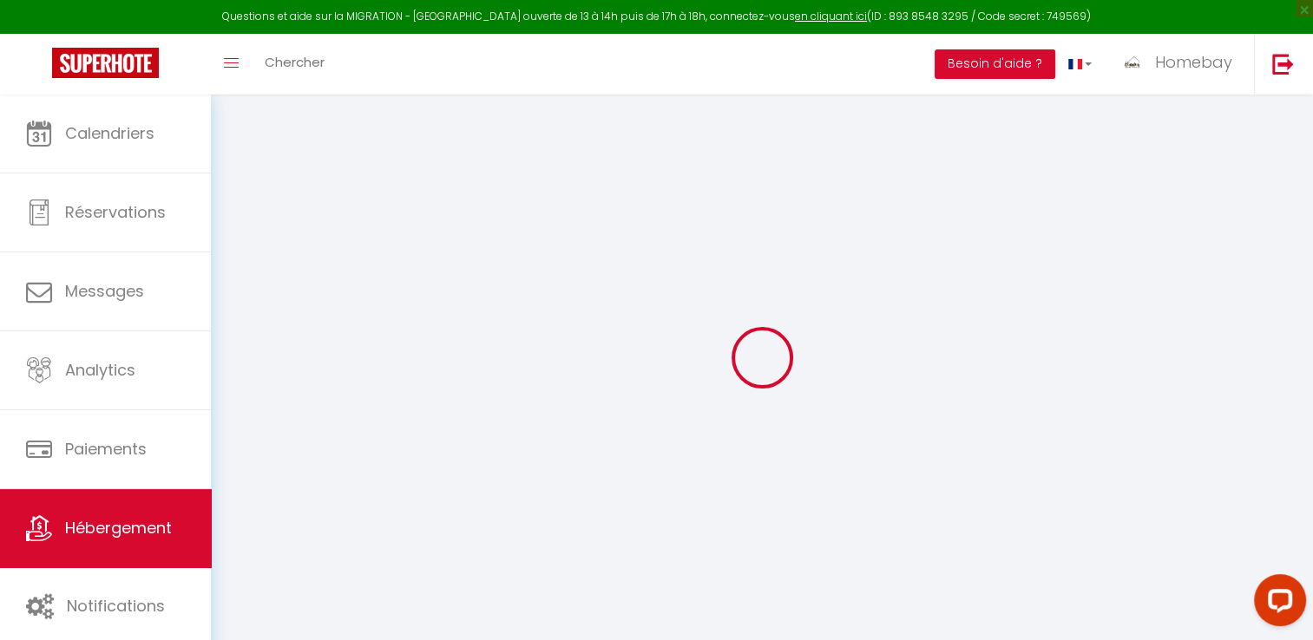
checkbox input "false"
select select
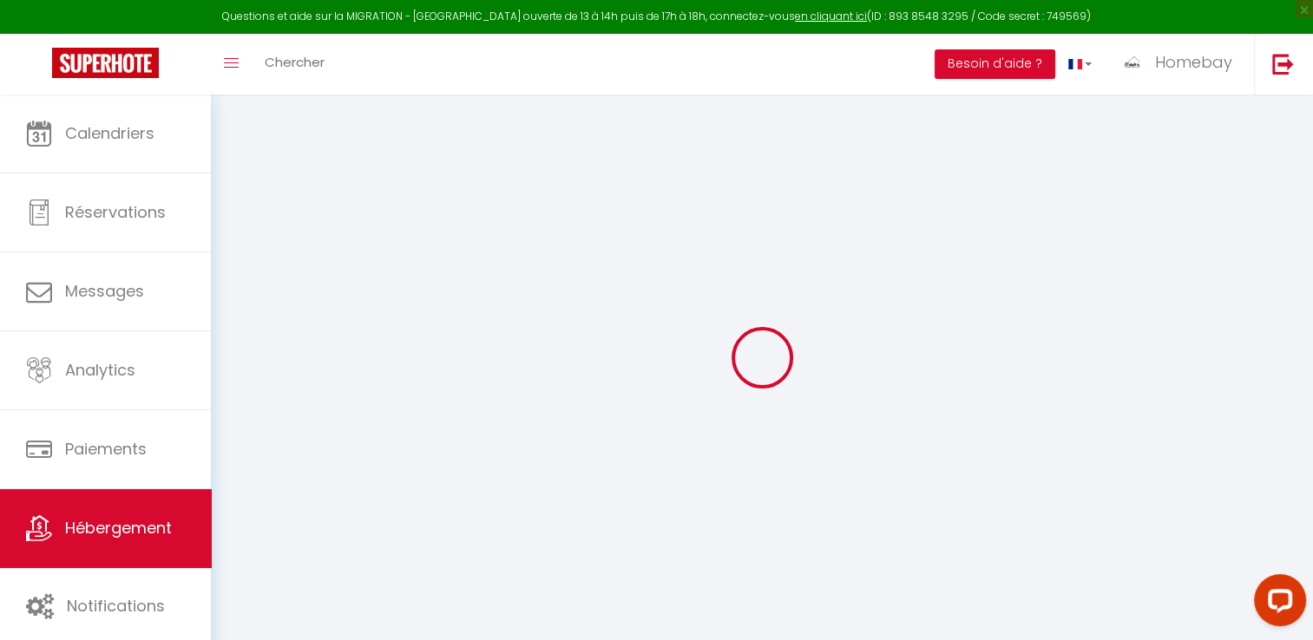
select select
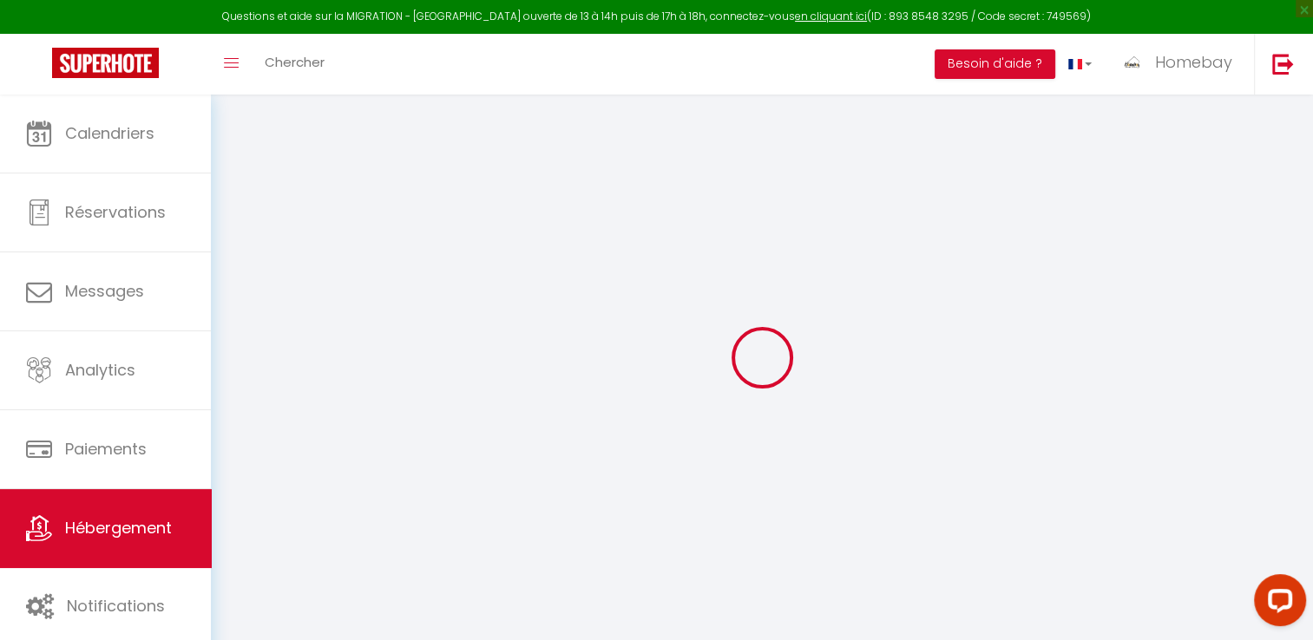
checkbox input "false"
select select
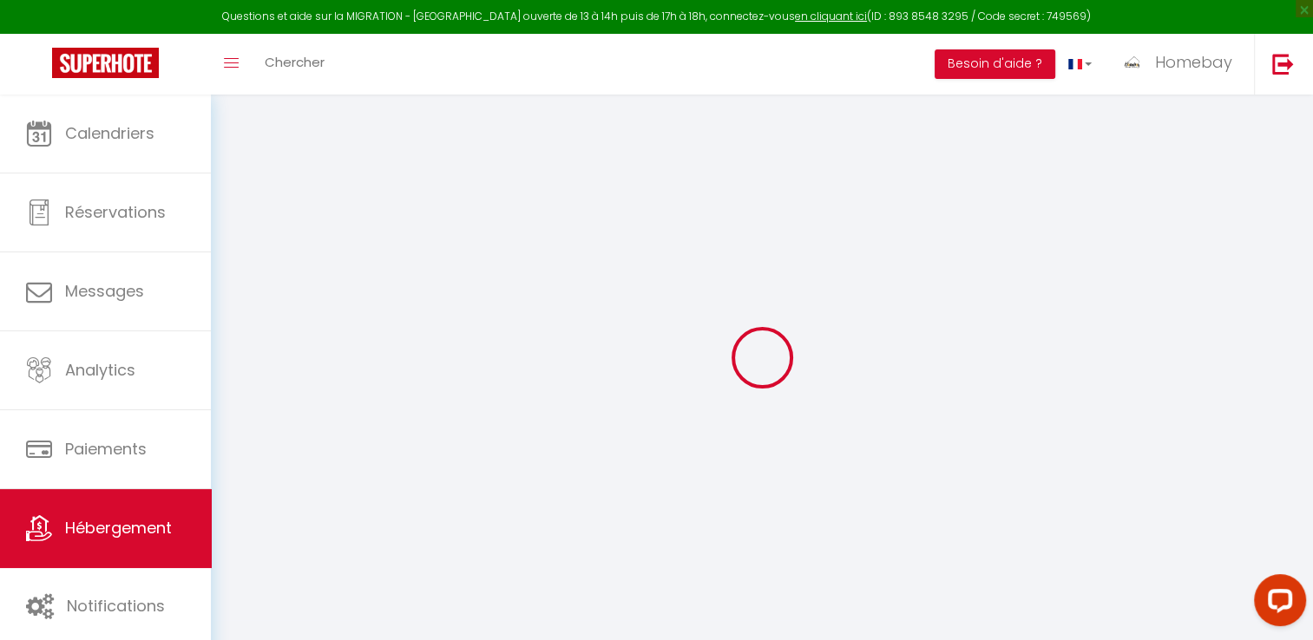
checkbox input "false"
select select "16:00"
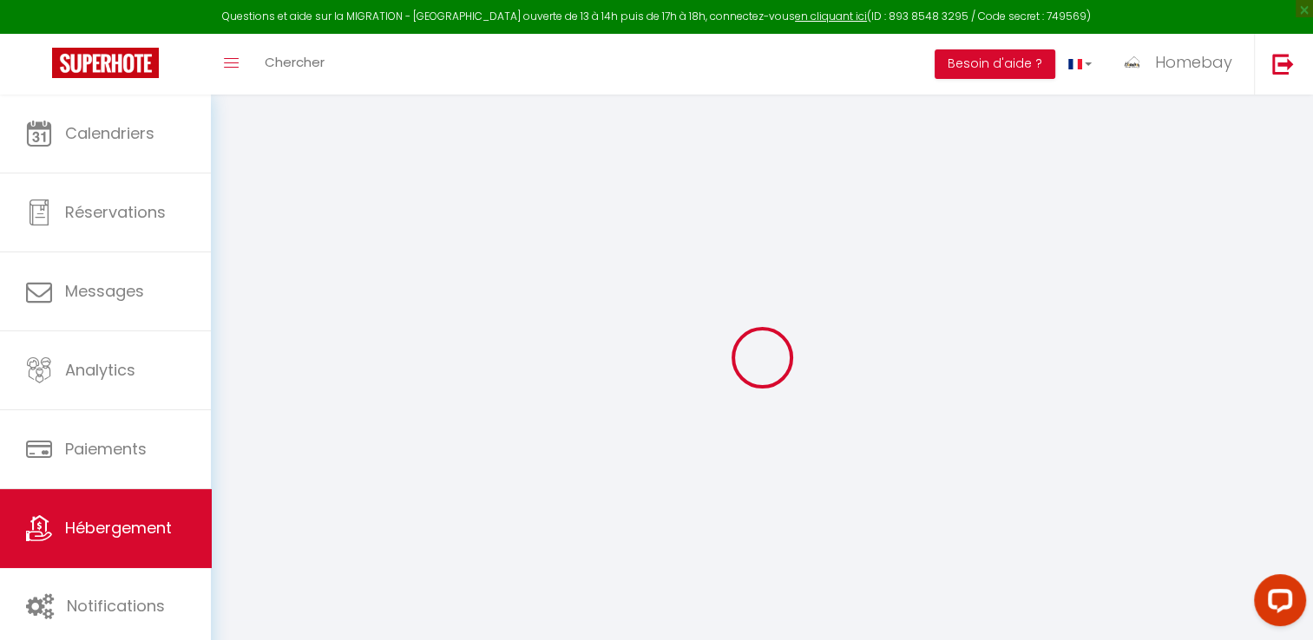
select select
select select "10:00"
select select "30"
select select "120"
select select
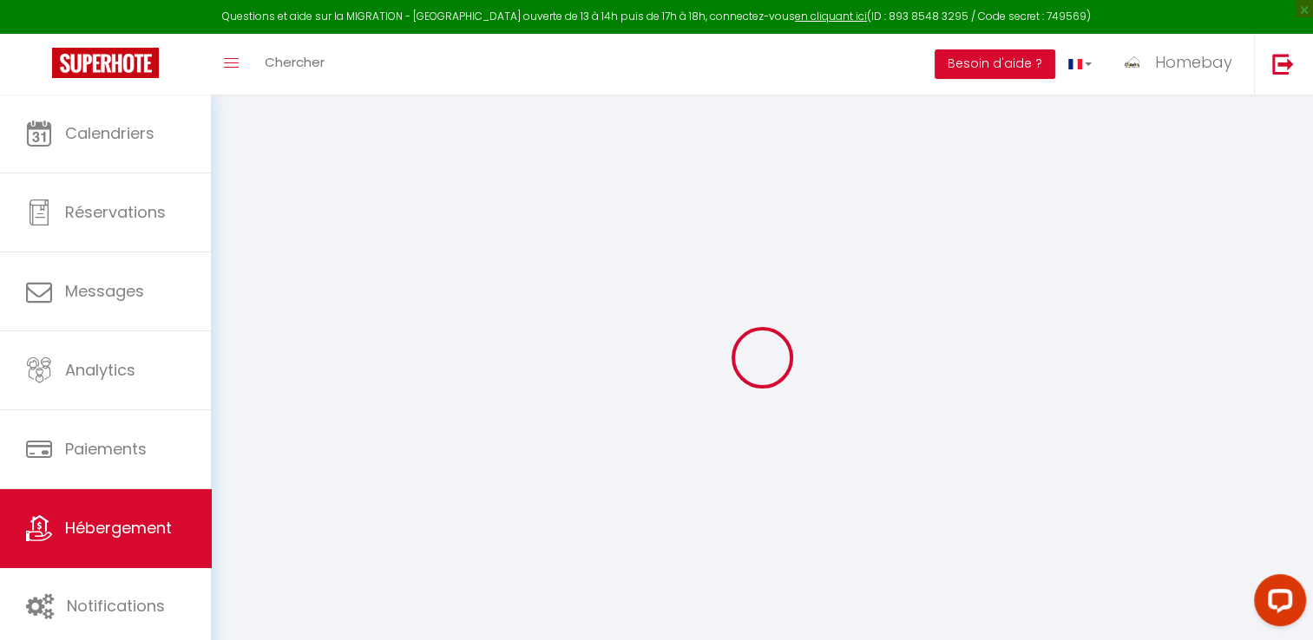
select select
checkbox input "false"
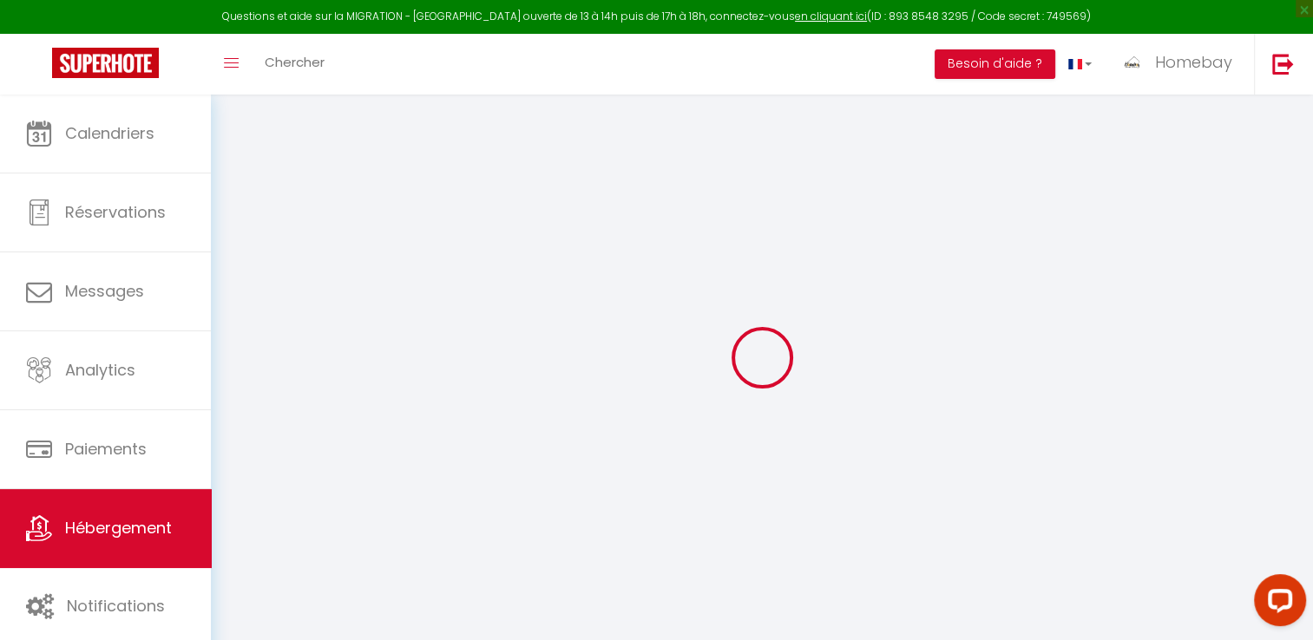
select select
checkbox input "false"
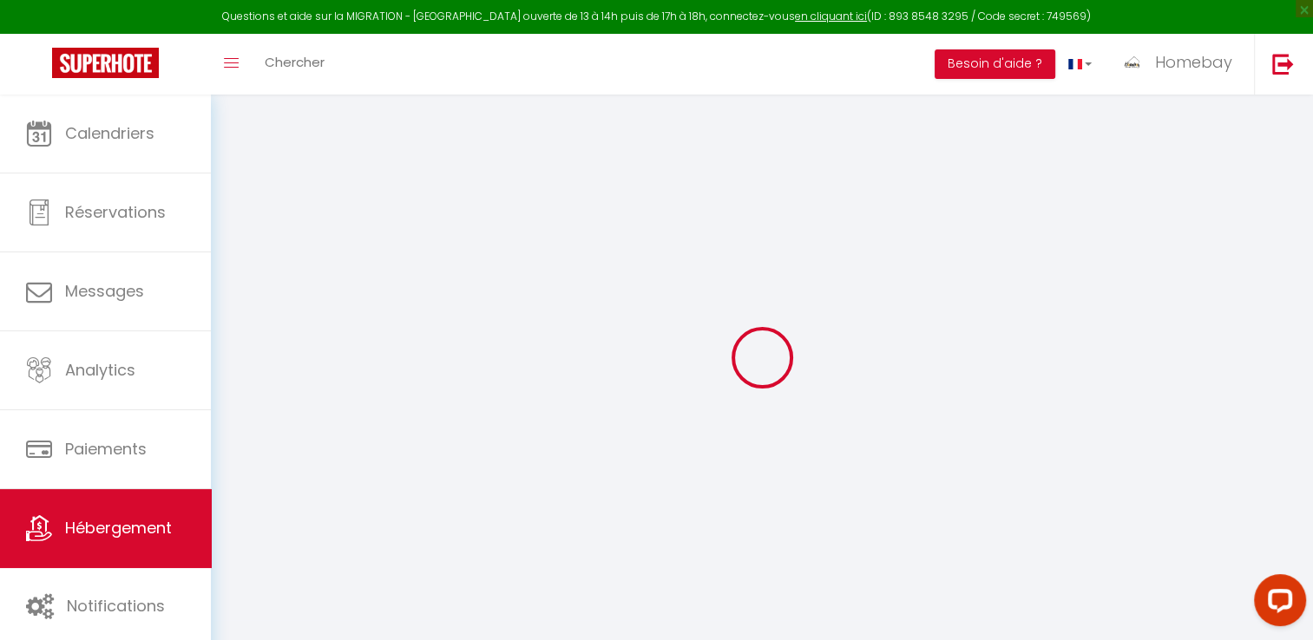
checkbox input "false"
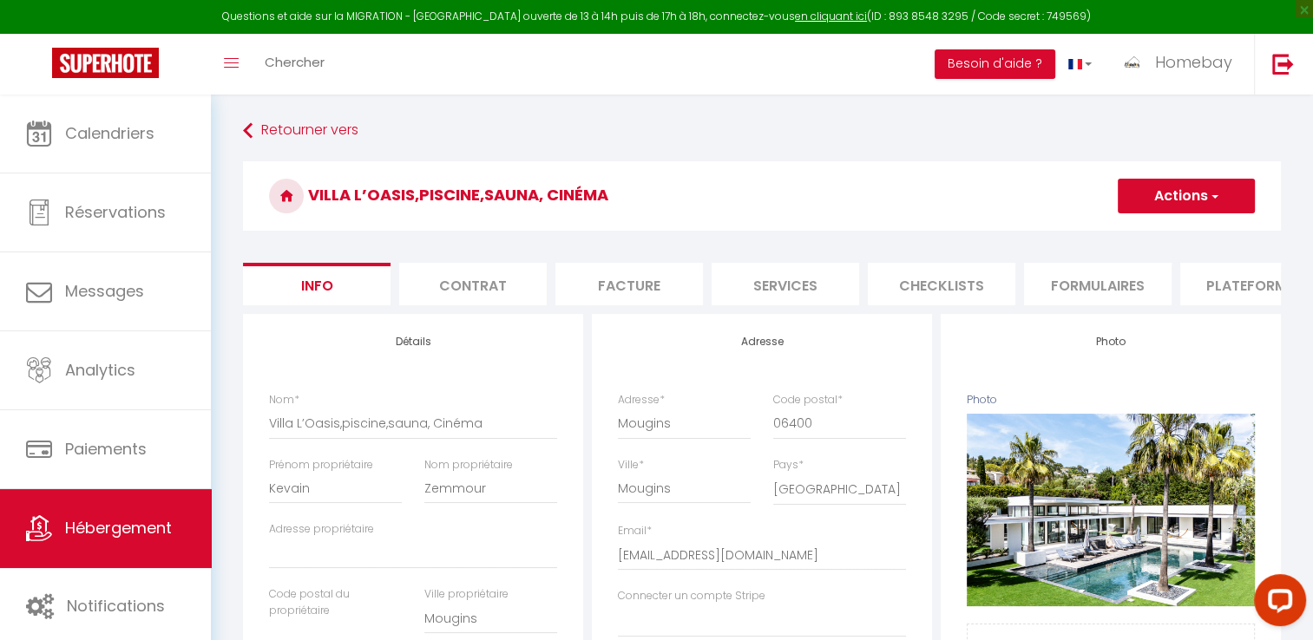
select select
checkbox input "false"
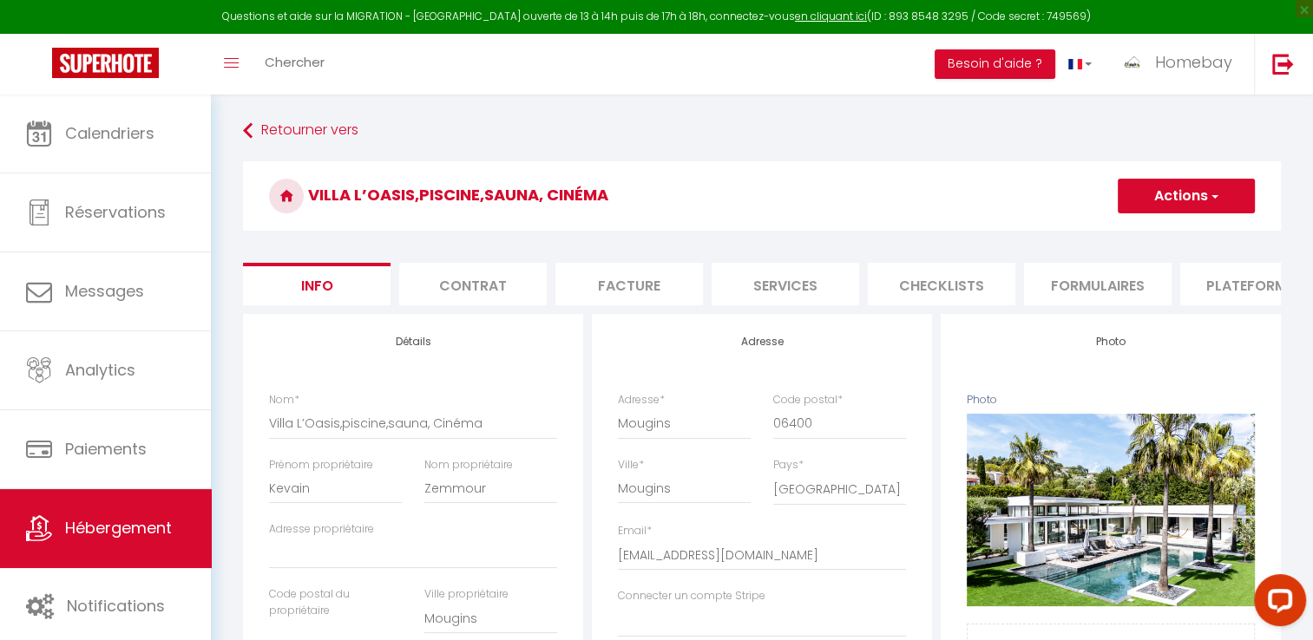
checkbox input "false"
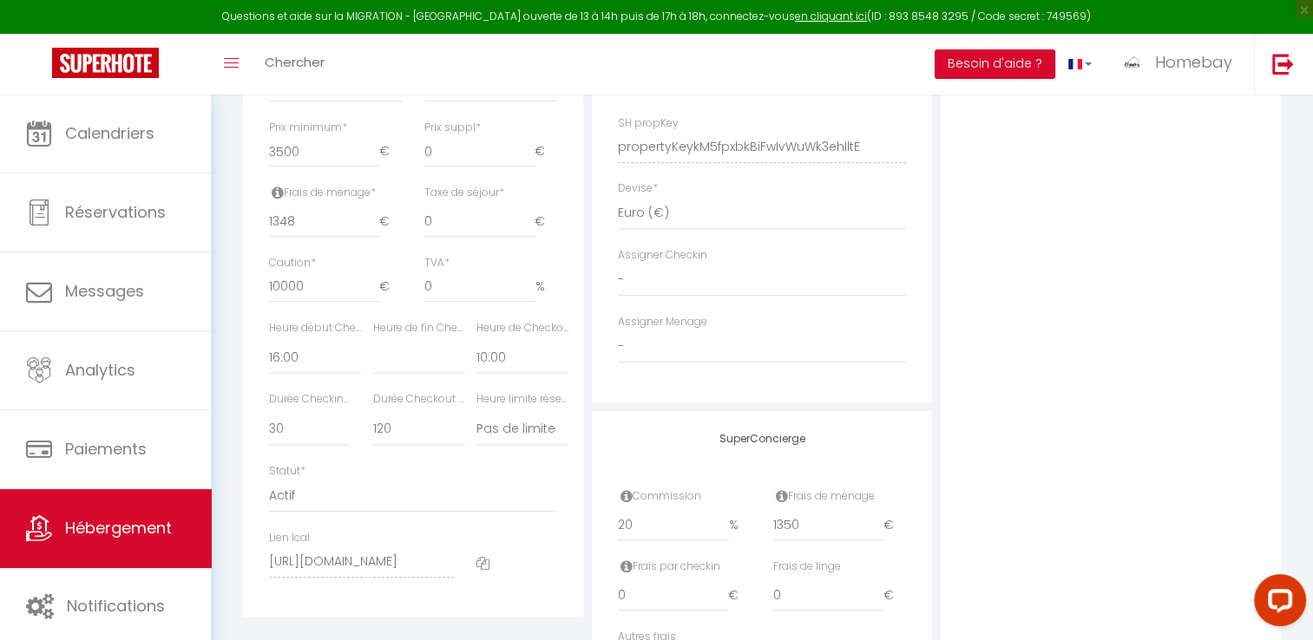
scroll to position [900, 0]
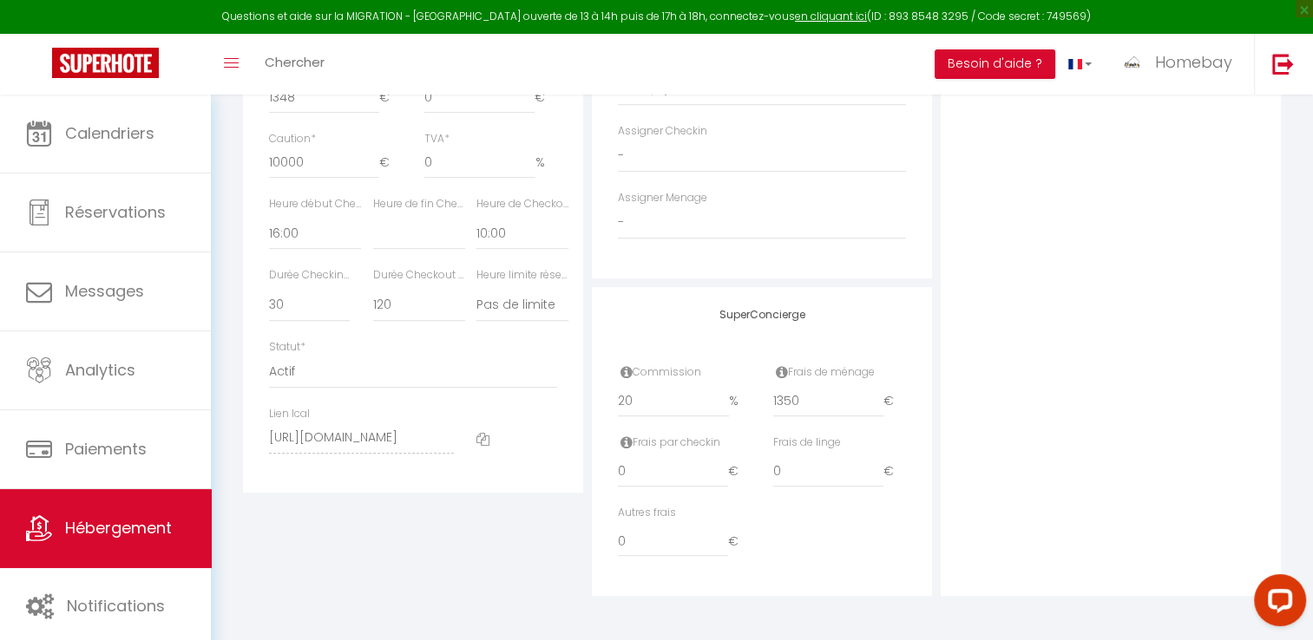
click at [479, 441] on icon at bounding box center [482, 439] width 13 height 13
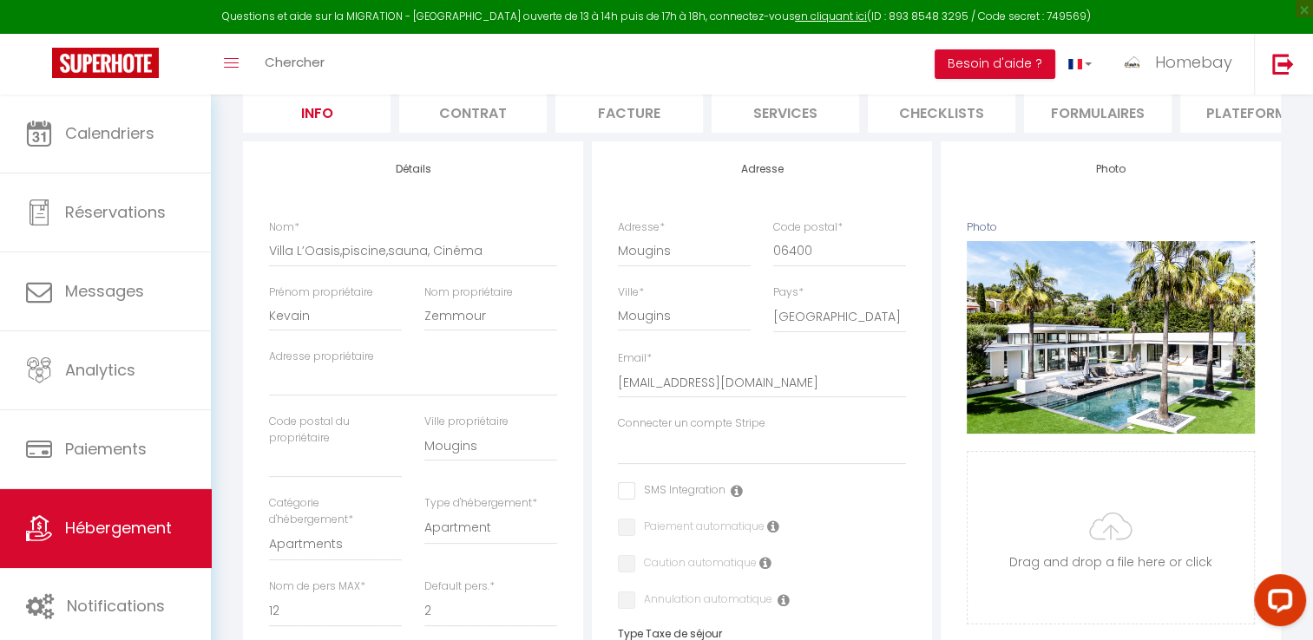
scroll to position [174, 0]
click at [691, 464] on select "SAS HOME BAY CONCIERGERIE Lascar sitbon lionel levon doursounian BRAKHA" at bounding box center [762, 447] width 288 height 33
click at [690, 464] on select "SAS HOME BAY CONCIERGERIE Lascar sitbon lionel levon doursounian BRAKHA" at bounding box center [762, 447] width 288 height 33
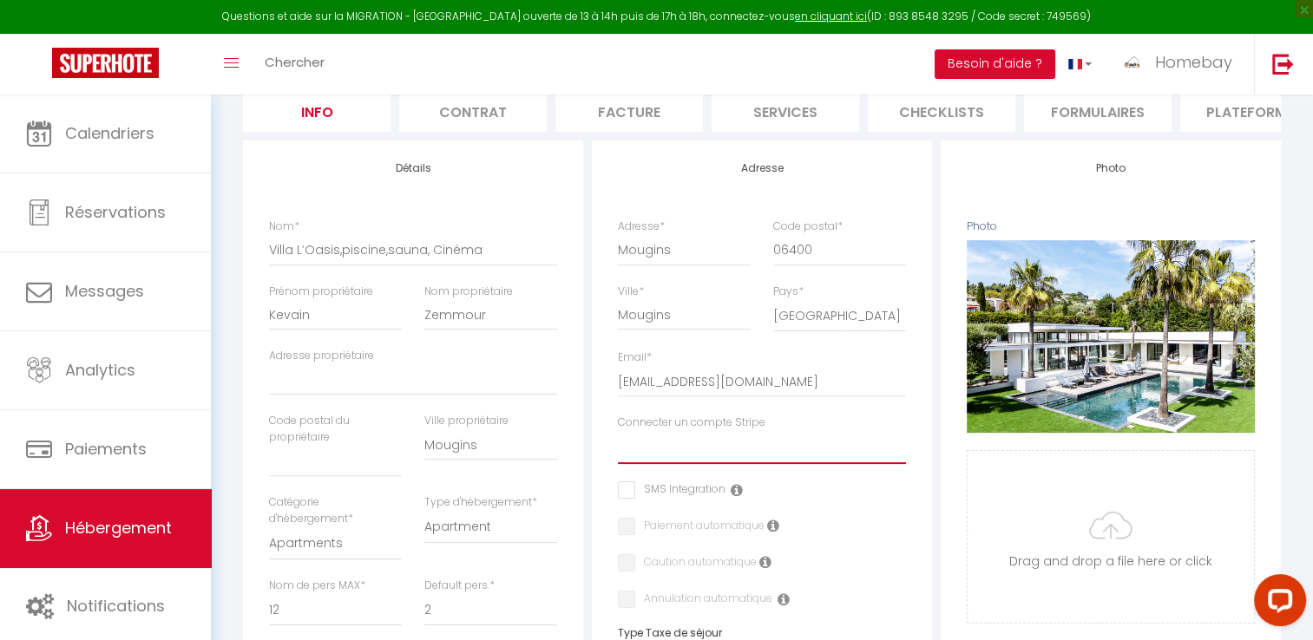
click at [690, 464] on select "SAS HOME BAY CONCIERGERIE Lascar sitbon lionel levon doursounian BRAKHA" at bounding box center [762, 447] width 288 height 33
click at [1294, 471] on div "Retourner vers Villa L’Oasis,piscine,sauna, Cinéma Actions Enregistrer Duplique…" at bounding box center [762, 638] width 1102 height 1434
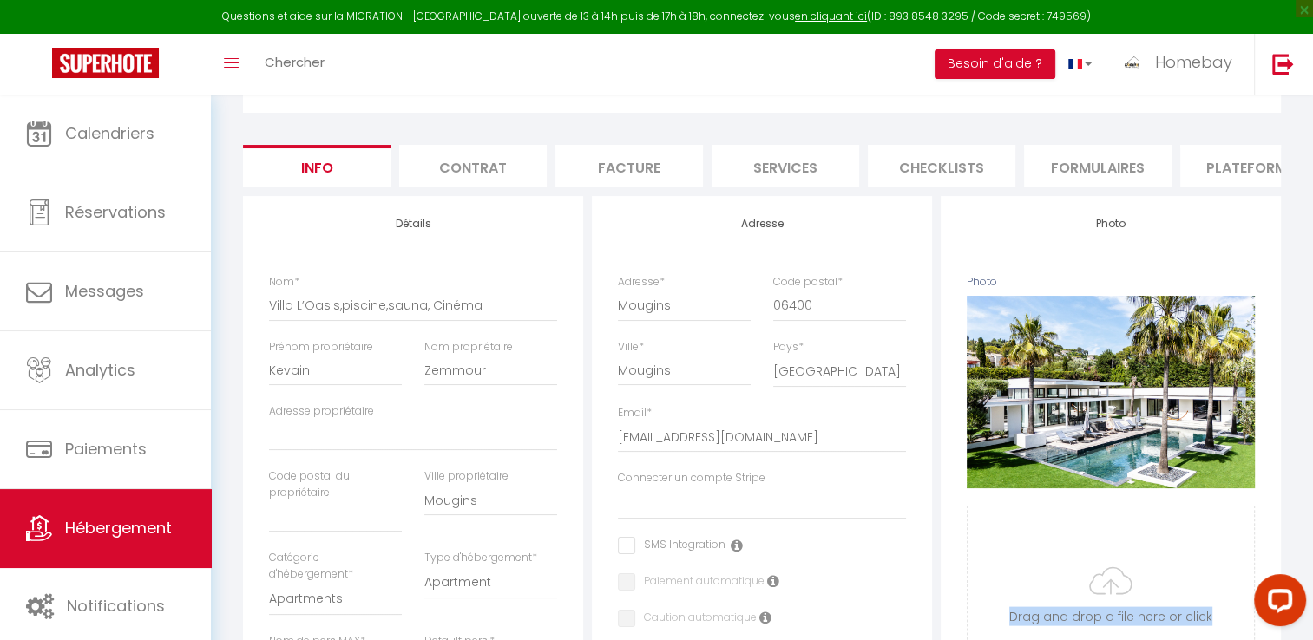
scroll to position [0, 0]
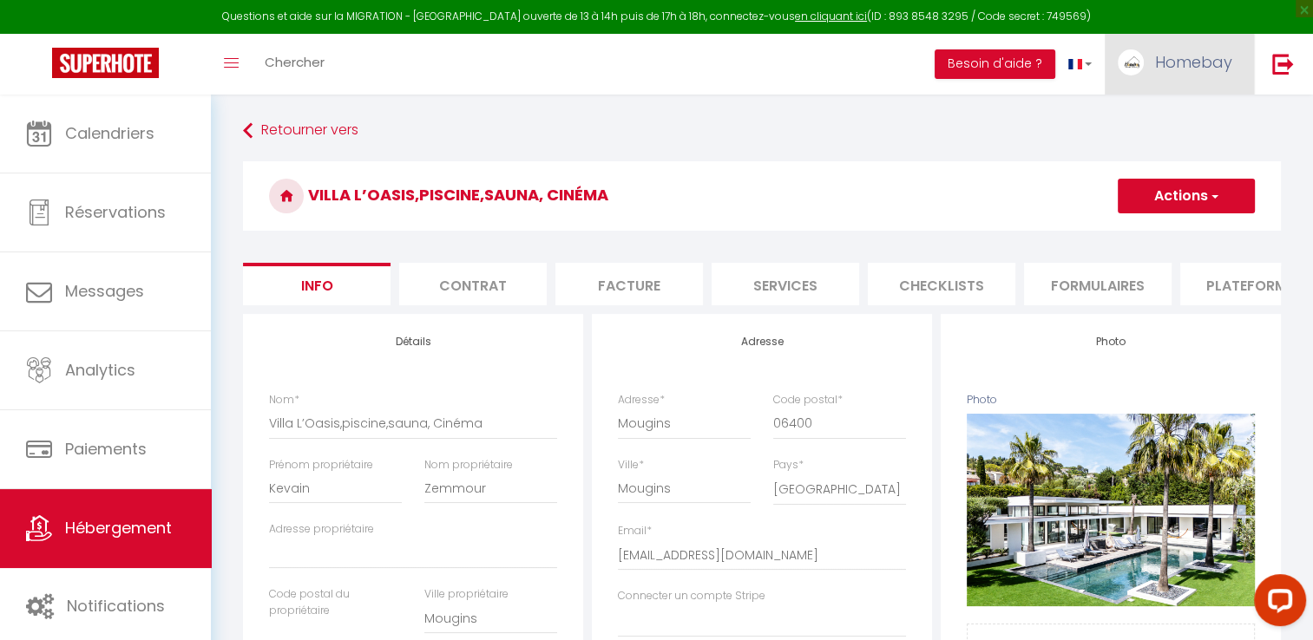
click at [1211, 57] on span "Homebay" at bounding box center [1193, 62] width 77 height 22
click at [1164, 109] on link "Paramètres" at bounding box center [1184, 121] width 128 height 30
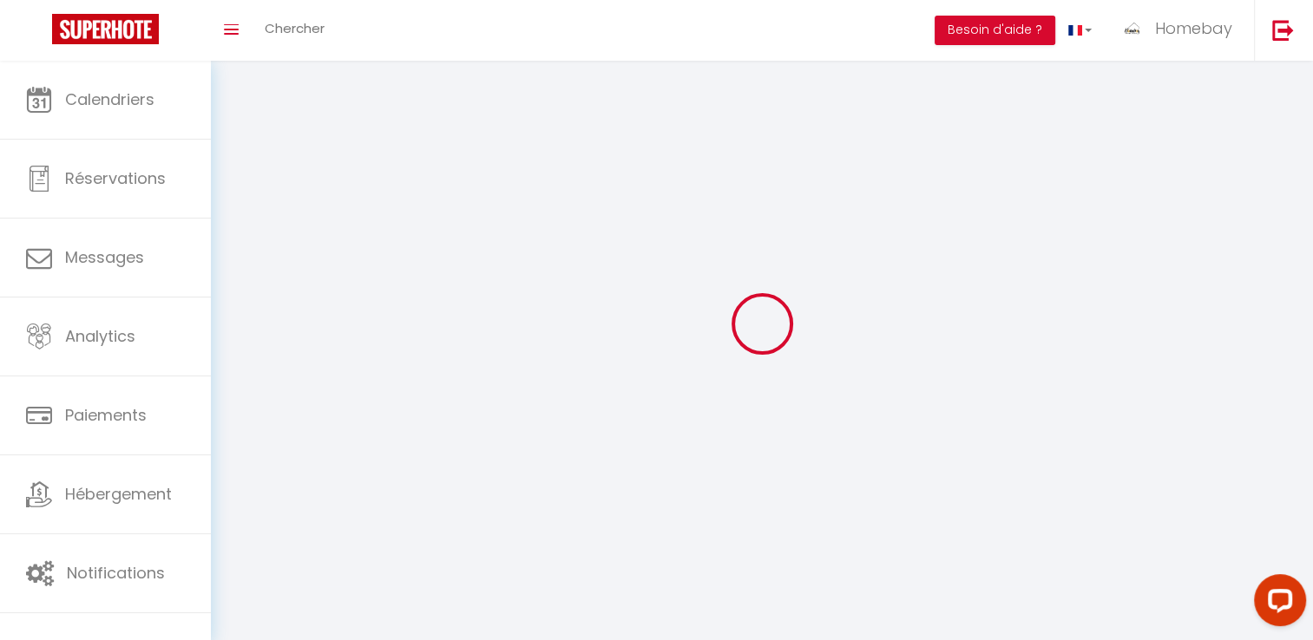
type input "Homebay"
type input "Conciergerie"
type input "0783663393"
type input "[STREET_ADDRESS]"
type input "06220"
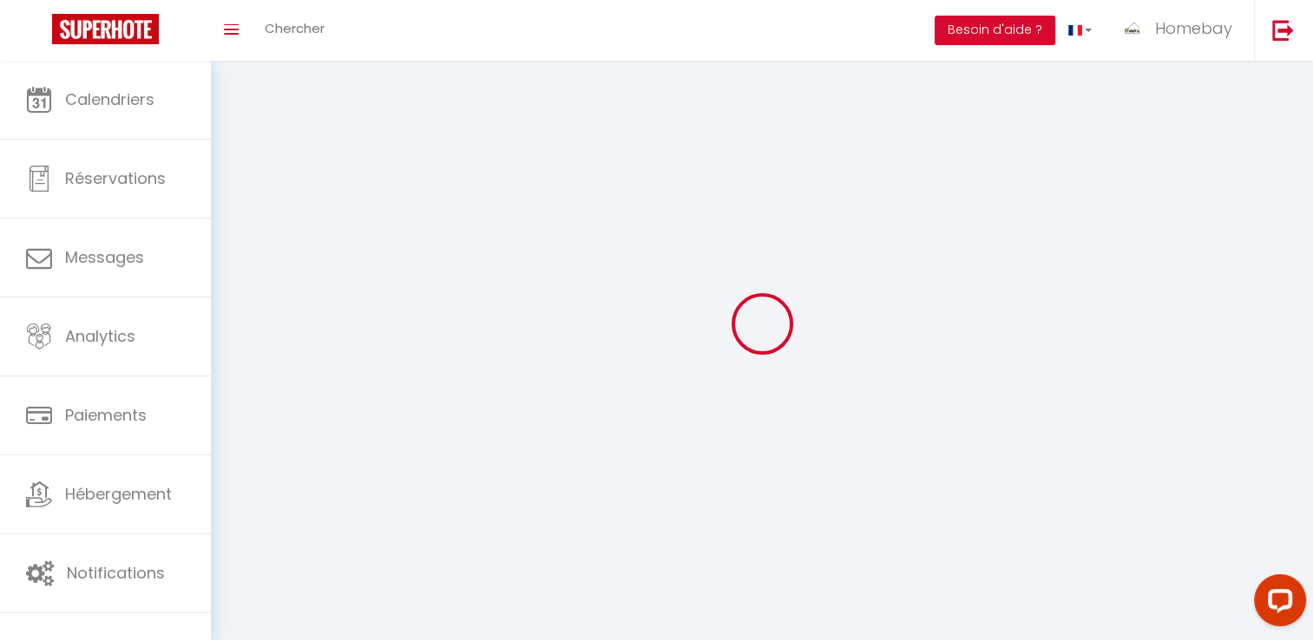
type input "golfe [PERSON_NAME]"
type input "HVYbkQrikcsWZyZQ1R5wl3xcW"
type input "eTkIkoRWOanKEXzRErFJeIKi1"
type input "[URL][DOMAIN_NAME]"
select select "28"
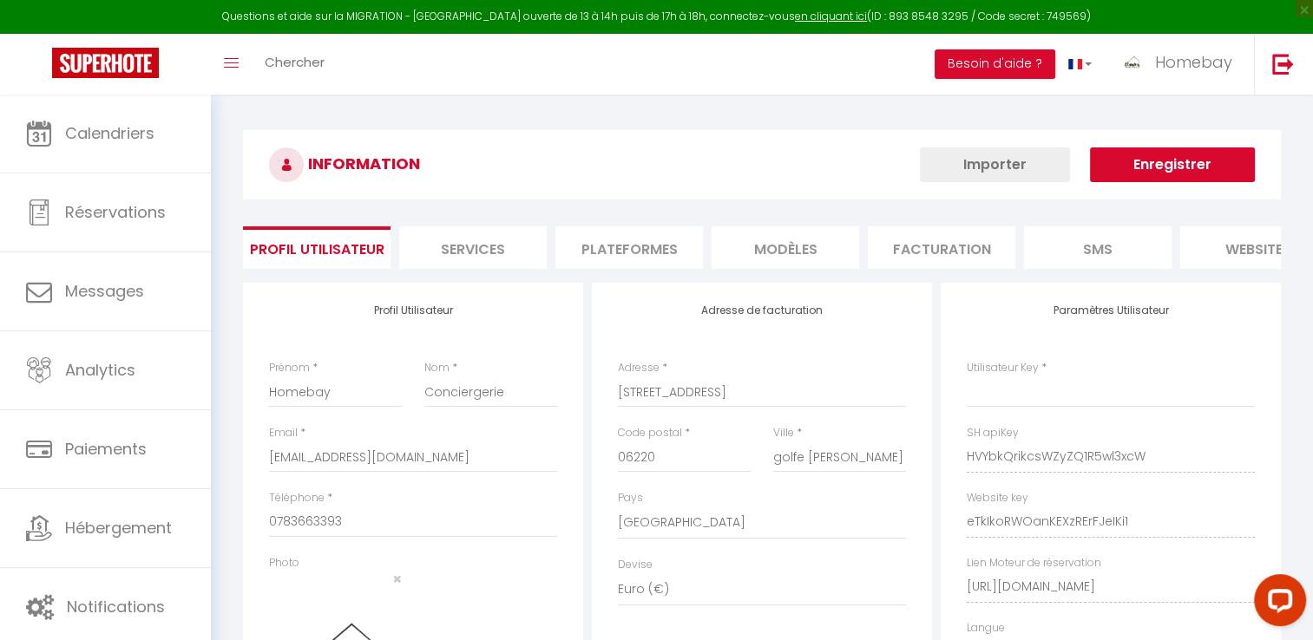
type input "HVYbkQrikcsWZyZQ1R5wl3xcW"
type input "eTkIkoRWOanKEXzRErFJeIKi1"
type input "[URL][DOMAIN_NAME]"
select select "fr"
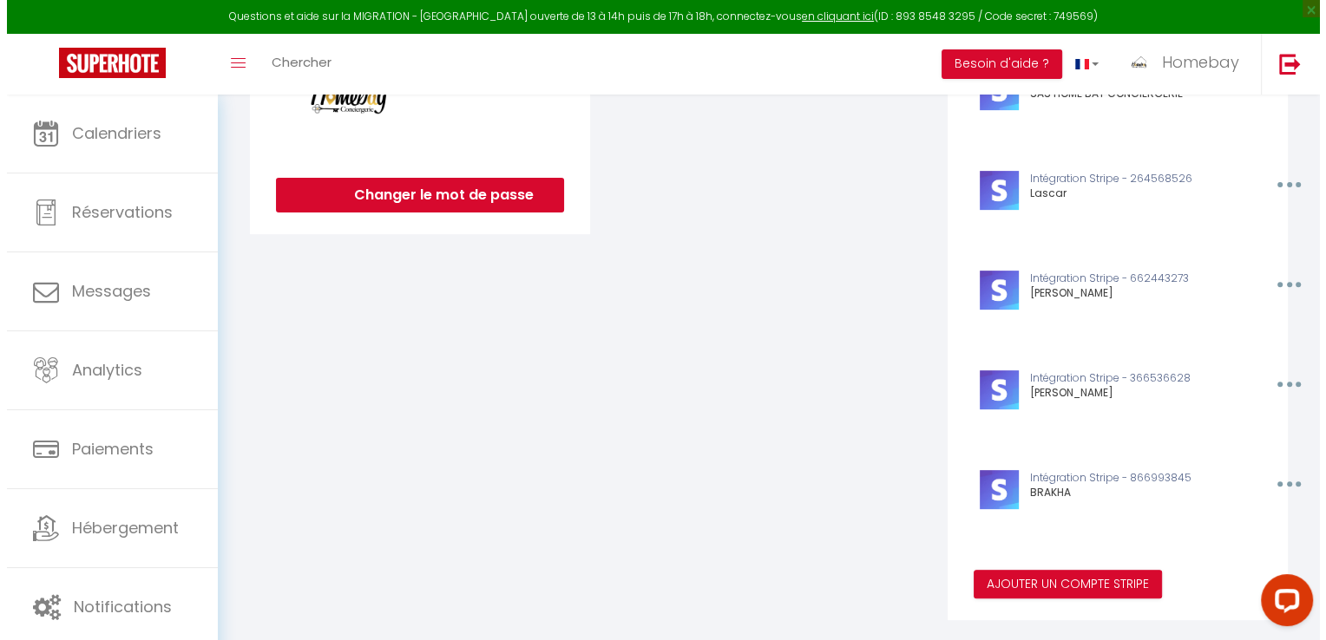
scroll to position [610, 0]
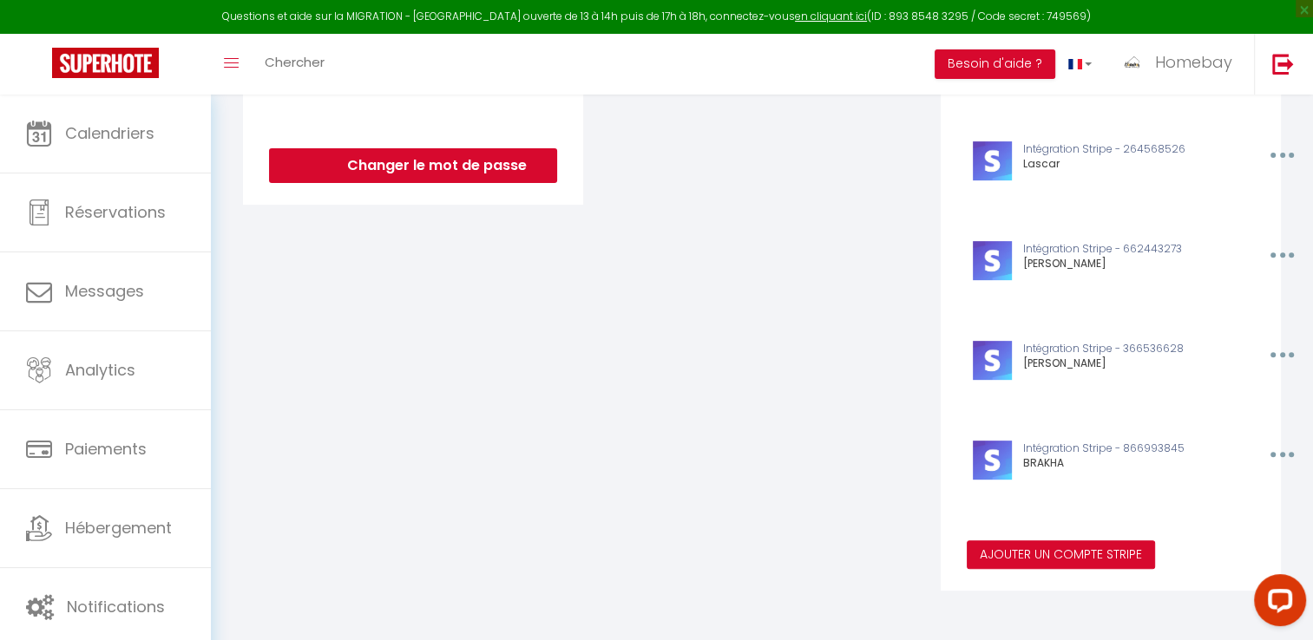
click at [1060, 555] on button "Ajouter un compte Stripe" at bounding box center [1061, 556] width 188 height 30
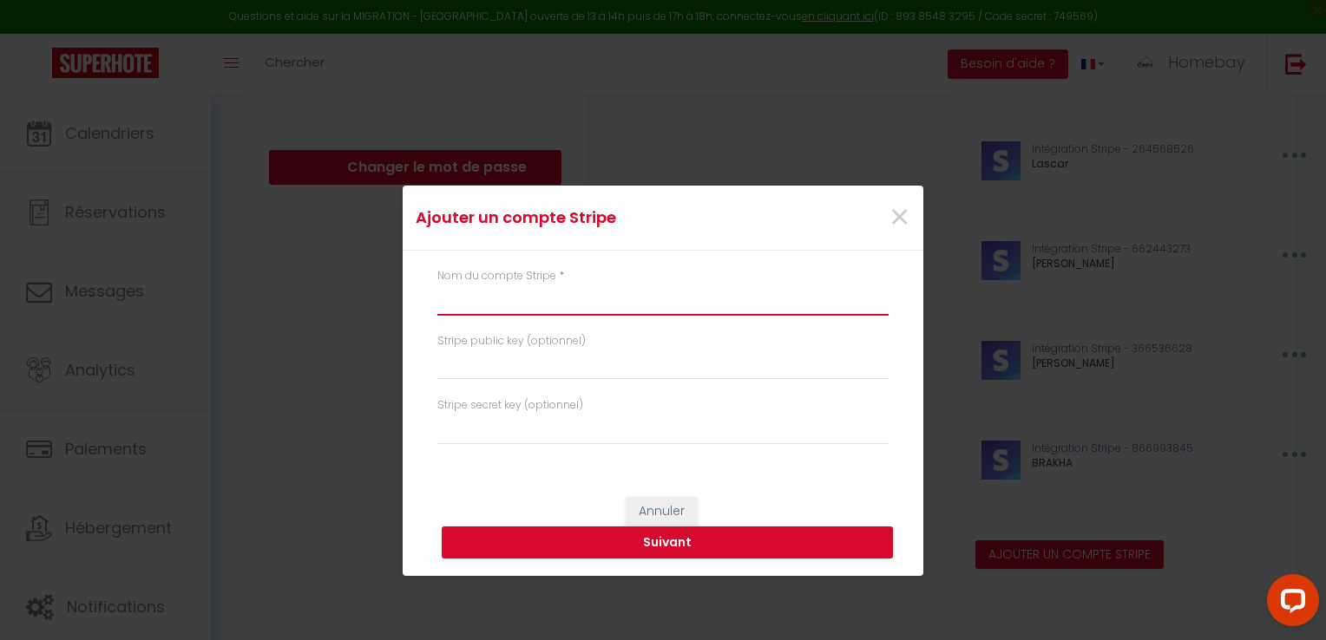
click at [516, 293] on input "text" at bounding box center [662, 300] width 451 height 31
type input "[PERSON_NAME]"
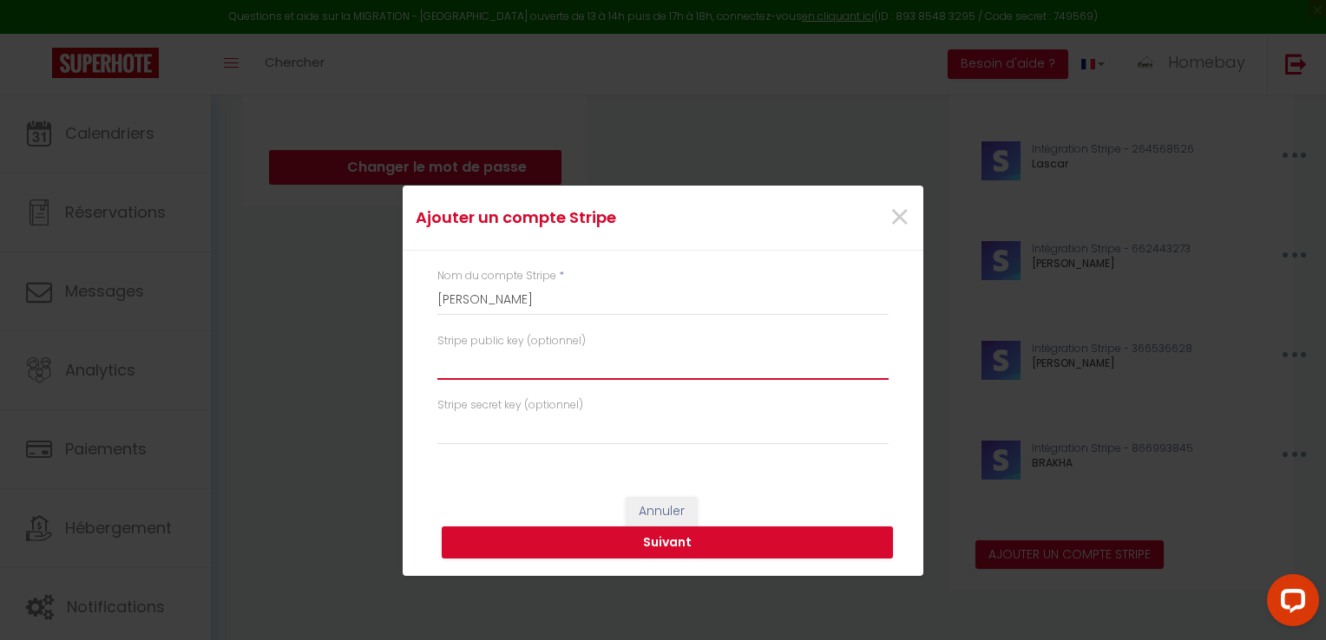
click at [524, 350] on input "text" at bounding box center [662, 364] width 451 height 31
click at [686, 540] on button "Suivant" at bounding box center [667, 543] width 451 height 33
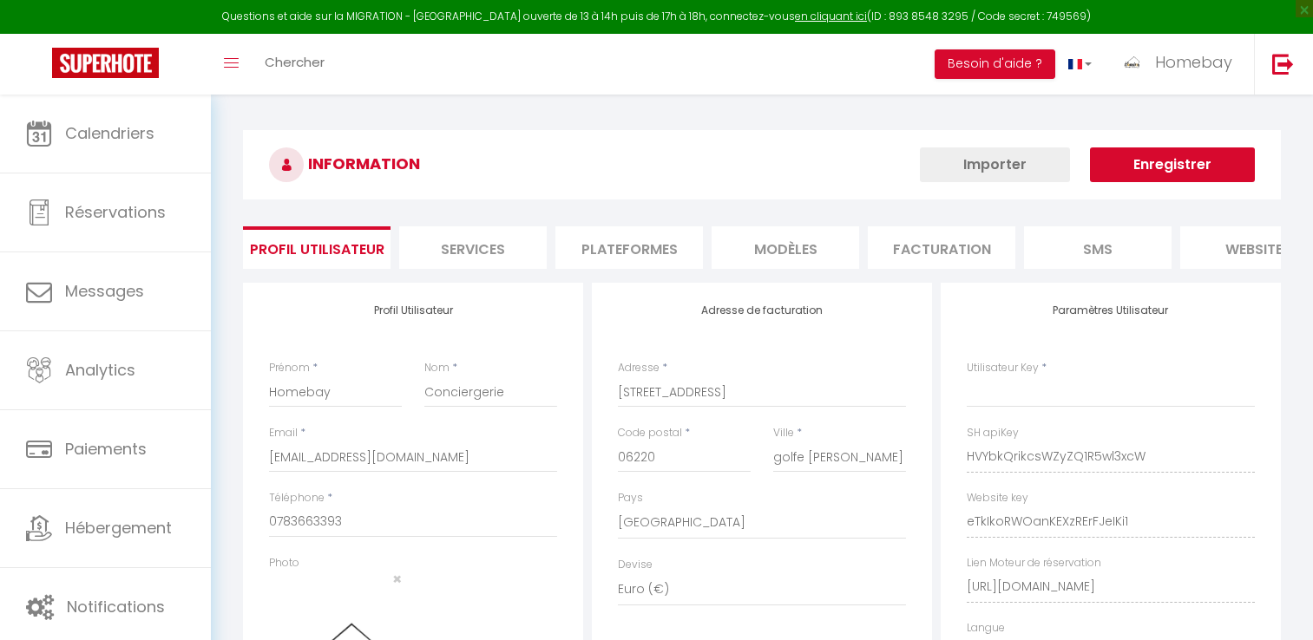
select select "28"
type input "HVYbkQrikcsWZyZQ1R5wl3xcW"
type input "eTkIkoRWOanKEXzRErFJeIKi1"
type input "[URL][DOMAIN_NAME]"
select select "fr"
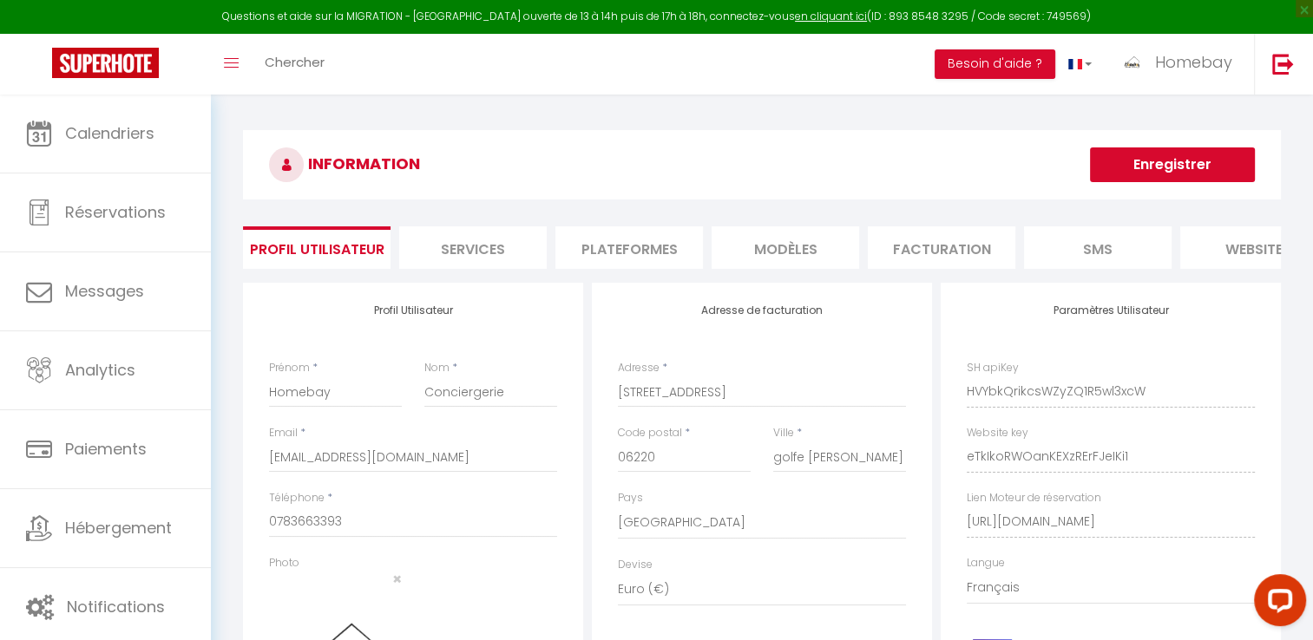
click at [1133, 154] on button "Enregistrer" at bounding box center [1172, 165] width 165 height 35
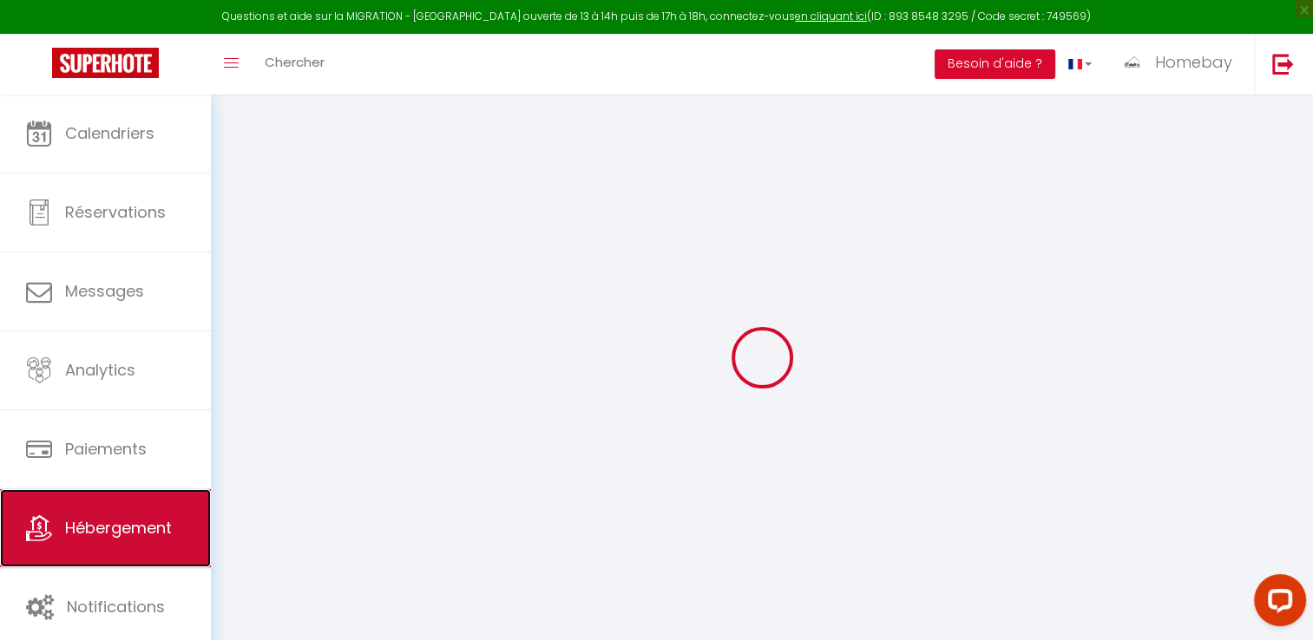
click at [172, 515] on link "Hébergement" at bounding box center [105, 528] width 211 height 78
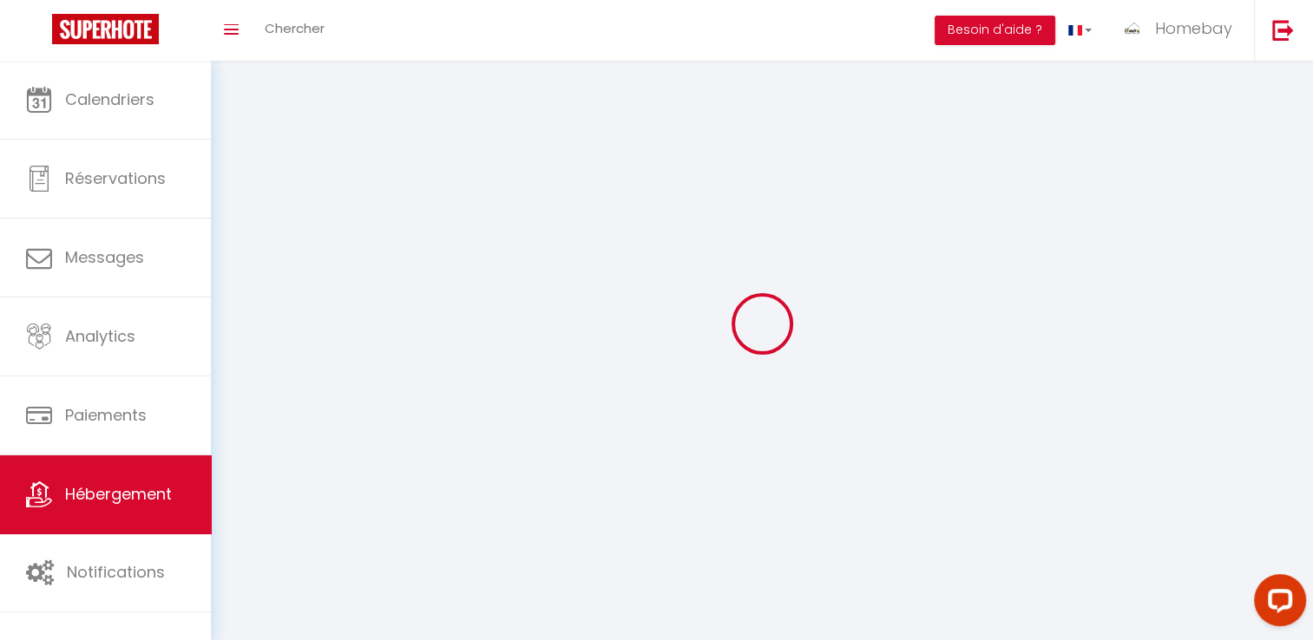
click at [172, 515] on link "Hébergement" at bounding box center [105, 495] width 211 height 78
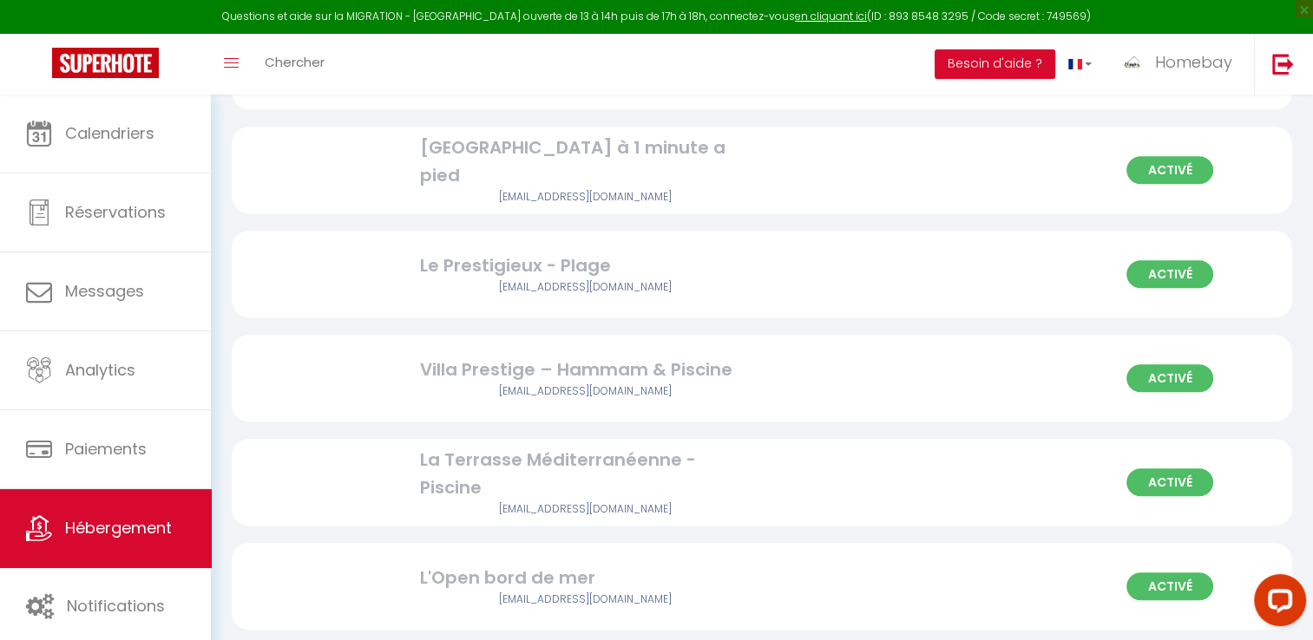
scroll to position [1388, 0]
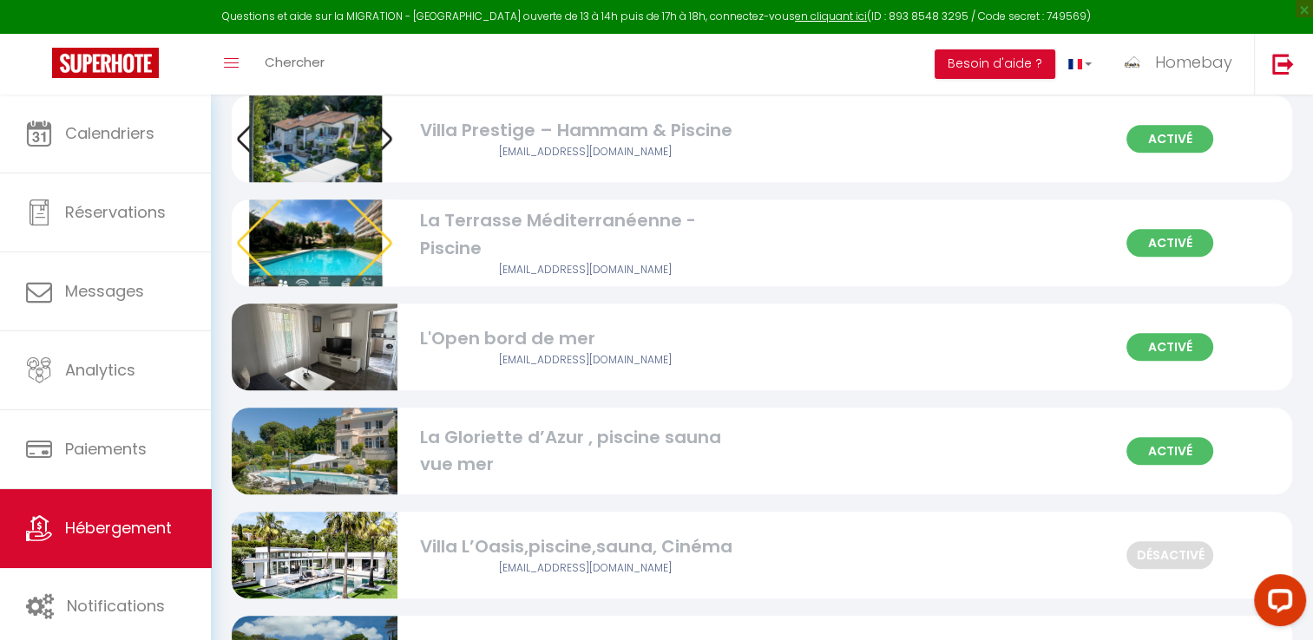
click at [628, 573] on div "[EMAIL_ADDRESS][DOMAIN_NAME]" at bounding box center [585, 569] width 331 height 16
select select "3"
select select "2"
select select "1"
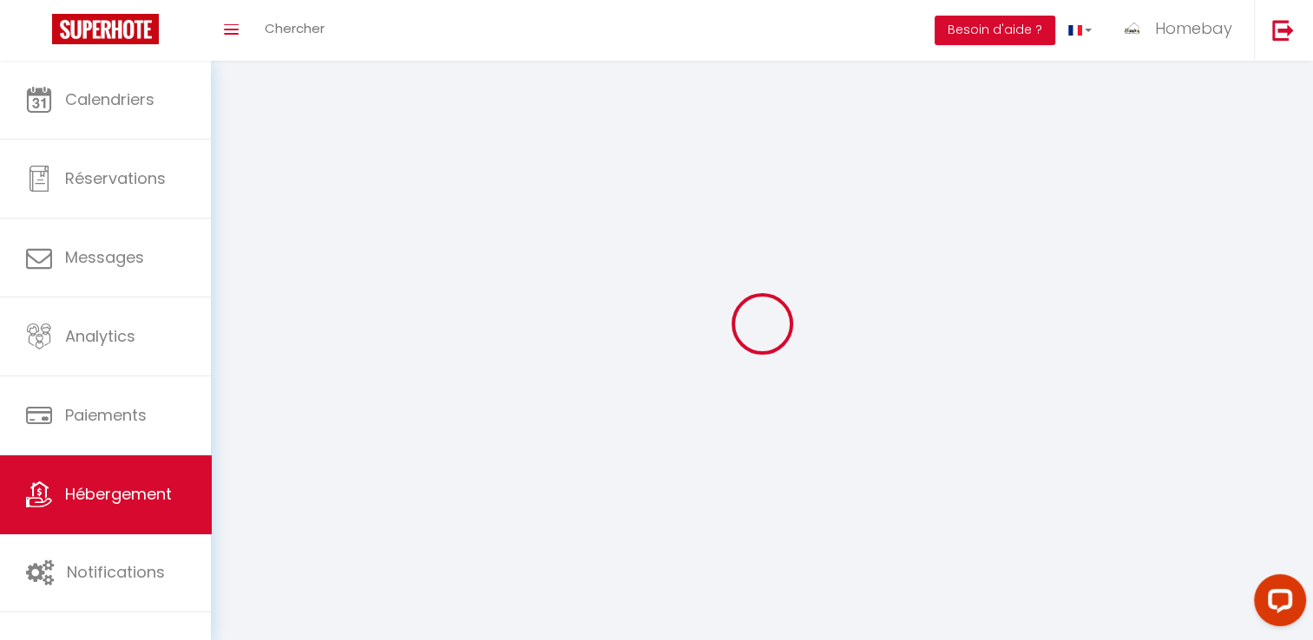
select select
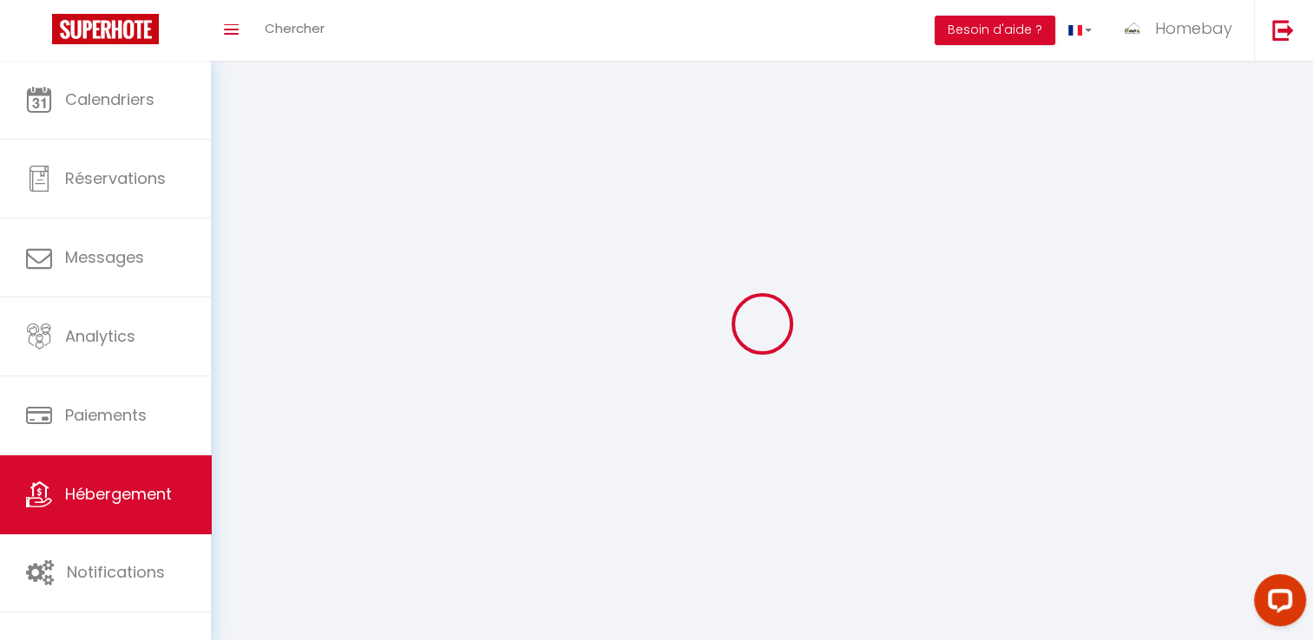
select select
checkbox input "false"
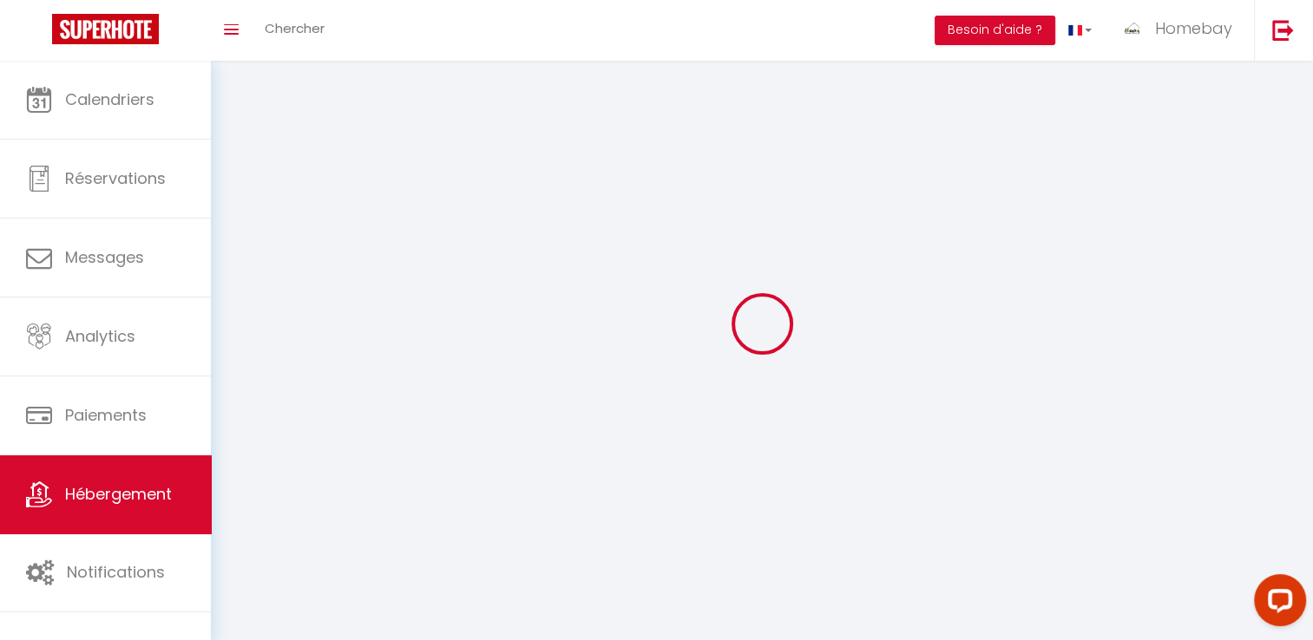
select select
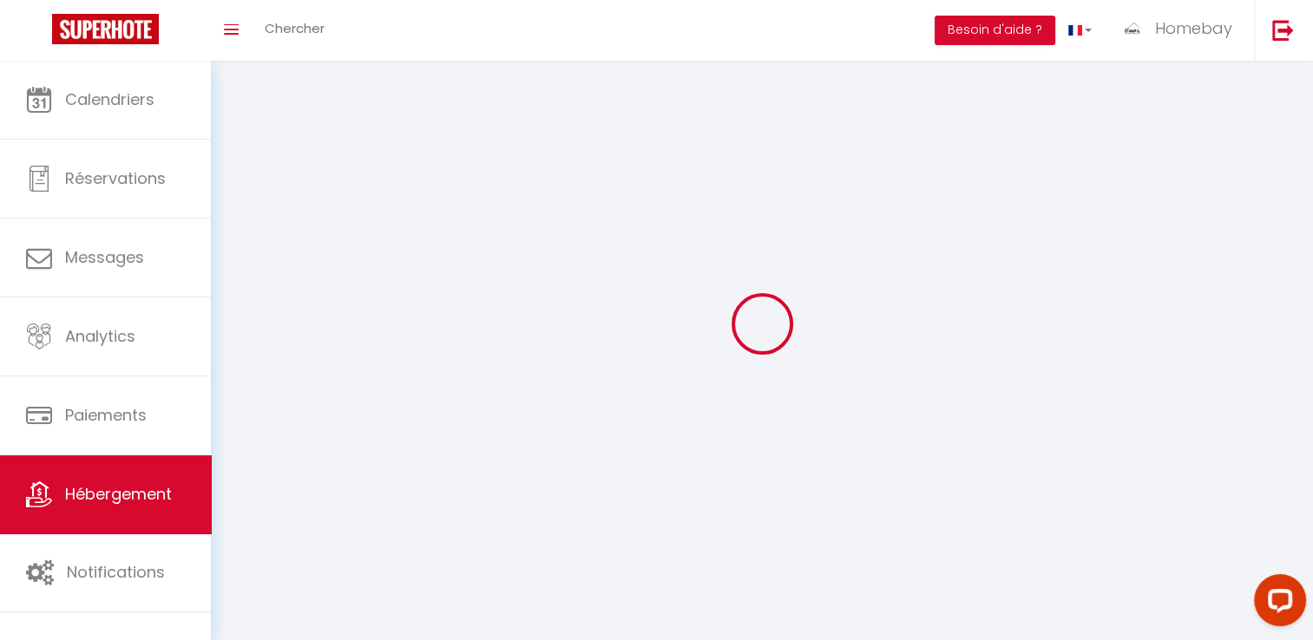
select select
checkbox input "false"
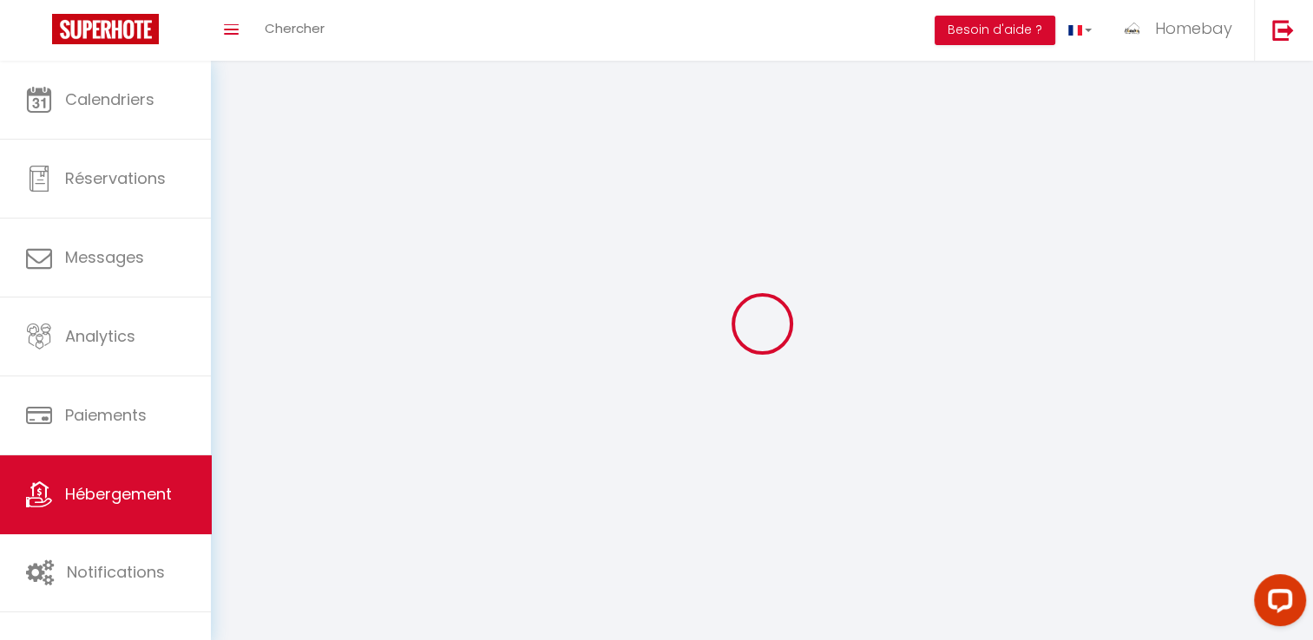
checkbox input "false"
select select
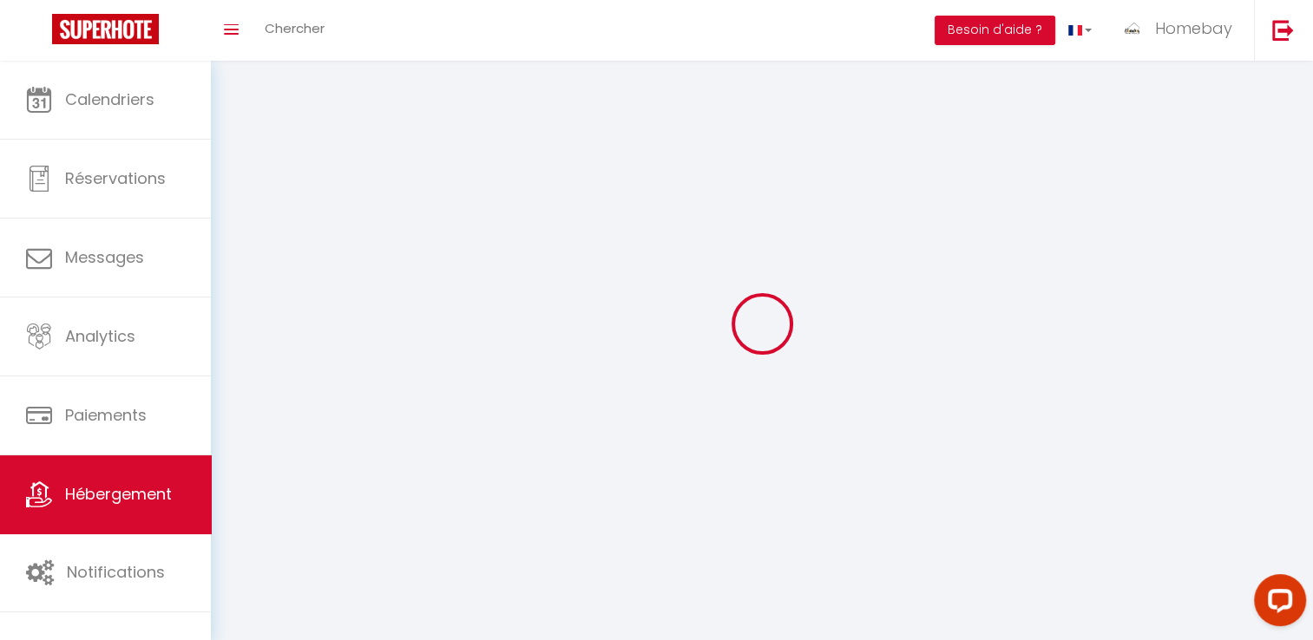
select select
checkbox input "false"
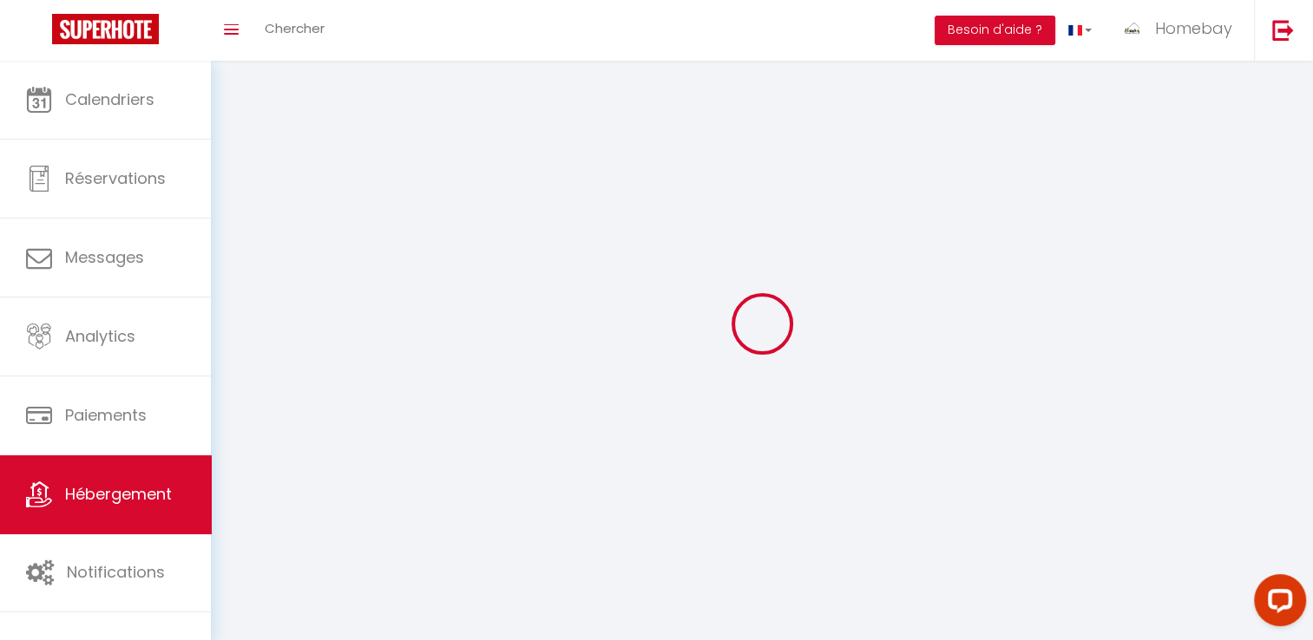
checkbox input "false"
select select
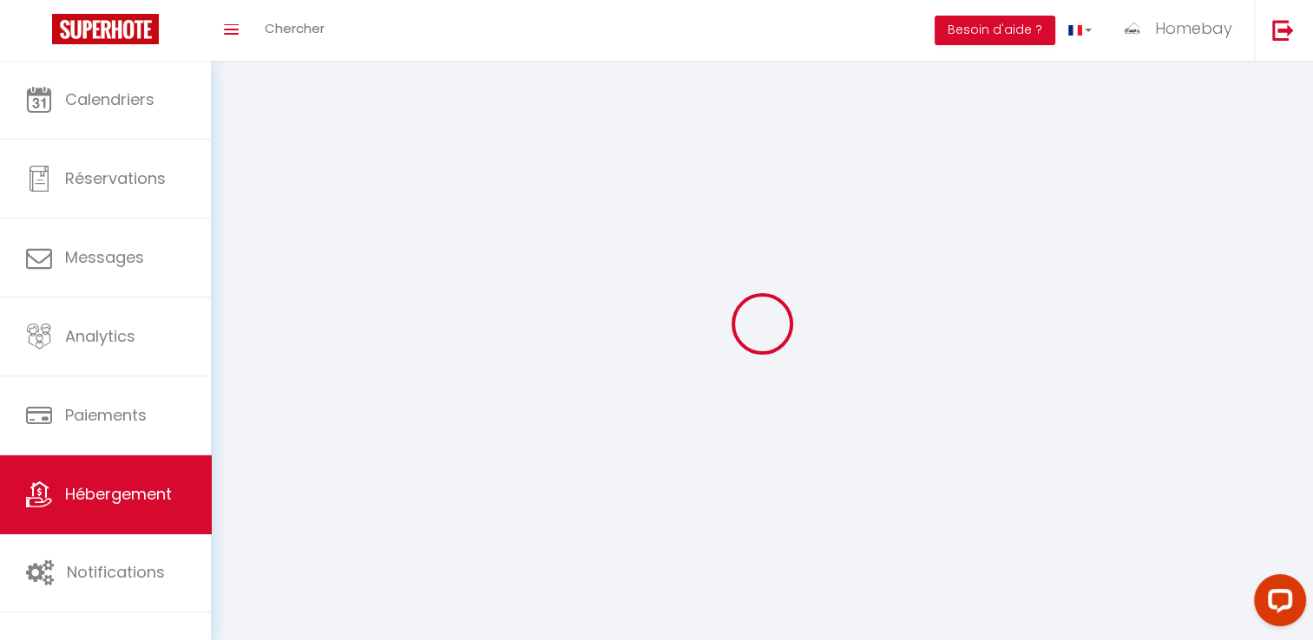
select select "1"
select select
select select "28"
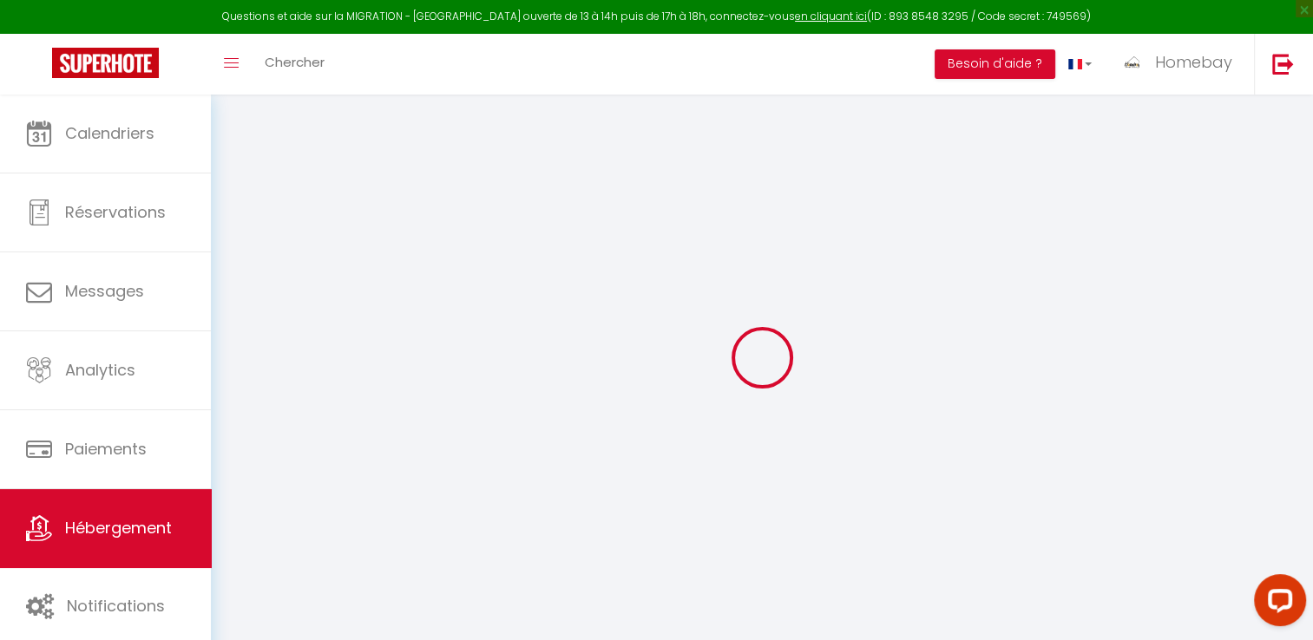
select select
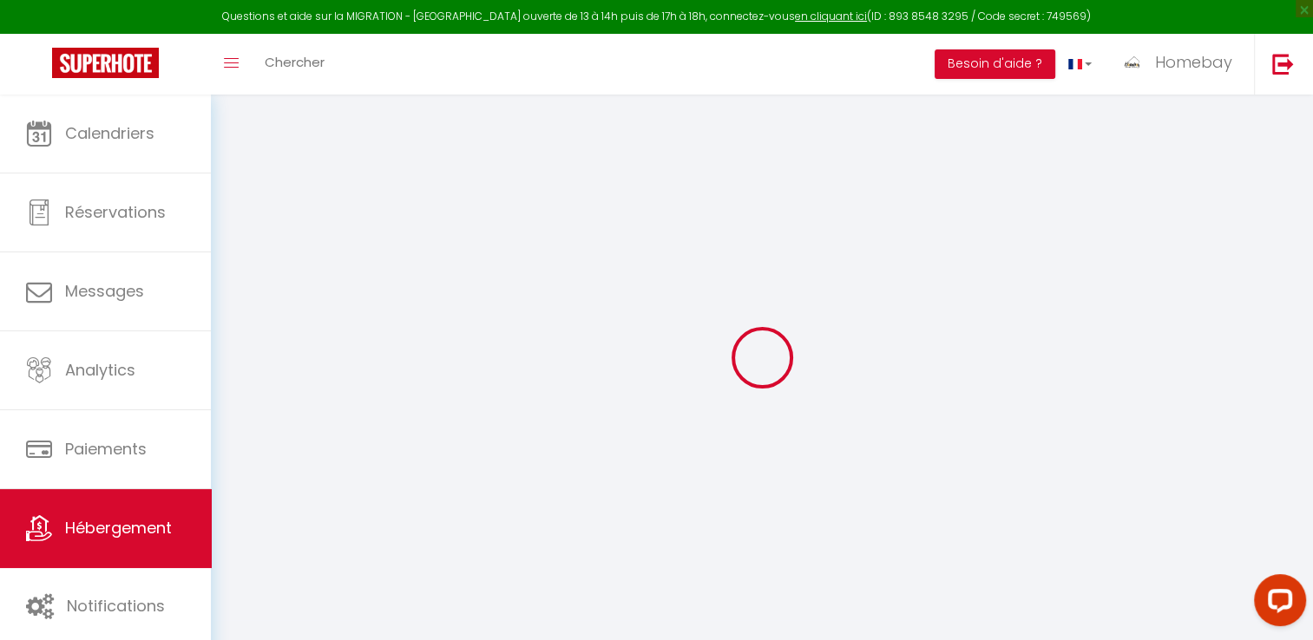
select select
checkbox input "false"
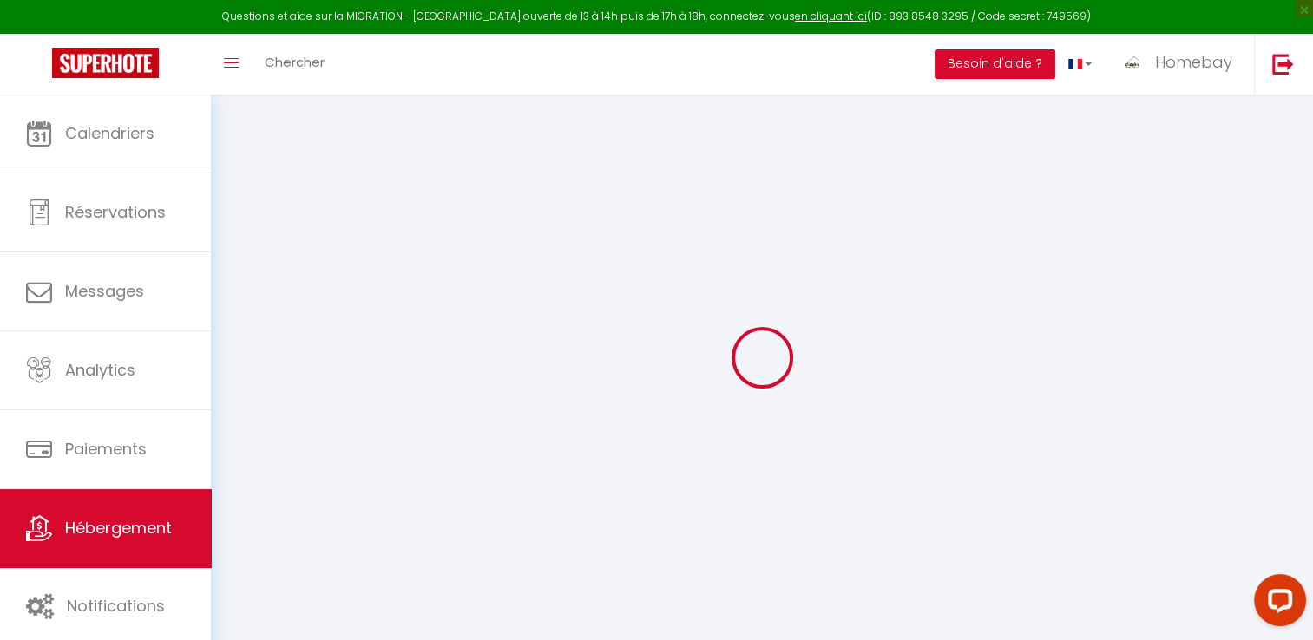
select select
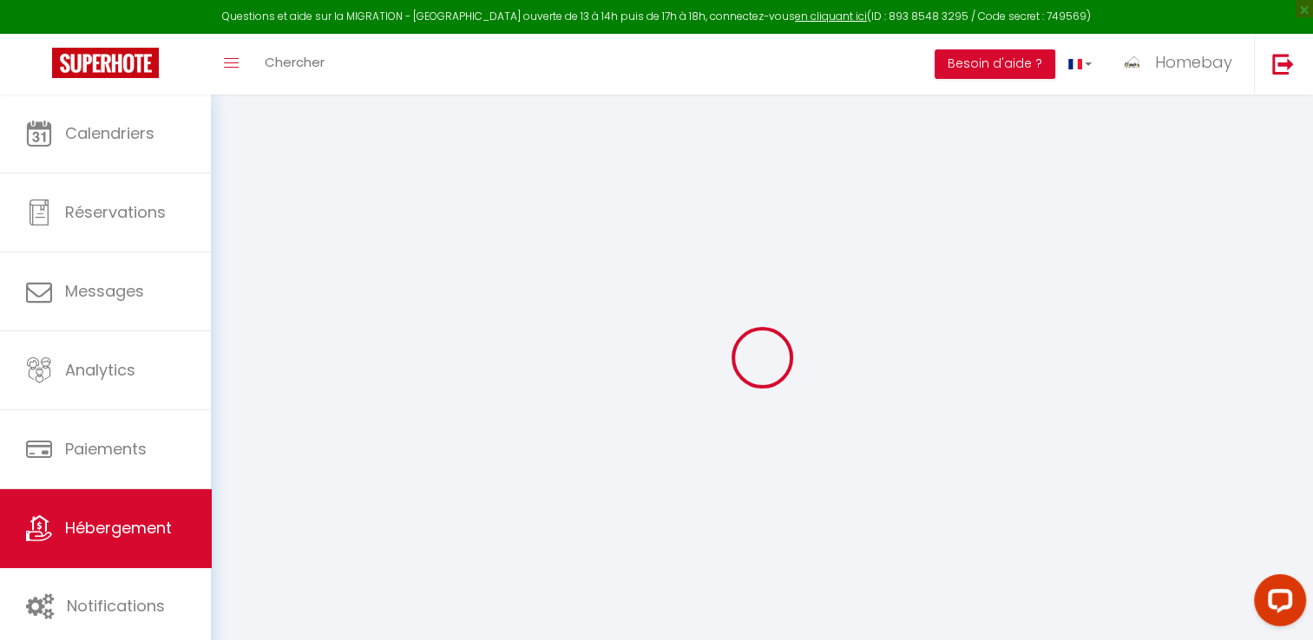
select select
checkbox input "false"
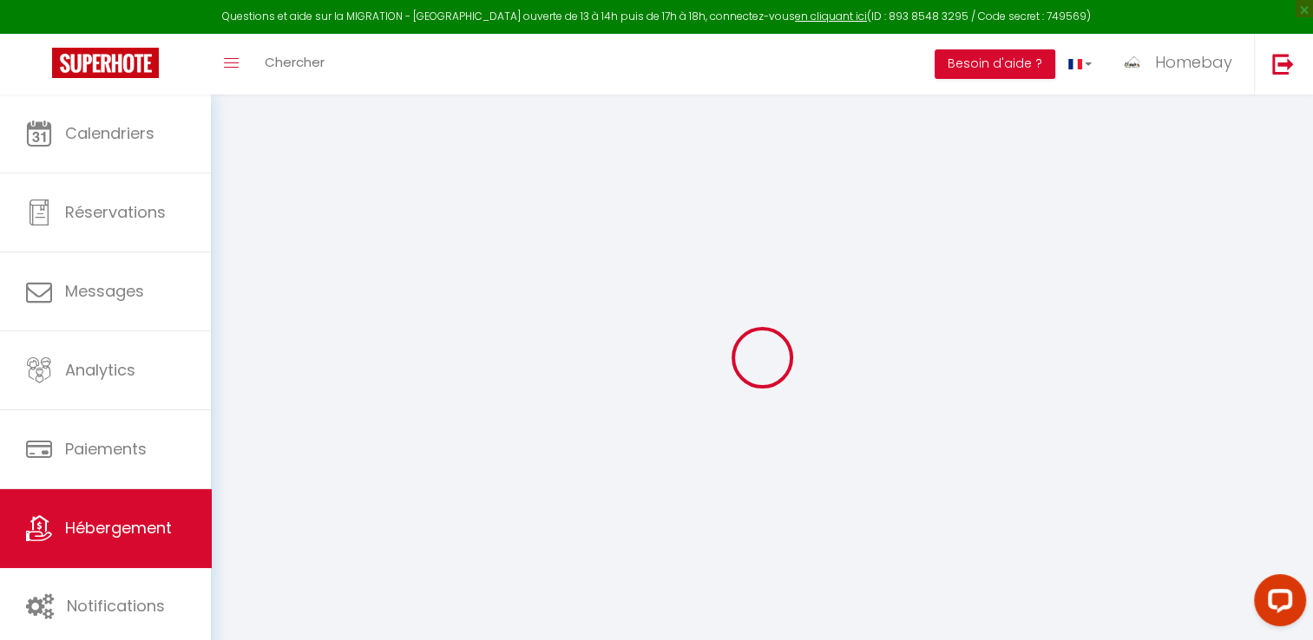
checkbox input "false"
select select
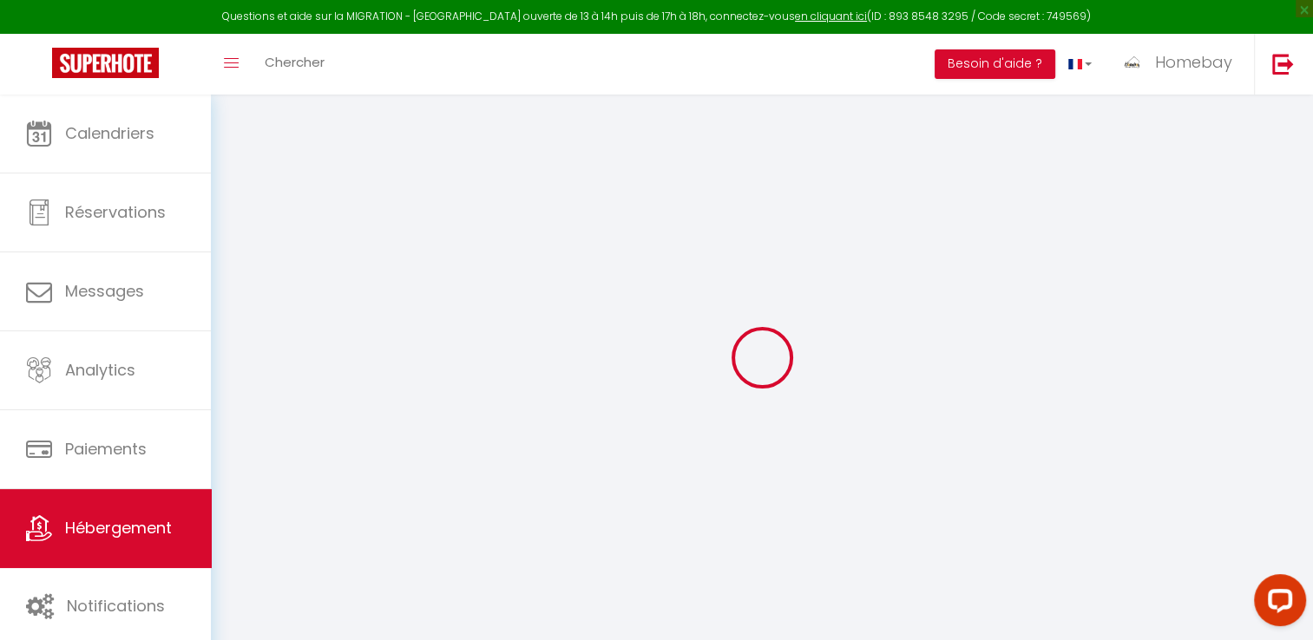
select select
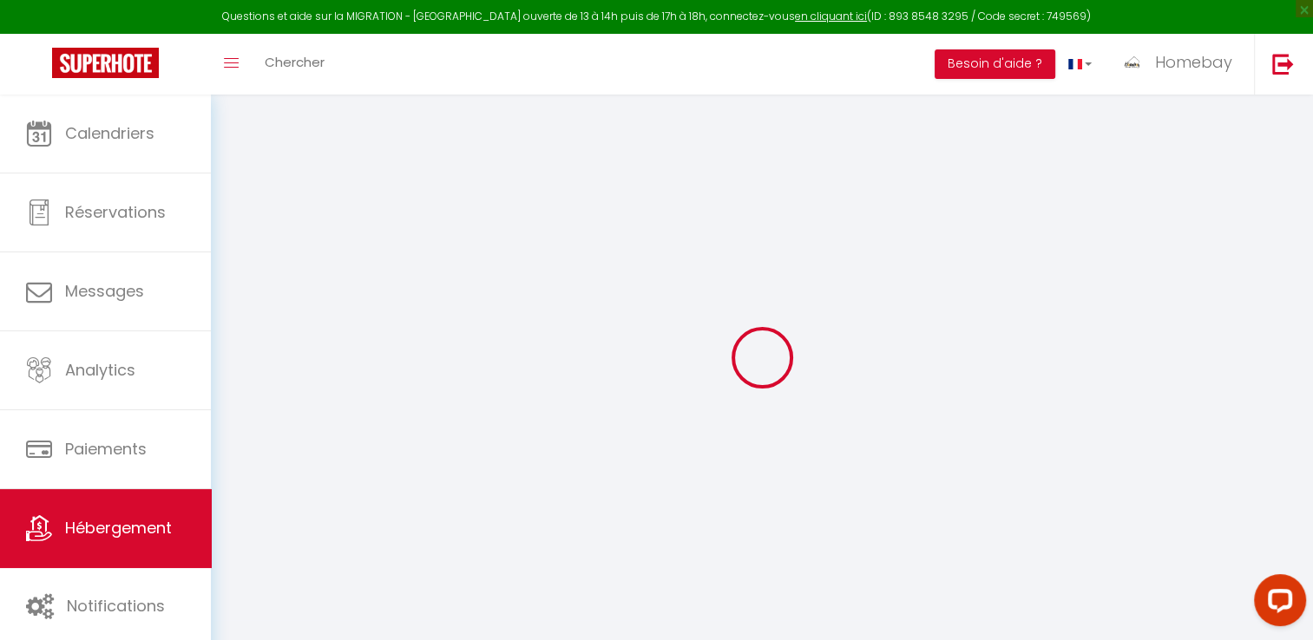
checkbox input "false"
select select
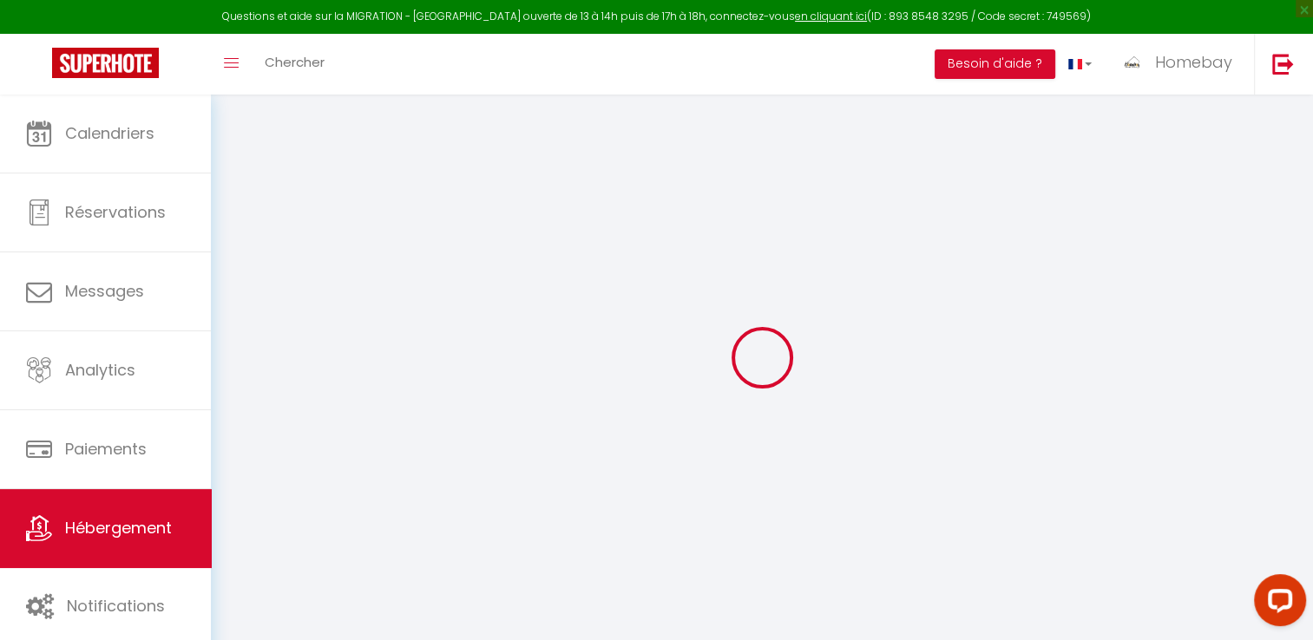
select select
type input "Villa L’Oasis,piscine,sauna, Cinéma"
type input "Kevain"
type input "Zemmour"
type input "Mougins"
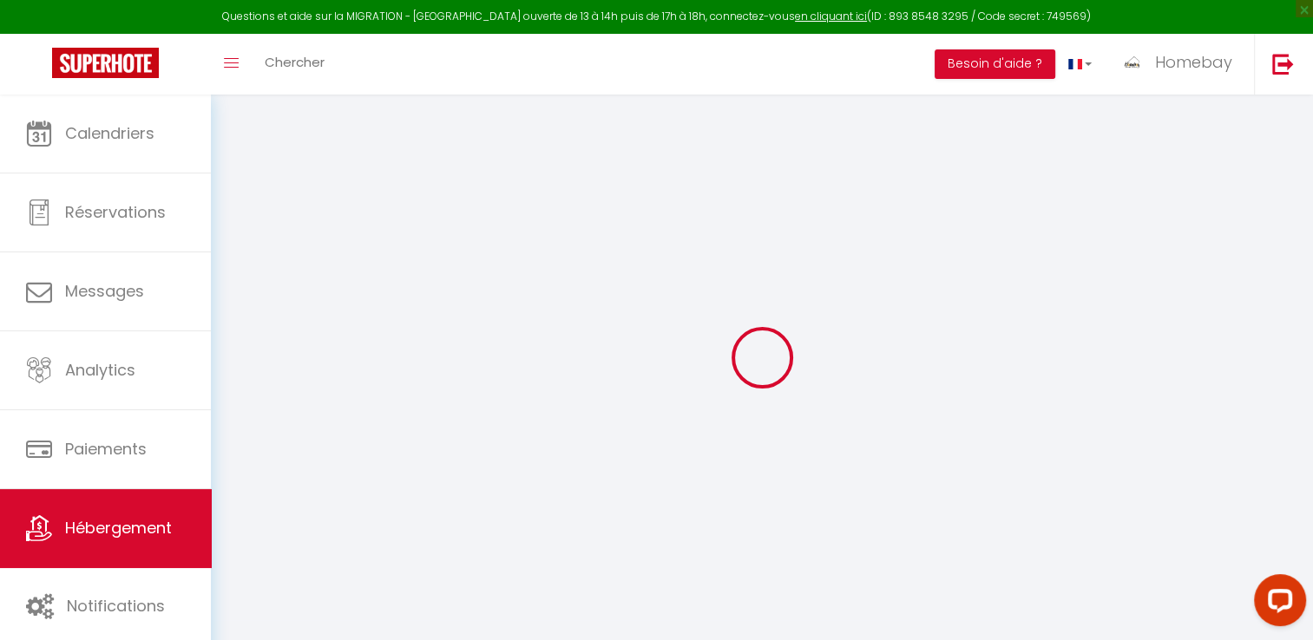
select select "12"
select select "5"
type input "3500"
type input "1348"
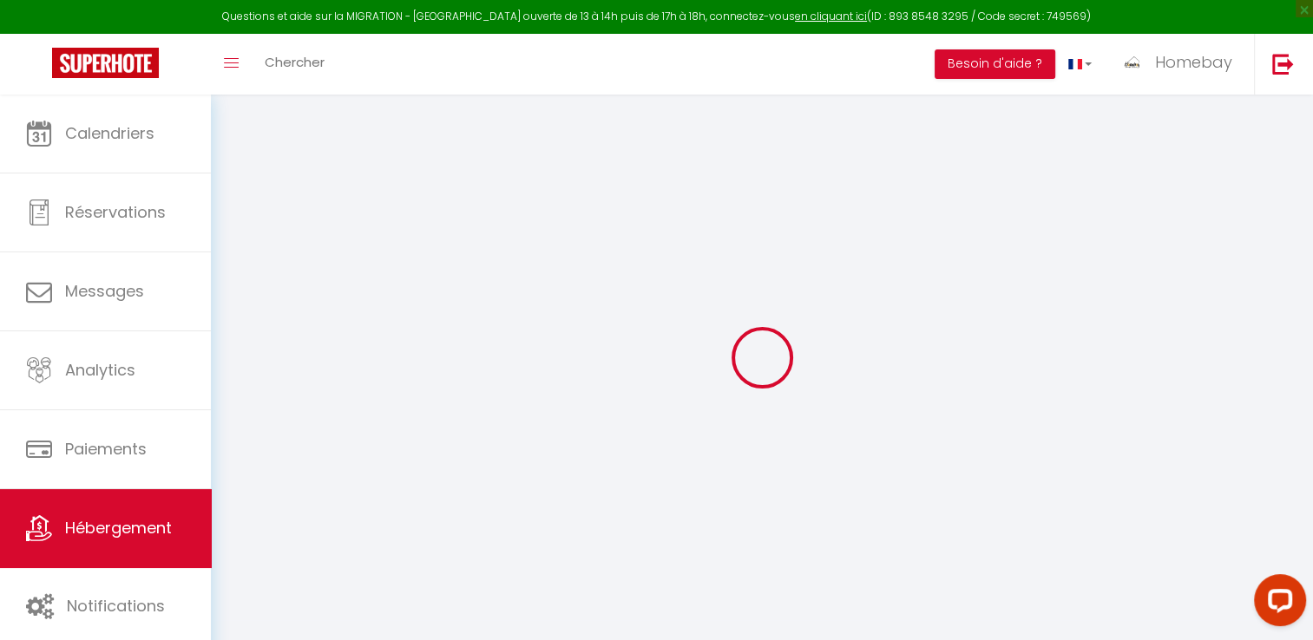
type input "10000"
select select
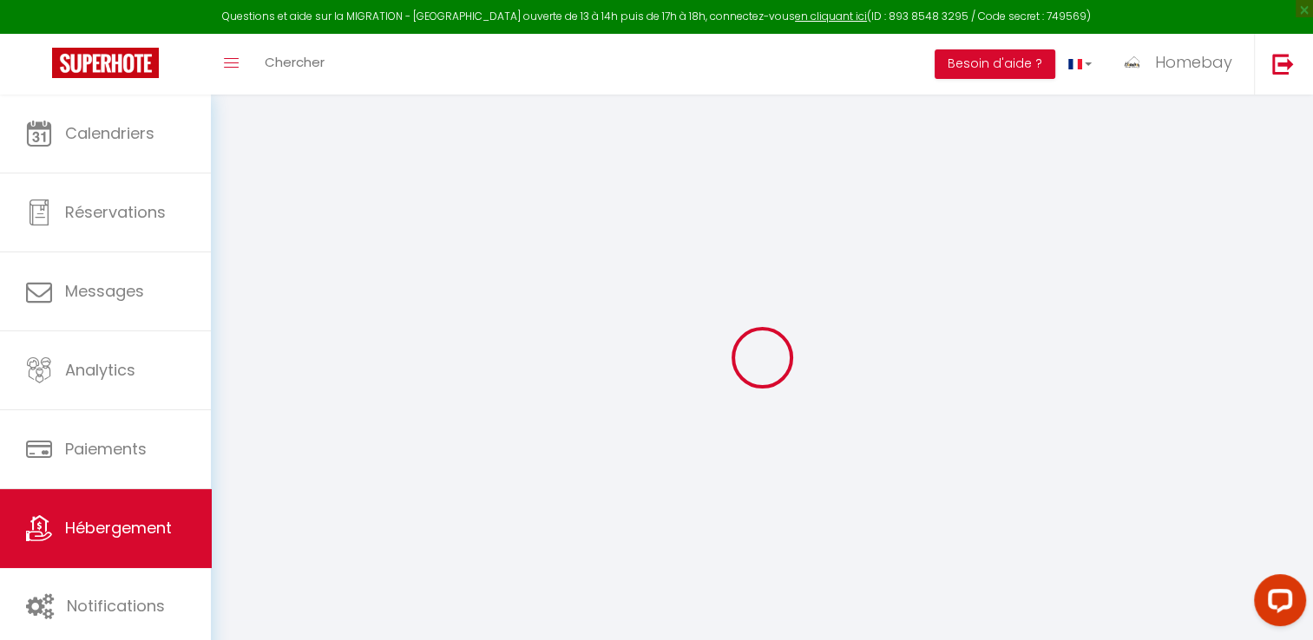
select select
type input "Mougins"
type input "06400"
type input "Mougins"
type input "[EMAIL_ADDRESS][DOMAIN_NAME]"
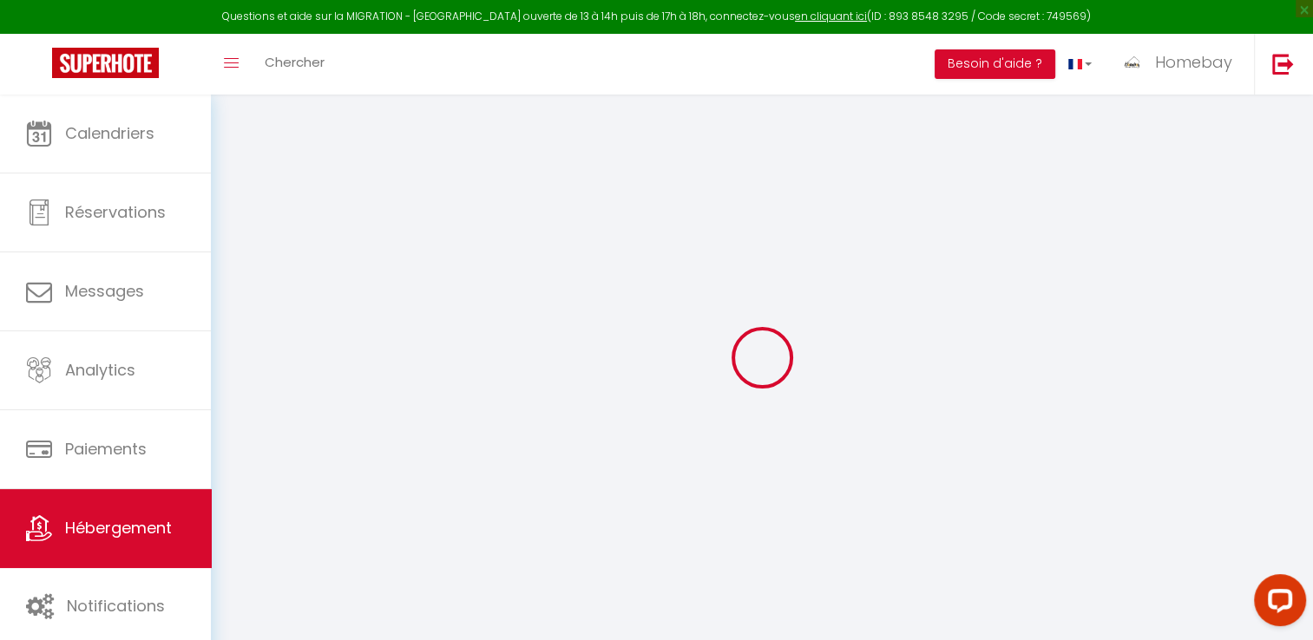
select select
checkbox input "false"
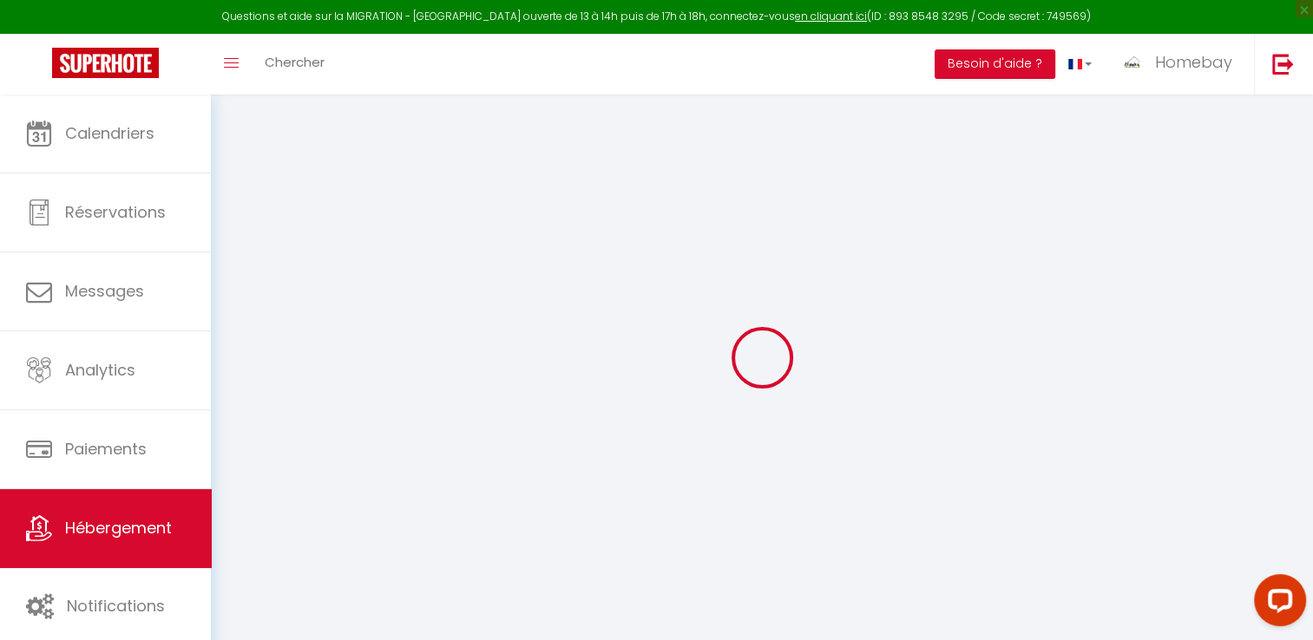
type input "1350"
type input "0"
select select
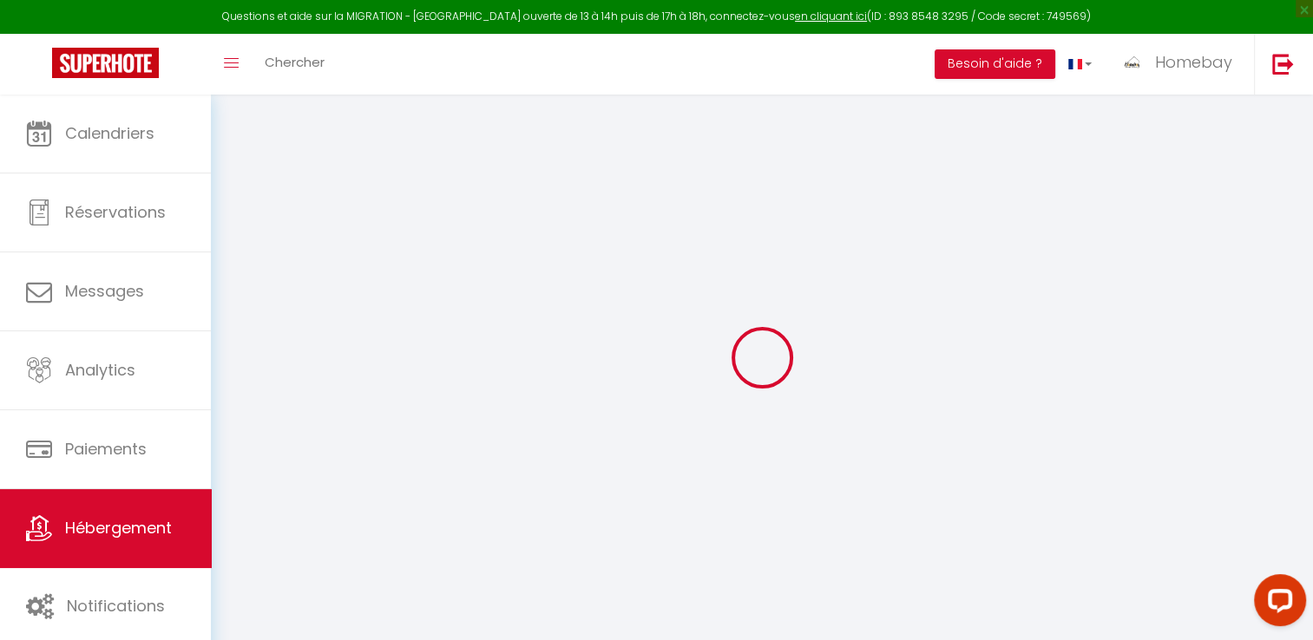
select select
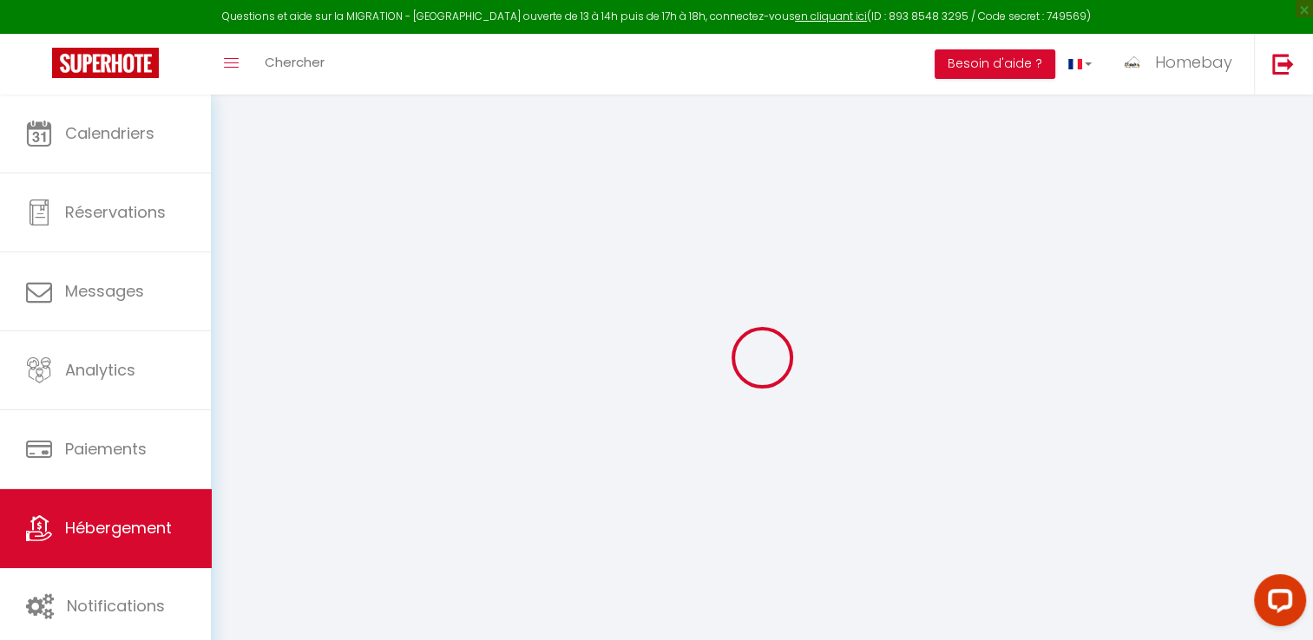
checkbox input "false"
select select
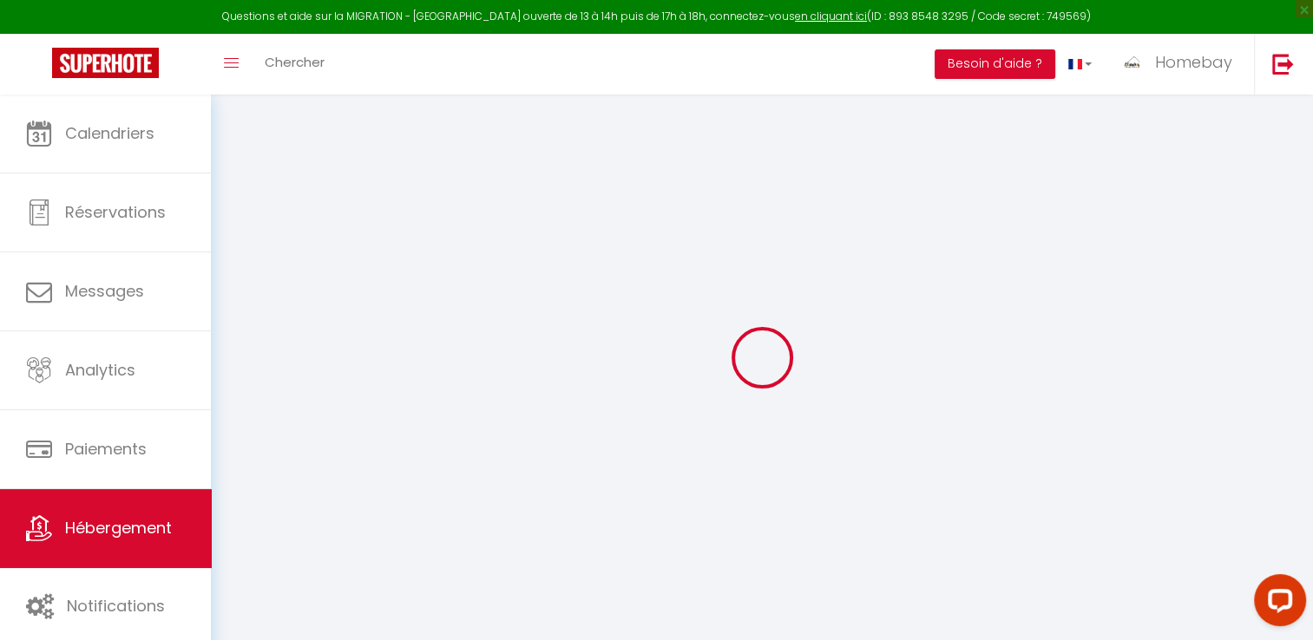
select select
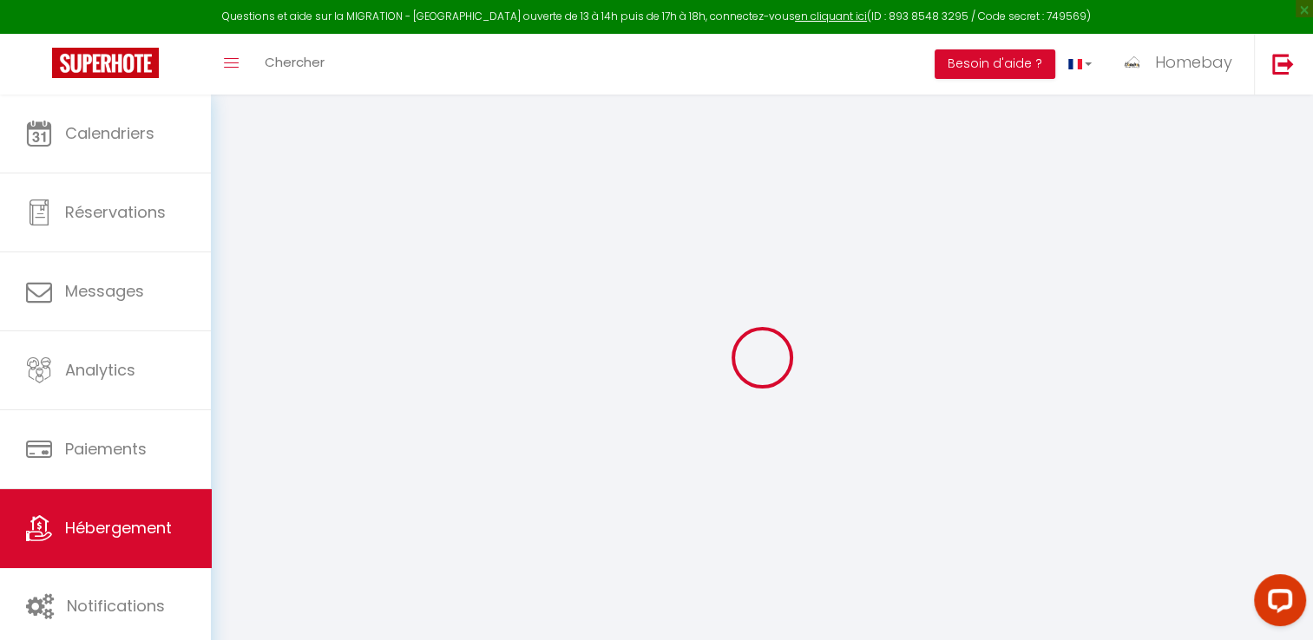
checkbox input "false"
select select
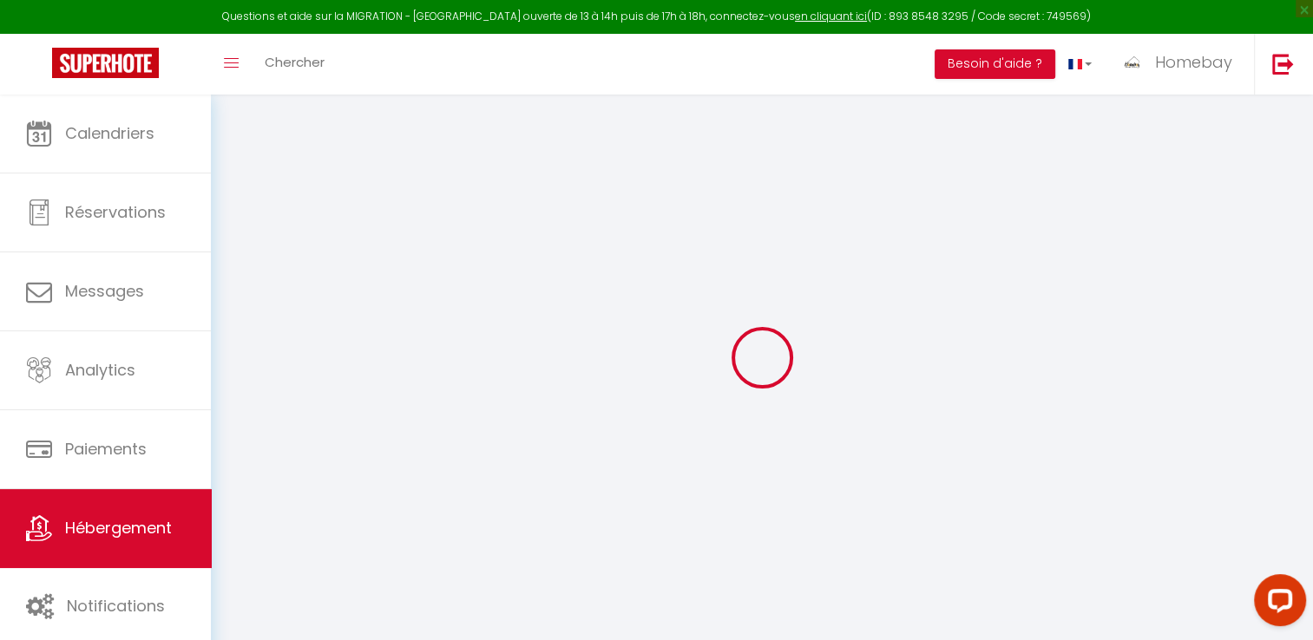
checkbox input "false"
select select "16:00"
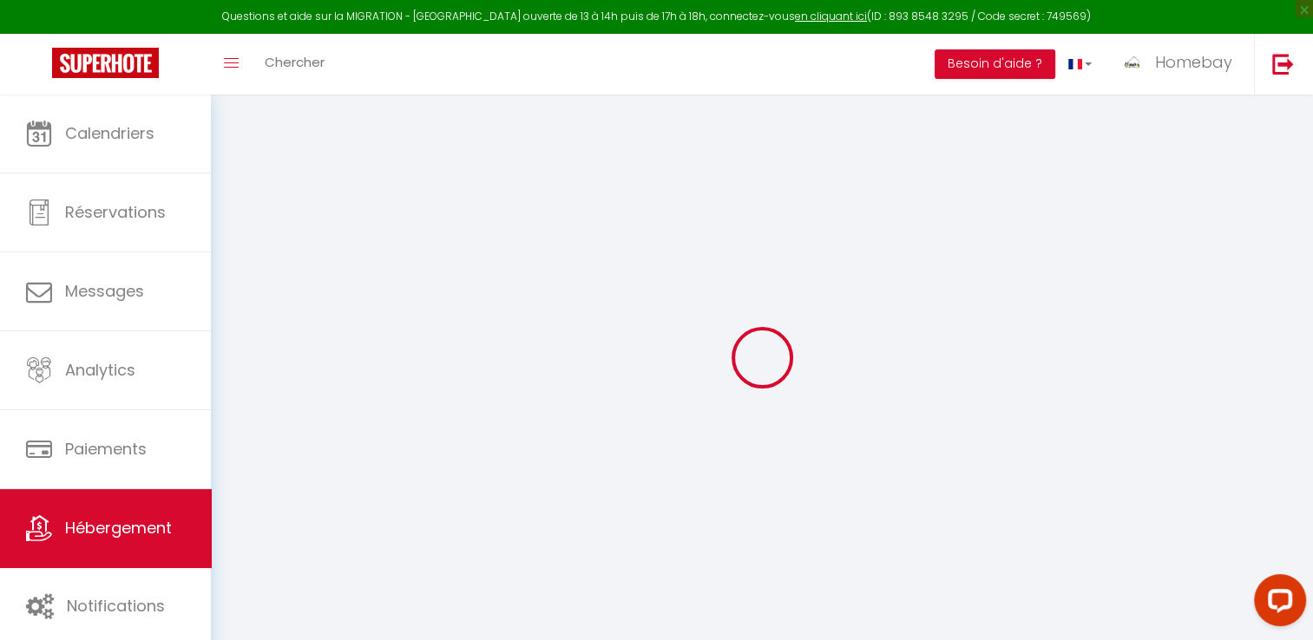
select select
select select "10:00"
select select "30"
select select "120"
select select
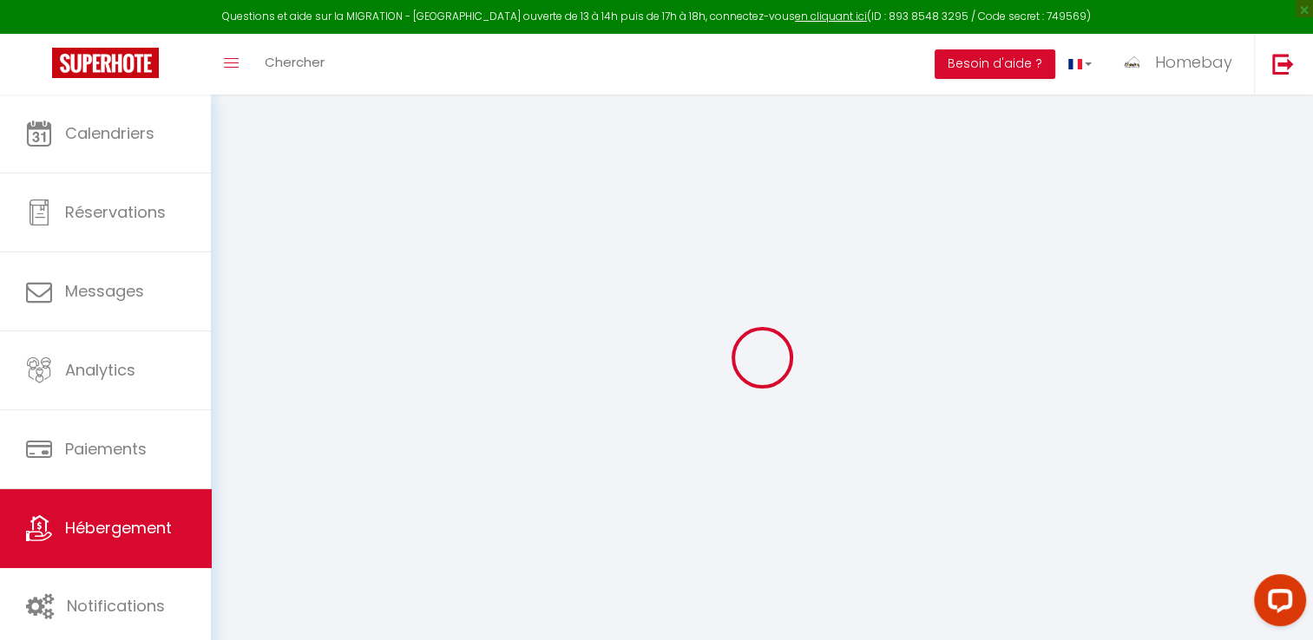
select select
checkbox input "false"
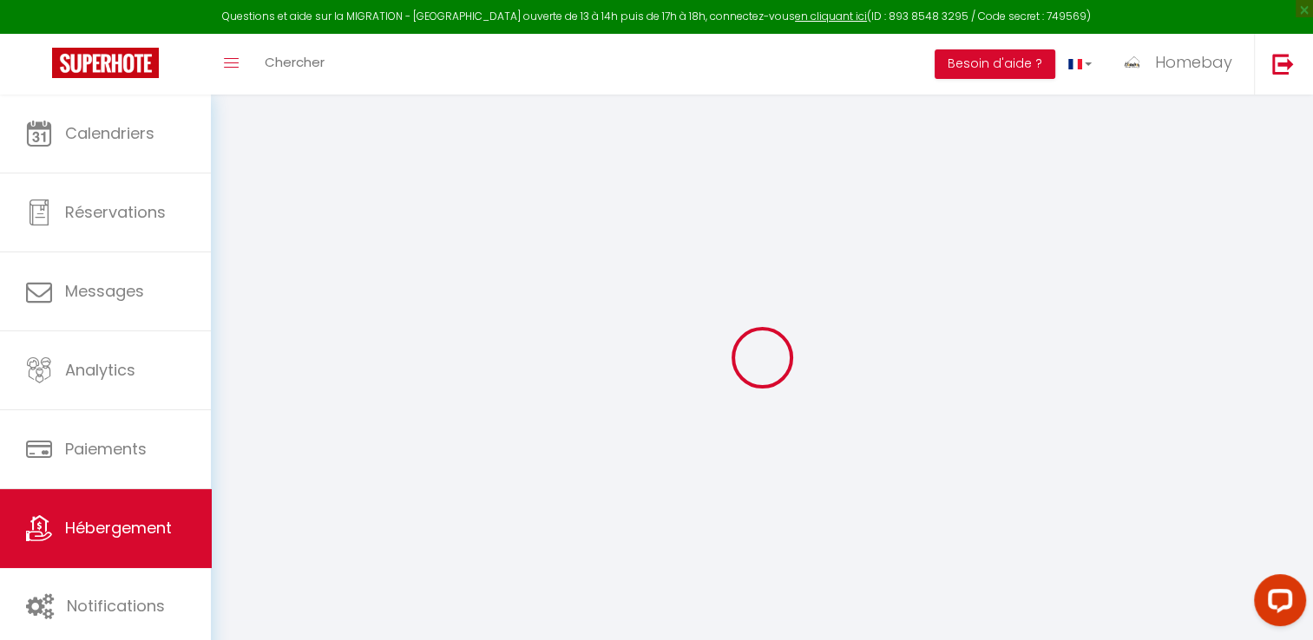
select select
checkbox input "false"
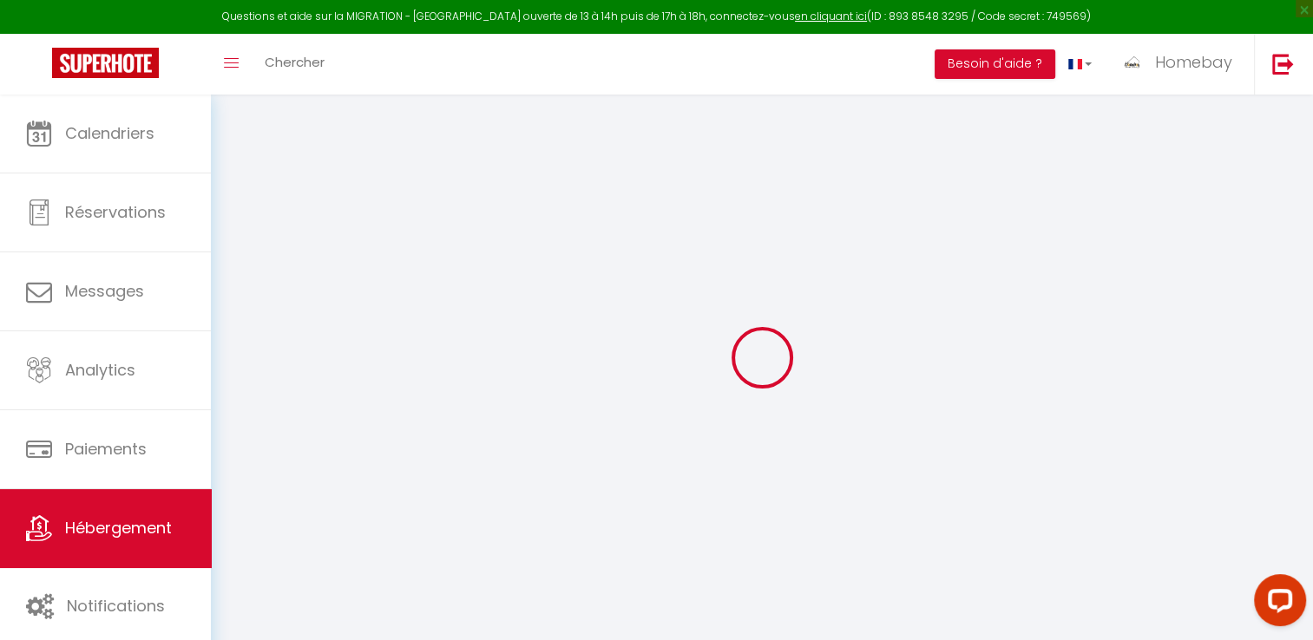
checkbox input "false"
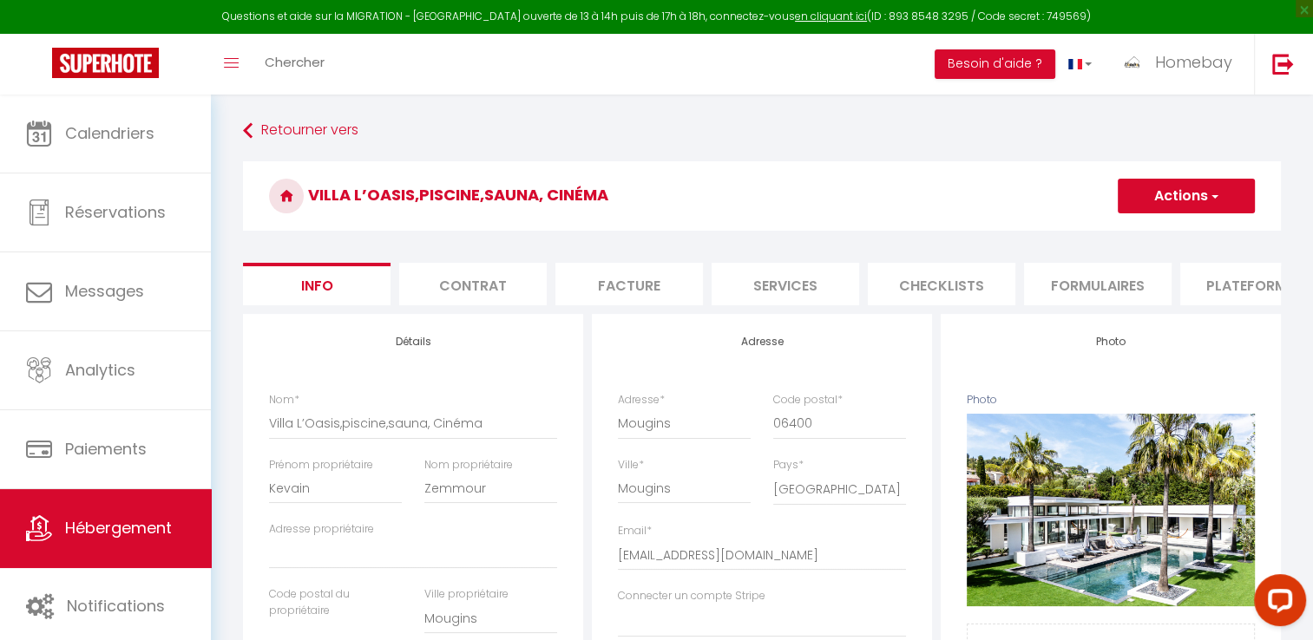
select select
checkbox input "false"
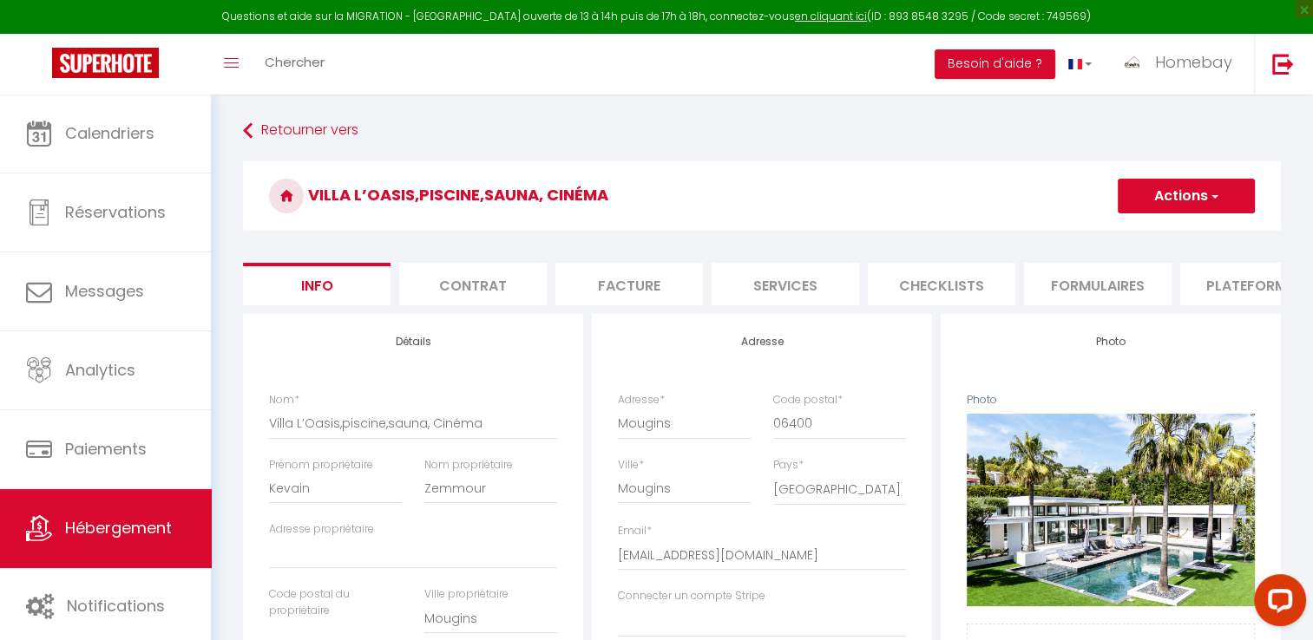
checkbox input "false"
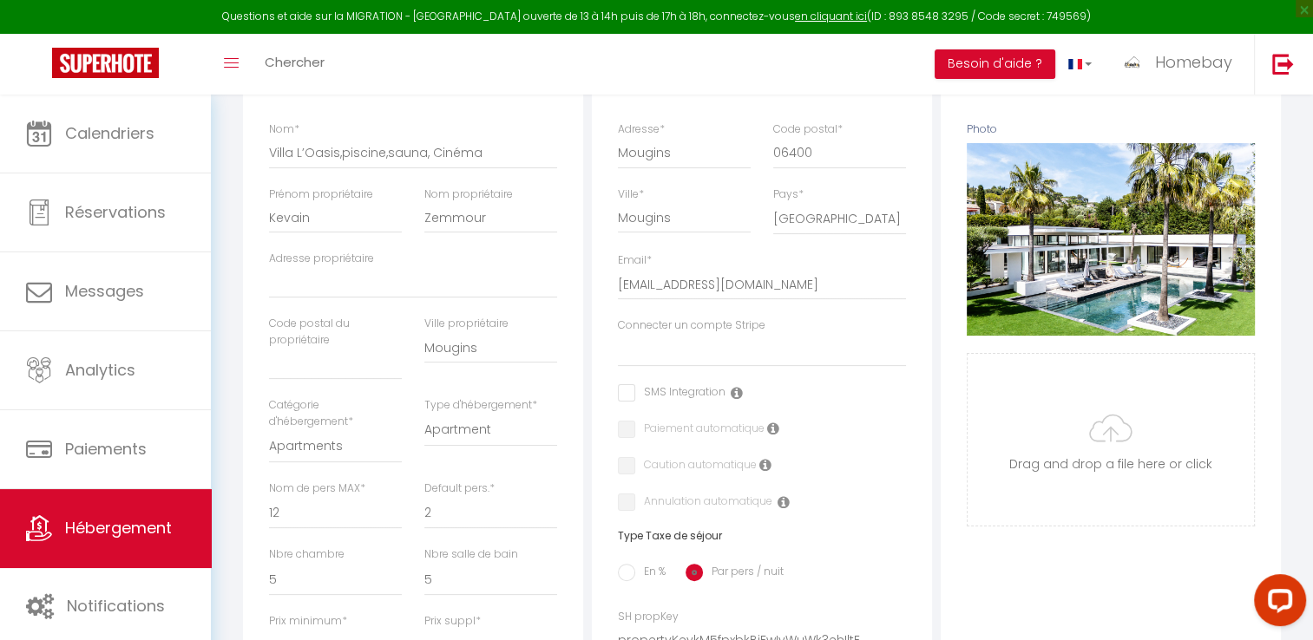
scroll to position [260, 0]
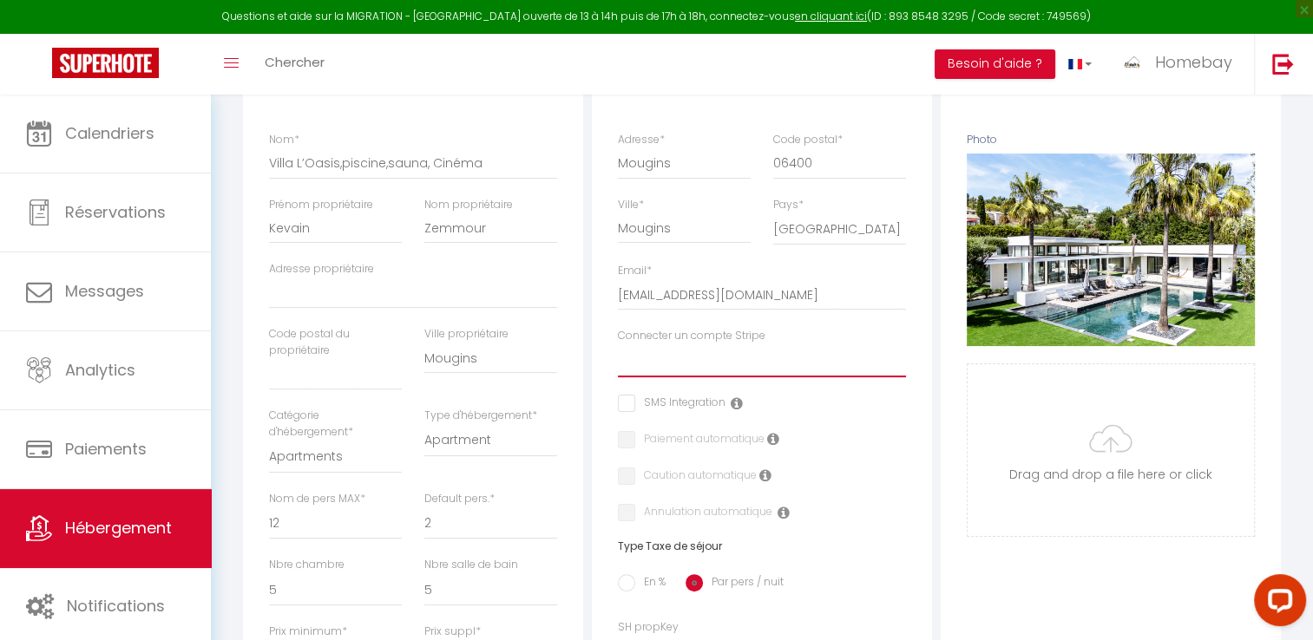
click at [734, 373] on select "SAS HOME BAY CONCIERGERIE Lascar sitbon lionel levon doursounian BRAKHA KANNEH" at bounding box center [762, 361] width 288 height 33
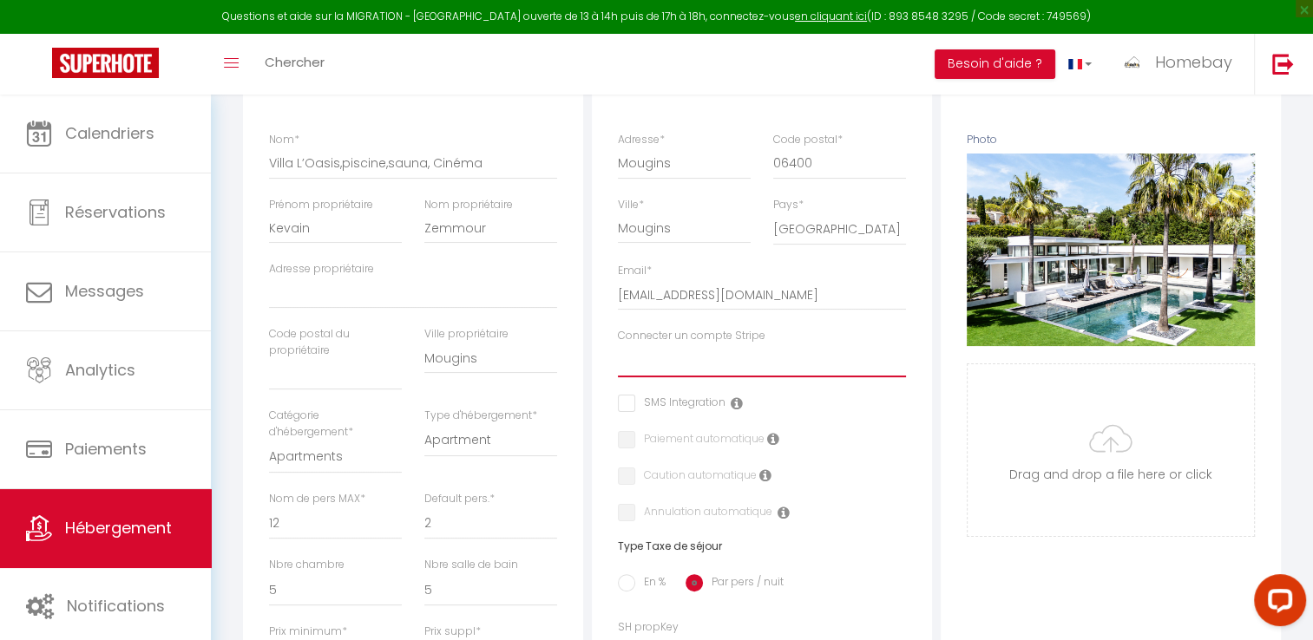
click at [734, 373] on select "SAS HOME BAY CONCIERGERIE Lascar sitbon lionel levon doursounian BRAKHA KANNEH" at bounding box center [762, 361] width 288 height 33
select select "15689"
click at [618, 358] on select "SAS HOME BAY CONCIERGERIE Lascar sitbon lionel levon doursounian BRAKHA KANNEH" at bounding box center [762, 361] width 288 height 33
select select
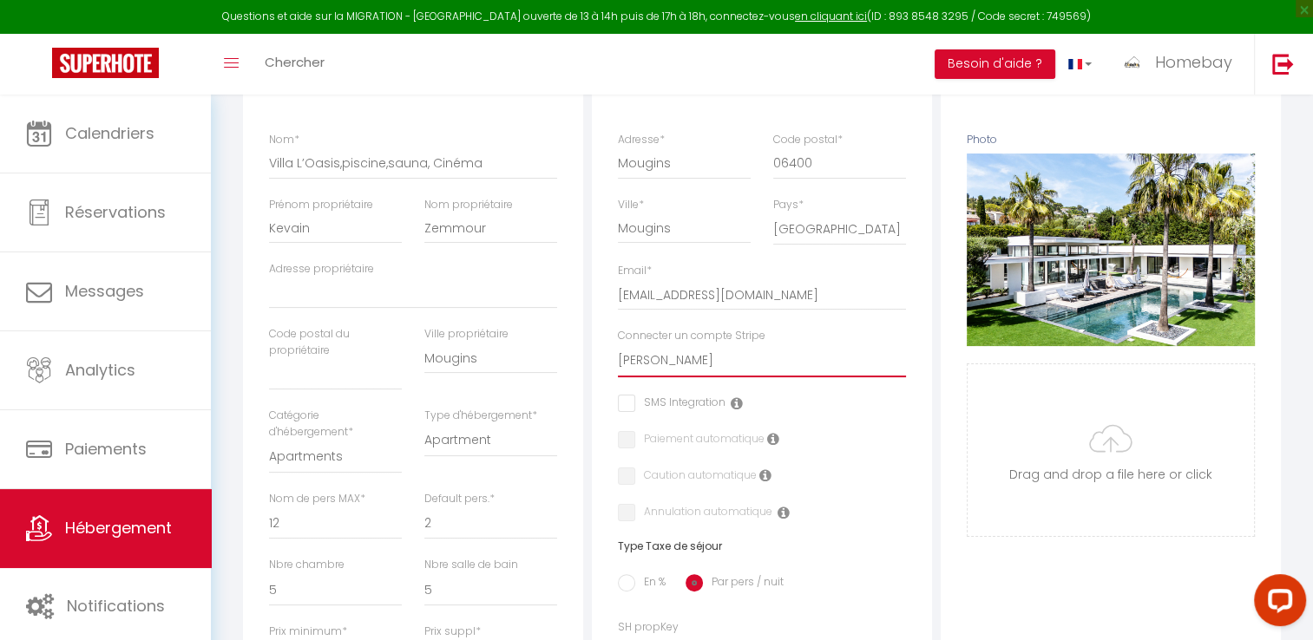
checkbox input "false"
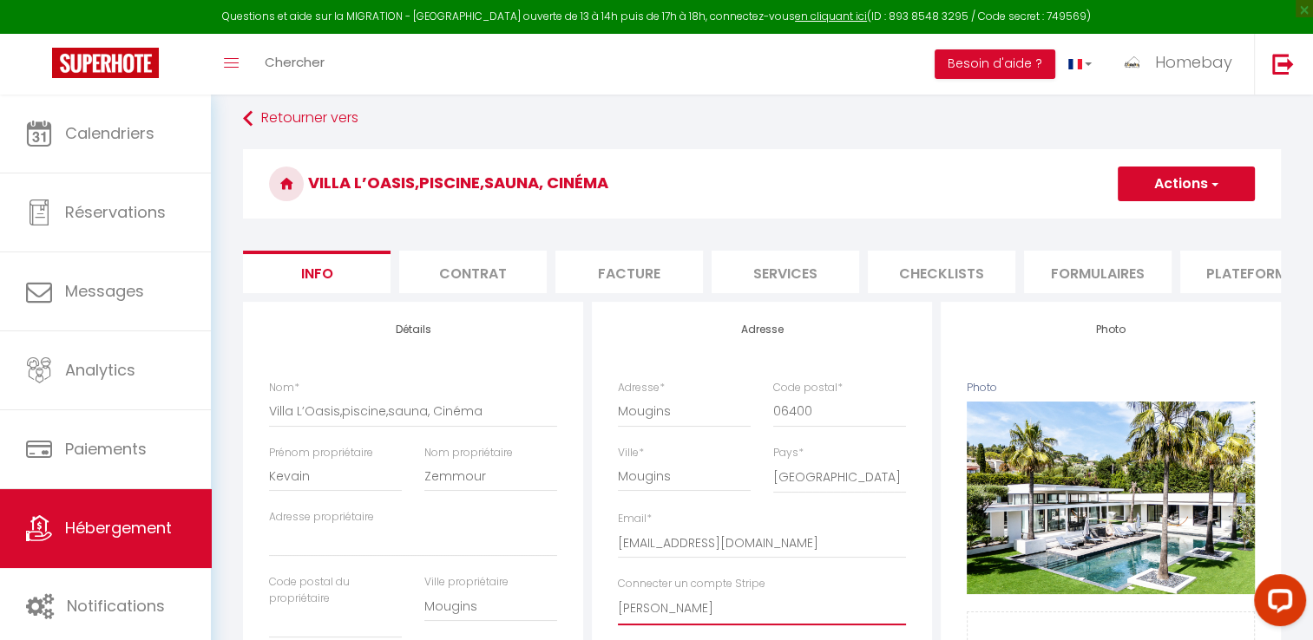
scroll to position [0, 0]
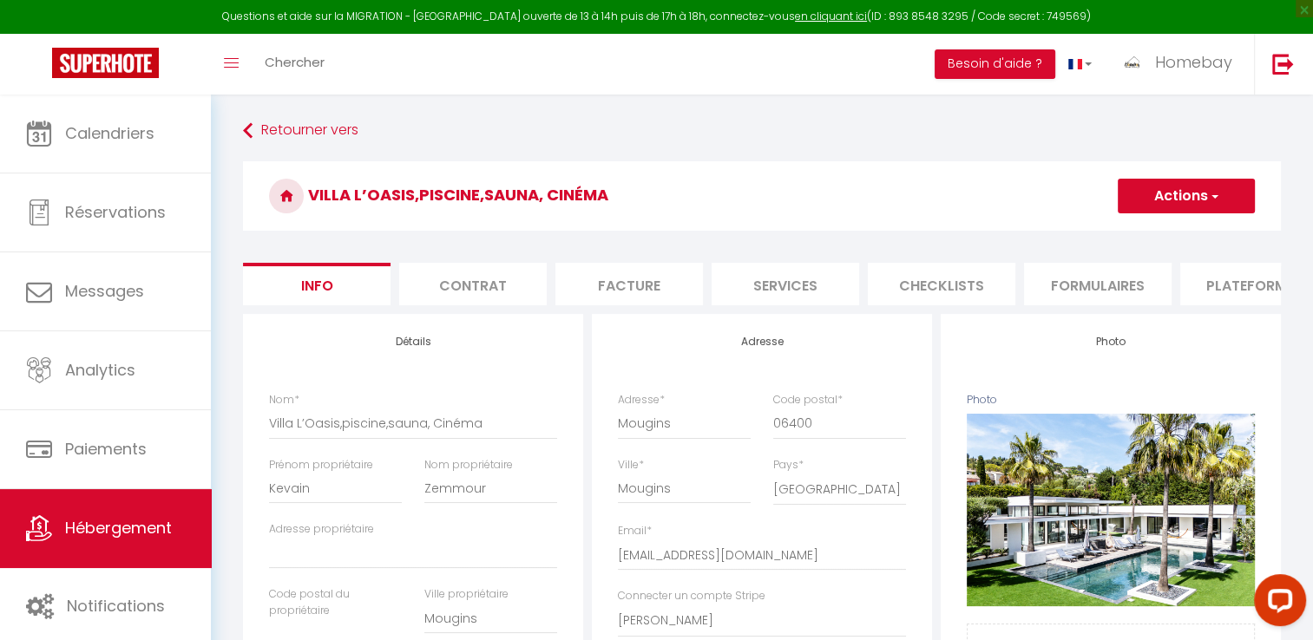
click at [1190, 194] on button "Actions" at bounding box center [1186, 196] width 137 height 35
click at [1153, 231] on link "Enregistrer" at bounding box center [1161, 234] width 186 height 23
click at [1176, 195] on button "Actions" at bounding box center [1186, 196] width 137 height 35
click at [1133, 231] on input "Enregistrer" at bounding box center [1118, 234] width 64 height 17
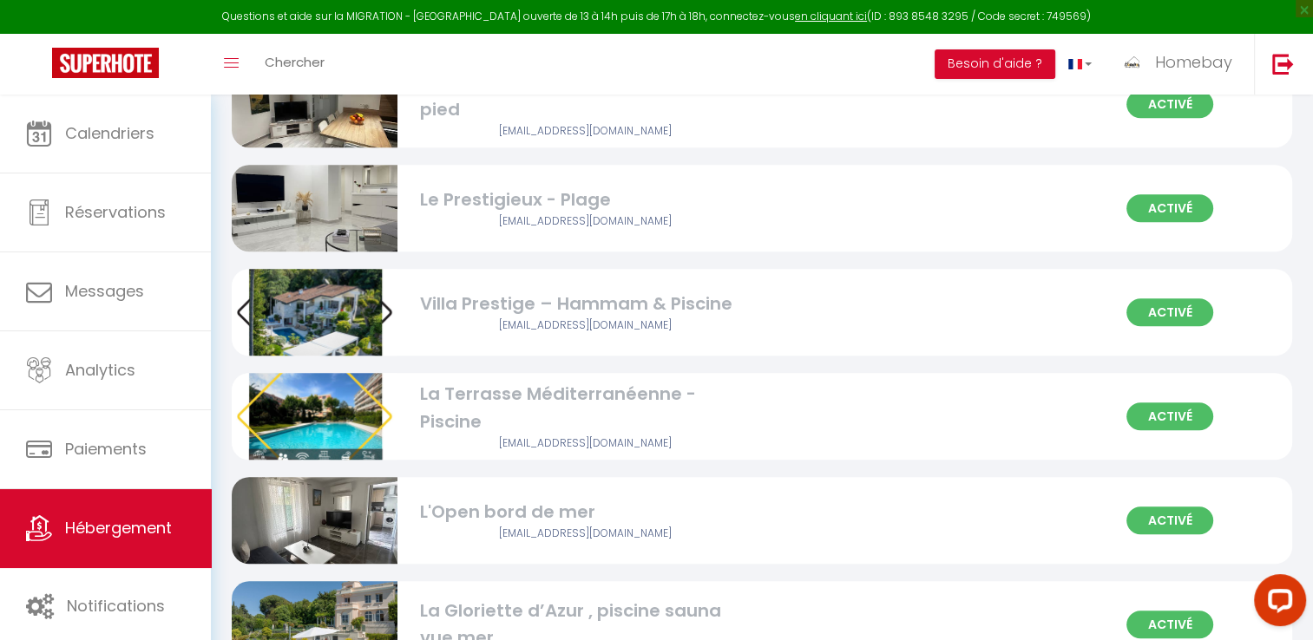
scroll to position [1475, 0]
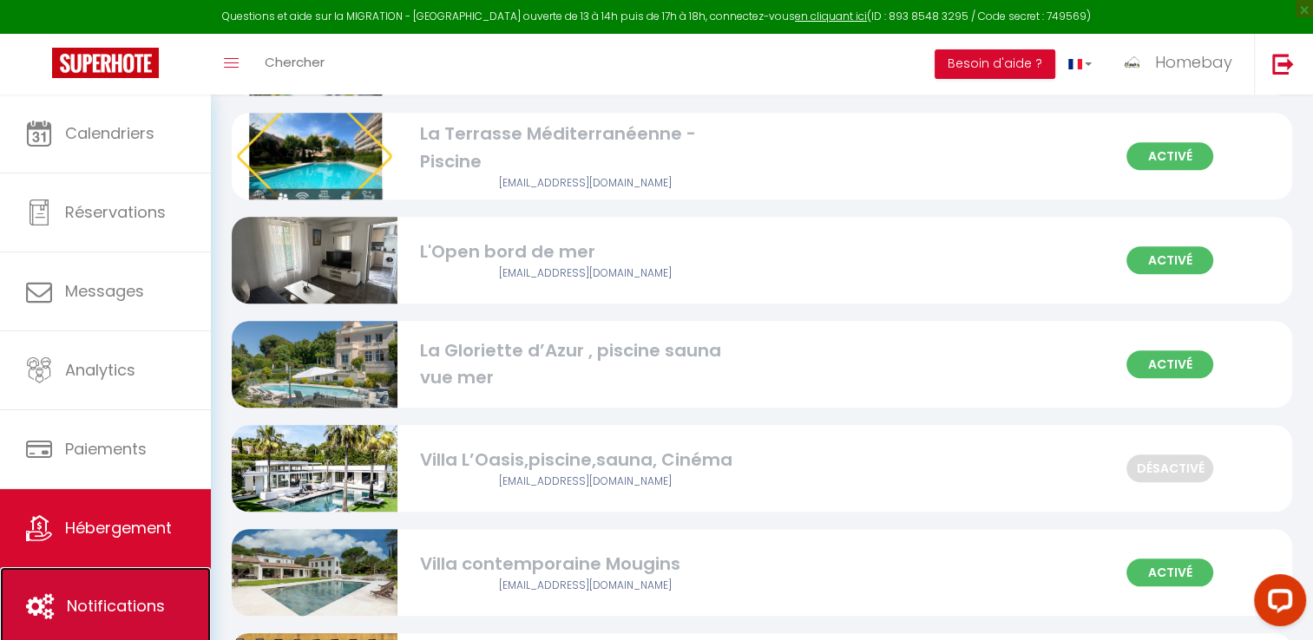
click at [103, 590] on link "Notifications" at bounding box center [105, 607] width 211 height 78
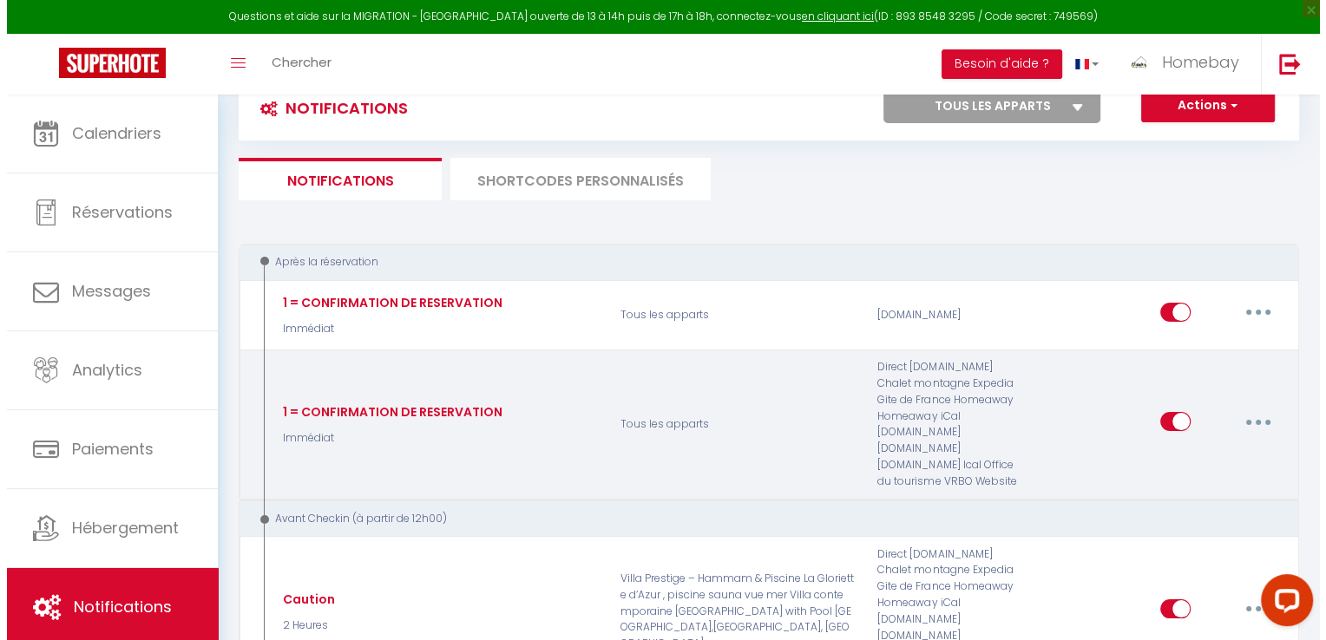
scroll to position [87, 0]
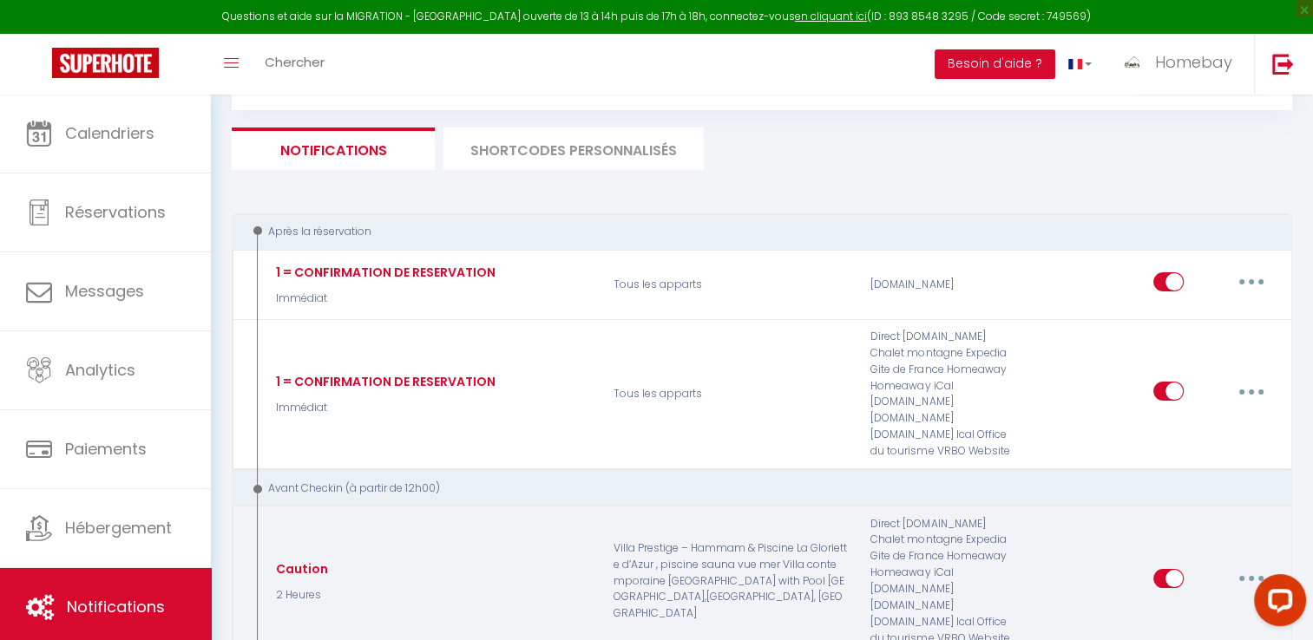
click at [1257, 565] on button "button" at bounding box center [1251, 579] width 49 height 28
click at [1161, 604] on link "Editer" at bounding box center [1206, 619] width 128 height 30
type input "Caution"
select select "2 Heures"
select select "if_booking_is_paid"
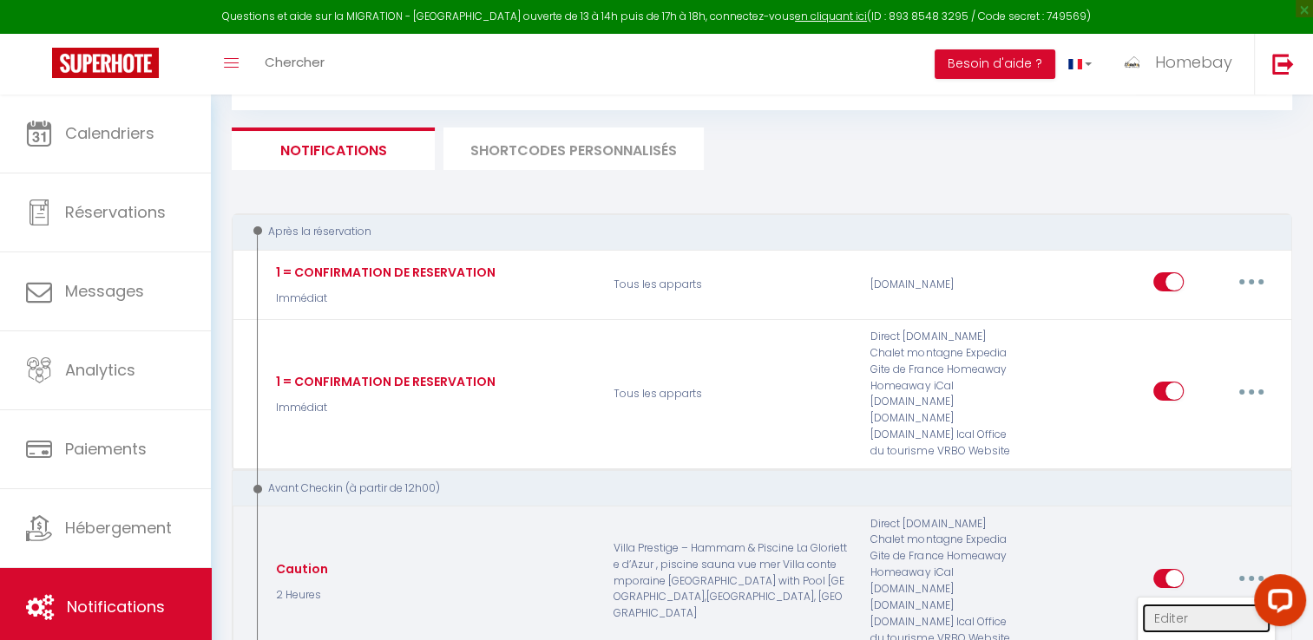
checkbox input "true"
checkbox input "false"
radio input "true"
type input "🔐 Dépôt de garantie – Informations importantes"
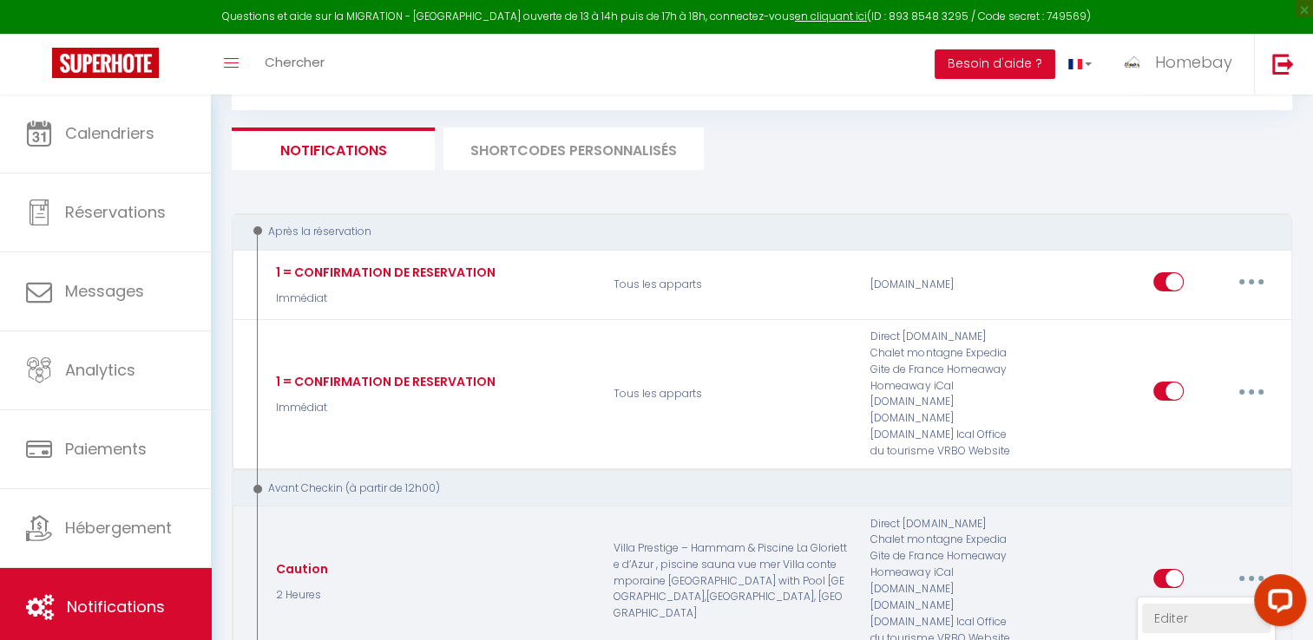
checkbox input "false"
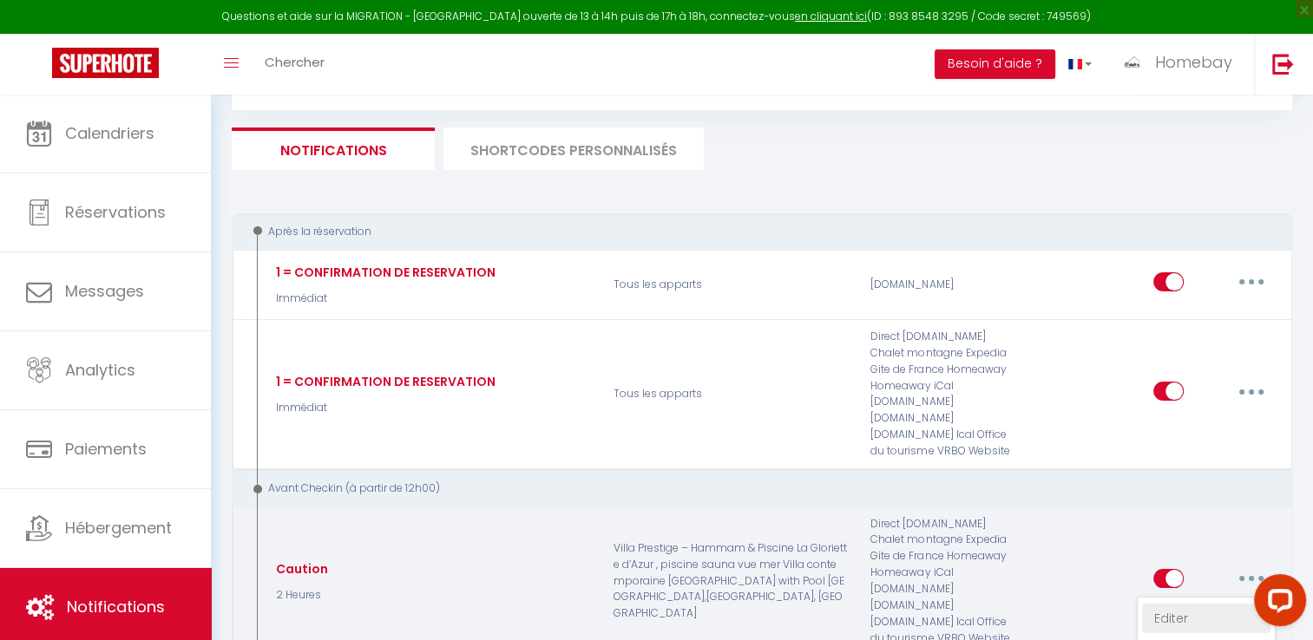
checkbox input "true"
checkbox input "false"
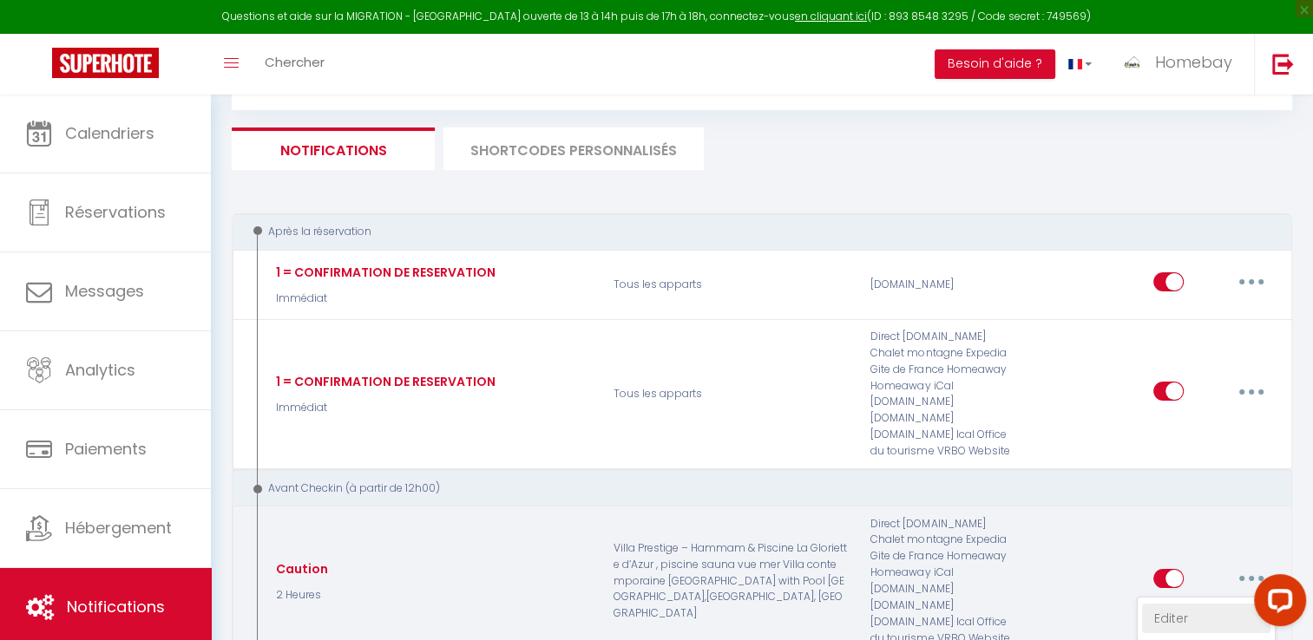
checkbox input "false"
checkbox input "true"
checkbox input "false"
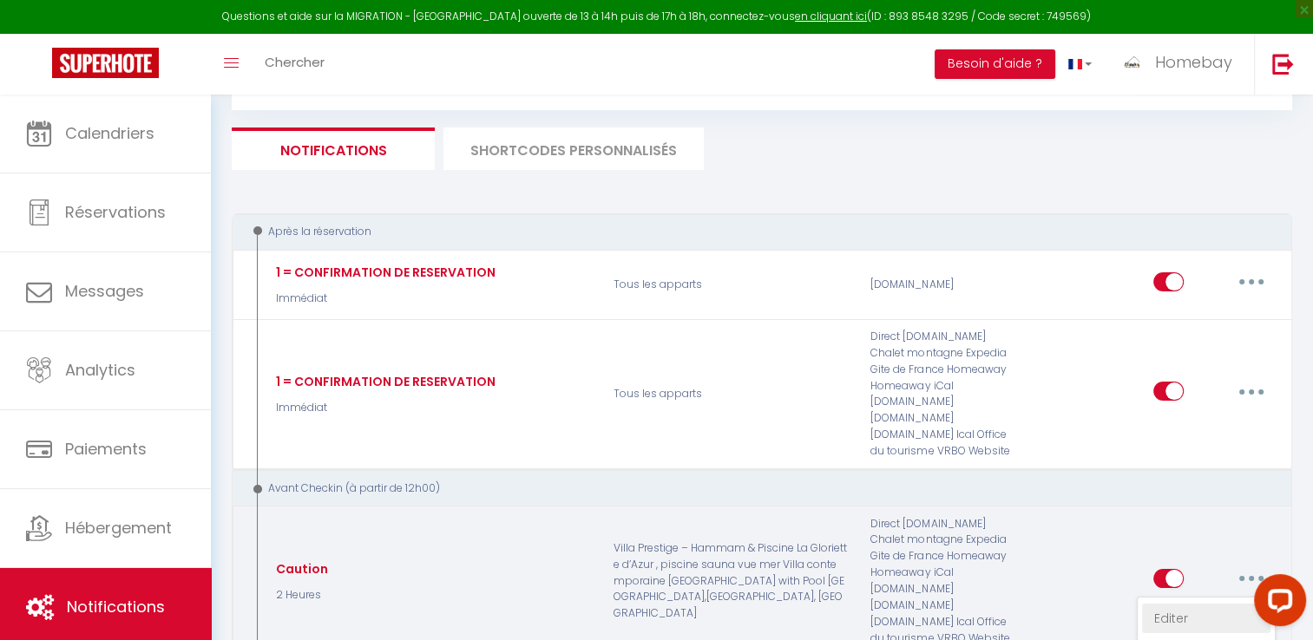
checkbox input "true"
checkbox input "false"
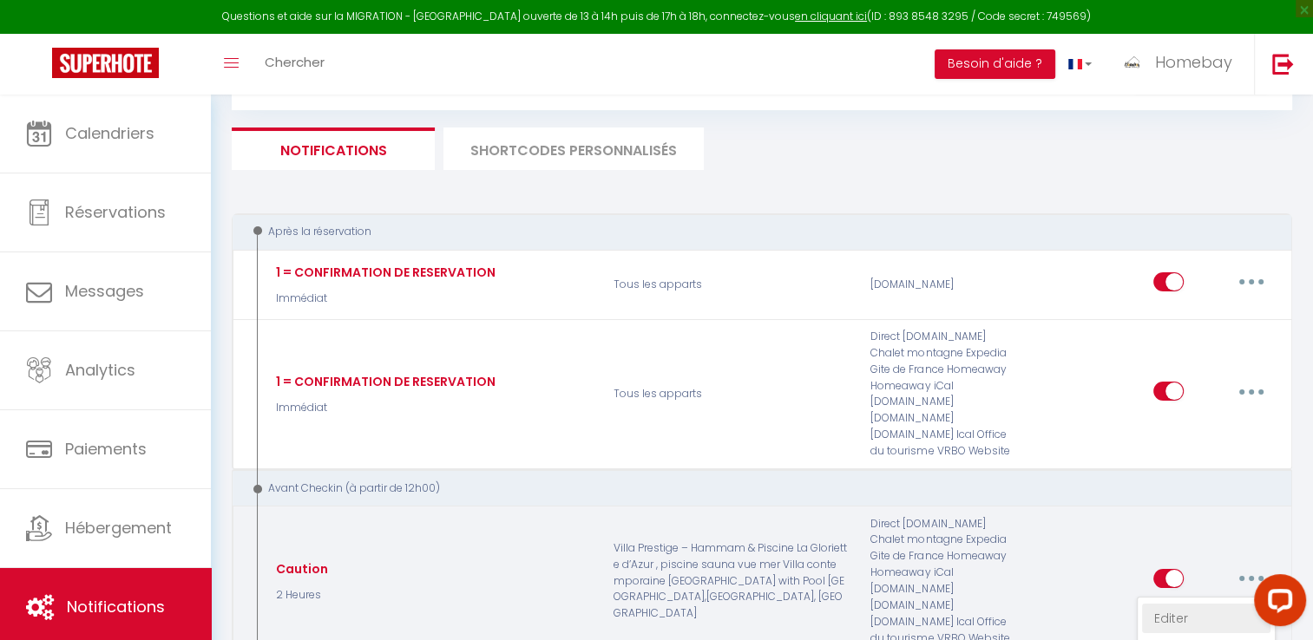
checkbox input "false"
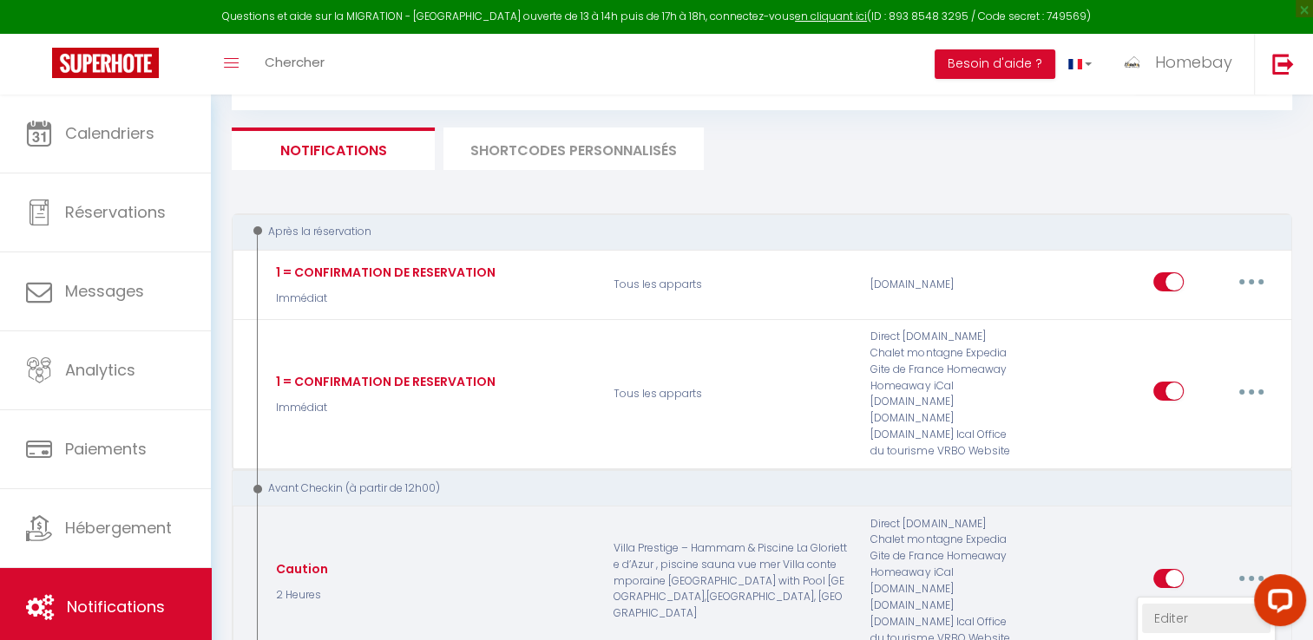
checkbox input "false"
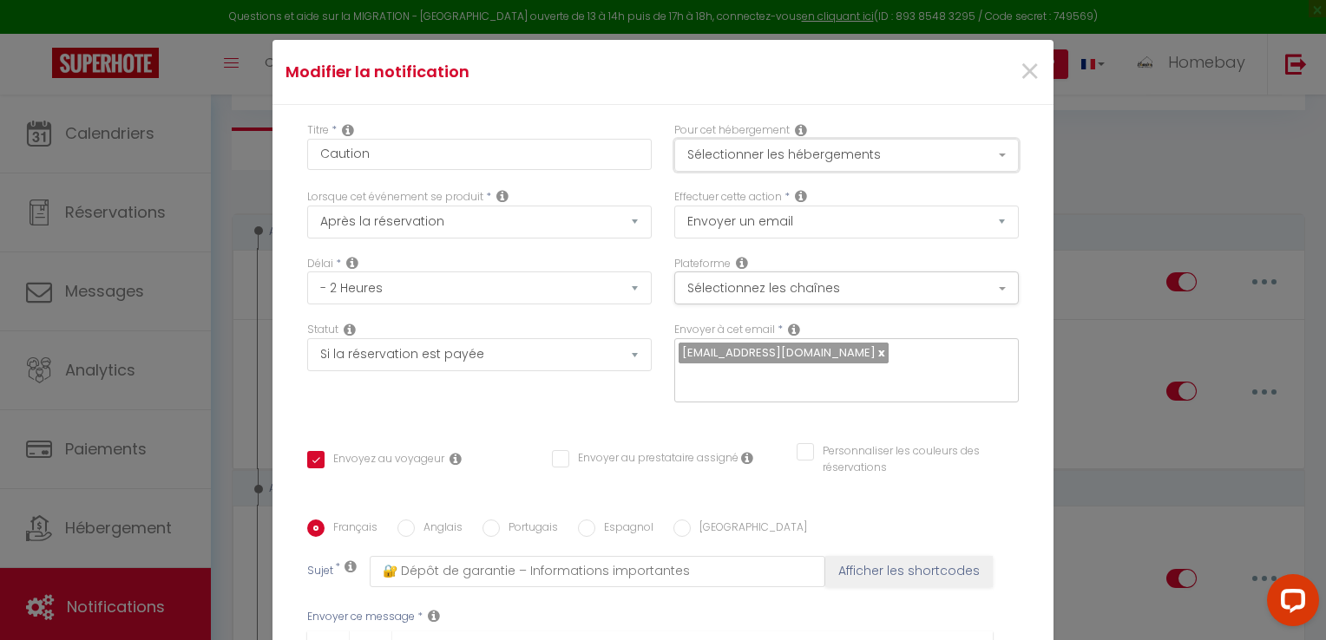
click at [849, 153] on button "Sélectionner les hébergements" at bounding box center [846, 155] width 345 height 33
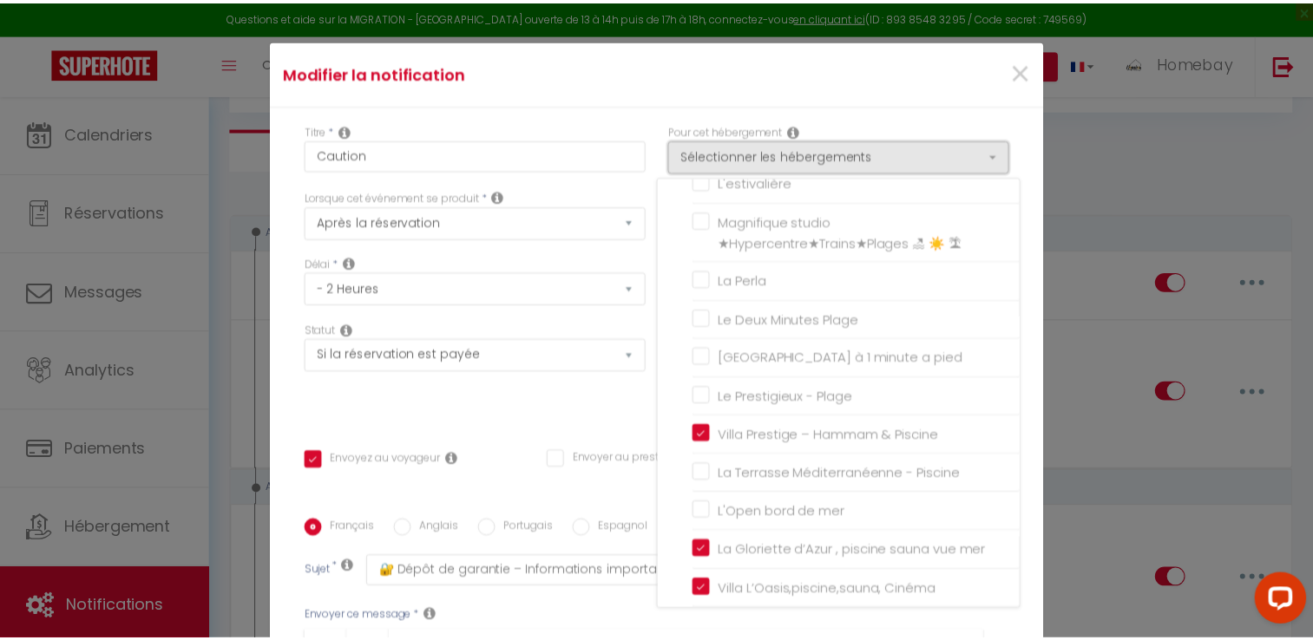
scroll to position [347, 0]
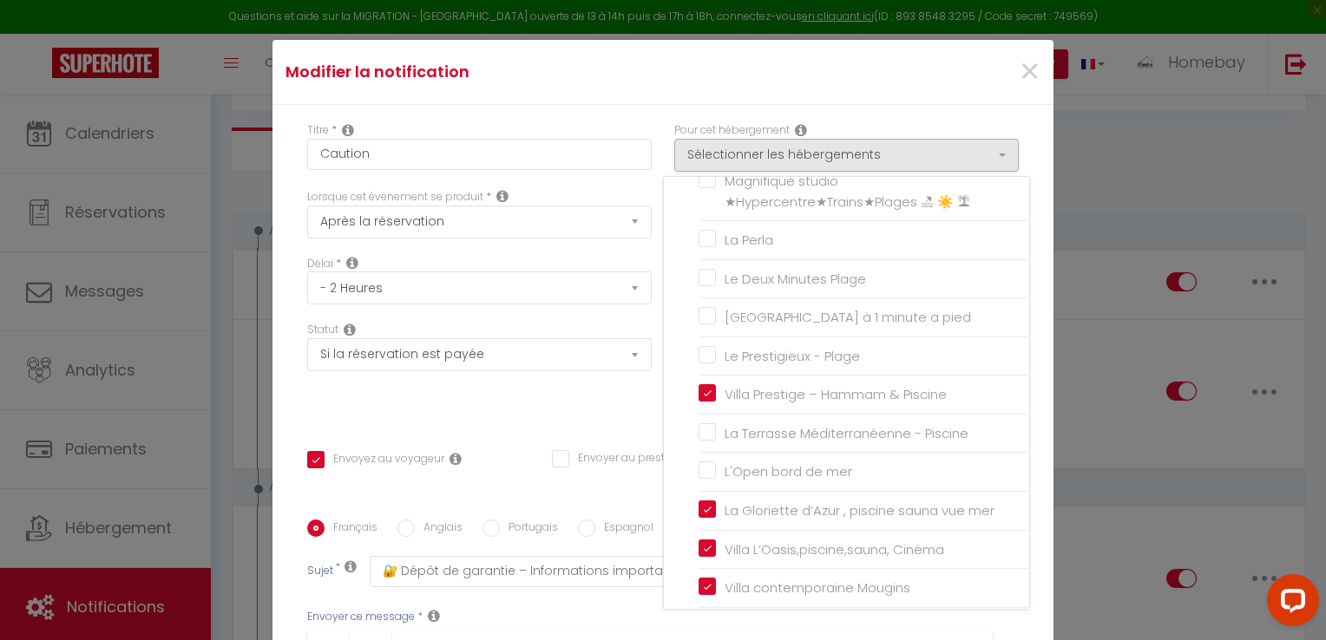
click at [922, 71] on div "×" at bounding box center [921, 72] width 259 height 38
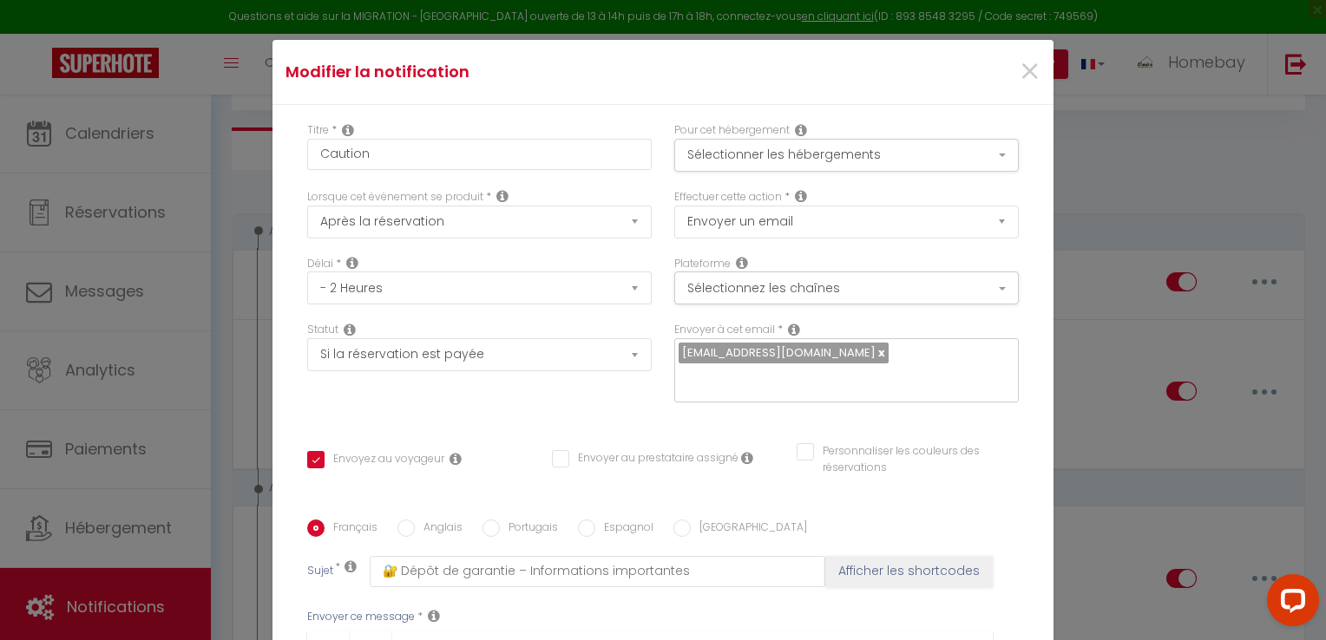
drag, startPoint x: 922, startPoint y: 71, endPoint x: 1186, endPoint y: 180, distance: 286.4
click at [1186, 180] on div "Modifier la notification × Titre * Caution Pour cet hébergement Sélectionner le…" at bounding box center [663, 320] width 1326 height 640
click at [1019, 71] on span "×" at bounding box center [1030, 72] width 22 height 52
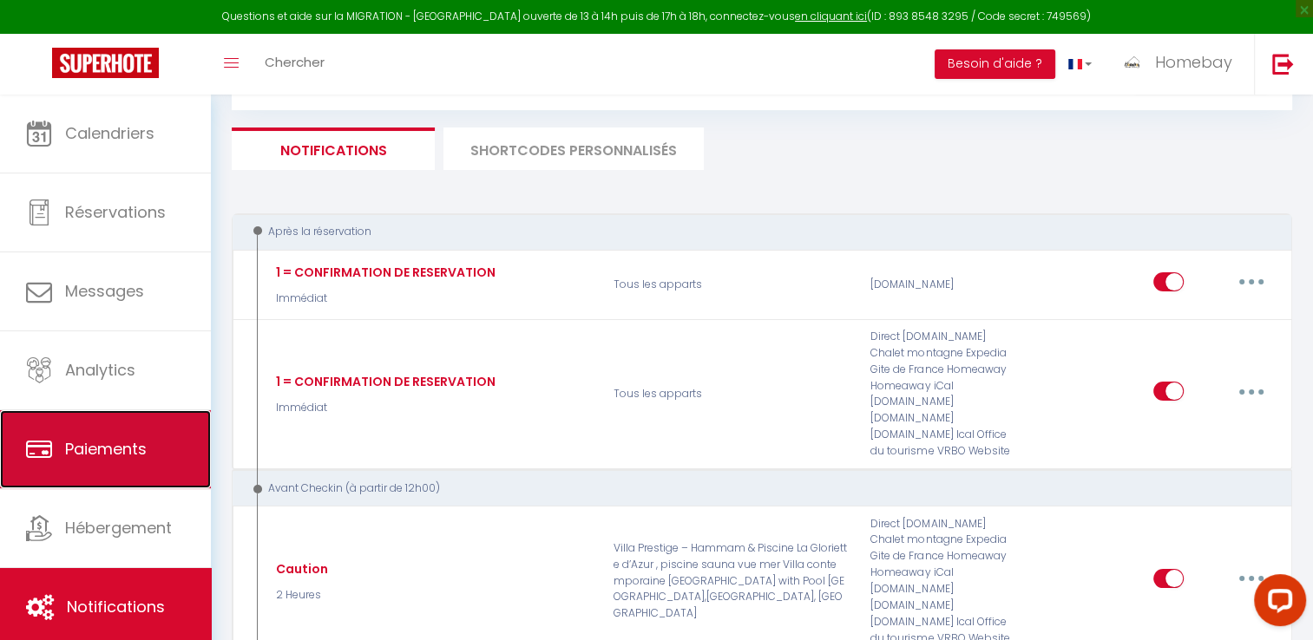
click at [108, 425] on link "Paiements" at bounding box center [105, 449] width 211 height 78
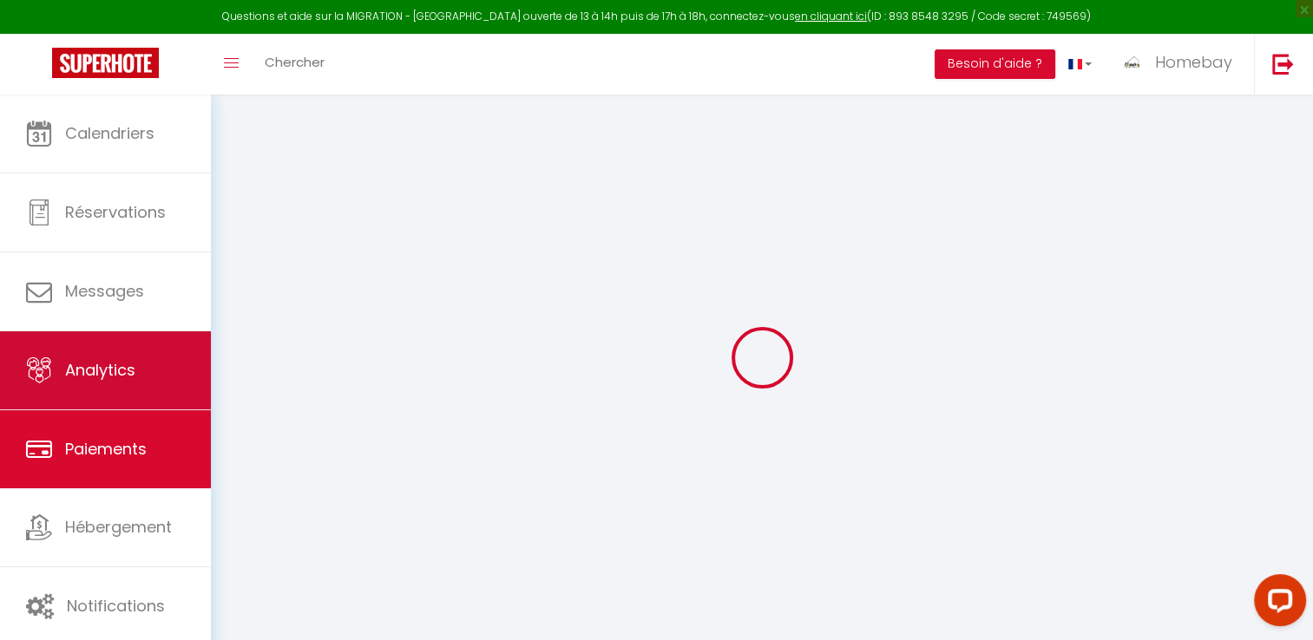
select select "2"
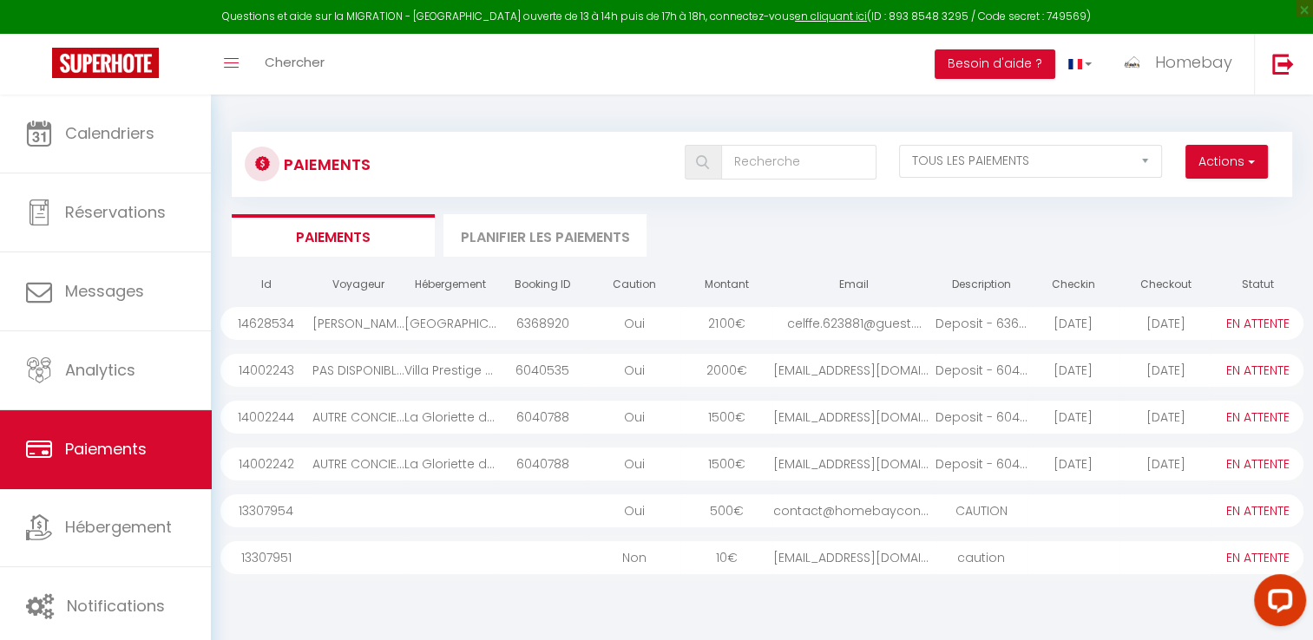
click at [830, 561] on div "girouxb47@gmail.com" at bounding box center [853, 557] width 162 height 33
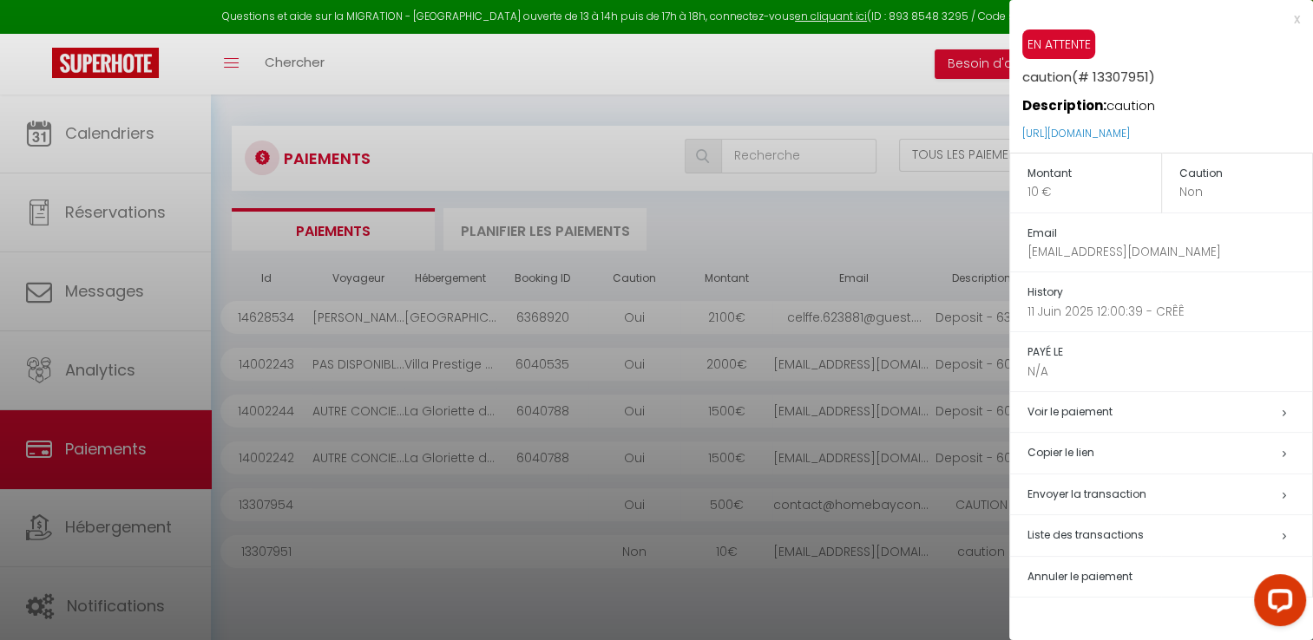
scroll to position [229, 0]
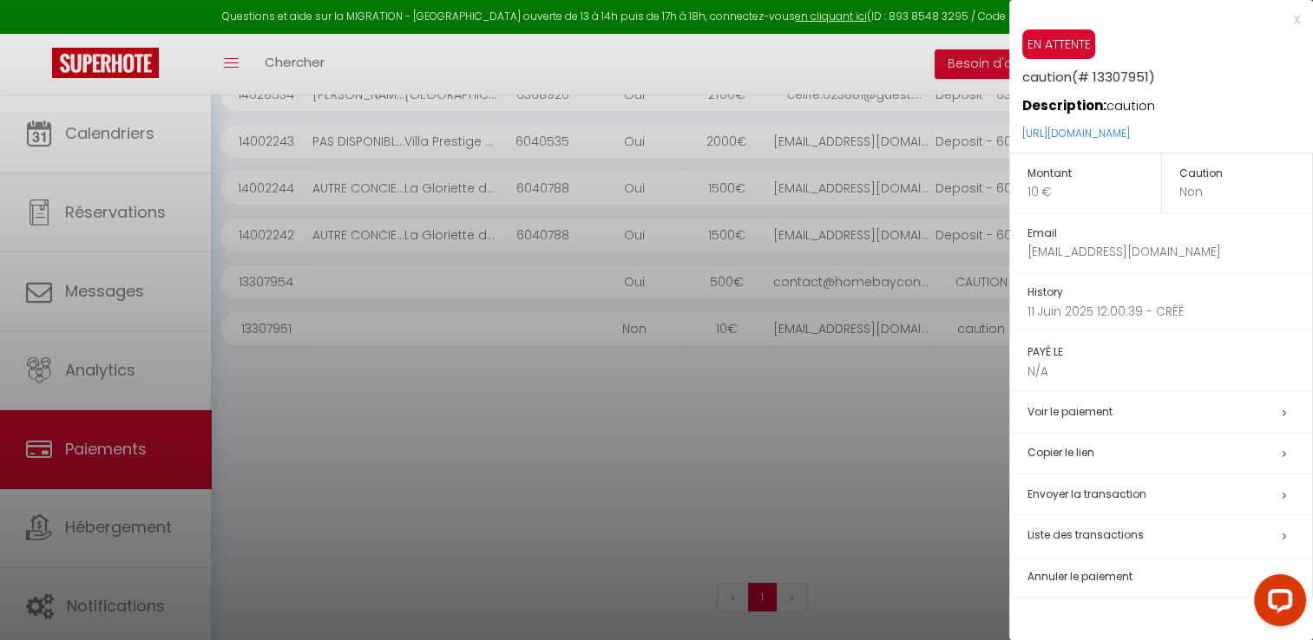
click at [1095, 574] on span "Annuler le paiement" at bounding box center [1079, 576] width 105 height 15
click at [1095, 574] on div "Paiements Actions Créer nouveau lien paiement Créer nouveau lien caution EN ATT…" at bounding box center [762, 253] width 1060 height 734
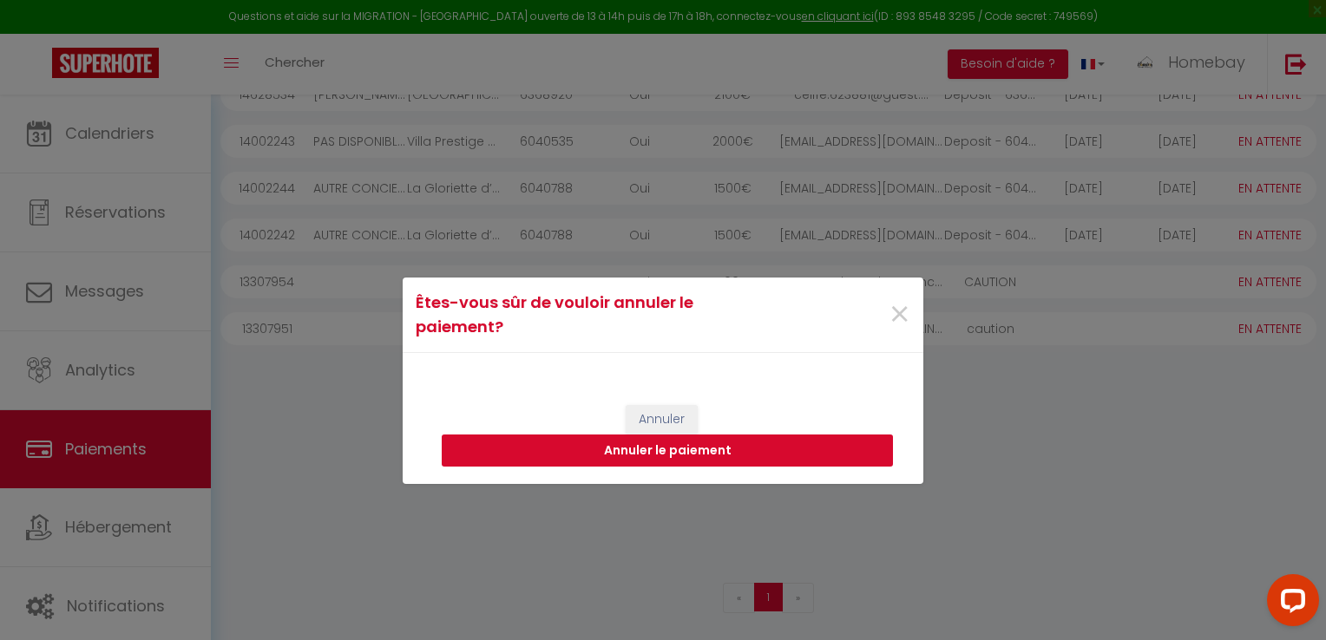
click at [656, 442] on button "Annuler le paiement" at bounding box center [667, 451] width 451 height 33
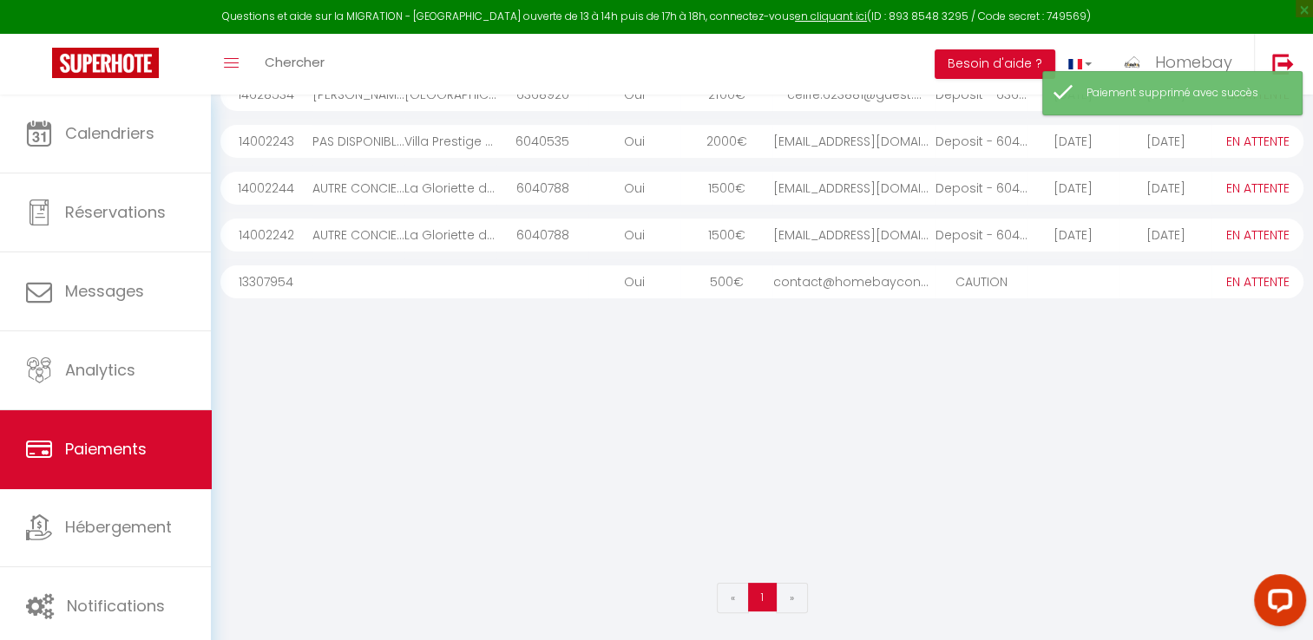
click at [988, 282] on div "CAUTION" at bounding box center [981, 282] width 92 height 33
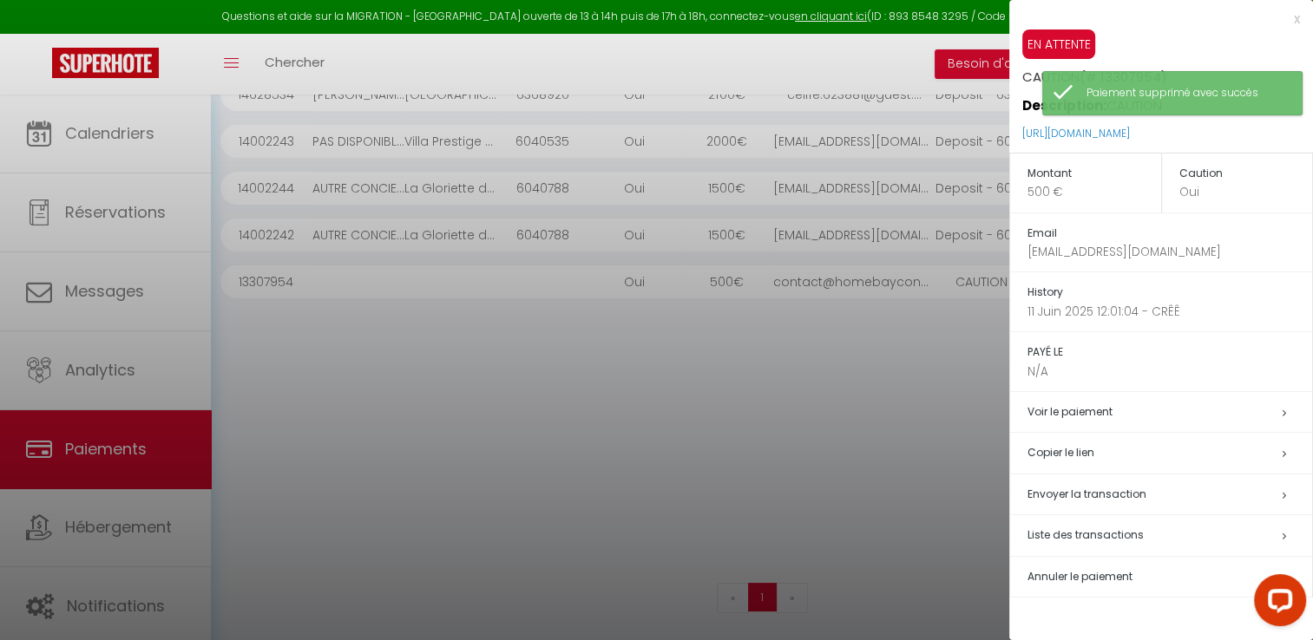
click at [1100, 581] on span "Annuler le paiement" at bounding box center [1079, 576] width 105 height 15
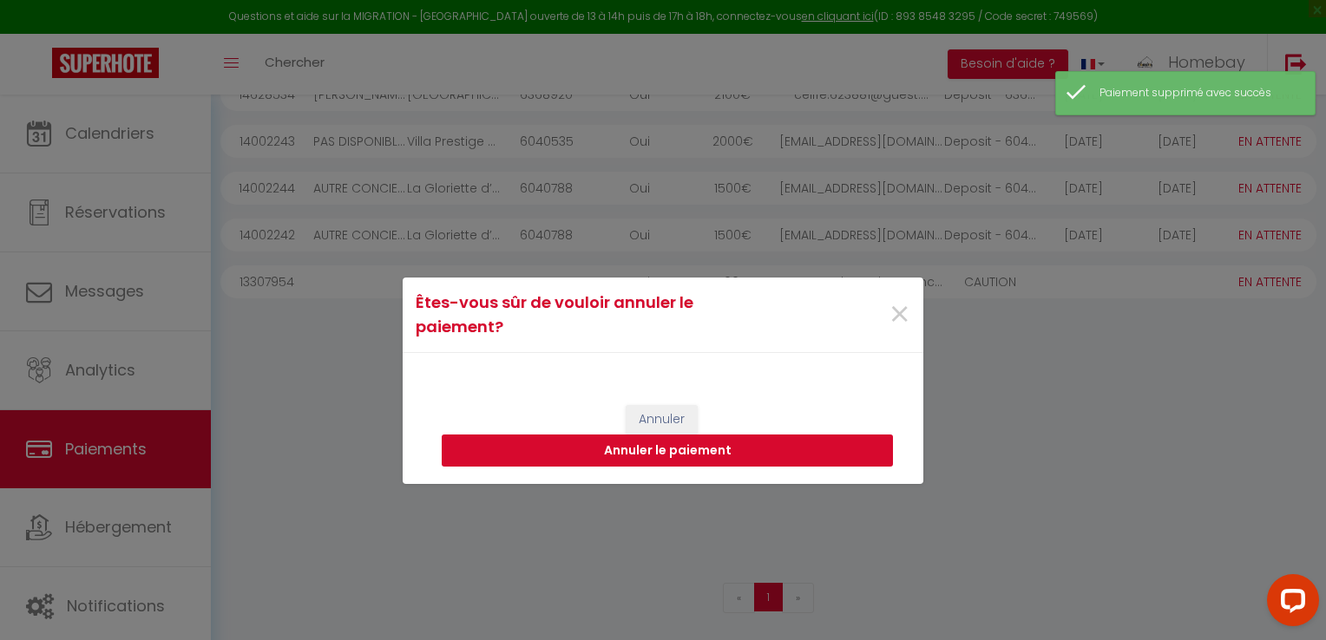
click at [746, 450] on button "Annuler le paiement" at bounding box center [667, 451] width 451 height 33
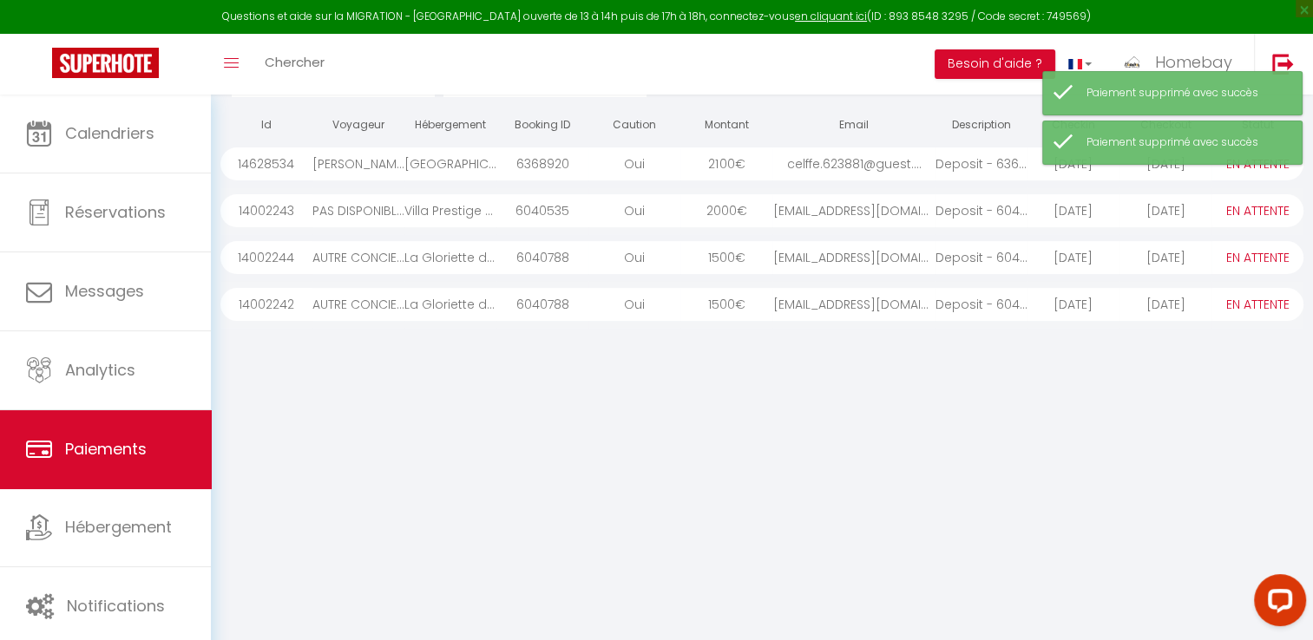
scroll to position [56, 0]
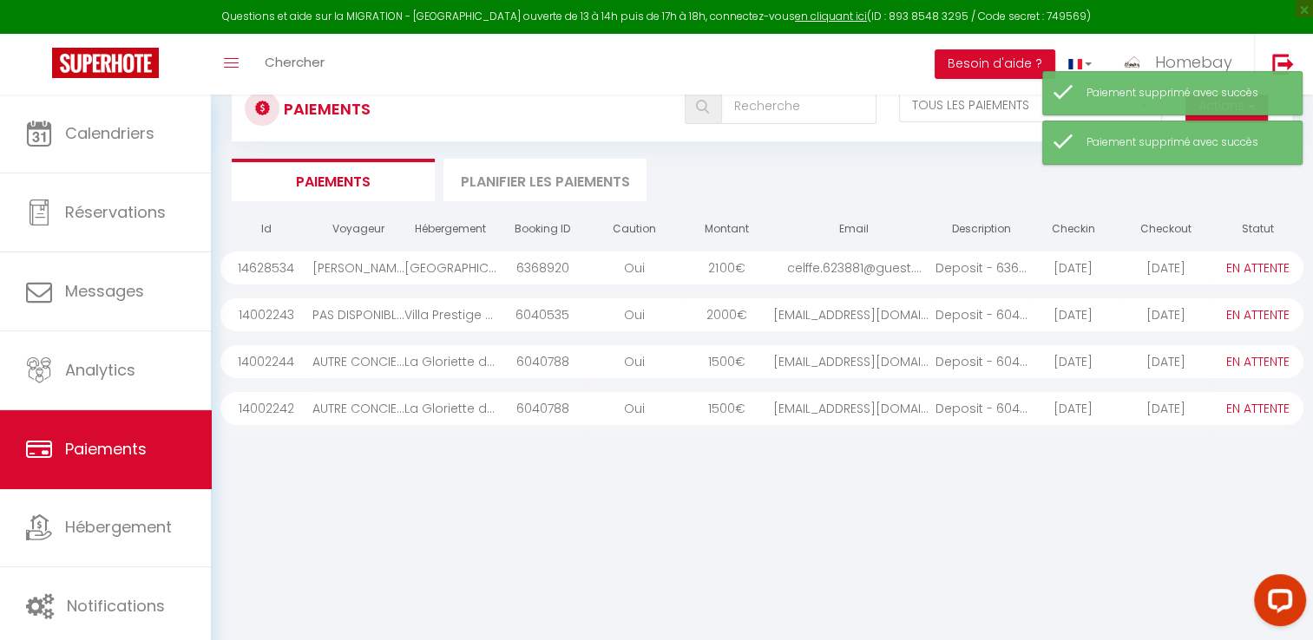
click at [753, 409] on div "1500 €" at bounding box center [726, 408] width 92 height 33
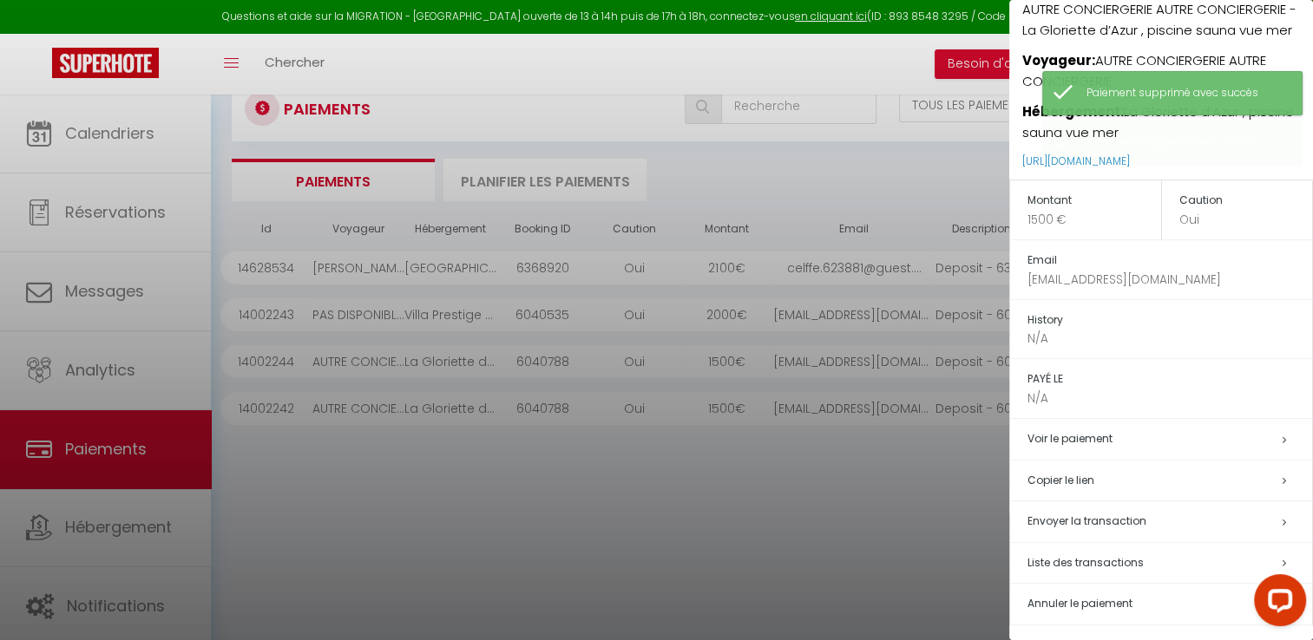
scroll to position [171, 0]
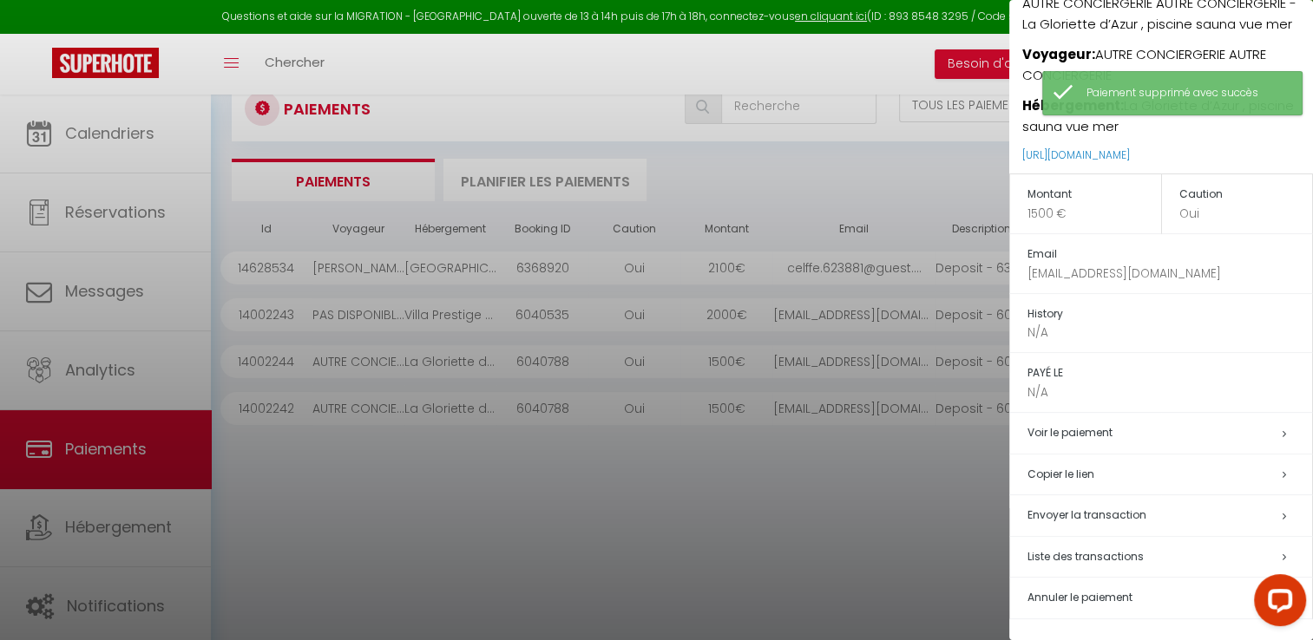
click at [1078, 596] on span "Annuler le paiement" at bounding box center [1079, 597] width 105 height 15
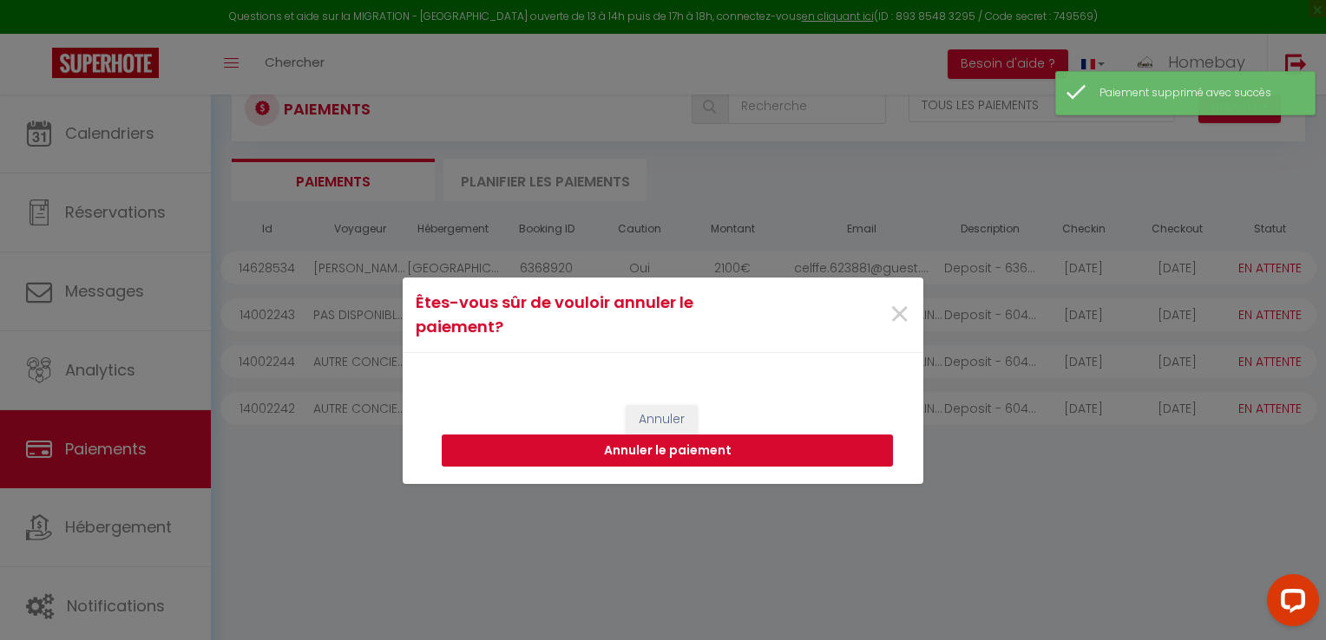
click at [753, 446] on button "Annuler le paiement" at bounding box center [667, 451] width 451 height 33
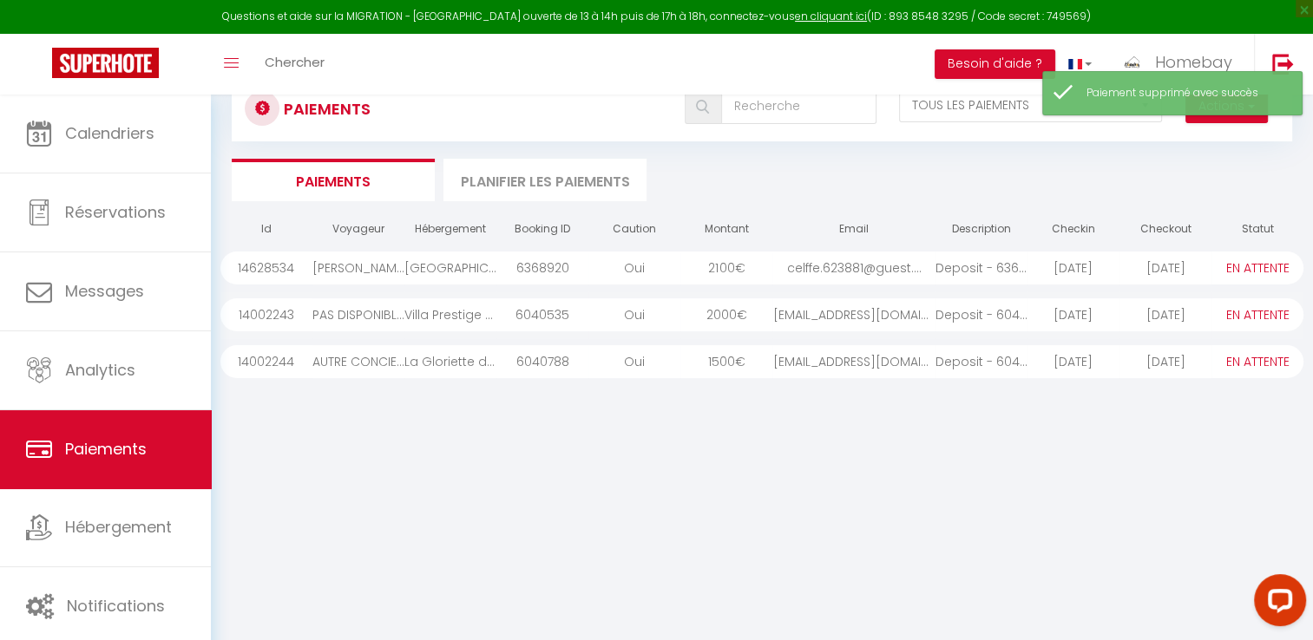
click at [719, 366] on div "1500 €" at bounding box center [726, 361] width 92 height 33
click at [0, 0] on div at bounding box center [0, 0] width 0 height 0
click at [929, 366] on div "girouxb47@gmail.com" at bounding box center [853, 361] width 162 height 33
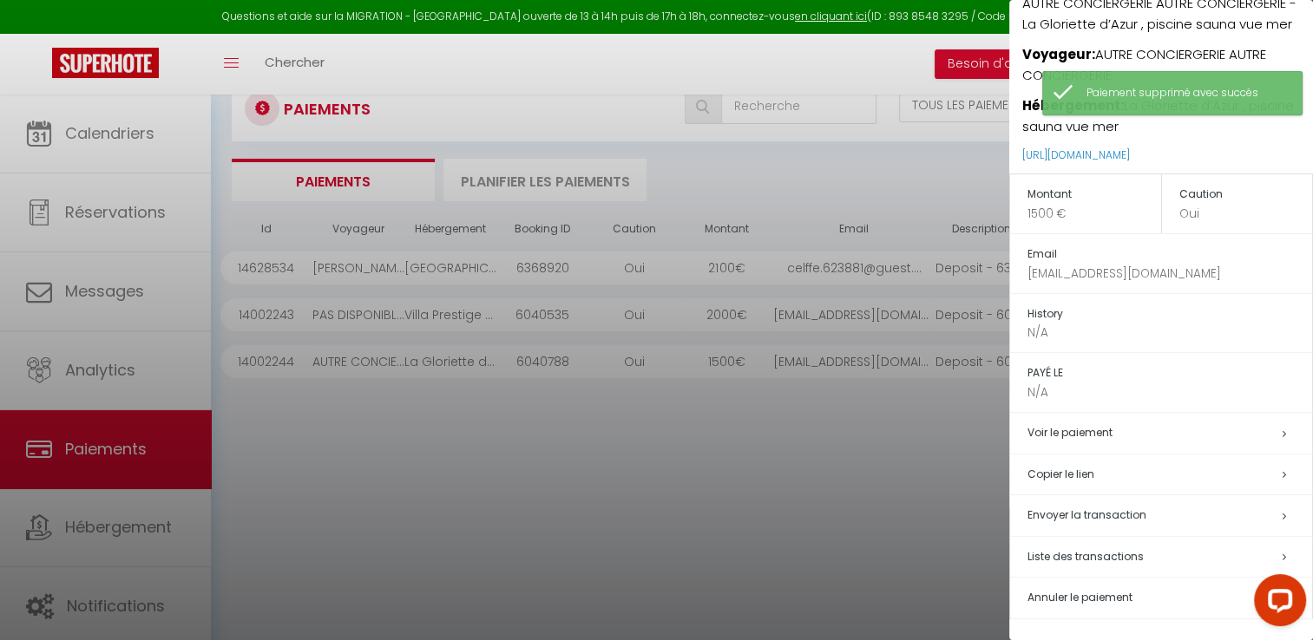
click at [1080, 595] on span "Annuler le paiement" at bounding box center [1079, 597] width 105 height 15
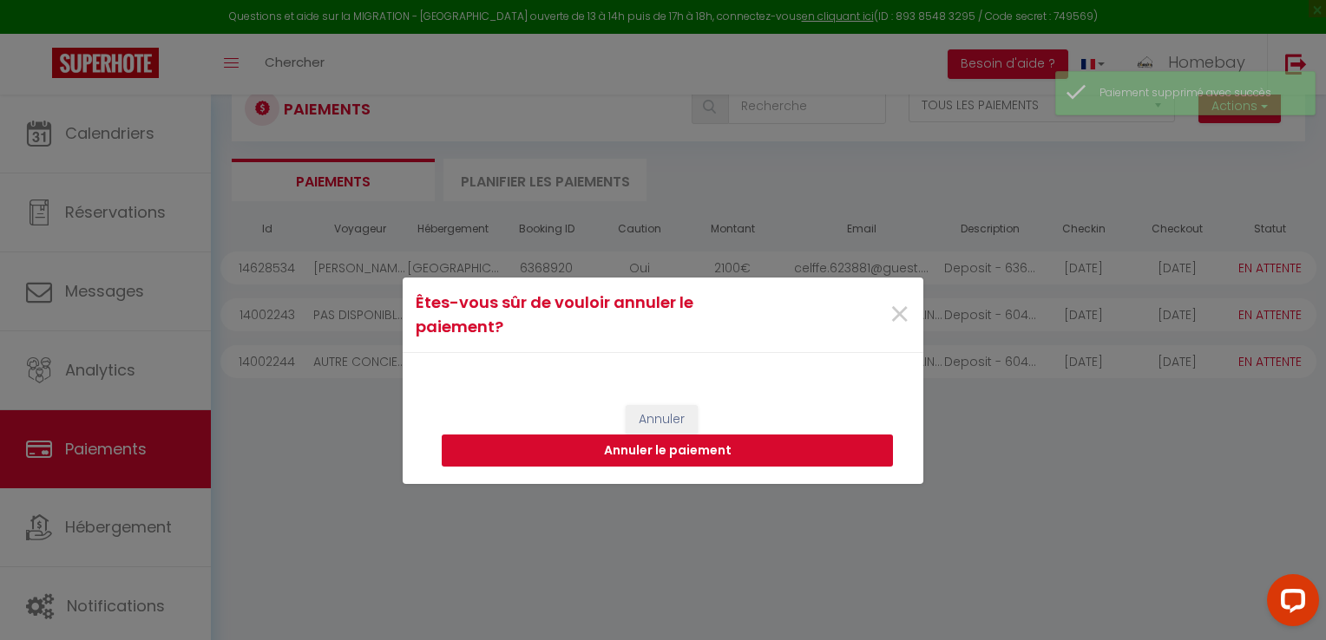
click at [805, 446] on button "Annuler le paiement" at bounding box center [667, 451] width 451 height 33
click at [805, 446] on div "Annuler Annuler le paiement" at bounding box center [663, 436] width 521 height 96
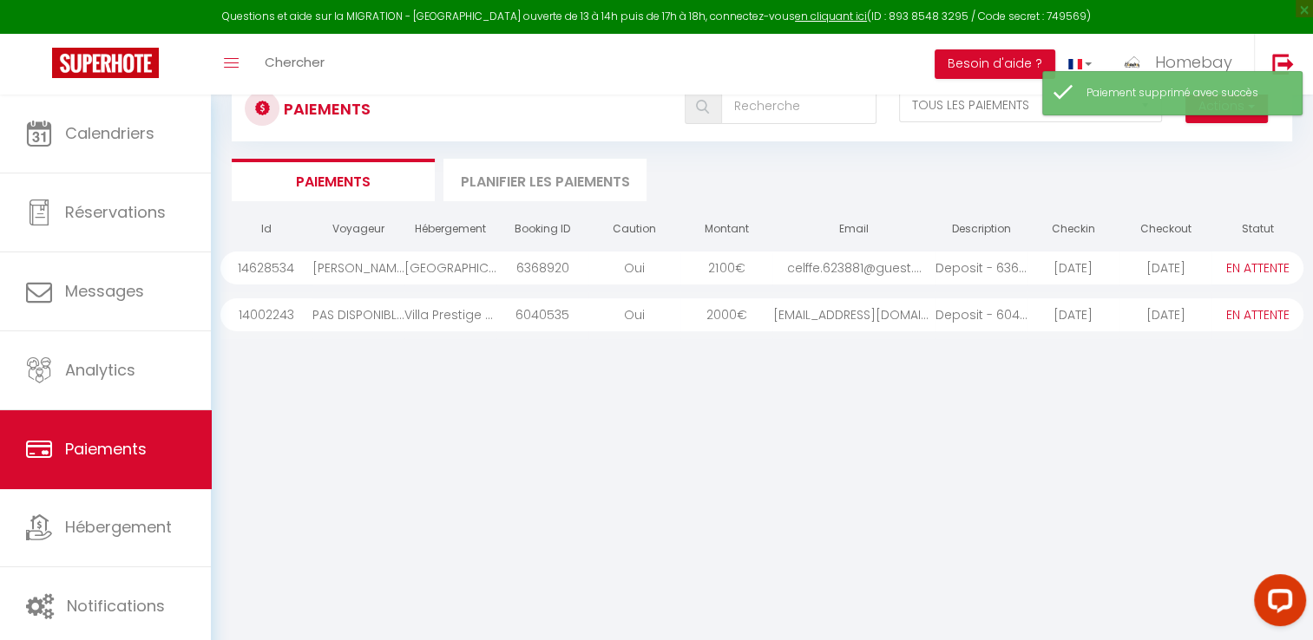
click at [758, 309] on div "2000 €" at bounding box center [726, 315] width 92 height 33
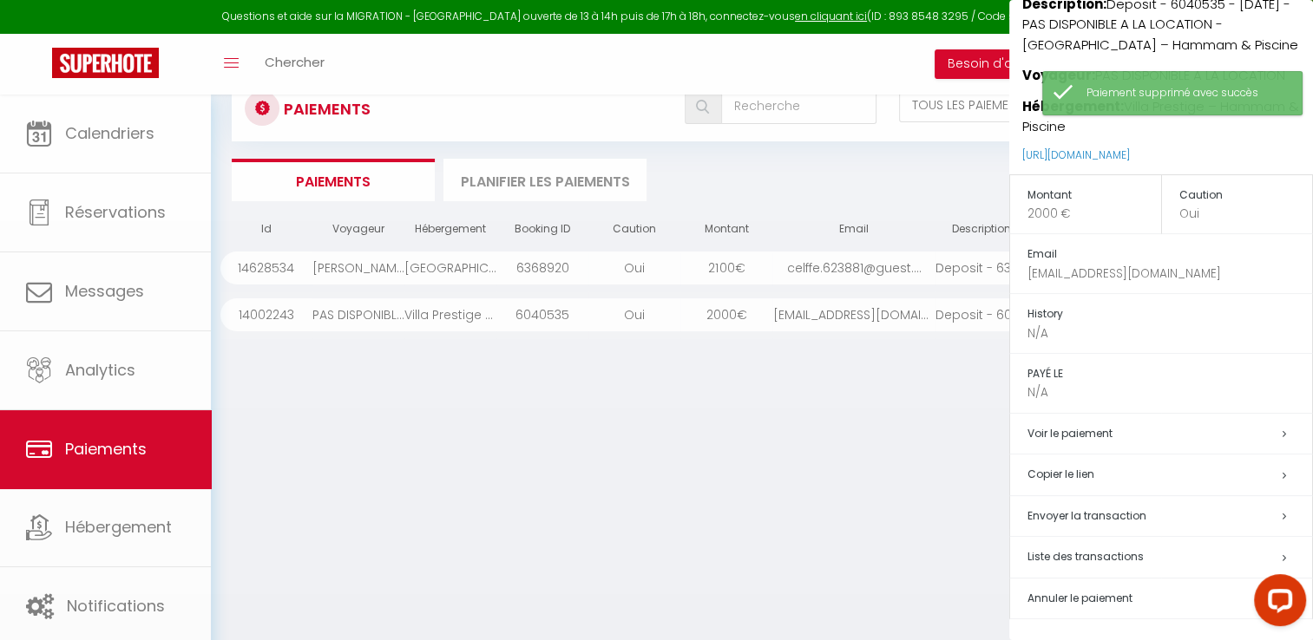
click at [758, 309] on div at bounding box center [656, 320] width 1313 height 640
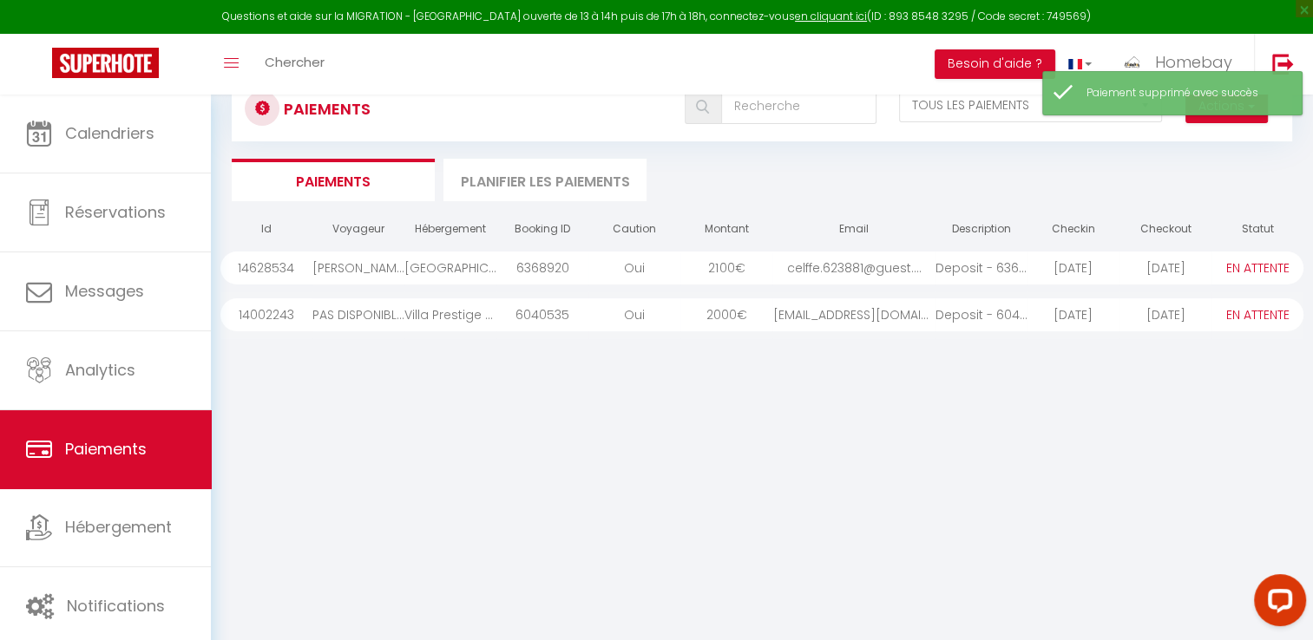
click at [837, 306] on div "girouxb47@gmail.com" at bounding box center [853, 315] width 162 height 33
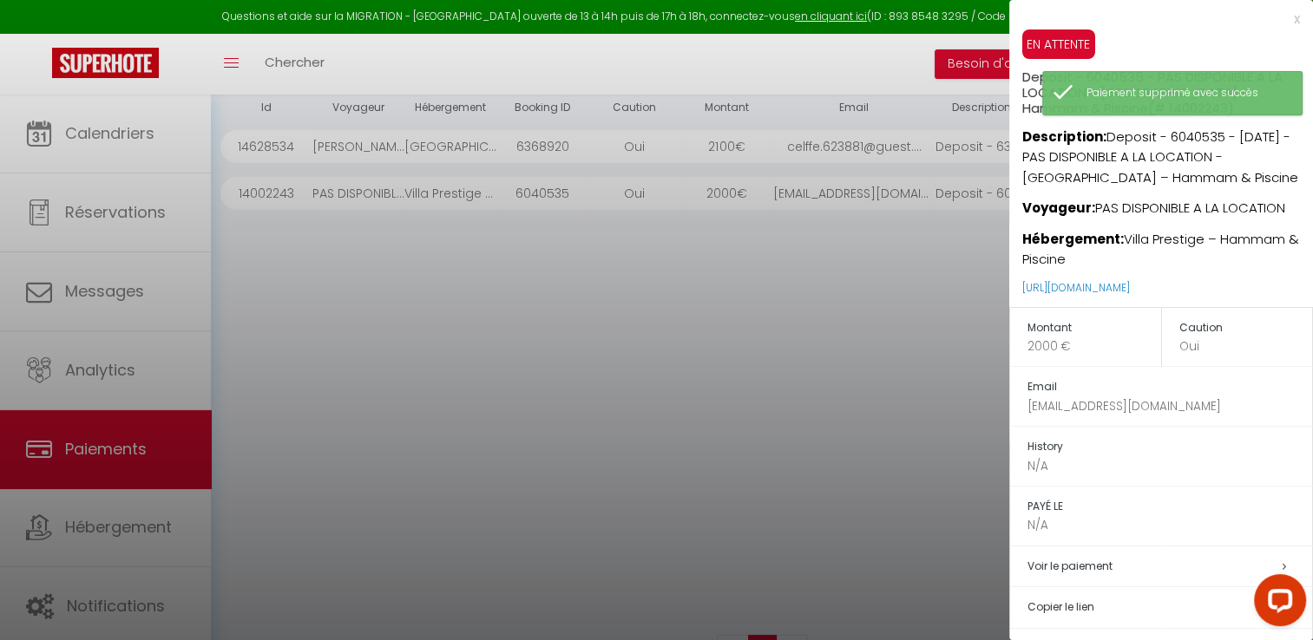
scroll to position [229, 0]
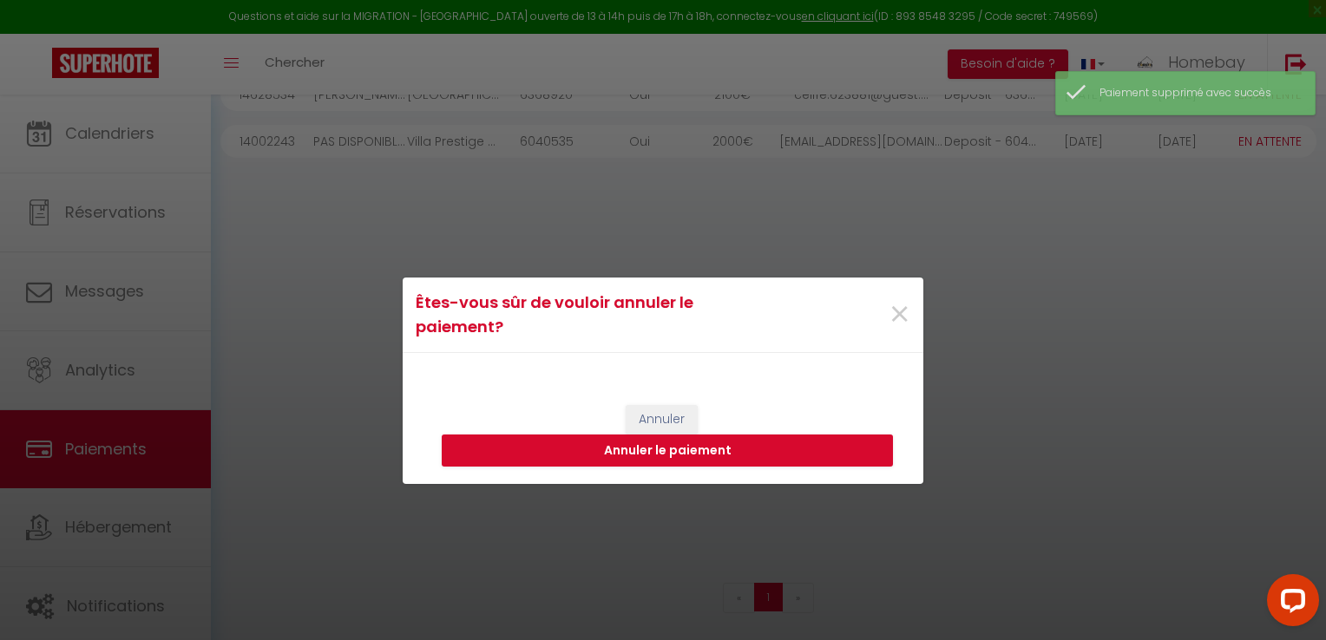
click at [1111, 604] on div "Êtes-vous sûr de vouloir annuler le paiement? × Annuler Annuler le paiement" at bounding box center [663, 320] width 1326 height 640
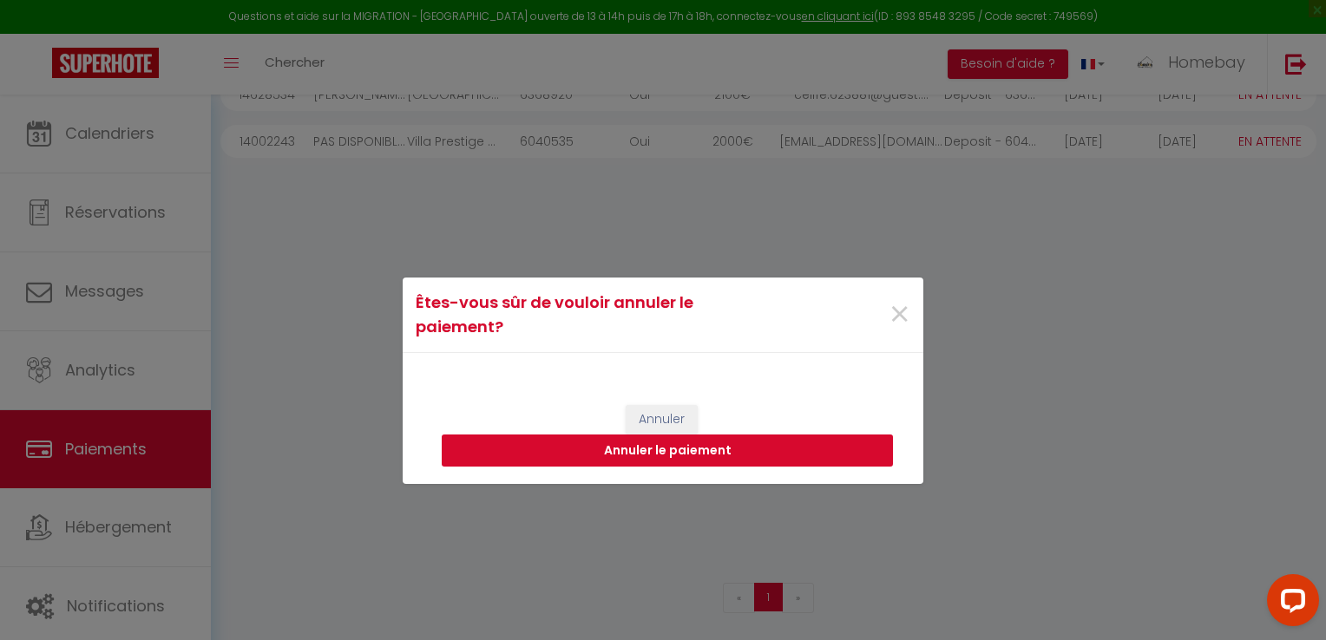
click at [677, 443] on button "Annuler le paiement" at bounding box center [667, 451] width 451 height 33
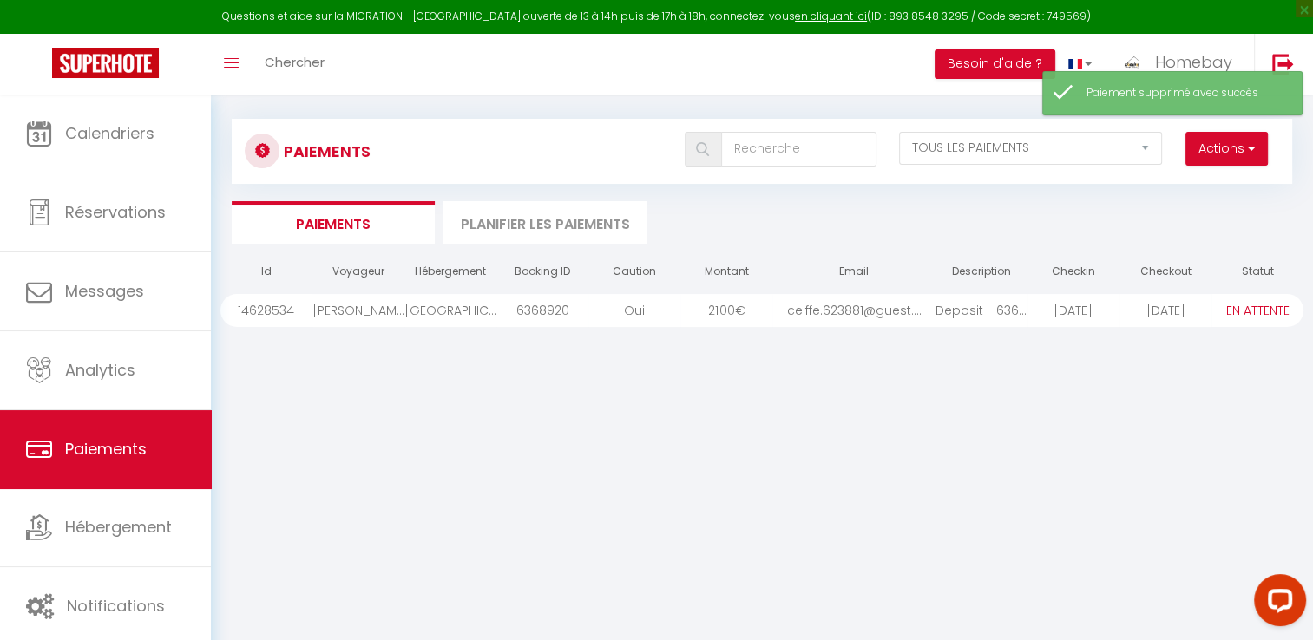
scroll to position [0, 0]
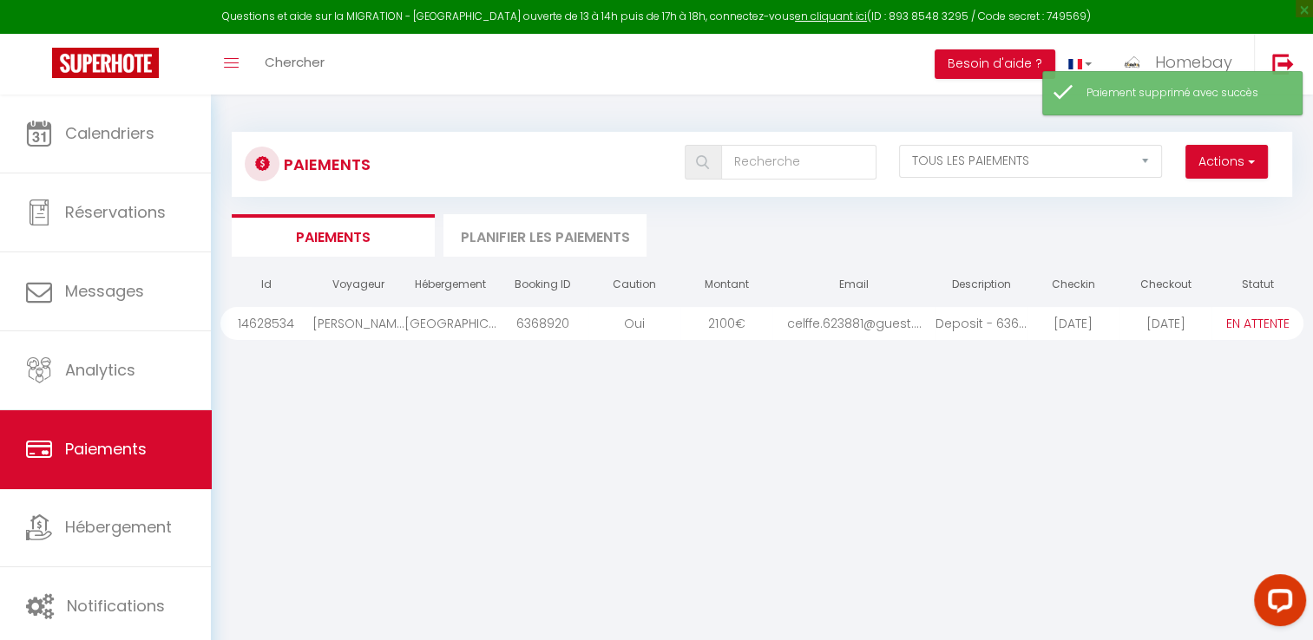
click at [587, 325] on div "6368920" at bounding box center [542, 323] width 92 height 33
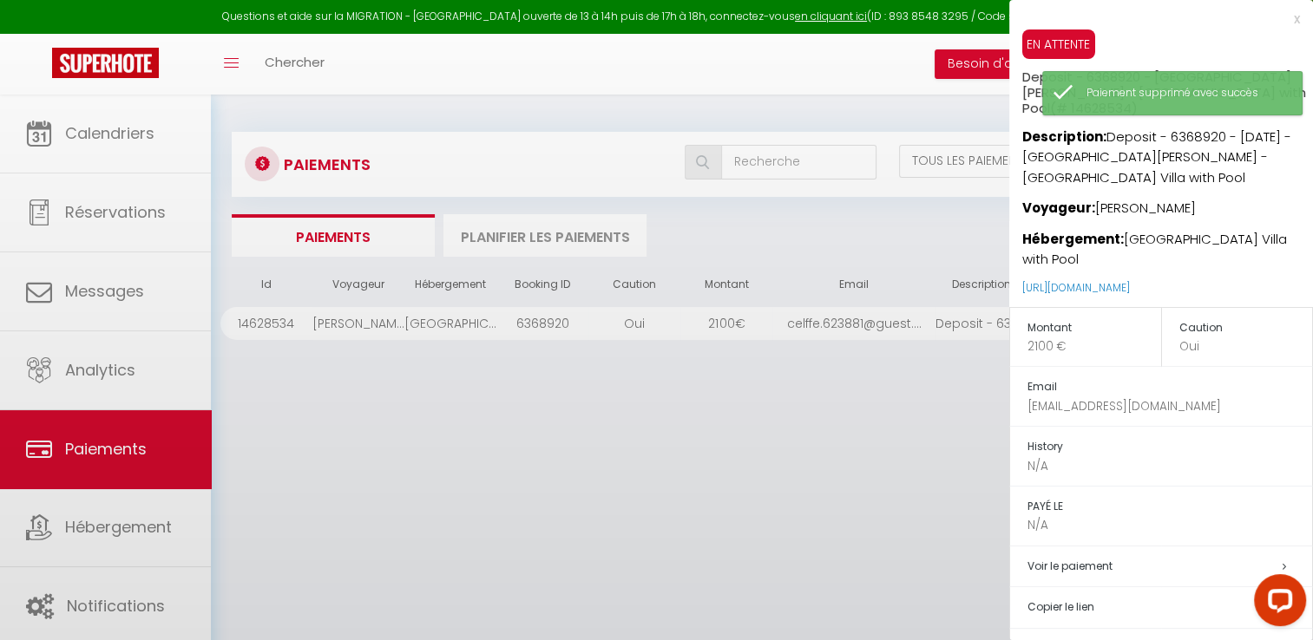
scroll to position [94, 0]
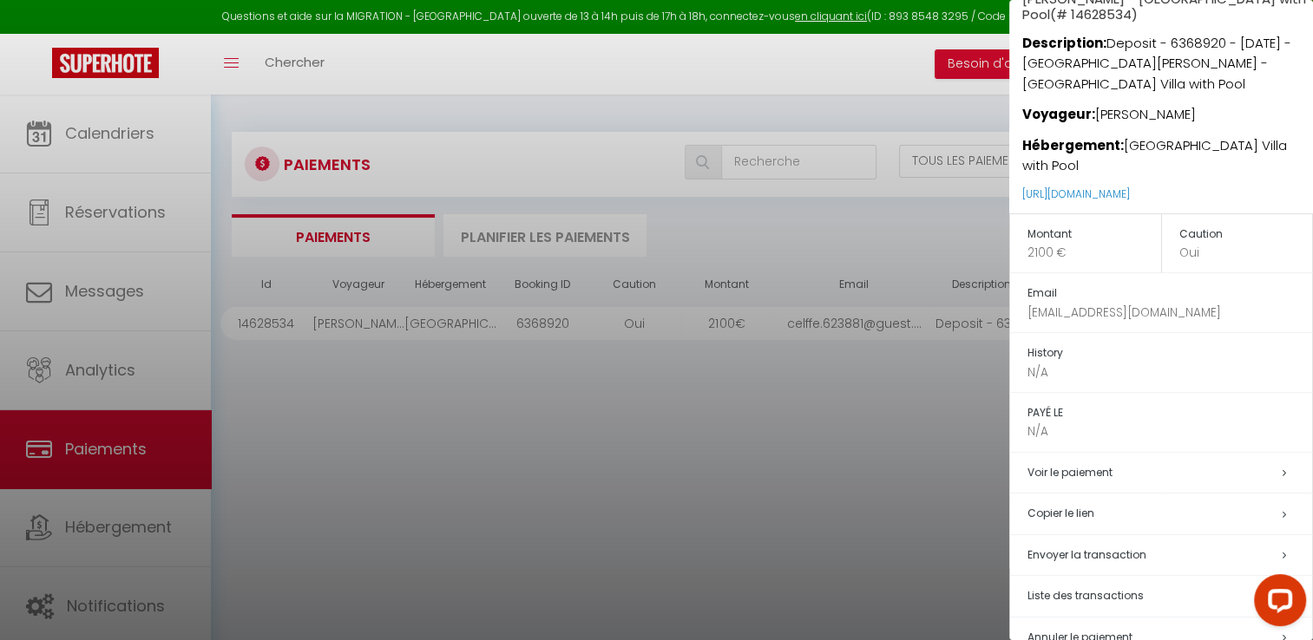
click at [838, 414] on div at bounding box center [656, 320] width 1313 height 640
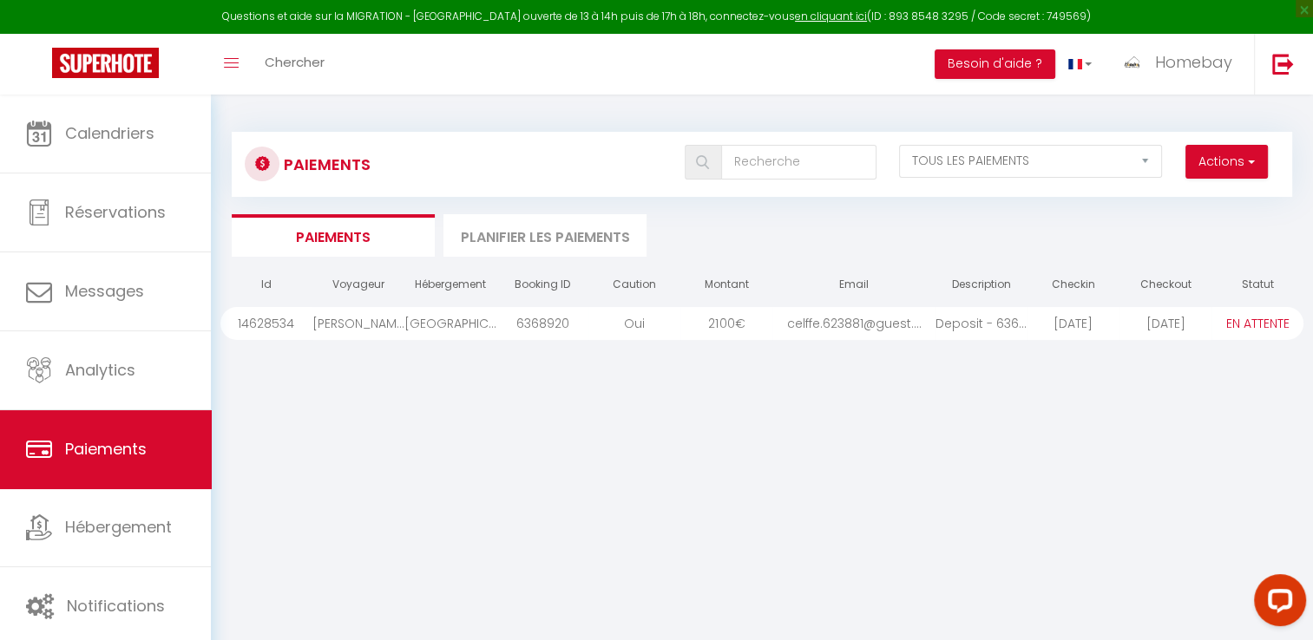
click at [856, 323] on div "celffe.623881@guest...." at bounding box center [853, 323] width 162 height 33
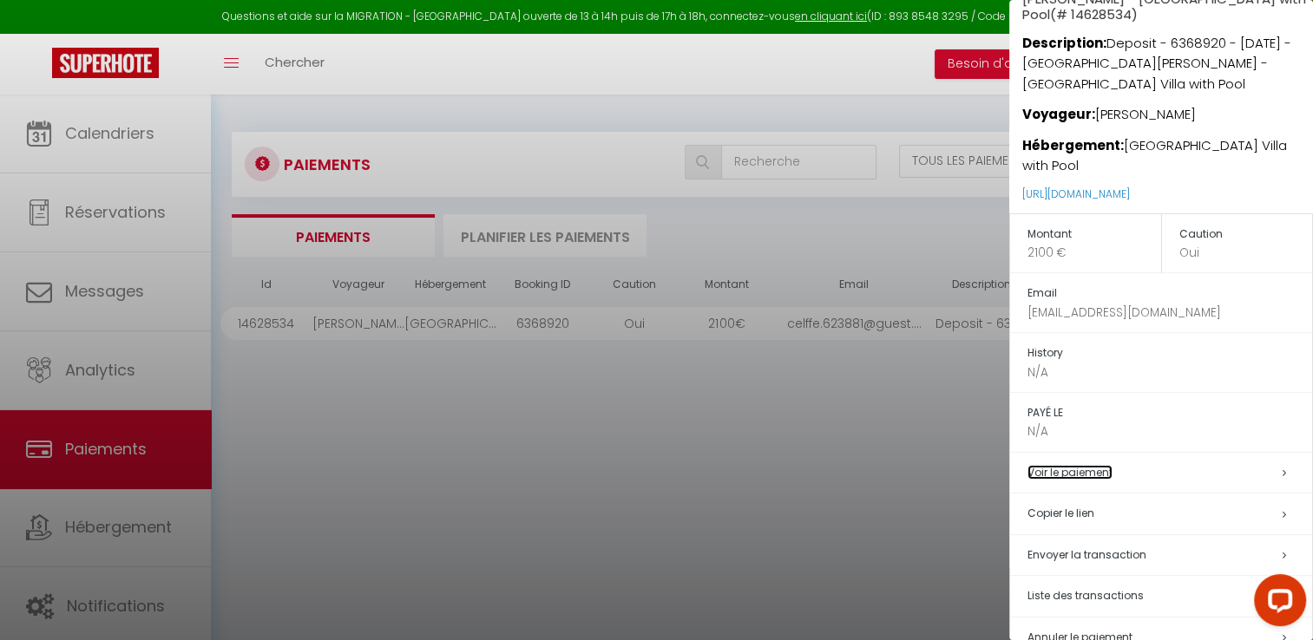
click at [1101, 465] on link "Voir le paiement" at bounding box center [1069, 472] width 85 height 15
click at [896, 423] on div at bounding box center [656, 320] width 1313 height 640
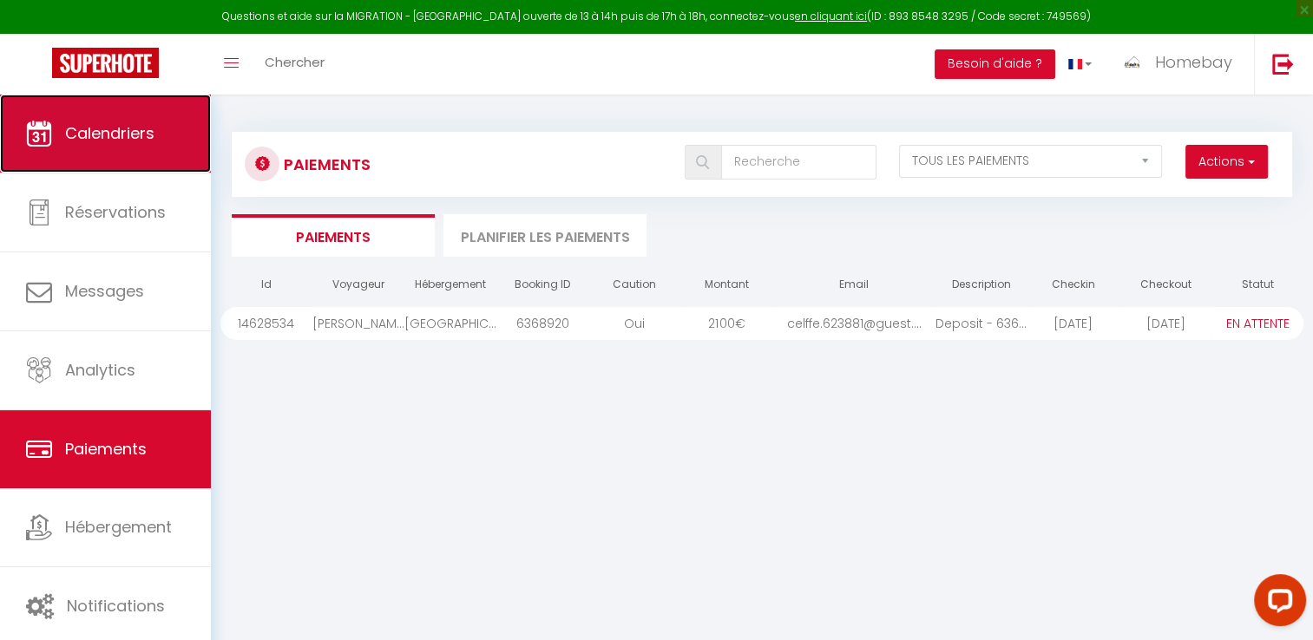
click at [156, 118] on link "Calendriers" at bounding box center [105, 134] width 211 height 78
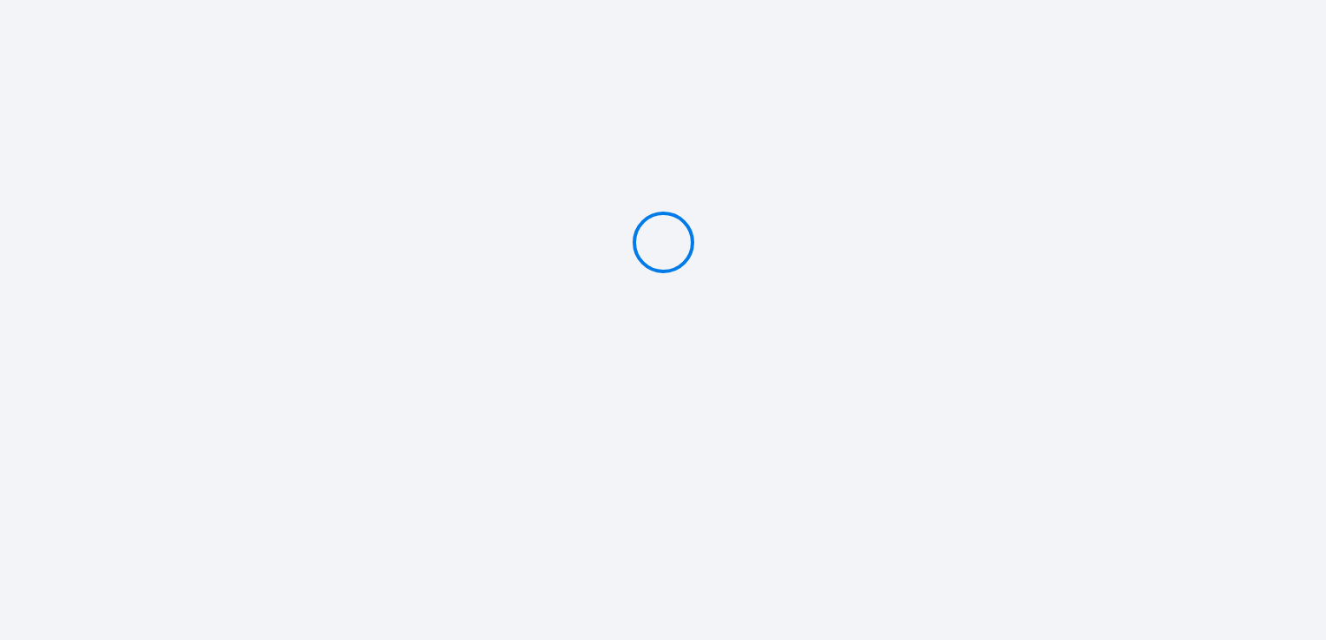
type input "Caution 2100 €"
